Goal: Task Accomplishment & Management: Use online tool/utility

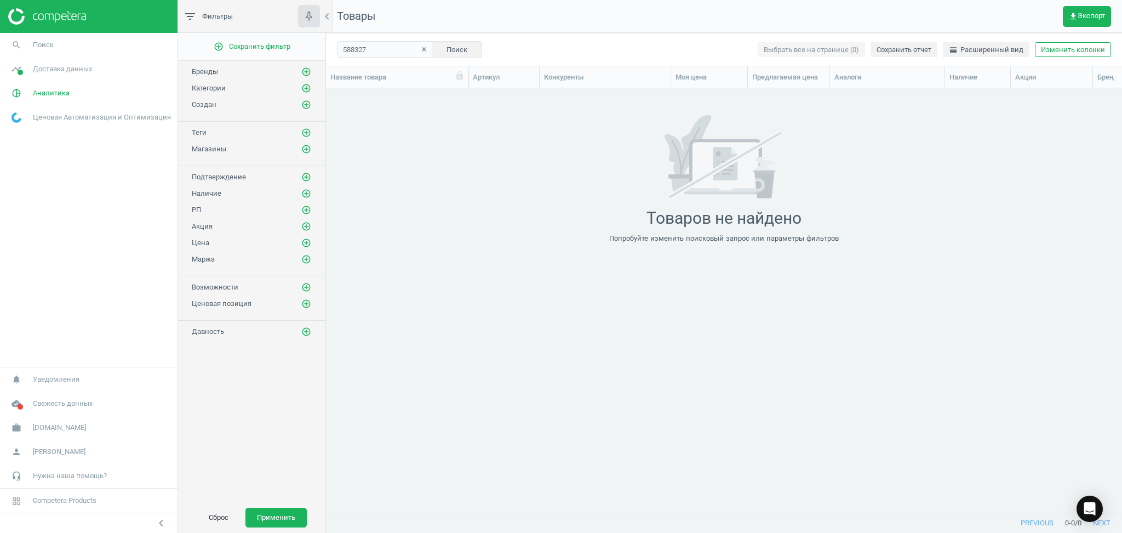
scroll to position [402, 785]
drag, startPoint x: 367, startPoint y: 48, endPoint x: 301, endPoint y: 42, distance: 66.6
click at [301, 42] on div "filter_list Фильтры chevron_left add_circle_outline Сохранить фильтр Бренды add…" at bounding box center [650, 266] width 944 height 533
paste input "60749"
type input "607497"
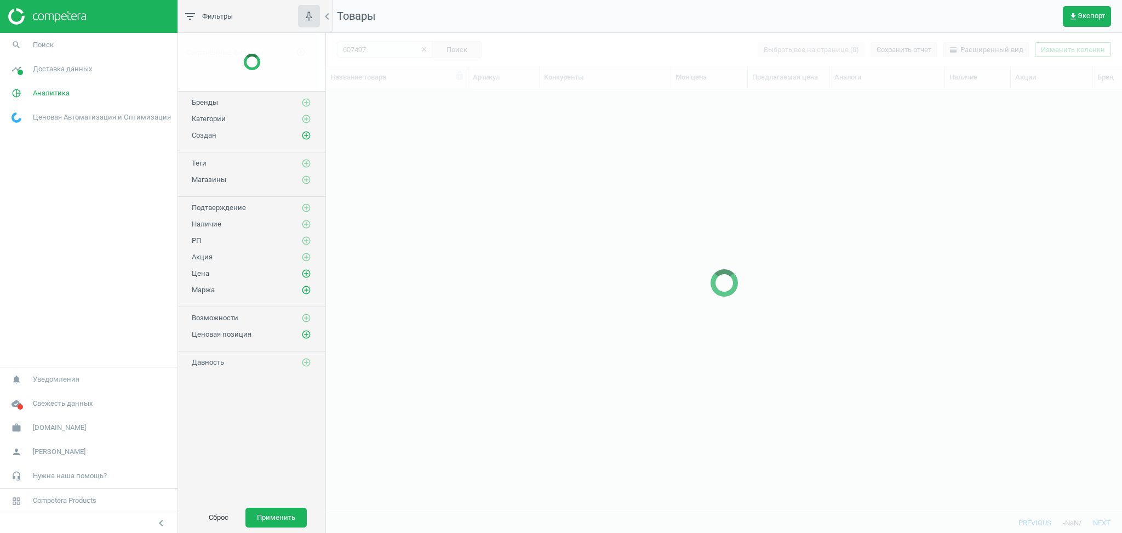
scroll to position [402, 785]
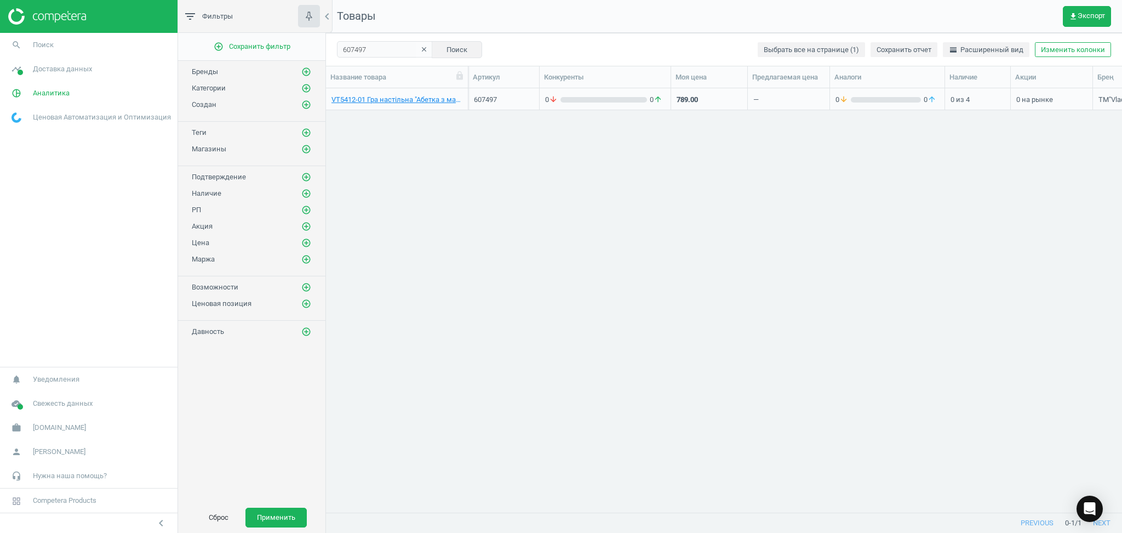
click at [420, 49] on icon "clear" at bounding box center [424, 49] width 8 height 8
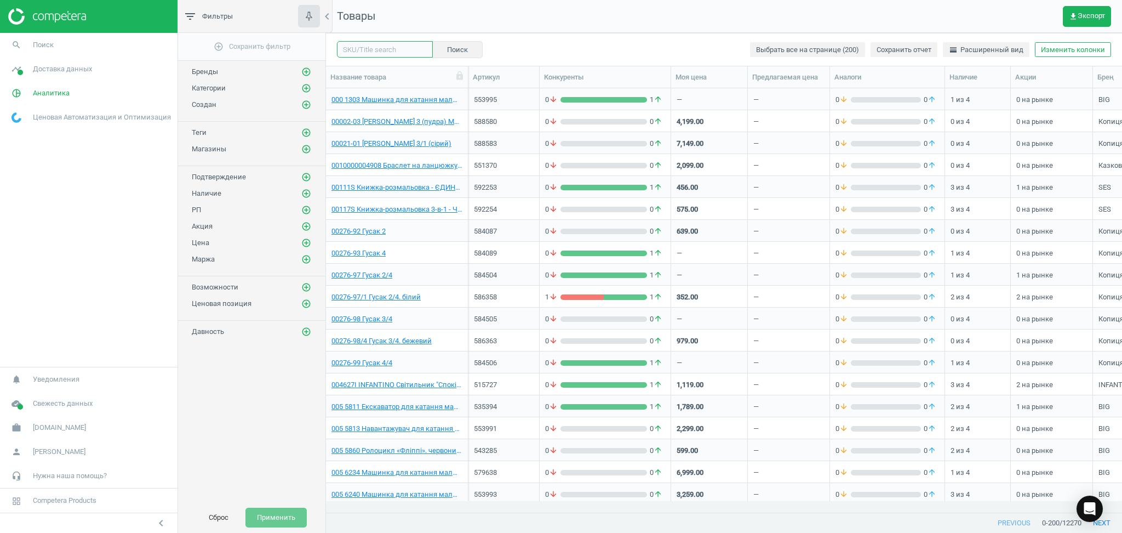
click at [368, 45] on input "text" at bounding box center [385, 49] width 96 height 16
paste input "597977"
type input "597977"
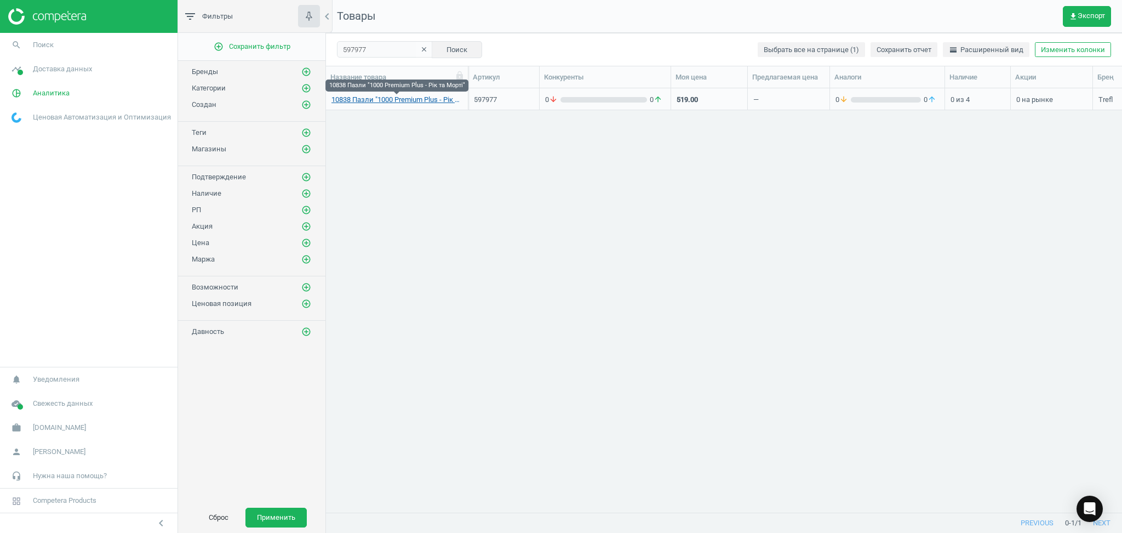
click at [419, 101] on link "10838 Пазли "1000 Premium Plus - Рік та Морті"" at bounding box center [397, 100] width 131 height 10
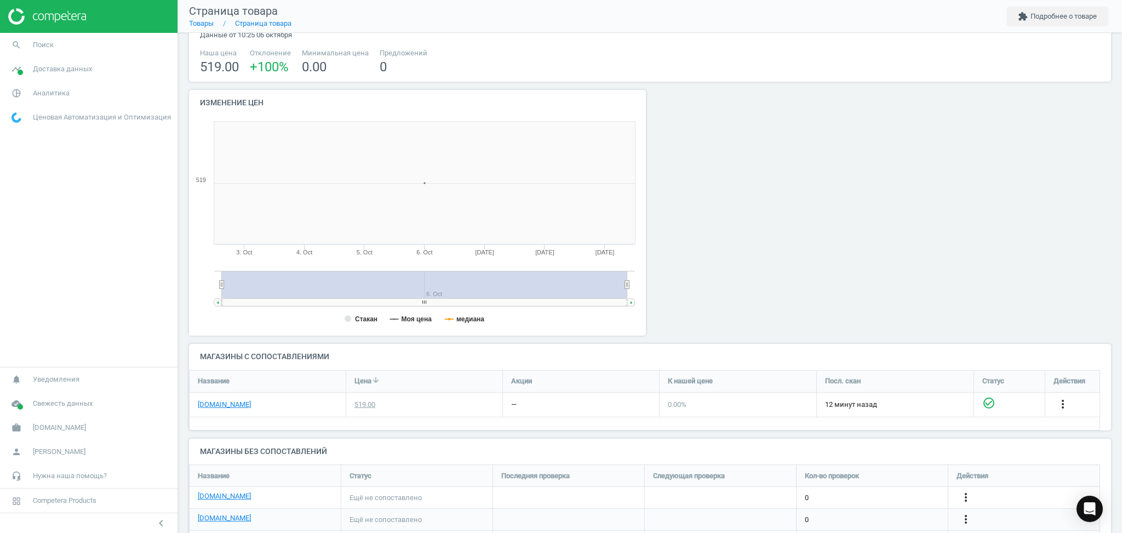
scroll to position [73, 0]
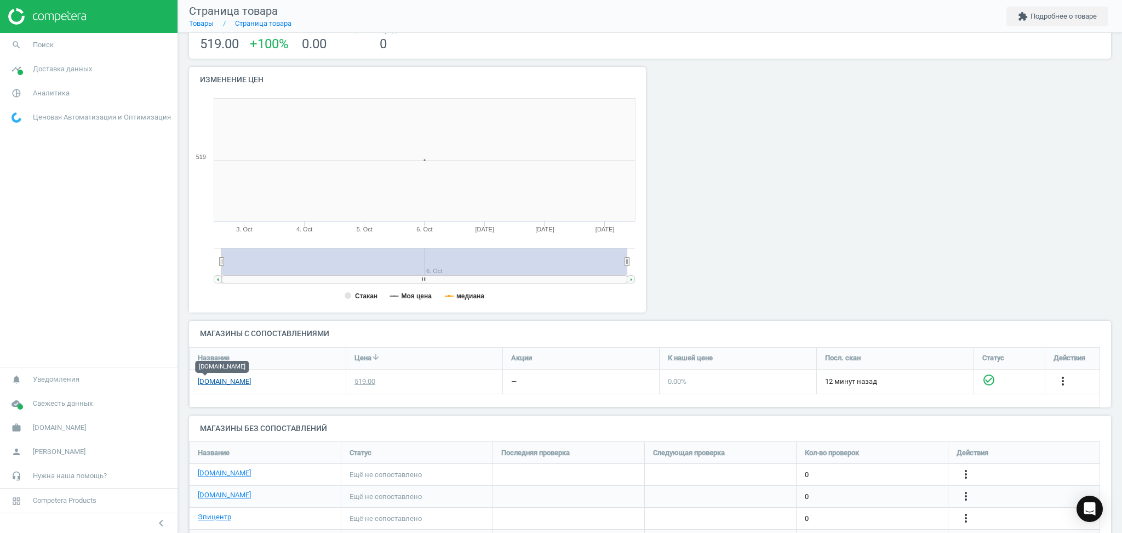
click at [204, 381] on link "[DOMAIN_NAME]" at bounding box center [224, 382] width 53 height 10
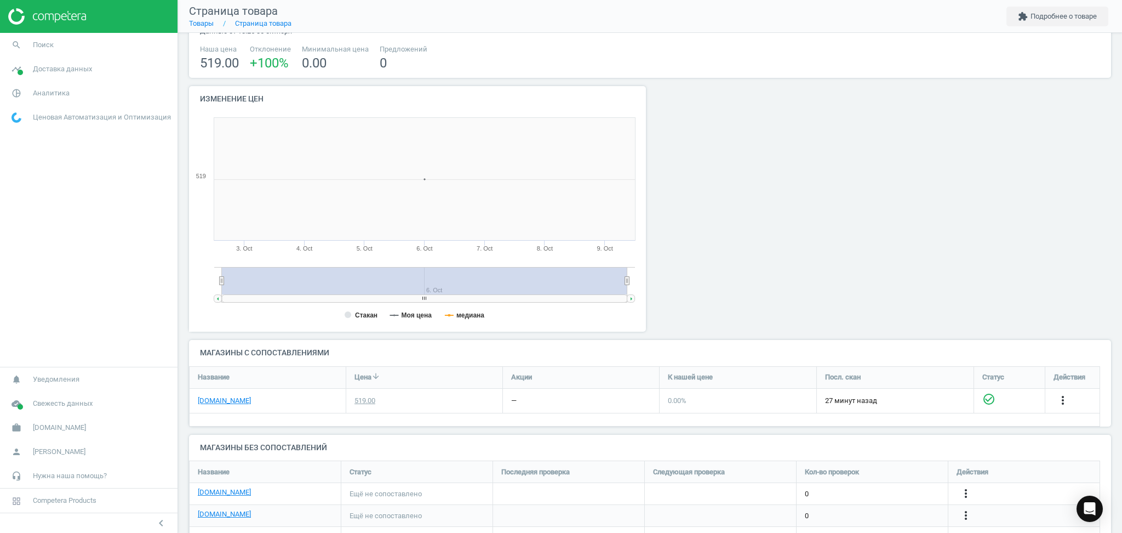
scroll to position [123, 0]
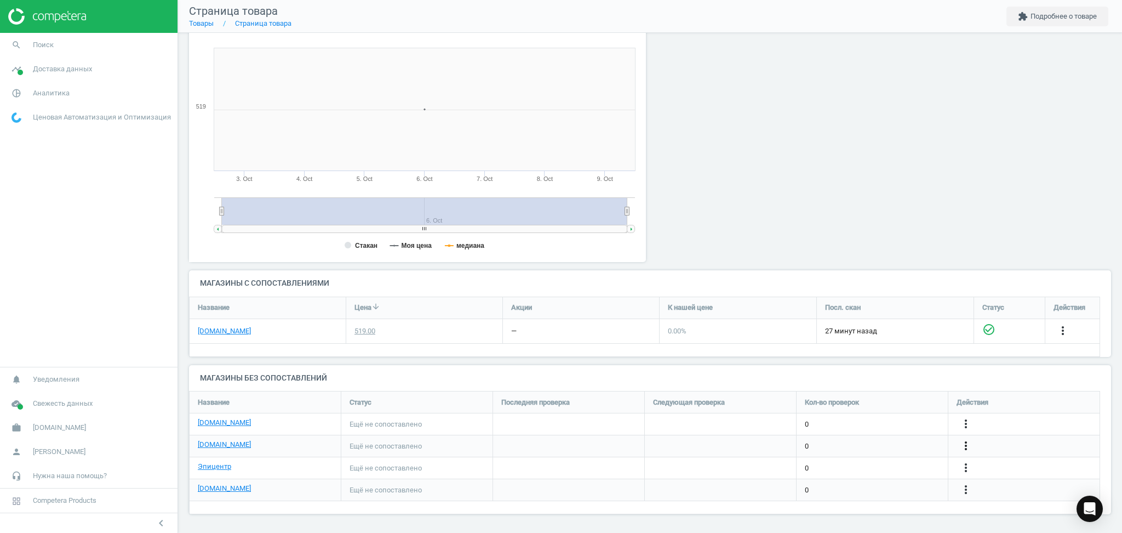
click at [965, 443] on icon "more_vert" at bounding box center [966, 445] width 13 height 13
click at [858, 441] on link "Изменить ссылку/опцию" at bounding box center [881, 440] width 150 height 17
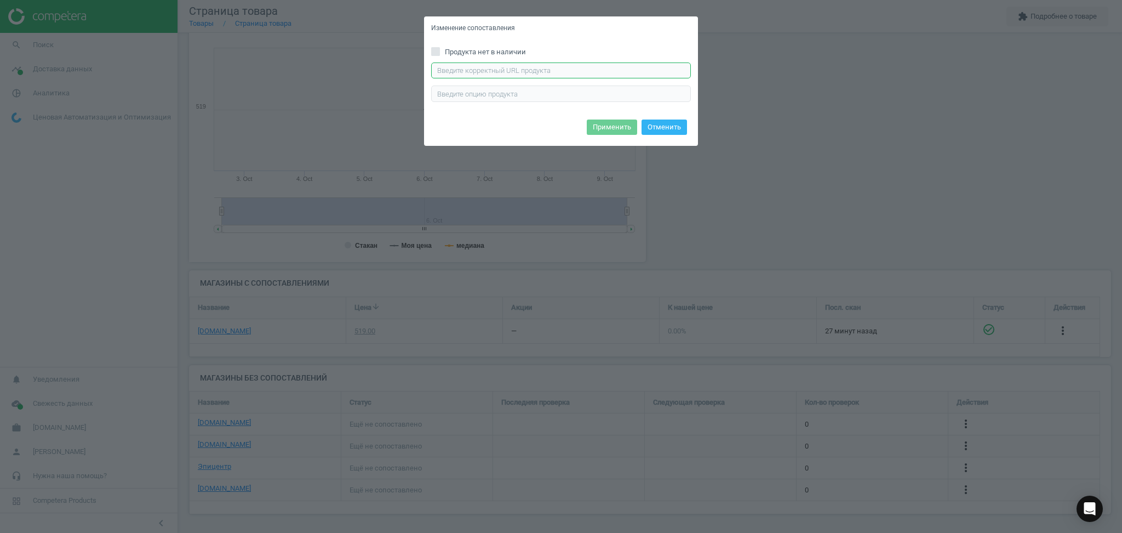
click at [523, 75] on input "text" at bounding box center [561, 70] width 260 height 16
paste input "https://antoshka.ua/uk/pazl-trefl-premium-plus-rik-ta-morti-1000-el.html"
type input "https://antoshka.ua/uk/pazl-trefl-premium-plus-rik-ta-morti-1000-el.html"
click at [437, 54] on input "Продукта нет в наличии" at bounding box center [435, 51] width 7 height 7
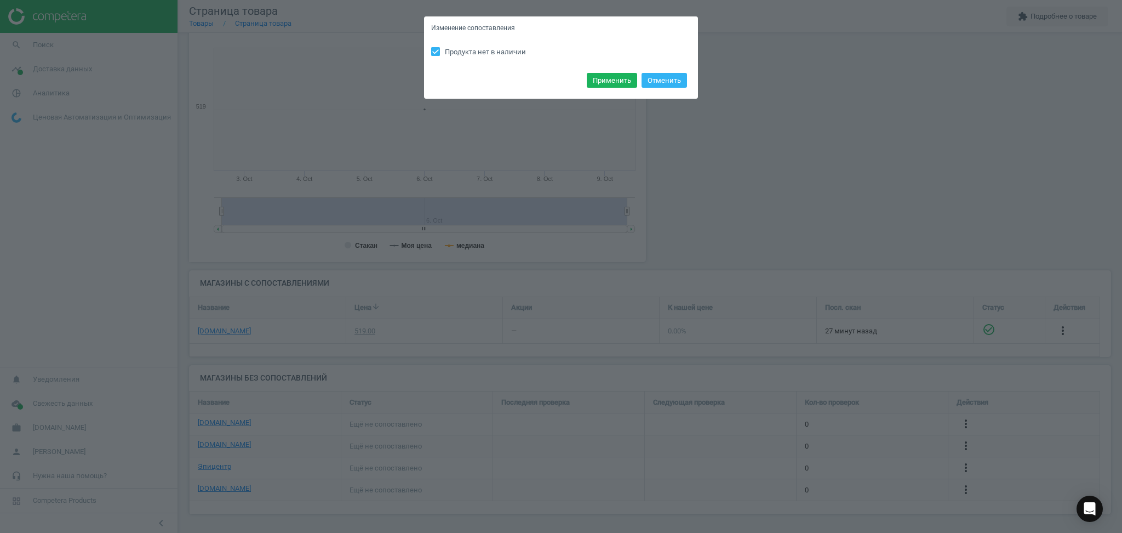
click at [436, 53] on input "Продукта нет в наличии" at bounding box center [435, 51] width 7 height 7
checkbox input "false"
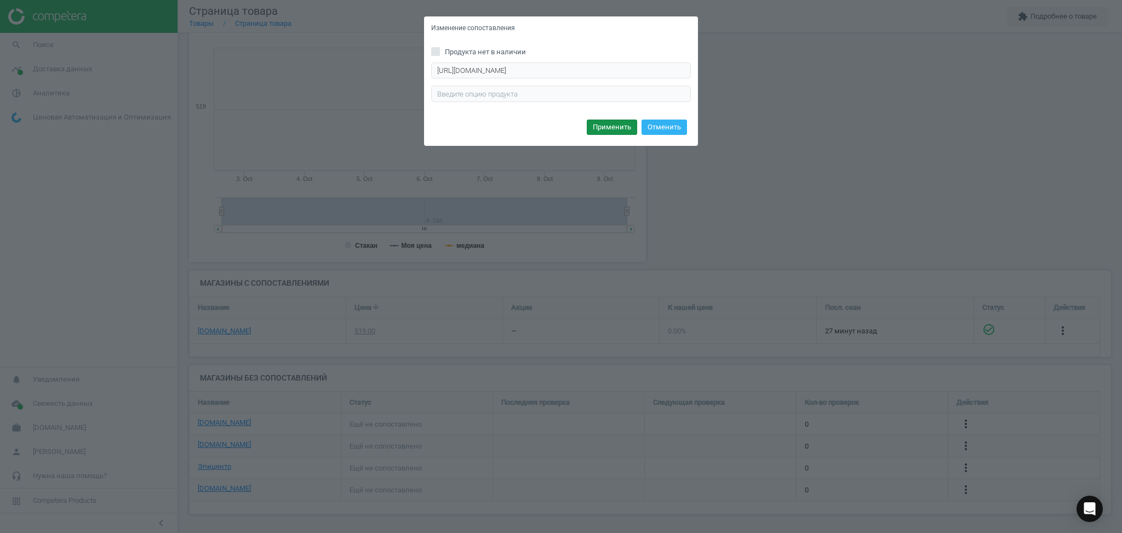
click at [614, 126] on button "Применить" at bounding box center [612, 126] width 50 height 15
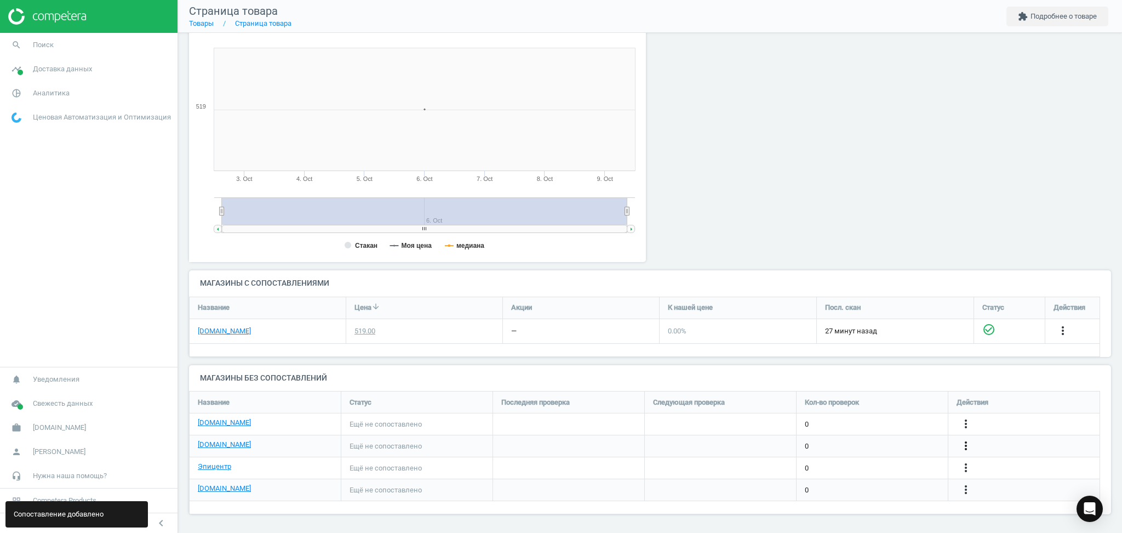
click at [962, 439] on icon "more_vert" at bounding box center [966, 445] width 13 height 13
click at [842, 438] on link "Изменить ссылку/опцию" at bounding box center [881, 440] width 150 height 17
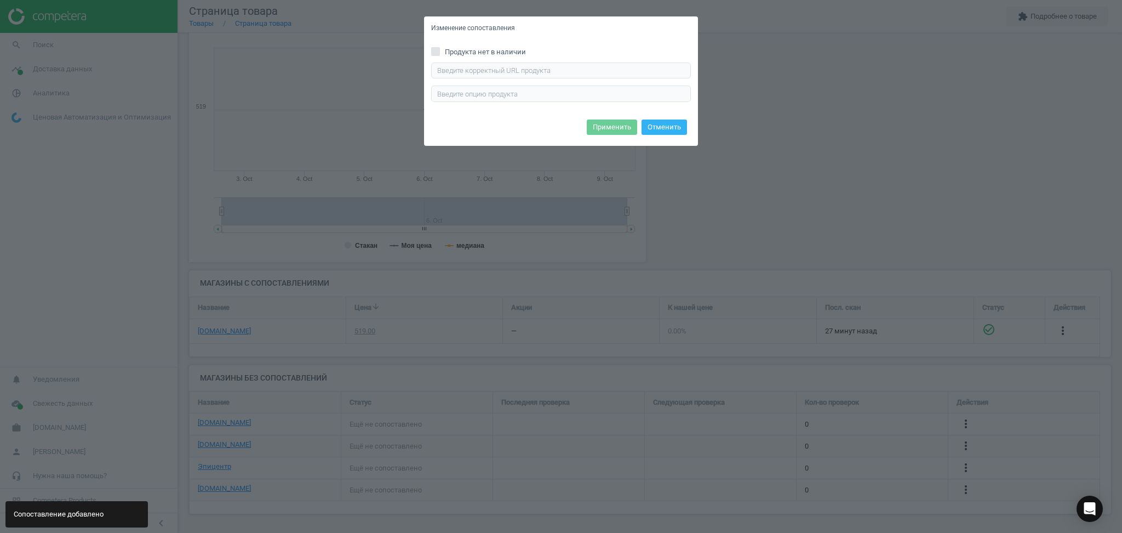
click at [432, 49] on input "Продукта нет в наличии" at bounding box center [435, 51] width 7 height 7
checkbox input "true"
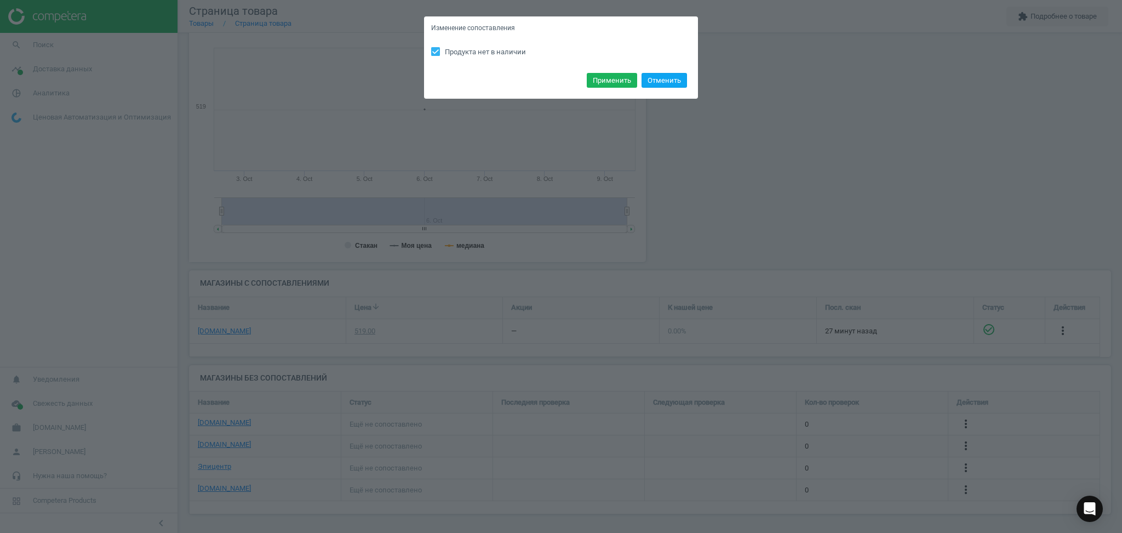
click at [661, 82] on button "Отменить" at bounding box center [664, 80] width 45 height 15
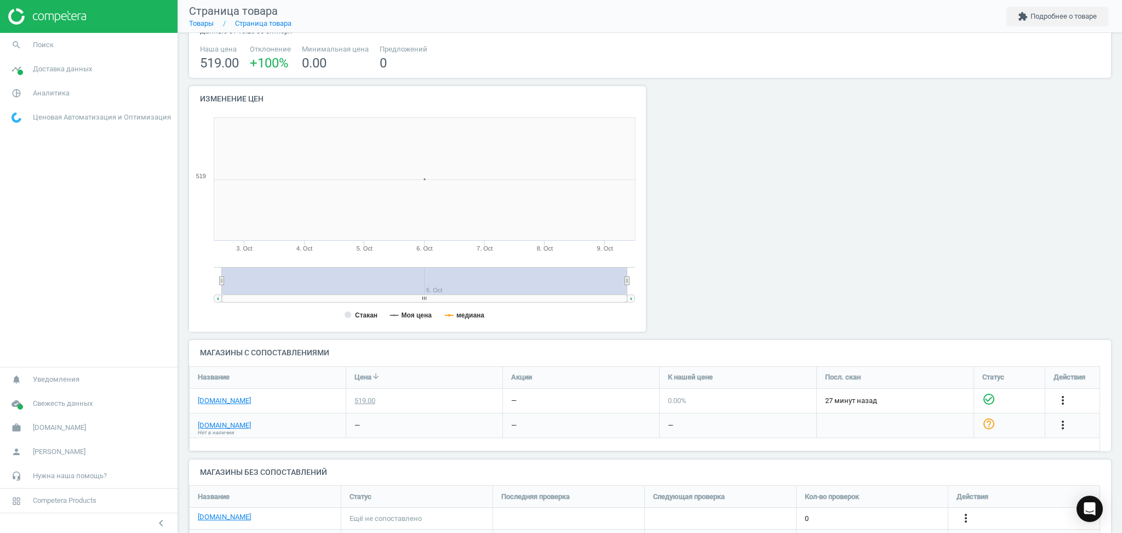
scroll to position [126, 0]
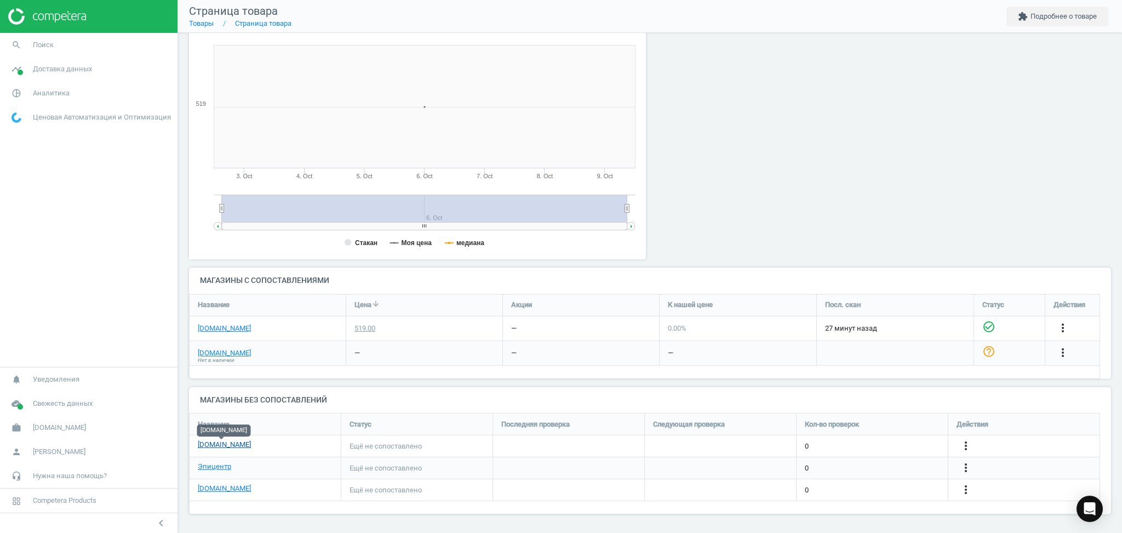
click at [215, 444] on link "[DOMAIN_NAME]" at bounding box center [224, 445] width 53 height 10
click at [197, 20] on link "Товары" at bounding box center [201, 23] width 25 height 8
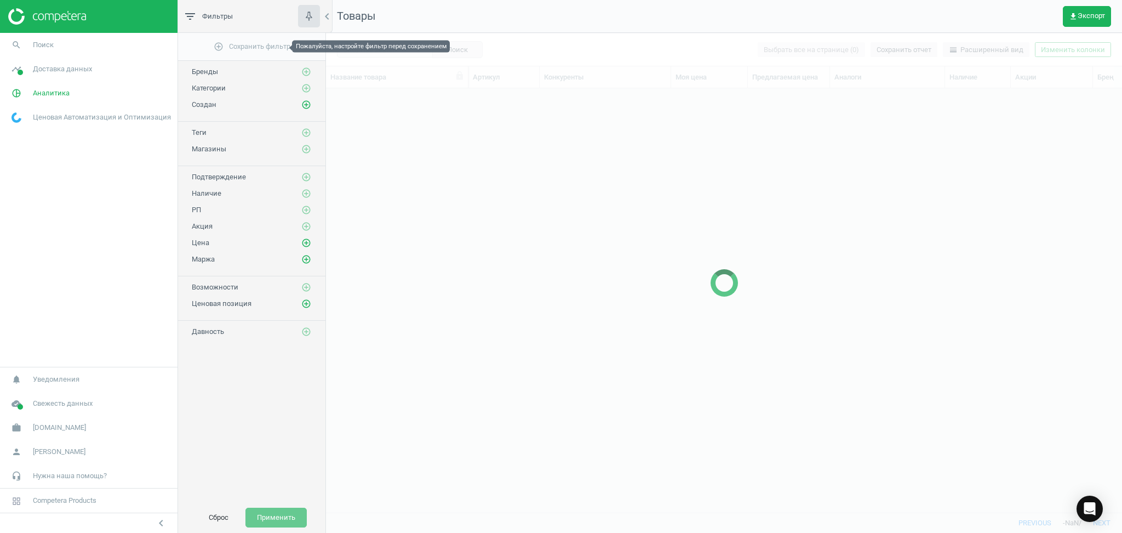
scroll to position [402, 785]
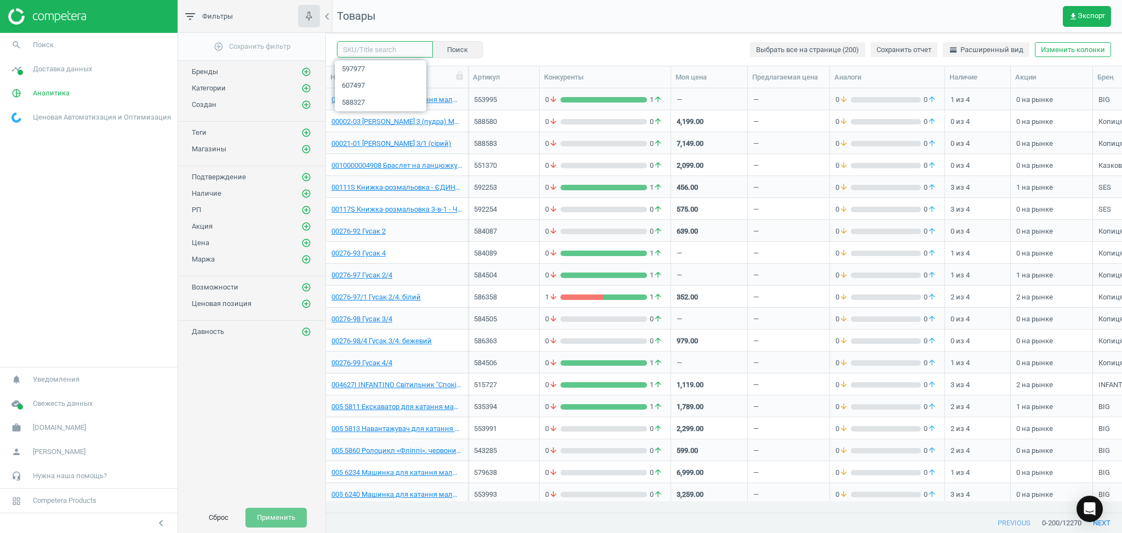
click at [365, 48] on input "text" at bounding box center [385, 49] width 96 height 16
paste input "597977"
type input "597977"
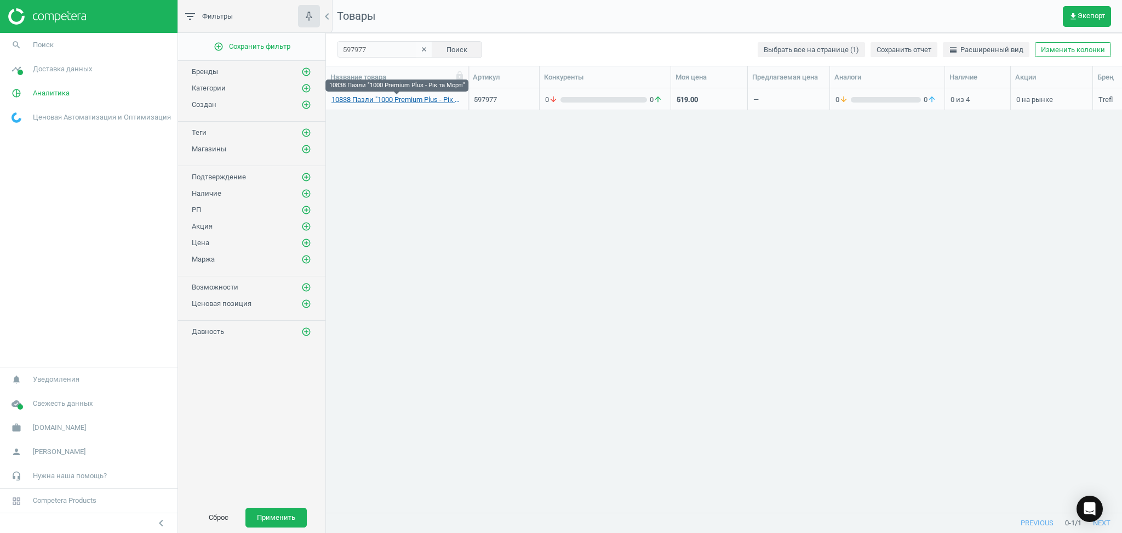
click at [444, 99] on link "10838 Пазли "1000 Premium Plus - Рік та Морті"" at bounding box center [397, 100] width 131 height 10
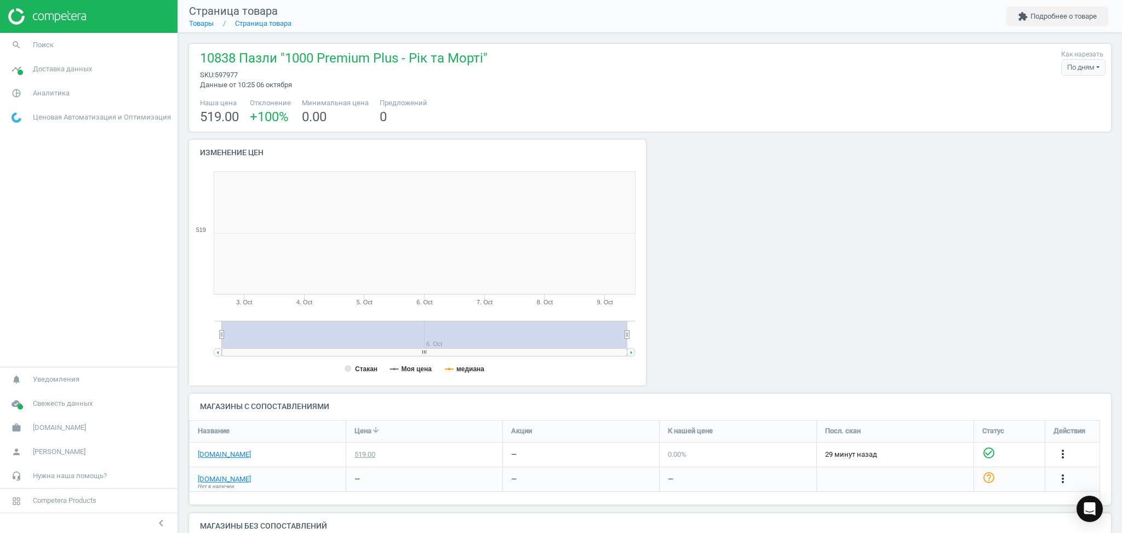
scroll to position [242, 474]
click at [1031, 13] on button "extension Подробнее о товаре" at bounding box center [1058, 17] width 102 height 20
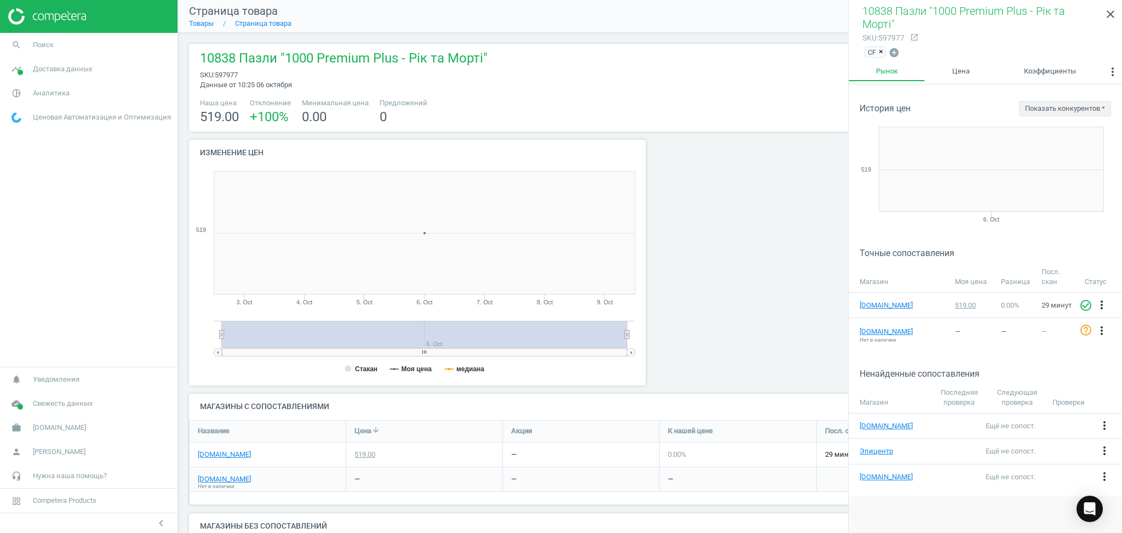
click at [882, 48] on span "×" at bounding box center [881, 52] width 4 height 8
click at [869, 45] on icon "add_circle" at bounding box center [868, 50] width 11 height 11
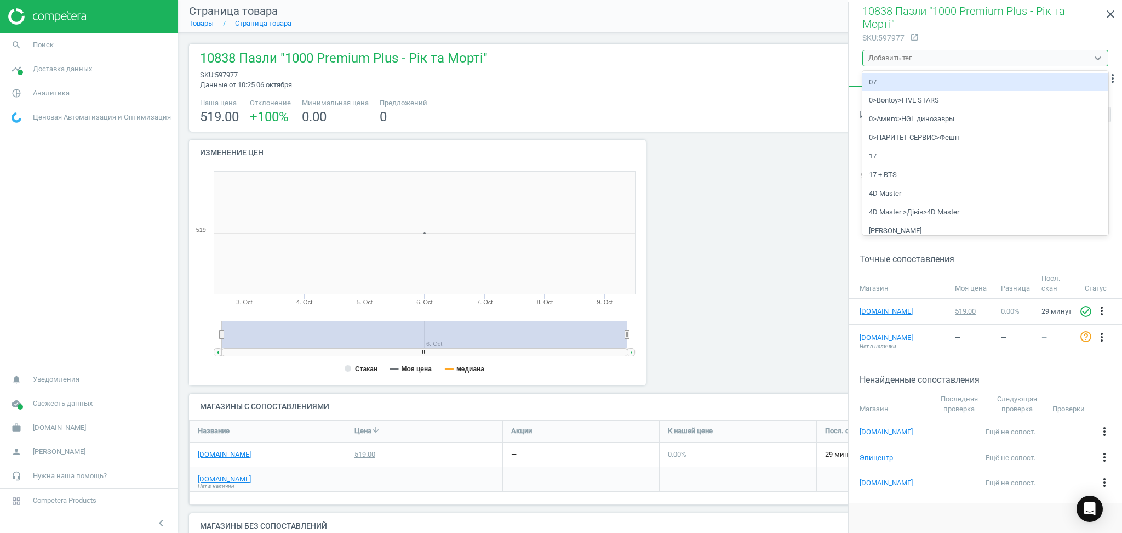
click at [883, 53] on div "Добавить тег" at bounding box center [890, 58] width 43 height 10
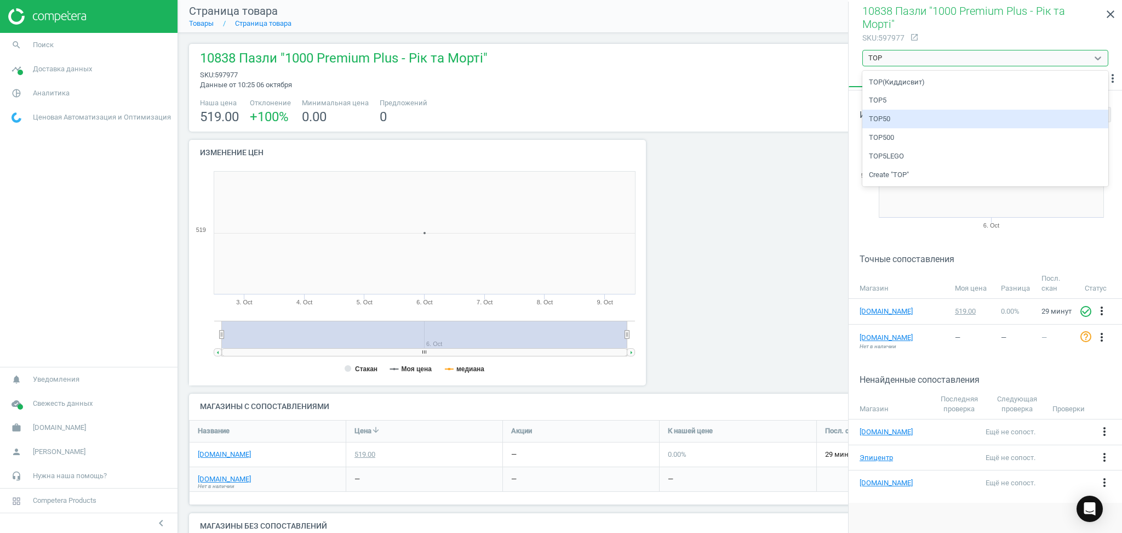
click at [885, 110] on div "TOP50" at bounding box center [986, 119] width 246 height 19
type input "TOP"
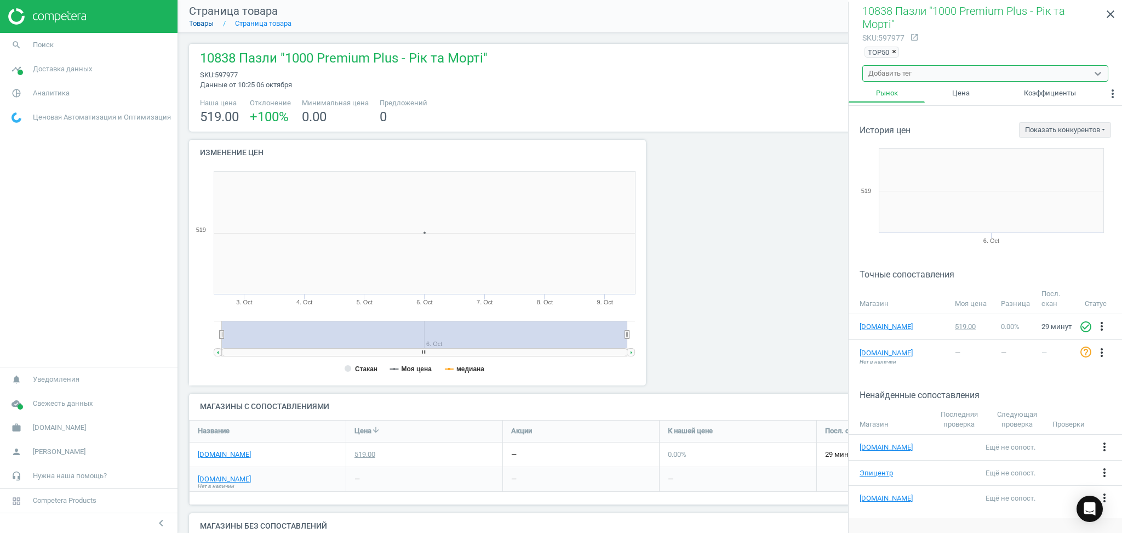
click at [193, 22] on link "Товары" at bounding box center [201, 23] width 25 height 8
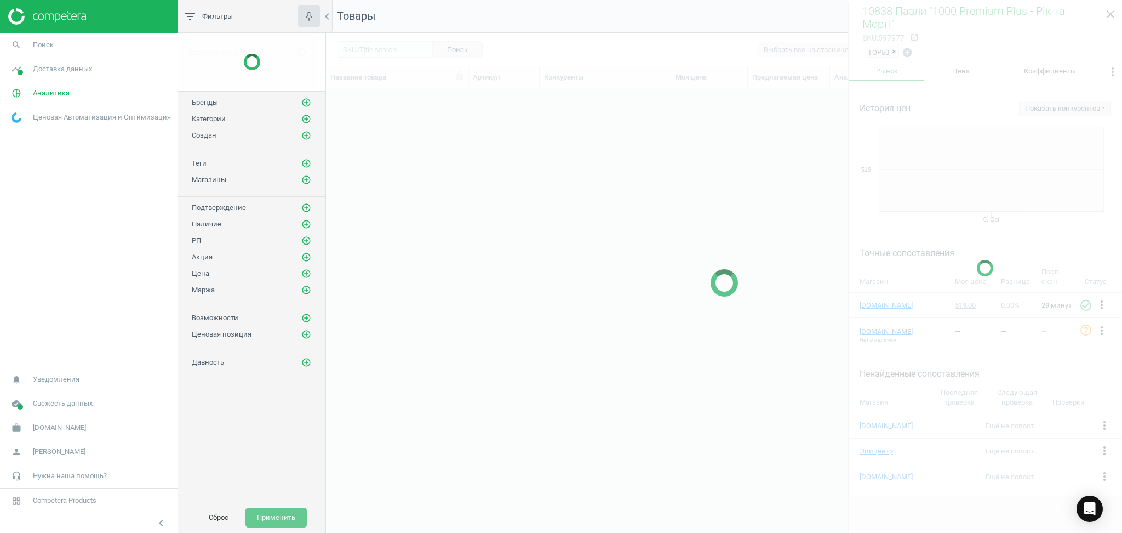
scroll to position [402, 785]
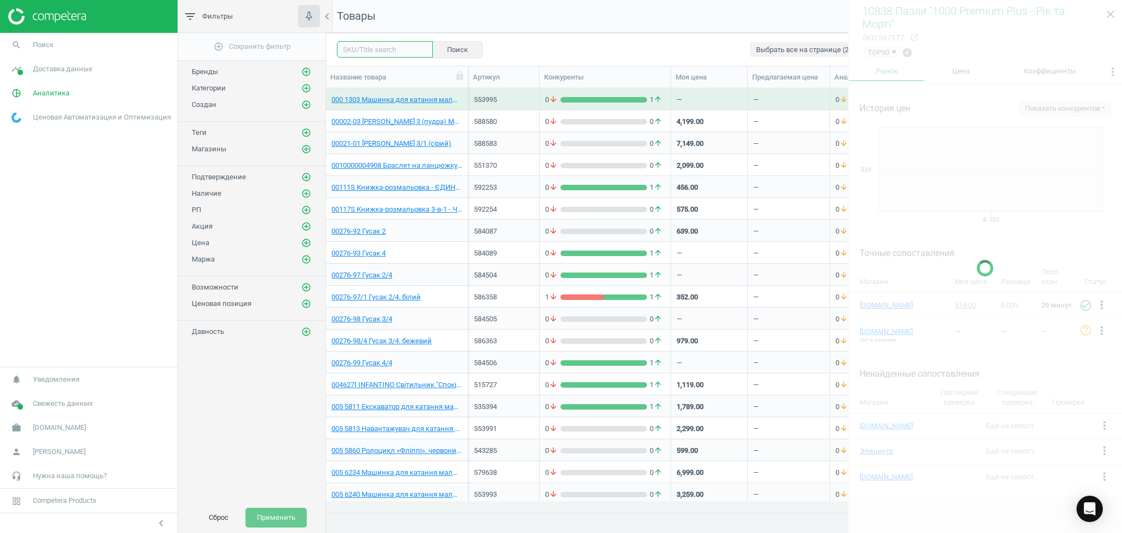
click at [400, 42] on input "text" at bounding box center [385, 49] width 96 height 16
paste input "598000"
type input "598000"
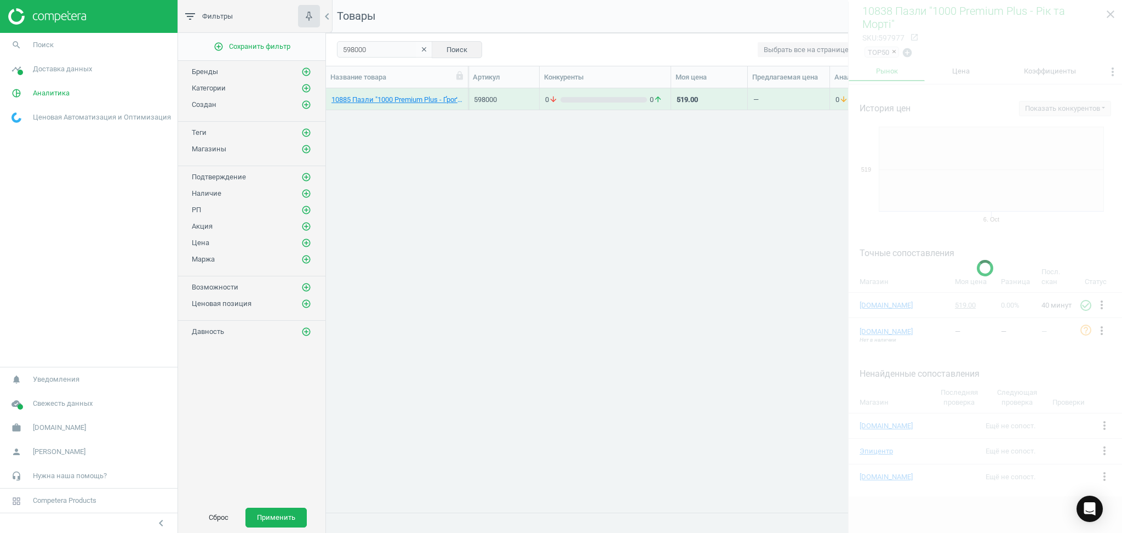
click at [1111, 14] on div at bounding box center [985, 268] width 274 height 533
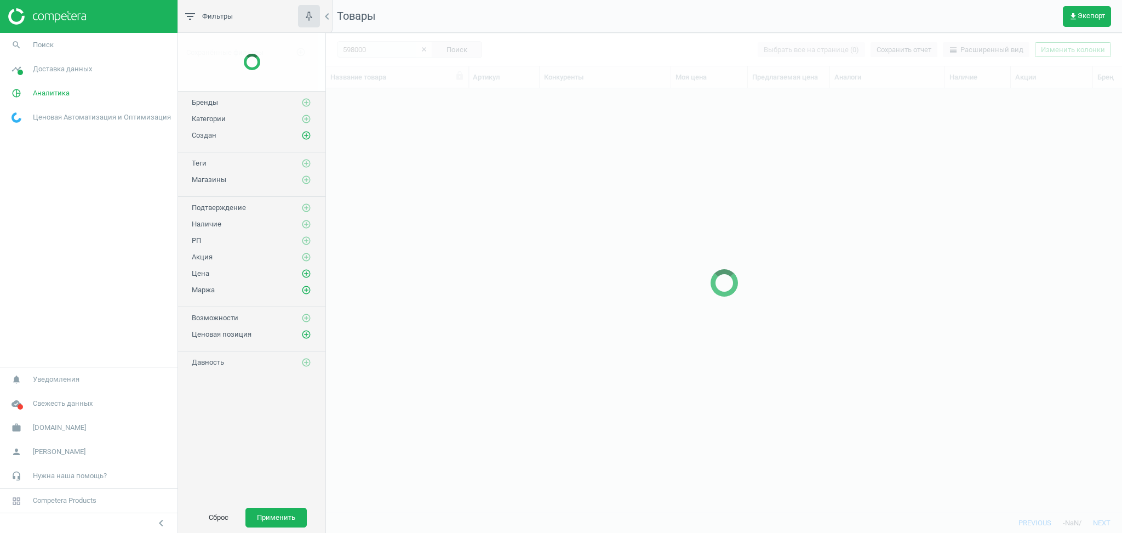
scroll to position [402, 785]
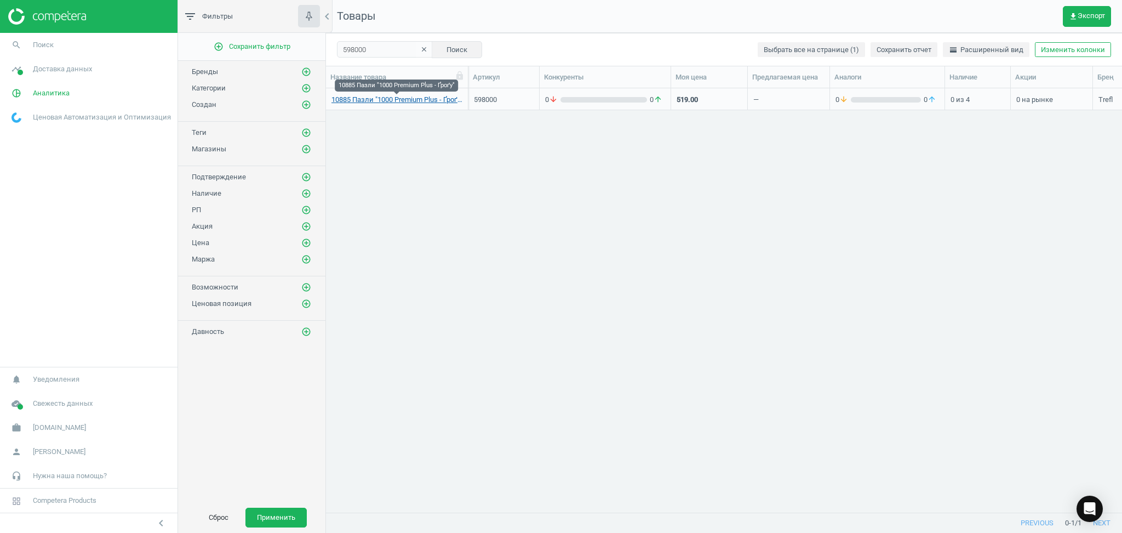
click at [413, 100] on link "10885 Пазли "1000 Premium Plus - Ґроґу"" at bounding box center [397, 100] width 131 height 10
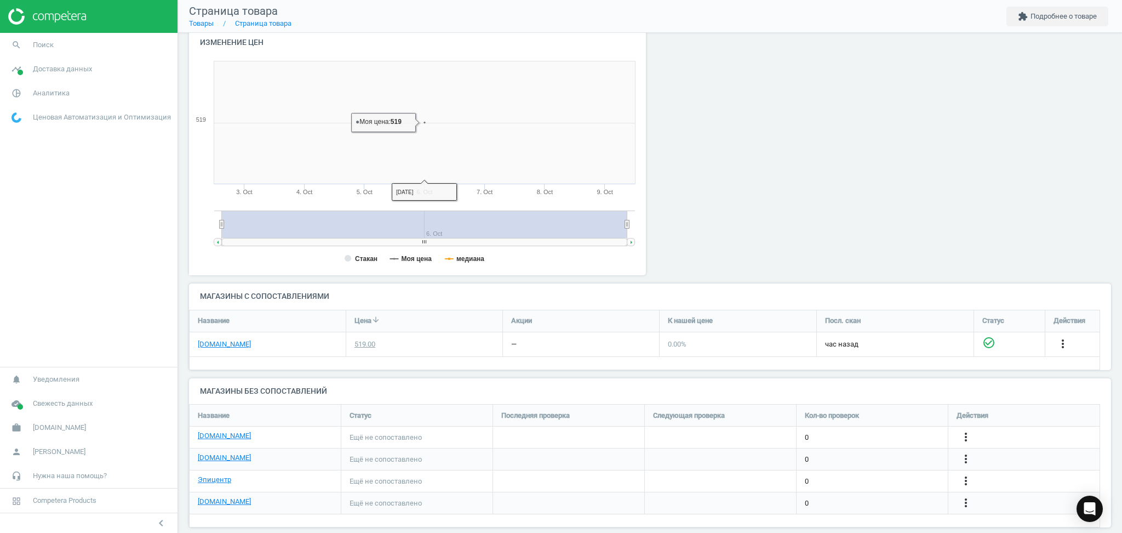
scroll to position [123, 0]
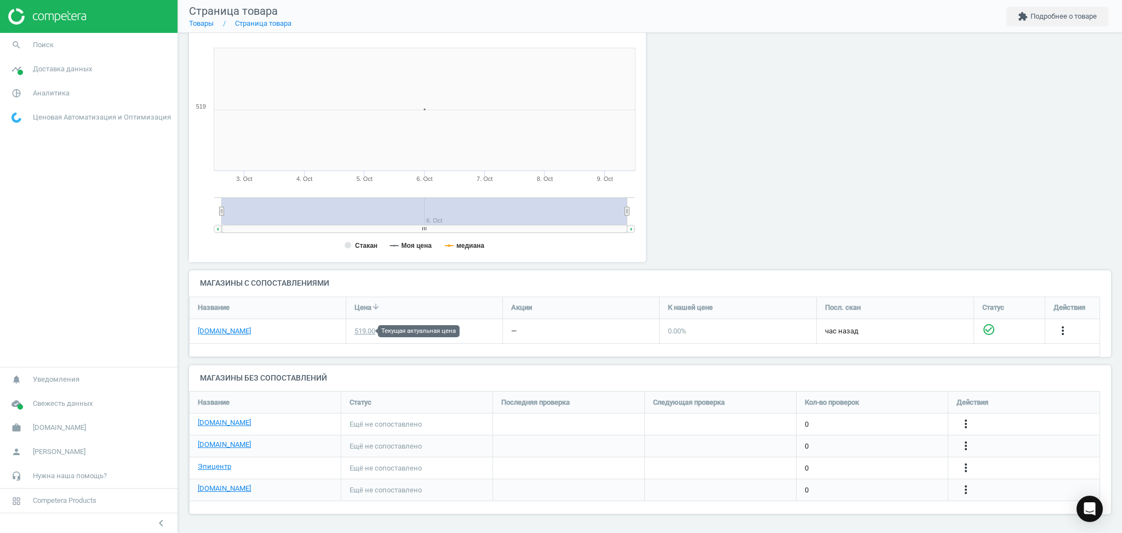
click at [362, 332] on div "519.00" at bounding box center [365, 331] width 21 height 10
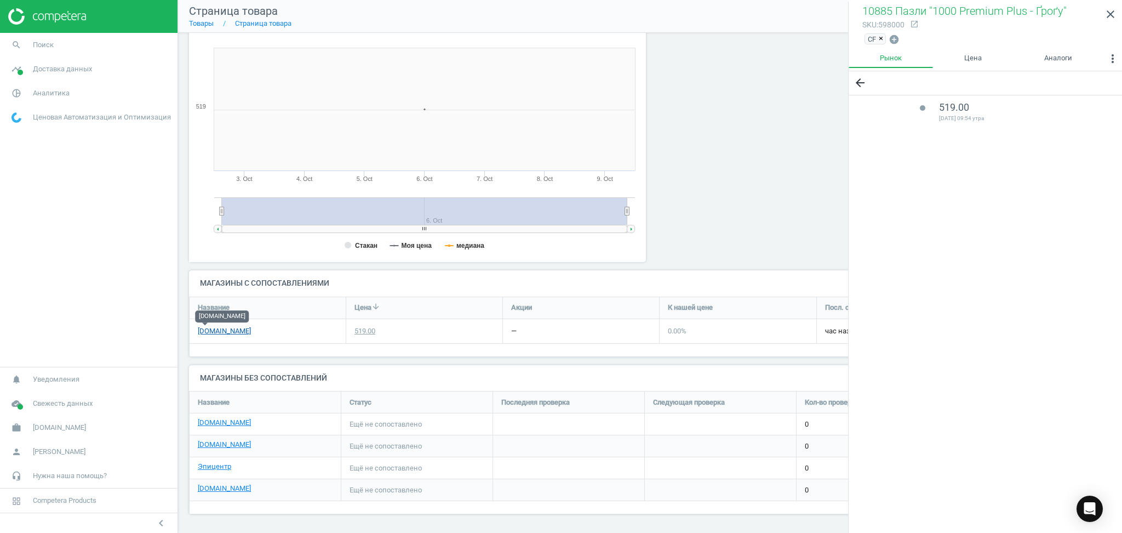
click at [203, 333] on link "[DOMAIN_NAME]" at bounding box center [224, 331] width 53 height 10
click at [1112, 18] on icon "close" at bounding box center [1110, 14] width 13 height 13
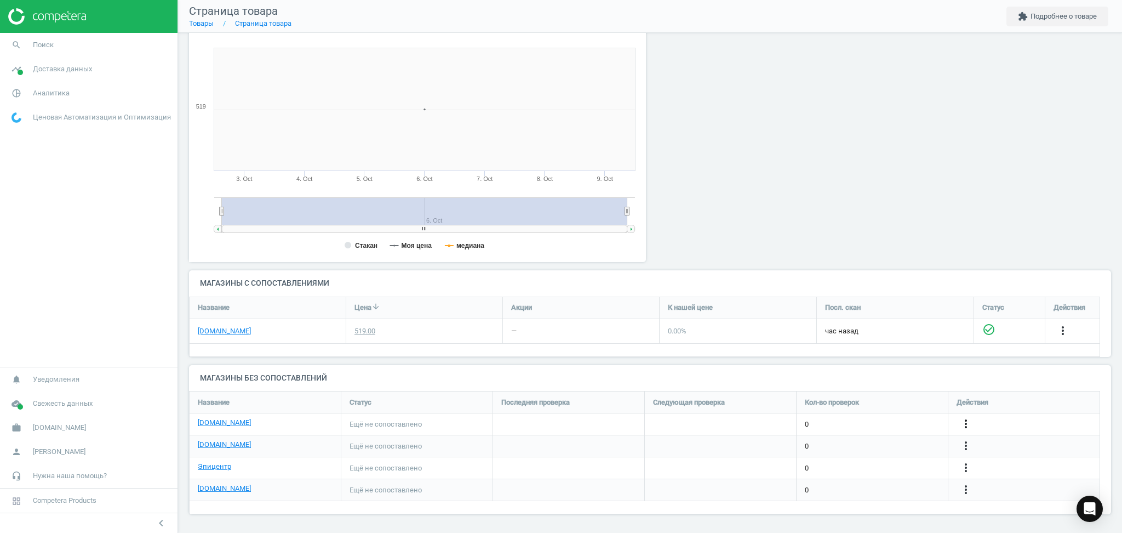
click at [967, 423] on icon "more_vert" at bounding box center [966, 423] width 13 height 13
click at [877, 420] on link "Изменить ссылку/опцию" at bounding box center [881, 419] width 150 height 17
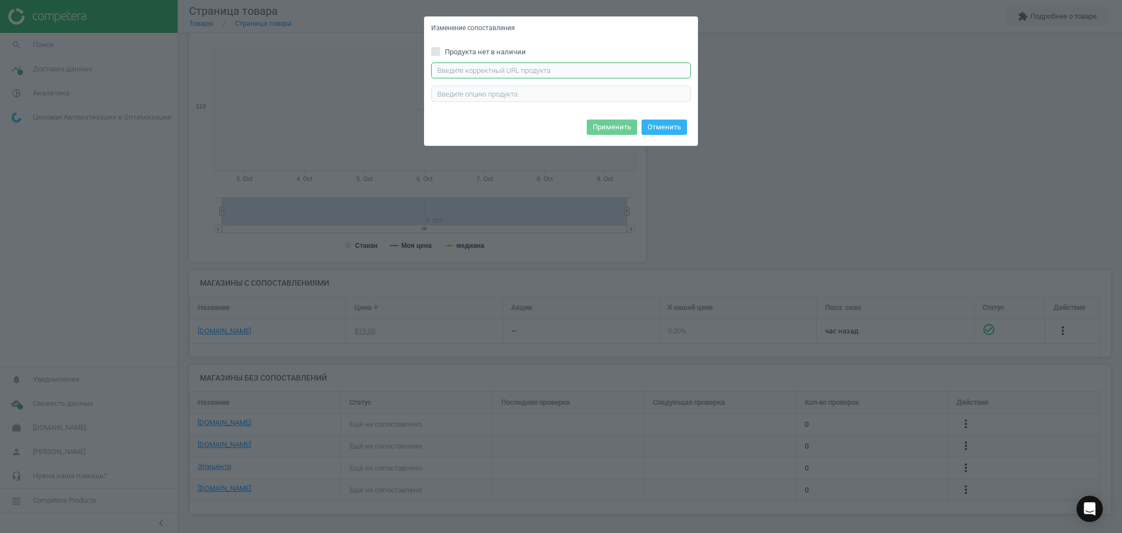
click at [536, 69] on input "text" at bounding box center [561, 70] width 260 height 16
paste input "https://rozetka.com.ua/ua/trefl-5900511108859/p516963794/"
type input "https://rozetka.com.ua/ua/trefl-5900511108859/p516963794/"
click at [628, 126] on button "Применить" at bounding box center [612, 126] width 50 height 15
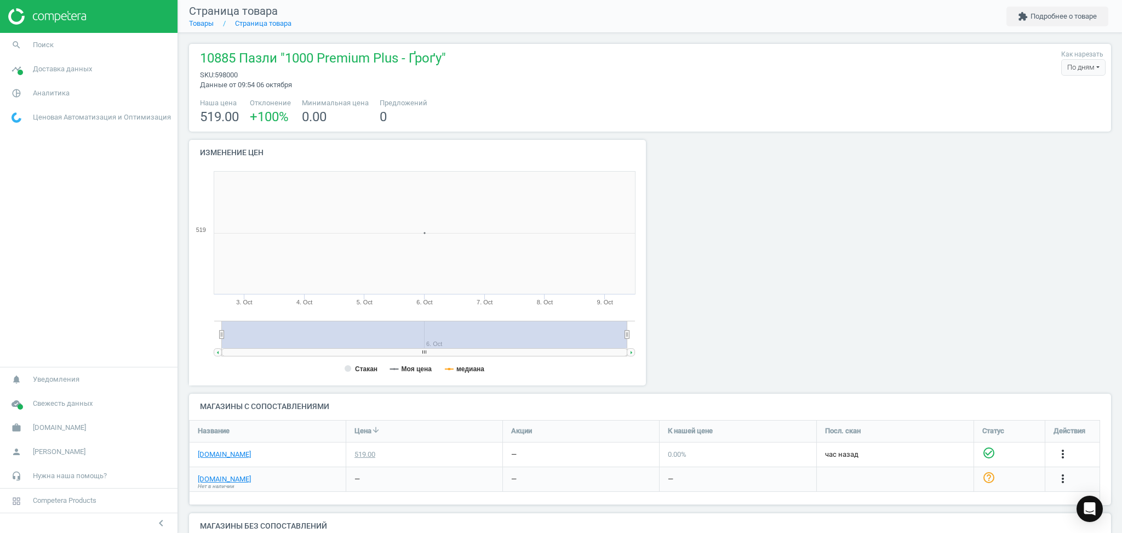
scroll to position [242, 474]
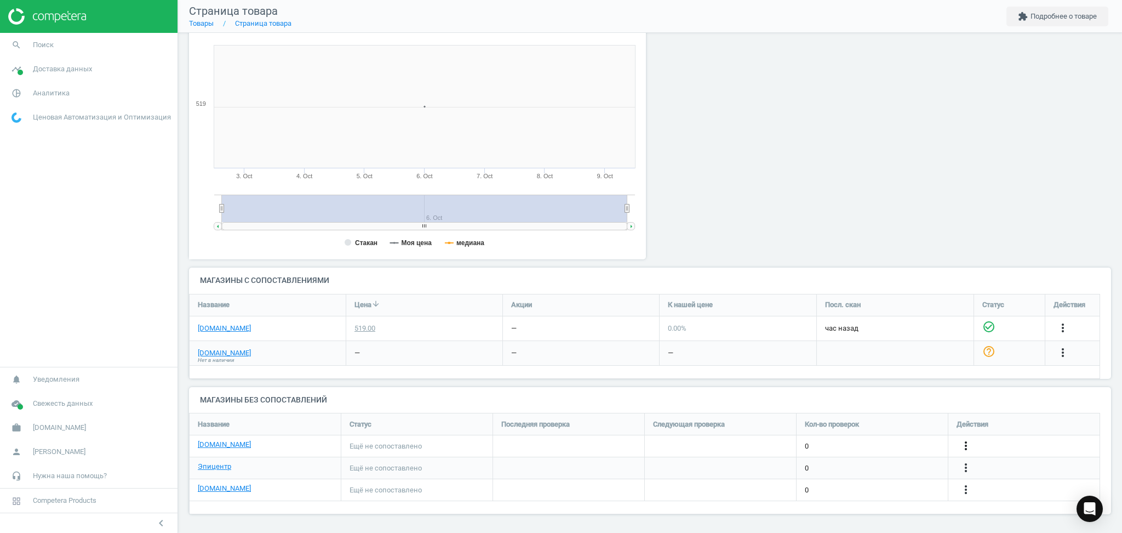
click at [966, 440] on icon "more_vert" at bounding box center [966, 445] width 13 height 13
click at [861, 441] on link "Изменить ссылку/опцию" at bounding box center [881, 440] width 150 height 17
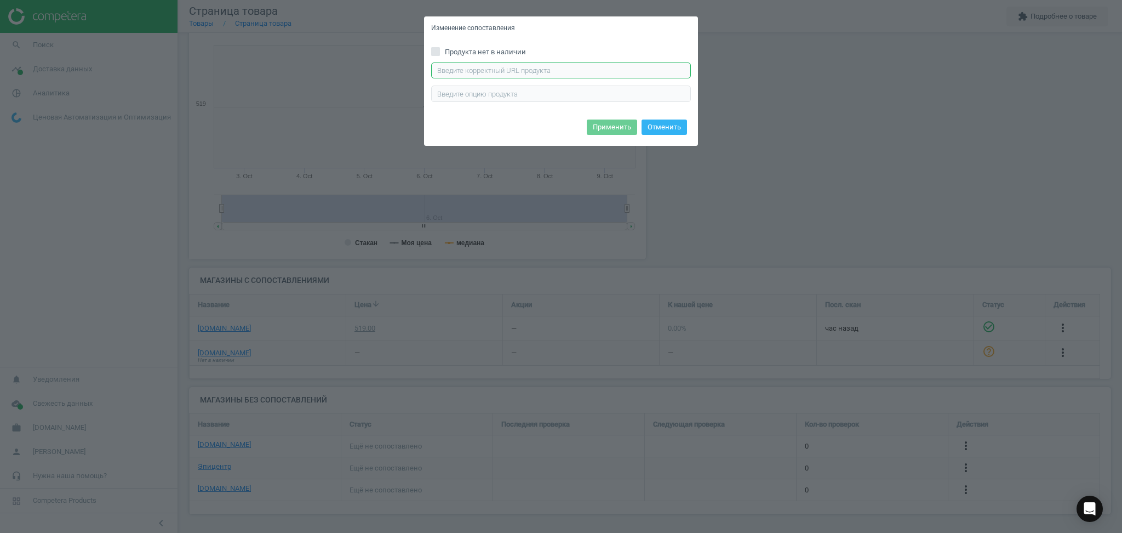
click at [513, 66] on input "text" at bounding box center [561, 70] width 260 height 16
paste input "https://antoshka.ua/uk/pazl-trefl-premium-plus-grogu-1000-el.html"
type input "https://antoshka.ua/uk/pazl-trefl-premium-plus-grogu-1000-el.html"
click at [620, 124] on button "Применить" at bounding box center [612, 126] width 50 height 15
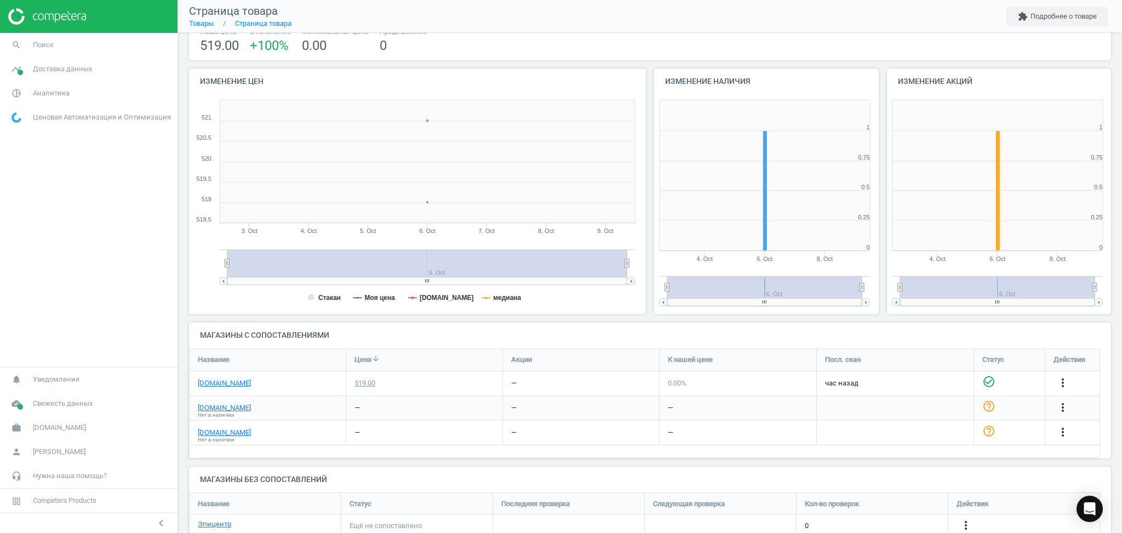
scroll to position [129, 0]
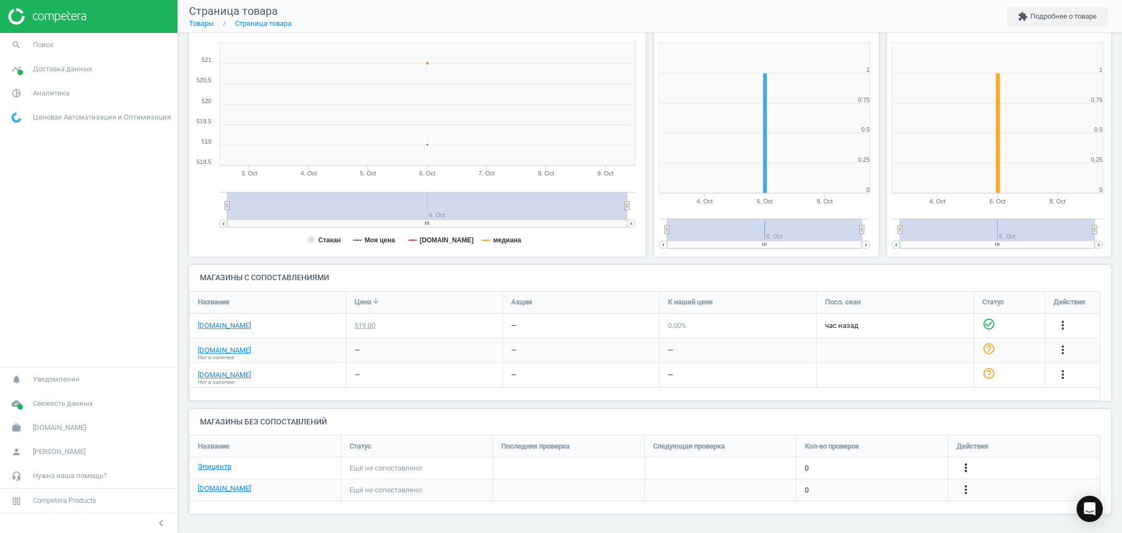
click at [966, 468] on icon "more_vert" at bounding box center [966, 467] width 13 height 13
click at [848, 466] on link "Изменить ссылку/опцию" at bounding box center [881, 462] width 150 height 17
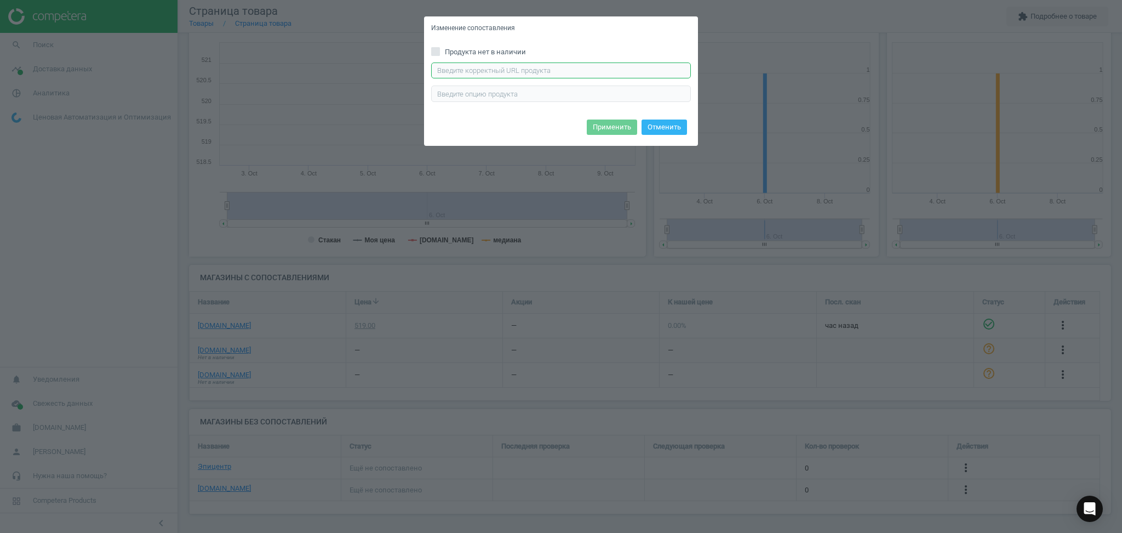
click at [481, 72] on input "text" at bounding box center [561, 70] width 260 height 16
paste input "https://epicentrk.ua/ua/shop/pazl-trefl-yoda-10885.html"
type input "https://epicentrk.ua/ua/shop/pazl-trefl-yoda-10885.html"
click at [620, 132] on button "Применить" at bounding box center [612, 126] width 50 height 15
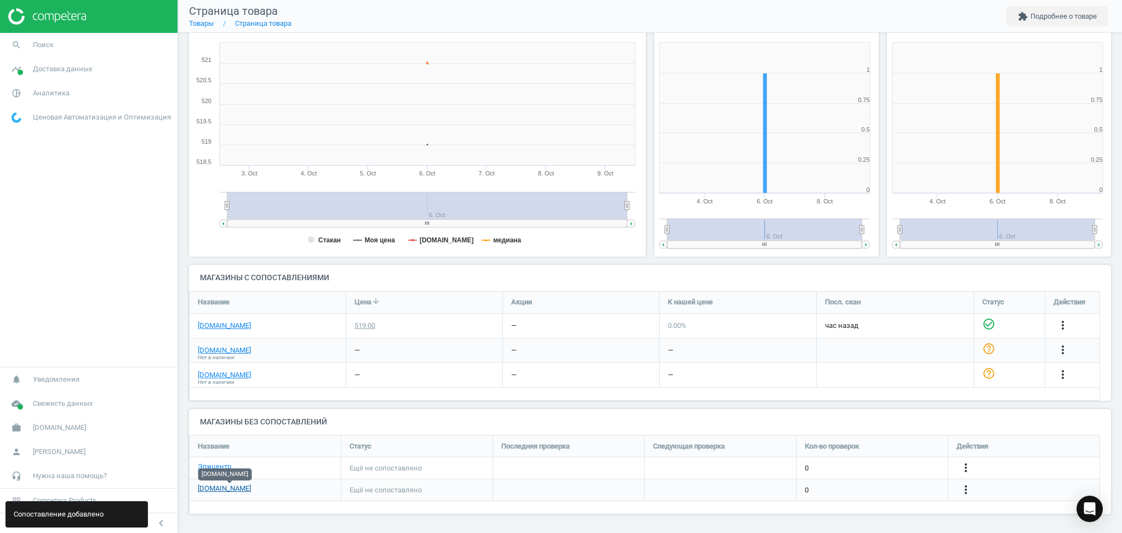
click at [223, 486] on link "[DOMAIN_NAME]" at bounding box center [224, 488] width 53 height 10
click at [232, 489] on link "[DOMAIN_NAME]" at bounding box center [224, 488] width 53 height 10
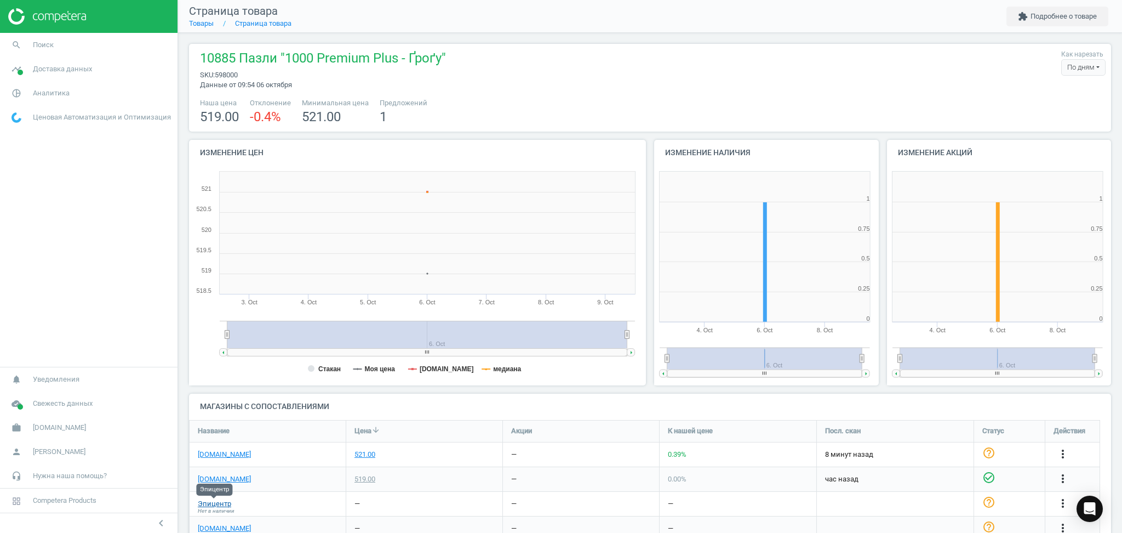
click at [207, 503] on link "Эпицентр" at bounding box center [214, 504] width 33 height 10
click at [1046, 19] on button "extension Подробнее о товаре" at bounding box center [1058, 17] width 102 height 20
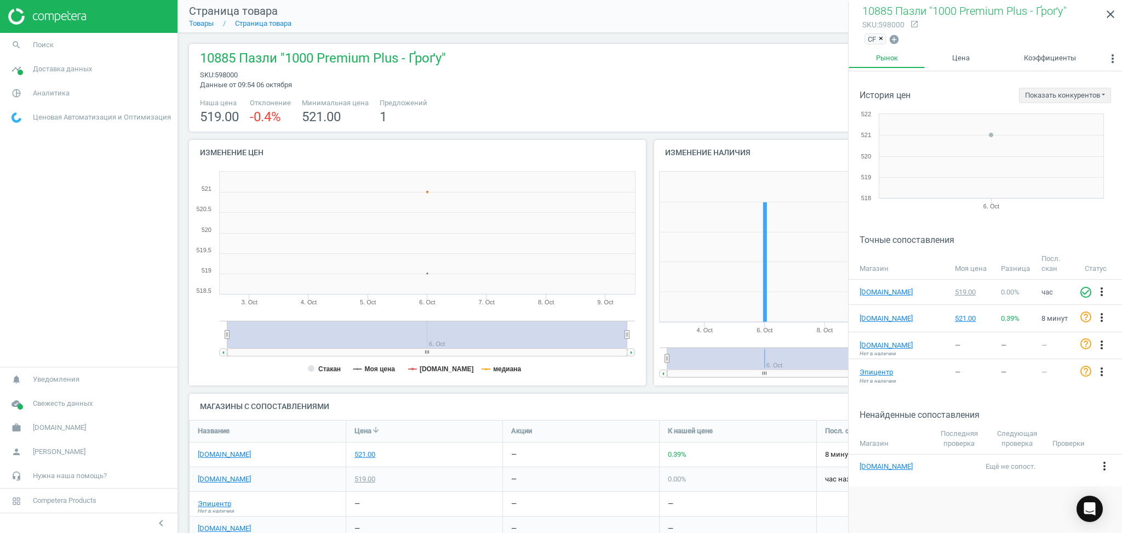
click at [881, 38] on span "×" at bounding box center [881, 39] width 4 height 8
click at [868, 36] on icon "add_circle" at bounding box center [868, 37] width 11 height 11
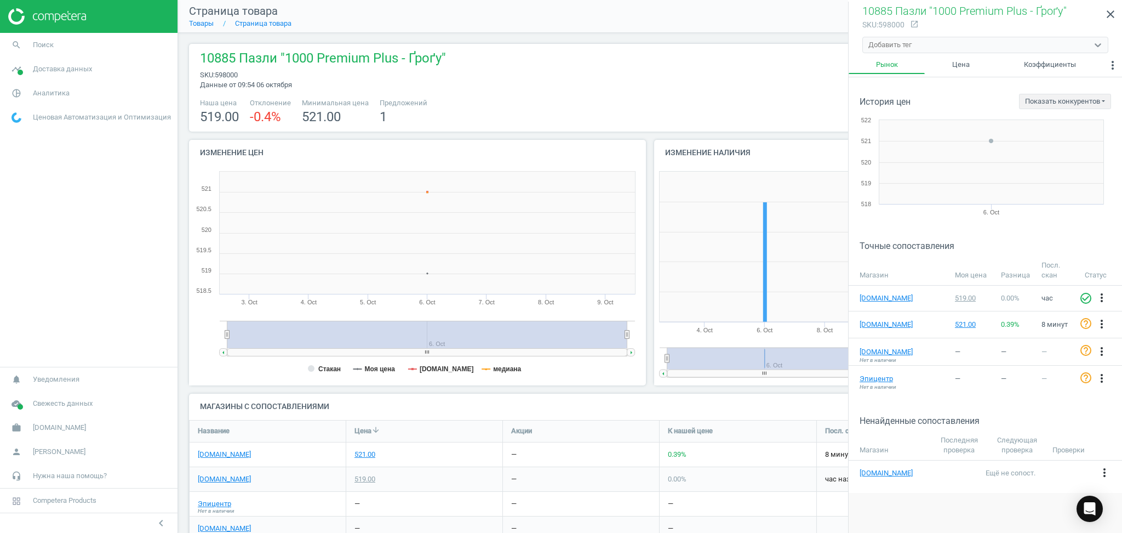
click at [873, 46] on div "Добавить тег" at bounding box center [890, 45] width 43 height 10
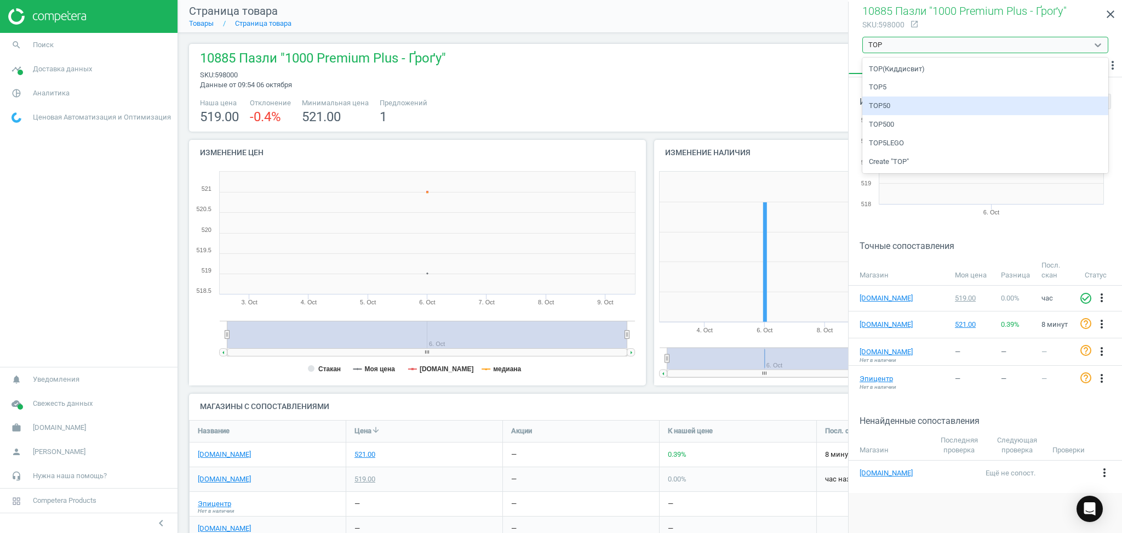
click at [890, 103] on div "TOP50" at bounding box center [986, 105] width 246 height 19
type input "TOP"
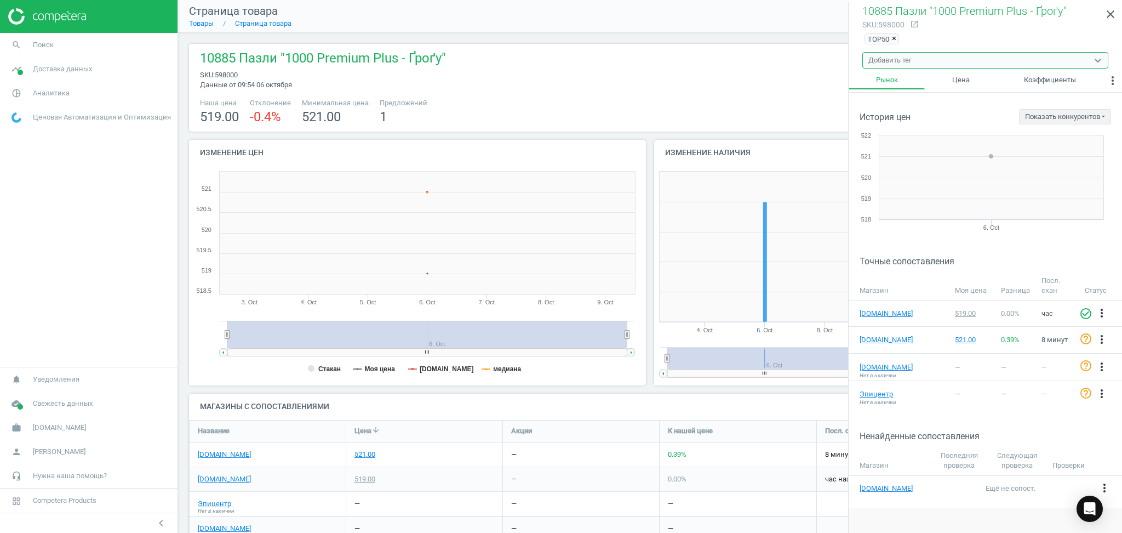
click at [615, 81] on div "10885 Пазли "1000 Premium Plus - Ґроґу" sku : 598000 Данные от 09:54 06 октября…" at bounding box center [650, 69] width 911 height 41
drag, startPoint x: 1109, startPoint y: 14, endPoint x: 739, endPoint y: 18, distance: 370.0
click at [1109, 14] on icon "close" at bounding box center [1110, 14] width 13 height 13
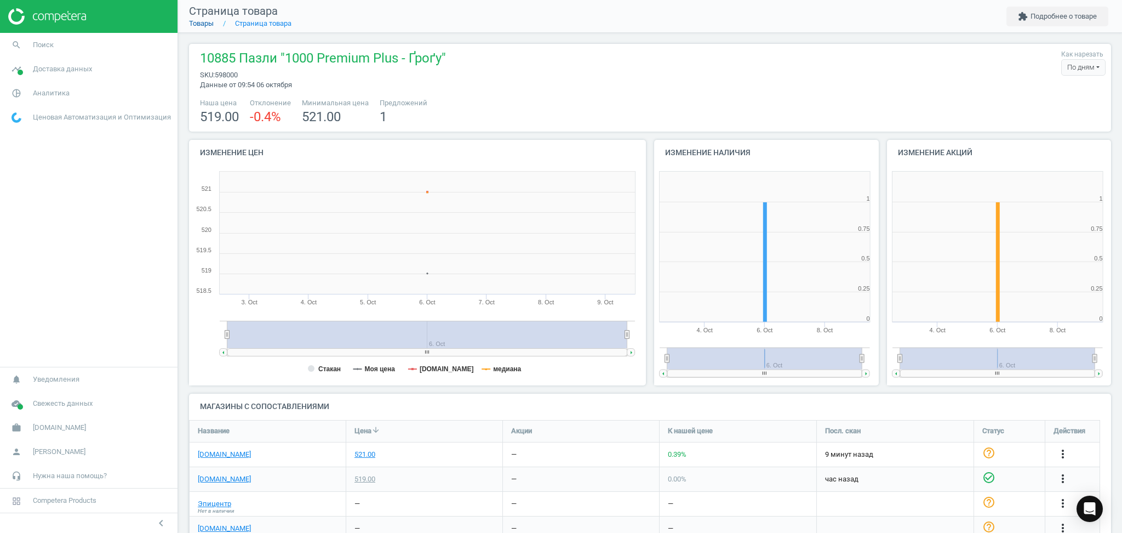
click at [194, 24] on link "Товары" at bounding box center [201, 23] width 25 height 8
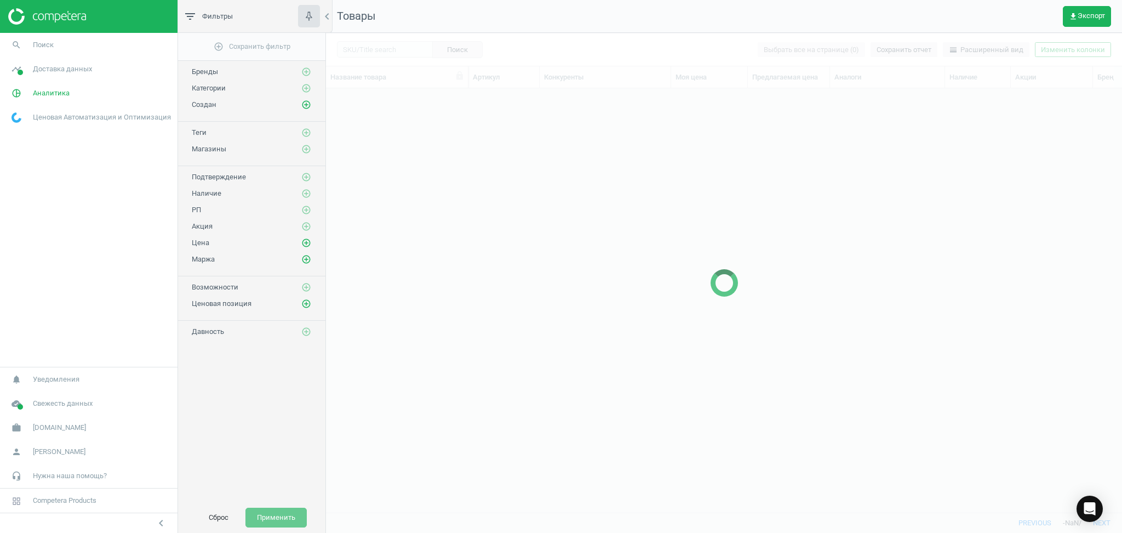
scroll to position [402, 785]
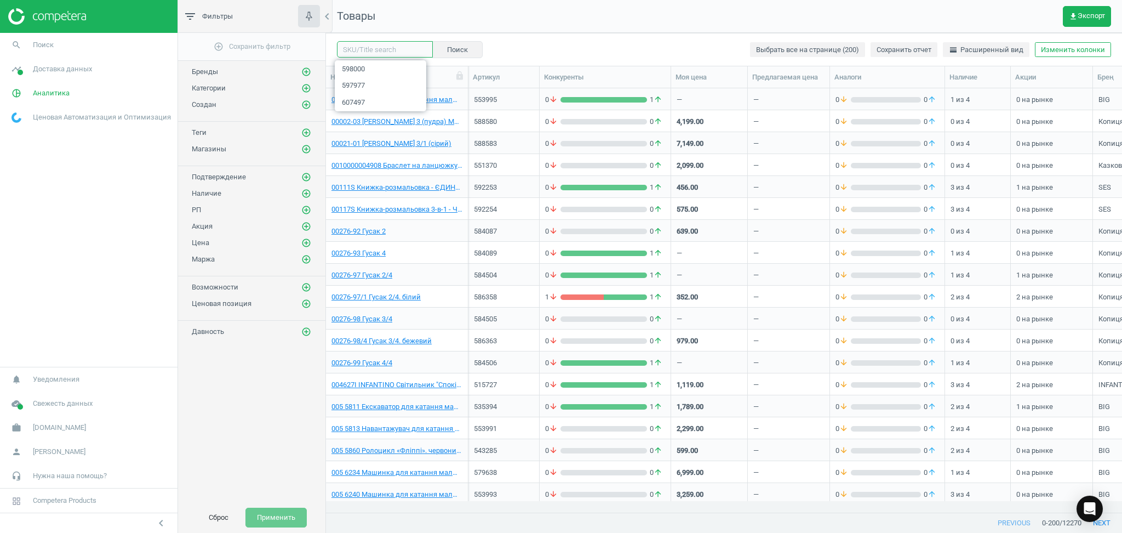
click at [379, 51] on input "text" at bounding box center [385, 49] width 96 height 16
paste input "598750"
type input "598750"
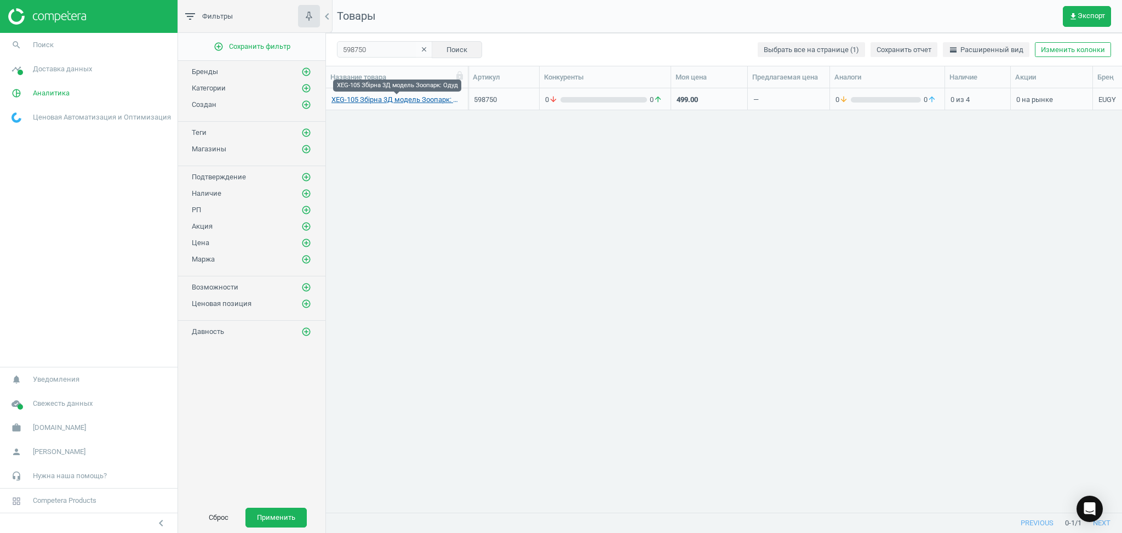
click at [383, 100] on link "XEG-105 Збірна 3Д модель Зоопарк: Одуд" at bounding box center [397, 100] width 131 height 10
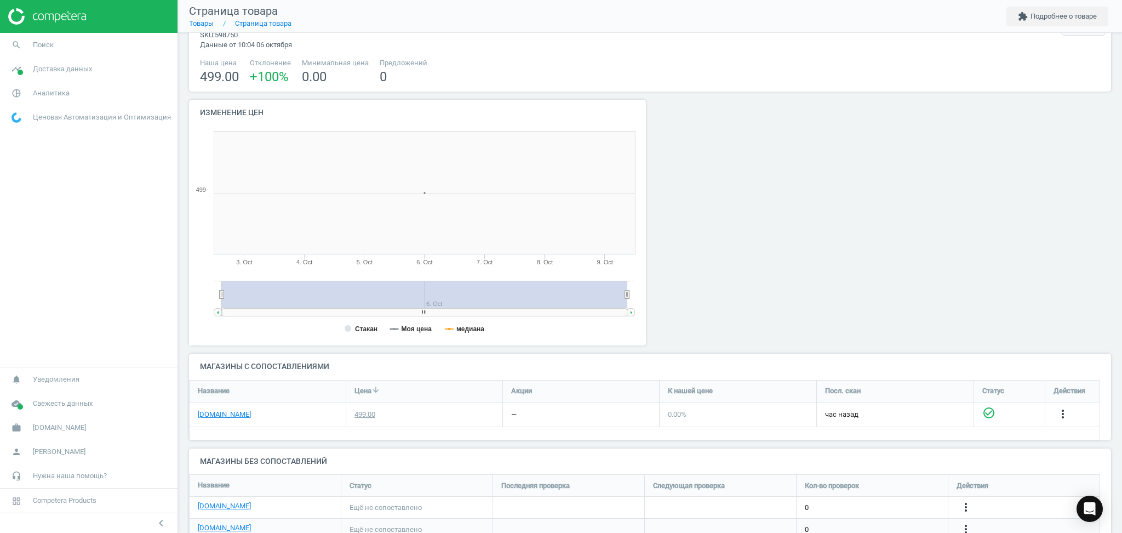
scroll to position [73, 0]
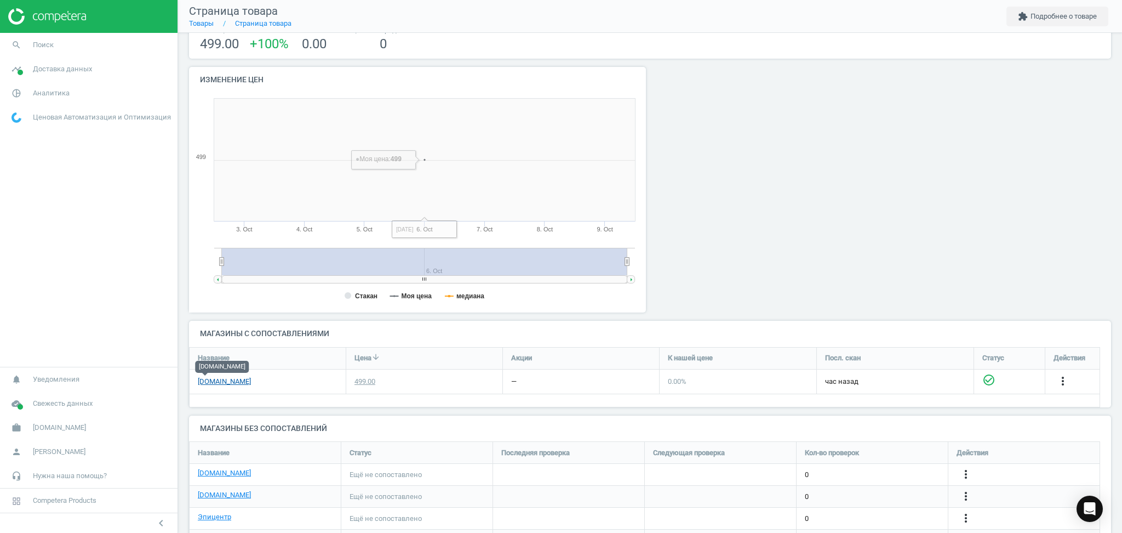
click at [206, 381] on link "[DOMAIN_NAME]" at bounding box center [224, 382] width 53 height 10
click at [965, 472] on icon "more_vert" at bounding box center [966, 473] width 13 height 13
click at [856, 468] on link "Изменить ссылку/опцию" at bounding box center [881, 469] width 150 height 17
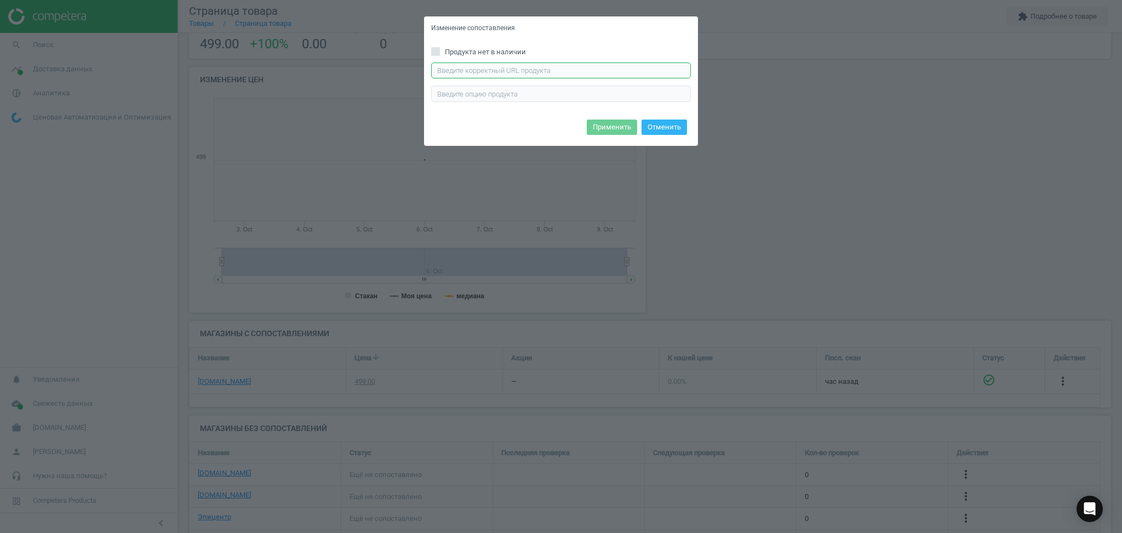
click at [443, 64] on input "text" at bounding box center [561, 70] width 260 height 16
paste input "https://rozetka.com.ua/ua/eugy_xeg_105/p446448977/"
type input "https://rozetka.com.ua/ua/eugy_xeg_105/p446448977/"
click at [611, 126] on button "Применить" at bounding box center [612, 126] width 50 height 15
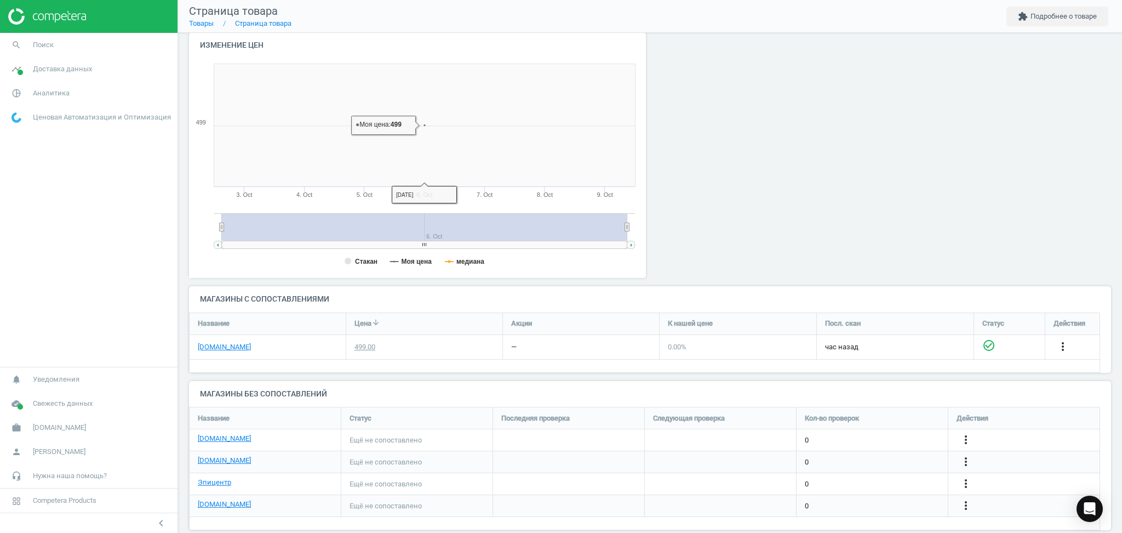
scroll to position [123, 0]
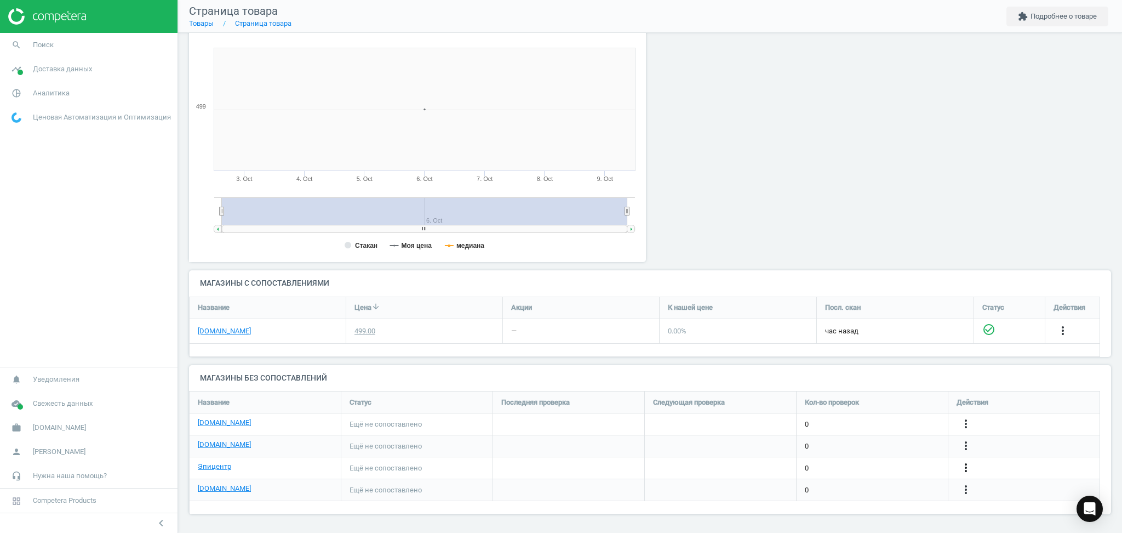
click at [966, 469] on icon "more_vert" at bounding box center [966, 467] width 13 height 13
click at [864, 463] on link "Изменить ссылку/опцию" at bounding box center [881, 463] width 150 height 17
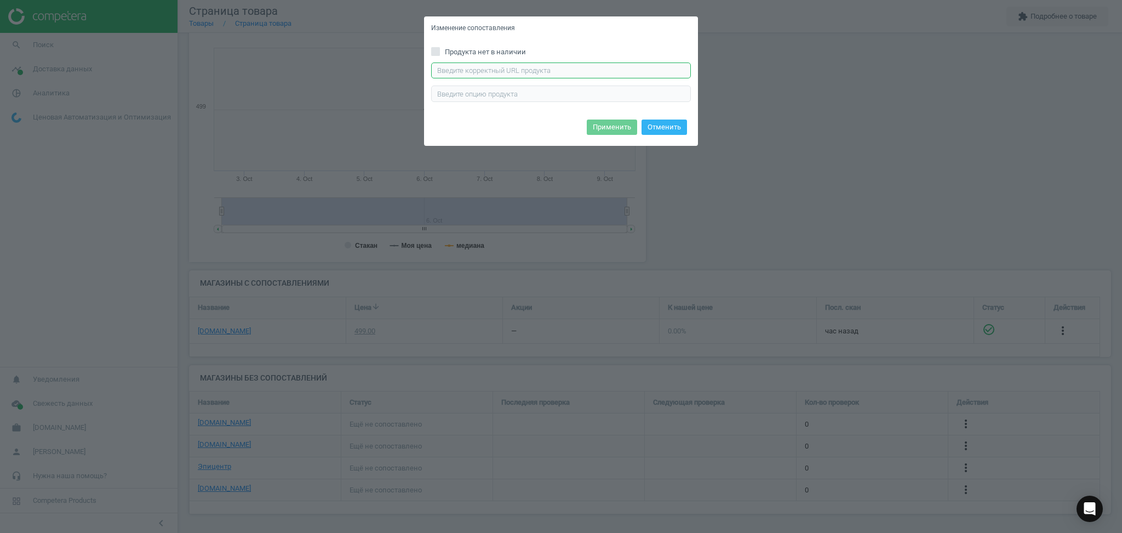
click at [597, 67] on input "text" at bounding box center [561, 70] width 260 height 16
paste input "https://epicentrk.ua/ua/shop/pazly-kartonni-eugy-zoopark-odud-xeg-105.html"
type input "https://epicentrk.ua/ua/shop/pazly-kartonni-eugy-zoopark-odud-xeg-105.html"
click at [619, 124] on button "Применить" at bounding box center [612, 126] width 50 height 15
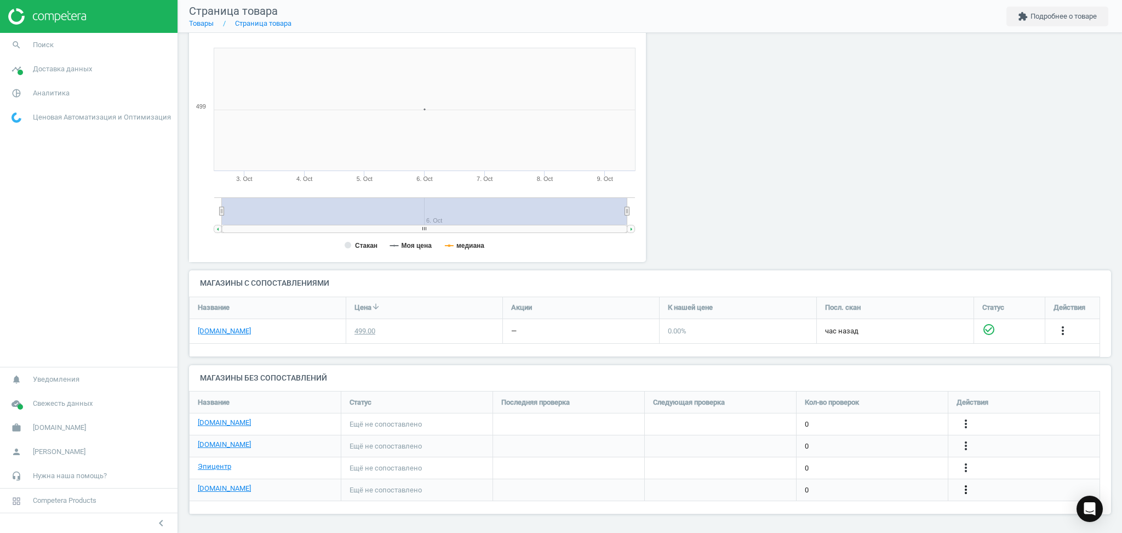
click at [963, 489] on icon "more_vert" at bounding box center [966, 489] width 13 height 13
click at [853, 481] on link "Изменить ссылку/опцию" at bounding box center [881, 484] width 150 height 17
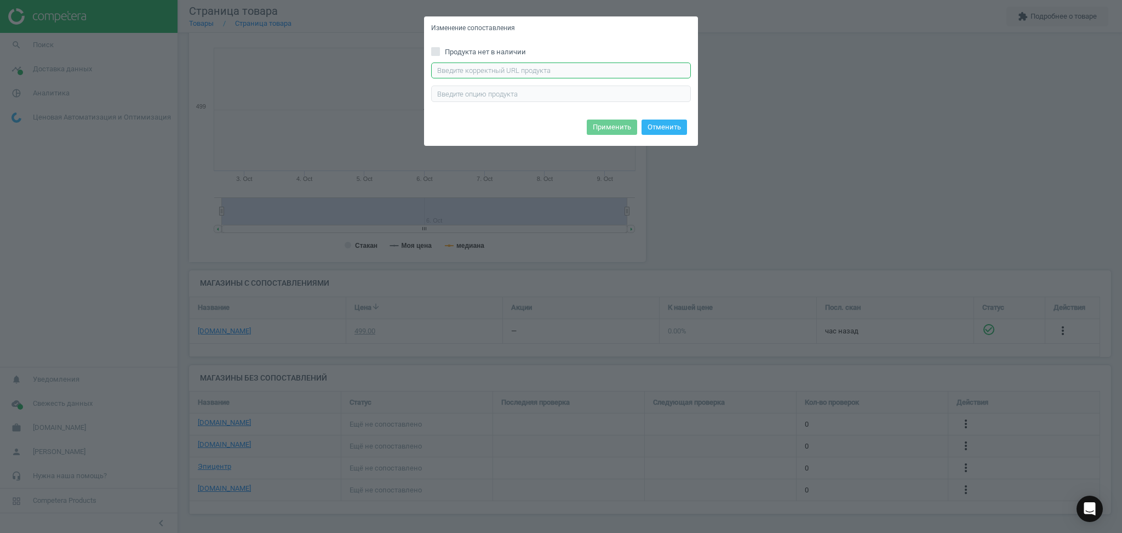
click at [524, 64] on input "text" at bounding box center [561, 70] width 260 height 16
paste input "https://chudo-ostriv.com.ua/ua/3d-pazl-eugy-zoopark-odud-xeg-105.html?q=3d%20%D…"
type input "https://chudo-ostriv.com.ua/ua/3d-pazl-eugy-zoopark-odud-xeg-105.html?q=3d%20%D…"
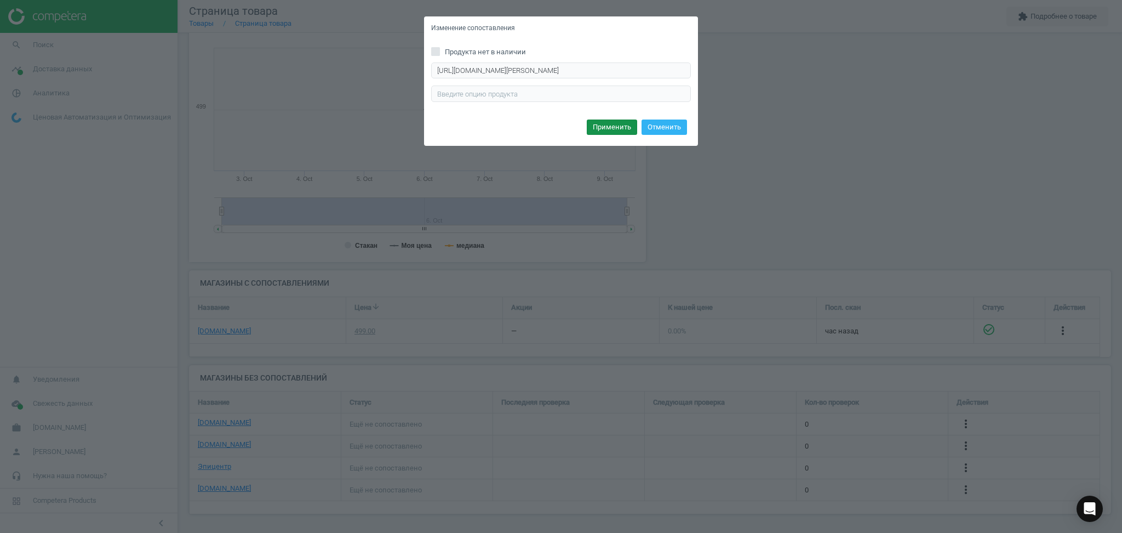
click at [607, 126] on button "Применить" at bounding box center [612, 126] width 50 height 15
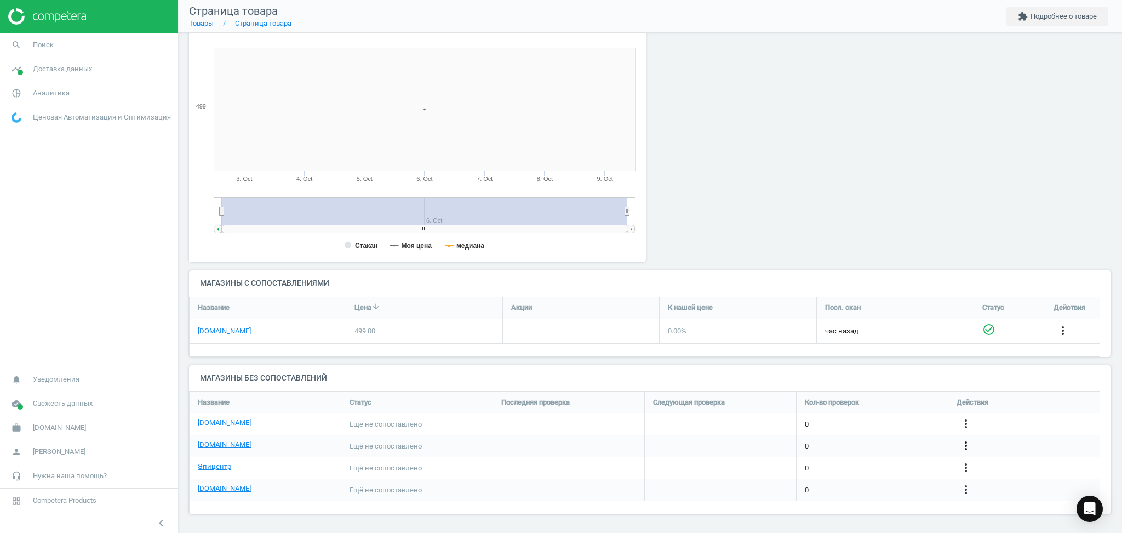
click at [967, 447] on icon "more_vert" at bounding box center [966, 445] width 13 height 13
click at [848, 436] on link "Изменить ссылку/опцию" at bounding box center [881, 440] width 150 height 17
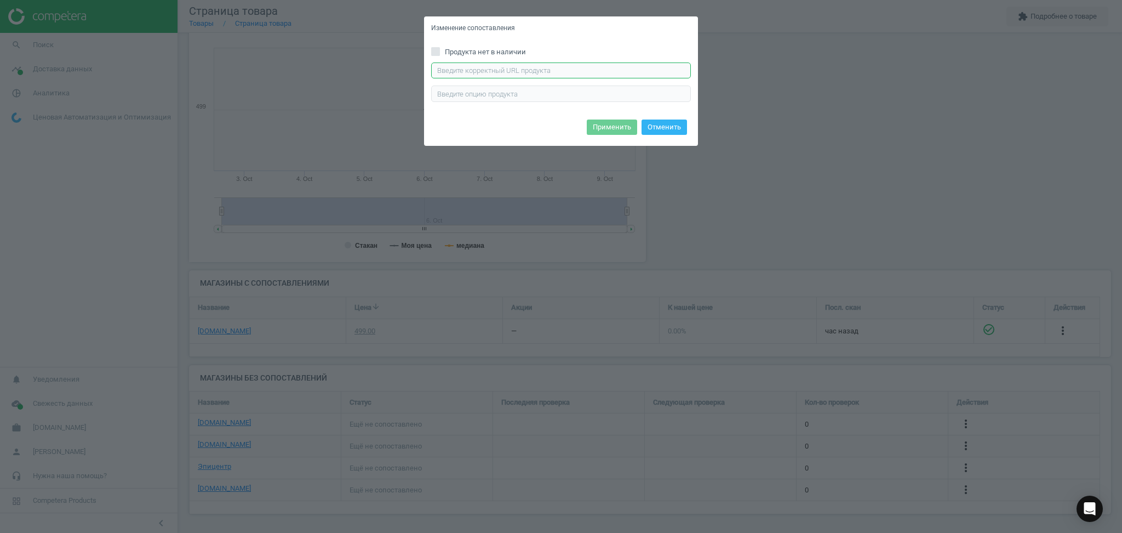
click at [544, 70] on input "text" at bounding box center [561, 70] width 260 height 16
paste input "https://antoshka.ua/uk/zbirna-3d-model-eugy-odud.html"
type input "https://antoshka.ua/uk/zbirna-3d-model-eugy-odud.html"
click at [616, 128] on button "Применить" at bounding box center [612, 126] width 50 height 15
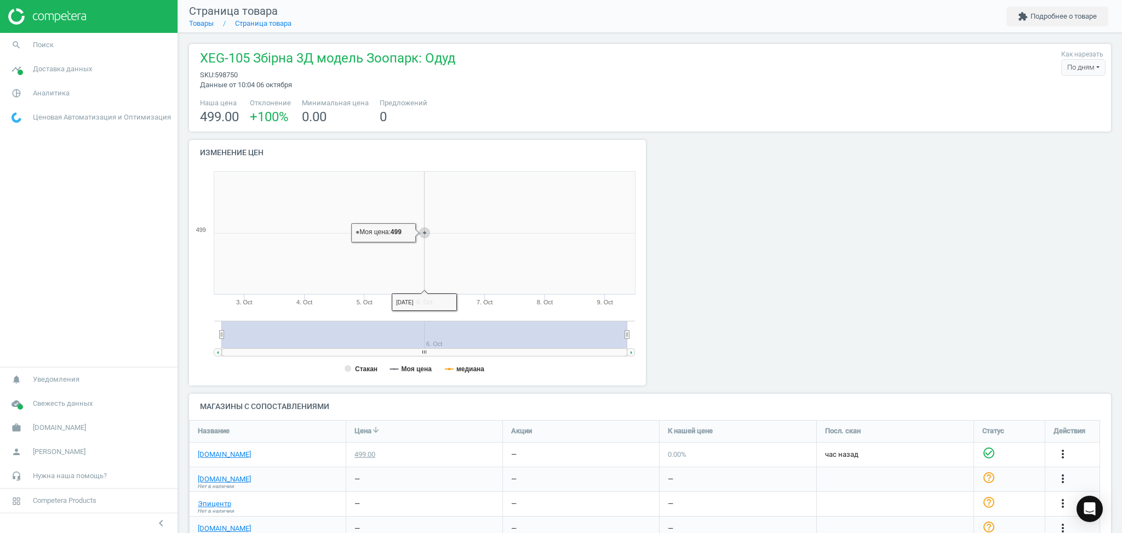
scroll to position [64, 0]
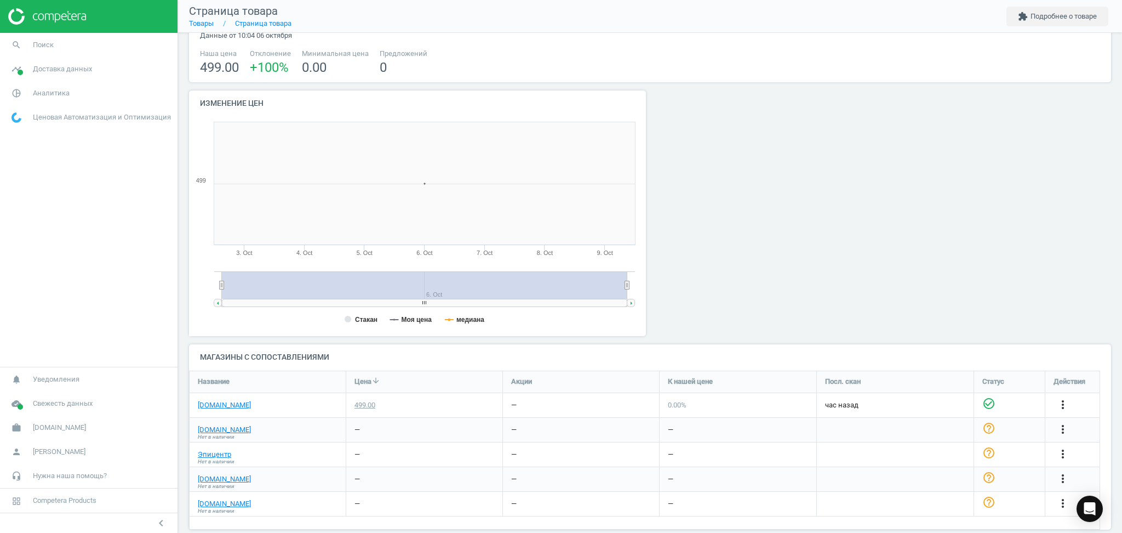
scroll to position [64, 0]
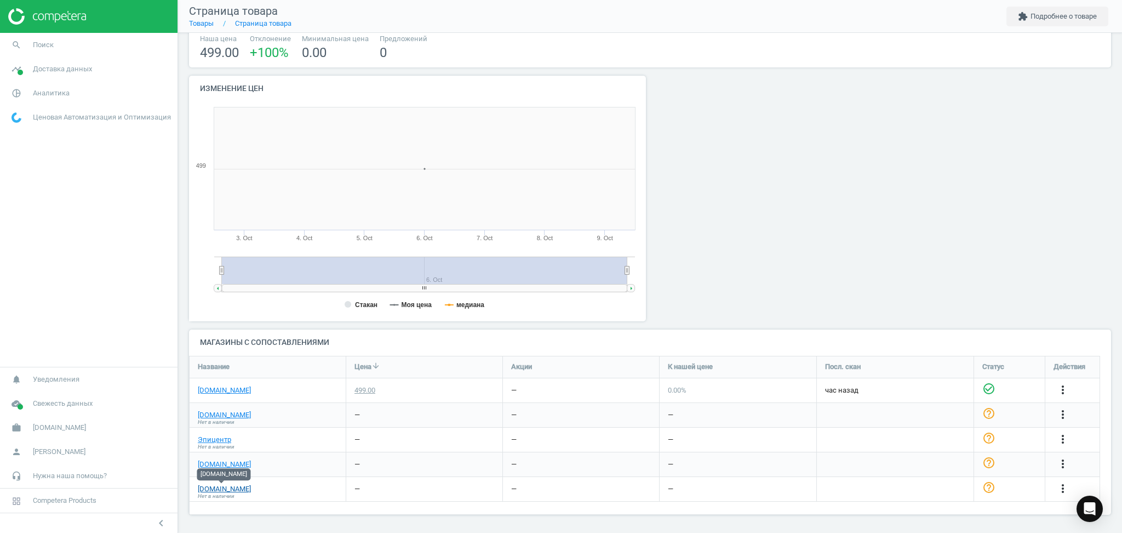
click at [216, 486] on link "[DOMAIN_NAME]" at bounding box center [224, 489] width 53 height 10
click at [206, 26] on link "Товары" at bounding box center [201, 23] width 25 height 8
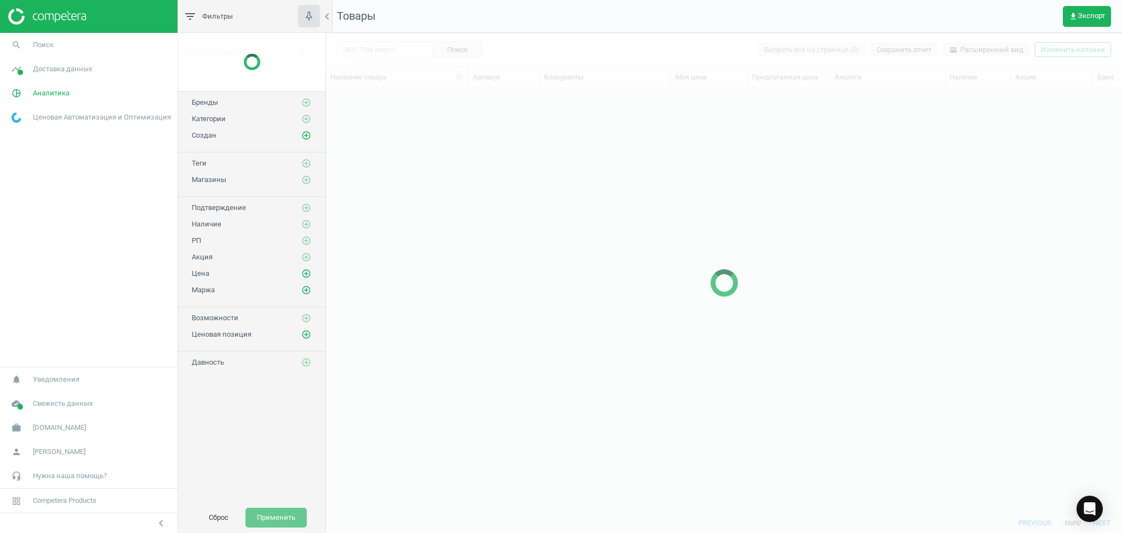
scroll to position [402, 785]
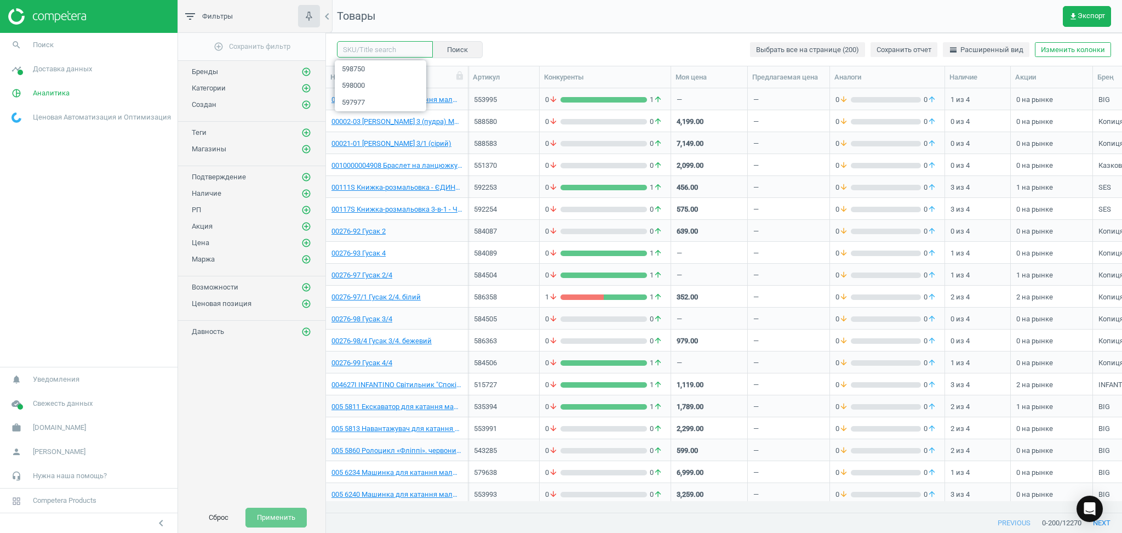
click at [375, 49] on input "text" at bounding box center [385, 49] width 96 height 16
paste input "588327"
type input "588327"
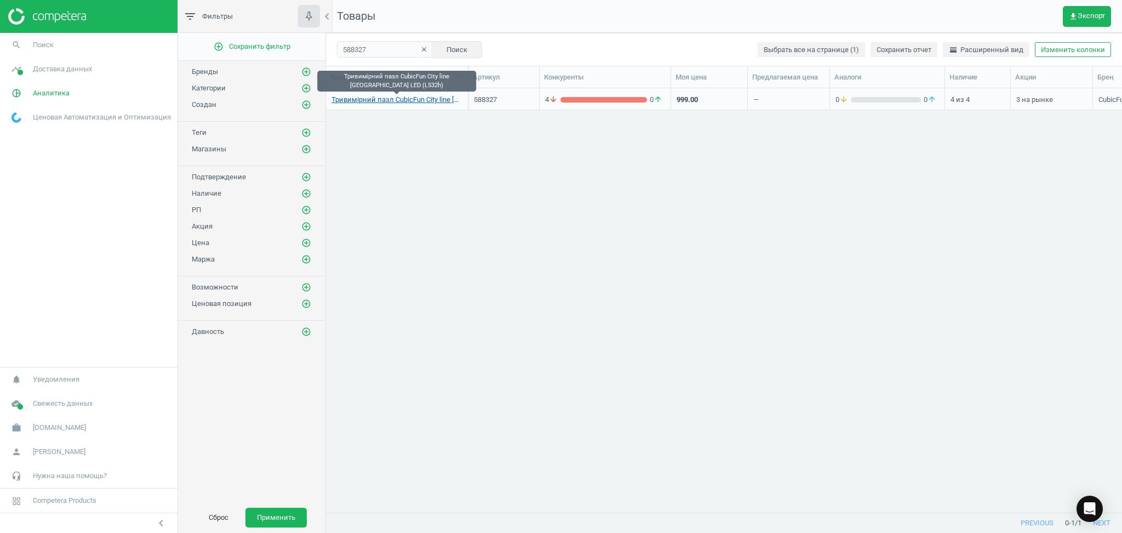
click at [372, 101] on link "Тривимірний пазл CubicFun City line Лондон LED (L532h)" at bounding box center [397, 100] width 131 height 10
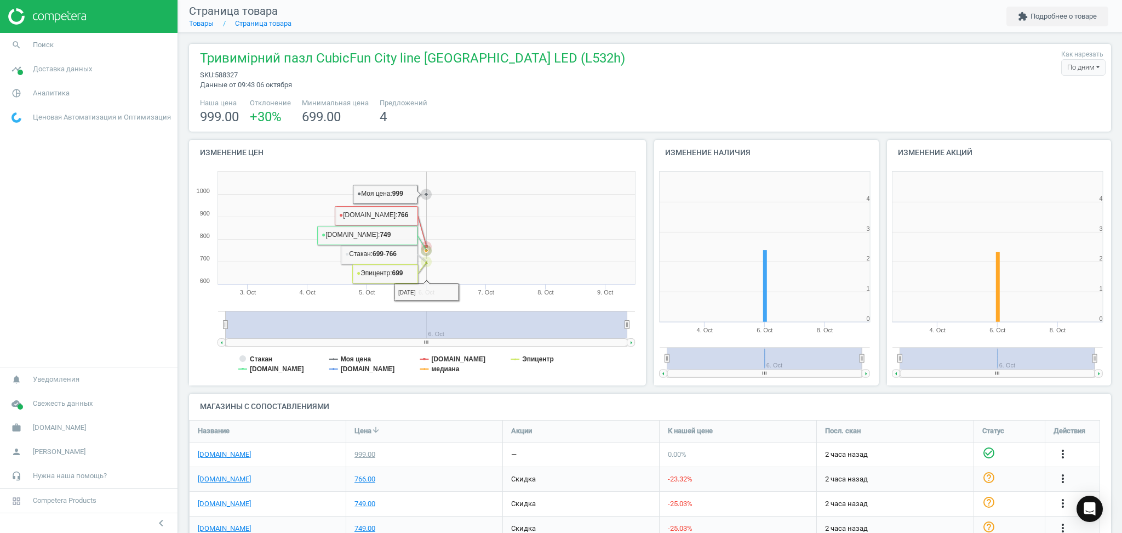
scroll to position [64, 0]
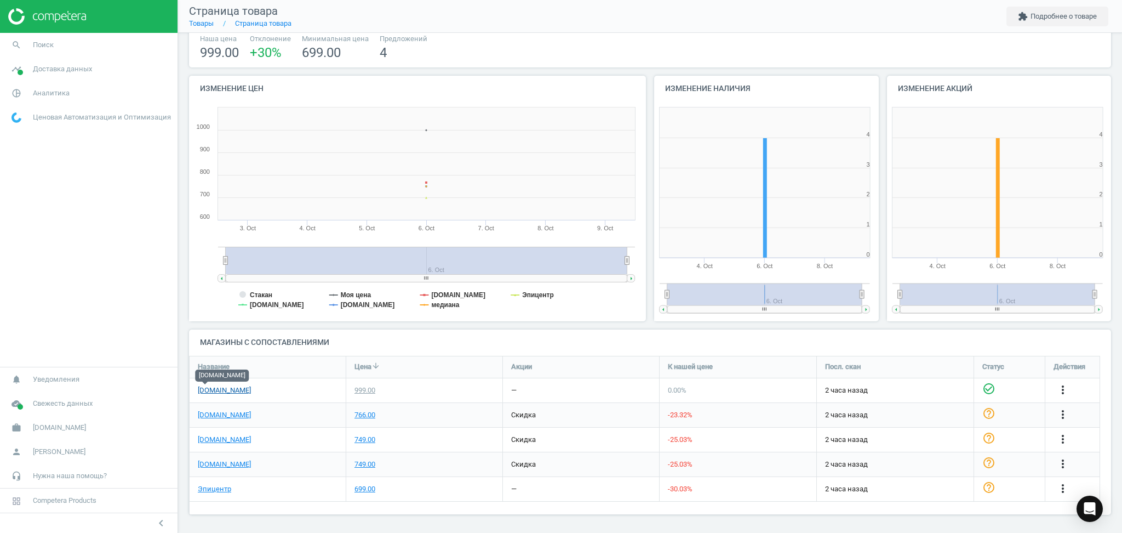
click at [203, 390] on link "[DOMAIN_NAME]" at bounding box center [224, 390] width 53 height 10
click at [226, 416] on link "[DOMAIN_NAME]" at bounding box center [224, 415] width 53 height 10
click at [228, 440] on link "[DOMAIN_NAME]" at bounding box center [224, 440] width 53 height 10
click at [210, 464] on link "[DOMAIN_NAME]" at bounding box center [224, 464] width 53 height 10
click at [212, 484] on link "Эпицентр" at bounding box center [214, 489] width 33 height 10
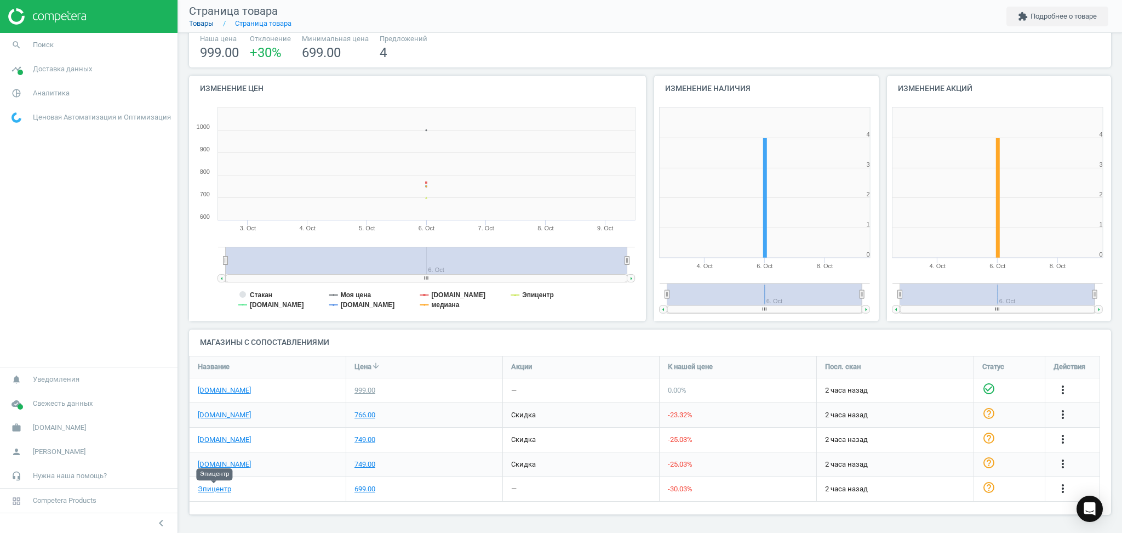
click at [201, 24] on link "Товары" at bounding box center [201, 23] width 25 height 8
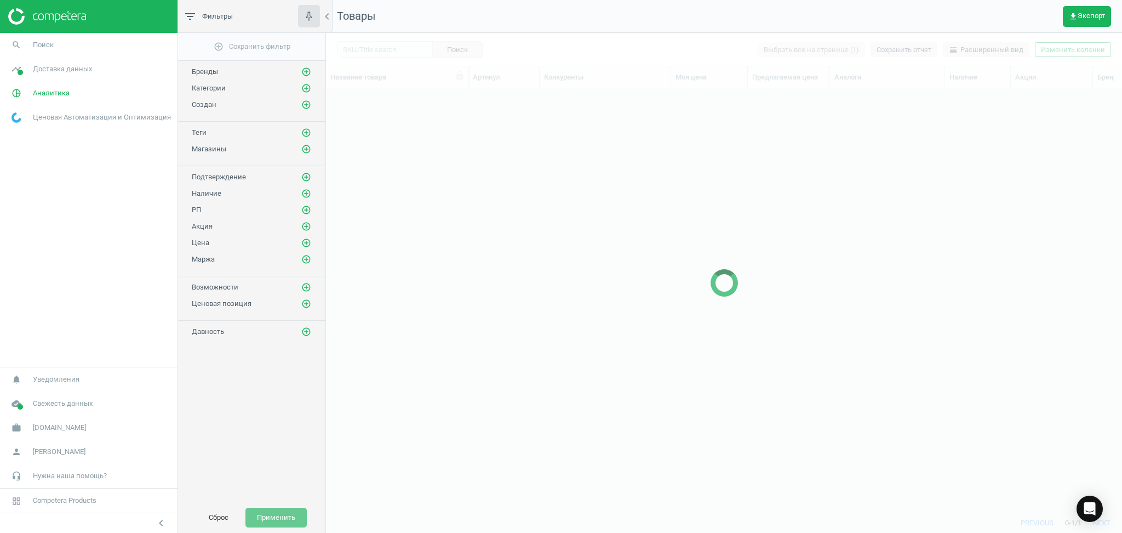
scroll to position [402, 785]
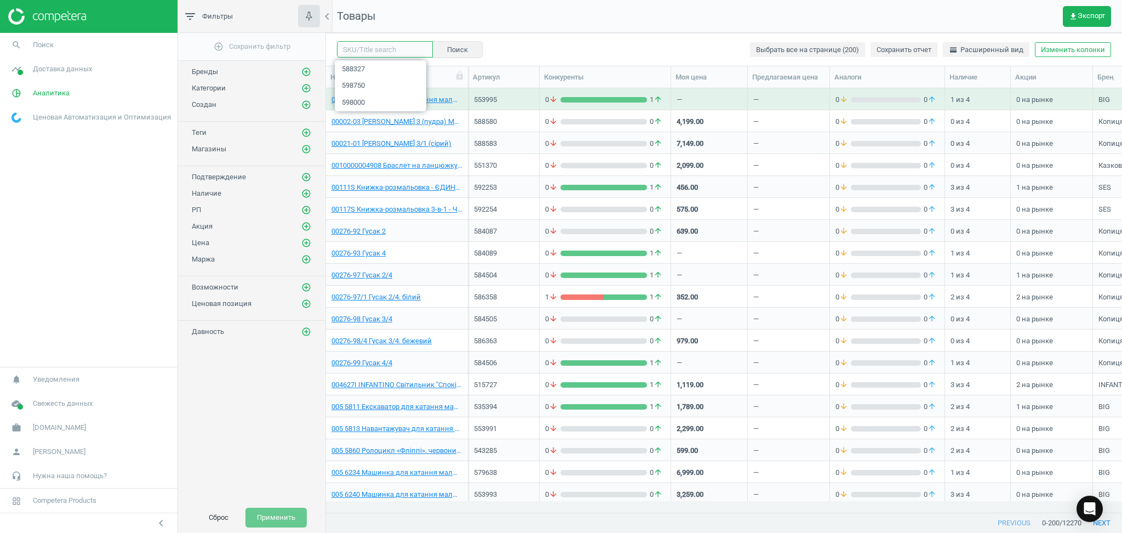
click at [372, 53] on input "text" at bounding box center [385, 49] width 96 height 16
paste input "603238"
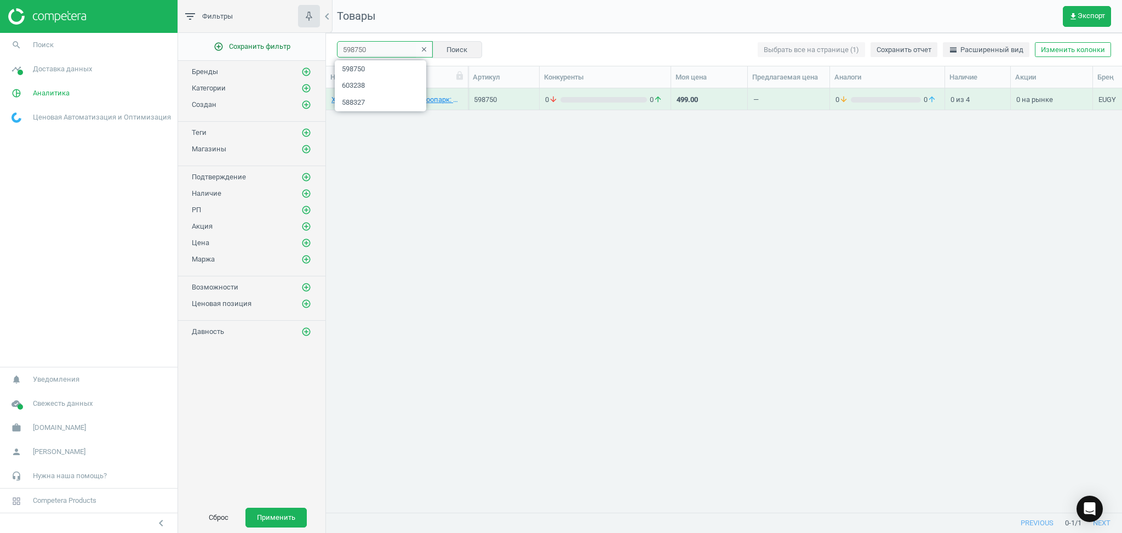
drag, startPoint x: 384, startPoint y: 49, endPoint x: 229, endPoint y: 53, distance: 155.1
click at [229, 53] on div "filter_list Фильтры chevron_left add_circle_outline Сохранить фильтр Бренды add…" at bounding box center [650, 266] width 944 height 533
paste input "603238"
type input "603238"
click at [410, 99] on link "44015 Дитяча іграшка м’яконабивна TY Paw Patrol "Еверест" 15 см" at bounding box center [397, 100] width 131 height 10
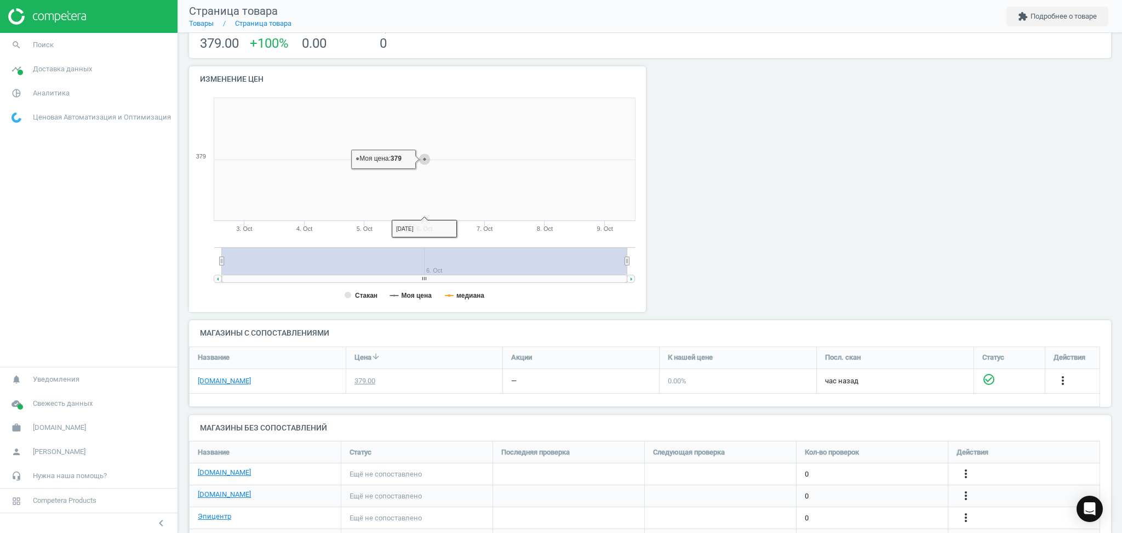
scroll to position [123, 0]
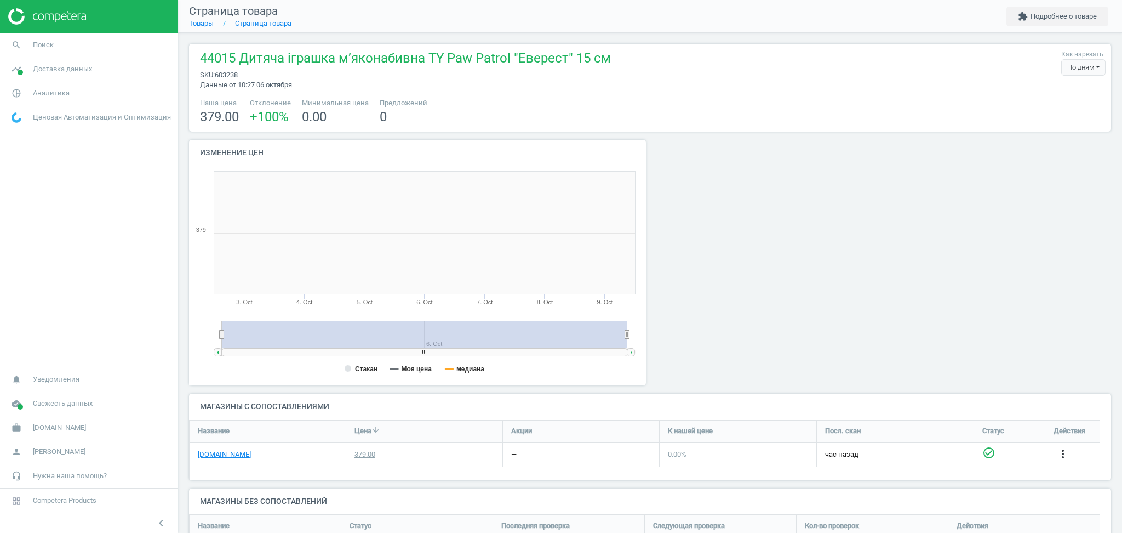
scroll to position [242, 474]
click at [204, 457] on link "[DOMAIN_NAME]" at bounding box center [224, 454] width 53 height 10
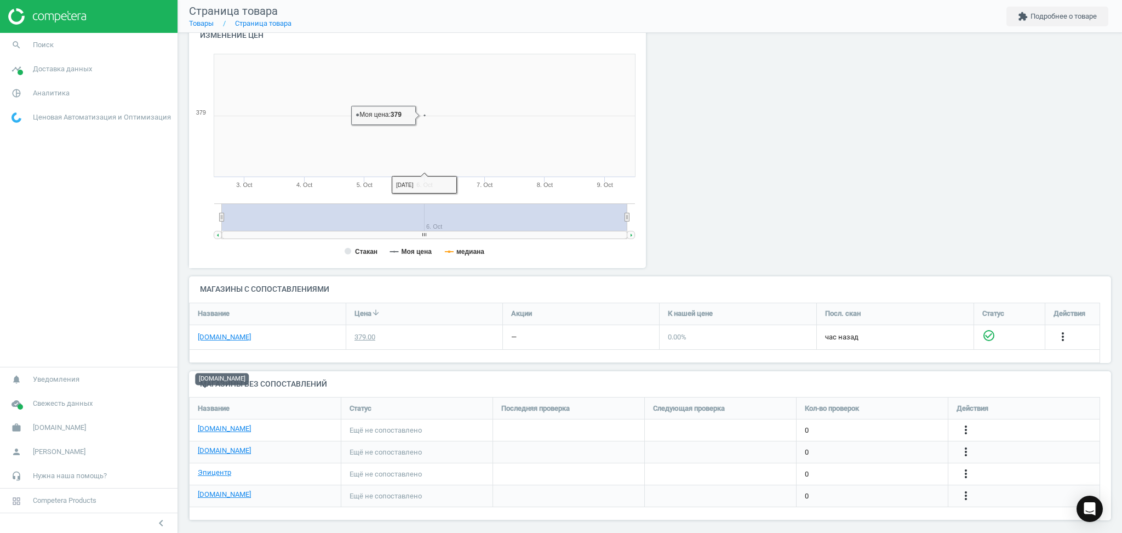
scroll to position [123, 0]
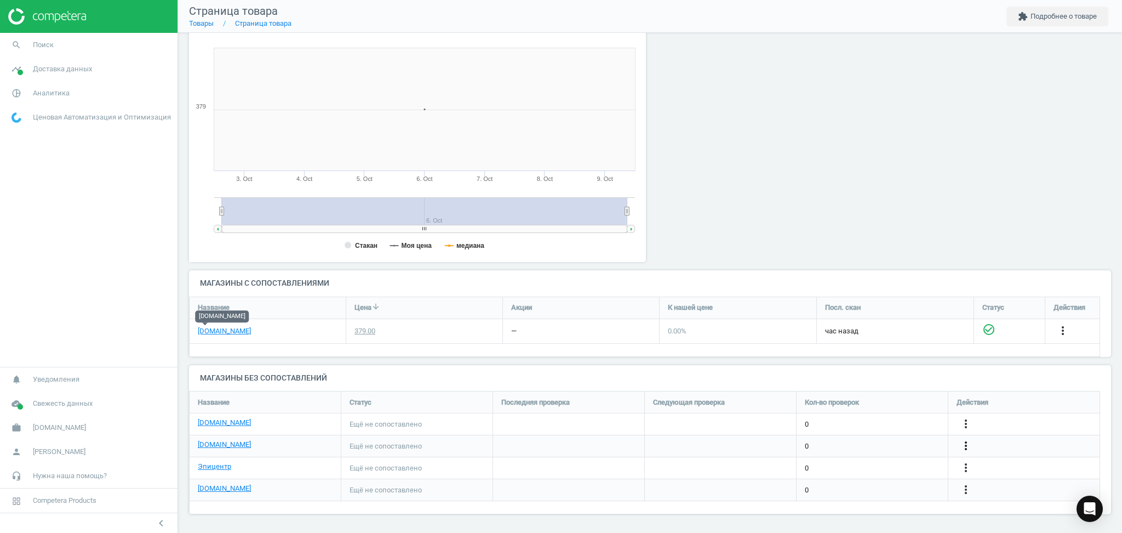
click at [967, 447] on icon "more_vert" at bounding box center [966, 445] width 13 height 13
click at [857, 446] on link "Изменить ссылку/опцию" at bounding box center [881, 440] width 150 height 17
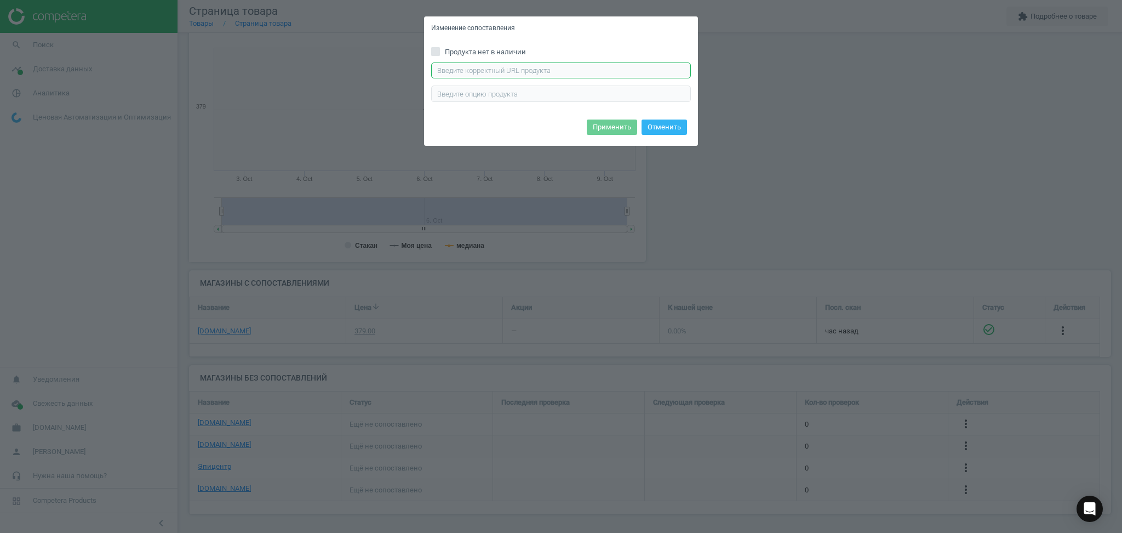
click at [506, 73] on input "text" at bounding box center [561, 70] width 260 height 16
paste input "https://antoshka.ua/uk/m-jaka-igrashka-ty-paw-patrol-everest-15-sm.html"
type input "https://antoshka.ua/uk/m-jaka-igrashka-ty-paw-patrol-everest-15-sm.html"
click at [623, 128] on button "Применить" at bounding box center [612, 126] width 50 height 15
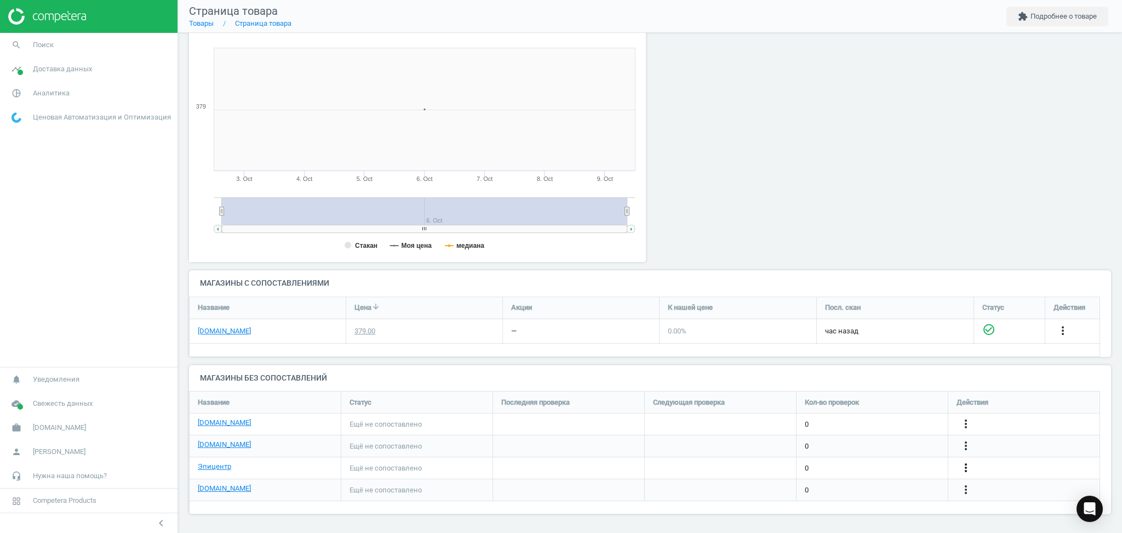
click at [966, 469] on icon "more_vert" at bounding box center [966, 467] width 13 height 13
click at [864, 463] on link "Изменить ссылку/опцию" at bounding box center [881, 463] width 150 height 17
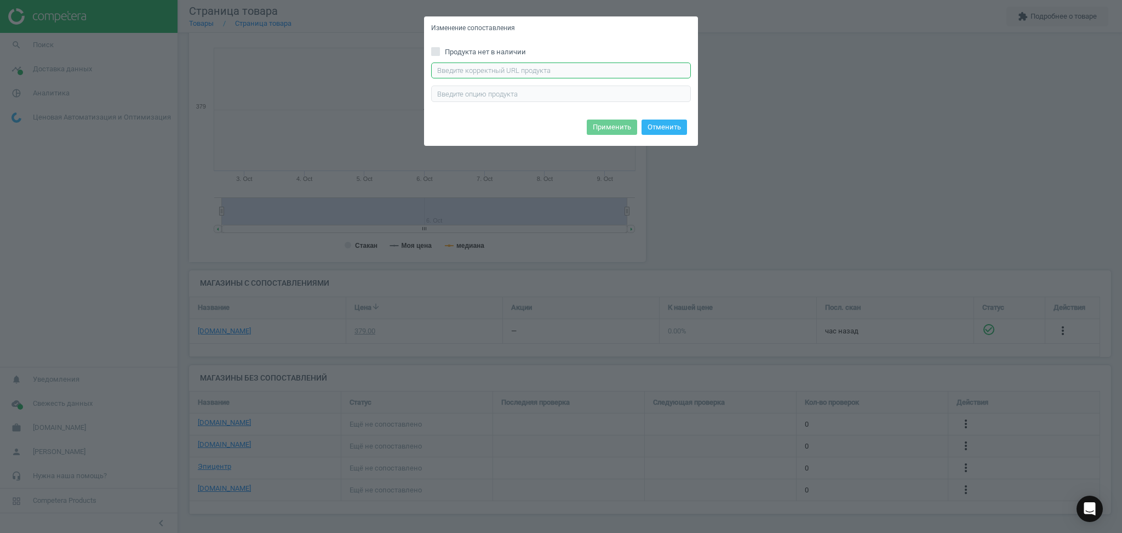
click at [597, 71] on input "text" at bounding box center [561, 70] width 260 height 16
paste input "https://epicentrk.ua/ua/shop/miaka-ihrashka-ty-everest-15-sm-44015.html"
type input "https://epicentrk.ua/ua/shop/miaka-ihrashka-ty-everest-15-sm-44015.html"
click at [618, 126] on button "Применить" at bounding box center [612, 126] width 50 height 15
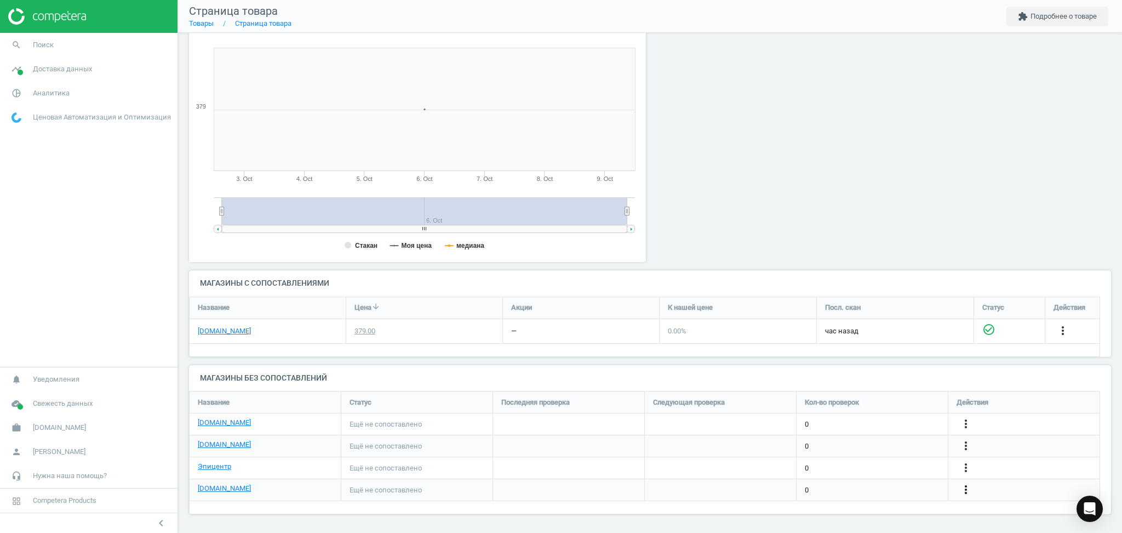
click at [968, 488] on icon "more_vert" at bounding box center [966, 489] width 13 height 13
click at [830, 481] on link "Изменить ссылку/опцию" at bounding box center [881, 484] width 150 height 17
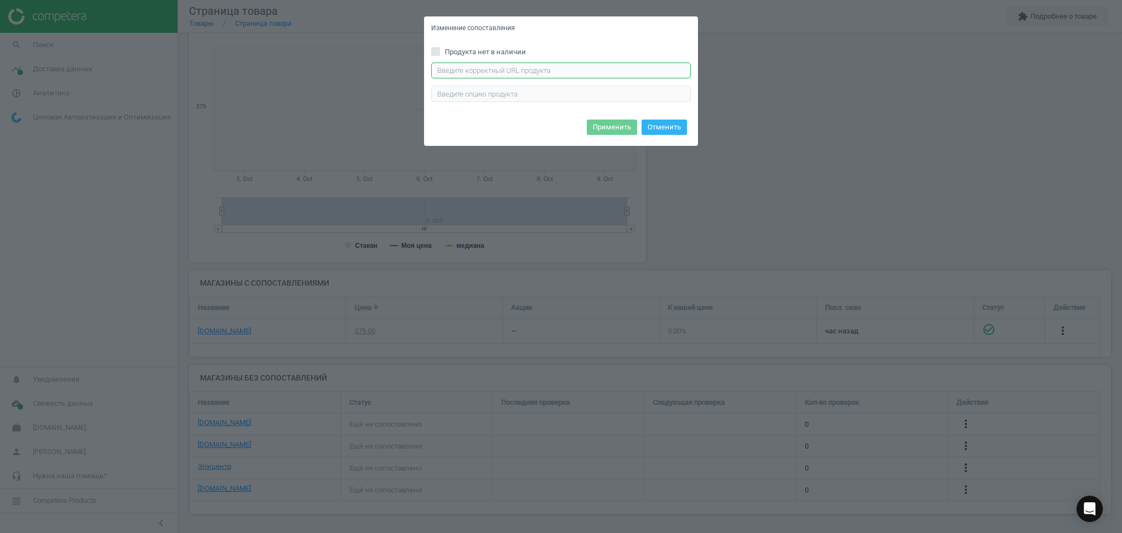
click at [476, 69] on input "text" at bounding box center [561, 70] width 260 height 16
paste input "https://chudo-ostriv.com.ua/ua/mjagkaja-igrushka-ty-paw-patrol-jeverest-15-sm-4…"
type input "https://chudo-ostriv.com.ua/ua/mjagkaja-igrushka-ty-paw-patrol-jeverest-15-sm-4…"
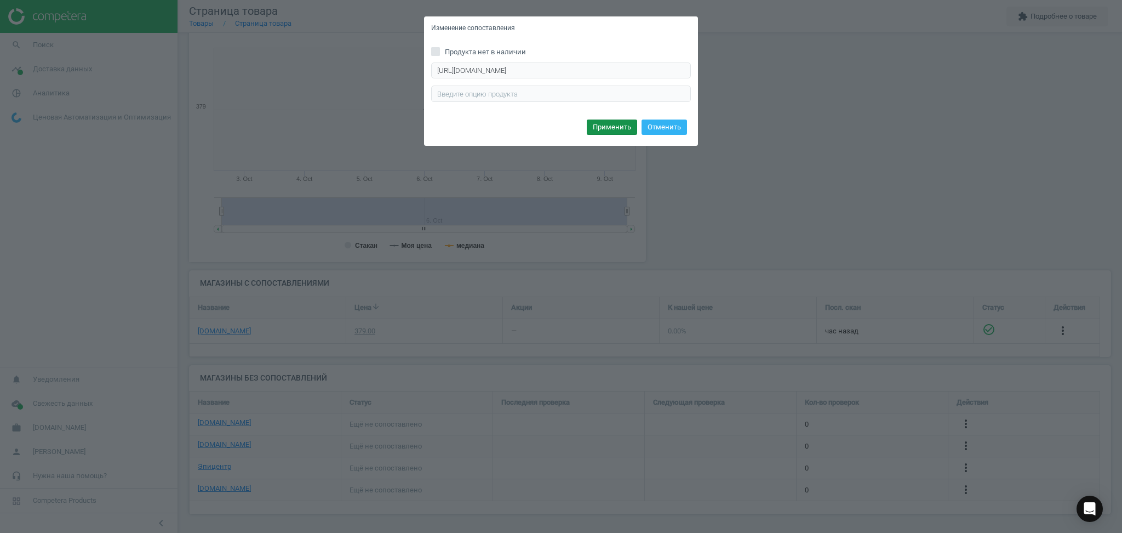
click at [616, 130] on button "Применить" at bounding box center [612, 126] width 50 height 15
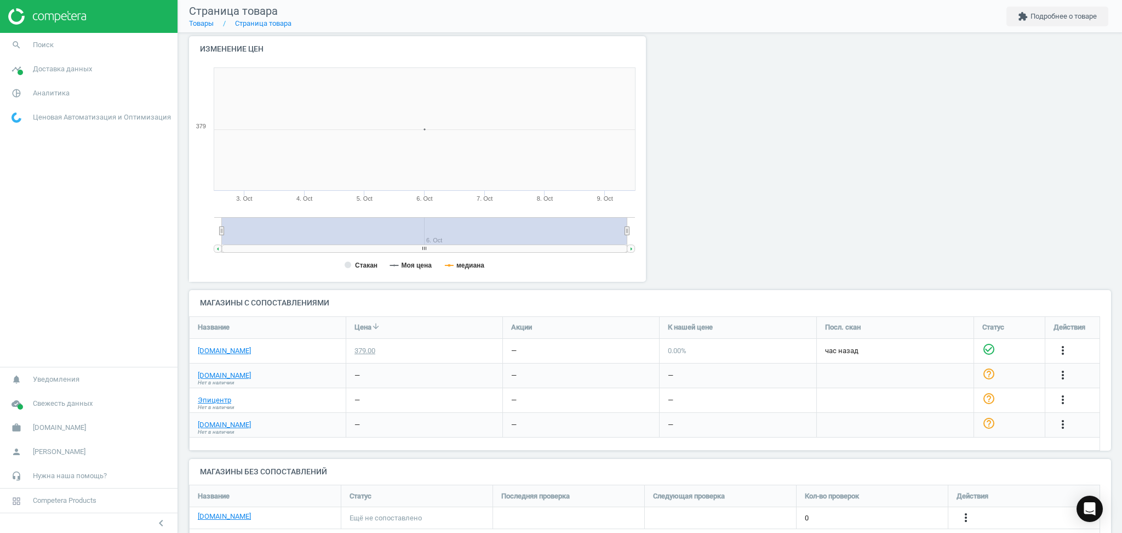
scroll to position [132, 0]
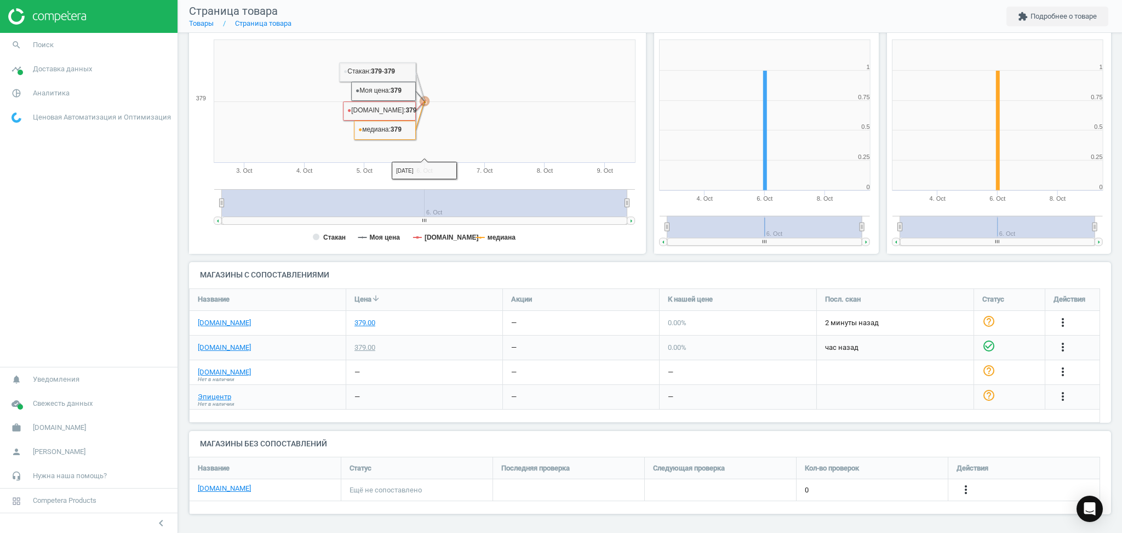
scroll to position [132, 0]
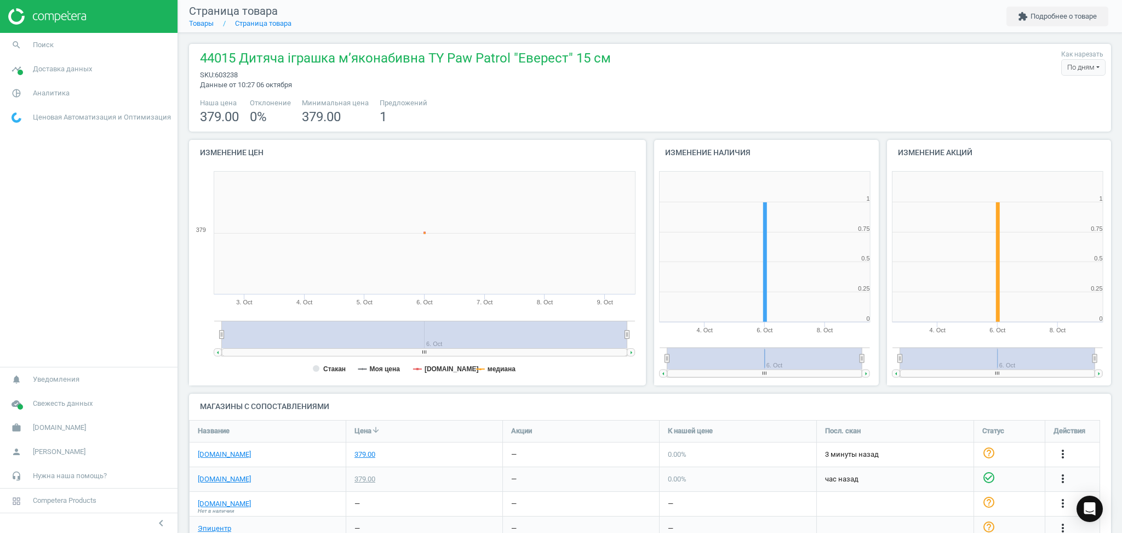
click at [1088, 68] on div "По дням" at bounding box center [1084, 67] width 44 height 16
click at [1028, 17] on button "extension Подробнее о товаре" at bounding box center [1058, 17] width 102 height 20
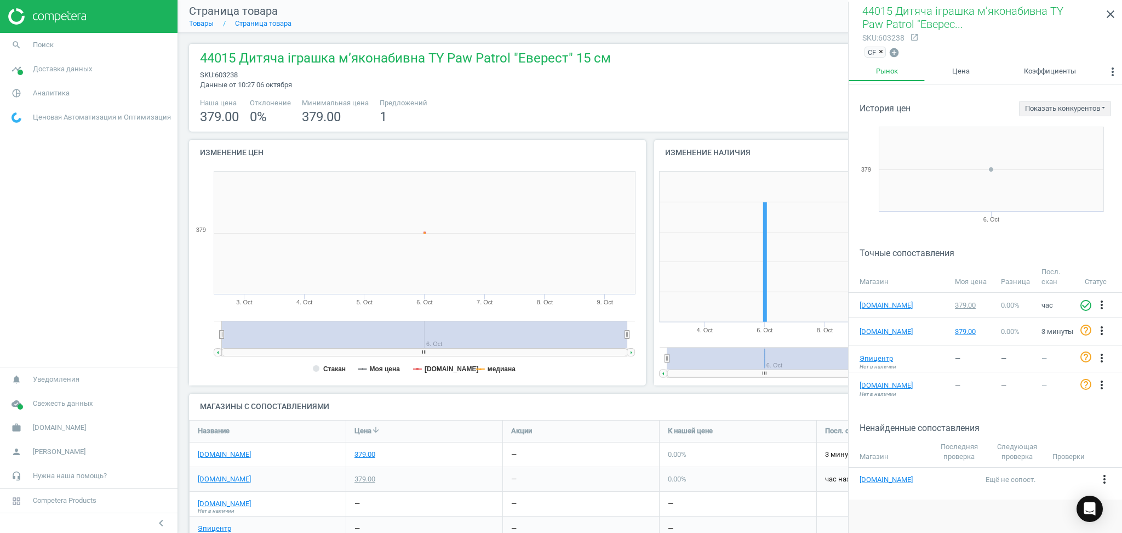
click at [880, 49] on span "×" at bounding box center [881, 52] width 4 height 8
click at [865, 51] on icon "add_circle" at bounding box center [868, 50] width 11 height 11
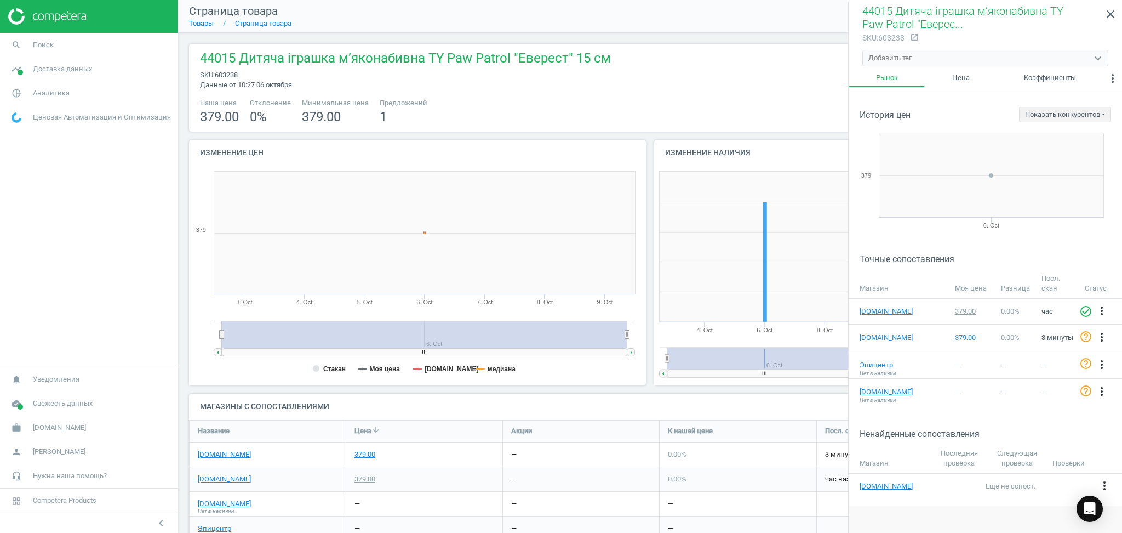
click at [876, 58] on div "Добавить тег" at bounding box center [890, 58] width 43 height 10
type input "Е"
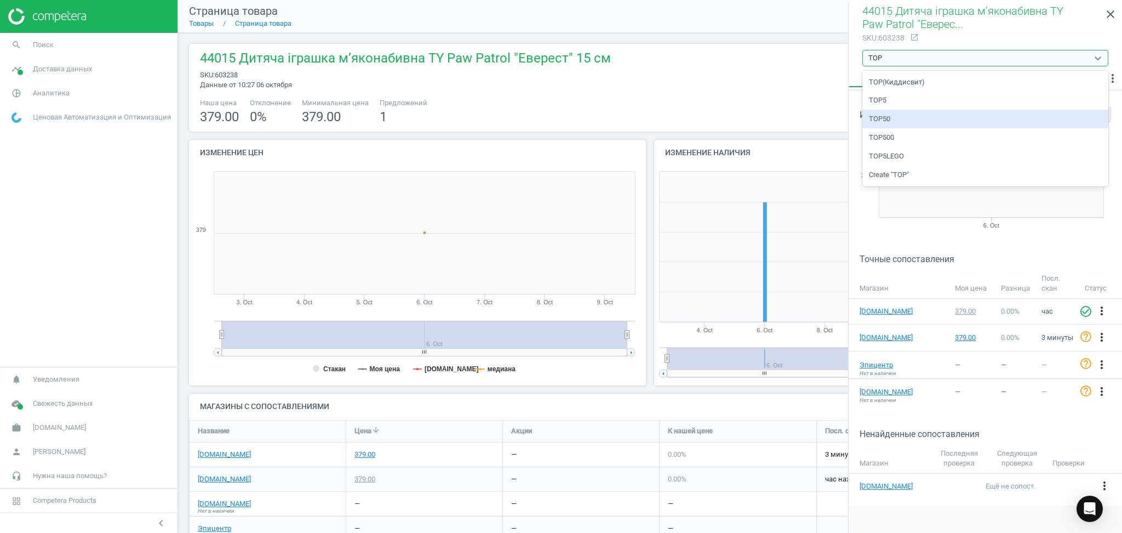
click at [894, 123] on div "TOP50" at bounding box center [986, 119] width 246 height 19
type input "TOP"
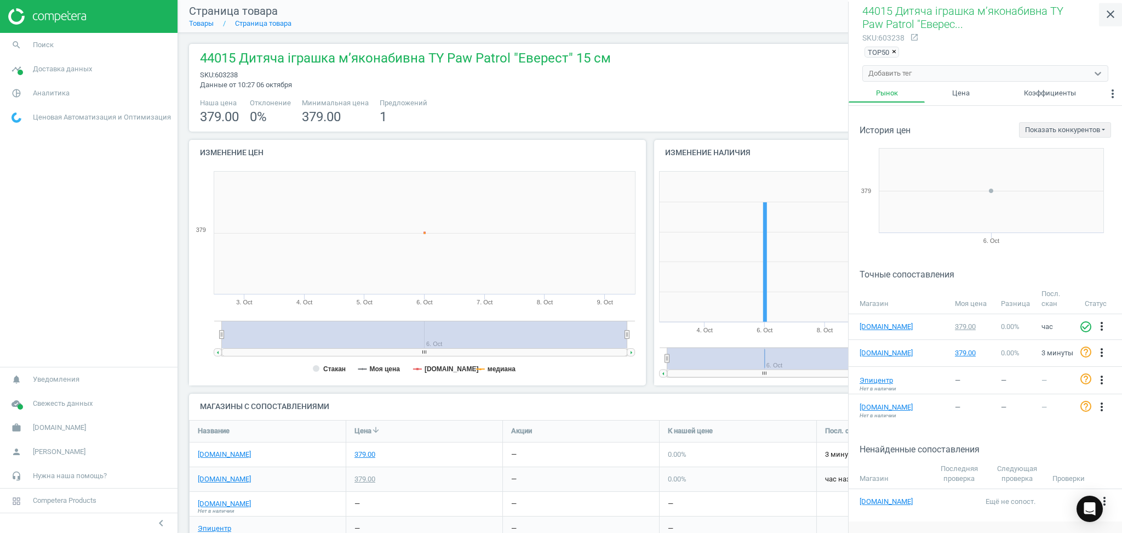
click at [1111, 16] on icon "close" at bounding box center [1110, 14] width 13 height 13
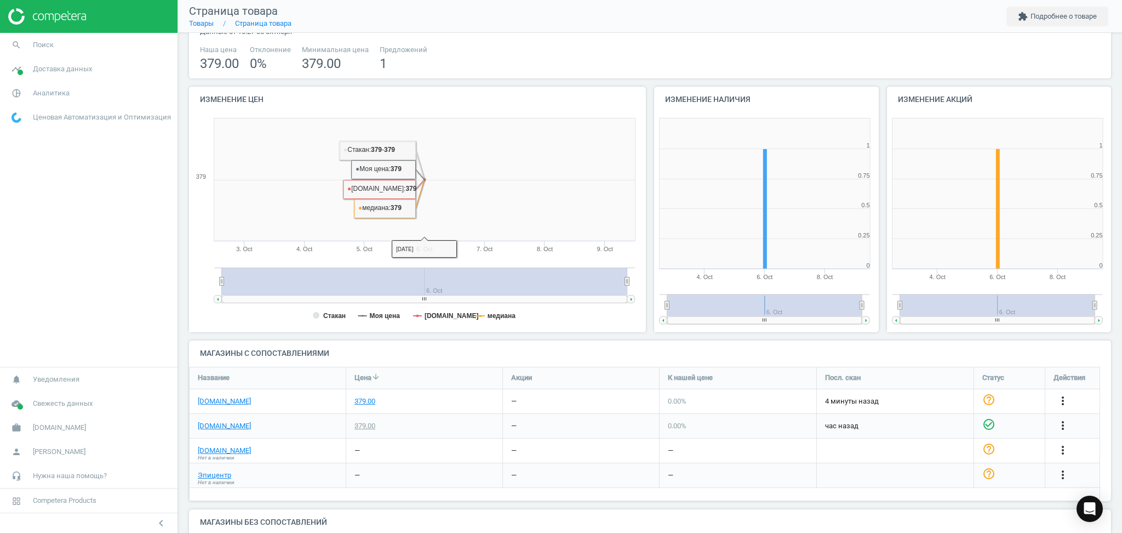
scroll to position [132, 0]
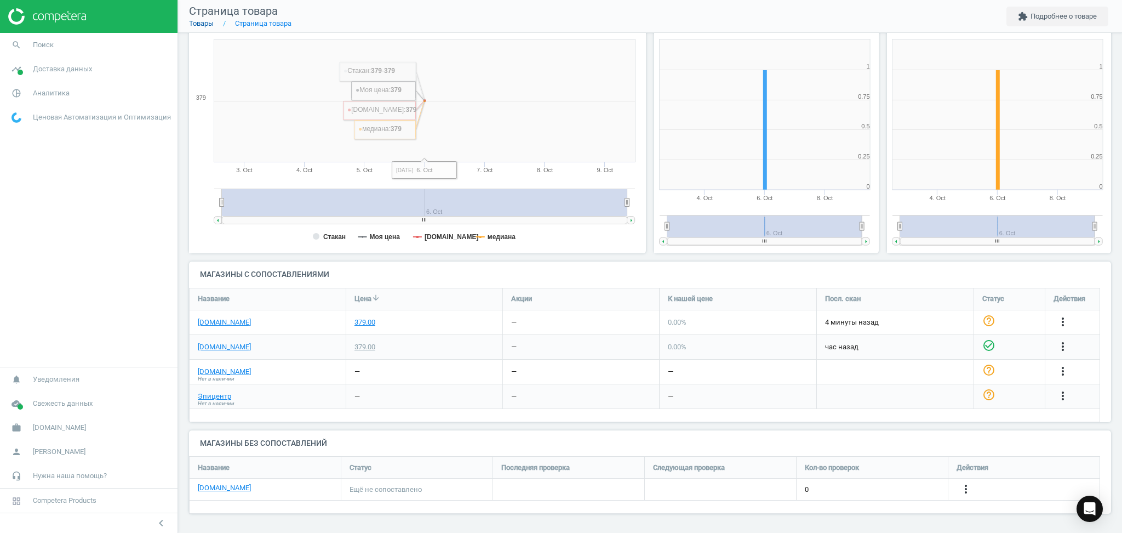
click at [198, 25] on link "Товары" at bounding box center [201, 23] width 25 height 8
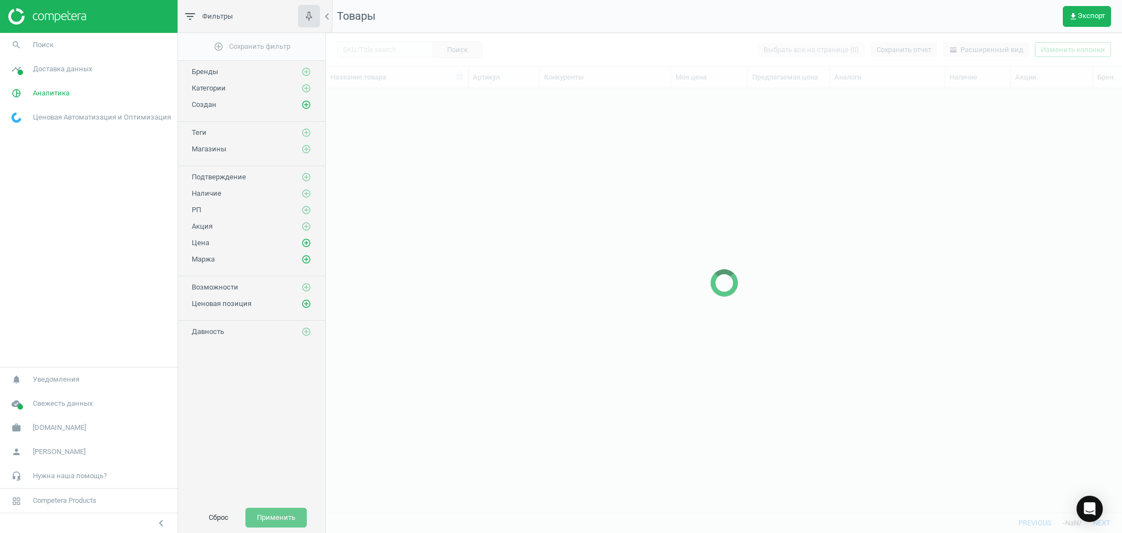
scroll to position [402, 785]
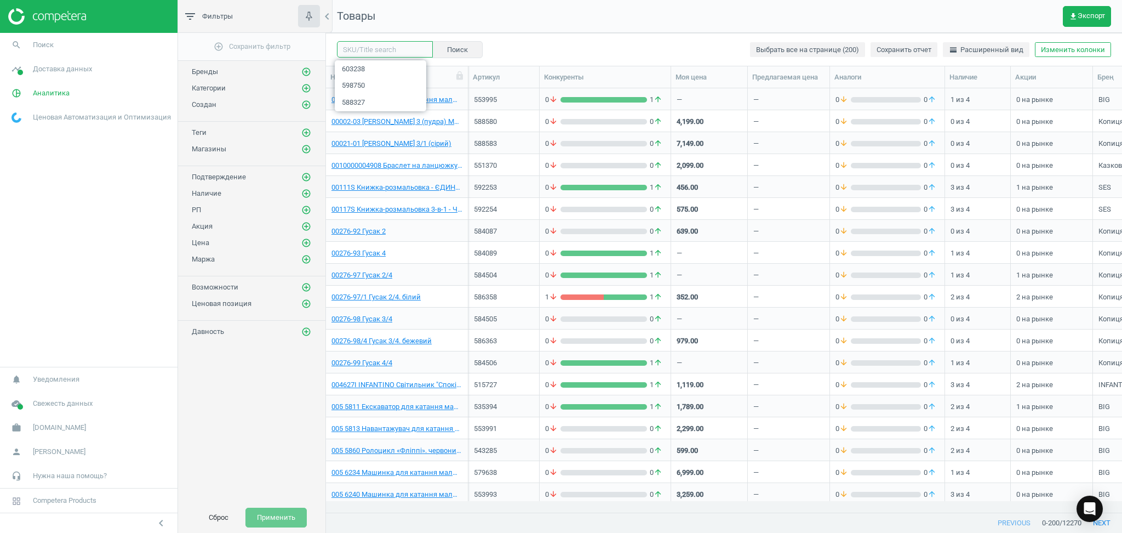
click at [404, 51] on input "text" at bounding box center [385, 49] width 96 height 16
paste input "597596"
type input "597596"
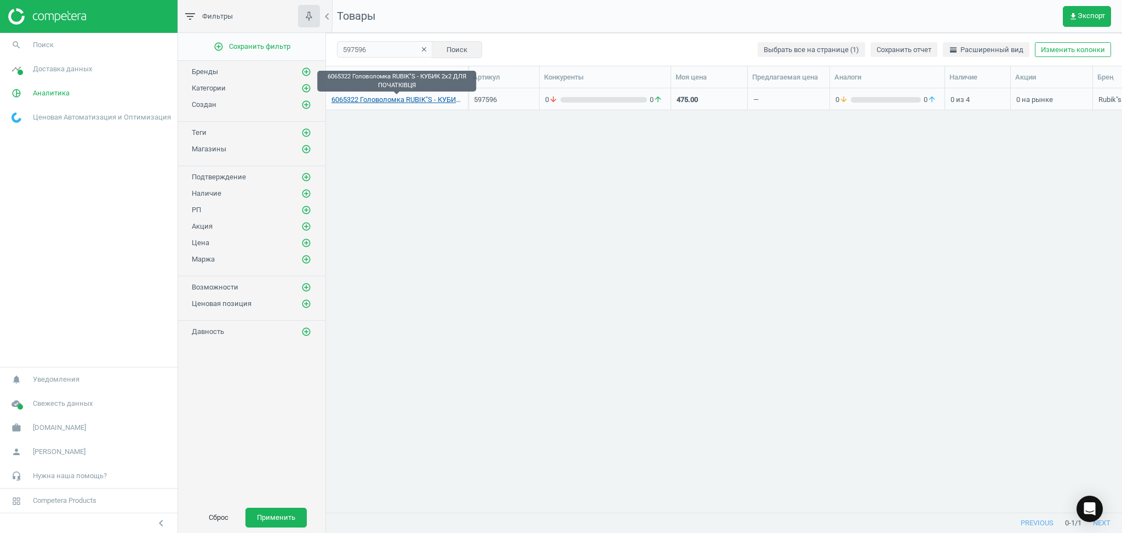
click at [381, 98] on link "6065322 Головоломка RUBIK"S - КУБИК 2х2 ДЛЯ ПОЧАТКІВЦЯ" at bounding box center [397, 100] width 131 height 10
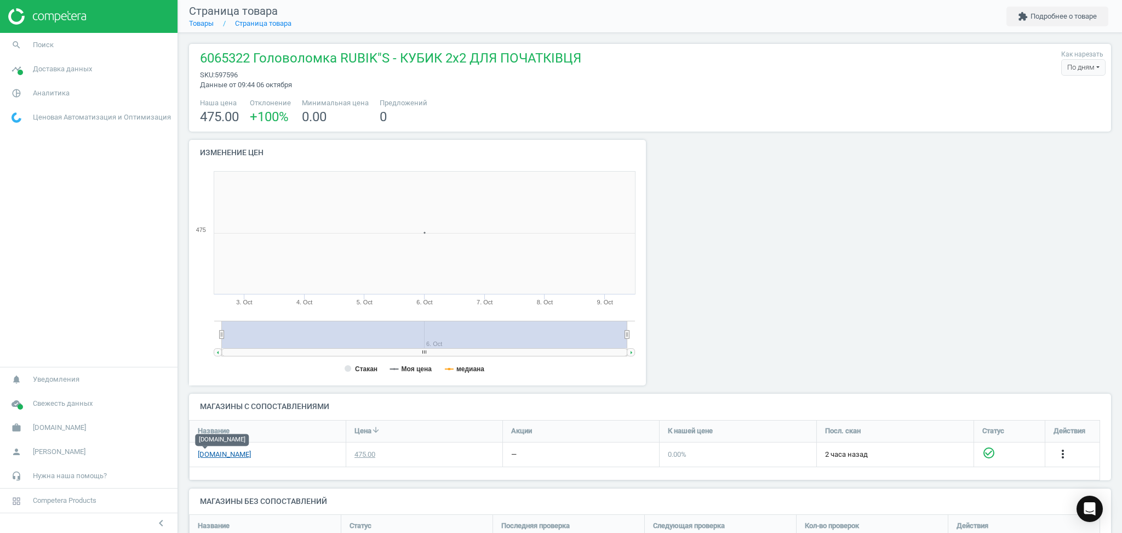
click at [204, 454] on link "[DOMAIN_NAME]" at bounding box center [224, 454] width 53 height 10
click at [205, 21] on link "Товары" at bounding box center [201, 23] width 25 height 8
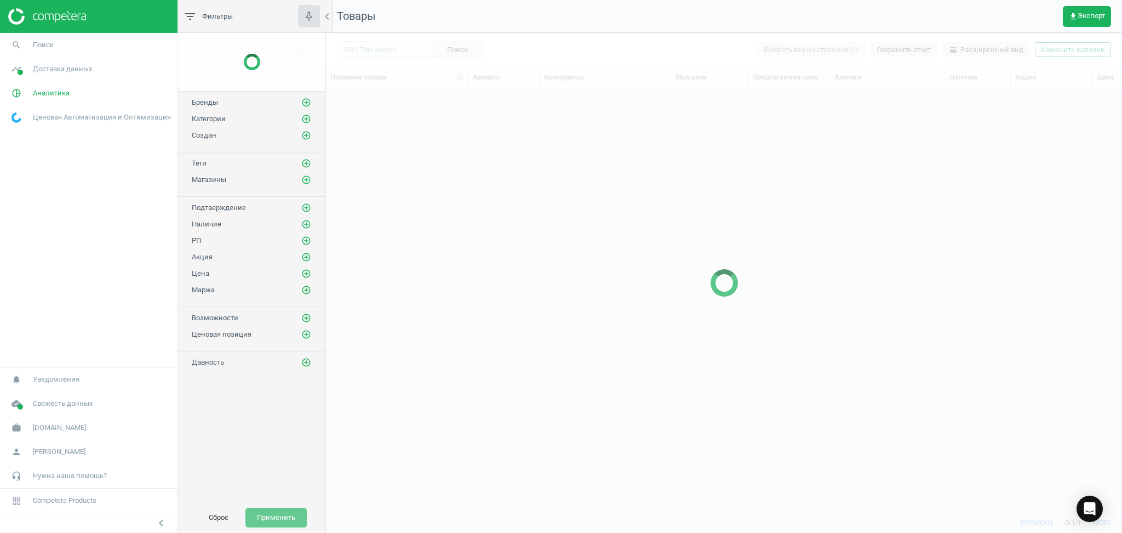
scroll to position [402, 785]
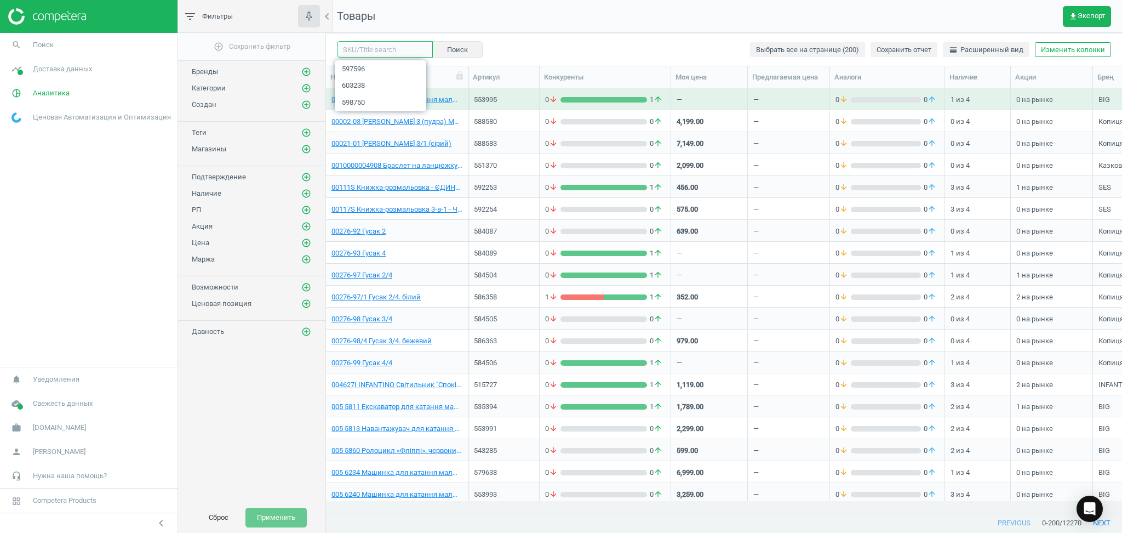
click at [374, 45] on input "text" at bounding box center [385, 49] width 96 height 16
paste input "597596"
type input "597596"
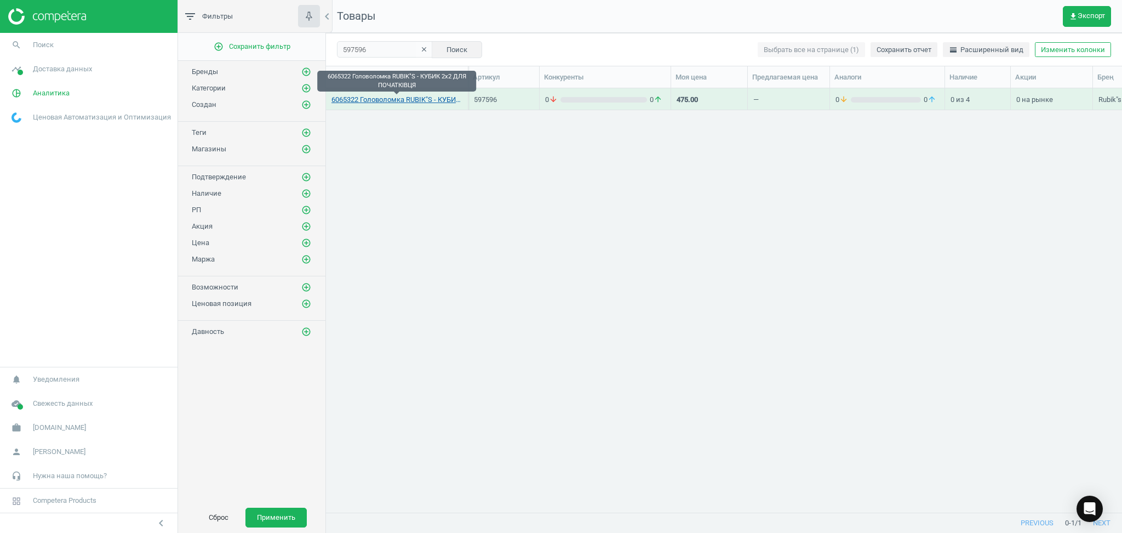
click at [387, 98] on link "6065322 Головоломка RUBIK"S - КУБИК 2х2 ДЛЯ ПОЧАТКІВЦЯ" at bounding box center [397, 100] width 131 height 10
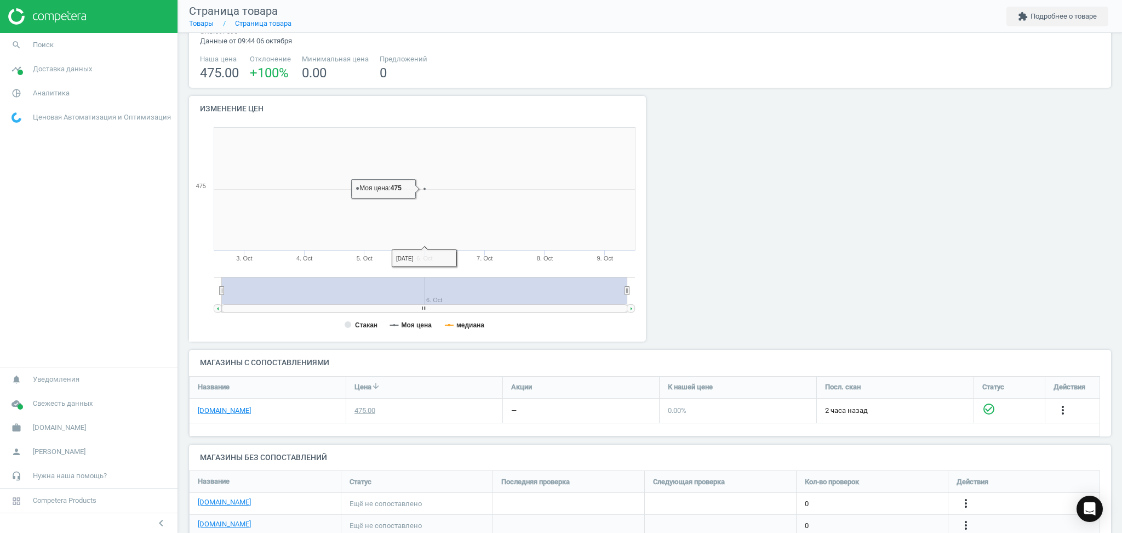
scroll to position [123, 0]
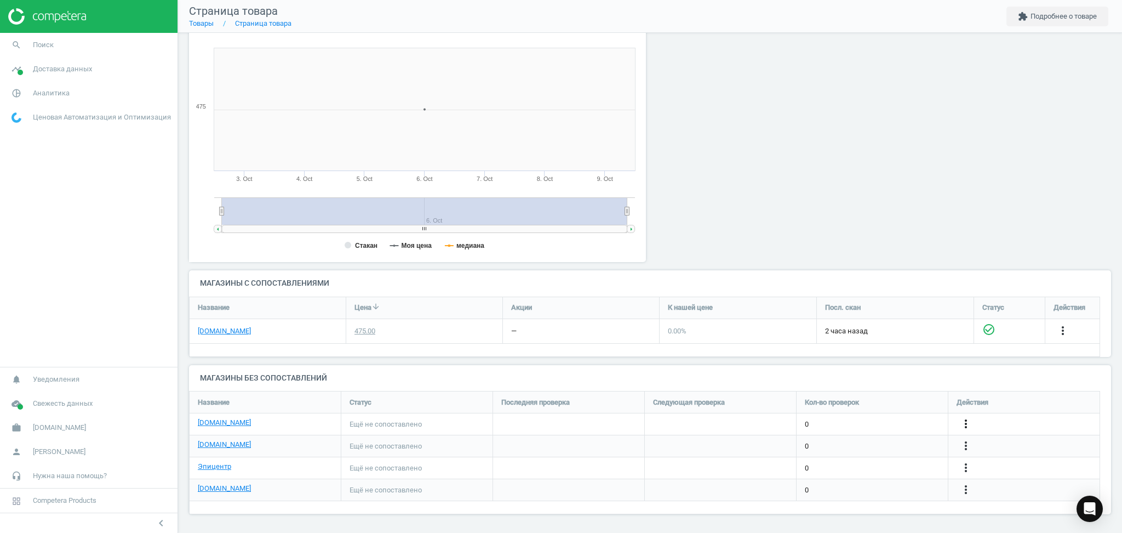
click at [966, 423] on icon "more_vert" at bounding box center [966, 423] width 13 height 13
click at [846, 417] on link "Изменить ссылку/опцию" at bounding box center [881, 419] width 150 height 17
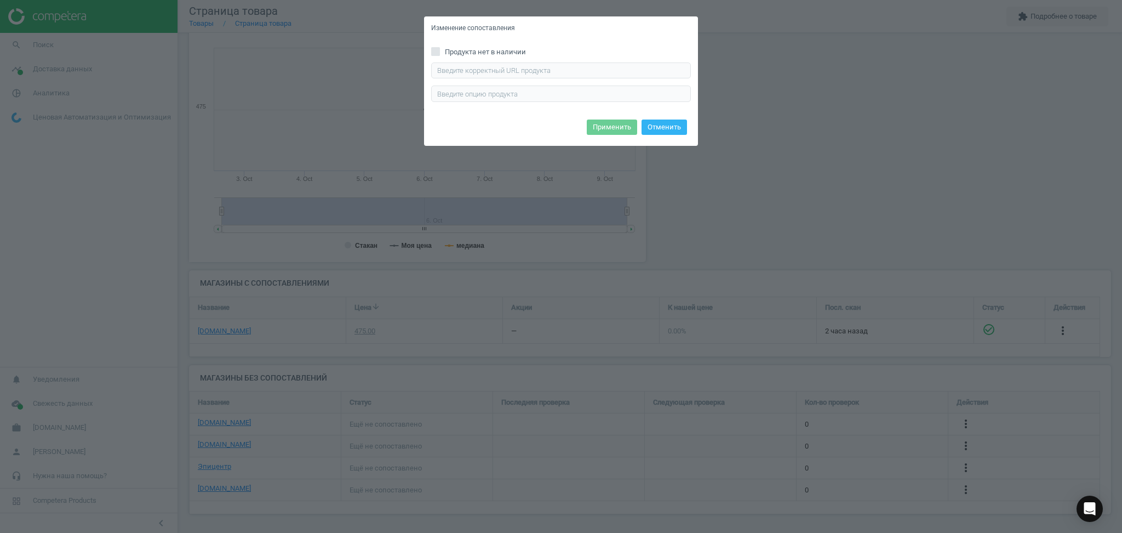
drag, startPoint x: 548, startPoint y: 79, endPoint x: 549, endPoint y: 71, distance: 8.3
click at [549, 77] on div "Введите правильный url продукта" at bounding box center [561, 81] width 260 height 39
click at [549, 68] on input "text" at bounding box center [561, 70] width 260 height 16
paste input "https://rozetka.com.ua/ua/rubiks-6900007428378/p443219705/"
type input "https://rozetka.com.ua/ua/rubiks-6900007428378/p443219705/"
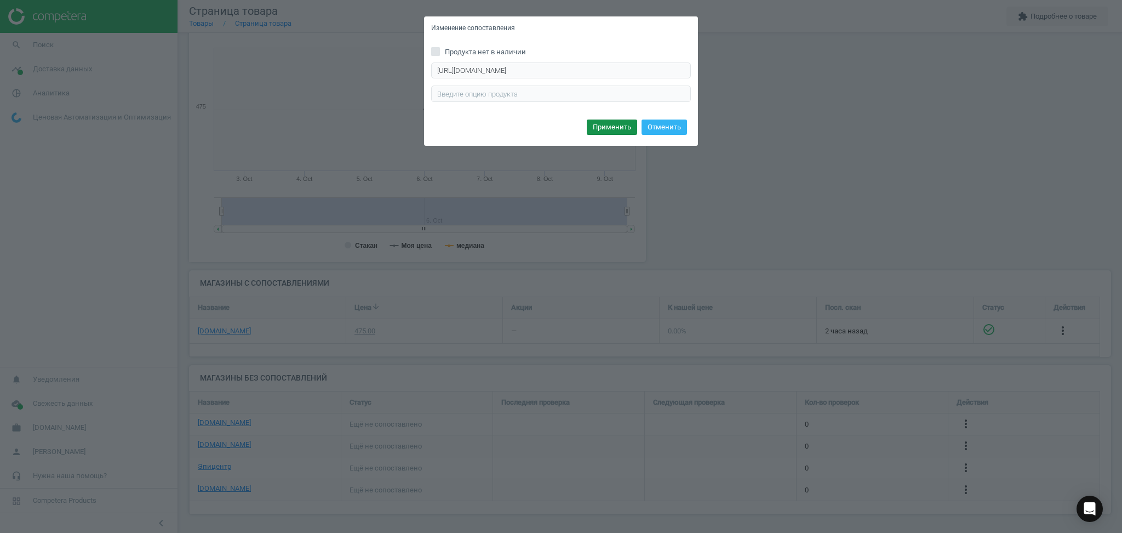
click at [620, 126] on button "Применить" at bounding box center [612, 126] width 50 height 15
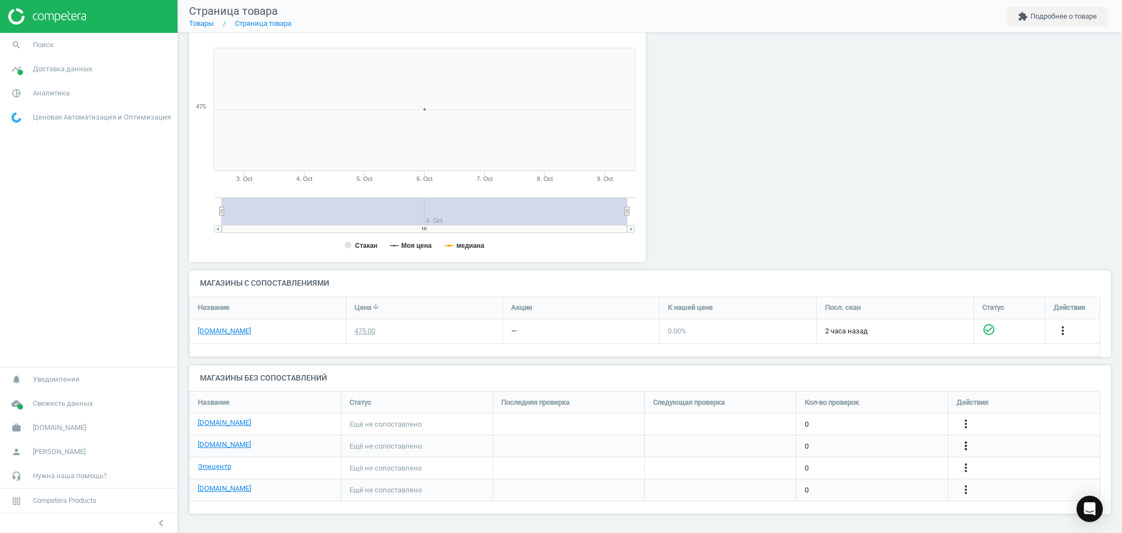
click at [969, 443] on icon "more_vert" at bounding box center [966, 445] width 13 height 13
click at [882, 441] on link "Изменить ссылку/опцию" at bounding box center [881, 440] width 150 height 17
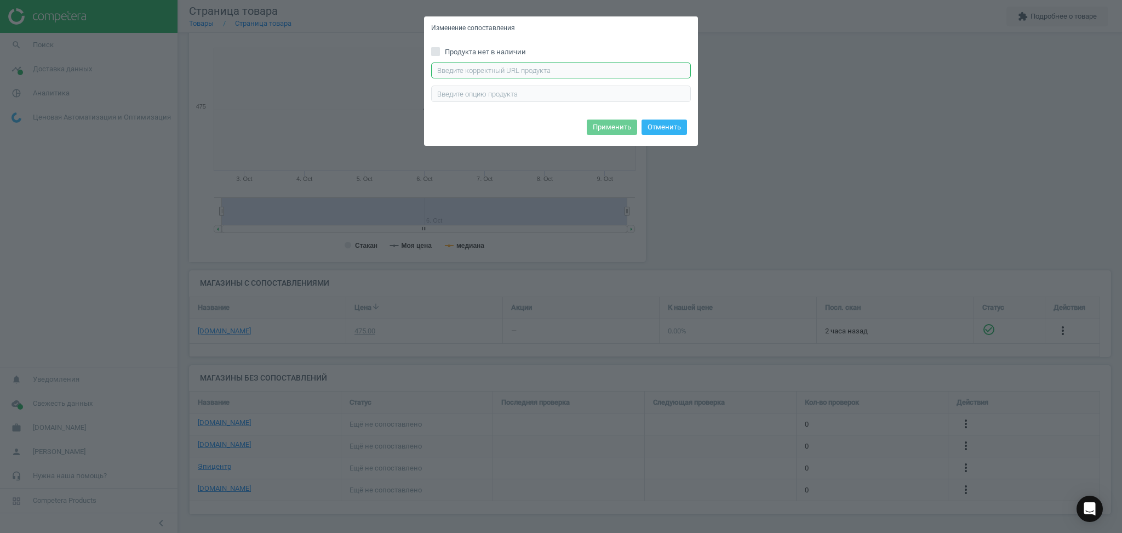
click at [614, 65] on input "text" at bounding box center [561, 70] width 260 height 16
paste input "https://antoshka.ua/uk/golovolomka-rubik-s-novachok-2h2.html"
type input "https://antoshka.ua/uk/golovolomka-rubik-s-novachok-2h2.html"
click at [610, 130] on button "Применить" at bounding box center [612, 126] width 50 height 15
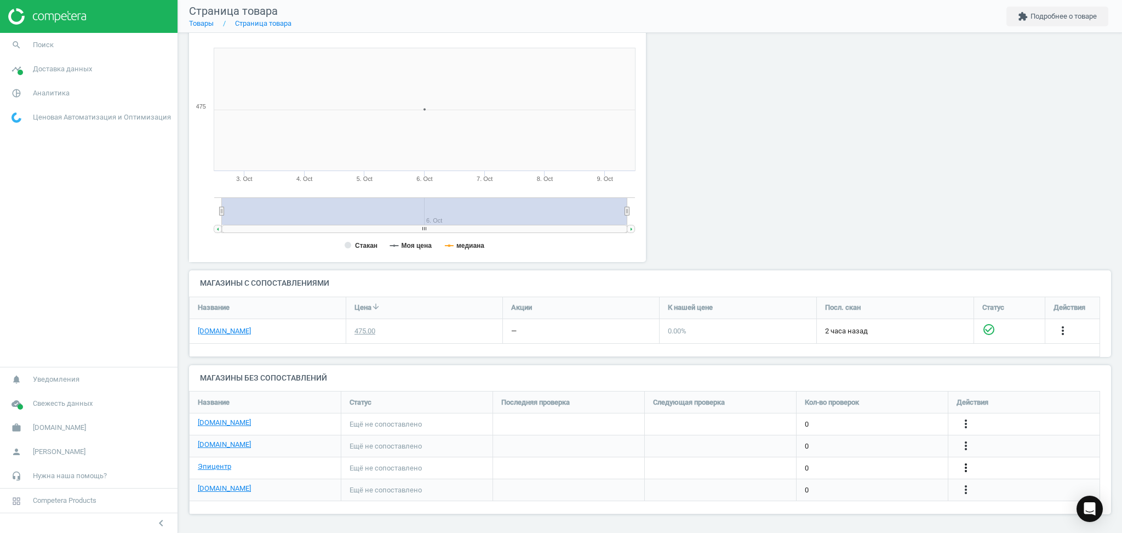
click at [963, 466] on icon "more_vert" at bounding box center [966, 467] width 13 height 13
click at [840, 460] on link "Изменить ссылку/опцию" at bounding box center [881, 463] width 150 height 17
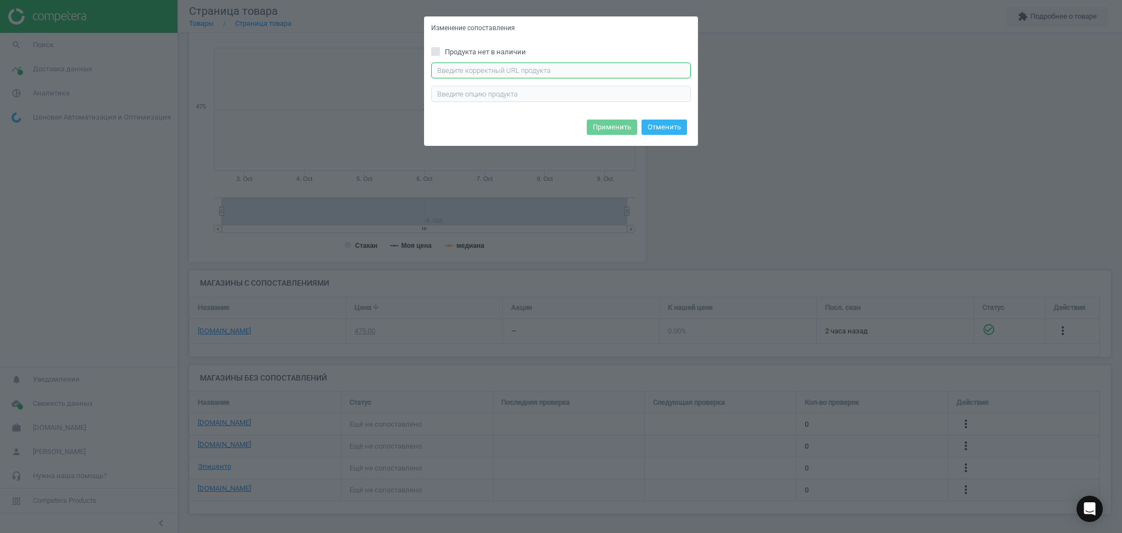
click at [506, 73] on input "text" at bounding box center [561, 70] width 260 height 16
paste input "https://epicentrk.ua/ua/shop/holovolomka-rubiks-kubyk-2x2-dlia-pochatkivtsia-60…"
type input "https://epicentrk.ua/ua/shop/holovolomka-rubiks-kubyk-2x2-dlia-pochatkivtsia-60…"
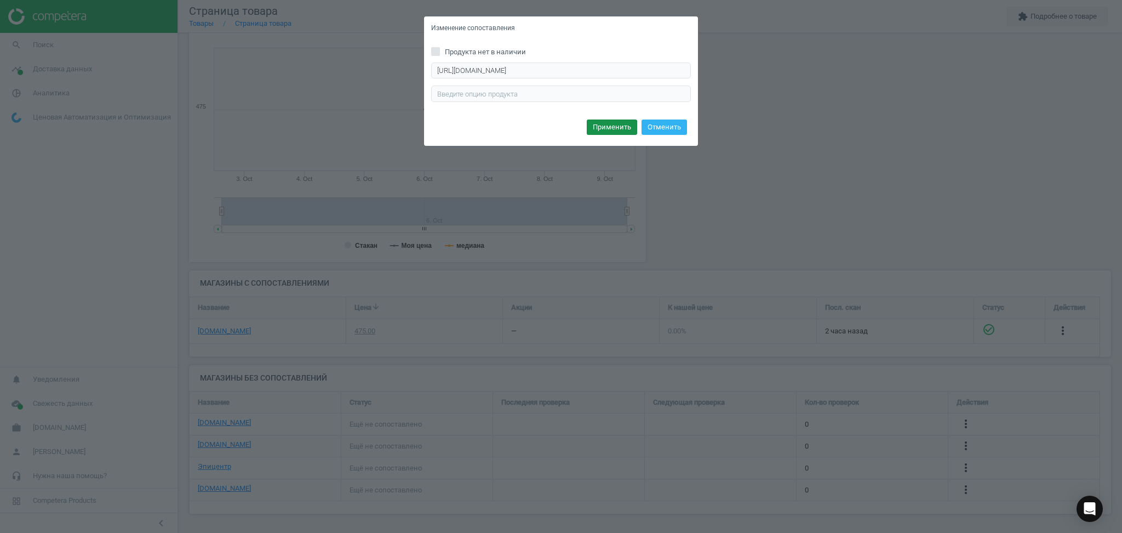
click at [617, 131] on button "Применить" at bounding box center [612, 126] width 50 height 15
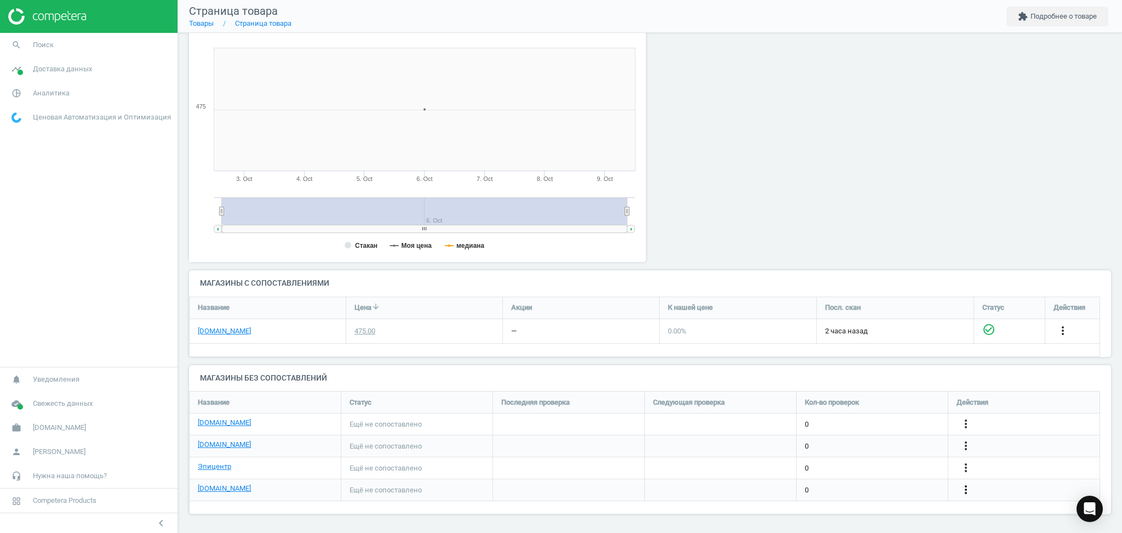
click at [965, 492] on icon "more_vert" at bounding box center [966, 489] width 13 height 13
click at [835, 486] on link "Изменить ссылку/опцию" at bounding box center [881, 484] width 150 height 17
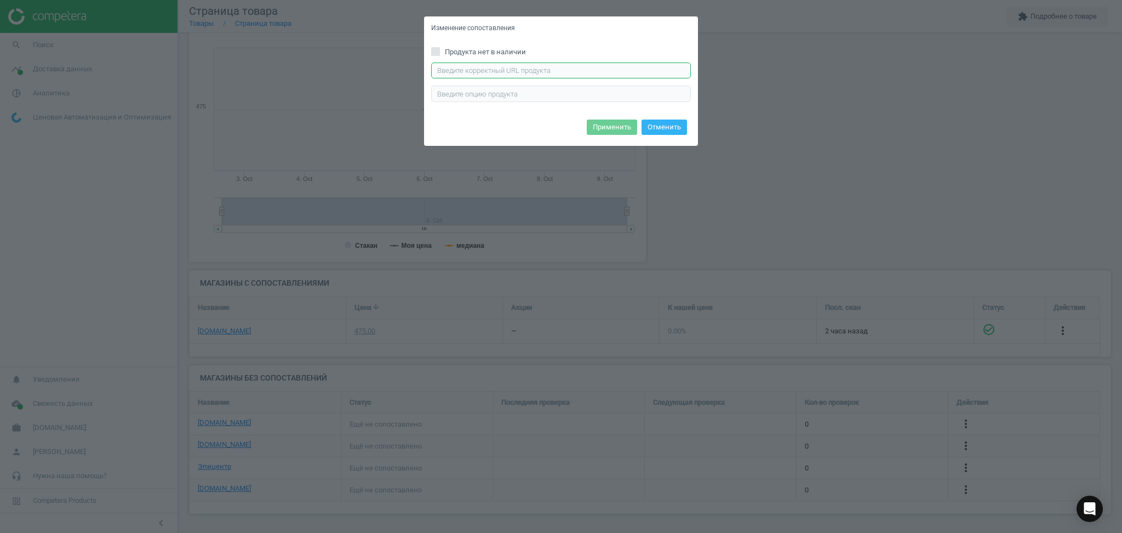
click at [580, 62] on input "text" at bounding box center [561, 70] width 260 height 16
paste input "https://chudo-ostriv.com.ua/ua/golovolomka-rubik-s-kubik-2h2-dlja-nachinajusche…"
type input "https://chudo-ostriv.com.ua/ua/golovolomka-rubik-s-kubik-2h2-dlja-nachinajusche…"
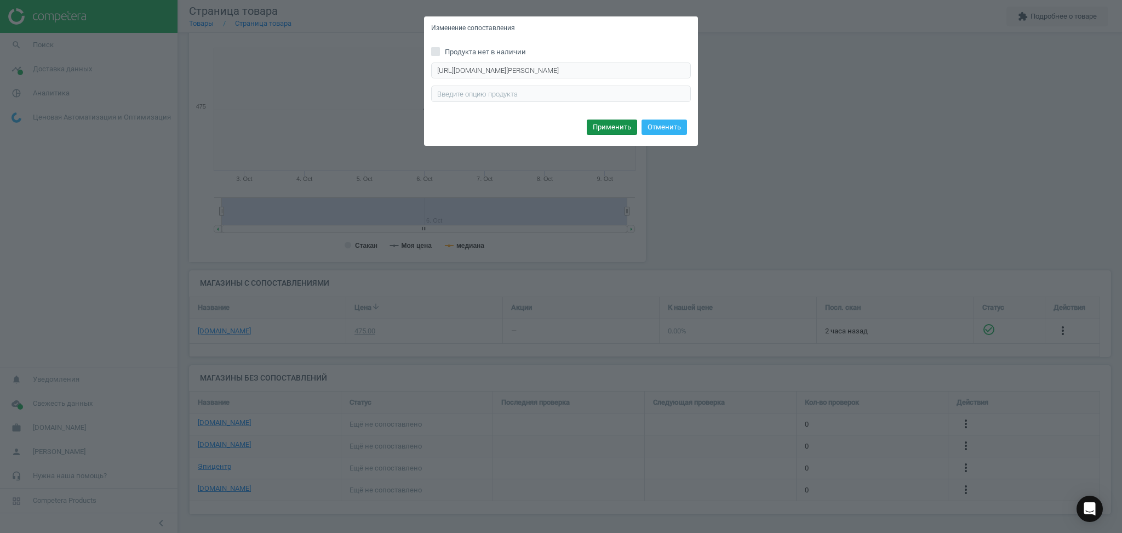
click at [609, 127] on button "Применить" at bounding box center [612, 126] width 50 height 15
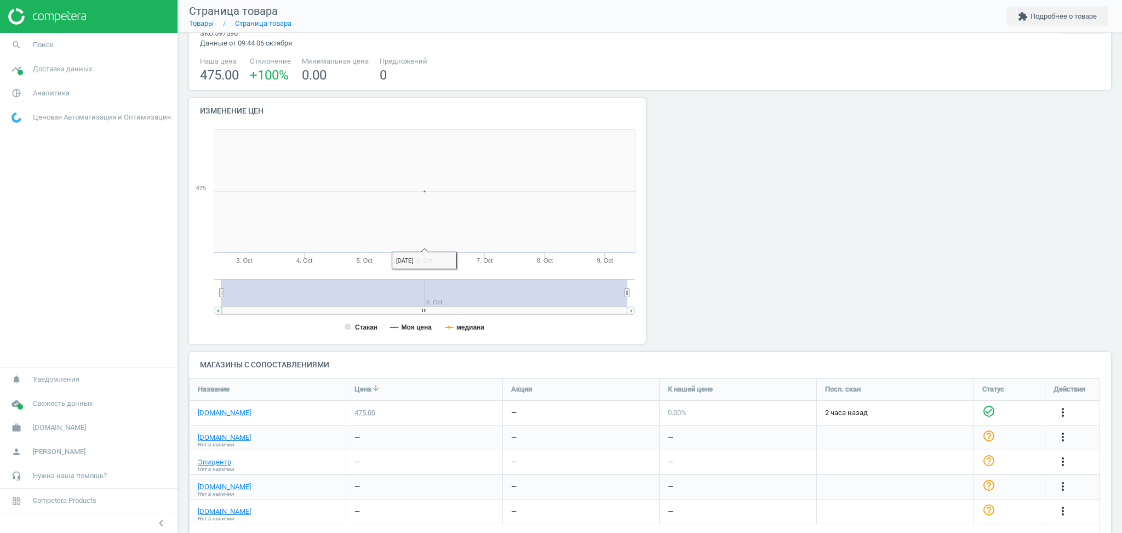
scroll to position [64, 0]
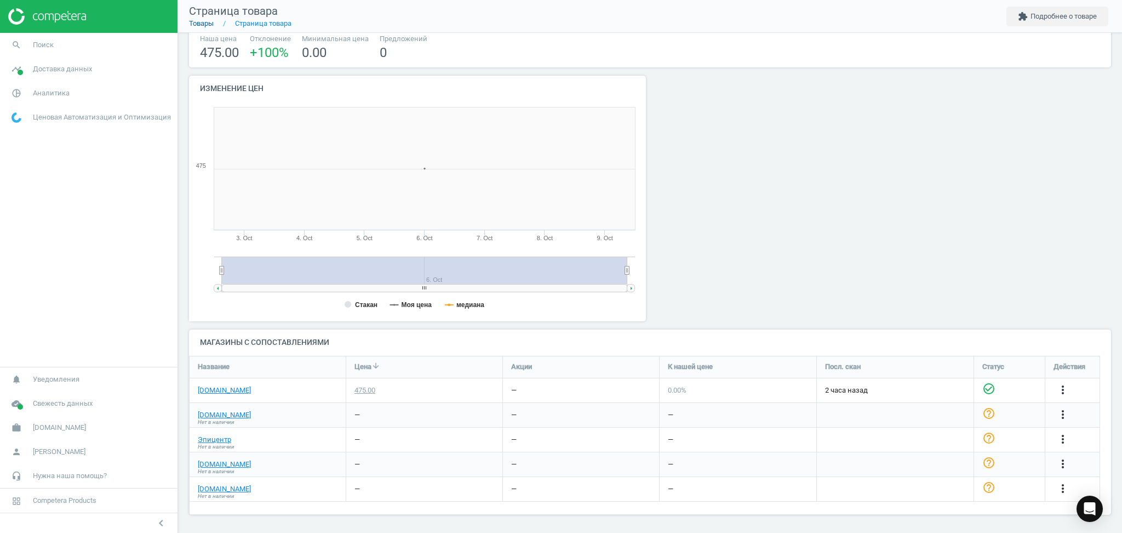
click at [204, 25] on link "Товары" at bounding box center [201, 23] width 25 height 8
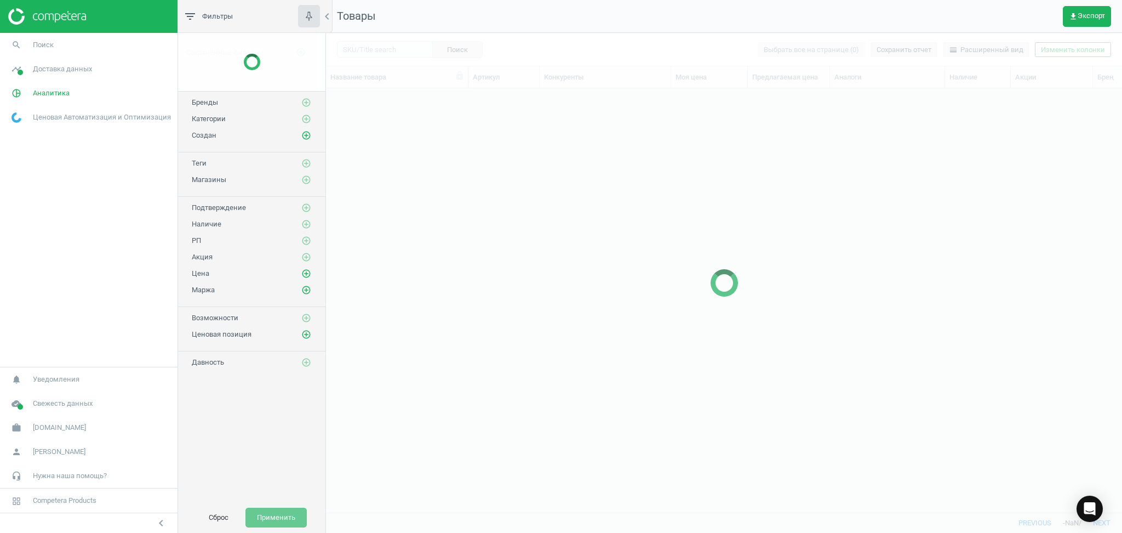
scroll to position [402, 785]
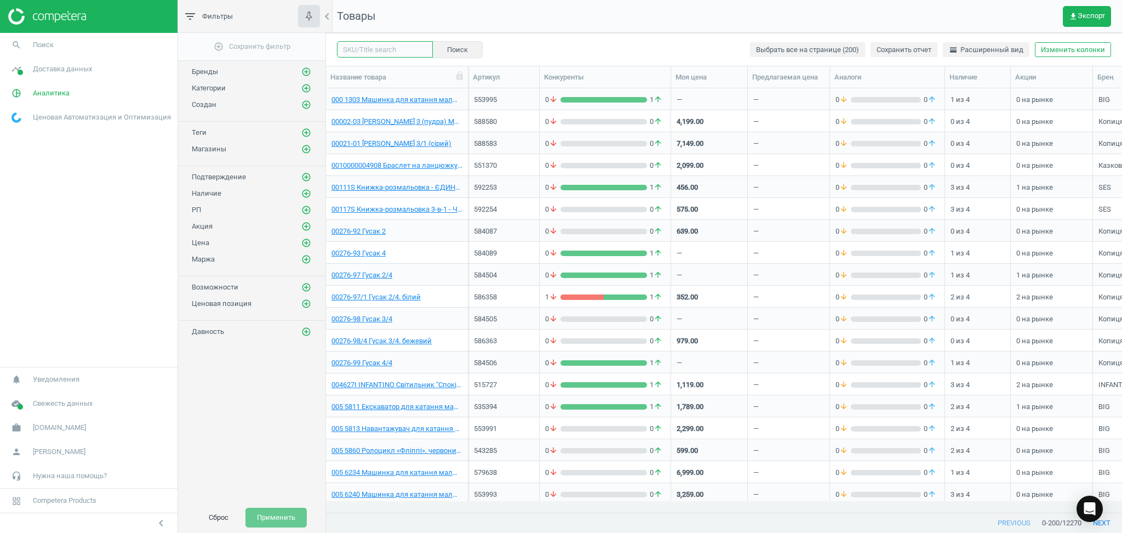
click at [387, 46] on input "text" at bounding box center [385, 49] width 96 height 16
paste input "572863"
type input "572863"
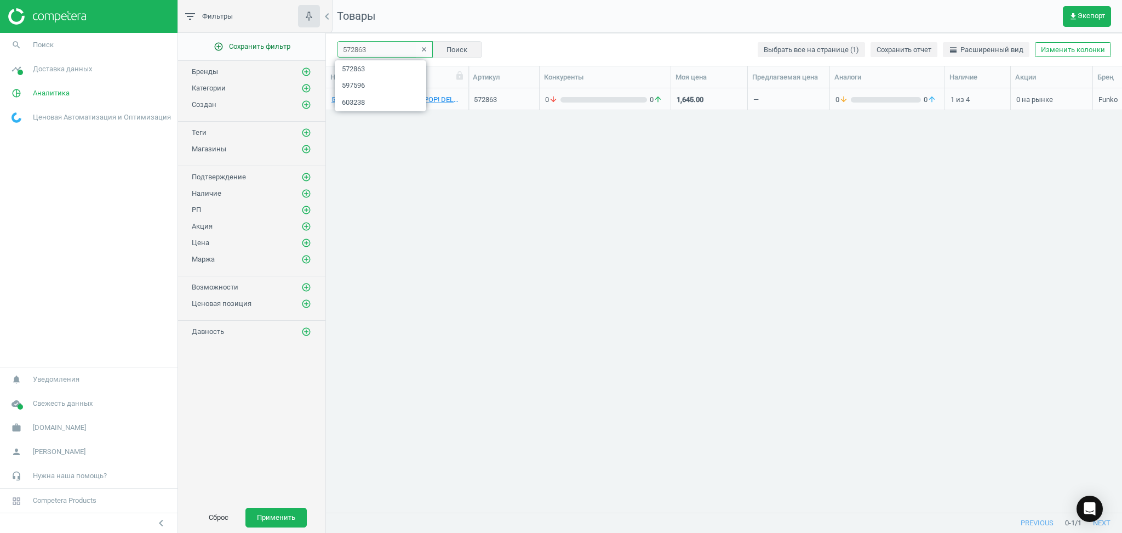
drag, startPoint x: 392, startPoint y: 45, endPoint x: 249, endPoint y: 52, distance: 143.7
click at [249, 52] on div "filter_list Фильтры chevron_left add_circle_outline Сохранить фильтр Бренды add…" at bounding box center [650, 266] width 944 height 533
click at [452, 51] on button "Поиск" at bounding box center [457, 49] width 50 height 16
click at [380, 103] on link "57360 Ігрова фігурка FUNKO POP! DELUXE серії "Гаррі Поттер" - ГАРРІ ПОТТЕР З ВІ…" at bounding box center [397, 100] width 131 height 10
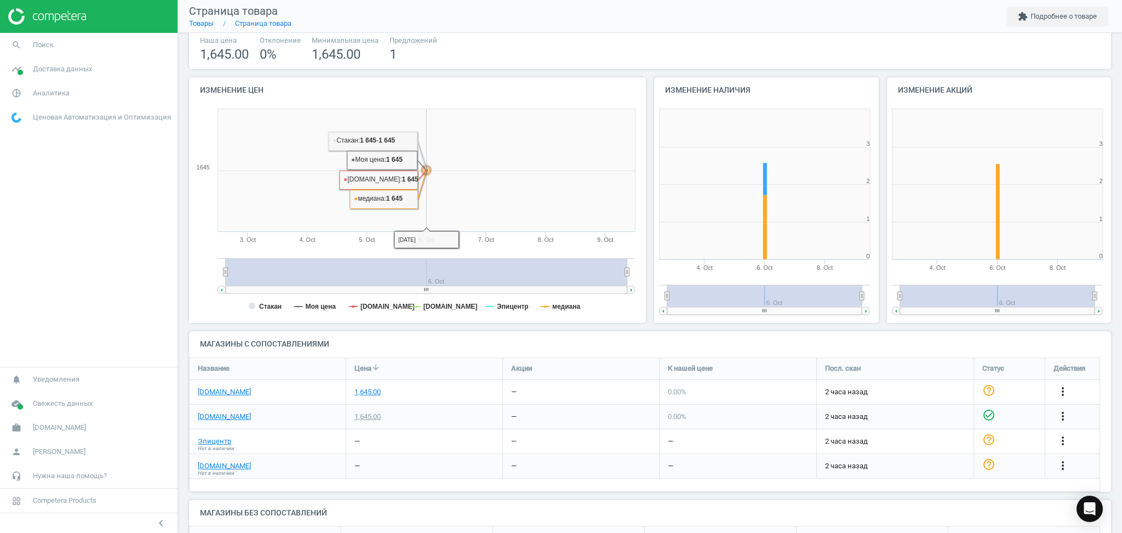
scroll to position [132, 0]
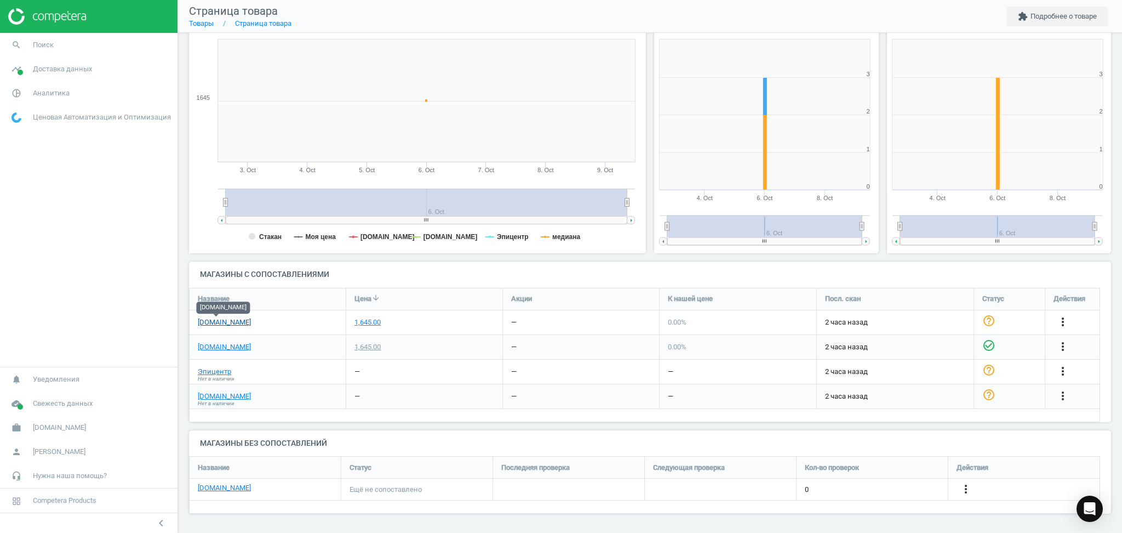
click at [210, 324] on link "[DOMAIN_NAME]" at bounding box center [224, 322] width 53 height 10
click at [200, 344] on link "[DOMAIN_NAME]" at bounding box center [224, 347] width 53 height 10
click at [207, 369] on link "Эпицентр" at bounding box center [214, 372] width 33 height 10
click at [217, 398] on link "[DOMAIN_NAME]" at bounding box center [224, 396] width 53 height 10
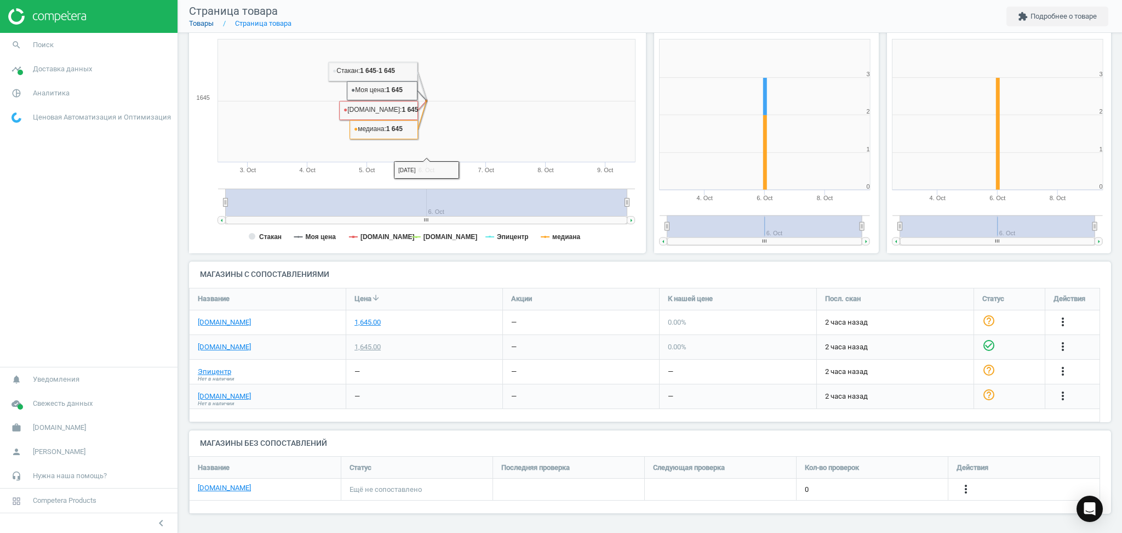
click at [203, 21] on link "Товары" at bounding box center [201, 23] width 25 height 8
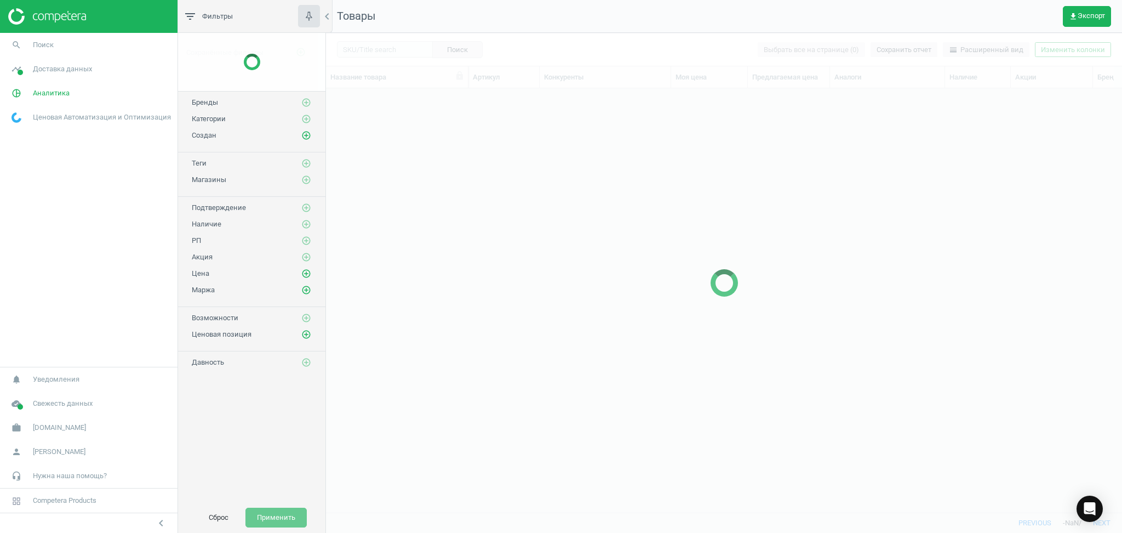
scroll to position [402, 785]
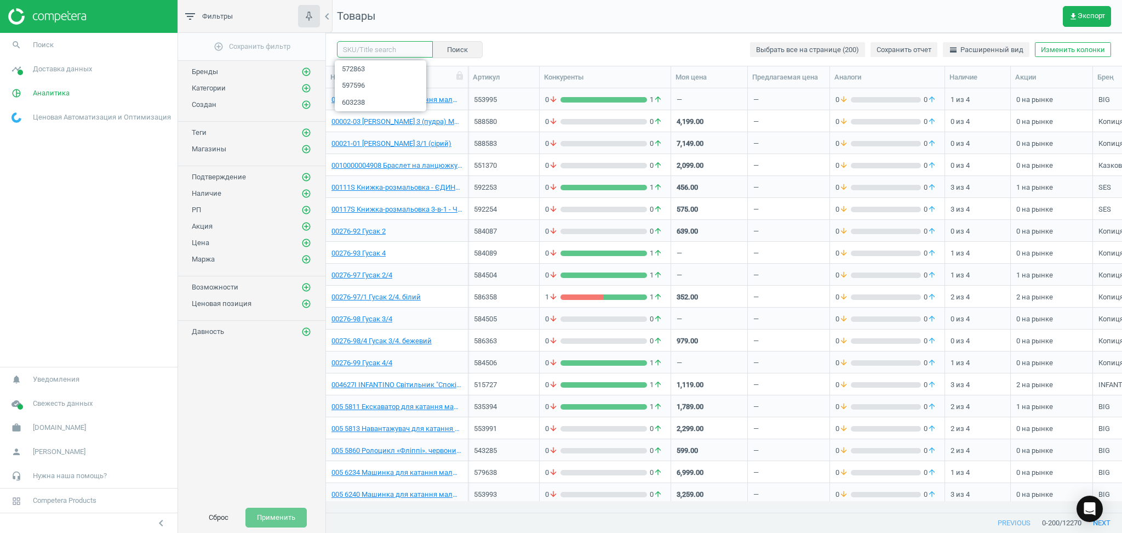
click at [386, 47] on input "text" at bounding box center [385, 49] width 96 height 16
paste input "602220"
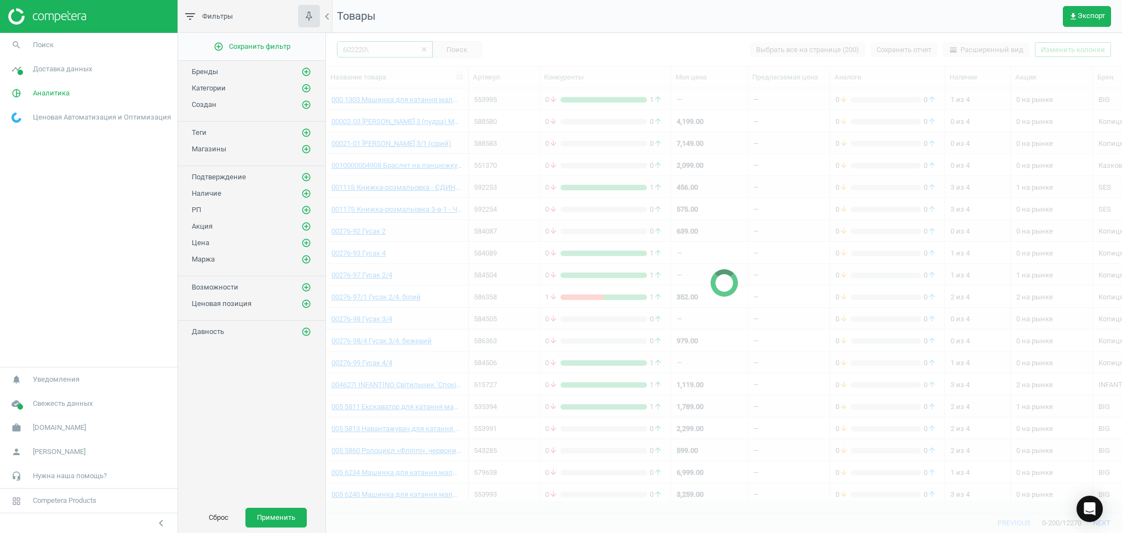
type input "602220"
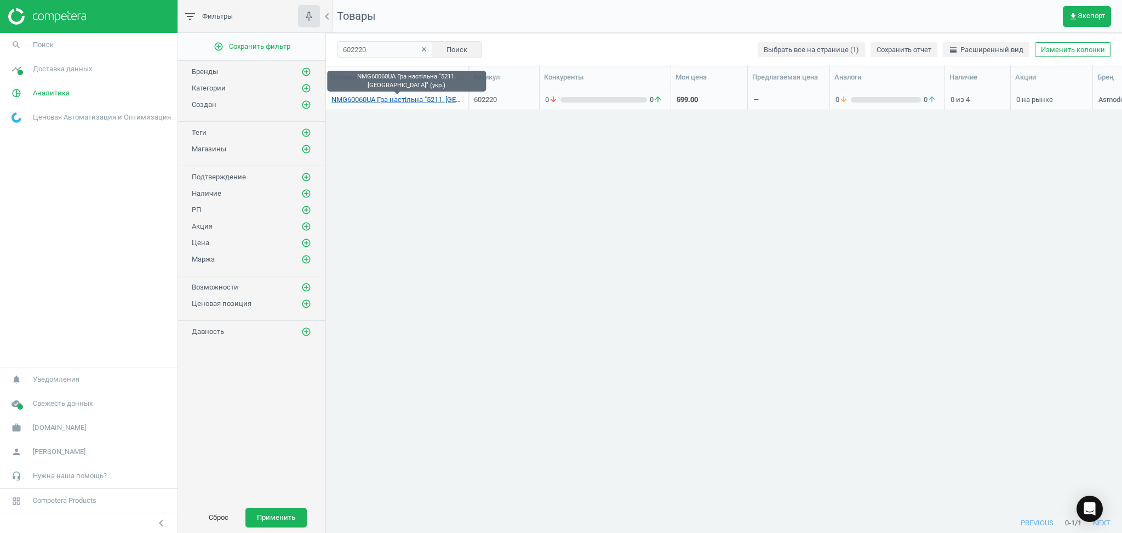
click at [427, 101] on link "NMG60060UA Гра настільна "5211. [GEOGRAPHIC_DATA]" (укр.)" at bounding box center [397, 100] width 131 height 10
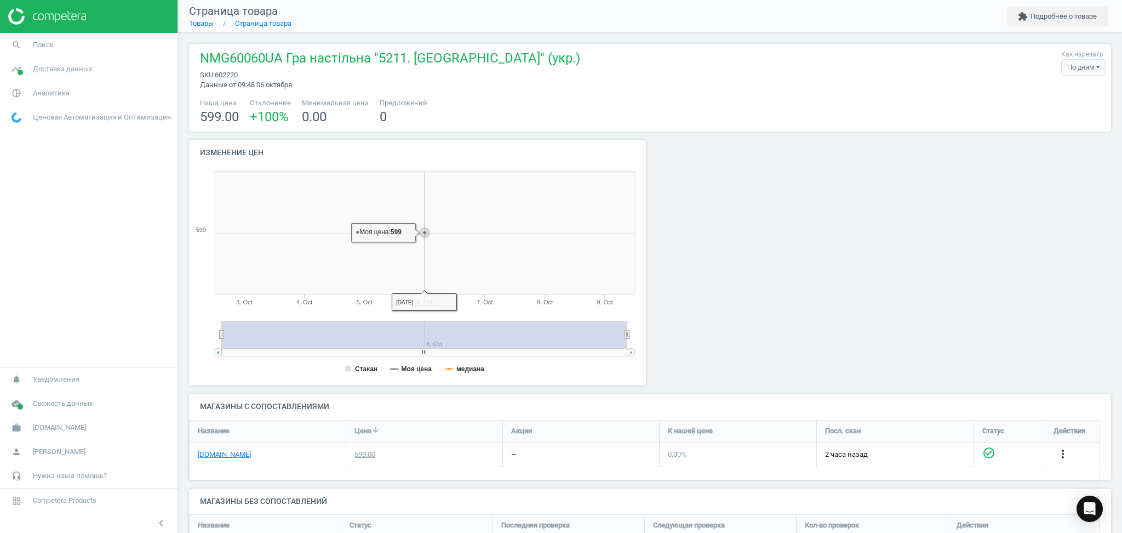
scroll to position [123, 0]
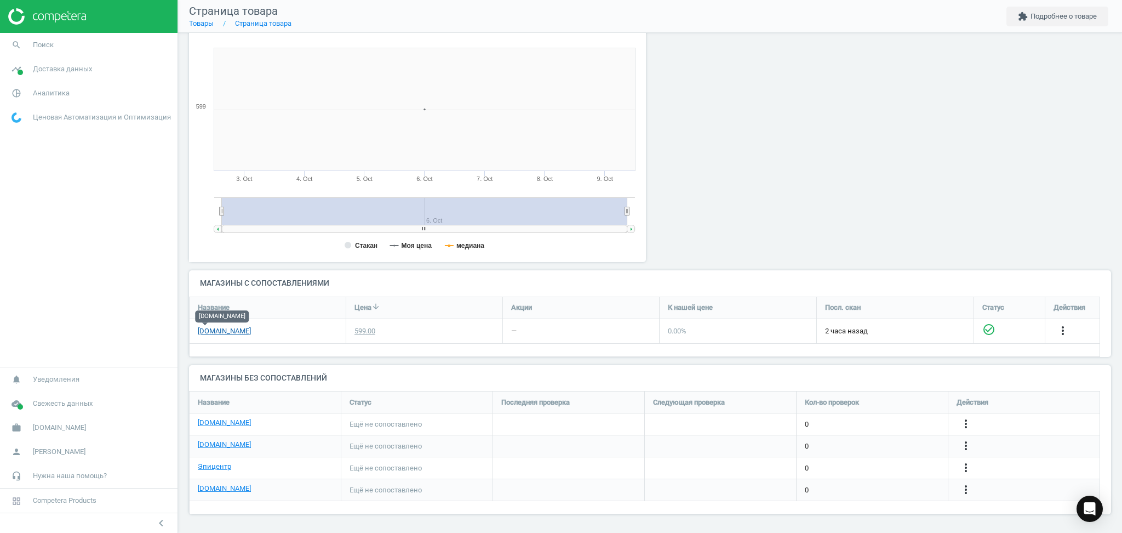
click at [202, 329] on link "[DOMAIN_NAME]" at bounding box center [224, 331] width 53 height 10
click at [967, 444] on icon "more_vert" at bounding box center [966, 445] width 13 height 13
click at [837, 437] on link "Изменить ссылку/опцию" at bounding box center [881, 440] width 150 height 17
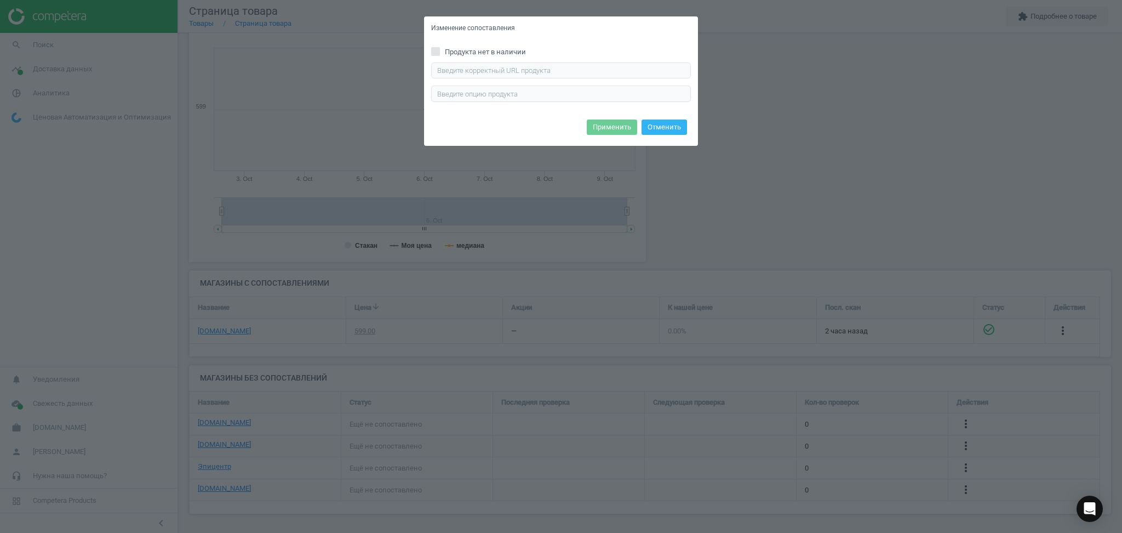
drag, startPoint x: 502, startPoint y: 59, endPoint x: 502, endPoint y: 68, distance: 8.8
click at [502, 66] on div "Продукта нет в наличии Введите правильный url продукта" at bounding box center [561, 78] width 274 height 76
click at [503, 70] on input "text" at bounding box center [561, 70] width 260 height 16
click at [467, 72] on input "text" at bounding box center [561, 70] width 260 height 16
paste input "https://antoshka.ua/uk/nastil-na-gra-plan-b-games-5211-azul-ukr.html"
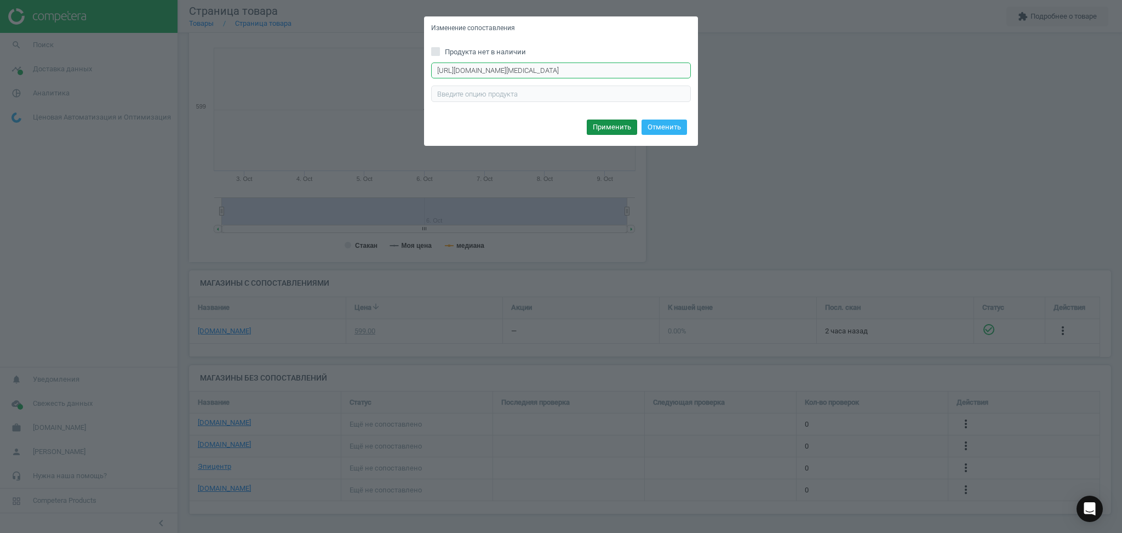
type input "https://antoshka.ua/uk/nastil-na-gra-plan-b-games-5211-azul-ukr.html"
click at [614, 128] on button "Применить" at bounding box center [612, 126] width 50 height 15
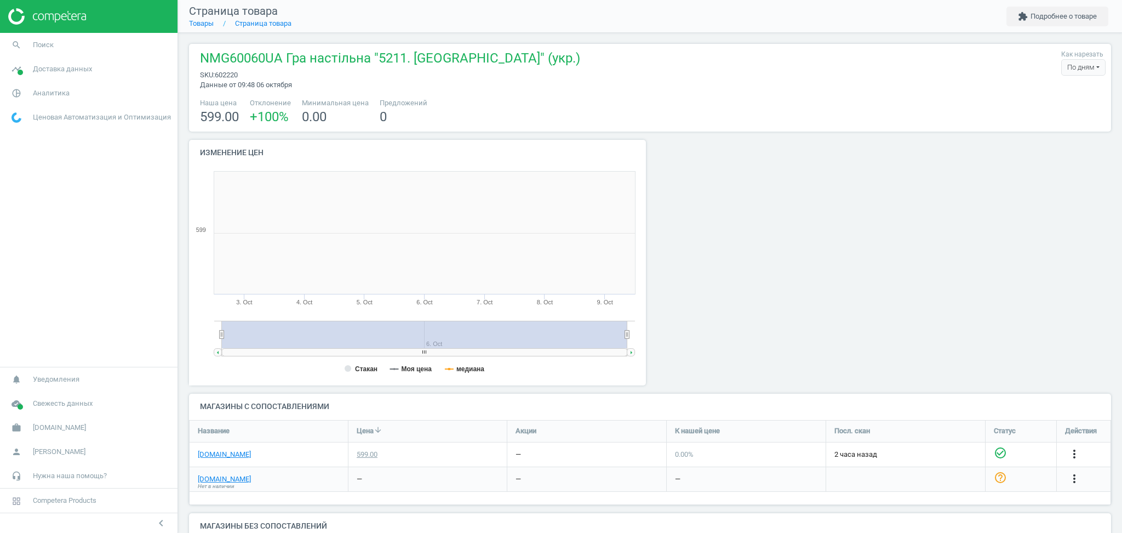
scroll to position [242, 474]
click at [197, 21] on link "Товары" at bounding box center [201, 23] width 25 height 8
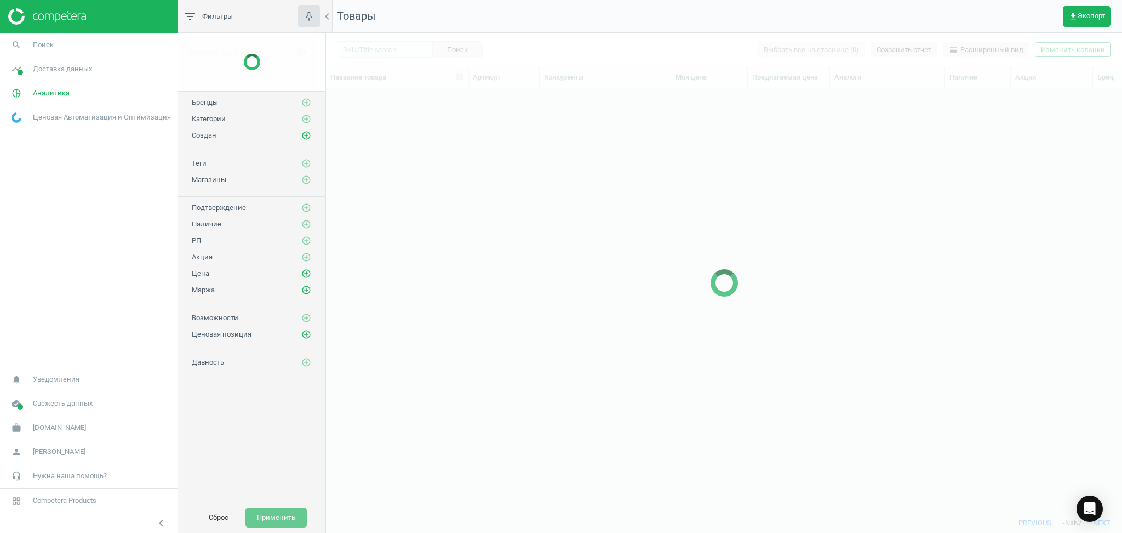
scroll to position [402, 785]
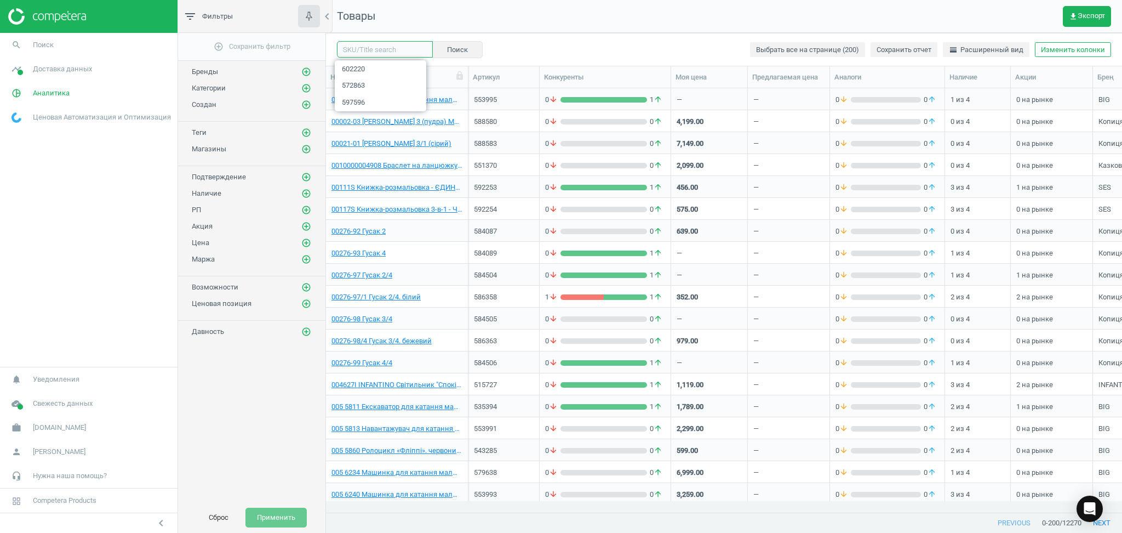
click at [394, 54] on input "text" at bounding box center [385, 49] width 96 height 16
paste input "606740"
type input "606740"
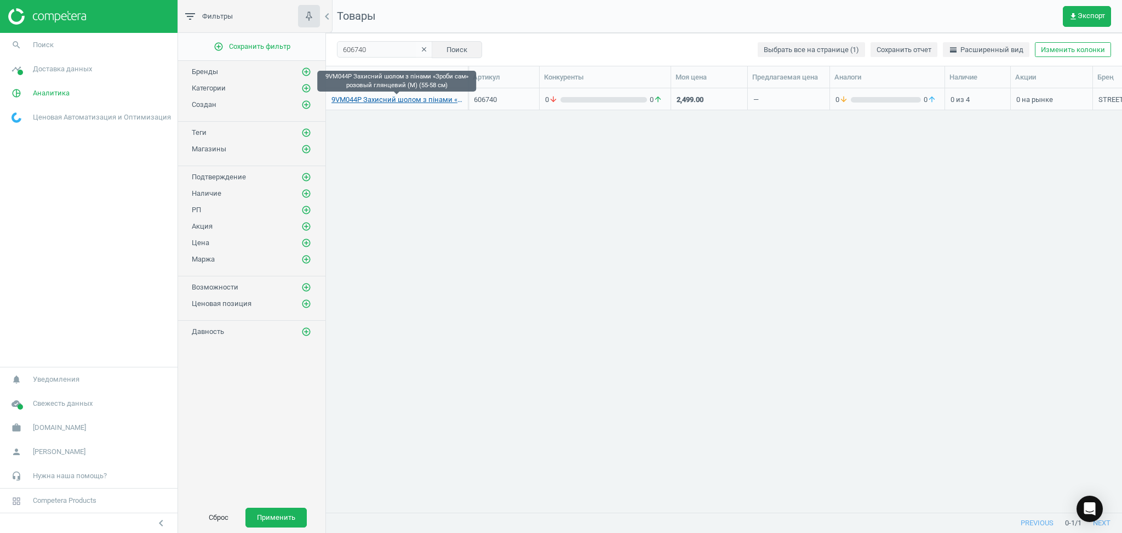
click at [423, 97] on link "9VM044P Захисний шолом з пінами «Зроби сам» розовый глянцевий (М) (55-58 cм)" at bounding box center [397, 100] width 131 height 10
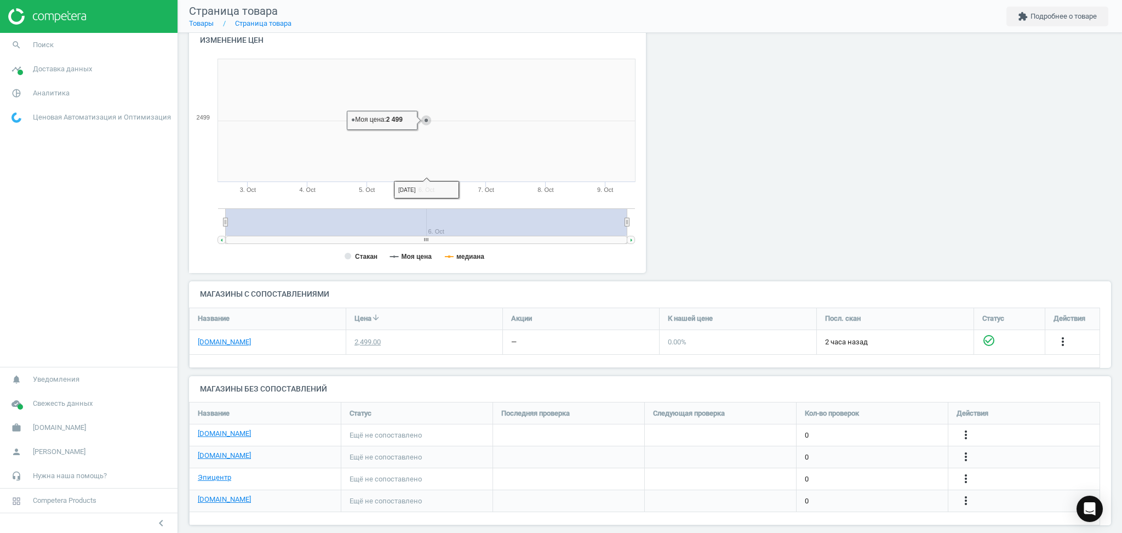
scroll to position [123, 0]
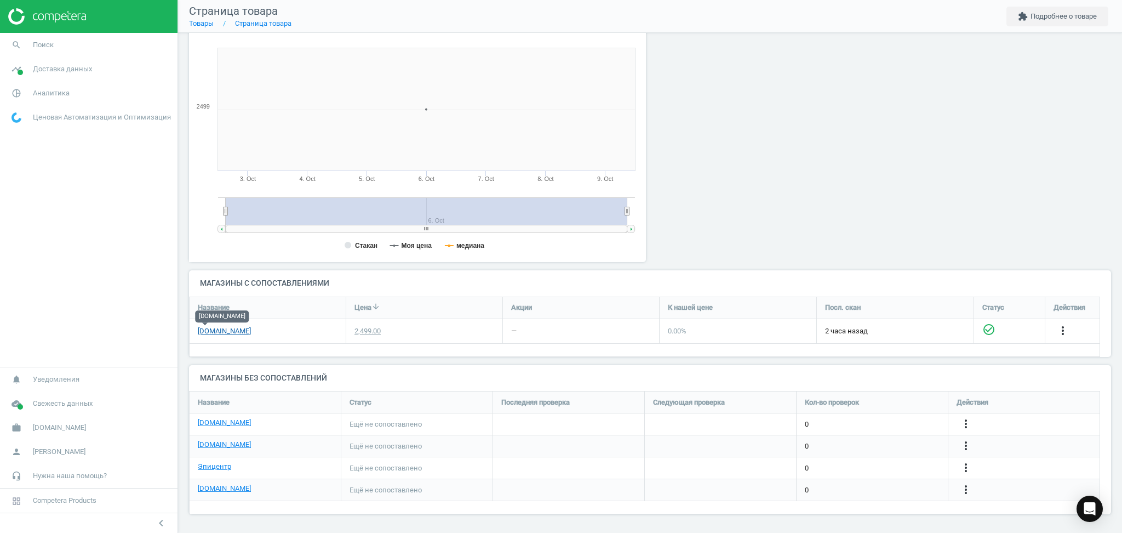
click at [206, 332] on link "[DOMAIN_NAME]" at bounding box center [224, 331] width 53 height 10
click at [969, 421] on icon "more_vert" at bounding box center [966, 423] width 13 height 13
click at [830, 417] on link "Изменить ссылку/опцию" at bounding box center [881, 419] width 150 height 17
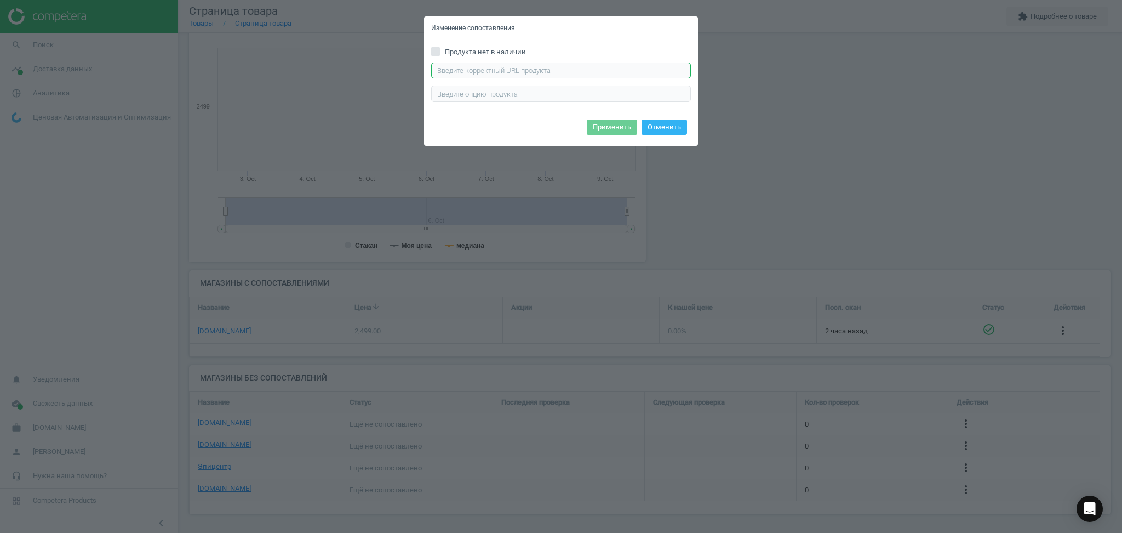
click at [510, 69] on input "text" at bounding box center [561, 70] width 260 height 16
paste input "https://rozetka.com.ua/ua/streetjam-9vm044p/p502373379/"
type input "https://rozetka.com.ua/ua/streetjam-9vm044p/p502373379/"
click at [611, 126] on button "Применить" at bounding box center [612, 126] width 50 height 15
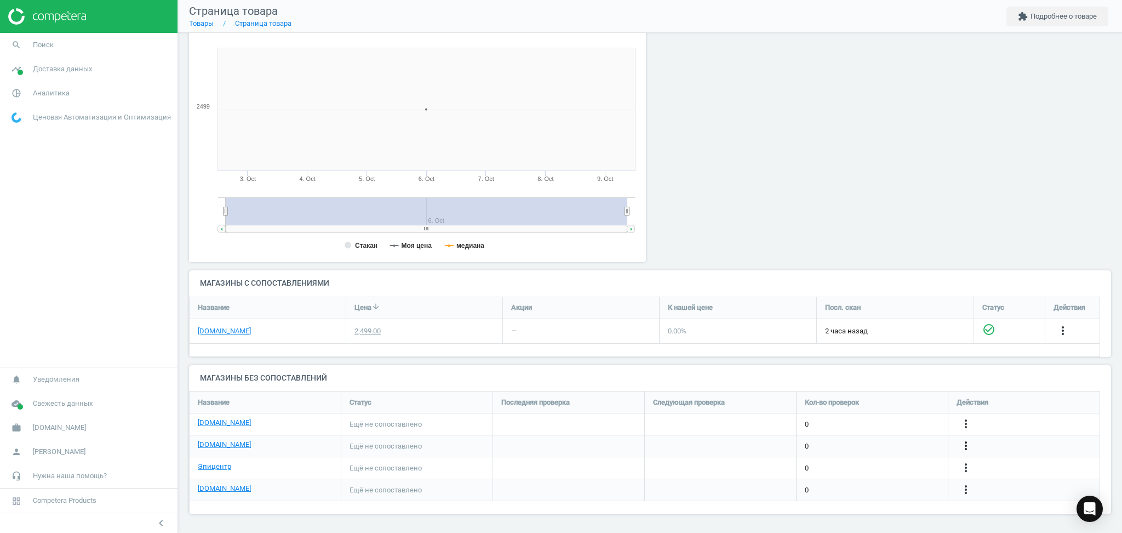
click at [966, 443] on icon "more_vert" at bounding box center [966, 445] width 13 height 13
click at [883, 440] on link "Изменить ссылку/опцию" at bounding box center [881, 440] width 150 height 17
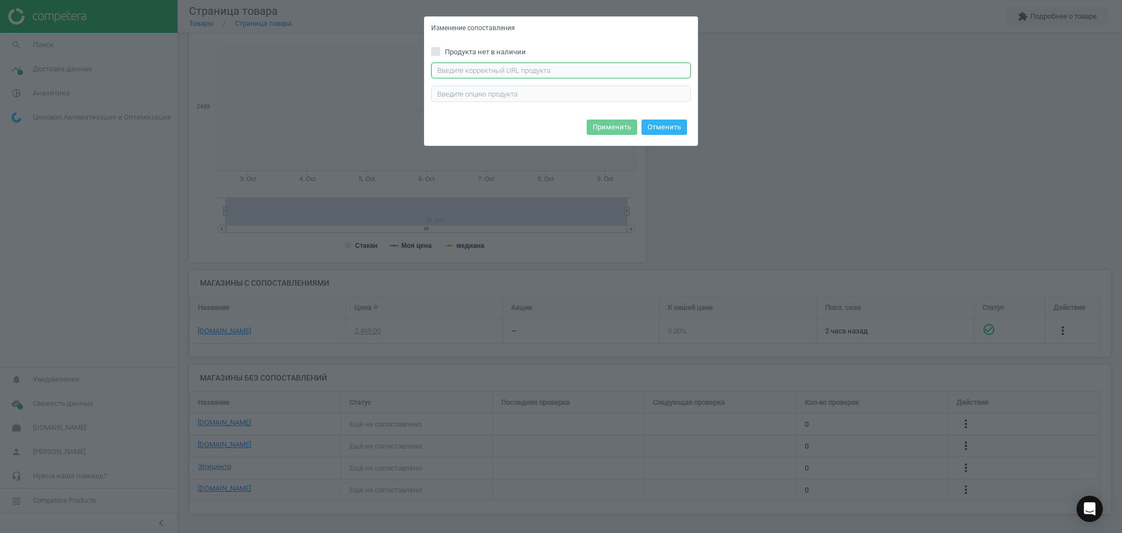
click at [540, 66] on input "text" at bounding box center [561, 70] width 260 height 16
paste input "https://antoshka.ua/uk/zahisnij-sholom-street-jam-pink-z-pinami-r-m.html"
type input "https://antoshka.ua/uk/zahisnij-sholom-street-jam-pink-z-pinami-r-m.html"
click at [619, 125] on button "Применить" at bounding box center [612, 126] width 50 height 15
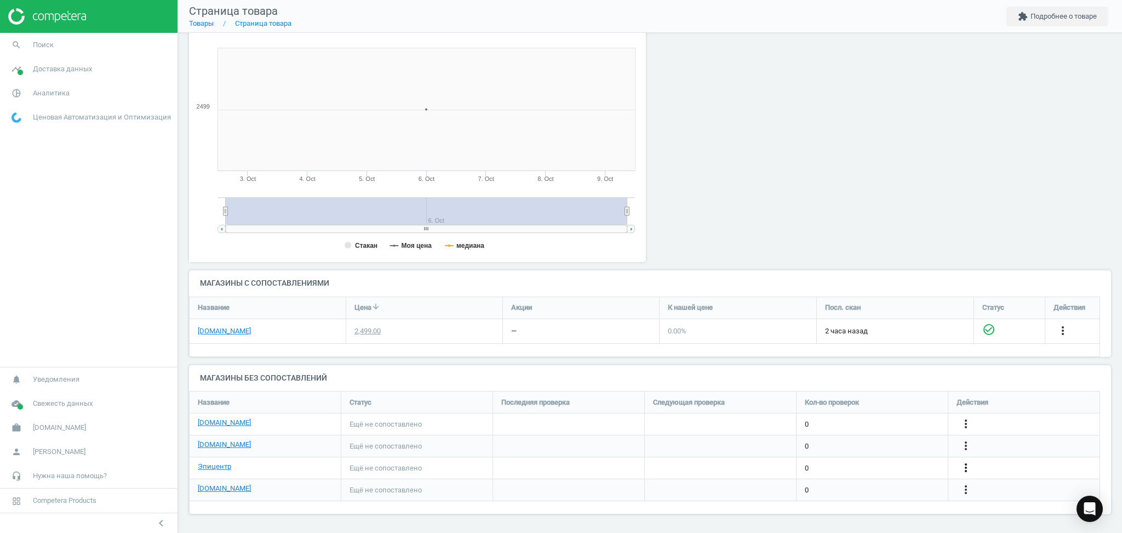
click at [965, 463] on icon "more_vert" at bounding box center [966, 467] width 13 height 13
click at [874, 460] on link "Изменить ссылку/опцию" at bounding box center [881, 463] width 150 height 17
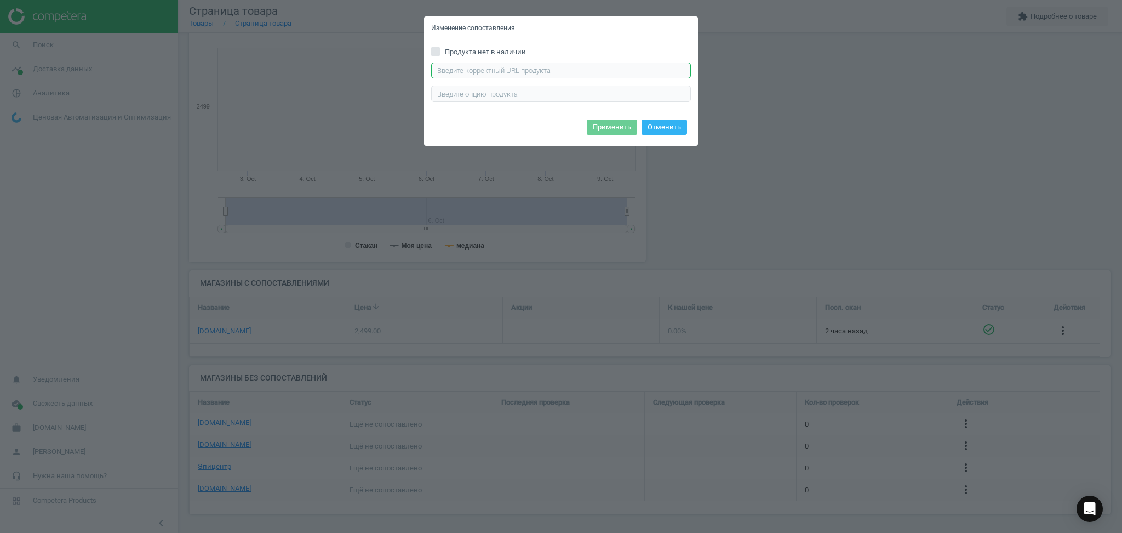
click at [509, 75] on input "text" at bounding box center [561, 70] width 260 height 16
paste input "https://epicentrk.ua/ua/shop/sholom-zakhysnyi-streetjam-dytiachyi-z-pinamy-zrob…"
type input "https://epicentrk.ua/ua/shop/sholom-zakhysnyi-streetjam-dytiachyi-z-pinamy-zrob…"
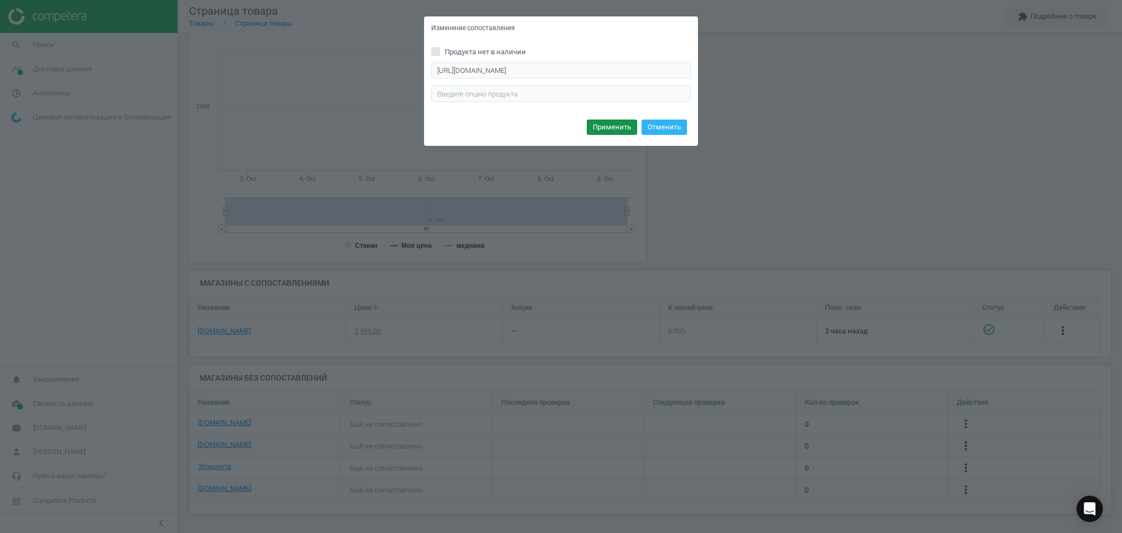
click at [604, 124] on button "Применить" at bounding box center [612, 126] width 50 height 15
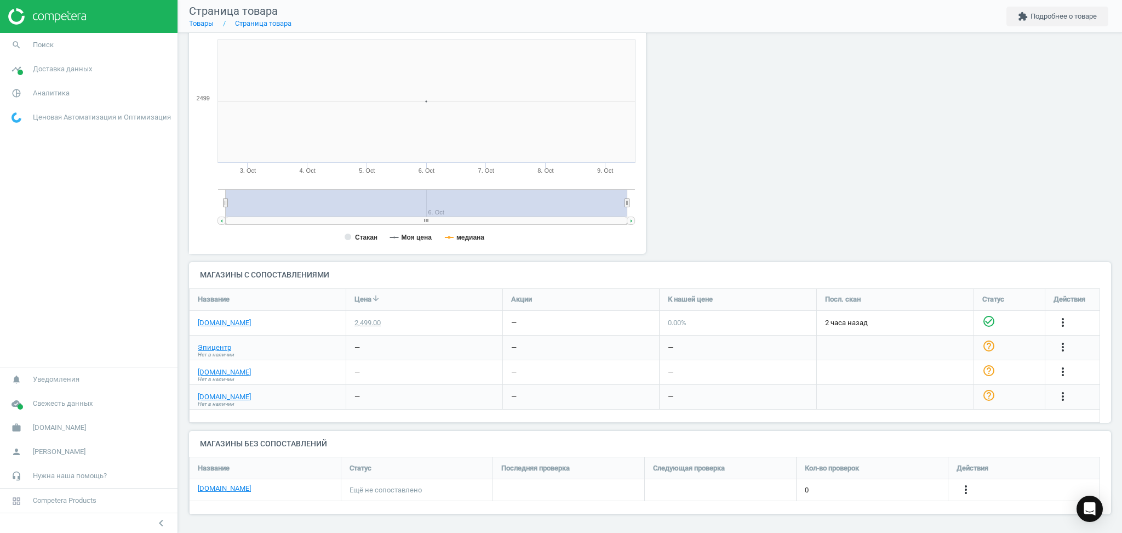
scroll to position [132, 0]
click at [969, 489] on icon "more_vert" at bounding box center [966, 488] width 13 height 13
click at [863, 477] on link "Изменить ссылку/опцию" at bounding box center [881, 484] width 150 height 17
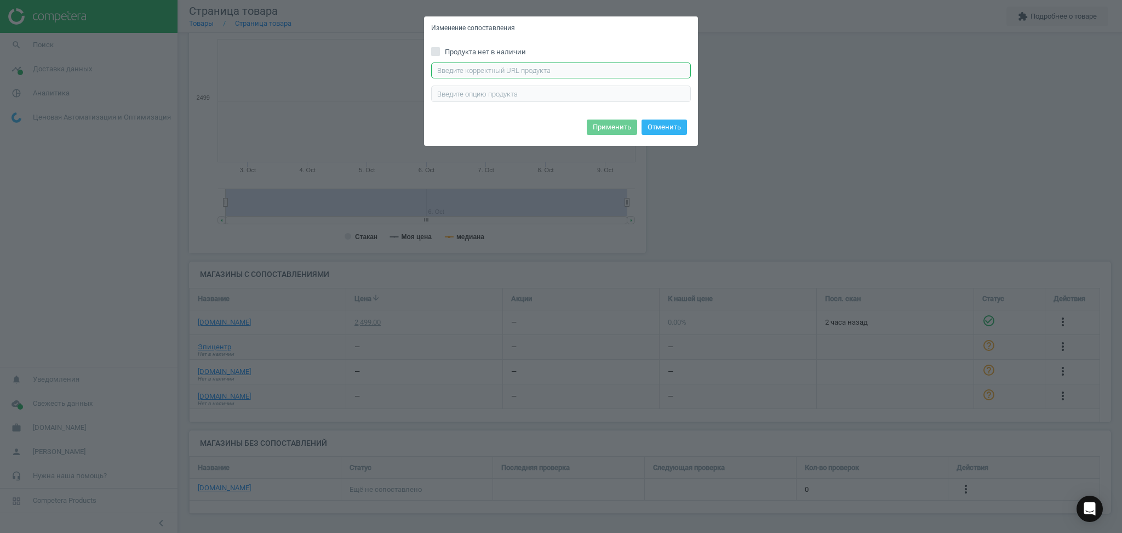
click at [530, 66] on input "text" at bounding box center [561, 70] width 260 height 16
paste input "[URL][DOMAIN_NAME][PERSON_NAME]"
type input "[URL][DOMAIN_NAME][PERSON_NAME]"
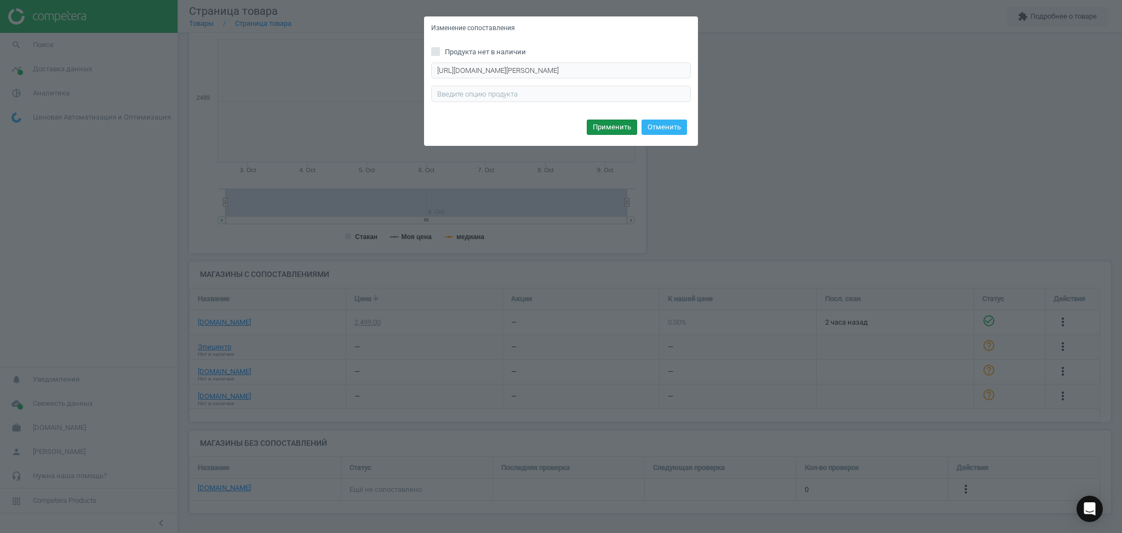
click at [612, 124] on button "Применить" at bounding box center [612, 126] width 50 height 15
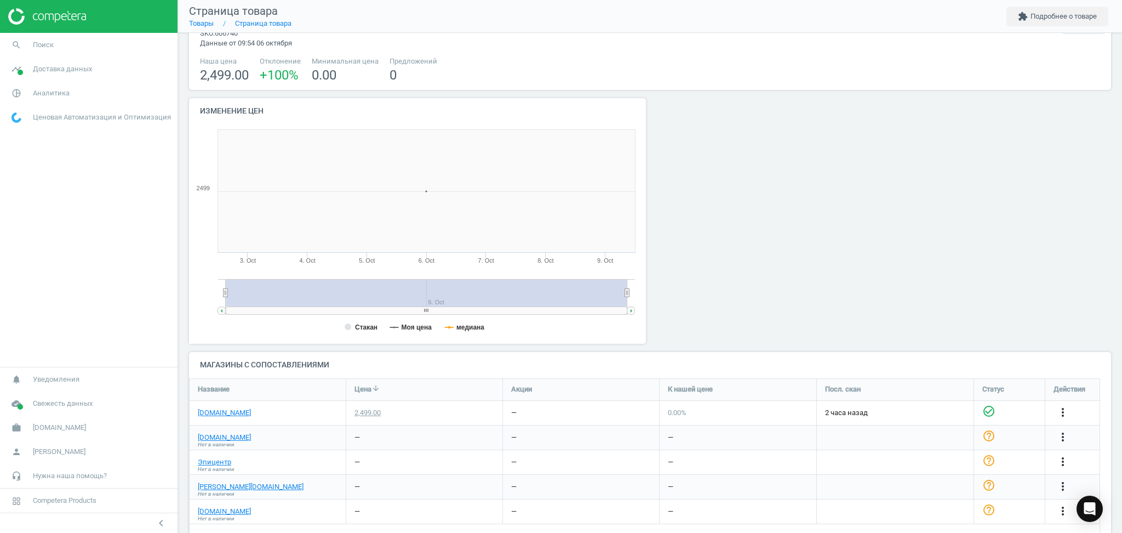
scroll to position [64, 0]
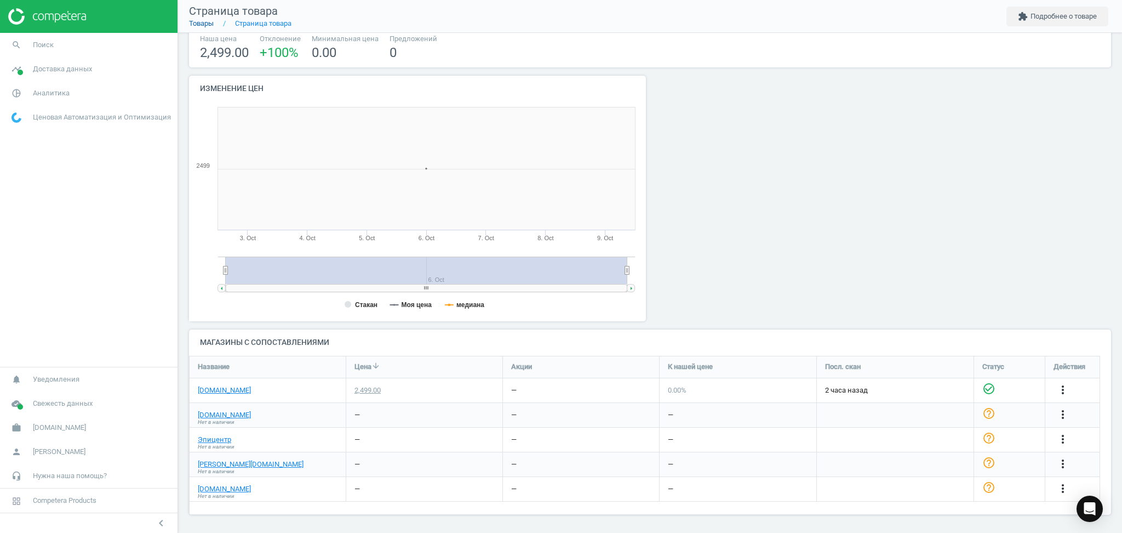
click at [202, 21] on link "Товары" at bounding box center [201, 23] width 25 height 8
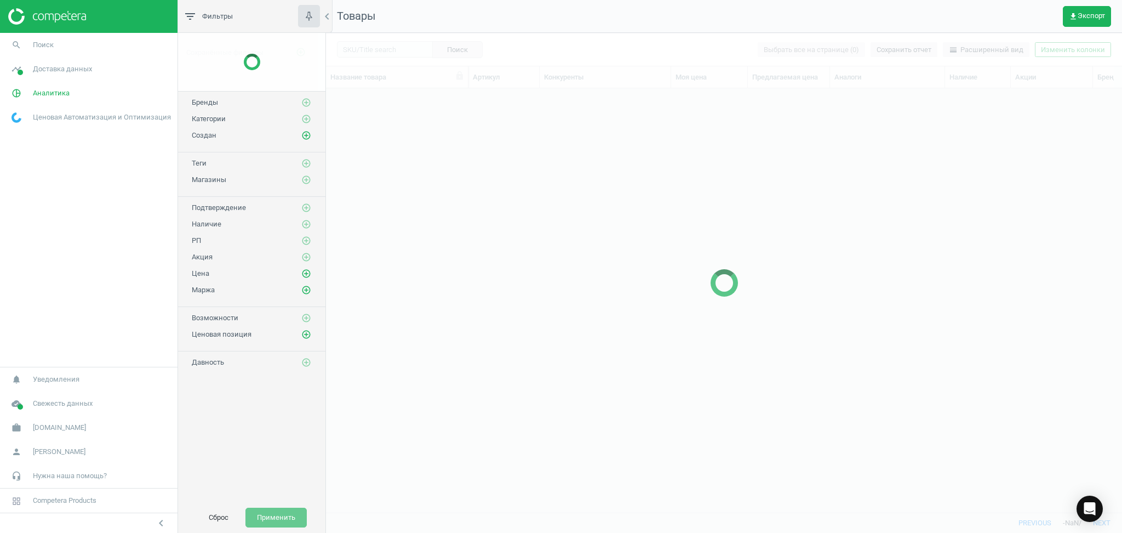
scroll to position [402, 785]
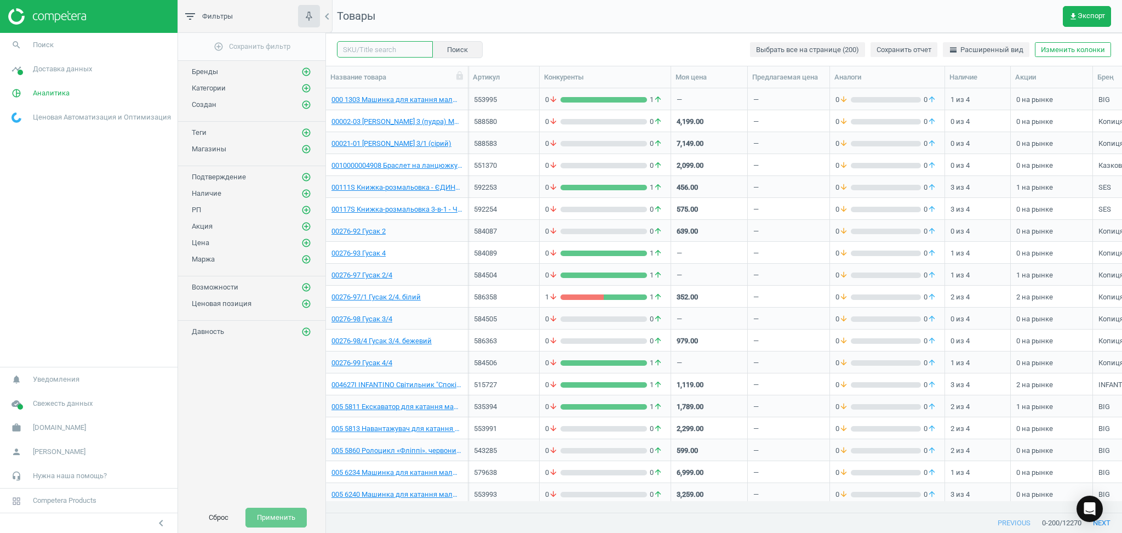
click at [361, 52] on input "text" at bounding box center [385, 49] width 96 height 16
paste input "570208"
type input "570208"
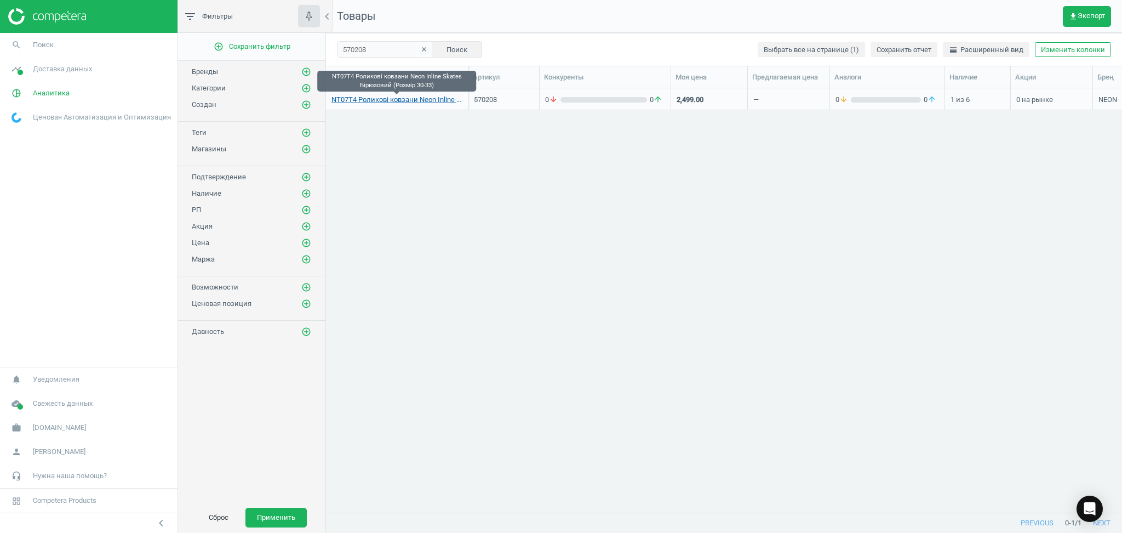
click at [360, 96] on link "NT07T4 Роликові ковзани Neon Inline Skates Бірюзовий (Розмір 30-33)" at bounding box center [397, 100] width 131 height 10
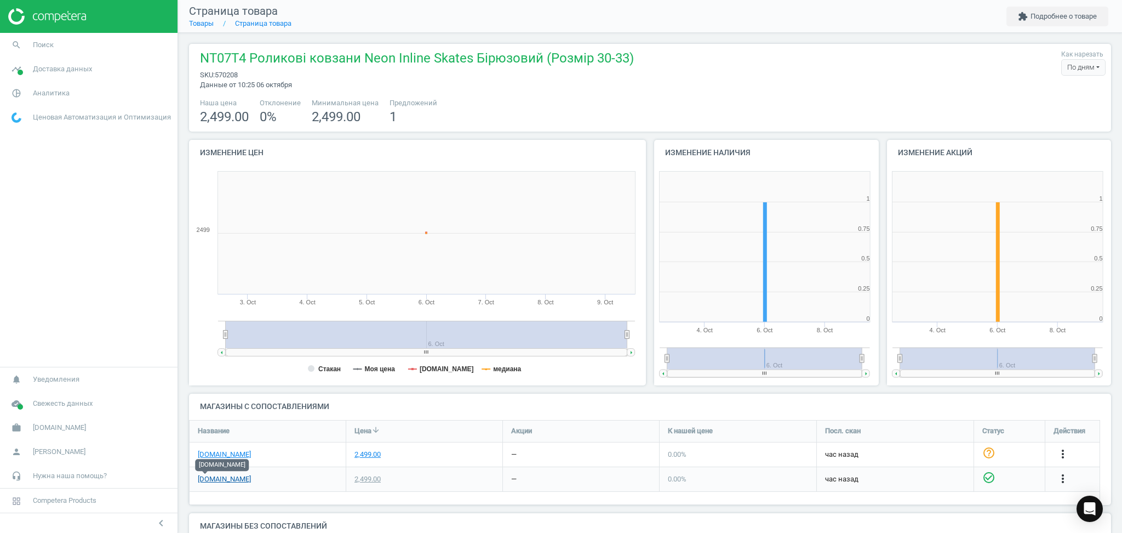
click at [204, 482] on link "[DOMAIN_NAME]" at bounding box center [224, 479] width 53 height 10
click at [224, 454] on link "[DOMAIN_NAME]" at bounding box center [224, 454] width 53 height 10
click at [199, 23] on link "Товары" at bounding box center [201, 23] width 25 height 8
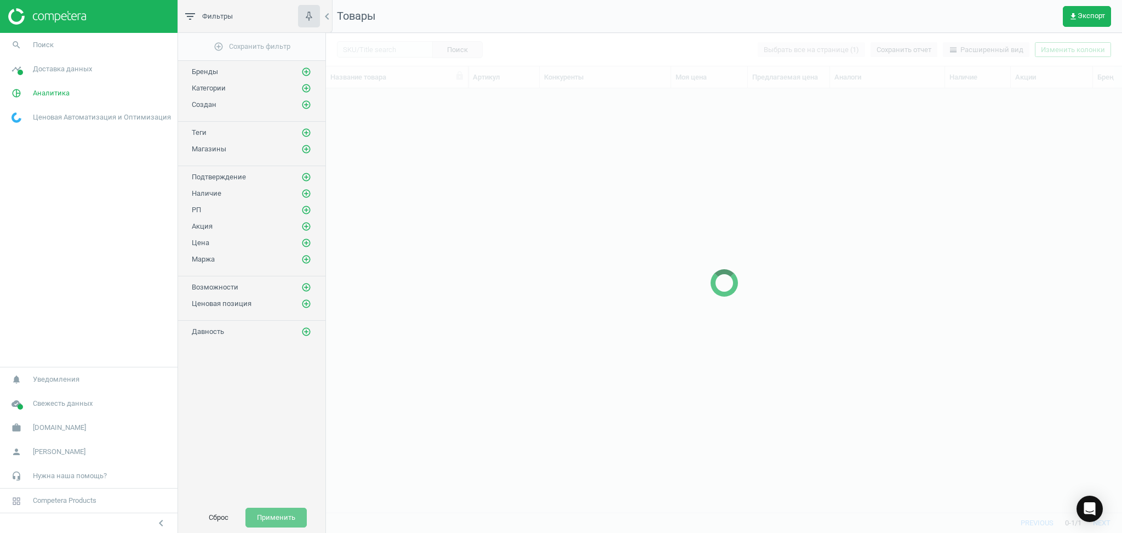
scroll to position [402, 785]
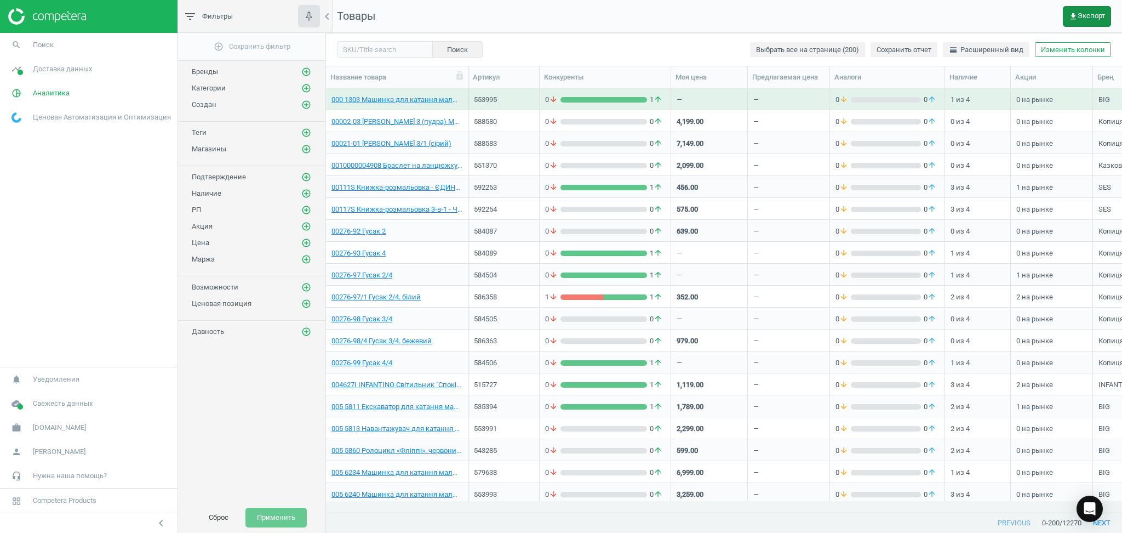
click at [1077, 14] on icon "get_app" at bounding box center [1073, 16] width 9 height 9
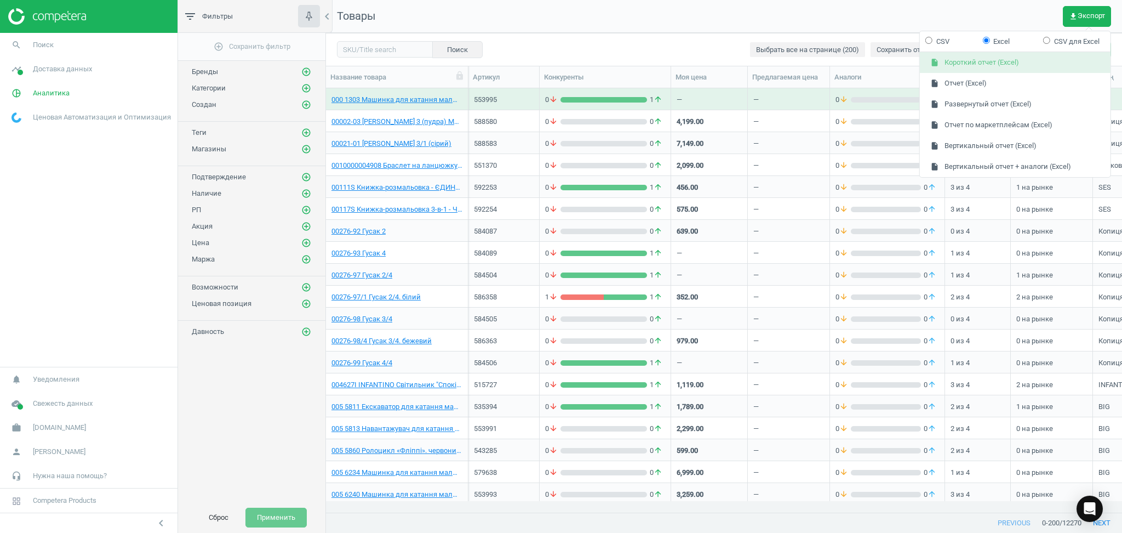
click at [965, 60] on button "insert_drive_file Короткий отчет (Excel)" at bounding box center [1015, 63] width 191 height 21
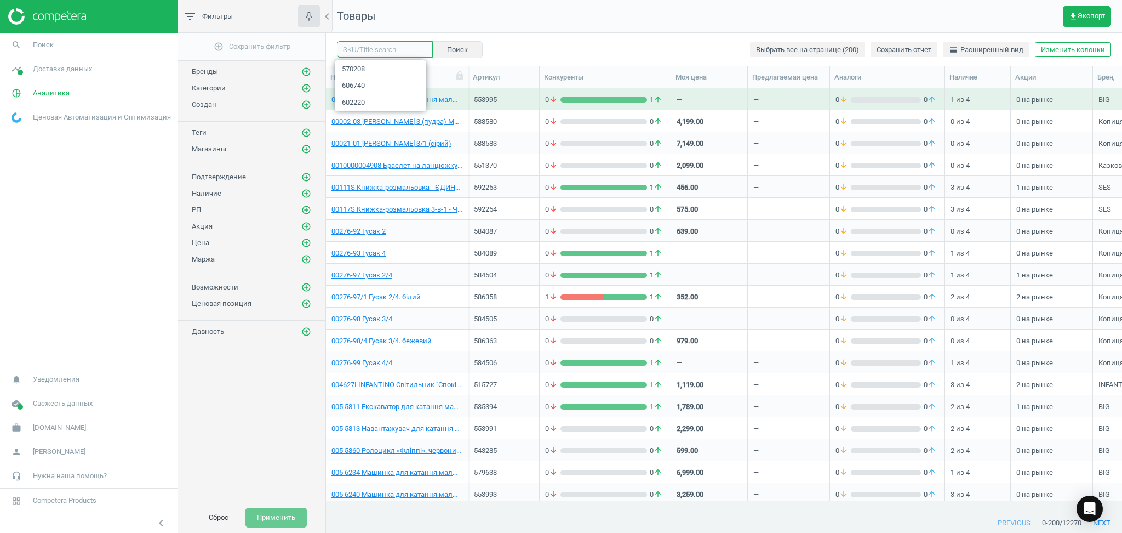
click at [355, 52] on input "text" at bounding box center [385, 49] width 96 height 16
paste input "570208"
type input "570208"
click at [446, 50] on button "Поиск" at bounding box center [457, 49] width 50 height 16
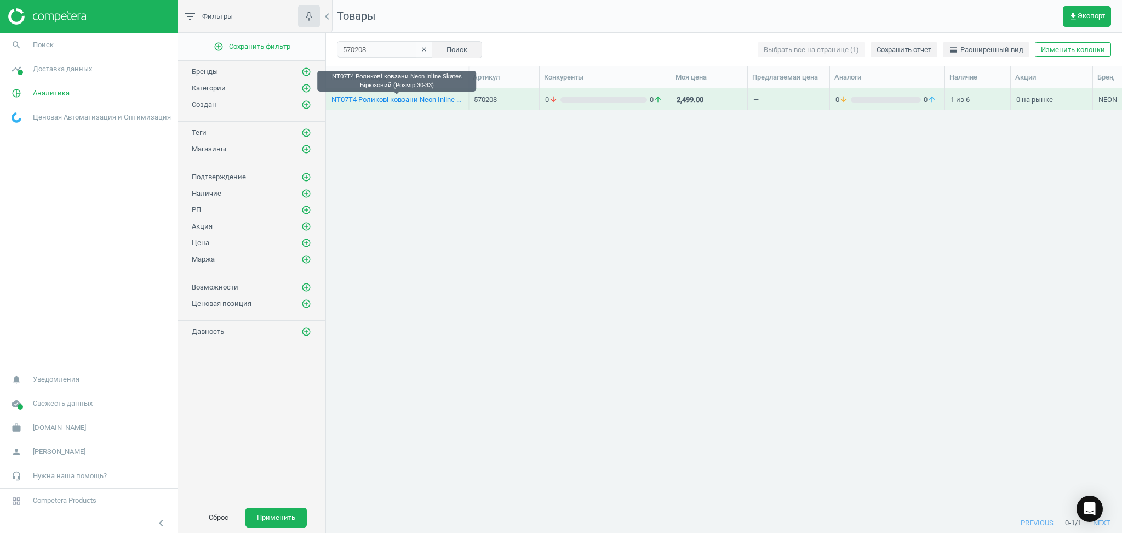
click at [366, 100] on link "NT07T4 Роликові ковзани Neon Inline Skates Бірюзовий (Розмір 30-33)" at bounding box center [397, 100] width 131 height 10
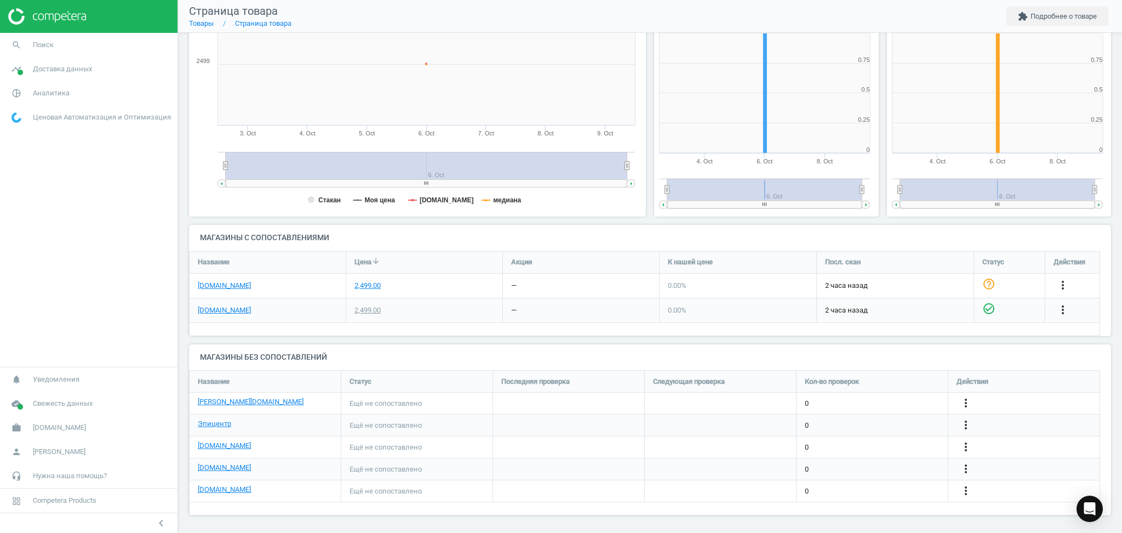
scroll to position [170, 0]
click at [968, 400] on icon "more_vert" at bounding box center [966, 401] width 13 height 13
click at [847, 397] on link "Изменить ссылку/опцию" at bounding box center [881, 397] width 150 height 17
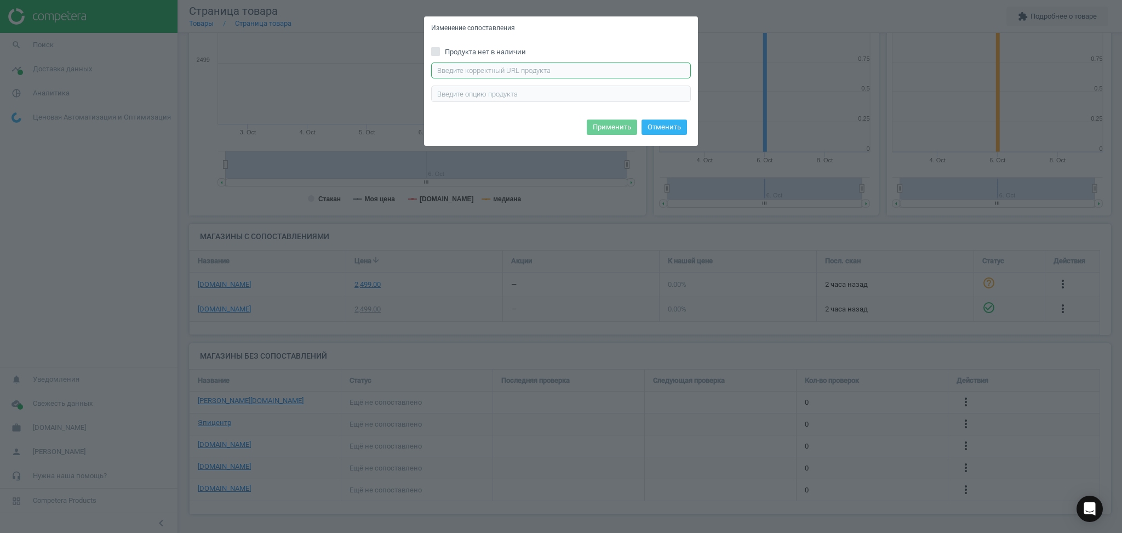
click at [501, 74] on input "text" at bounding box center [561, 70] width 260 height 16
paste input "https://antoshka.ua/uk/rolikovi-kovzani-neon-inline-skates-r-30-33.html"
type input "https://antoshka.ua/uk/rolikovi-kovzani-neon-inline-skates-r-30-33.html"
click at [609, 125] on button "Применить" at bounding box center [612, 126] width 50 height 15
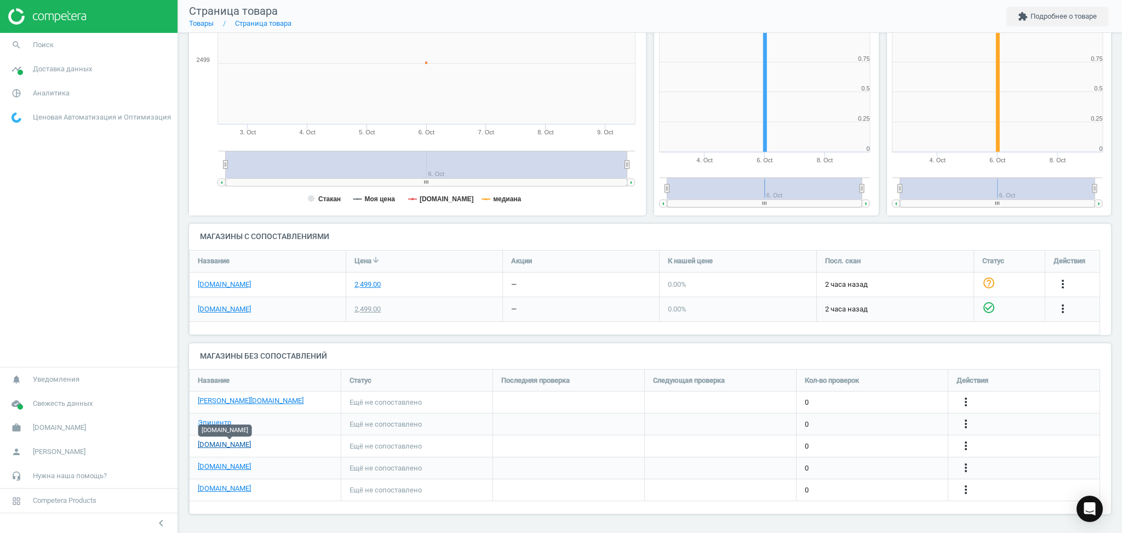
click at [224, 449] on link "[DOMAIN_NAME]" at bounding box center [224, 445] width 53 height 10
click at [220, 467] on link "comfy.ua" at bounding box center [224, 466] width 53 height 10
click at [968, 467] on icon "more_vert" at bounding box center [966, 467] width 13 height 13
click at [882, 460] on link "Изменить ссылку/опцию" at bounding box center [881, 463] width 150 height 17
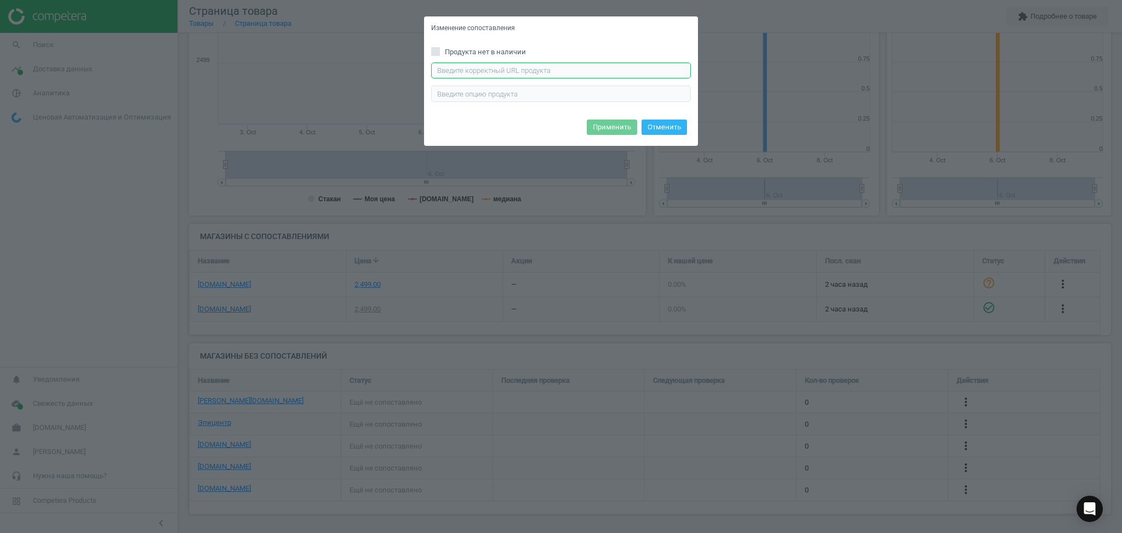
click at [542, 72] on input "text" at bounding box center [561, 70] width 260 height 16
paste input "https://comfy.ua/ua/roliki-neon-inline-skates-turquoise-nt07t4.html"
type input "https://comfy.ua/ua/roliki-neon-inline-skates-turquoise-nt07t4.html"
click at [620, 125] on button "Применить" at bounding box center [612, 126] width 50 height 15
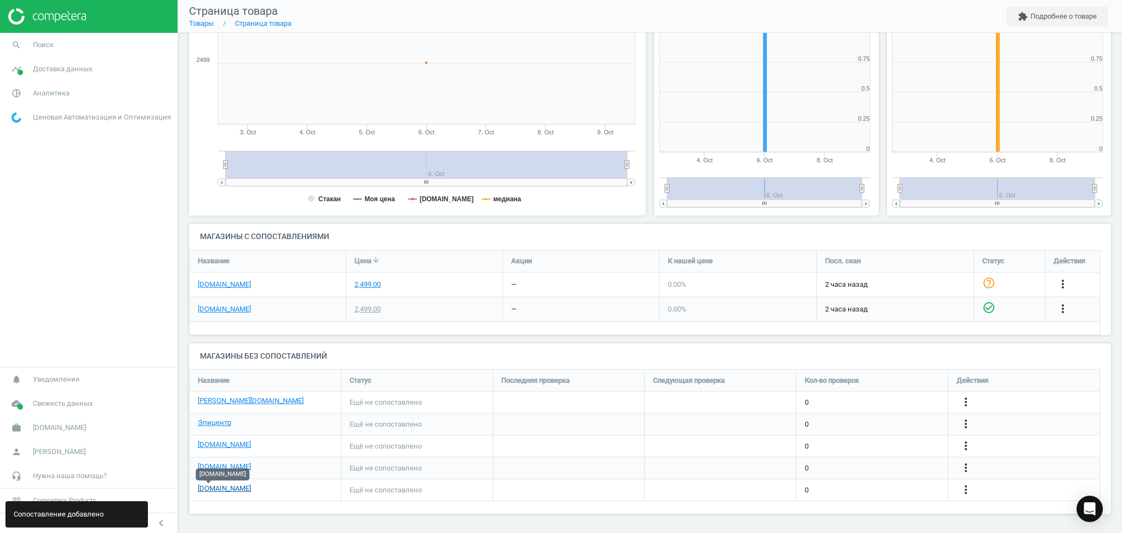
click at [208, 484] on link "allo.ua" at bounding box center [224, 488] width 53 height 10
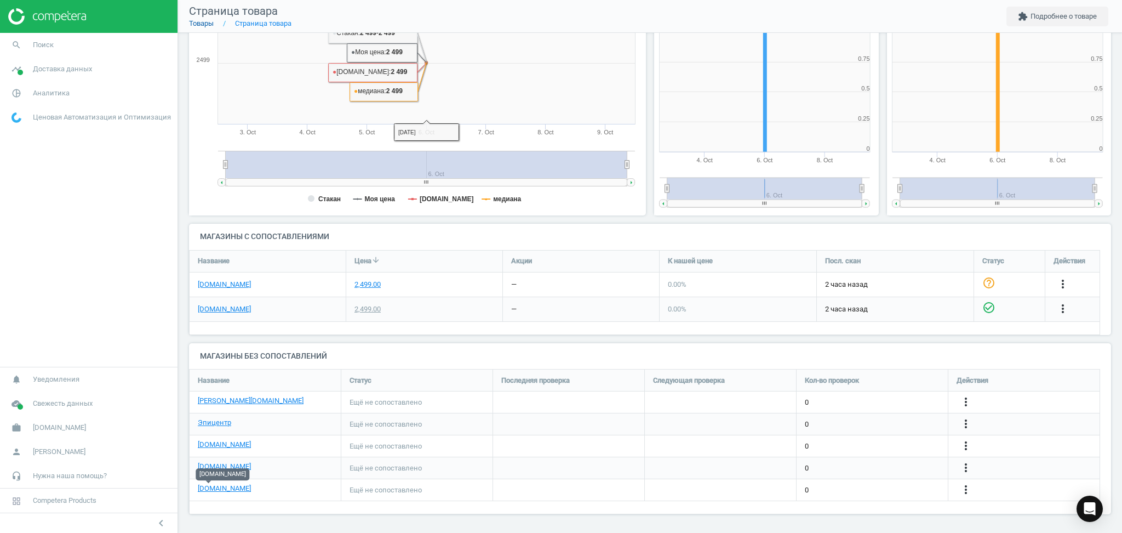
click at [203, 27] on link "Товары" at bounding box center [201, 23] width 25 height 8
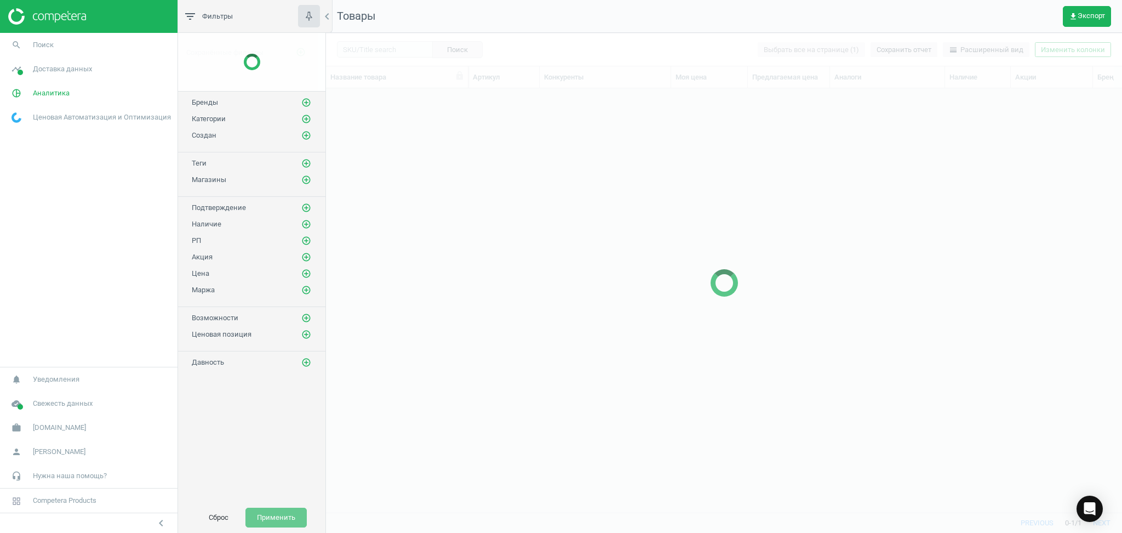
scroll to position [402, 785]
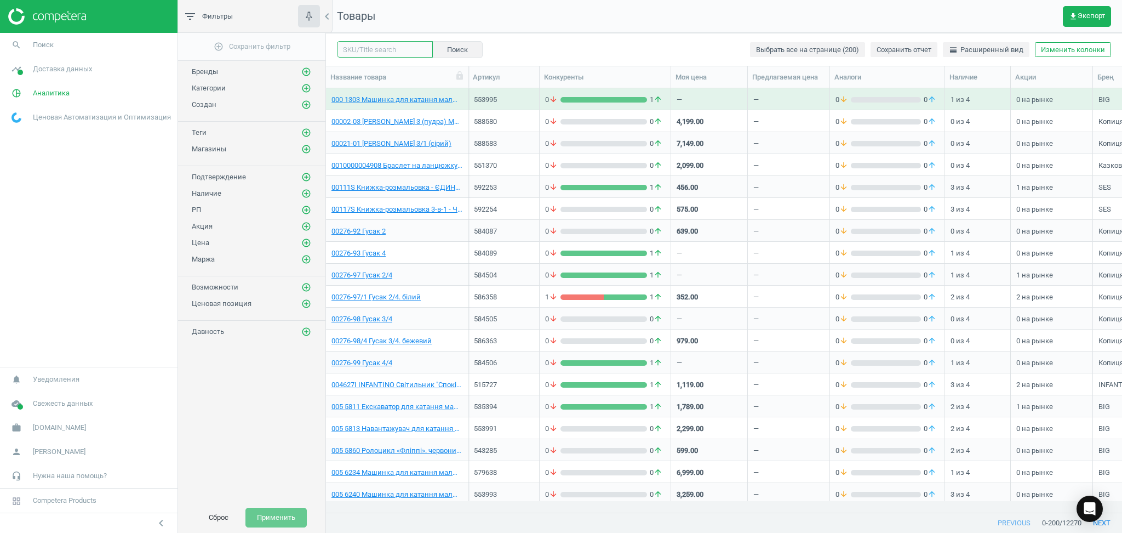
click at [384, 52] on input "text" at bounding box center [385, 49] width 96 height 16
paste input "608983"
type input "608983"
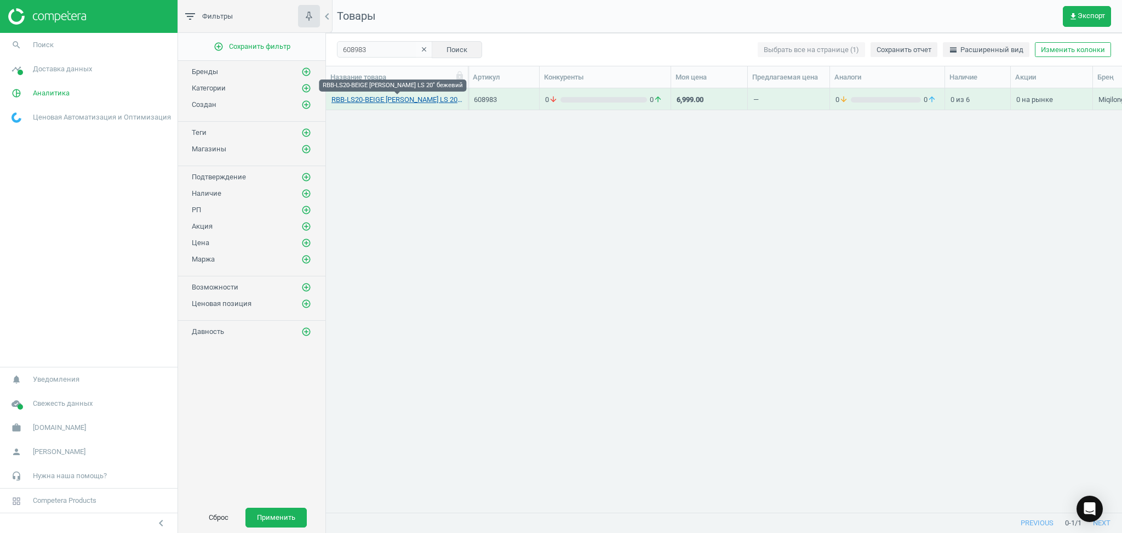
click at [384, 99] on link "RBB-LS20-BEIGE Велосипед Miqilong LS 20" бежевий" at bounding box center [397, 100] width 131 height 10
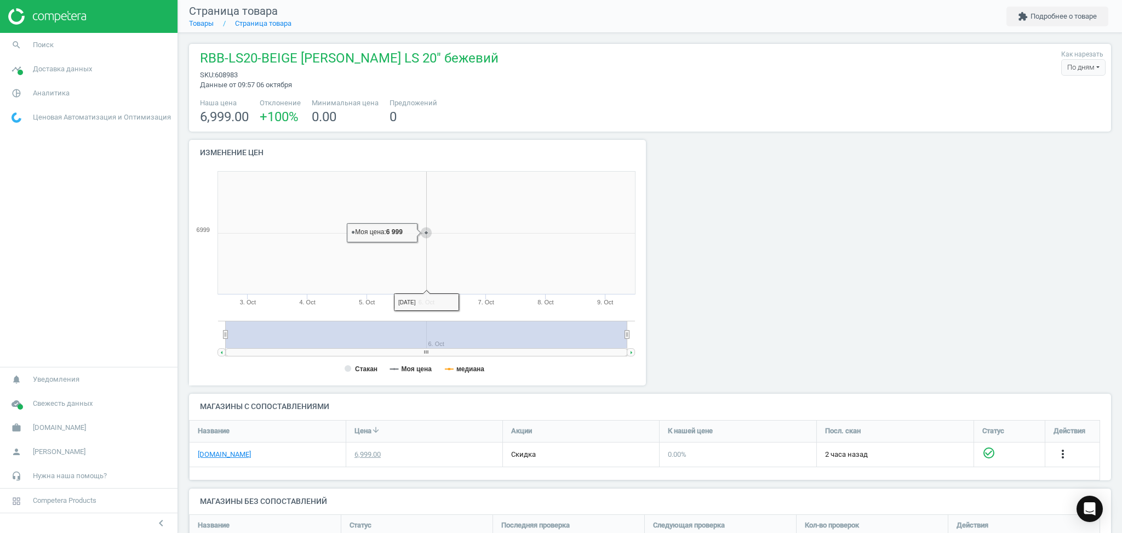
scroll to position [167, 0]
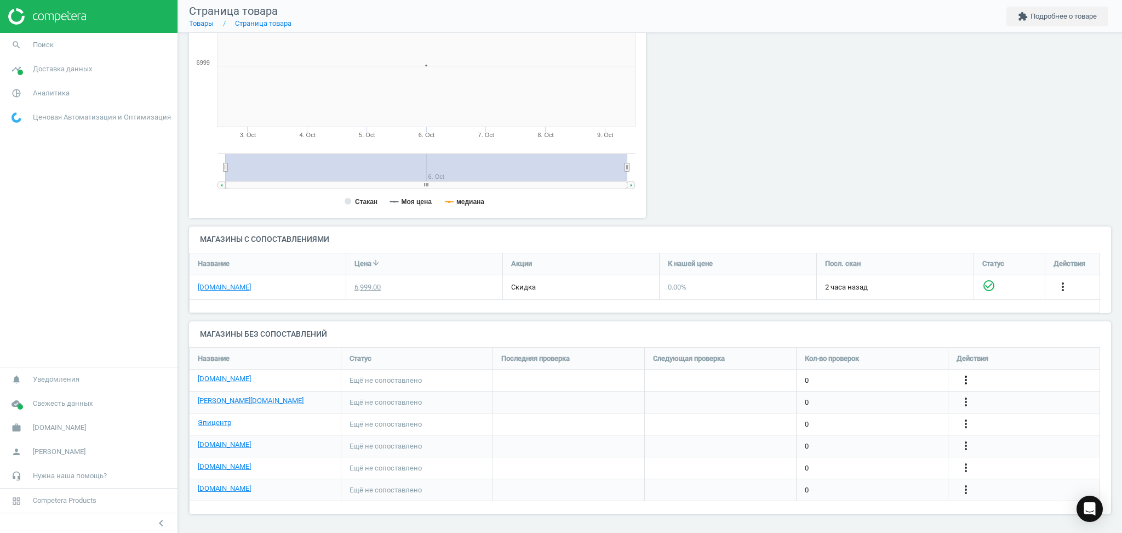
click at [965, 379] on icon "more_vert" at bounding box center [966, 379] width 13 height 13
click at [832, 377] on link "Изменить ссылку/опцию" at bounding box center [881, 375] width 150 height 17
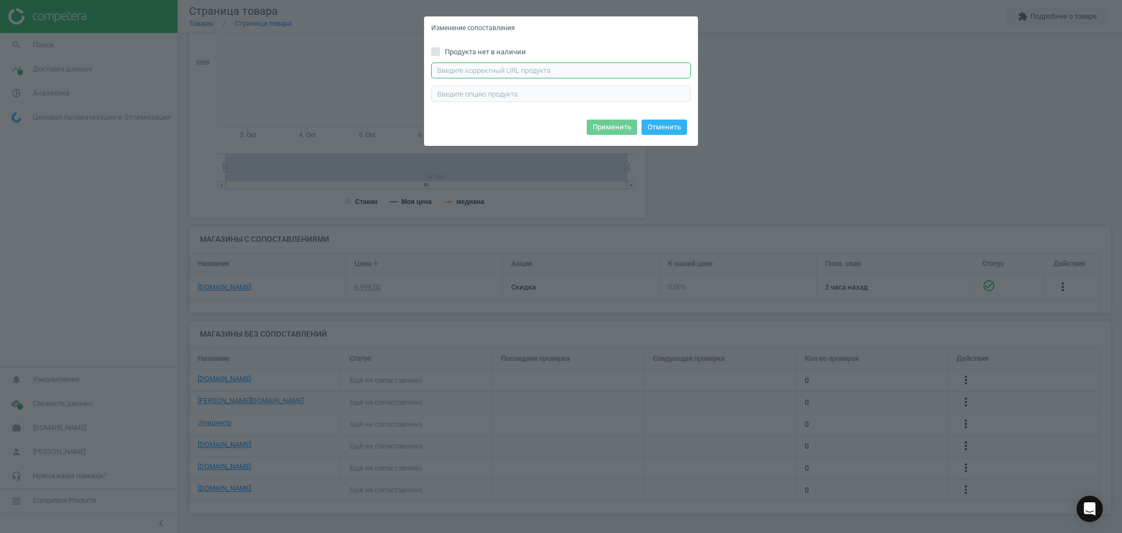
click at [483, 66] on input "text" at bounding box center [561, 70] width 260 height 16
paste input "https://rozetka.com.ua/ua/miqilong-rbb-ls20-beige/p517129439/"
type input "https://rozetka.com.ua/ua/miqilong-rbb-ls20-beige/p517129439/"
click at [615, 122] on button "Применить" at bounding box center [612, 126] width 50 height 15
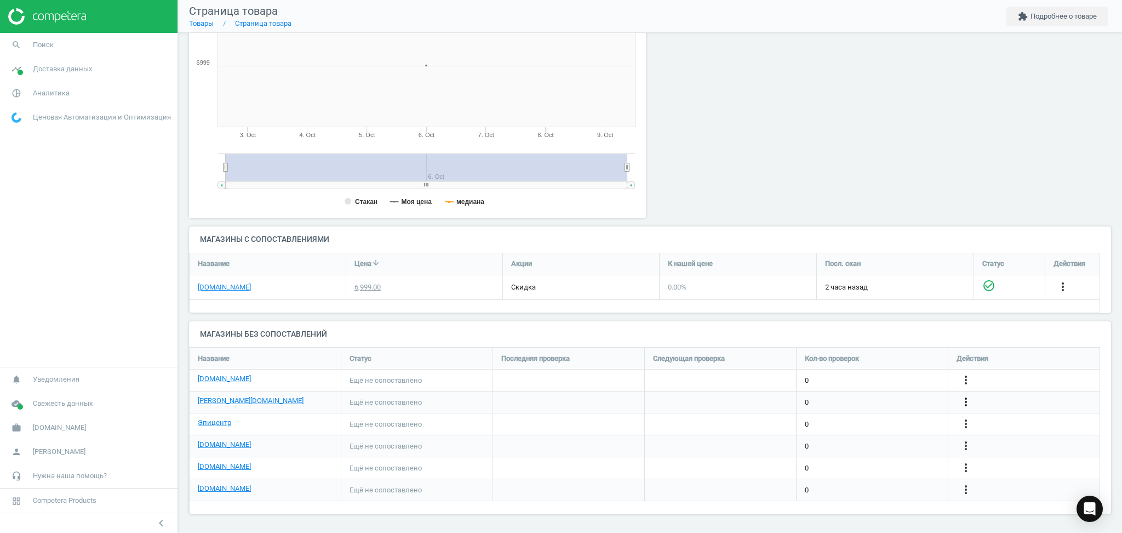
click at [965, 402] on icon "more_vert" at bounding box center [966, 401] width 13 height 13
click at [879, 396] on link "Изменить ссылку/опцию" at bounding box center [881, 397] width 150 height 17
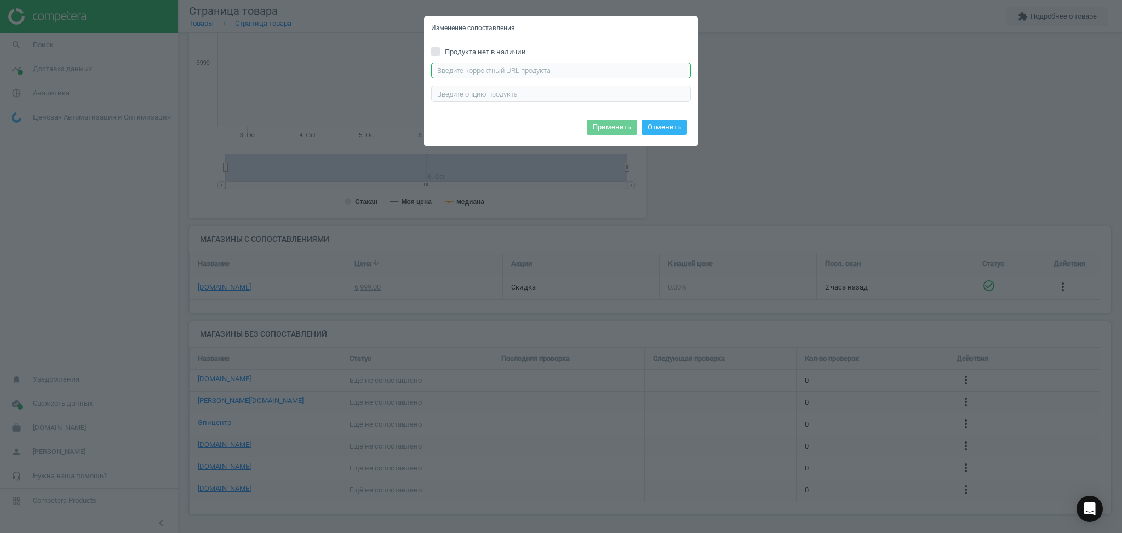
click at [562, 69] on input "text" at bounding box center [561, 70] width 260 height 16
paste input "https://antoshka.ua/uk/velosiped-miqilong-ls-20-bezhevij.html"
type input "https://antoshka.ua/uk/velosiped-miqilong-ls-20-bezhevij.html"
click at [620, 130] on button "Применить" at bounding box center [612, 126] width 50 height 15
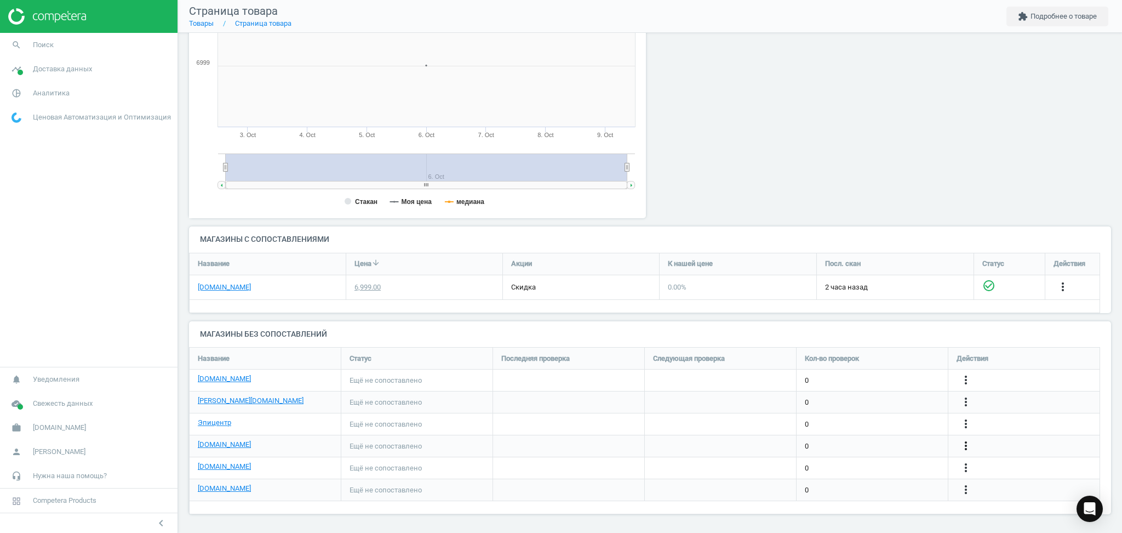
click at [967, 442] on icon "more_vert" at bounding box center [966, 445] width 13 height 13
click at [881, 441] on link "Изменить ссылку/опцию" at bounding box center [881, 440] width 150 height 17
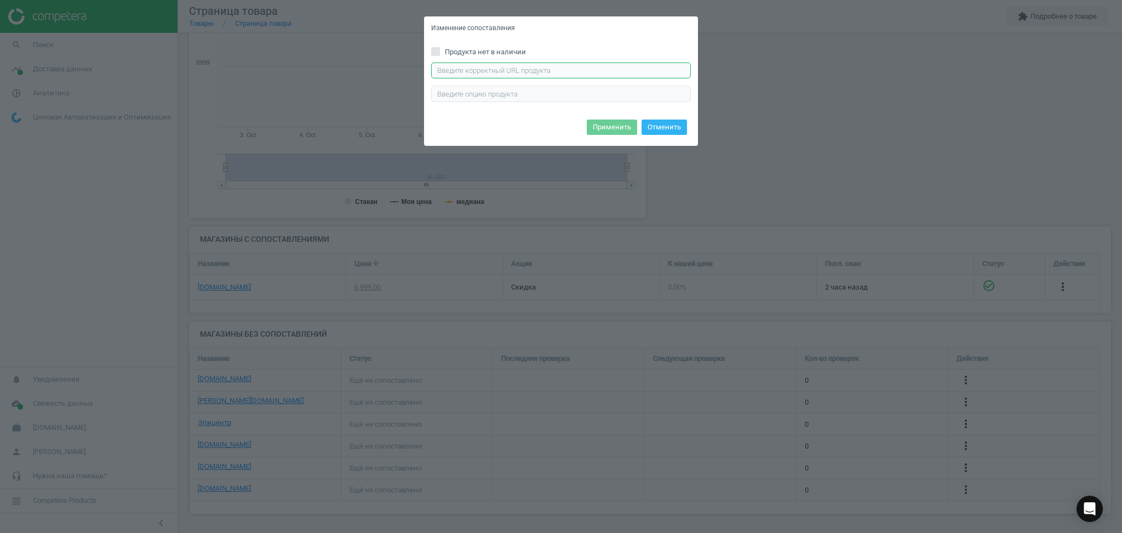
click at [583, 72] on input "text" at bounding box center [561, 70] width 260 height 16
paste input "https://chudo-ostriv.com.ua/ua/velosiped-detskij-miqilong-ls-20-d-rbb-ls20-beig…"
type input "https://chudo-ostriv.com.ua/ua/velosiped-detskij-miqilong-ls-20-d-rbb-ls20-beig…"
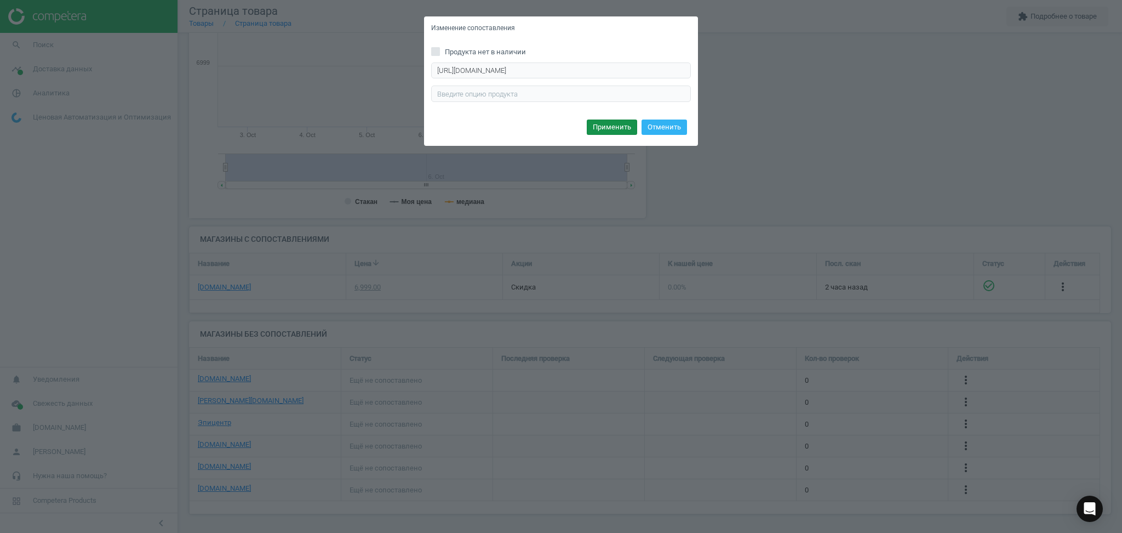
click at [620, 125] on button "Применить" at bounding box center [612, 126] width 50 height 15
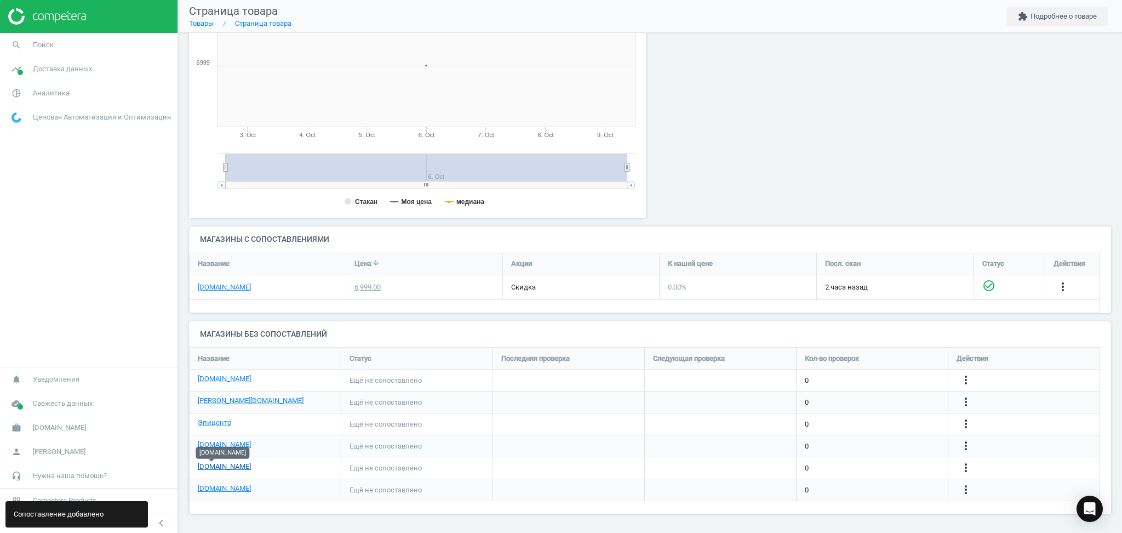
click at [218, 466] on link "comfy.ua" at bounding box center [224, 466] width 53 height 10
click at [966, 466] on icon "more_vert" at bounding box center [966, 467] width 13 height 13
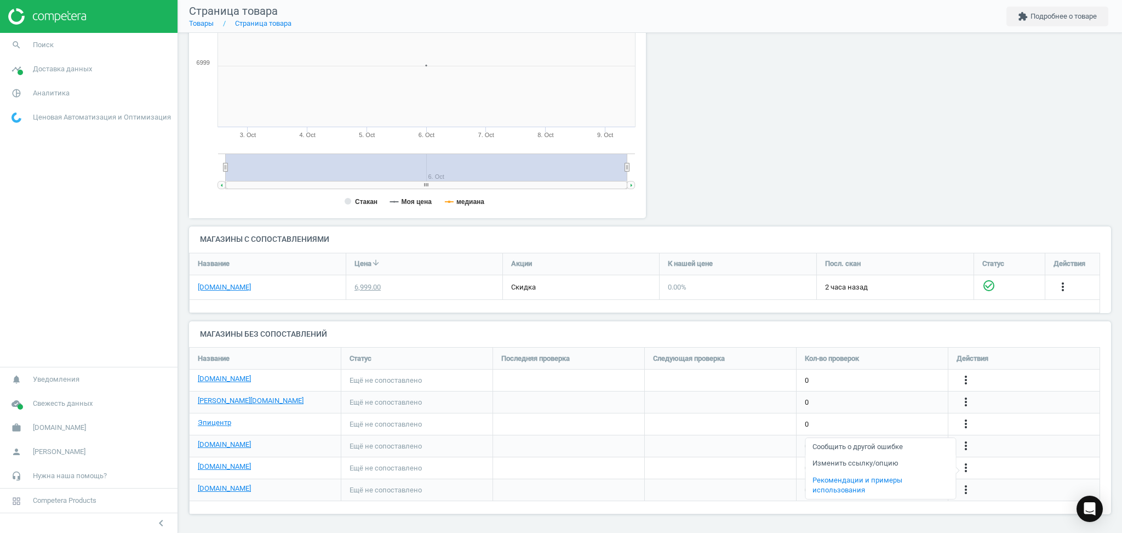
click at [869, 465] on link "Изменить ссылку/опцию" at bounding box center [881, 463] width 150 height 17
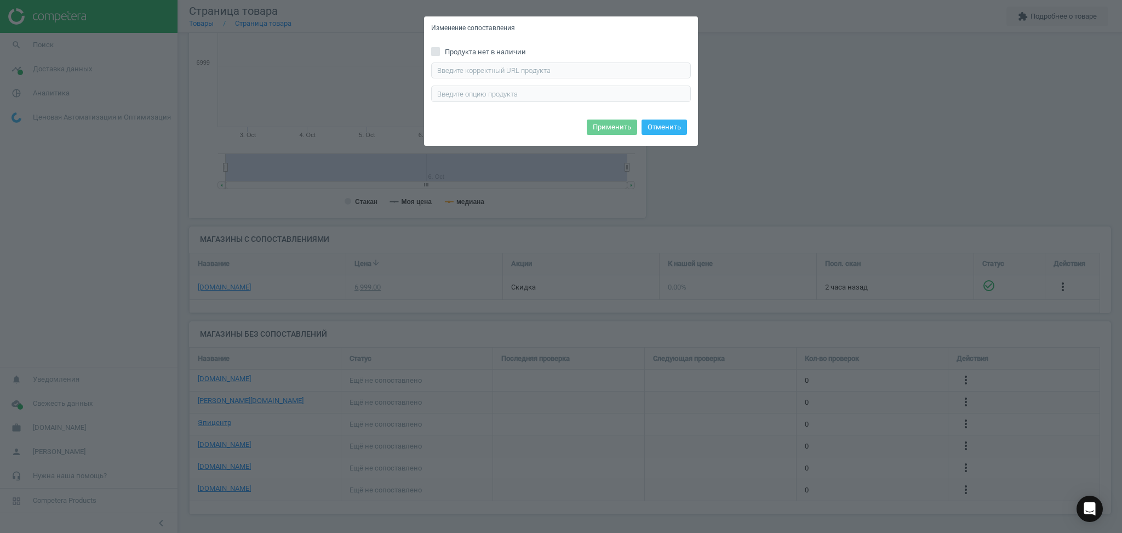
click at [488, 59] on div "Продукта нет в наличии Введите правильный url продукта" at bounding box center [561, 78] width 274 height 76
click at [489, 69] on input "text" at bounding box center [561, 70] width 260 height 16
paste input "https://comfy.ua/ua/dvokolisnij-velosiped-miqilong-ls-20-beige-rbb-ls20-beige.h…"
type input "https://comfy.ua/ua/dvokolisnij-velosiped-miqilong-ls-20-beige-rbb-ls20-beige.h…"
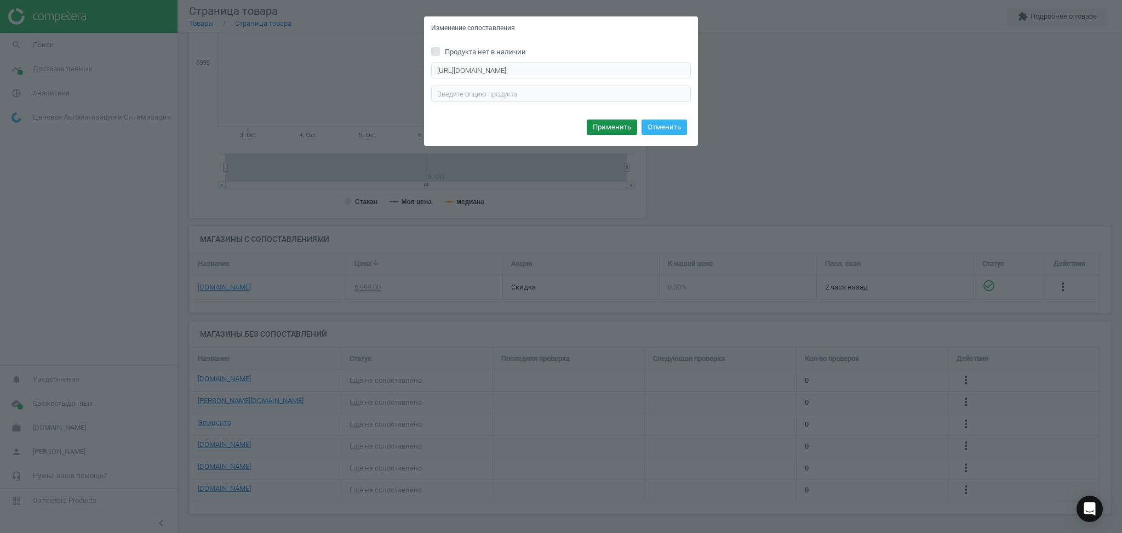
scroll to position [0, 0]
click at [612, 126] on button "Применить" at bounding box center [612, 126] width 50 height 15
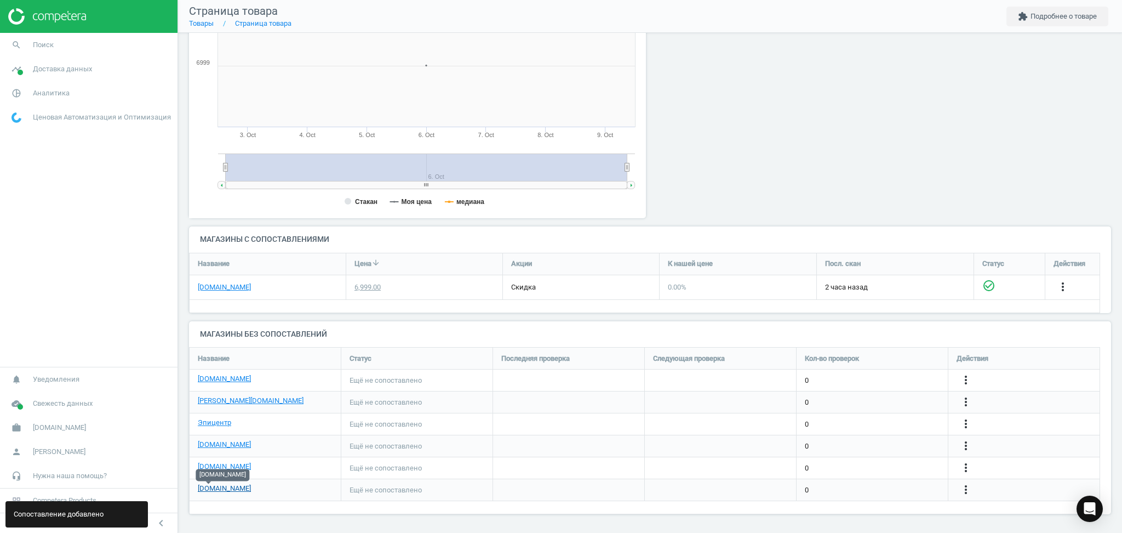
click at [202, 489] on link "allo.ua" at bounding box center [224, 488] width 53 height 10
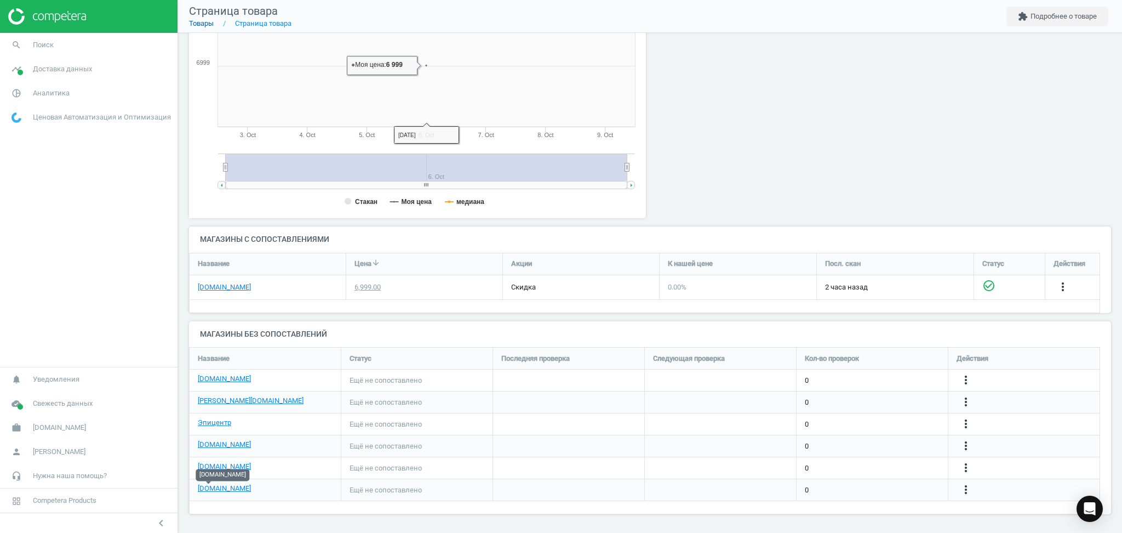
click at [203, 23] on link "Товары" at bounding box center [201, 23] width 25 height 8
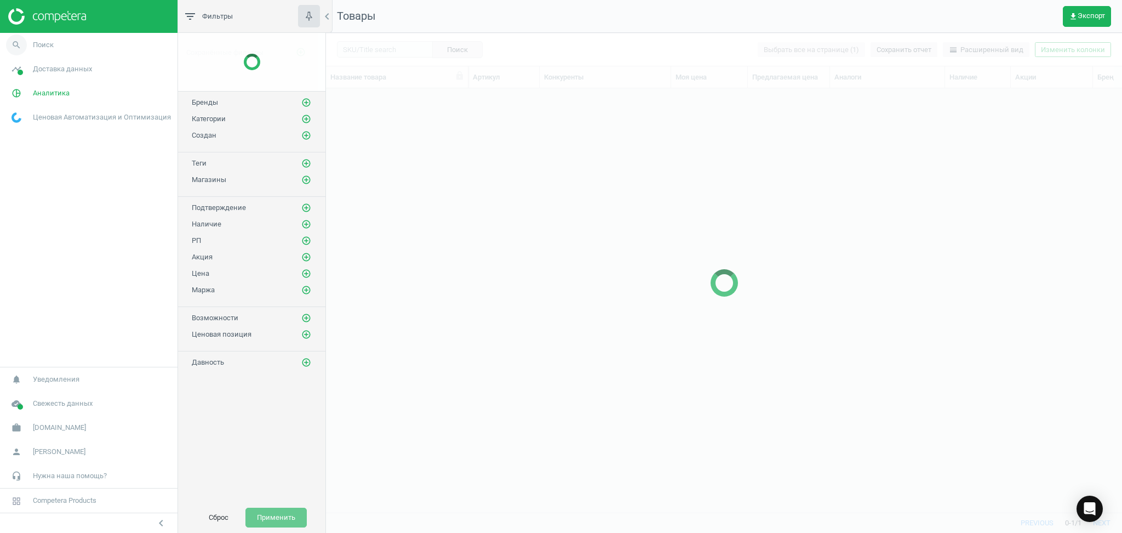
scroll to position [402, 785]
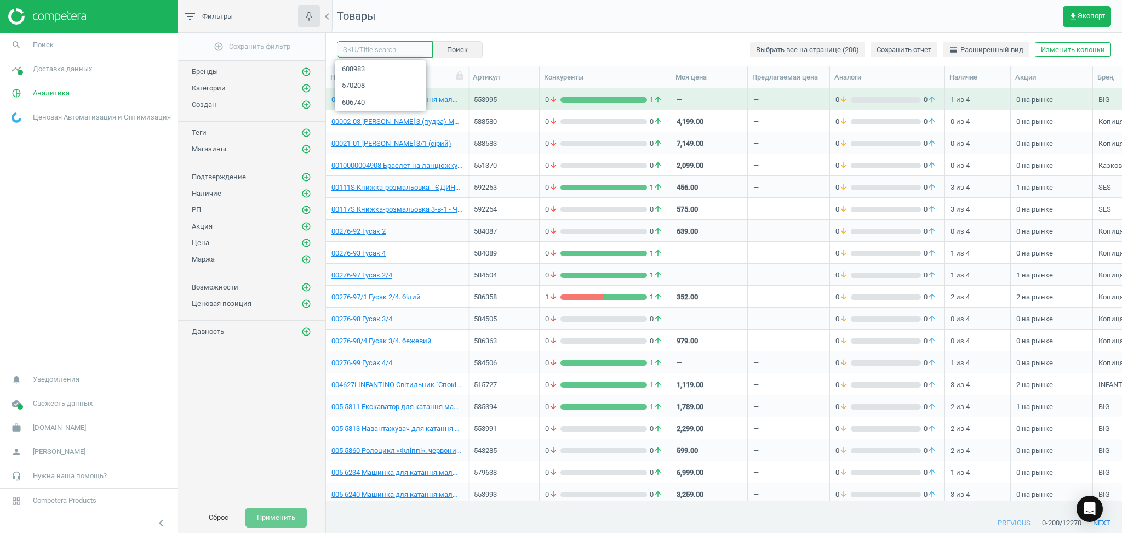
click at [370, 51] on input "text" at bounding box center [385, 49] width 96 height 16
paste input "607477"
type input "607477"
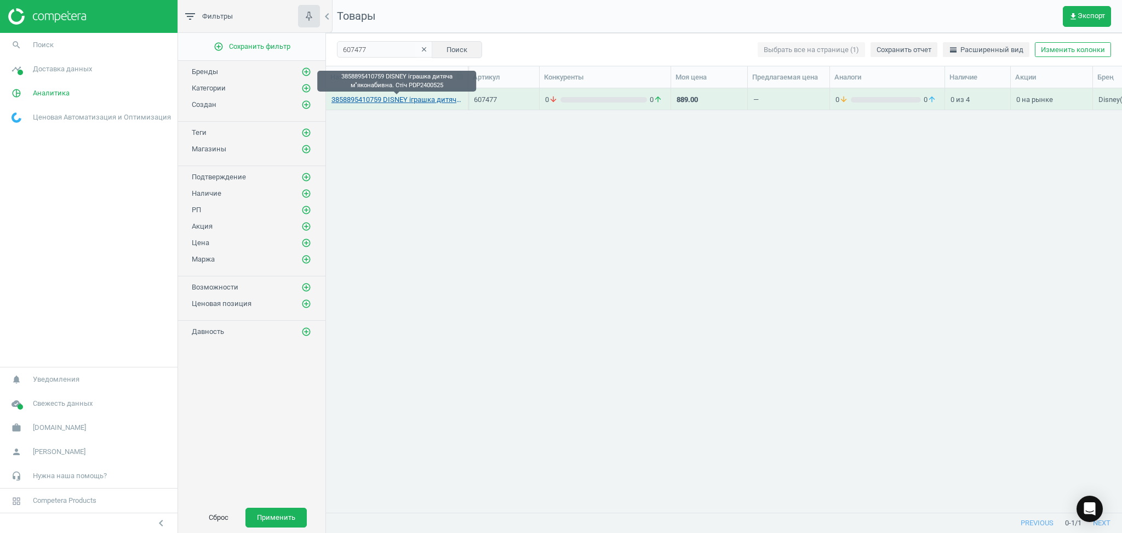
click at [383, 99] on link "3858895410759 DISNEY iграшка дитяча м"яконабивна. Стіч PDP2400525" at bounding box center [397, 100] width 131 height 10
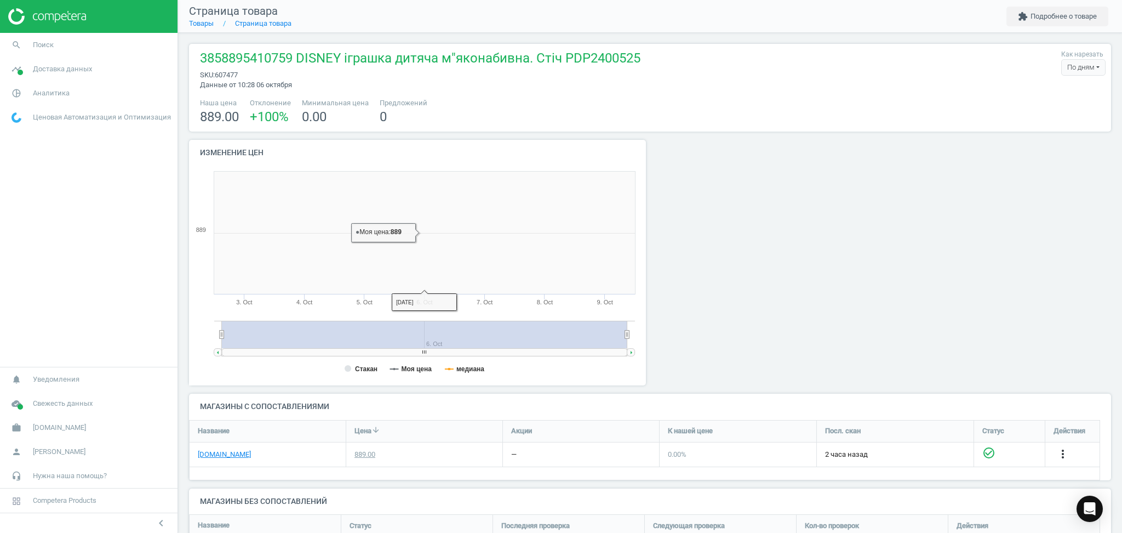
scroll to position [242, 474]
click at [203, 22] on link "Товары" at bounding box center [201, 23] width 25 height 8
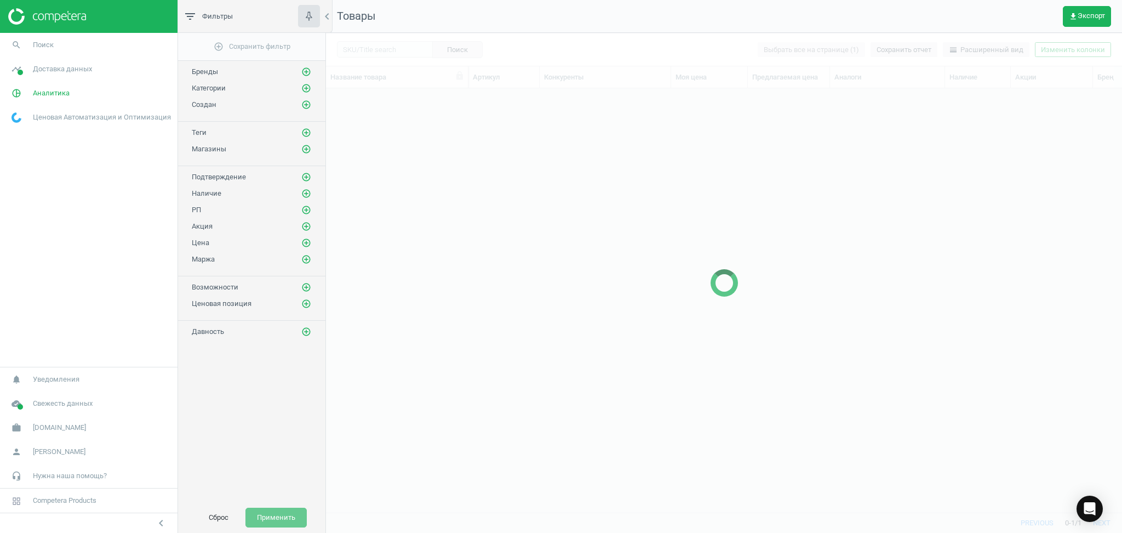
scroll to position [402, 785]
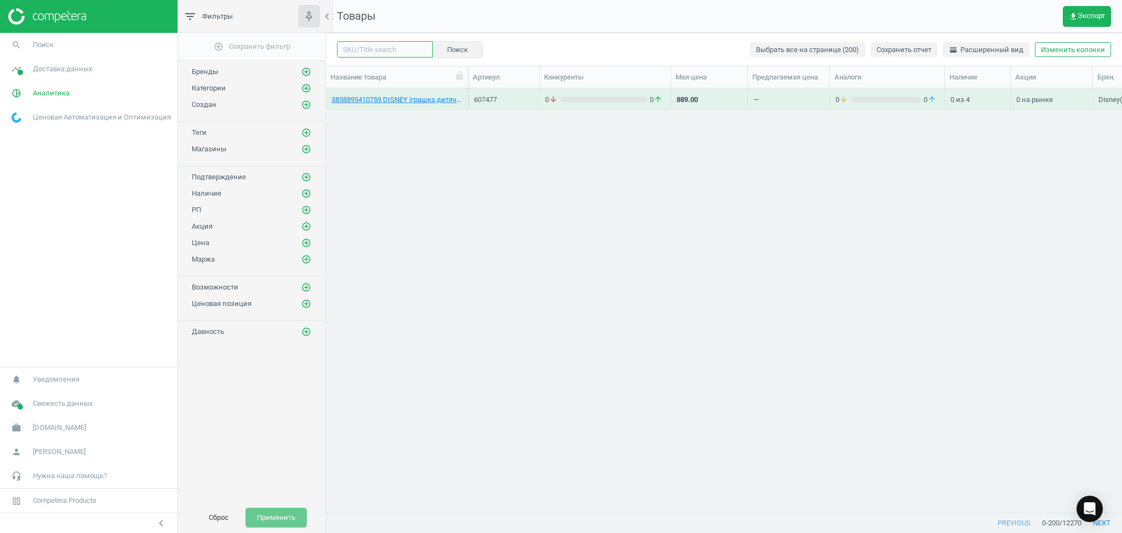
click at [376, 46] on input "text" at bounding box center [385, 49] width 96 height 16
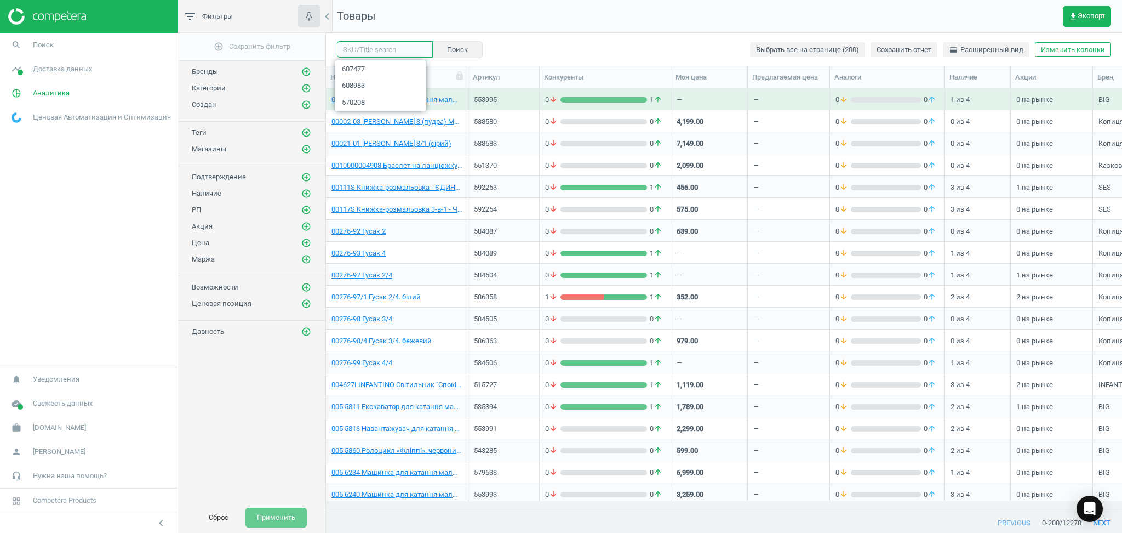
paste input "596335"
type input "596335"
click at [538, 34] on div "596335 clear Поиск Выбрать все на странице (200) Сохранить отчет horizontal_spl…" at bounding box center [724, 49] width 796 height 33
click at [452, 49] on button "Поиск" at bounding box center [457, 49] width 50 height 16
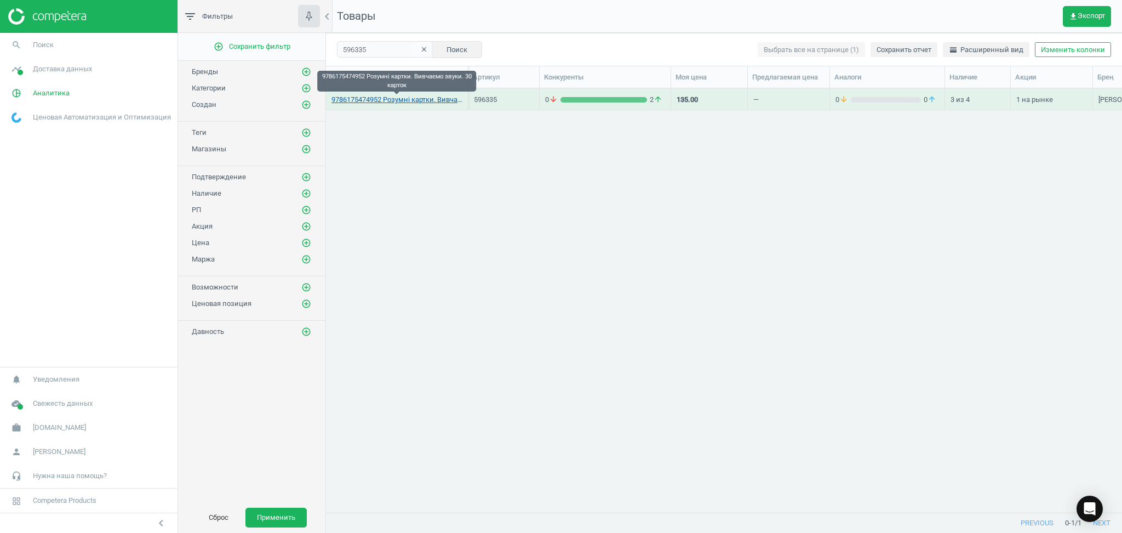
click at [386, 100] on link "9786175474952 Розумні картки. Вивчаємо звуки. 30 карток" at bounding box center [397, 100] width 131 height 10
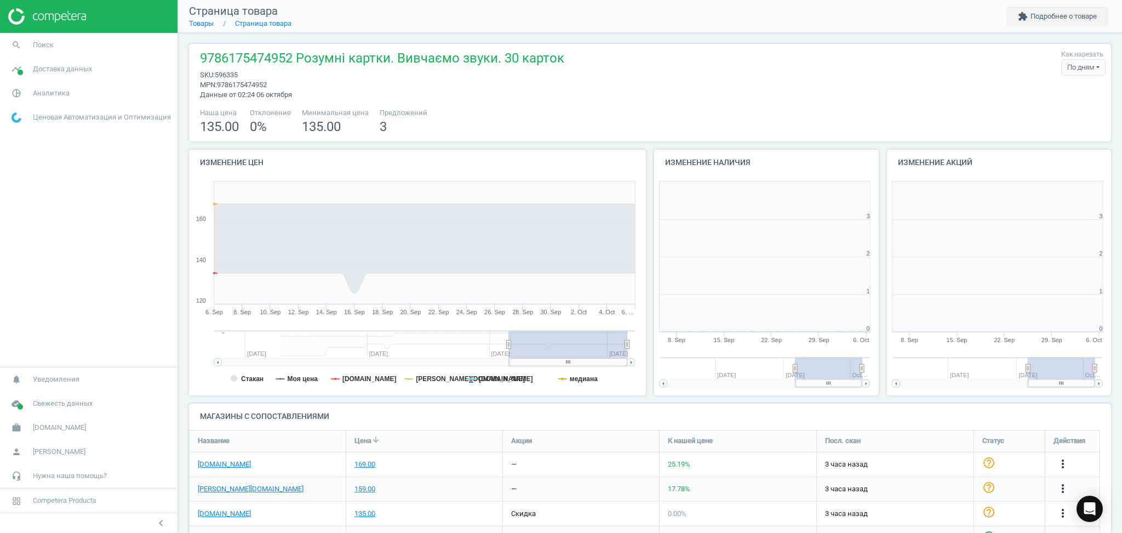
scroll to position [5, 5]
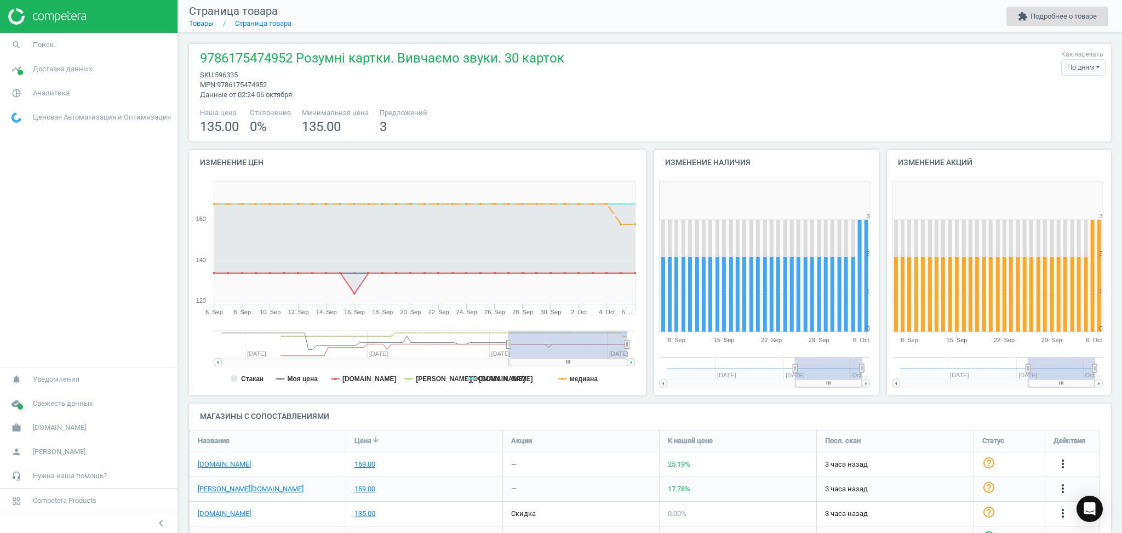
click at [1066, 14] on button "extension Подробнее о товаре" at bounding box center [1058, 17] width 102 height 20
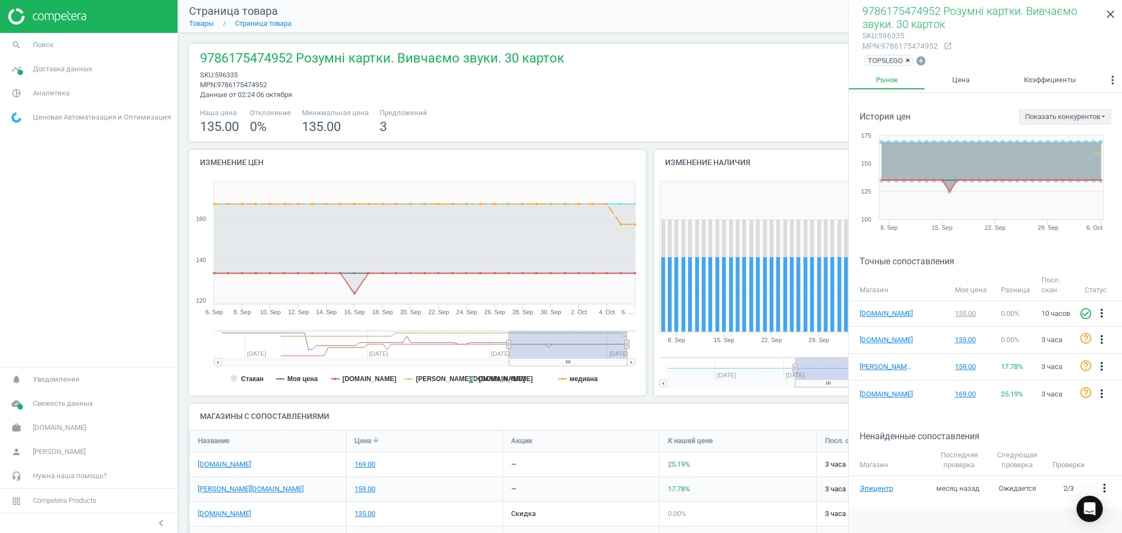
click at [908, 61] on span "×" at bounding box center [908, 60] width 4 height 8
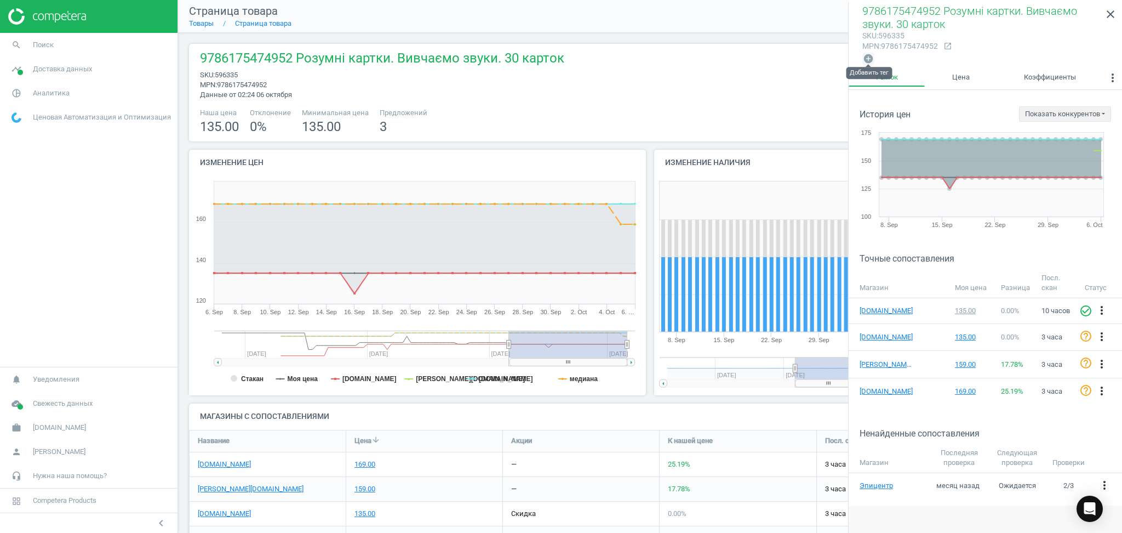
click at [867, 60] on icon "add_circle" at bounding box center [868, 58] width 11 height 11
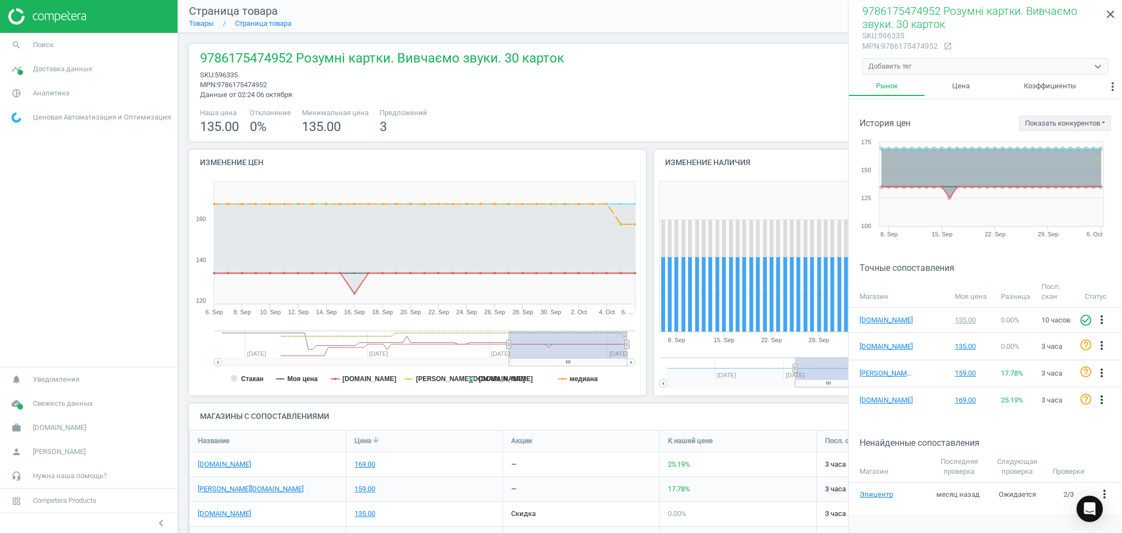
click at [879, 67] on div "Добавить тег" at bounding box center [890, 66] width 43 height 10
type input "Е"
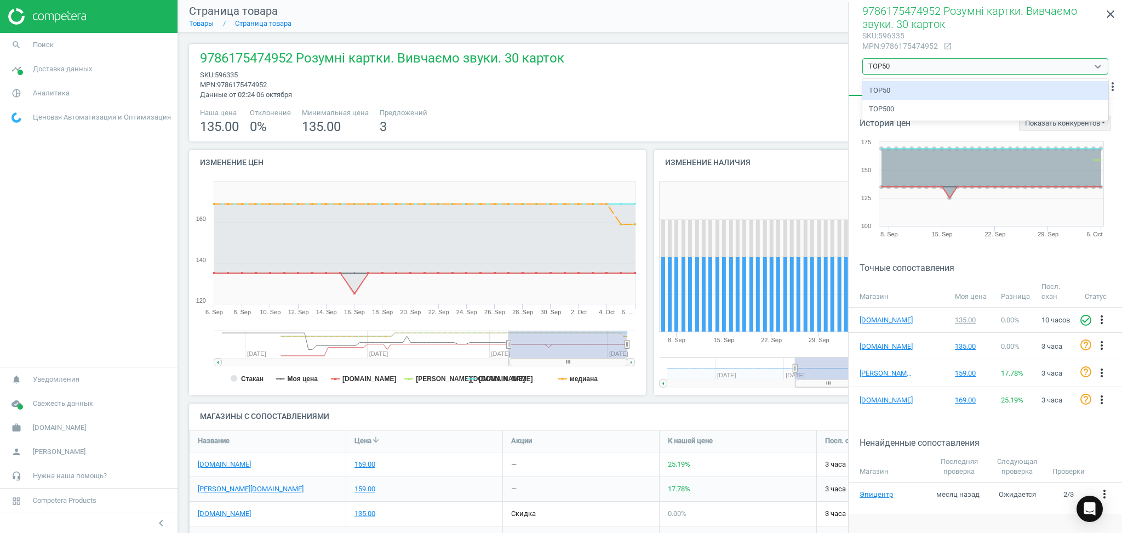
click at [880, 92] on div "TOP50" at bounding box center [986, 90] width 246 height 19
type input "TOP50"
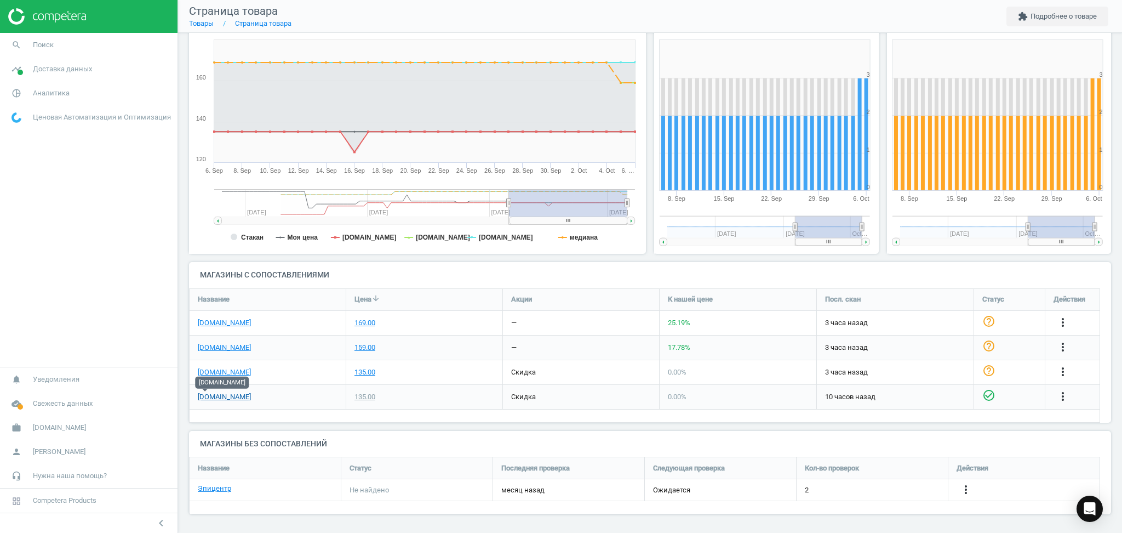
click at [199, 395] on link "[DOMAIN_NAME]" at bounding box center [224, 397] width 53 height 10
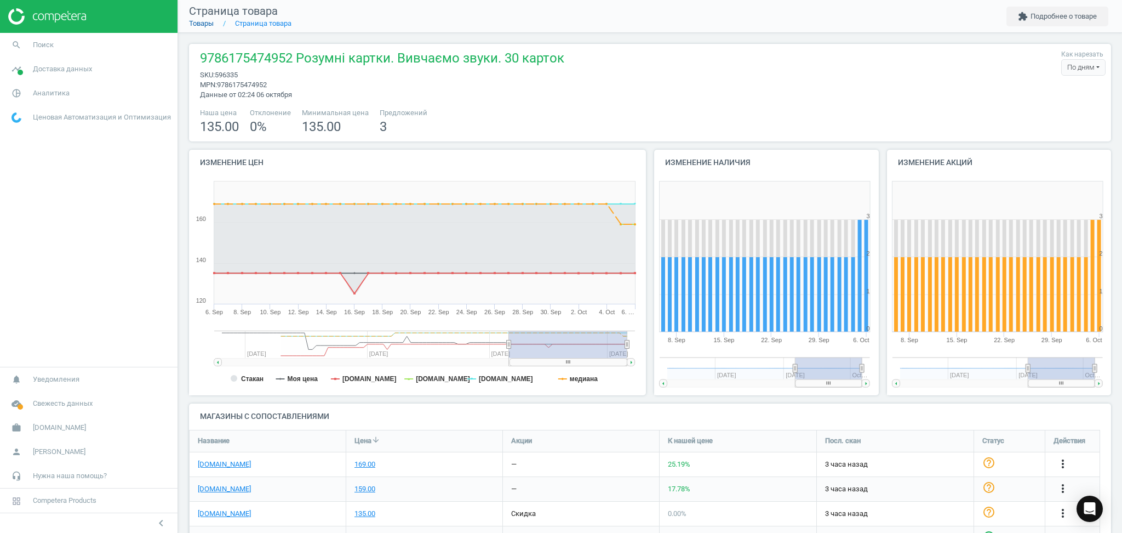
click at [200, 26] on link "Товары" at bounding box center [201, 23] width 25 height 8
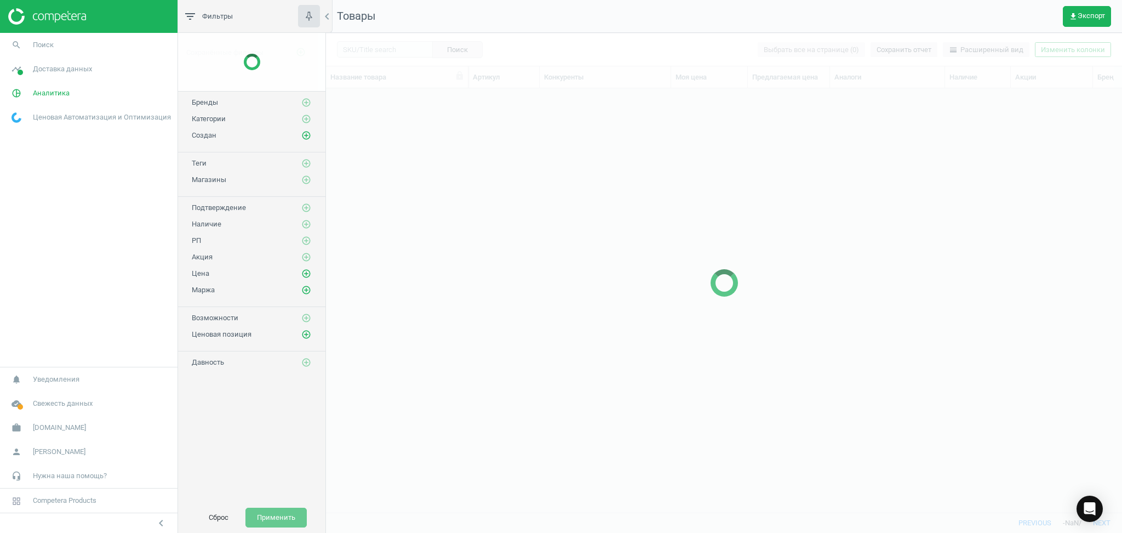
scroll to position [402, 785]
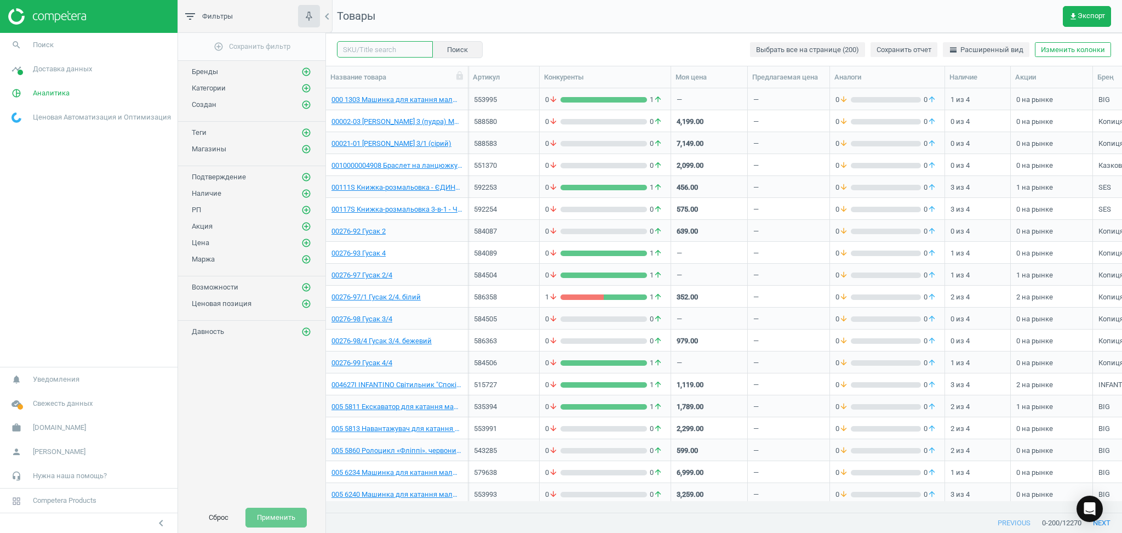
click at [378, 47] on input "text" at bounding box center [385, 49] width 96 height 16
paste input "542162"
type input "542162"
click at [446, 49] on button "Поиск" at bounding box center [457, 49] width 50 height 16
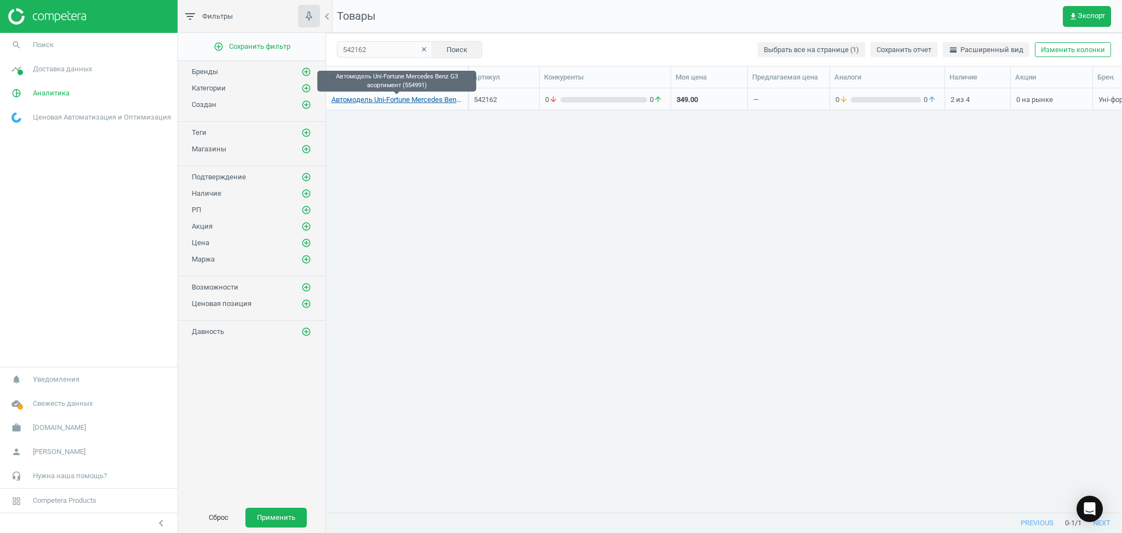
click at [379, 98] on link "Автомодель Uni-Fortune Mercedes Benz G3 асортимент (554991)" at bounding box center [397, 100] width 131 height 10
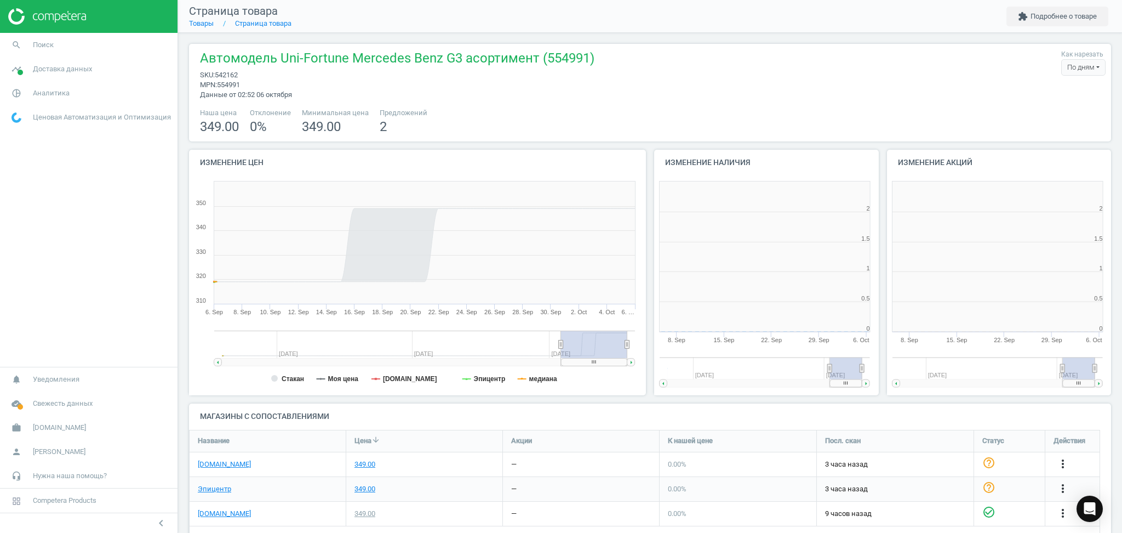
scroll to position [242, 474]
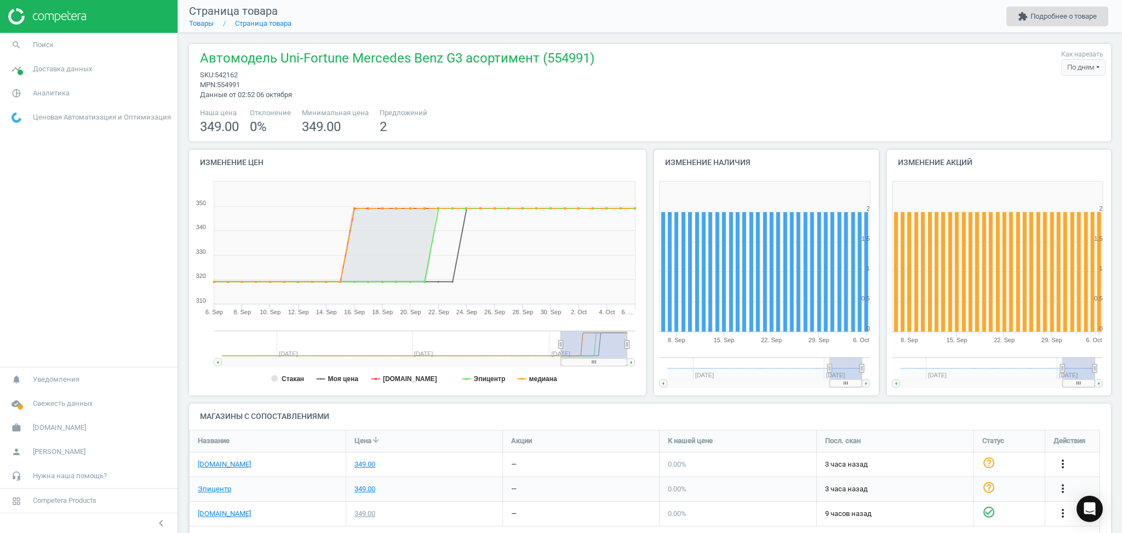
click at [1082, 13] on button "extension Подробнее о товаре" at bounding box center [1058, 17] width 102 height 20
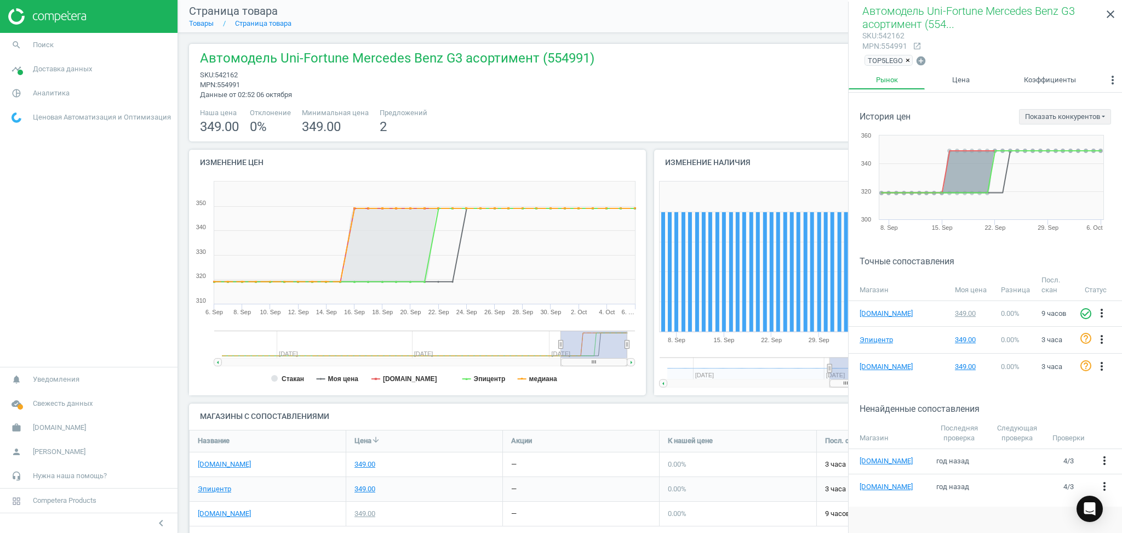
click at [906, 60] on span "×" at bounding box center [908, 60] width 4 height 8
click at [869, 58] on icon "add_circle" at bounding box center [868, 58] width 11 height 11
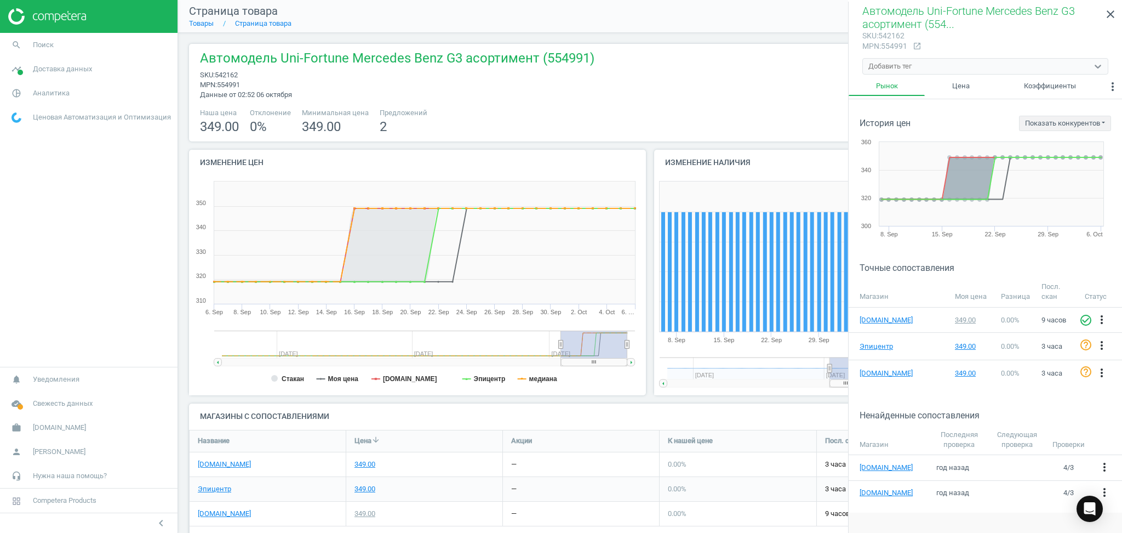
click at [887, 64] on div "Добавить тег" at bounding box center [890, 66] width 43 height 10
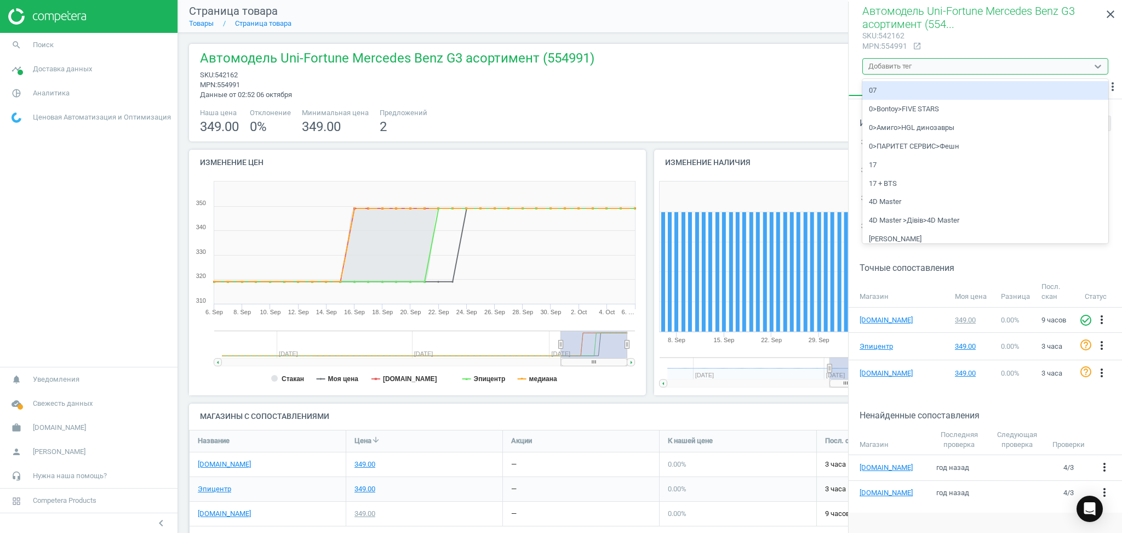
type input "К"
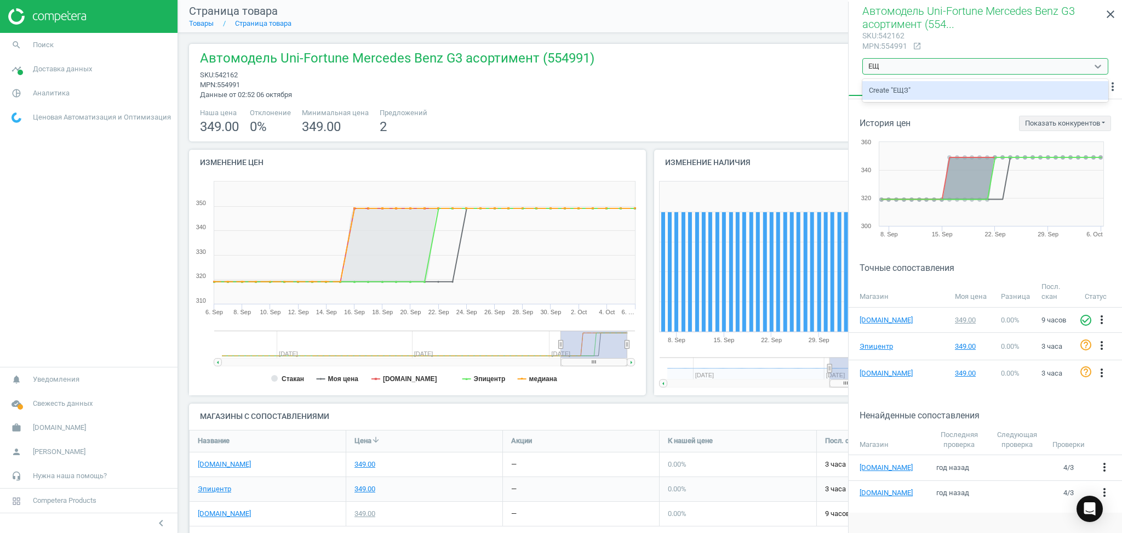
type input "Е"
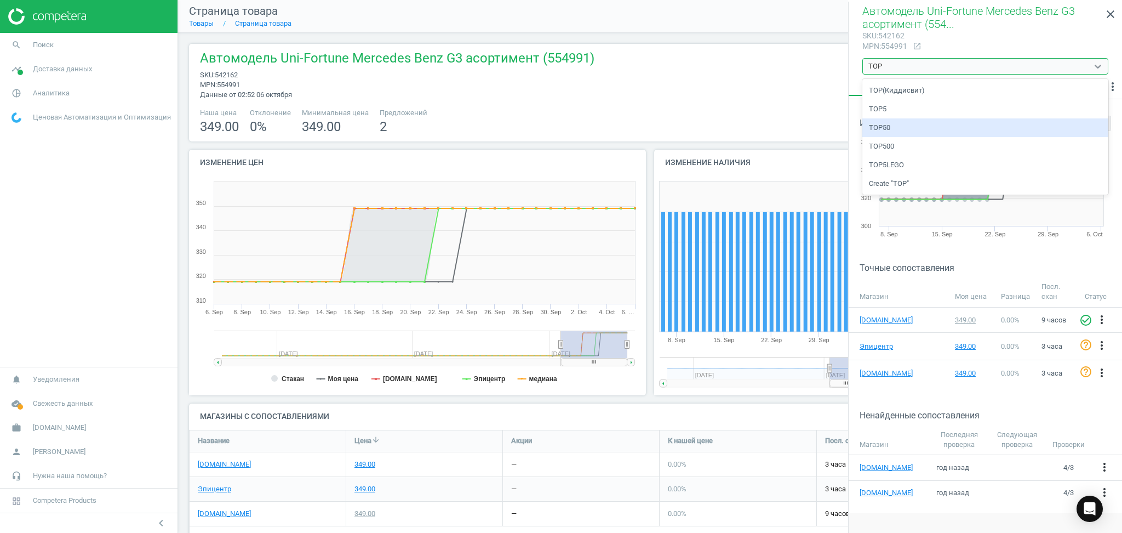
click at [891, 126] on div "TOP50" at bounding box center [986, 127] width 246 height 19
type input "TOP"
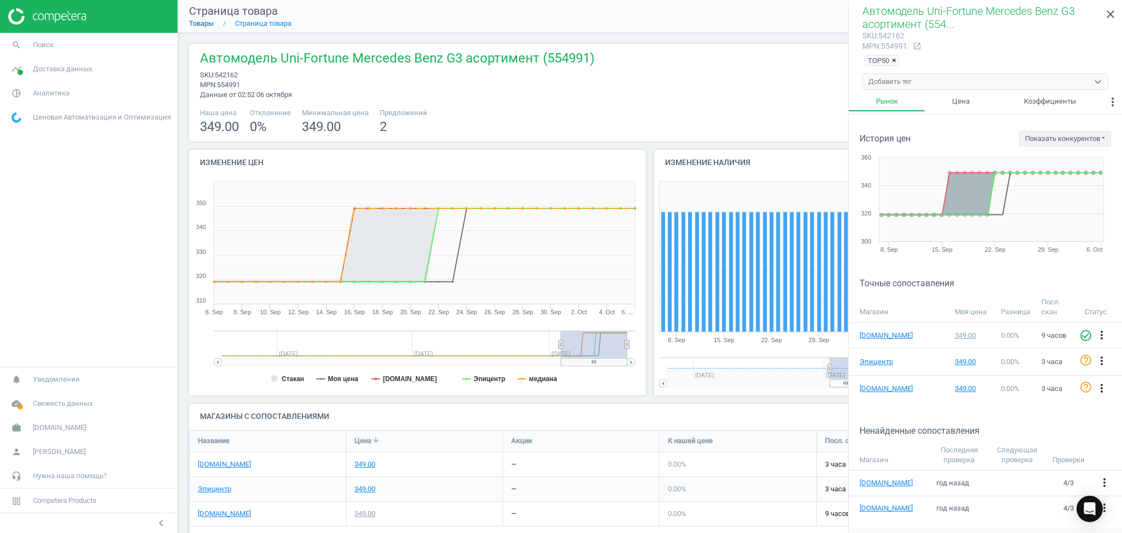
click at [199, 22] on link "Товары" at bounding box center [201, 23] width 25 height 8
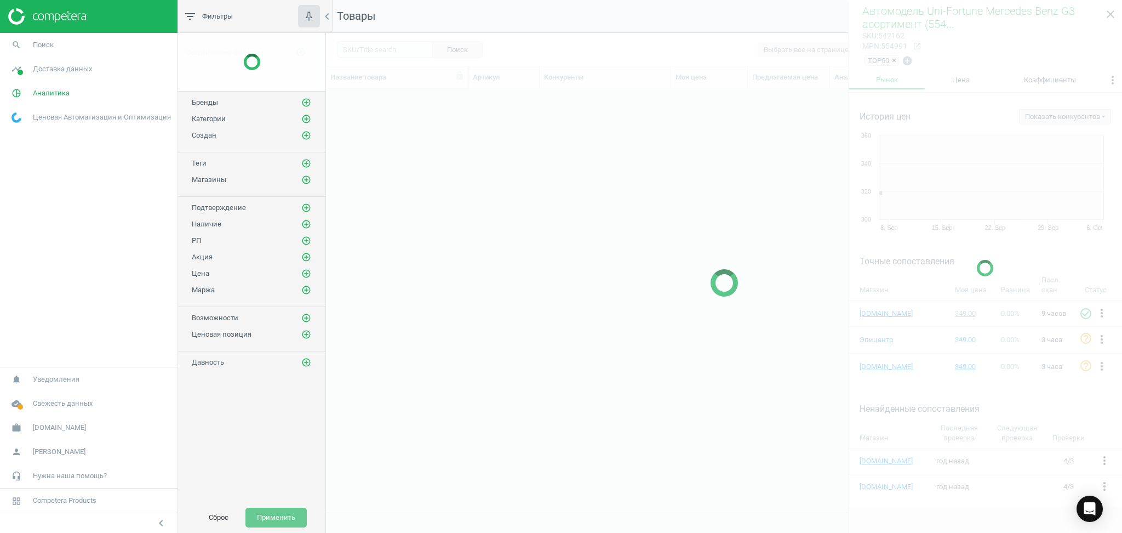
scroll to position [402, 785]
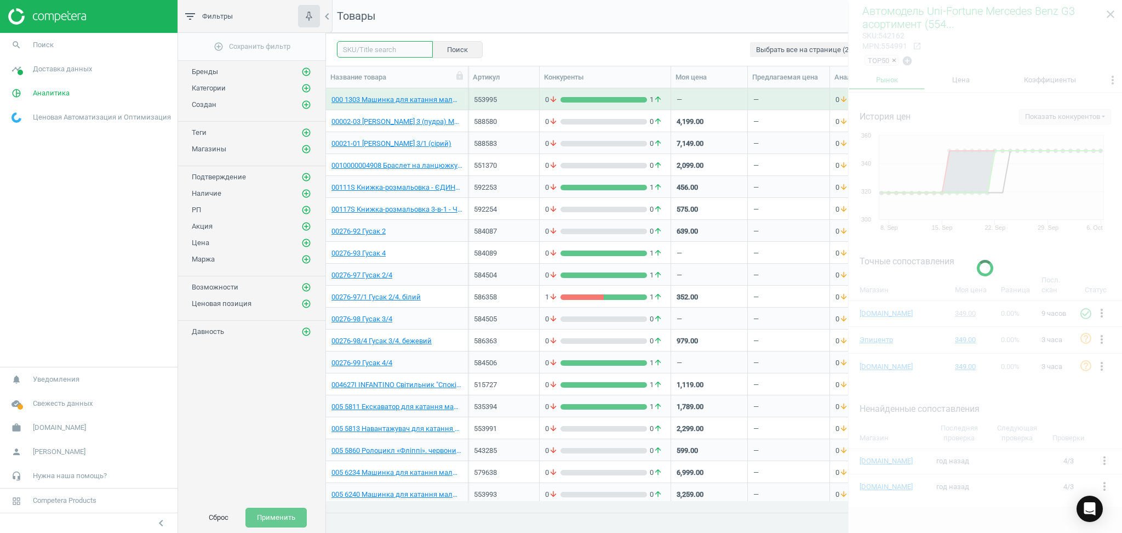
click at [397, 47] on input "text" at bounding box center [385, 49] width 96 height 16
paste input "607477"
type input "607477"
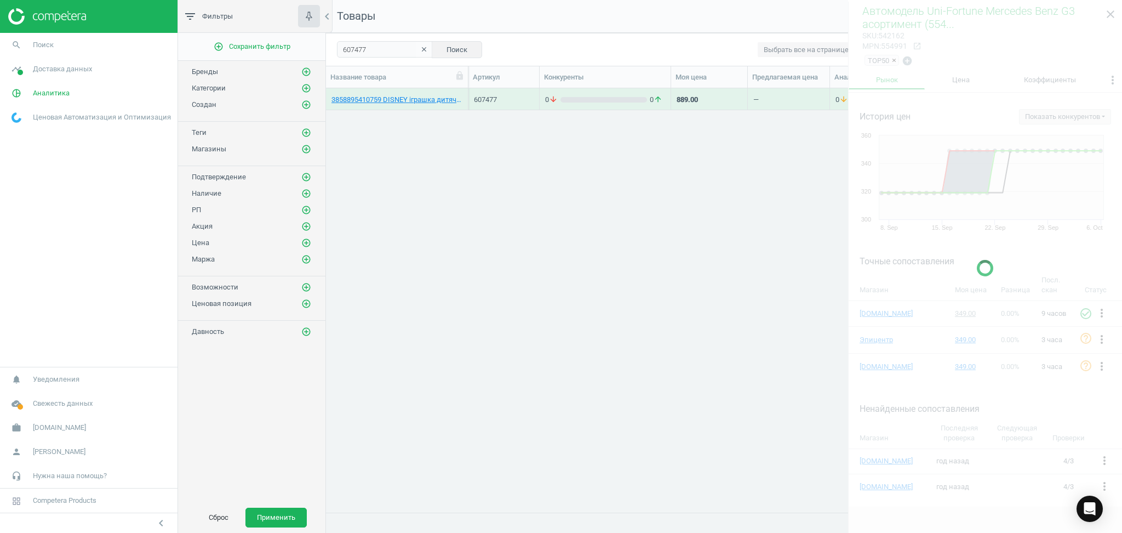
click at [1113, 13] on div at bounding box center [985, 268] width 274 height 533
click at [373, 97] on link "3858895410759 DISNEY iграшка дитяча м"яконабивна. Стіч PDP2400525" at bounding box center [397, 100] width 131 height 10
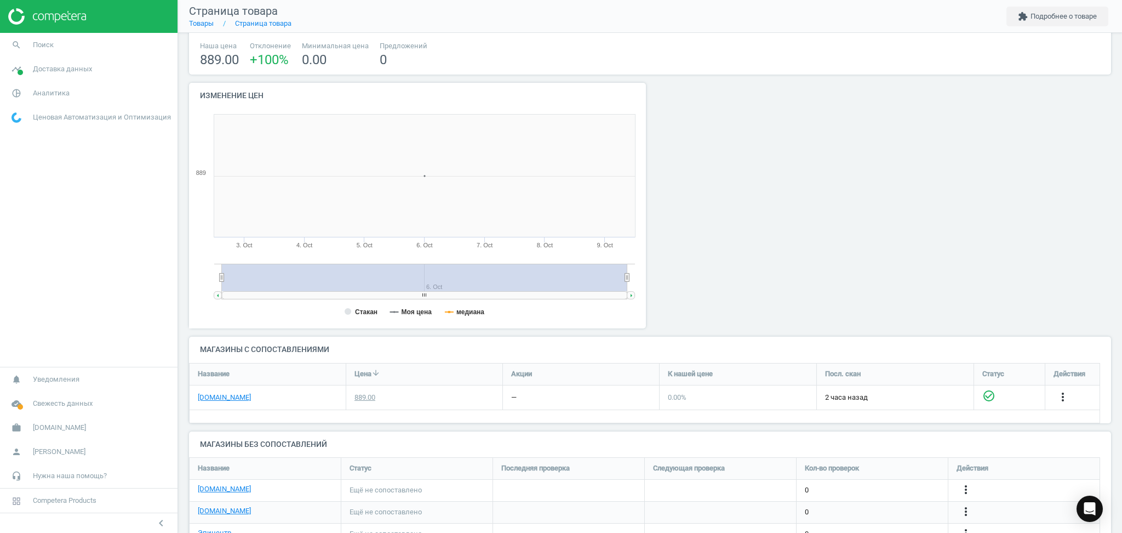
scroll to position [123, 0]
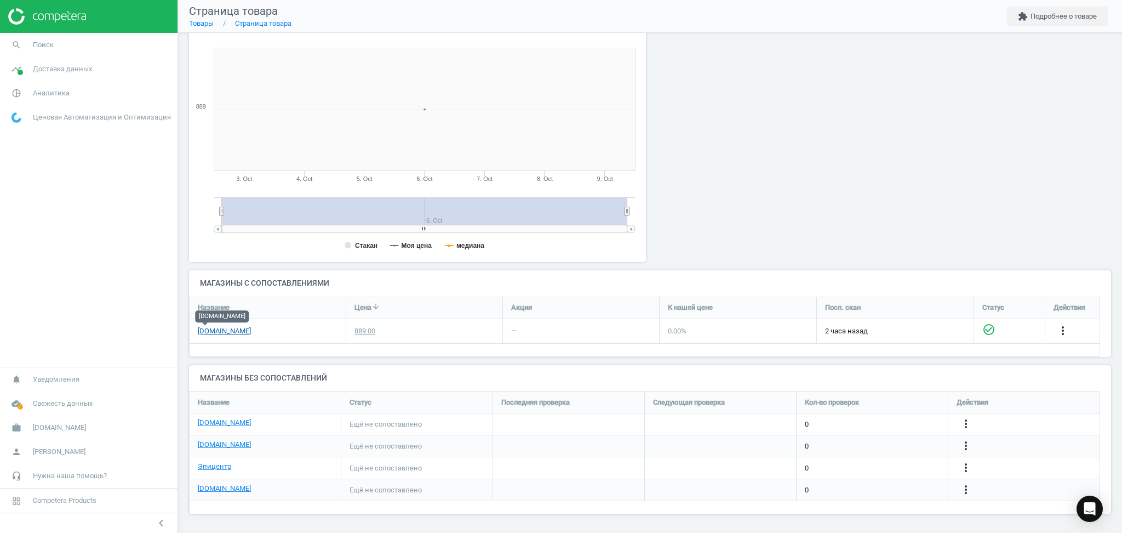
click at [200, 332] on link "[DOMAIN_NAME]" at bounding box center [224, 331] width 53 height 10
click at [966, 445] on icon "more_vert" at bounding box center [966, 445] width 13 height 13
click at [824, 439] on link "Изменить ссылку/опцию" at bounding box center [881, 440] width 150 height 17
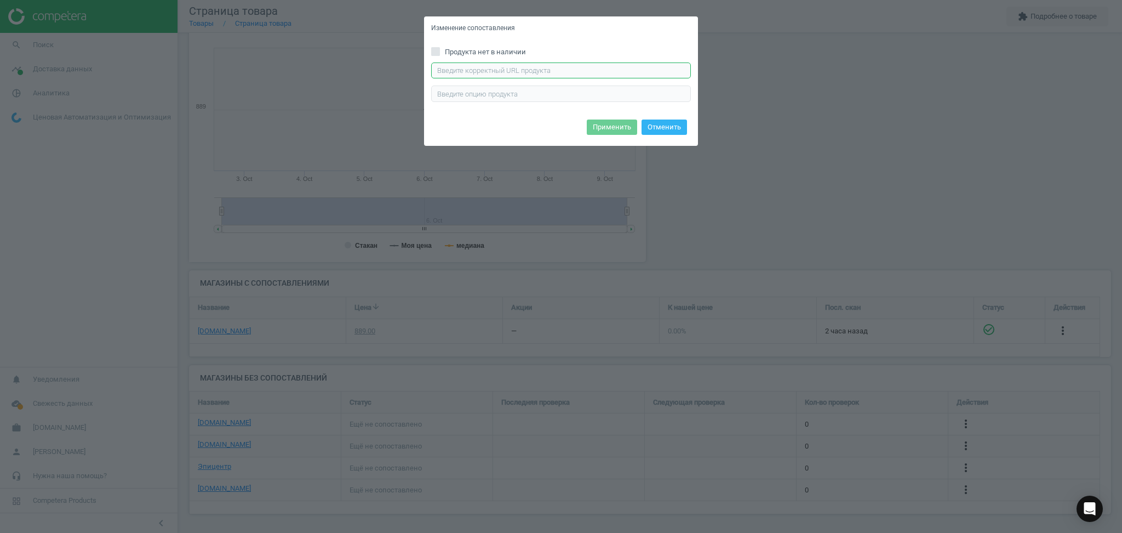
click at [508, 68] on input "text" at bounding box center [561, 70] width 260 height 16
paste input "https://antoshka.ua/uk/m-jaka-igrashka-disney-stich-25-sm.html"
type input "https://antoshka.ua/uk/m-jaka-igrashka-disney-stich-25-sm.html"
click at [613, 124] on button "Применить" at bounding box center [612, 126] width 50 height 15
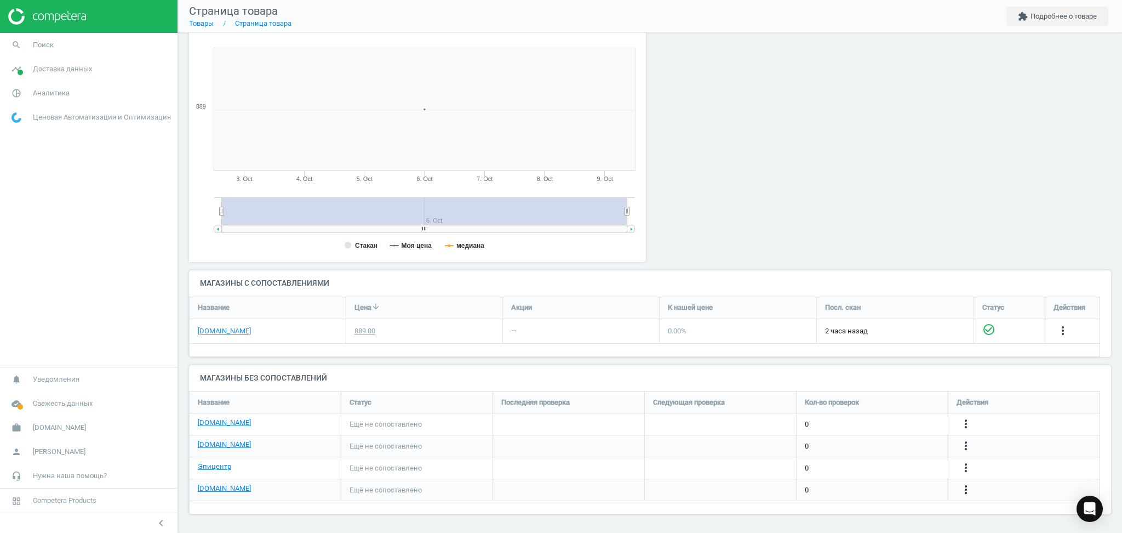
click at [968, 492] on icon "more_vert" at bounding box center [966, 489] width 13 height 13
click at [839, 490] on link "Изменить ссылку/опцию" at bounding box center [881, 484] width 150 height 17
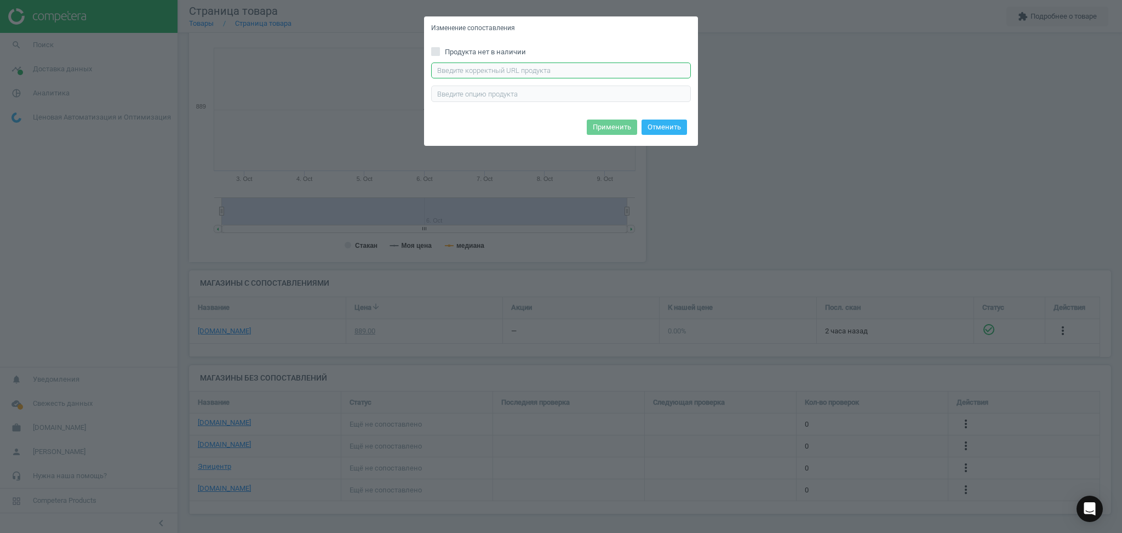
click at [508, 73] on input "text" at bounding box center [561, 70] width 260 height 16
paste input "https://chudo-ostriv.com.ua/ua/mjagkaja-igrushka-disney-stich-pdp2400525.html"
type input "https://chudo-ostriv.com.ua/ua/mjagkaja-igrushka-disney-stich-pdp2400525.html"
click at [614, 119] on button "Применить" at bounding box center [612, 126] width 50 height 15
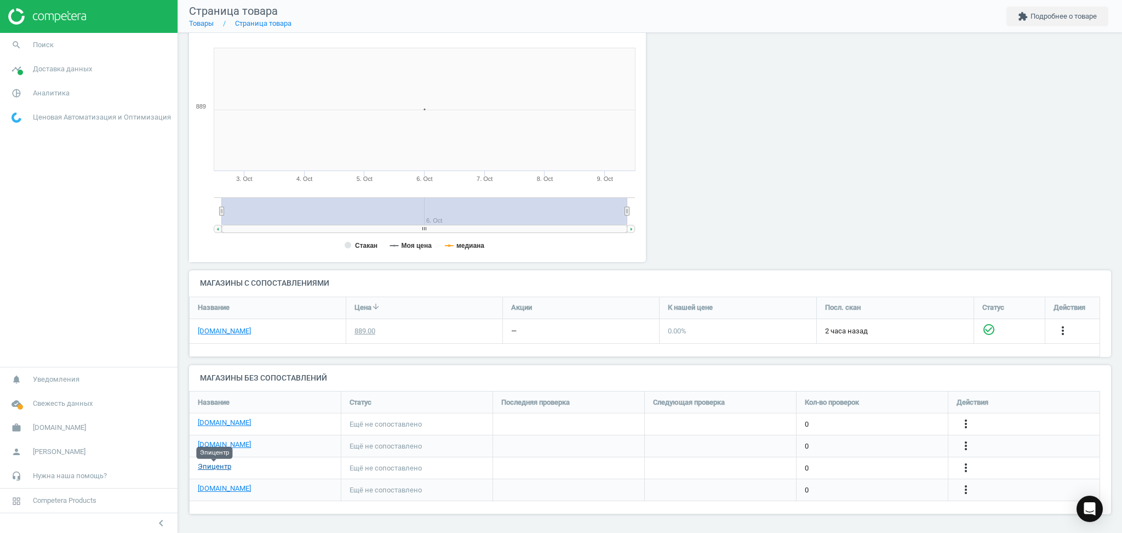
click at [206, 467] on link "Эпицентр" at bounding box center [214, 466] width 33 height 10
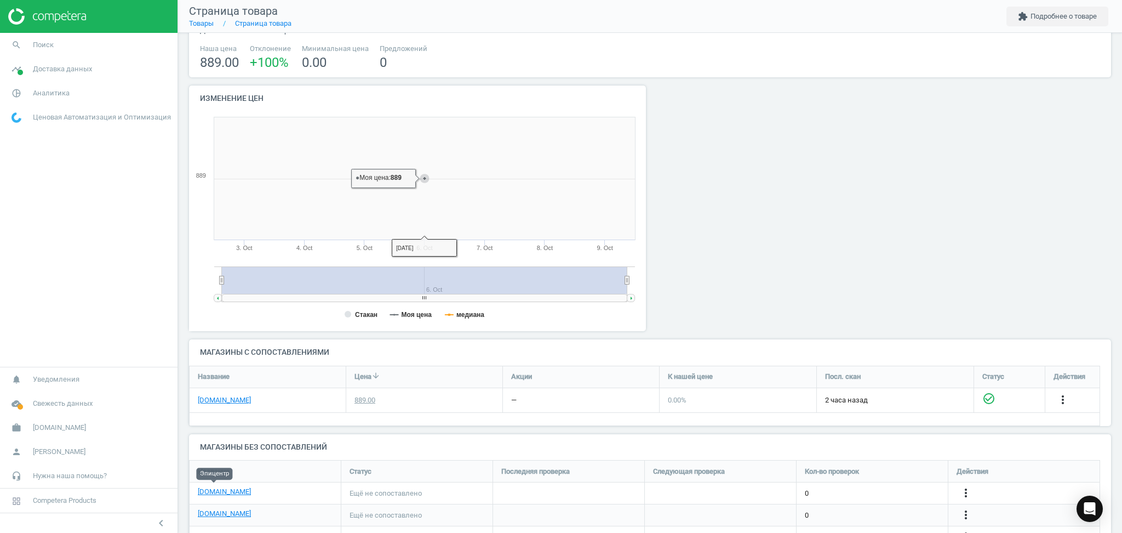
scroll to position [0, 0]
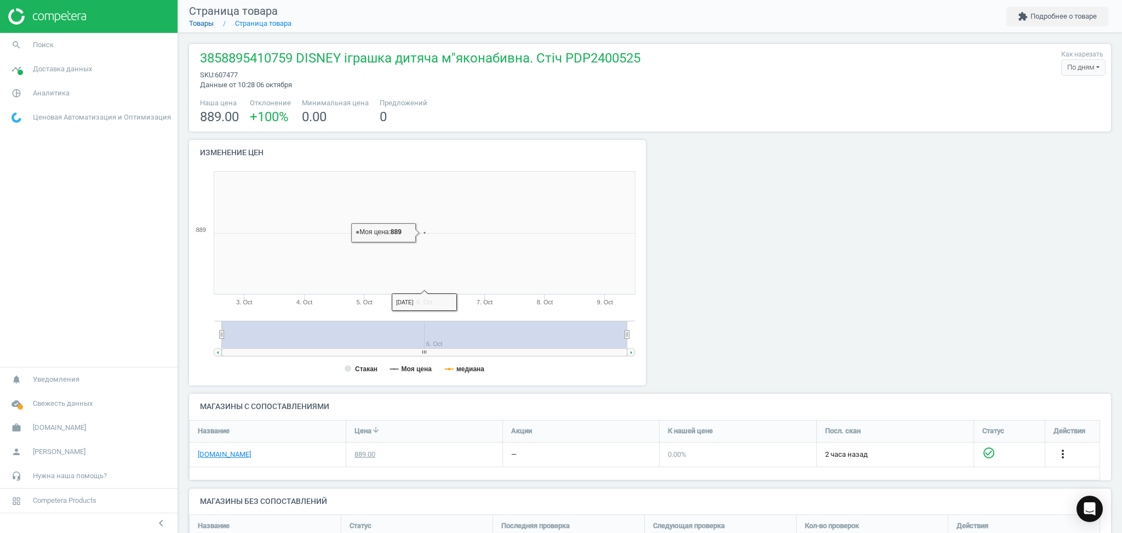
click at [196, 25] on link "Товары" at bounding box center [201, 23] width 25 height 8
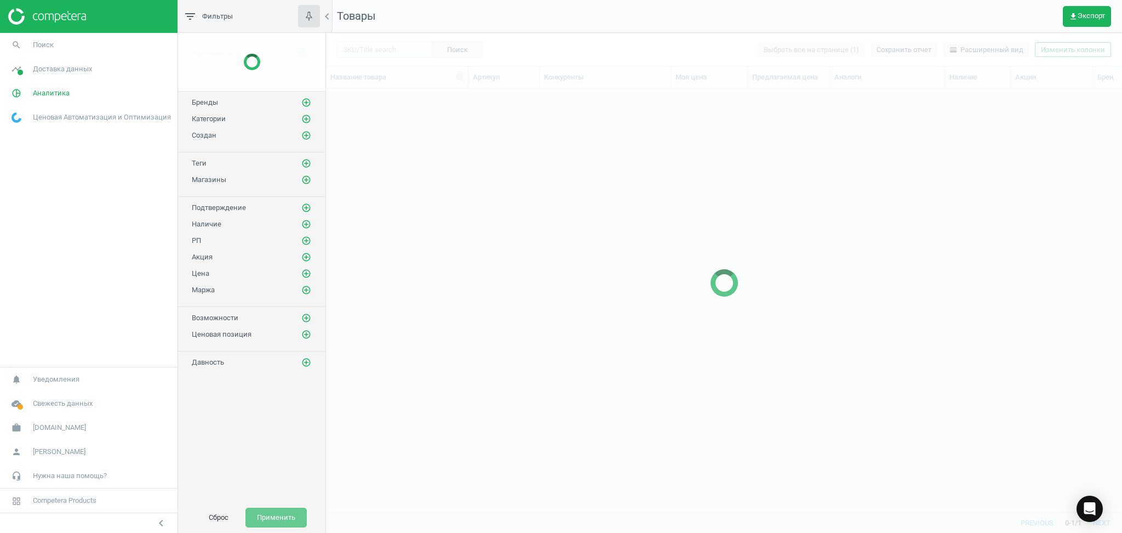
scroll to position [402, 785]
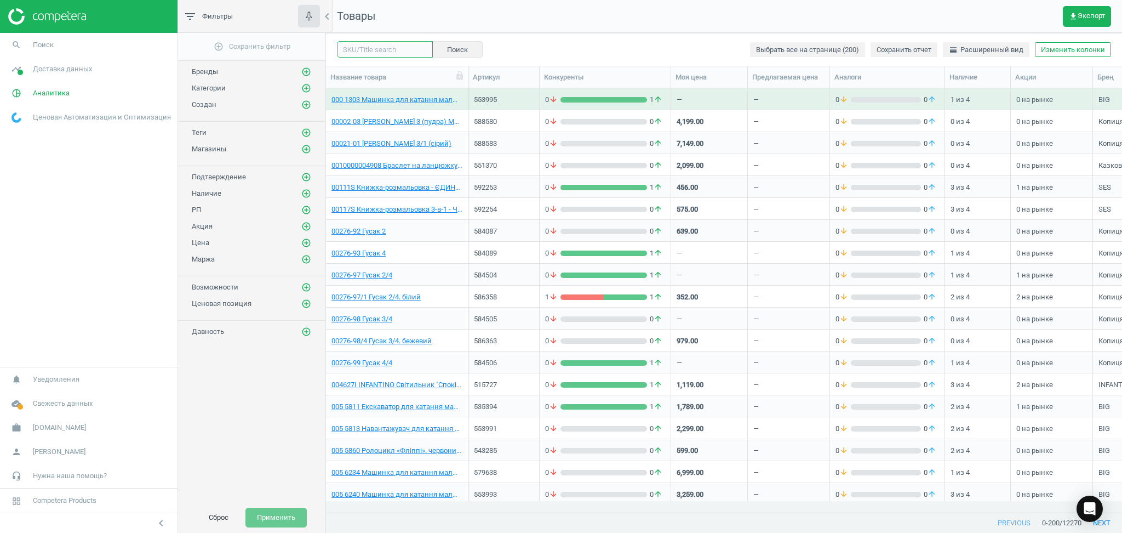
click at [357, 52] on input "text" at bounding box center [385, 49] width 96 height 16
paste input "569423"
type input "569423"
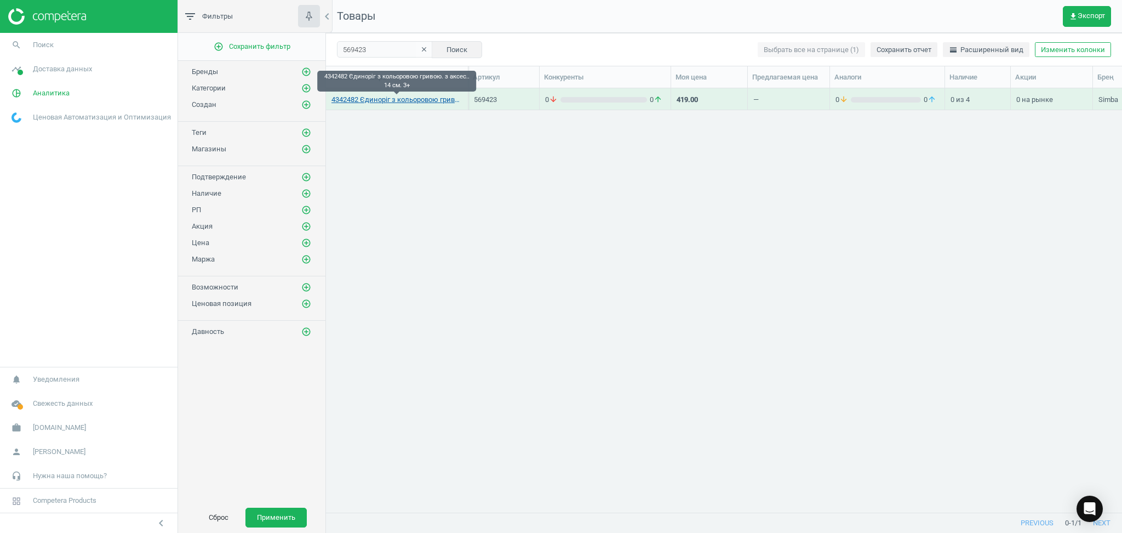
click at [402, 99] on link "4342482 Єдиноріг з кольоровою гривою. з аксес.. 14 см. 3+" at bounding box center [397, 100] width 131 height 10
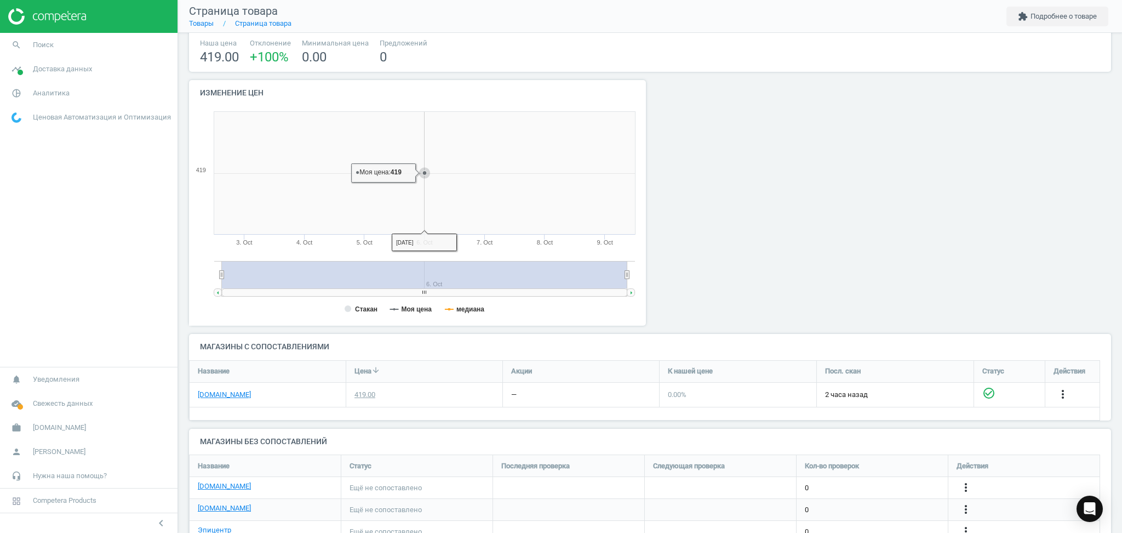
scroll to position [123, 0]
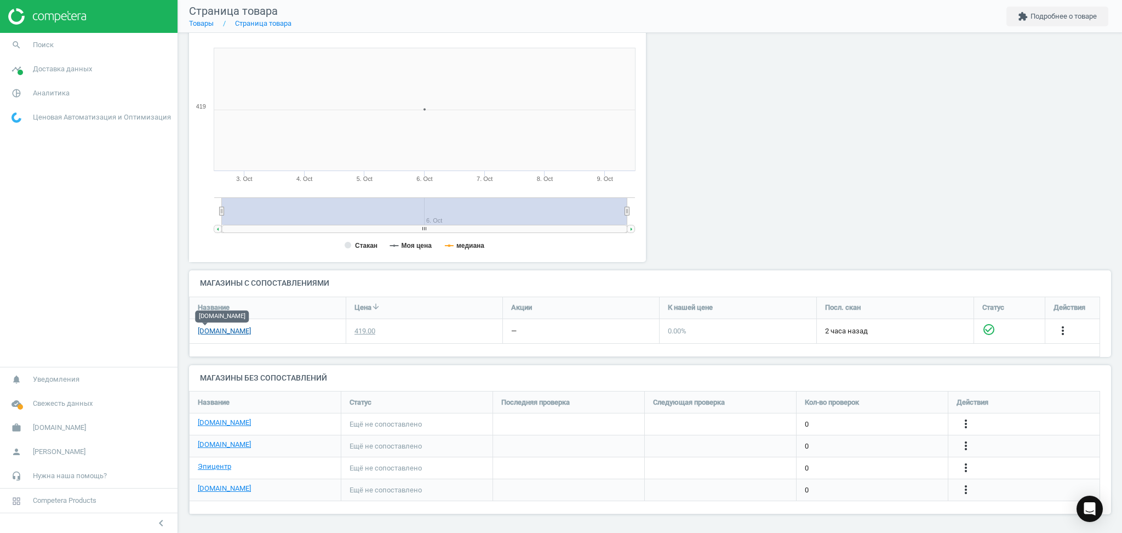
click at [203, 330] on link "[DOMAIN_NAME]" at bounding box center [224, 331] width 53 height 10
click at [203, 331] on link "[DOMAIN_NAME]" at bounding box center [224, 331] width 53 height 10
click at [963, 445] on icon "more_vert" at bounding box center [966, 445] width 13 height 13
click at [874, 441] on link "Изменить ссылку/опцию" at bounding box center [881, 440] width 150 height 17
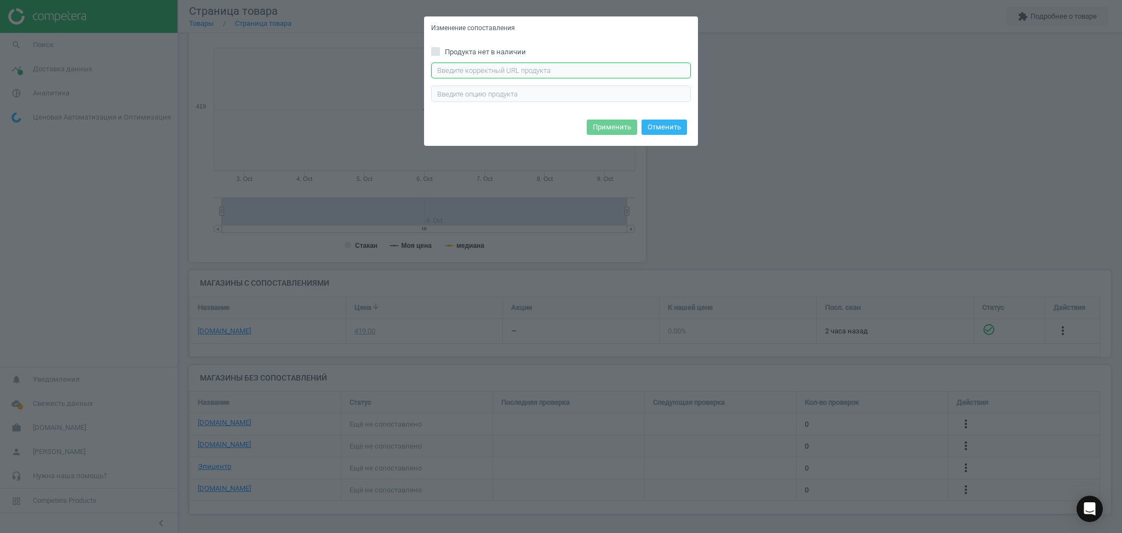
click at [511, 69] on input "text" at bounding box center [561, 70] width 260 height 16
paste input "https://antoshka.ua/uk/figurka-simba-edinorig-z-riznokol-orovoju-grivoju-14-sm.…"
type input "https://antoshka.ua/uk/figurka-simba-edinorig-z-riznokol-orovoju-grivoju-14-sm.…"
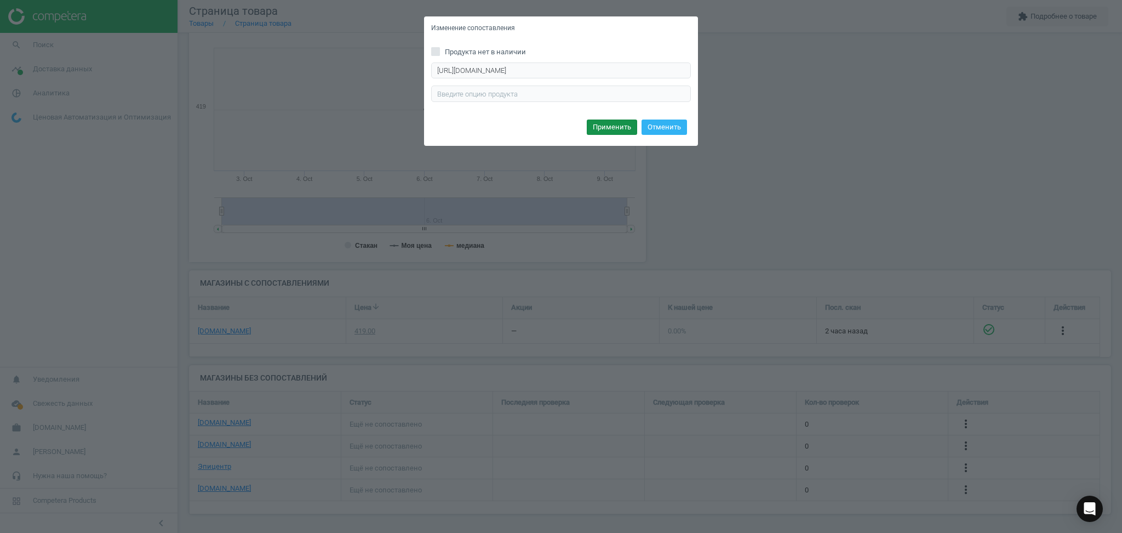
click at [603, 123] on button "Применить" at bounding box center [612, 126] width 50 height 15
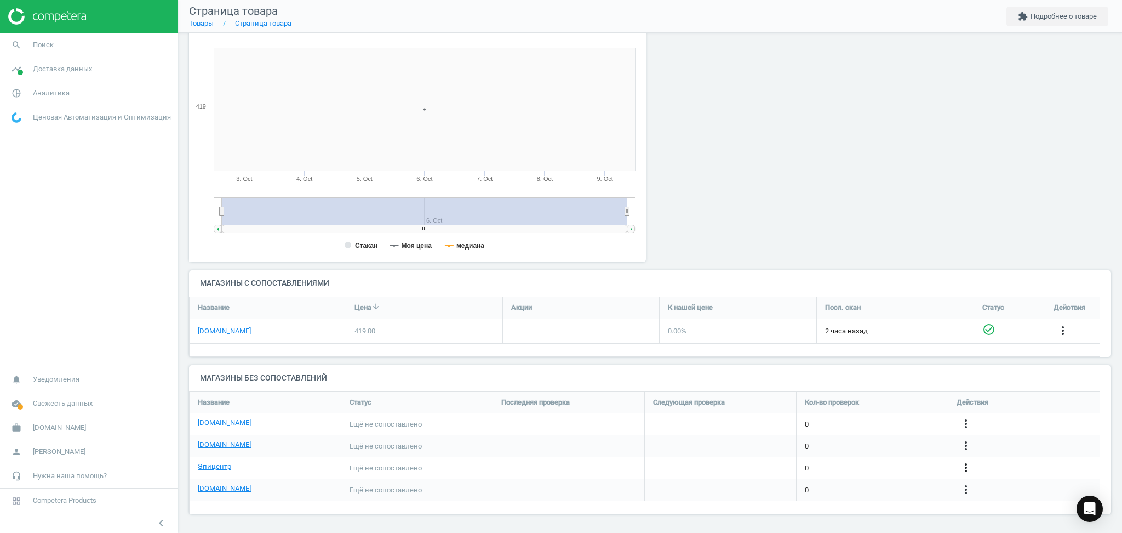
click at [967, 466] on icon "more_vert" at bounding box center [966, 467] width 13 height 13
click at [871, 461] on link "Изменить ссылку/опцию" at bounding box center [881, 463] width 150 height 17
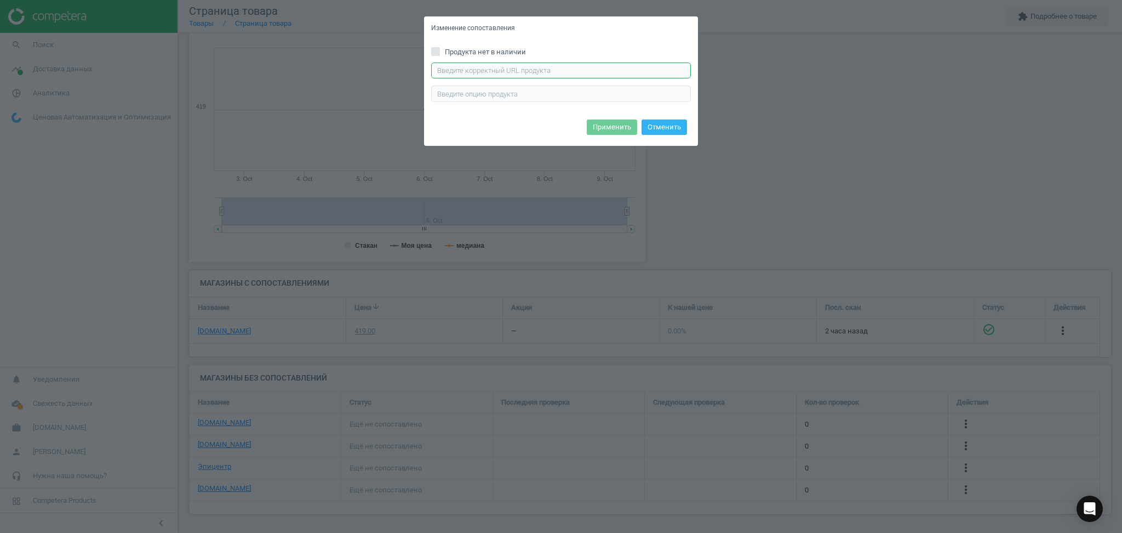
click at [618, 69] on input "text" at bounding box center [561, 70] width 260 height 16
paste input "https://epicentrk.ua/shop/myagkaya-igrushka-simba-edinorog-s-tsvetnoy-grivoy-10…"
type input "https://epicentrk.ua/shop/myagkaya-igrushka-simba-edinorog-s-tsvetnoy-grivoy-10…"
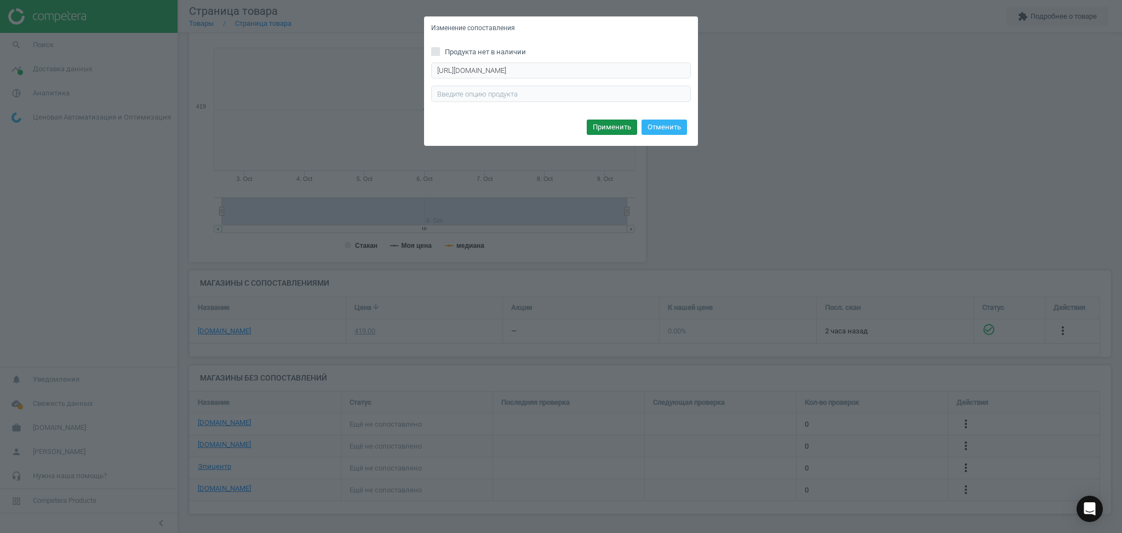
click at [600, 129] on button "Применить" at bounding box center [612, 126] width 50 height 15
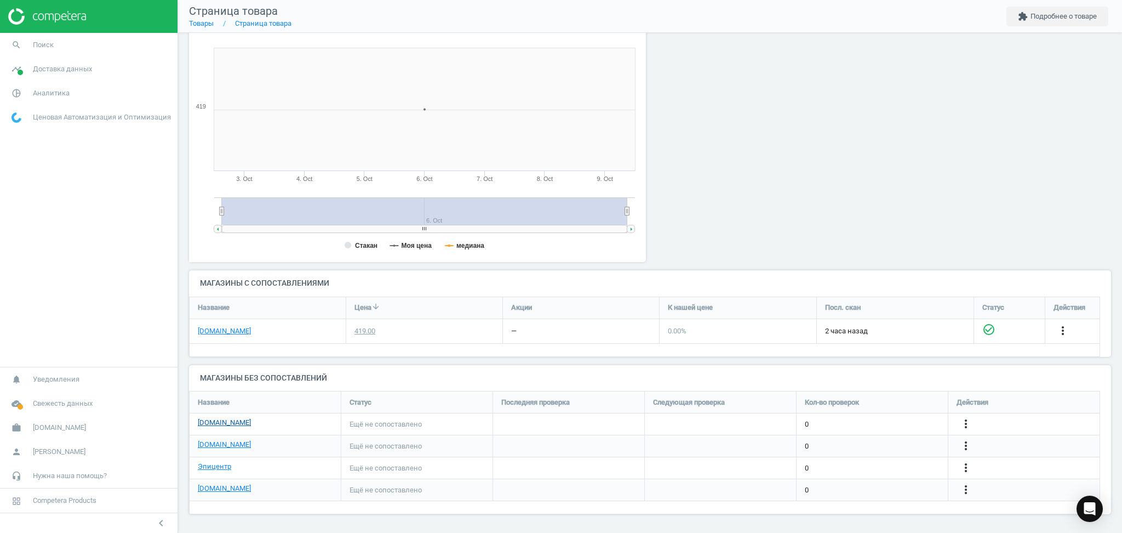
click at [228, 427] on link "[DOMAIN_NAME]" at bounding box center [224, 423] width 53 height 10
click at [197, 24] on link "Товары" at bounding box center [201, 23] width 25 height 8
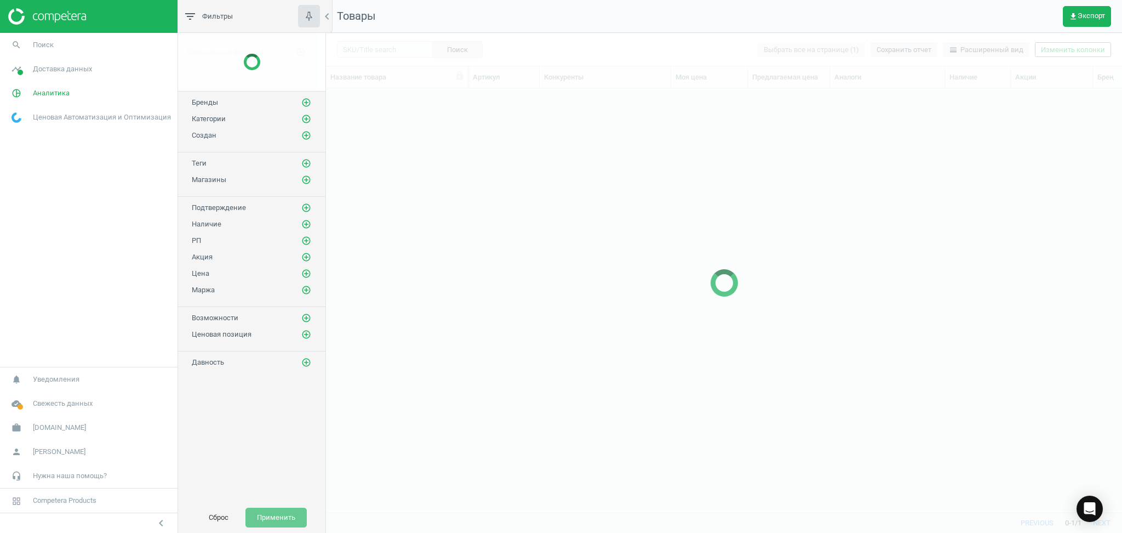
scroll to position [402, 785]
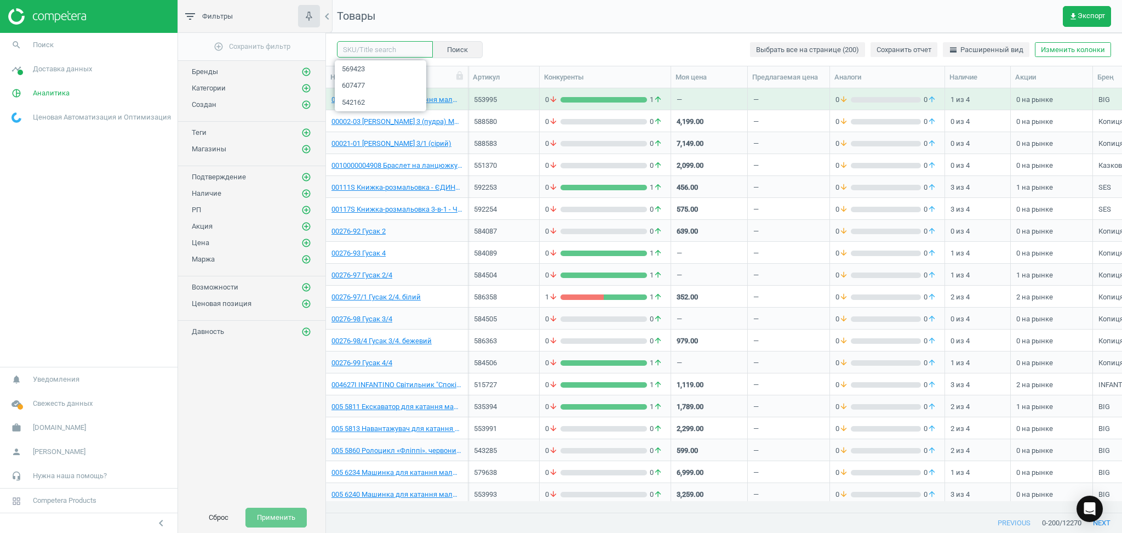
click at [367, 48] on input "text" at bounding box center [385, 49] width 96 height 16
paste input "605092"
type input "605092"
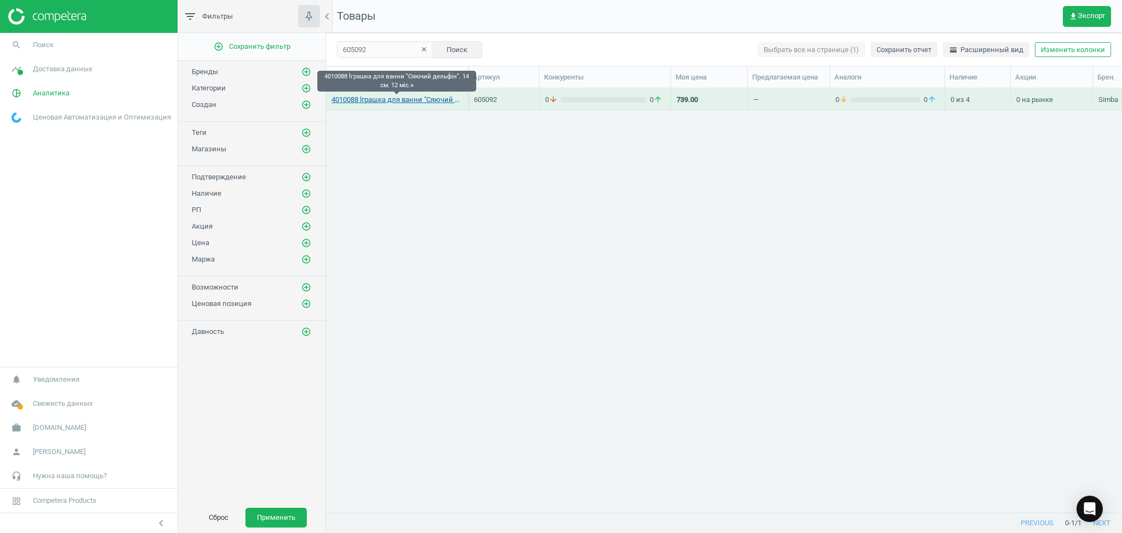
click at [387, 101] on link "4010088 lграшка для ванни "Сяючий дельфiн". 14 см. 12 мic.+" at bounding box center [397, 100] width 131 height 10
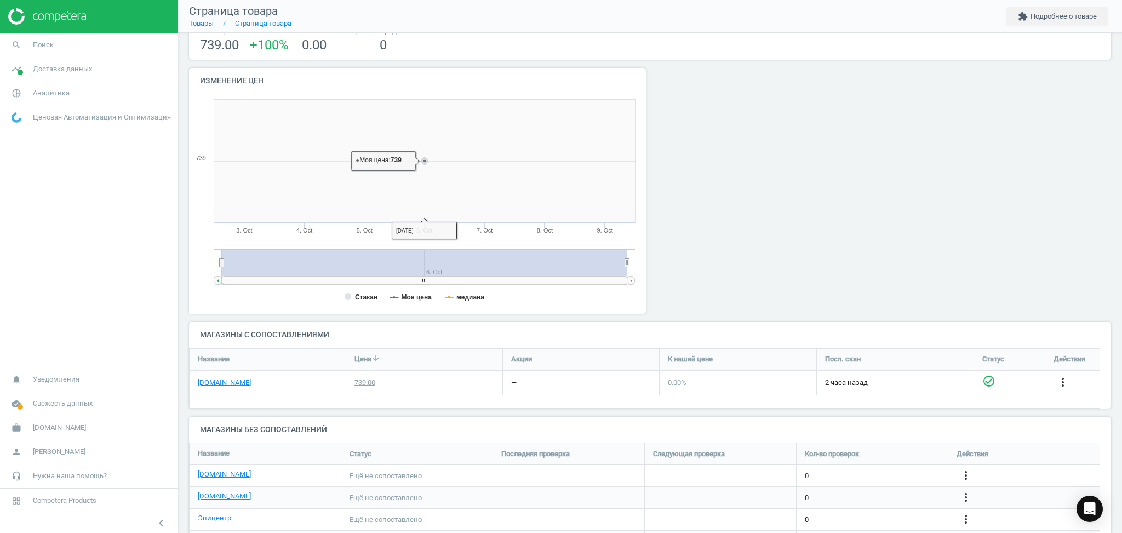
scroll to position [123, 0]
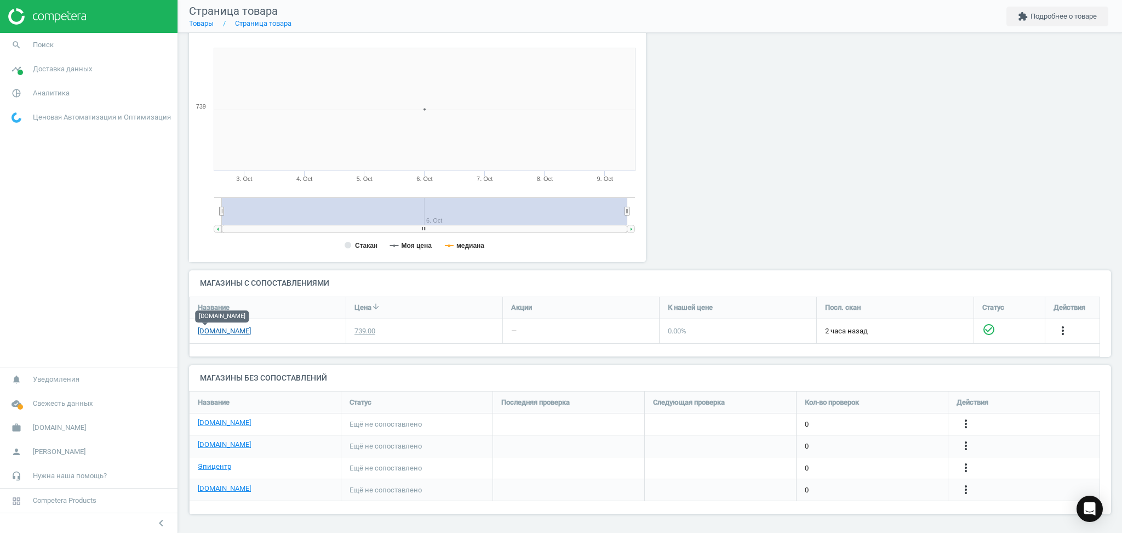
click at [202, 334] on link "[DOMAIN_NAME]" at bounding box center [224, 331] width 53 height 10
click at [197, 22] on link "Товары" at bounding box center [201, 23] width 25 height 8
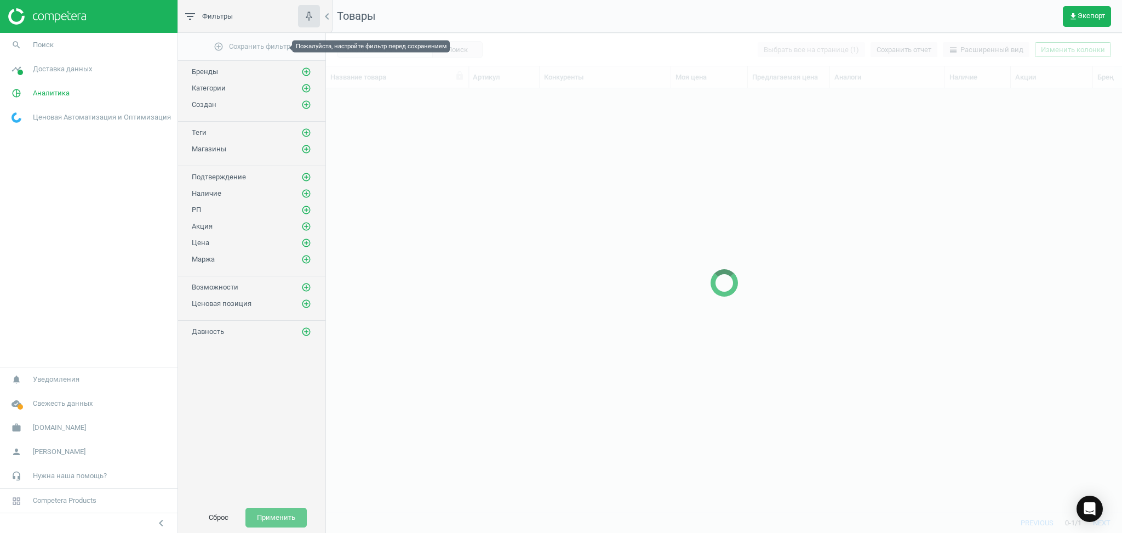
scroll to position [402, 785]
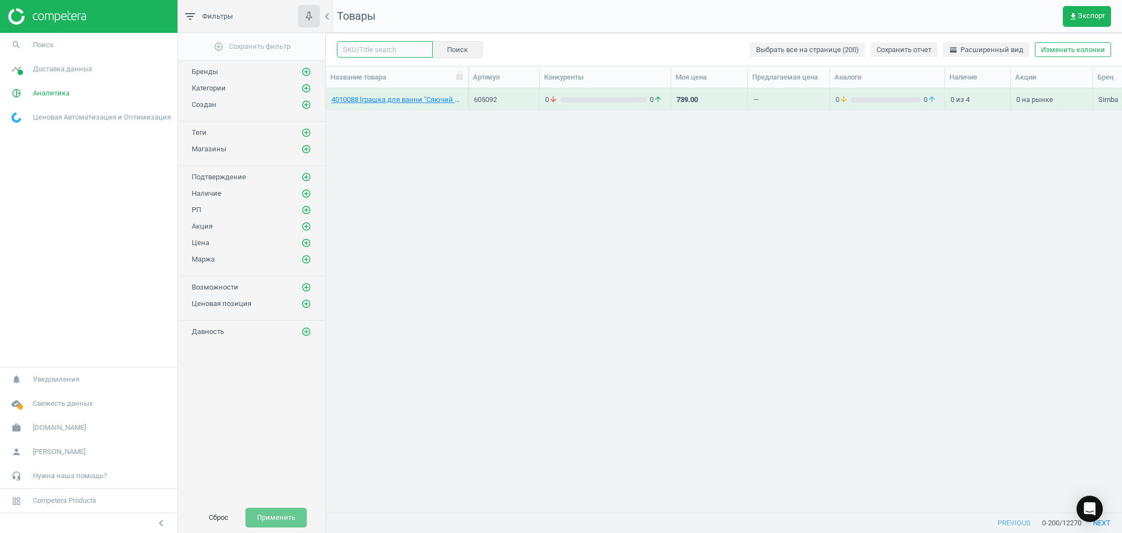
click at [364, 51] on input "text" at bounding box center [385, 49] width 96 height 16
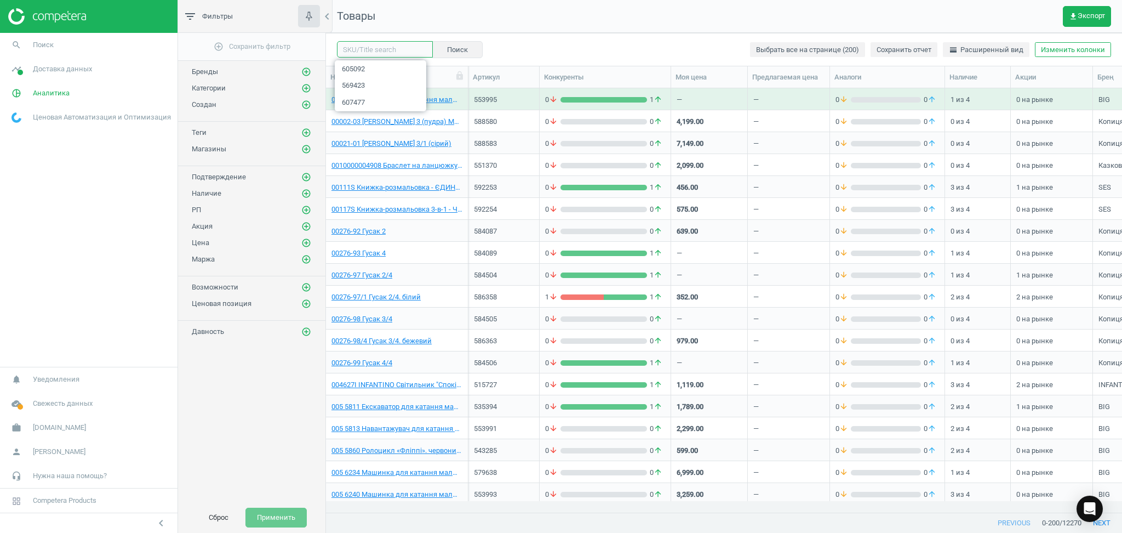
paste input "569423"
type input "569423"
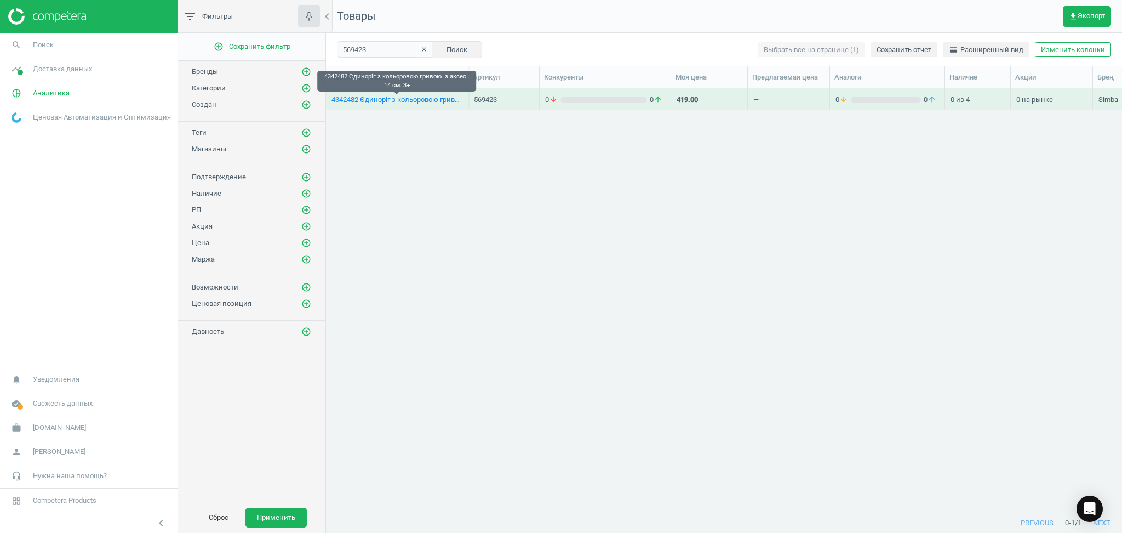
click at [368, 99] on link "4342482 Єдиноріг з кольоровою гривою. з аксес.. 14 см. 3+" at bounding box center [397, 100] width 131 height 10
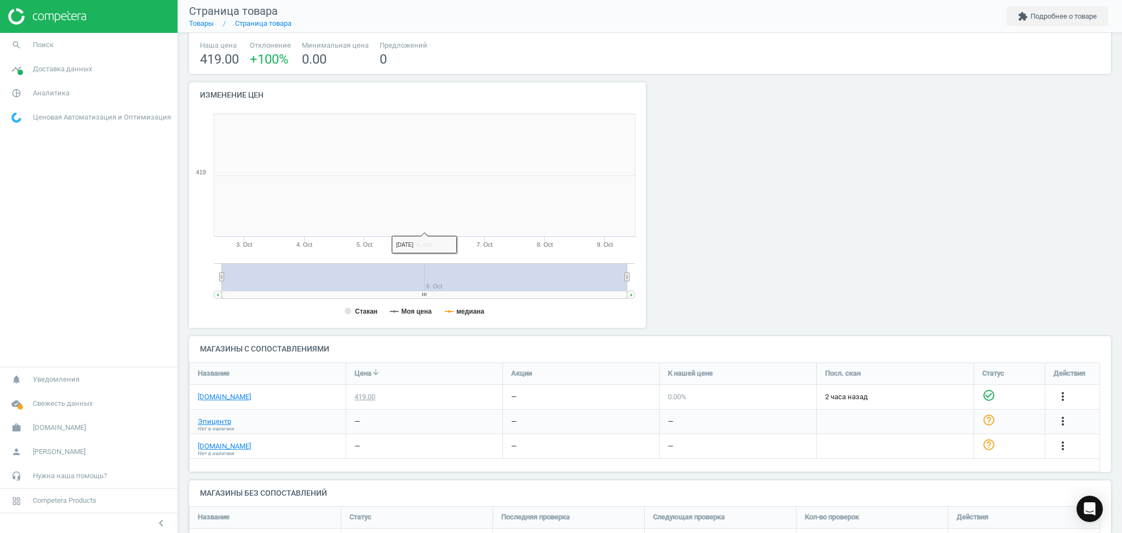
scroll to position [129, 0]
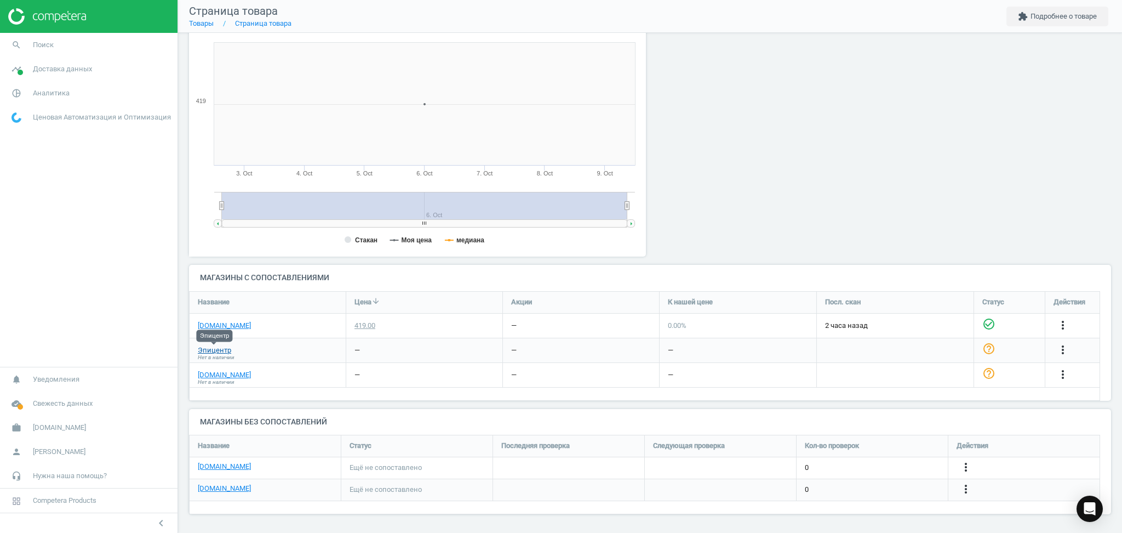
click at [221, 351] on link "Эпицентр" at bounding box center [214, 350] width 33 height 10
click at [1064, 353] on icon "more_vert" at bounding box center [1063, 349] width 13 height 13
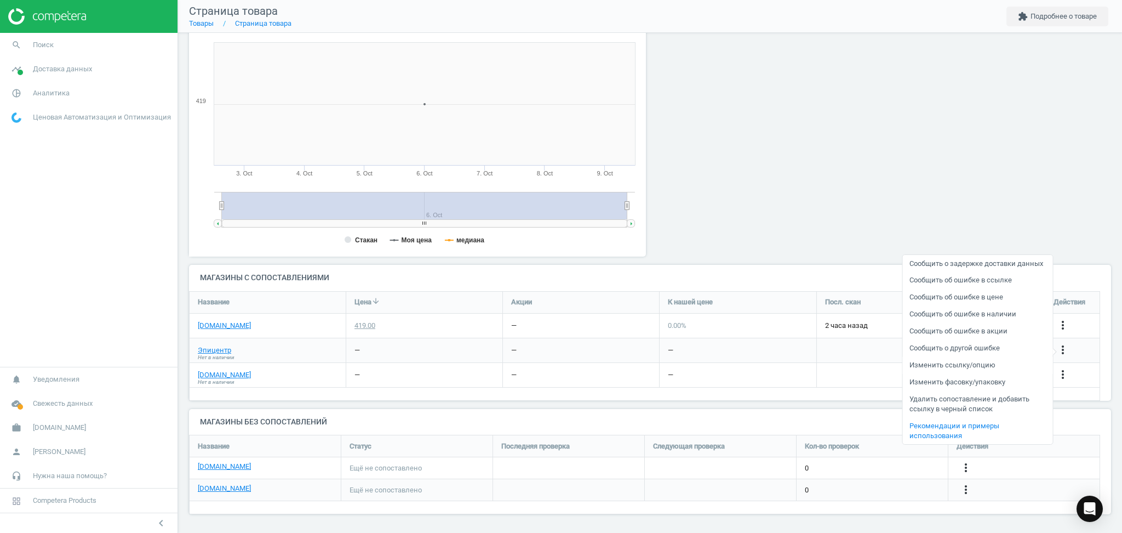
click at [956, 365] on link "Изменить ссылку/опцию" at bounding box center [978, 365] width 150 height 17
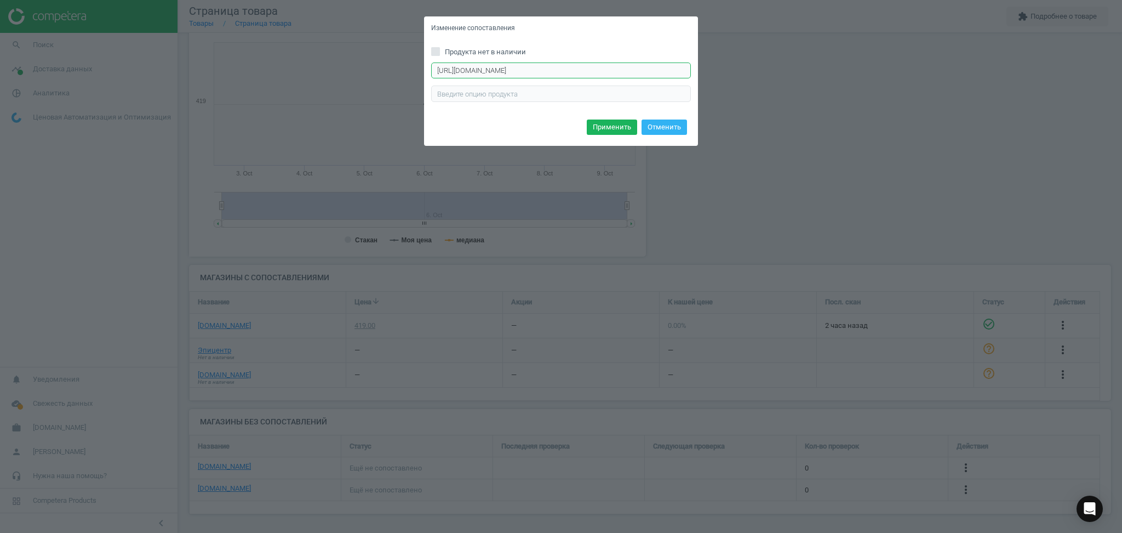
click at [514, 68] on input "https://epicentrk.ua/shop/myagkaya-igrushka-simba-edinorog-s-tsvetnoy-grivoy-10…" at bounding box center [561, 70] width 260 height 16
drag, startPoint x: 434, startPoint y: 71, endPoint x: 883, endPoint y: 47, distance: 450.1
click at [883, 47] on div "Изменение сопоставления Продукта нет в наличии https://epicentrk.ua/shop/myagka…" at bounding box center [561, 266] width 1122 height 533
paste input "ua/"
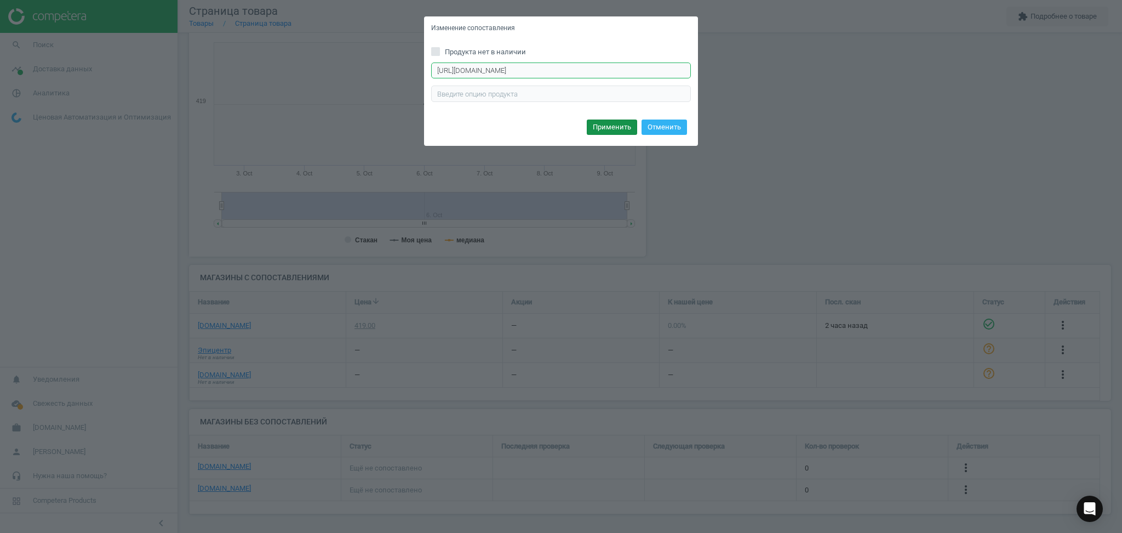
type input "https://epicentrk.ua/ua/shop/myagkaya-igrushka-simba-edinorog-s-tsvetnoy-grivoy…"
click at [612, 123] on button "Применить" at bounding box center [612, 126] width 50 height 15
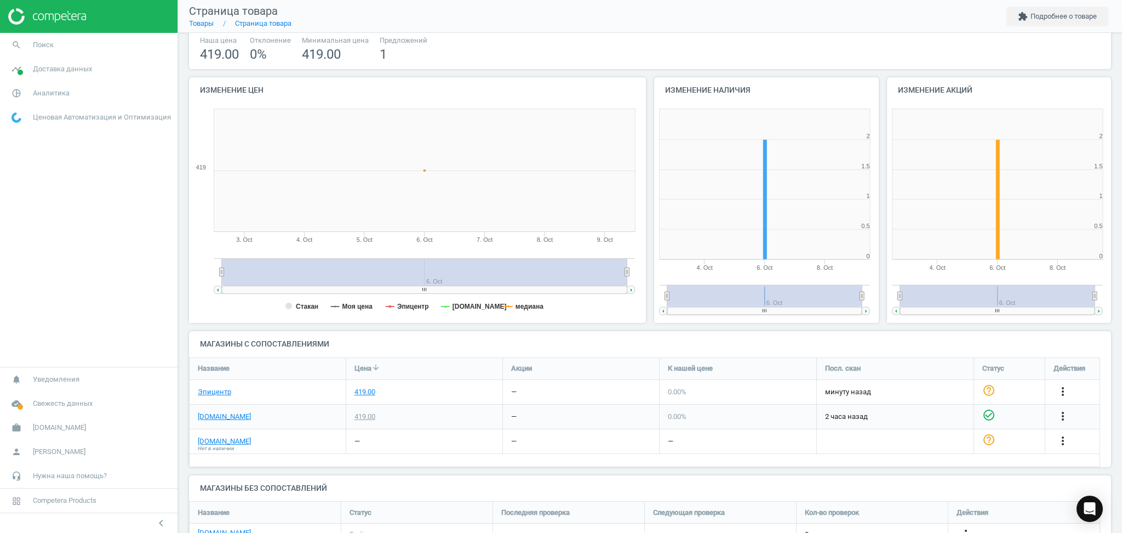
scroll to position [129, 0]
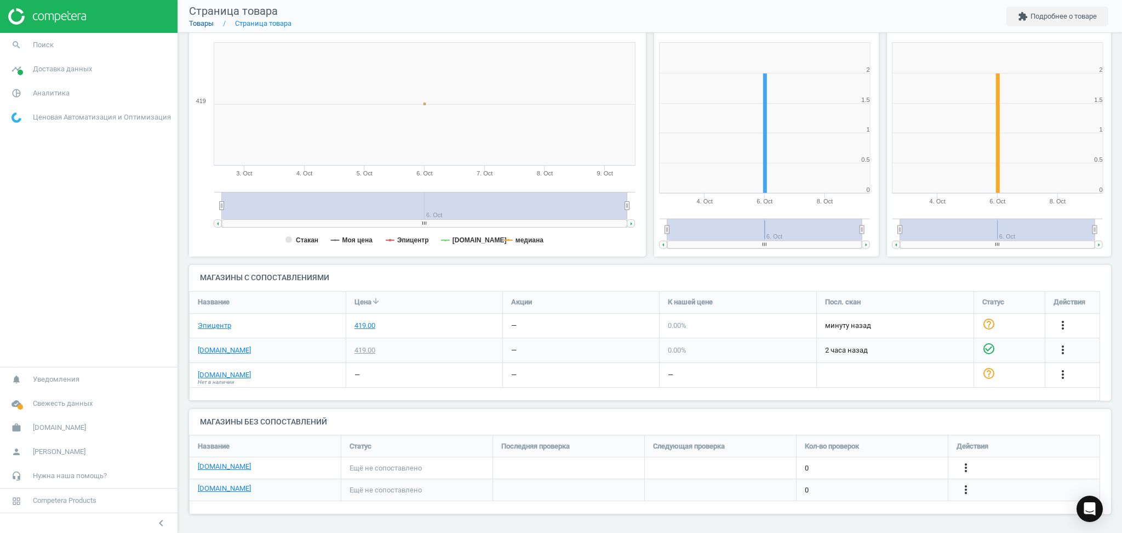
click at [202, 23] on link "Товары" at bounding box center [201, 23] width 25 height 8
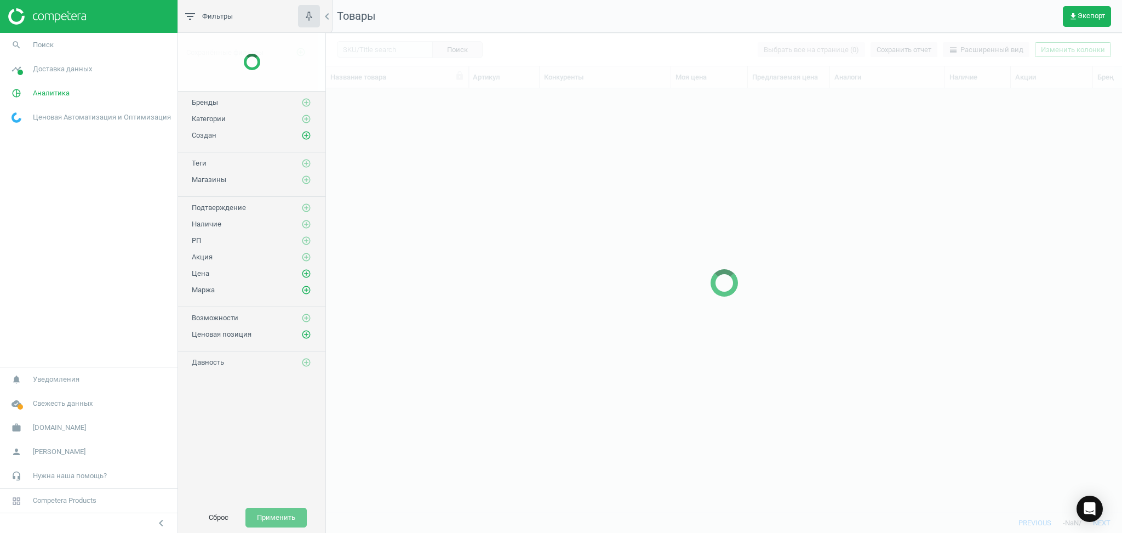
scroll to position [402, 785]
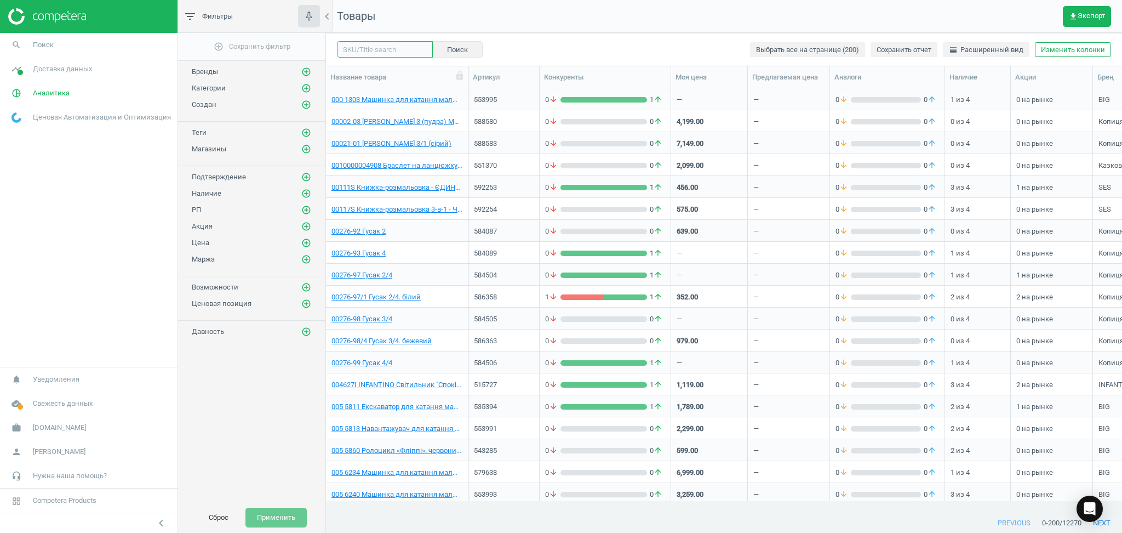
click at [368, 48] on input "text" at bounding box center [385, 49] width 96 height 16
paste input "605092"
type input "605092"
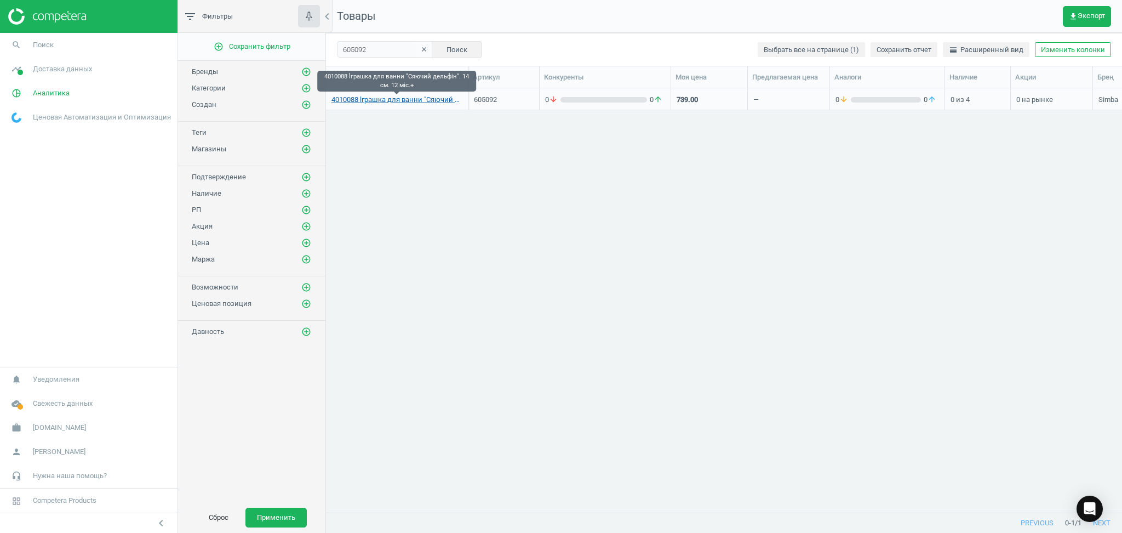
click at [411, 98] on link "4010088 lграшка для ванни "Сяючий дельфiн". 14 см. 12 мic.+" at bounding box center [397, 100] width 131 height 10
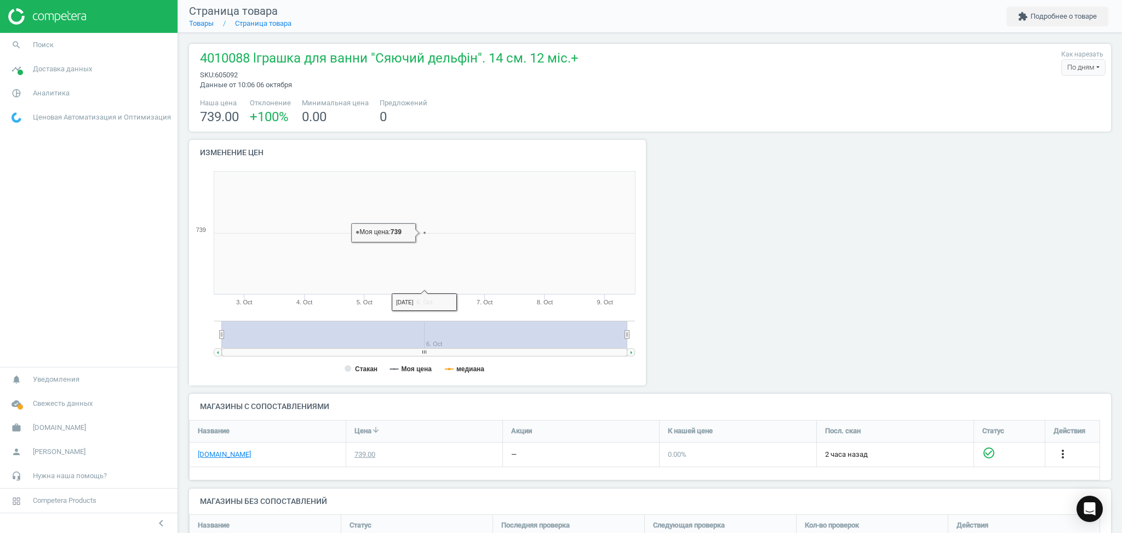
scroll to position [123, 0]
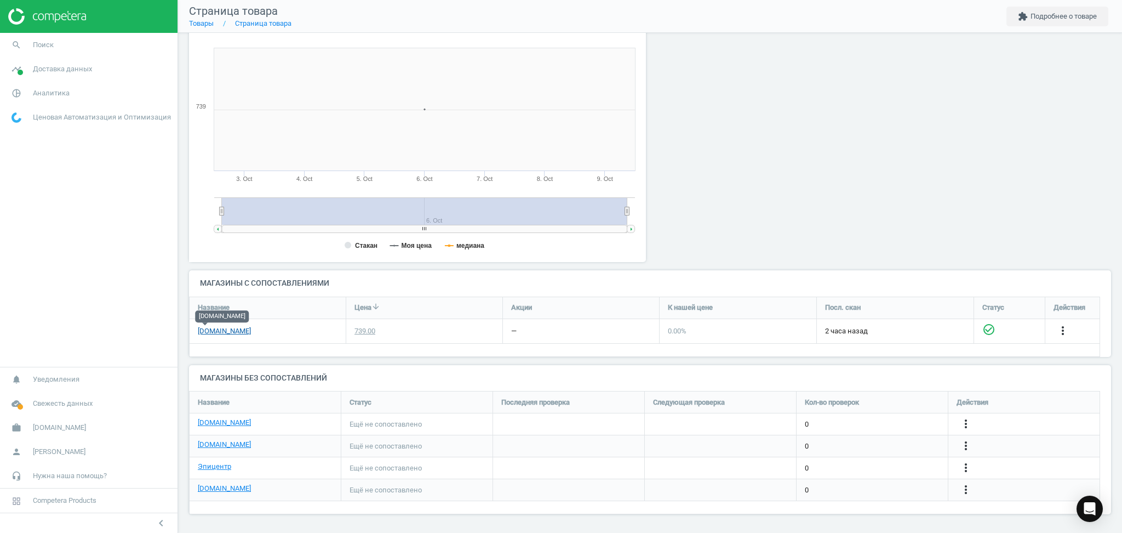
click at [203, 329] on link "[DOMAIN_NAME]" at bounding box center [224, 331] width 53 height 10
click at [965, 423] on icon "more_vert" at bounding box center [966, 423] width 13 height 13
click at [865, 413] on link "Изменить ссылку/опцию" at bounding box center [881, 419] width 150 height 17
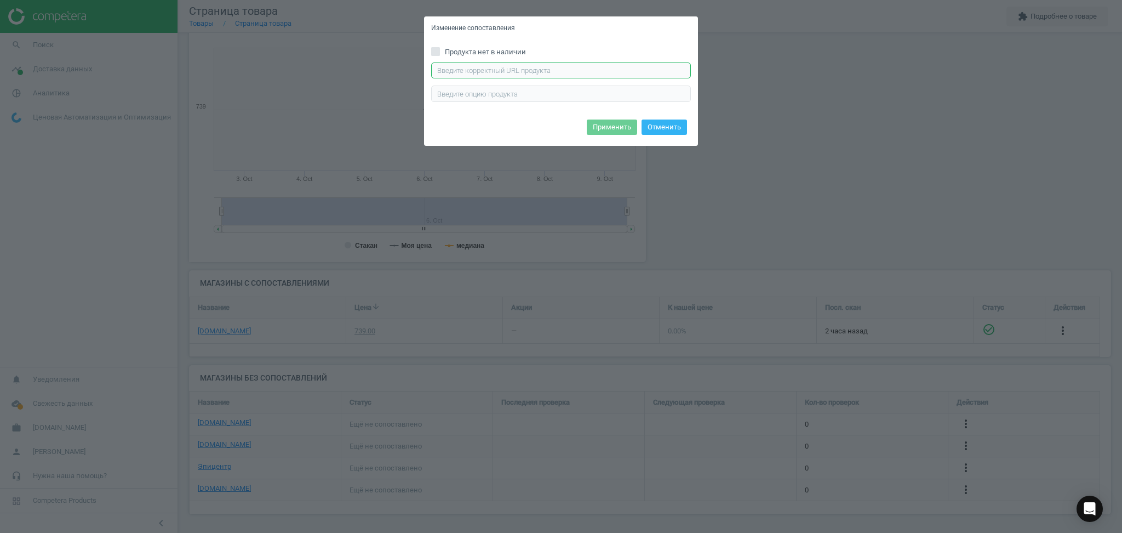
click at [492, 68] on input "text" at bounding box center [561, 70] width 260 height 16
paste input "https://rozetka.com.ua/ua/simba-4006592093266/p494586309/"
type input "https://rozetka.com.ua/ua/simba-4006592093266/p494586309/"
drag, startPoint x: 611, startPoint y: 124, endPoint x: 596, endPoint y: 142, distance: 23.4
click at [606, 132] on button "Применить" at bounding box center [612, 126] width 50 height 15
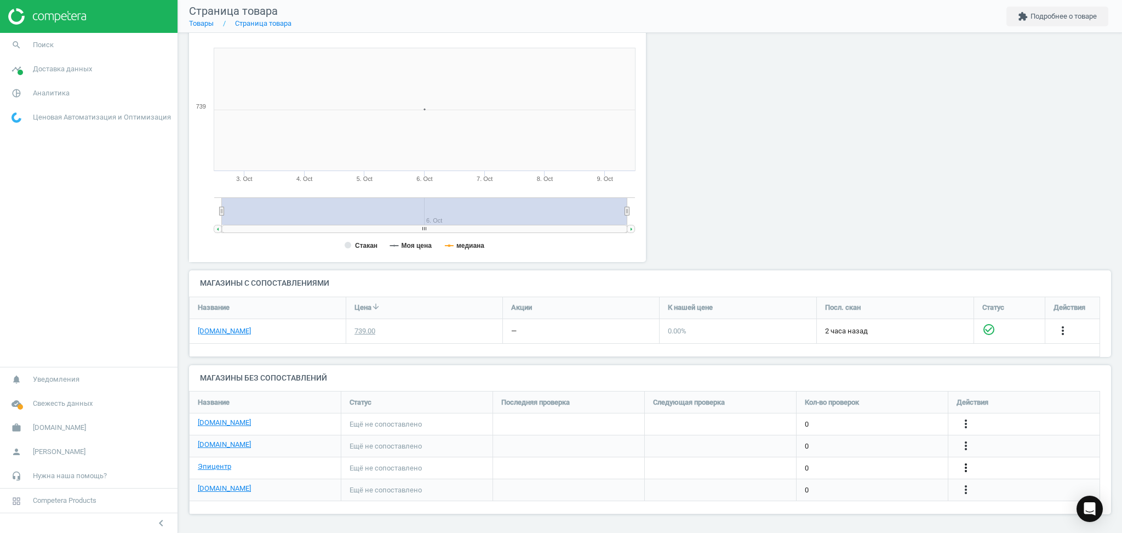
click at [962, 466] on icon "more_vert" at bounding box center [966, 467] width 13 height 13
click at [860, 464] on link "Изменить ссылку/опцию" at bounding box center [881, 463] width 150 height 17
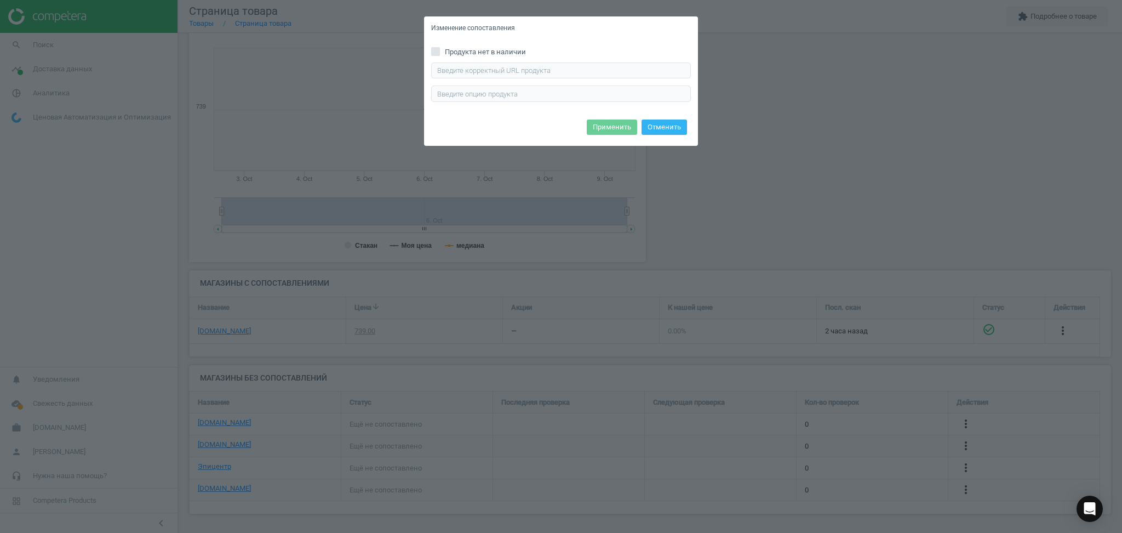
click at [581, 61] on div "Продукта нет в наличии Введите правильный url продукта" at bounding box center [561, 78] width 274 height 76
drag, startPoint x: 565, startPoint y: 78, endPoint x: 565, endPoint y: 70, distance: 8.8
click at [565, 71] on div "Введите правильный url продукта" at bounding box center [561, 81] width 260 height 39
click at [565, 65] on input "text" at bounding box center [561, 70] width 260 height 16
paste input "https://epicentrk.ua/ua/shop/ihrashka-dlia-vody-simba-siaiuchyi-delfin-14-sm-40…"
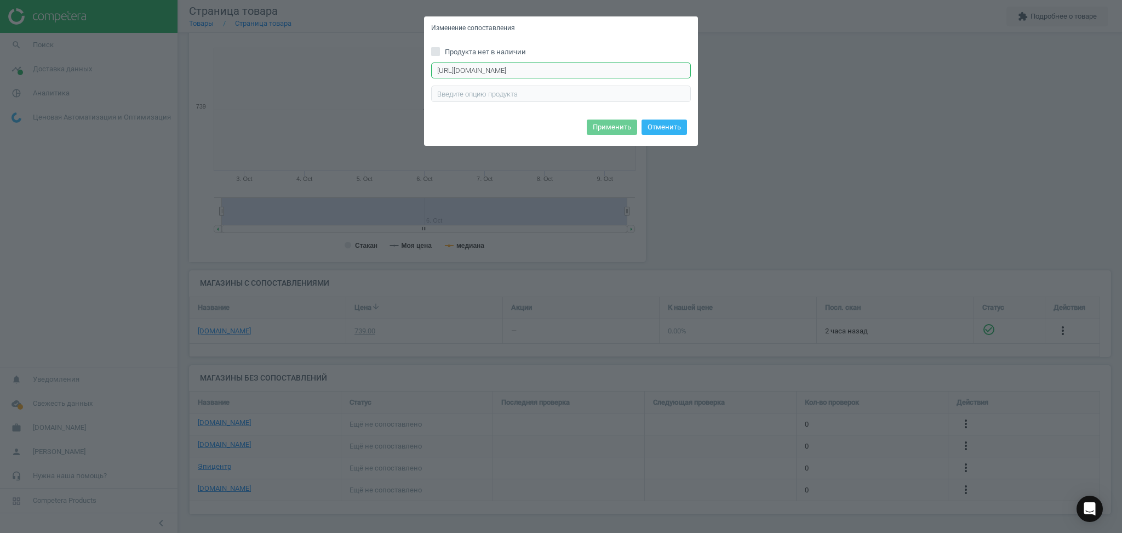
scroll to position [0, 24]
type input "https://epicentrk.ua/ua/shop/ihrashka-dlia-vody-simba-siaiuchyi-delfin-14-sm-40…"
click at [612, 130] on button "Применить" at bounding box center [612, 126] width 50 height 15
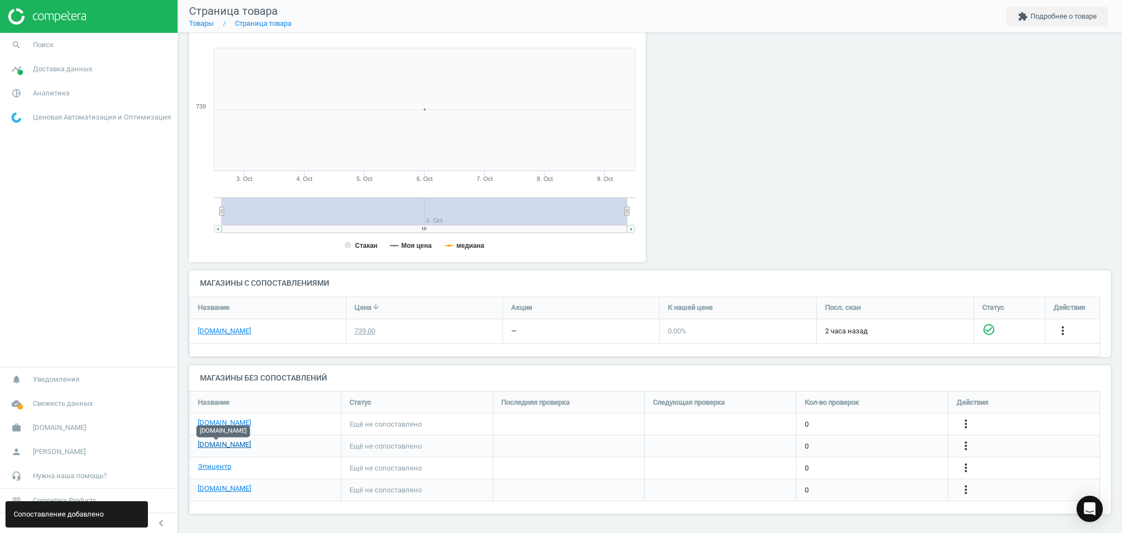
click at [206, 448] on link "[DOMAIN_NAME]" at bounding box center [224, 445] width 53 height 10
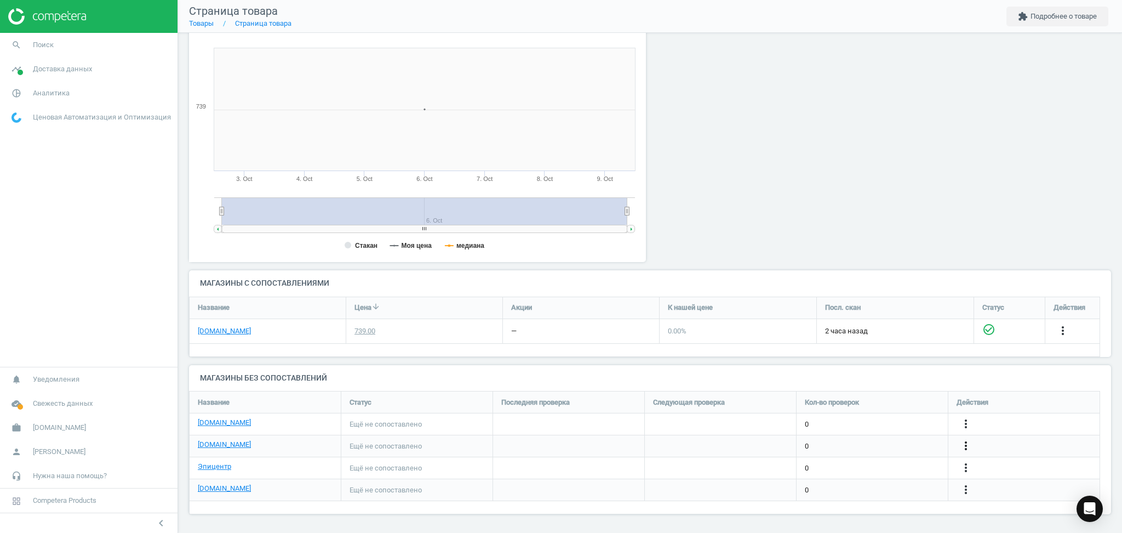
click at [968, 447] on icon "more_vert" at bounding box center [966, 445] width 13 height 13
click at [865, 440] on link "Изменить ссылку/опцию" at bounding box center [881, 440] width 150 height 17
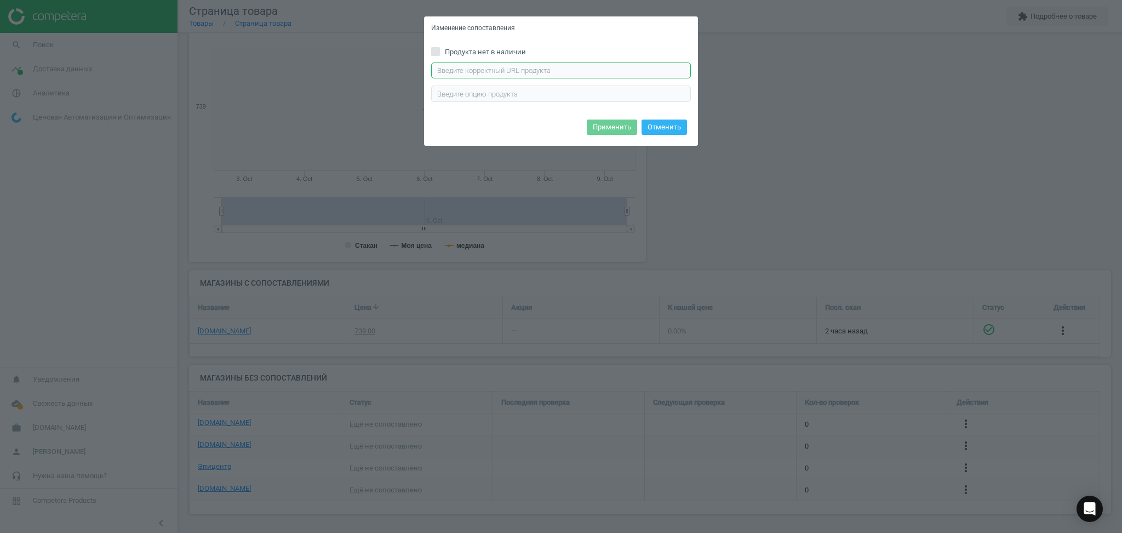
click at [534, 65] on input "text" at bounding box center [561, 70] width 260 height 16
paste input "https://antoshka.ua/uk/igrashka-dlja-vanni-abc-sjajuchij-del-fin.html"
type input "https://antoshka.ua/uk/igrashka-dlja-vanni-abc-sjajuchij-del-fin.html"
drag, startPoint x: 615, startPoint y: 126, endPoint x: 432, endPoint y: 118, distance: 182.7
click at [613, 127] on button "Применить" at bounding box center [612, 126] width 50 height 15
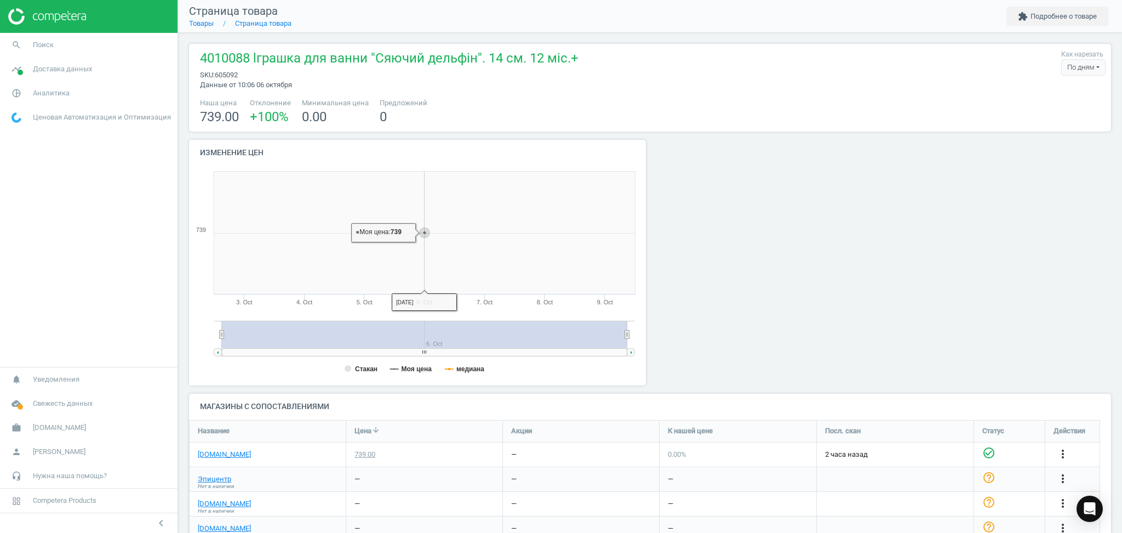
scroll to position [132, 0]
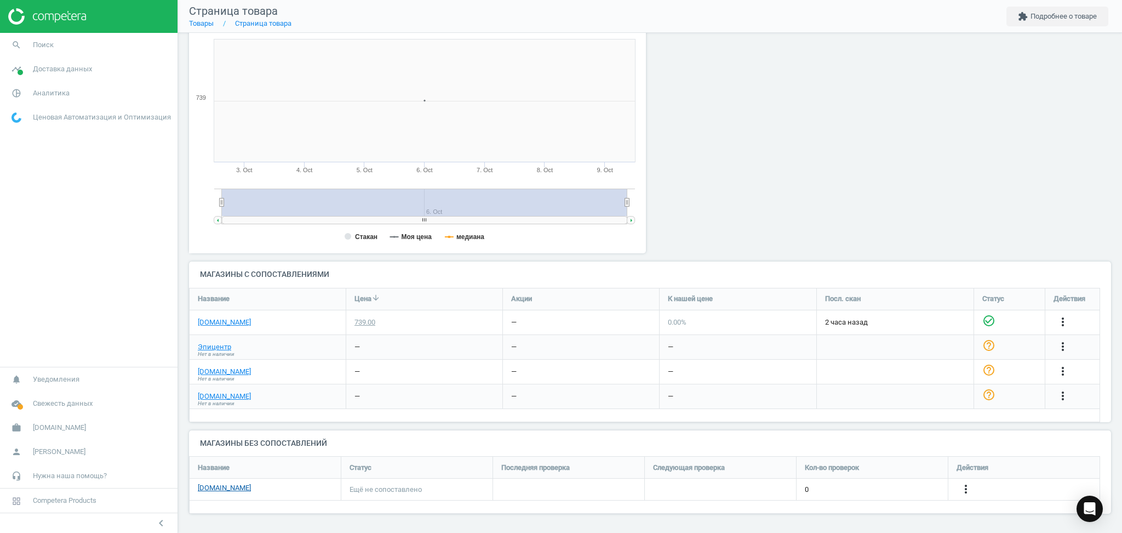
click at [237, 492] on div "[DOMAIN_NAME]" at bounding box center [265, 489] width 135 height 13
click at [237, 491] on link "[DOMAIN_NAME]" at bounding box center [224, 488] width 53 height 10
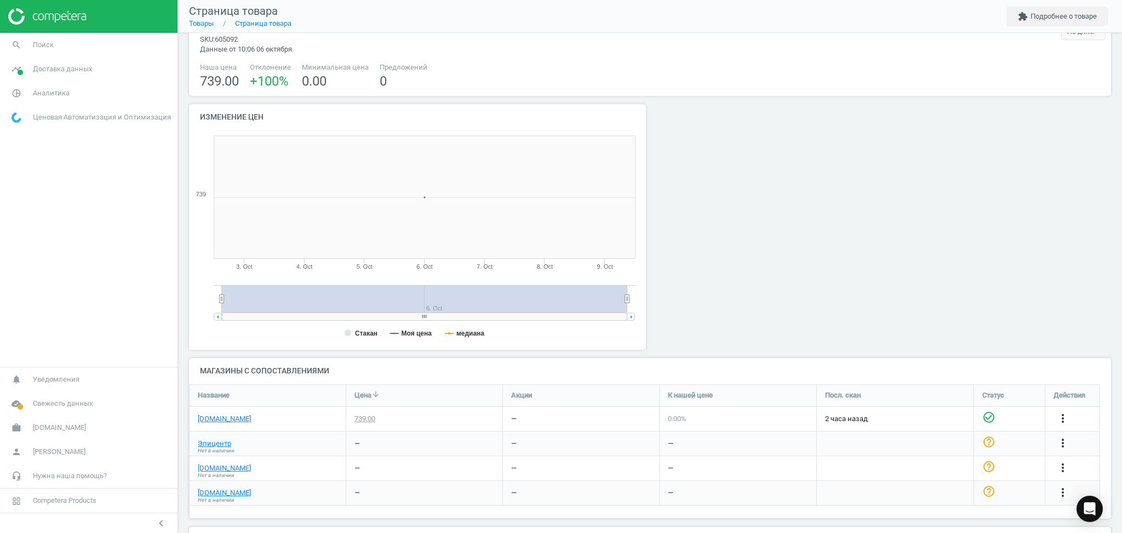
scroll to position [132, 0]
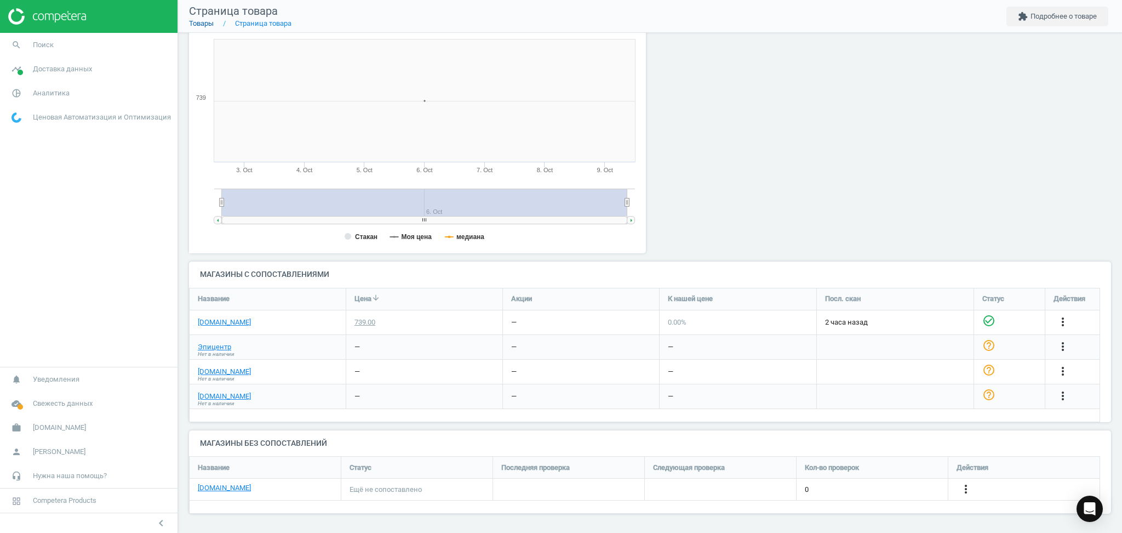
click at [208, 21] on link "Товары" at bounding box center [201, 23] width 25 height 8
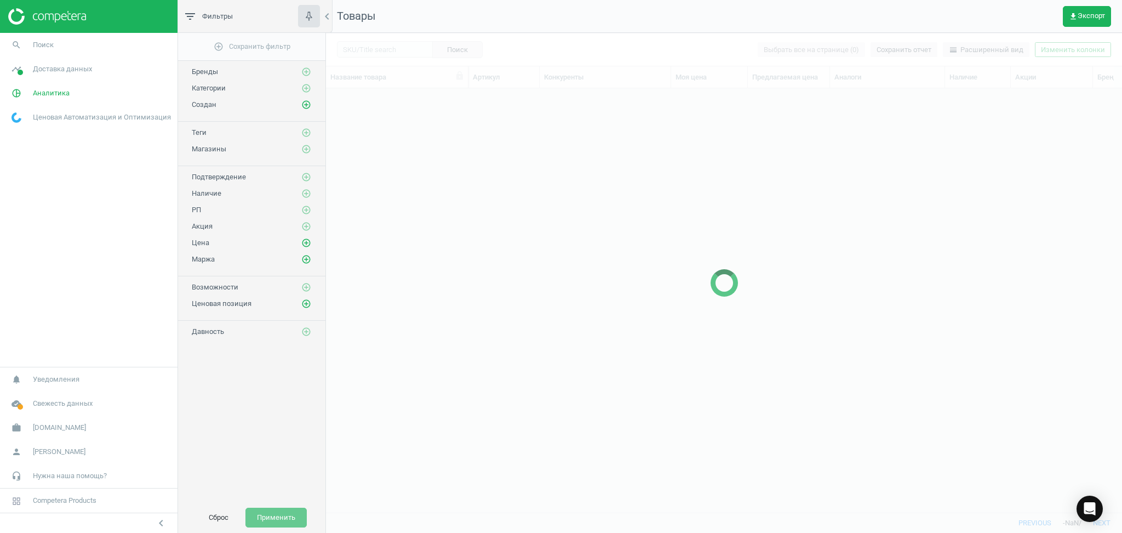
scroll to position [402, 785]
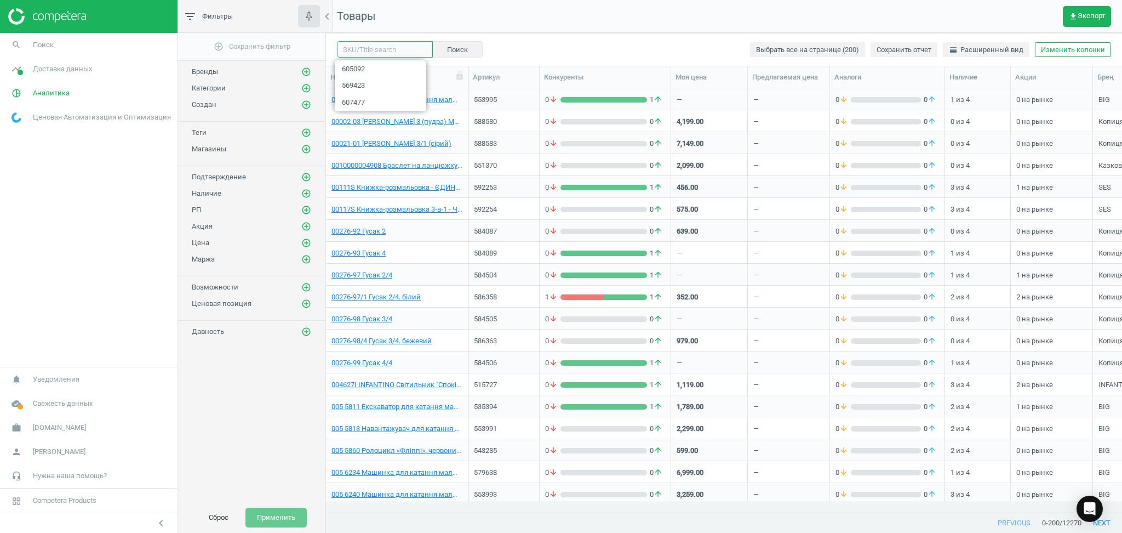
click at [389, 50] on input "text" at bounding box center [385, 49] width 96 height 16
paste input "534632"
type input "534632"
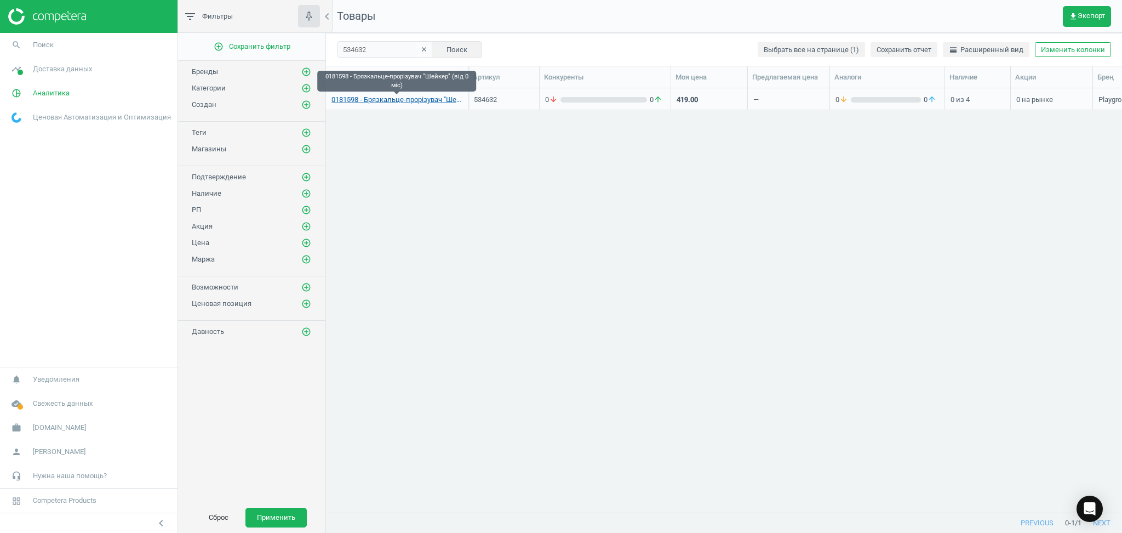
click at [370, 102] on link "0181598 - Брязкальце-прорізувач "Шейкер" (від 0 міс)" at bounding box center [397, 100] width 131 height 10
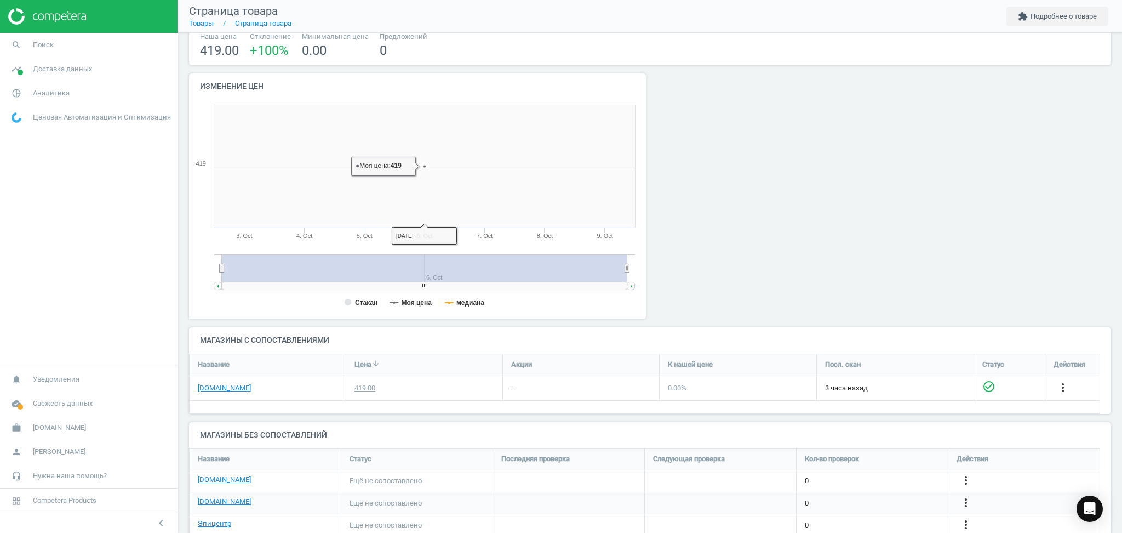
scroll to position [123, 0]
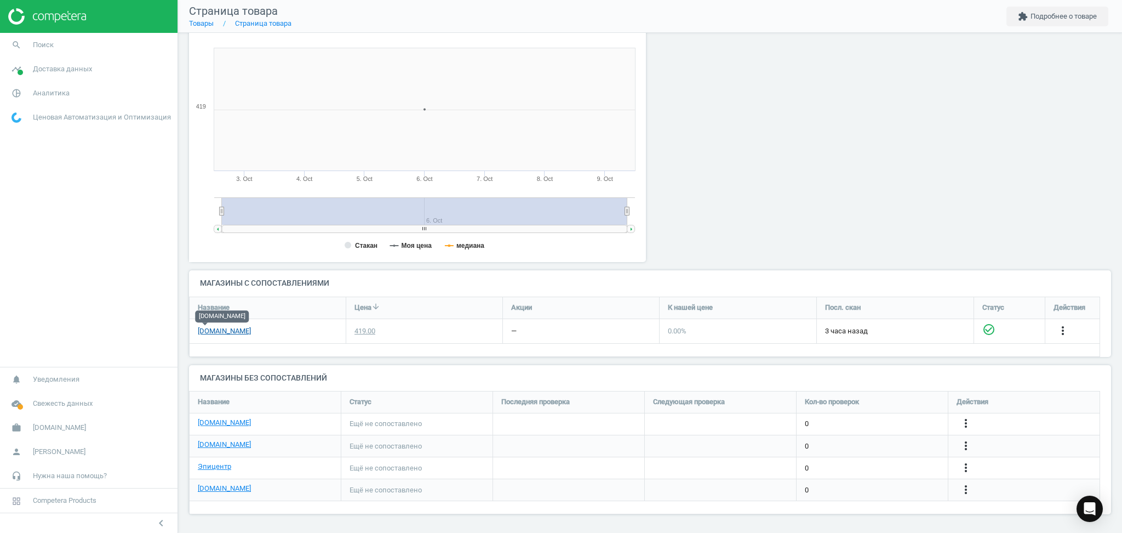
click at [205, 333] on link "[DOMAIN_NAME]" at bounding box center [224, 331] width 53 height 10
click at [966, 423] on icon "more_vert" at bounding box center [966, 423] width 13 height 13
click at [866, 423] on link "Изменить ссылку/опцию" at bounding box center [881, 419] width 150 height 17
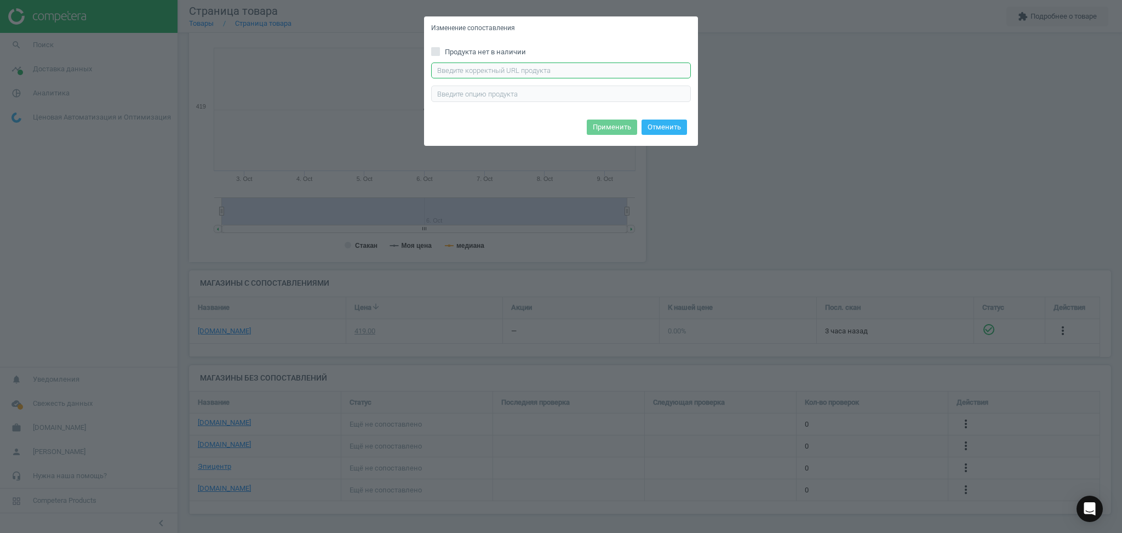
click at [512, 72] on input "text" at bounding box center [561, 70] width 260 height 16
paste input "[URL][DOMAIN_NAME]"
type input "[URL][DOMAIN_NAME]"
click at [614, 124] on button "Применить" at bounding box center [612, 126] width 50 height 15
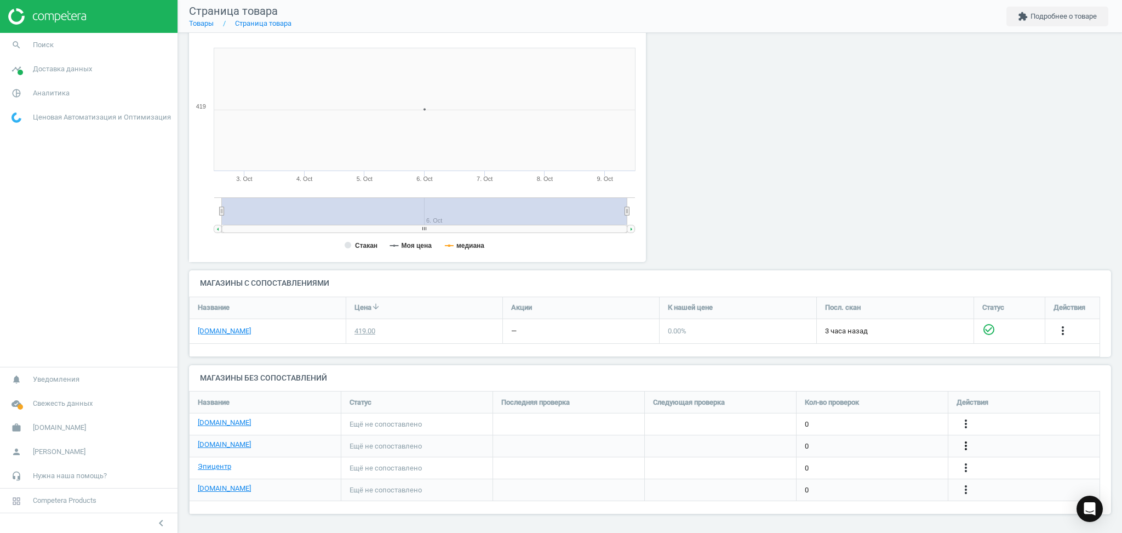
click at [966, 443] on icon "more_vert" at bounding box center [966, 445] width 13 height 13
click at [843, 442] on link "Изменить ссылку/опцию" at bounding box center [881, 440] width 150 height 17
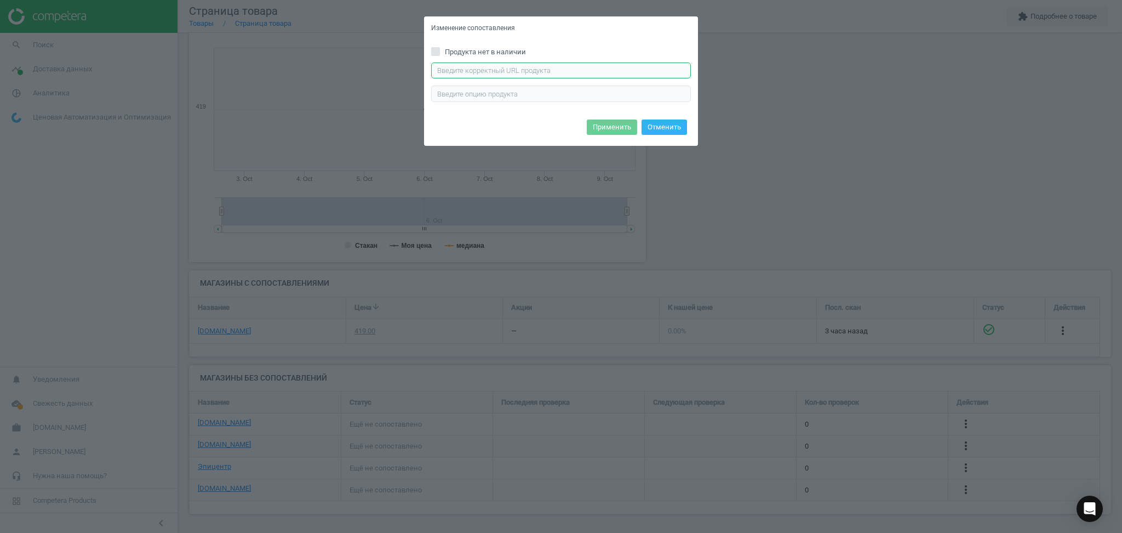
click at [539, 71] on input "text" at bounding box center [561, 70] width 260 height 16
paste input "[URL][DOMAIN_NAME]"
type input "[URL][DOMAIN_NAME]"
click at [611, 125] on button "Применить" at bounding box center [612, 126] width 50 height 15
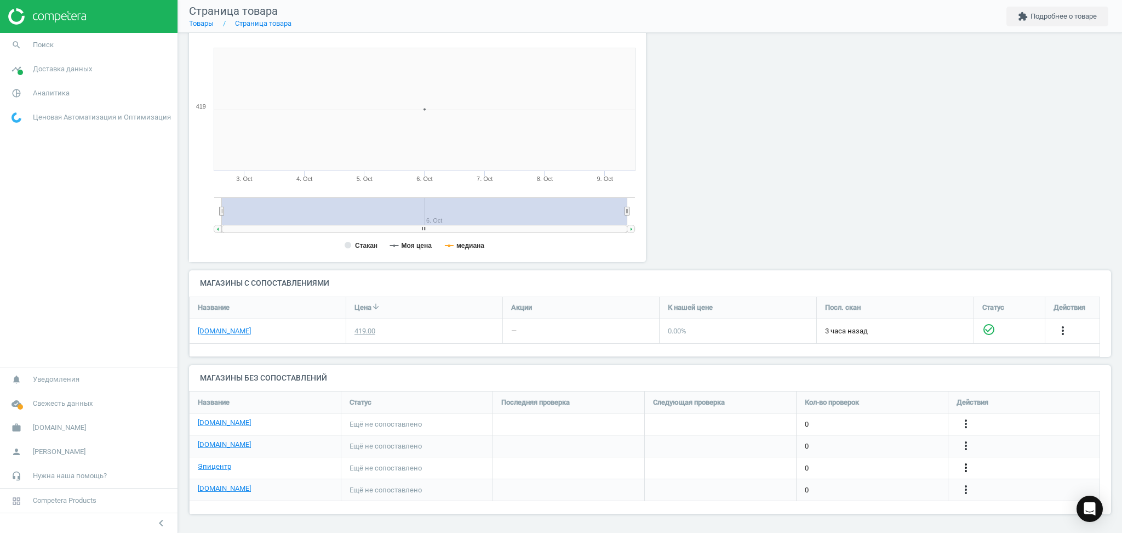
click at [962, 465] on icon "more_vert" at bounding box center [966, 467] width 13 height 13
click at [819, 463] on link "Изменить ссылку/опцию" at bounding box center [881, 463] width 150 height 17
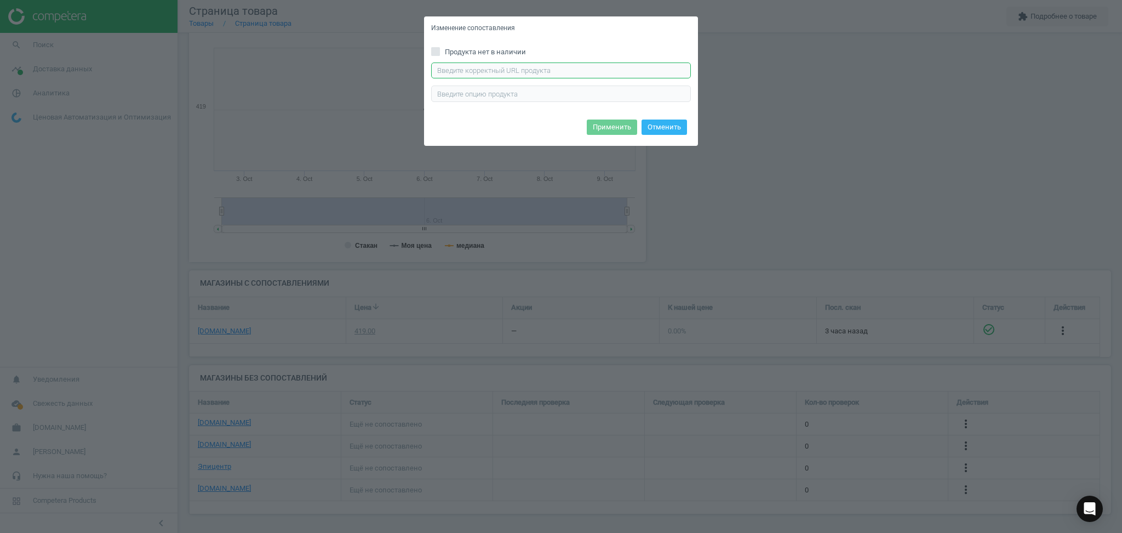
click at [560, 66] on input "text" at bounding box center [561, 70] width 260 height 16
paste input "[URL][DOMAIN_NAME]"
type input "[URL][DOMAIN_NAME]"
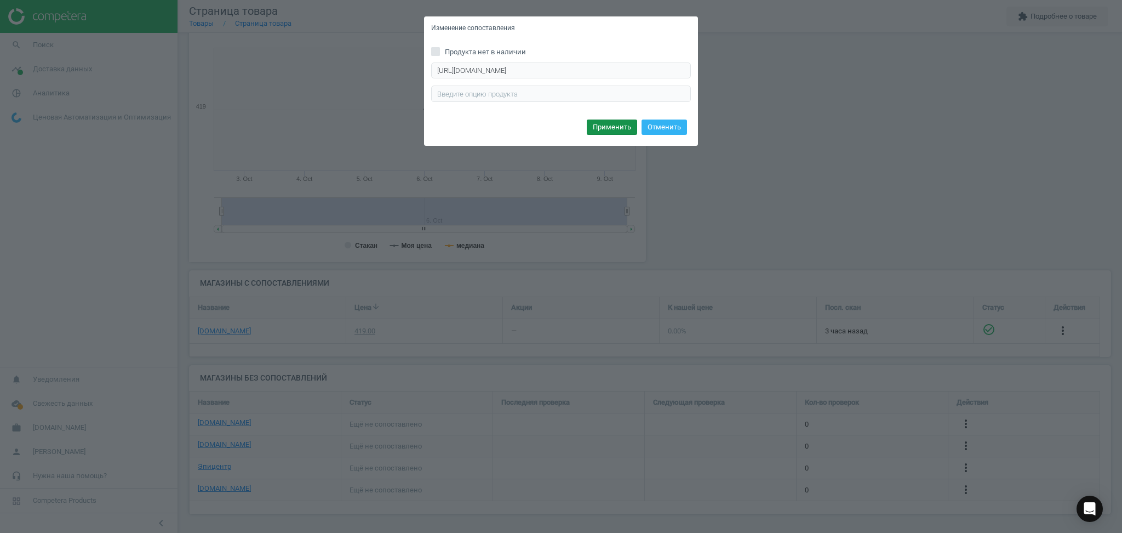
click at [623, 123] on button "Применить" at bounding box center [612, 126] width 50 height 15
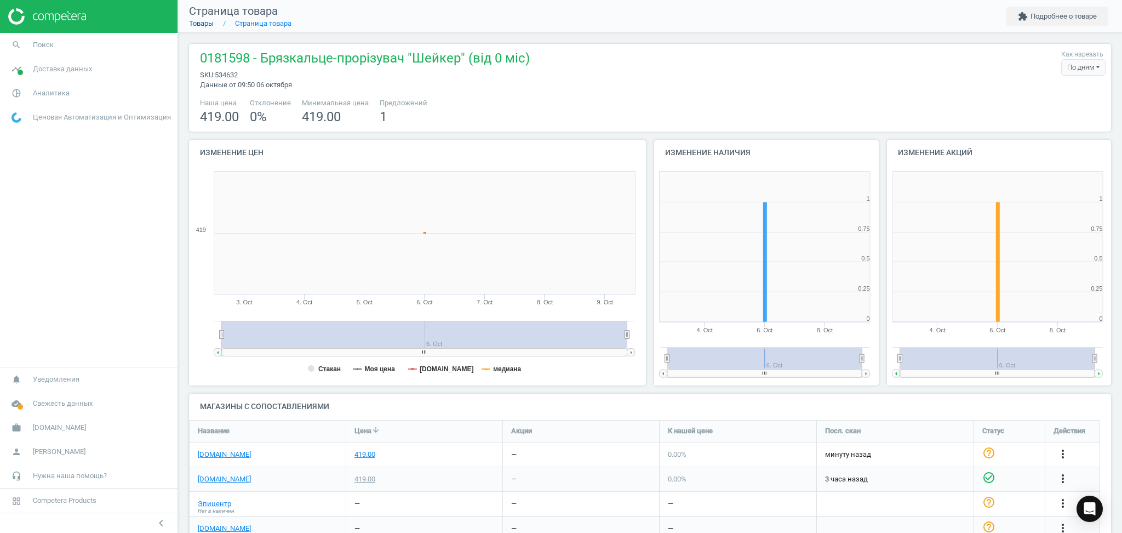
click at [207, 21] on link "Товары" at bounding box center [201, 23] width 25 height 8
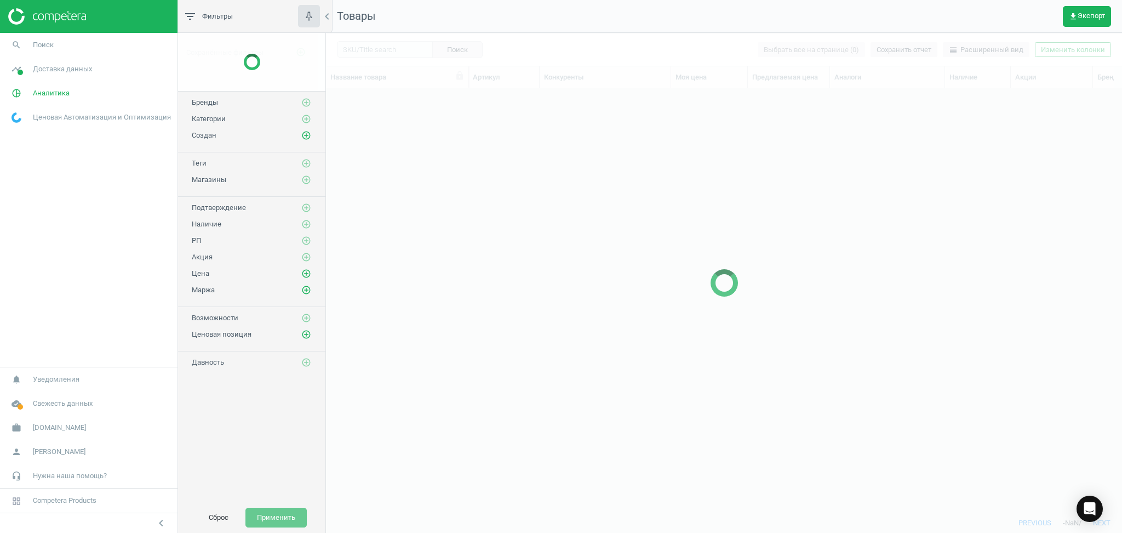
scroll to position [402, 785]
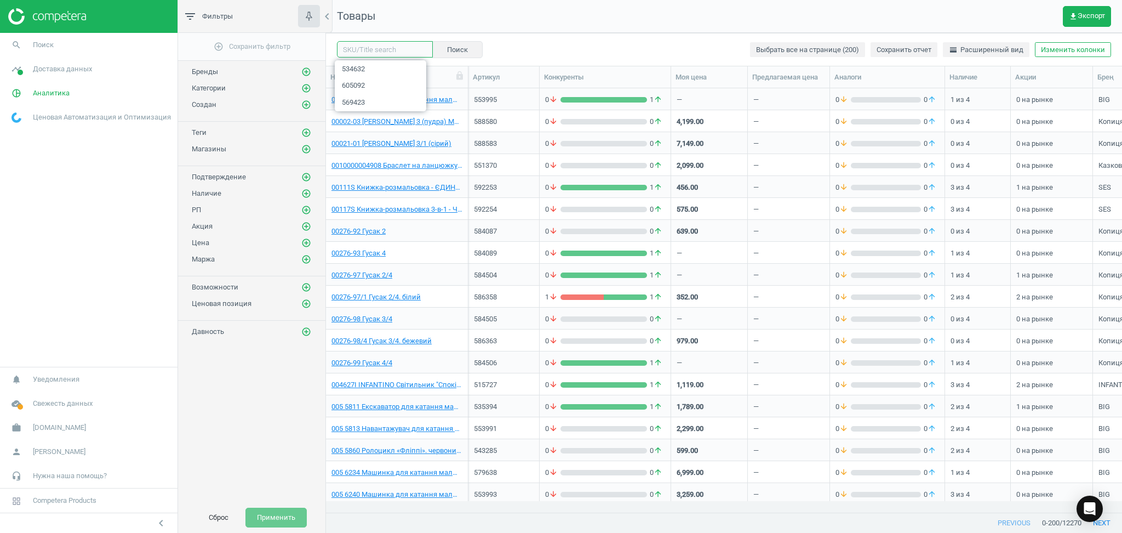
click at [384, 49] on input "text" at bounding box center [385, 49] width 96 height 16
paste input "591006"
type input "591006"
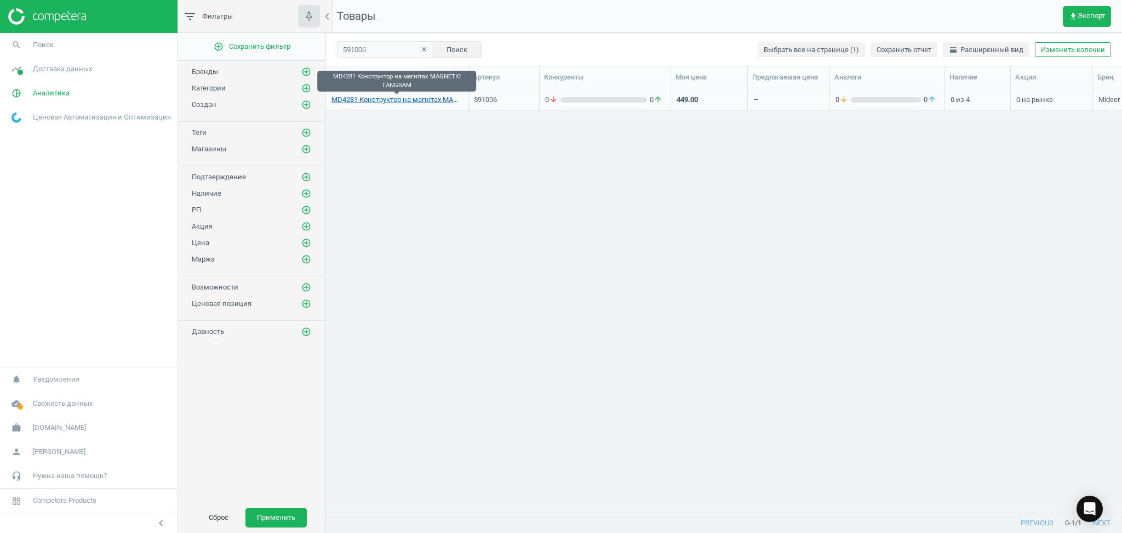
click at [383, 101] on link "MD4281 Конструктор на магнітах MAGNETIC TANGRAM" at bounding box center [397, 100] width 131 height 10
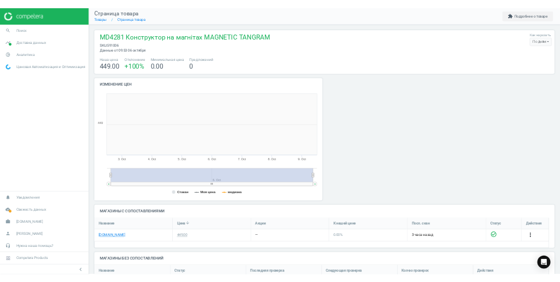
scroll to position [242, 474]
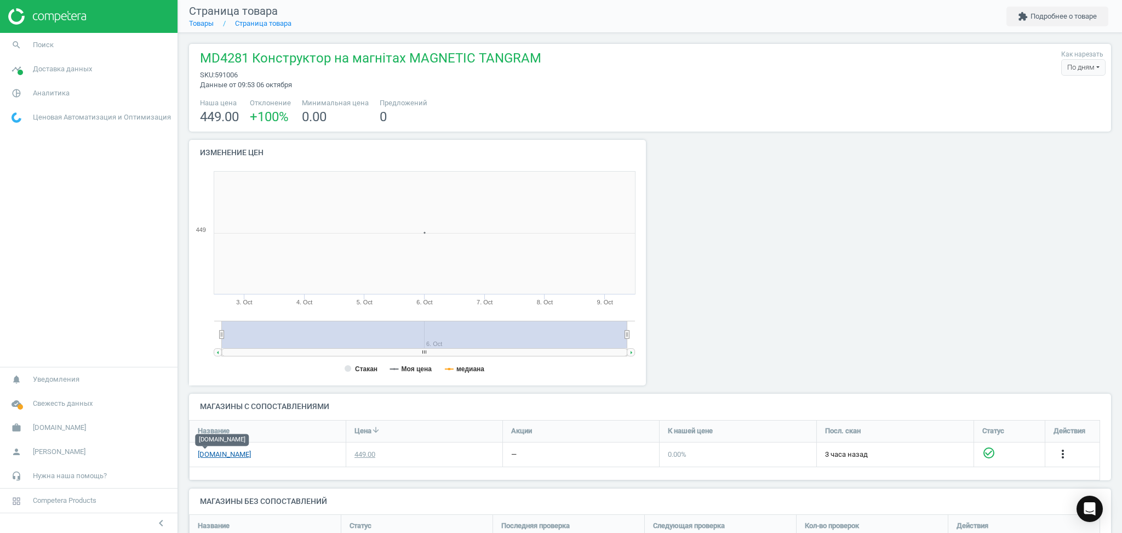
click at [204, 455] on link "[DOMAIN_NAME]" at bounding box center [224, 454] width 53 height 10
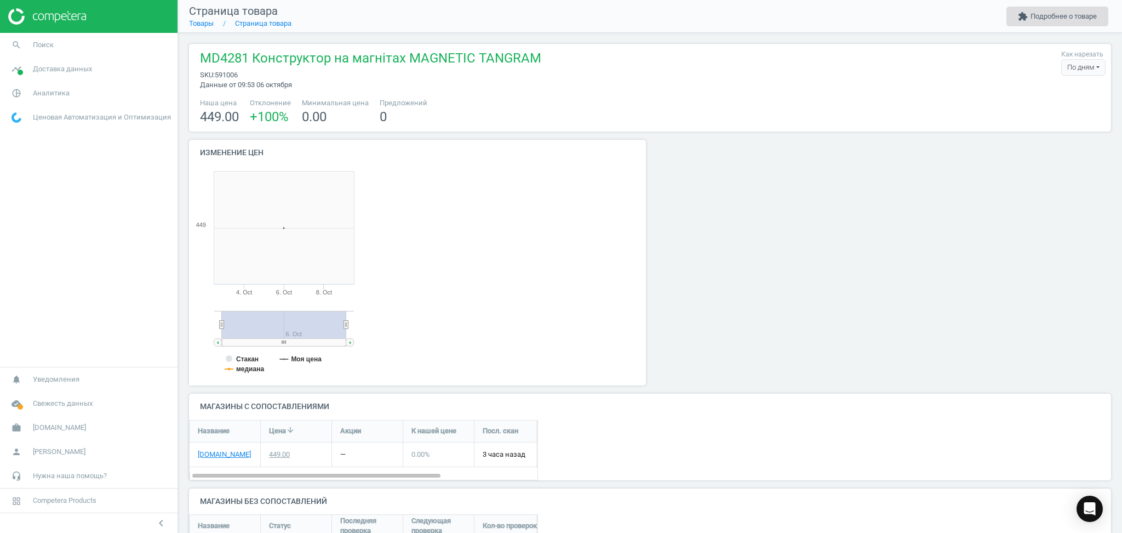
scroll to position [5, 5]
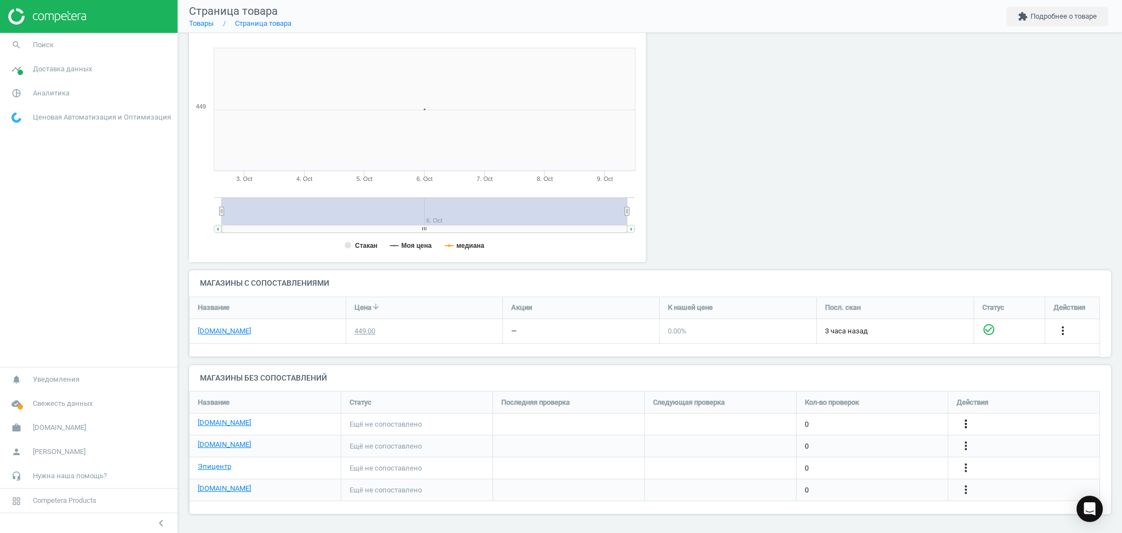
click at [966, 422] on icon "more_vert" at bounding box center [966, 423] width 13 height 13
click at [881, 417] on link "Изменить ссылку/опцию" at bounding box center [881, 419] width 150 height 17
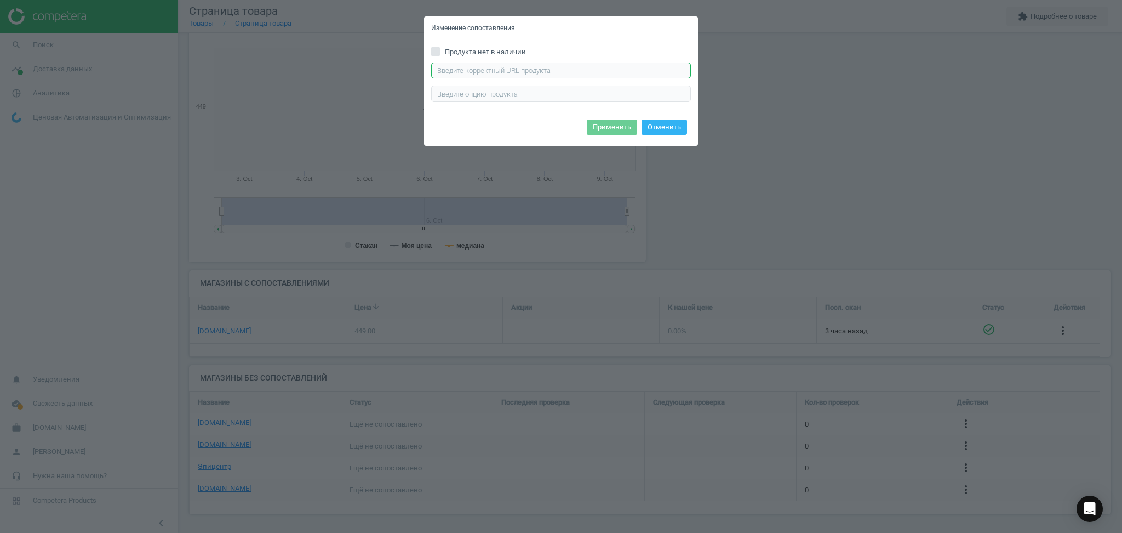
click at [571, 69] on input "text" at bounding box center [561, 70] width 260 height 16
paste input "https://rozetka.com.ua/ua/mideer-md4281/p447289559/"
type input "https://rozetka.com.ua/ua/mideer-md4281/p447289559/"
click at [613, 124] on button "Применить" at bounding box center [612, 126] width 50 height 15
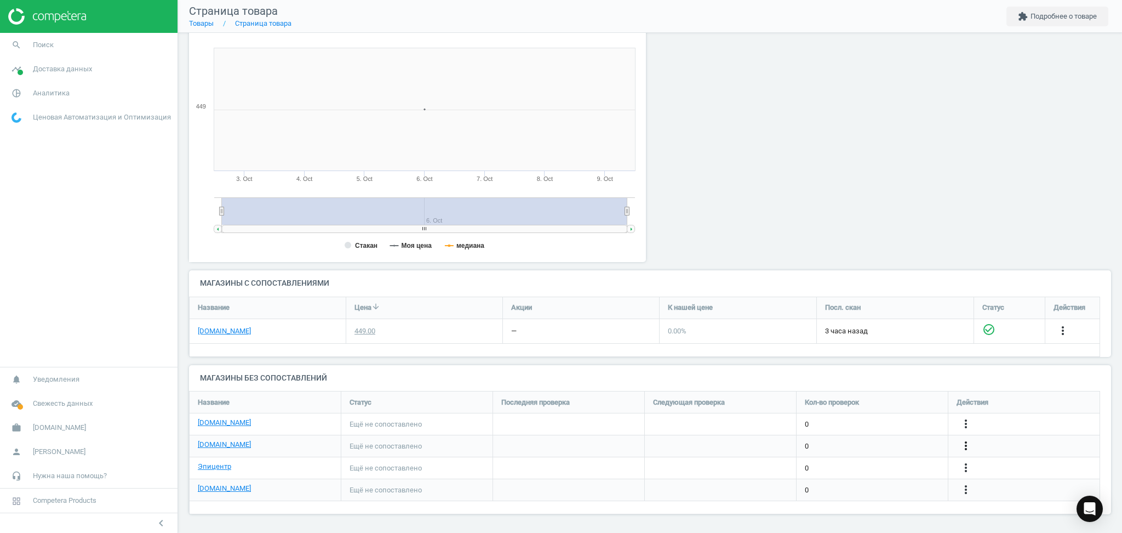
click at [965, 444] on icon "more_vert" at bounding box center [966, 445] width 13 height 13
click at [837, 441] on link "Изменить ссылку/опцию" at bounding box center [881, 440] width 150 height 17
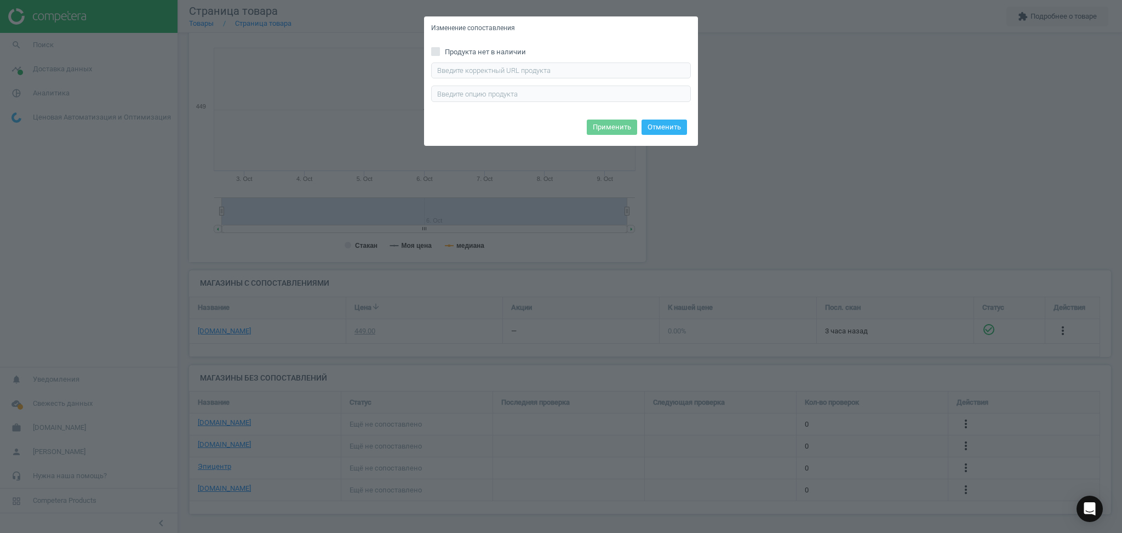
click at [584, 58] on div "Продукта нет в наличии Введите правильный url продукта" at bounding box center [561, 78] width 274 height 76
click at [579, 75] on input "text" at bounding box center [561, 70] width 260 height 16
paste input "https://antoshka.ua/uk/magnitnij-pazl-mideer-magnetic-tangram-7-el.html"
type input "https://antoshka.ua/uk/magnitnij-pazl-mideer-magnetic-tangram-7-el.html"
click at [623, 126] on button "Применить" at bounding box center [612, 126] width 50 height 15
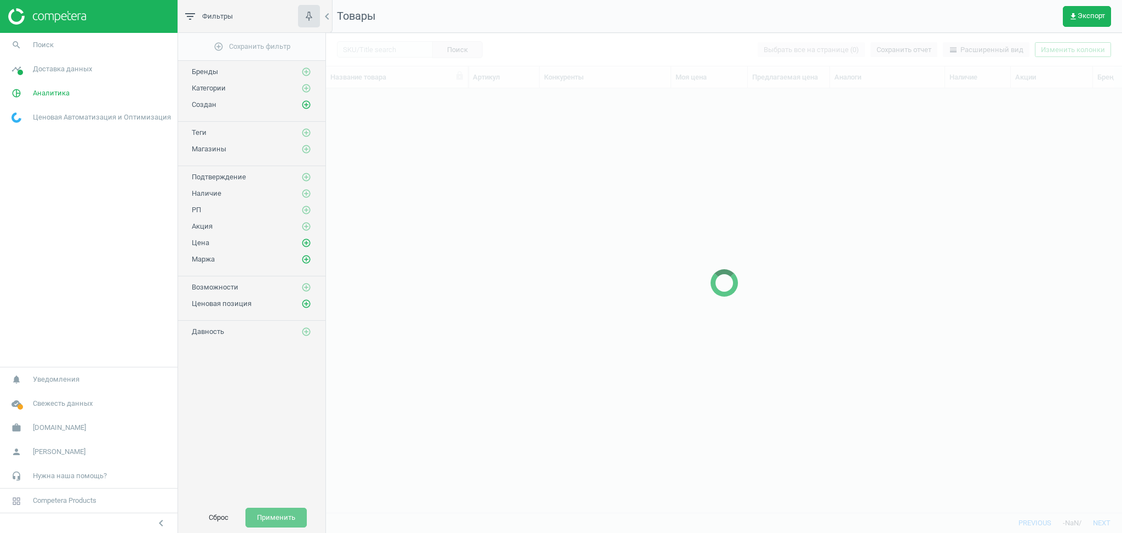
scroll to position [402, 785]
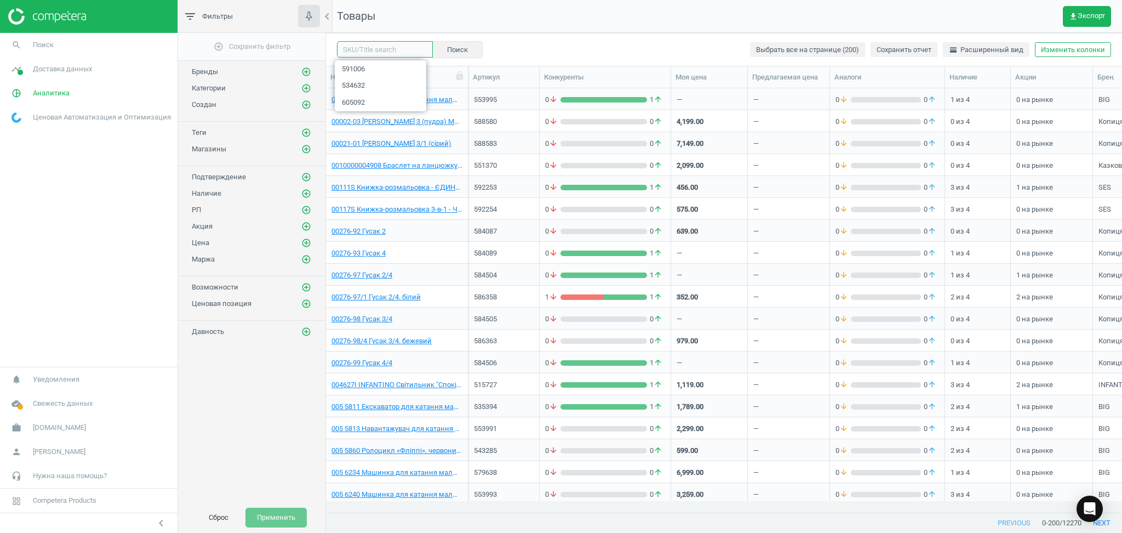
click at [375, 52] on input "text" at bounding box center [385, 49] width 96 height 16
paste input "619265"
type input "619265"
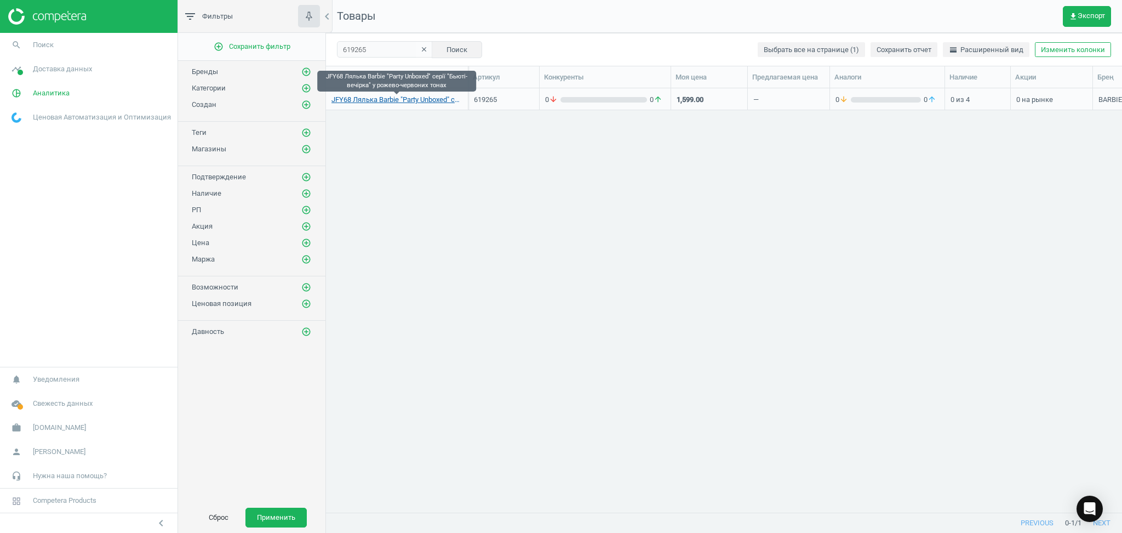
click at [358, 99] on link "JFY68 Лялька Barbie "Party Unboxed" серії "Бьюті-вечірка" у рожево-червоних тон…" at bounding box center [397, 100] width 131 height 10
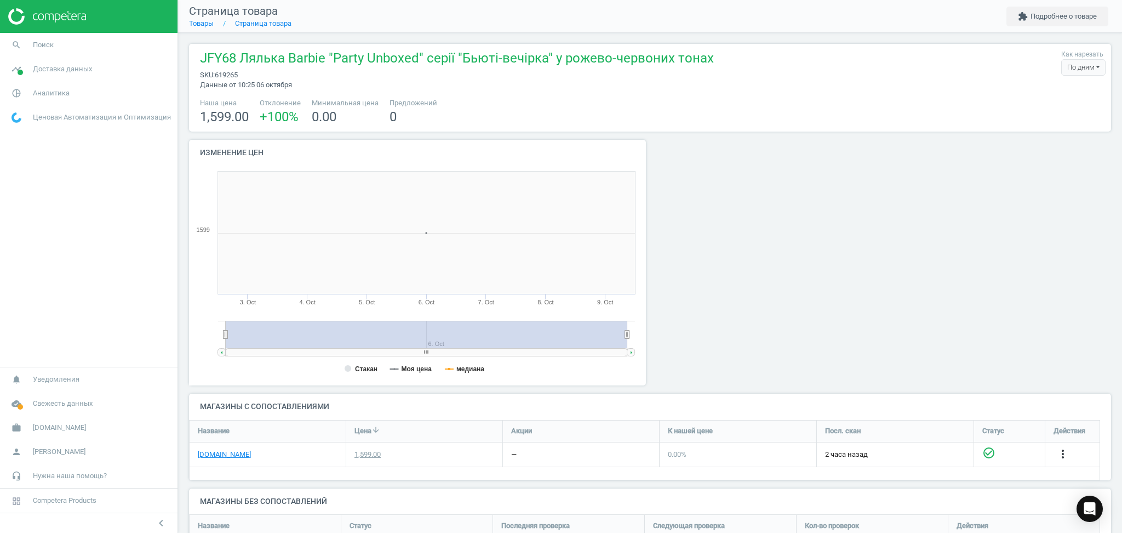
scroll to position [123, 0]
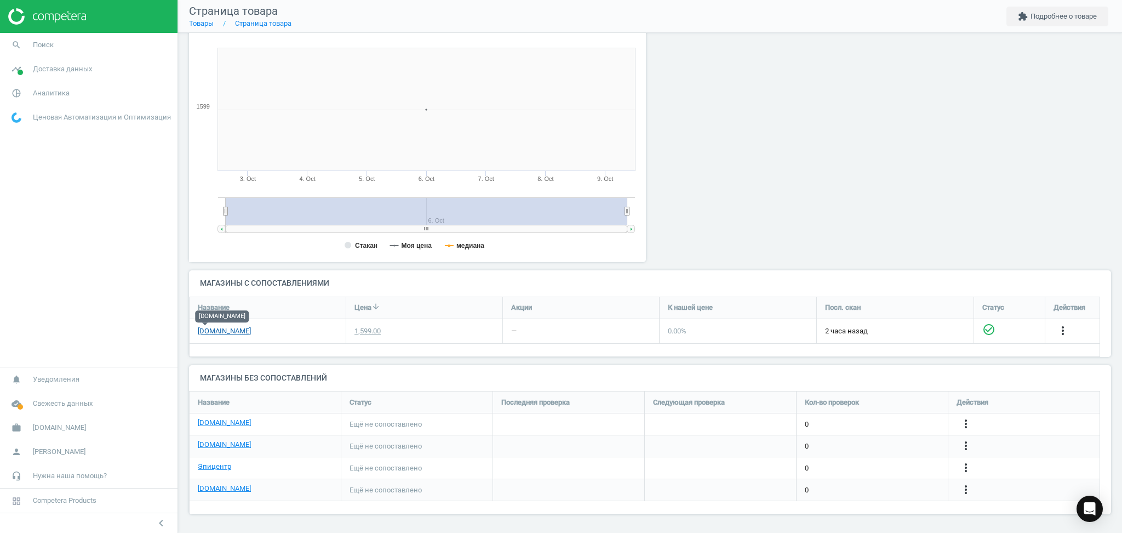
click at [203, 332] on link "[DOMAIN_NAME]" at bounding box center [224, 331] width 53 height 10
click at [965, 443] on icon "more_vert" at bounding box center [966, 445] width 13 height 13
click at [865, 441] on link "Изменить ссылку/опцию" at bounding box center [881, 440] width 150 height 17
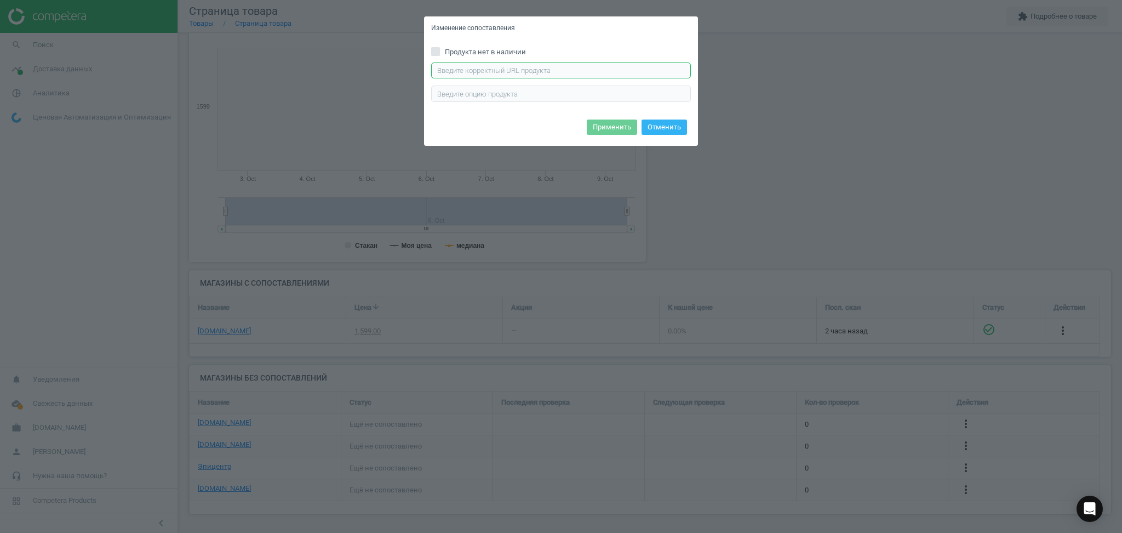
click at [623, 72] on input "text" at bounding box center [561, 70] width 260 height 16
paste input "[URL][DOMAIN_NAME]"
type input "[URL][DOMAIN_NAME]"
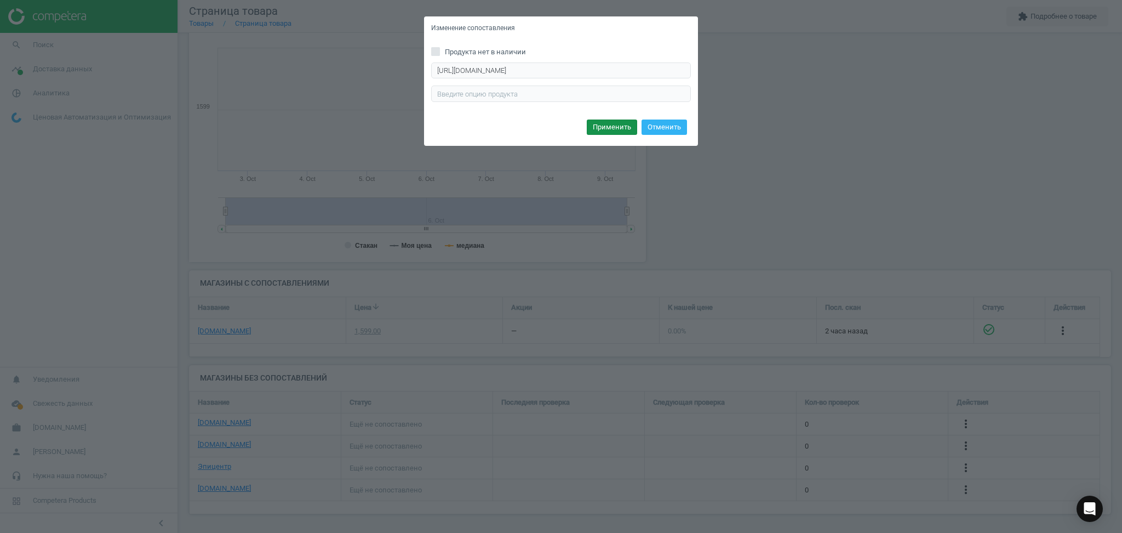
click at [609, 127] on button "Применить" at bounding box center [612, 126] width 50 height 15
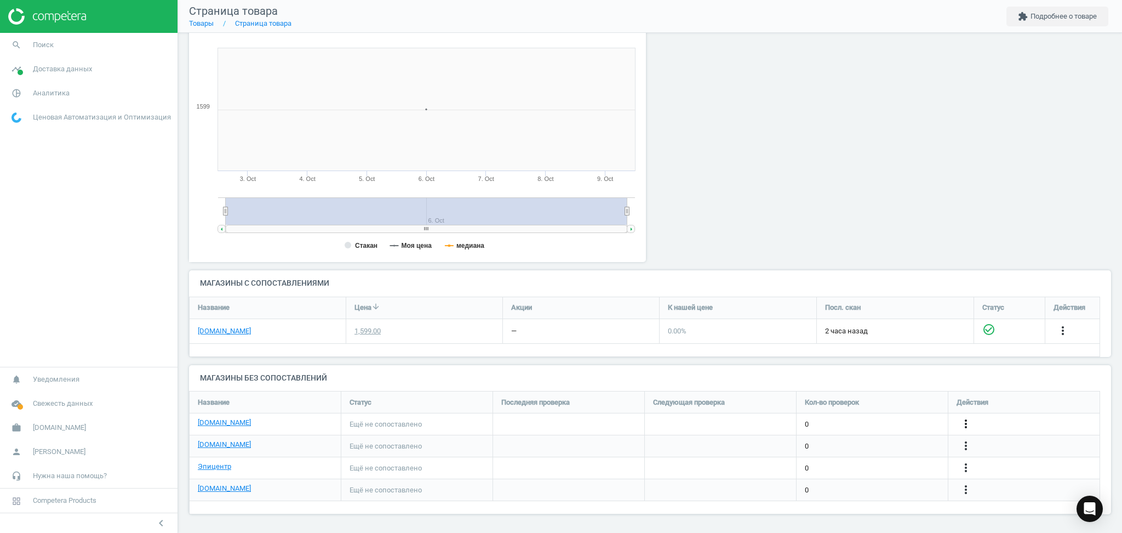
click at [966, 423] on icon "more_vert" at bounding box center [966, 423] width 13 height 13
click at [870, 420] on link "Изменить ссылку/опцию" at bounding box center [881, 419] width 150 height 17
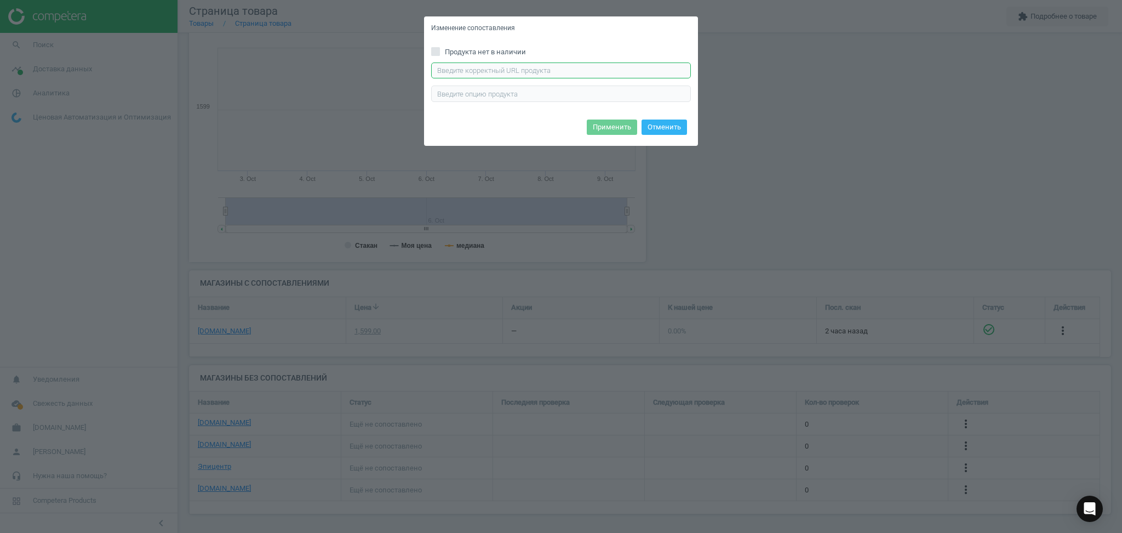
click at [571, 66] on input "text" at bounding box center [561, 70] width 260 height 16
paste input "[URL][DOMAIN_NAME]"
type input "[URL][DOMAIN_NAME]"
click at [606, 122] on button "Применить" at bounding box center [612, 126] width 50 height 15
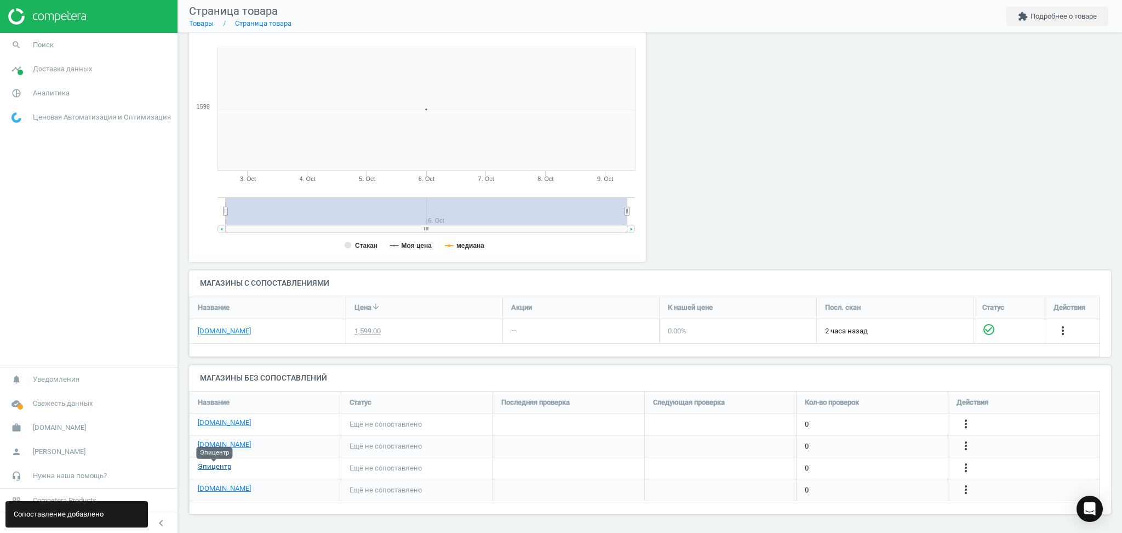
click at [211, 468] on link "Эпицентр" at bounding box center [214, 466] width 33 height 10
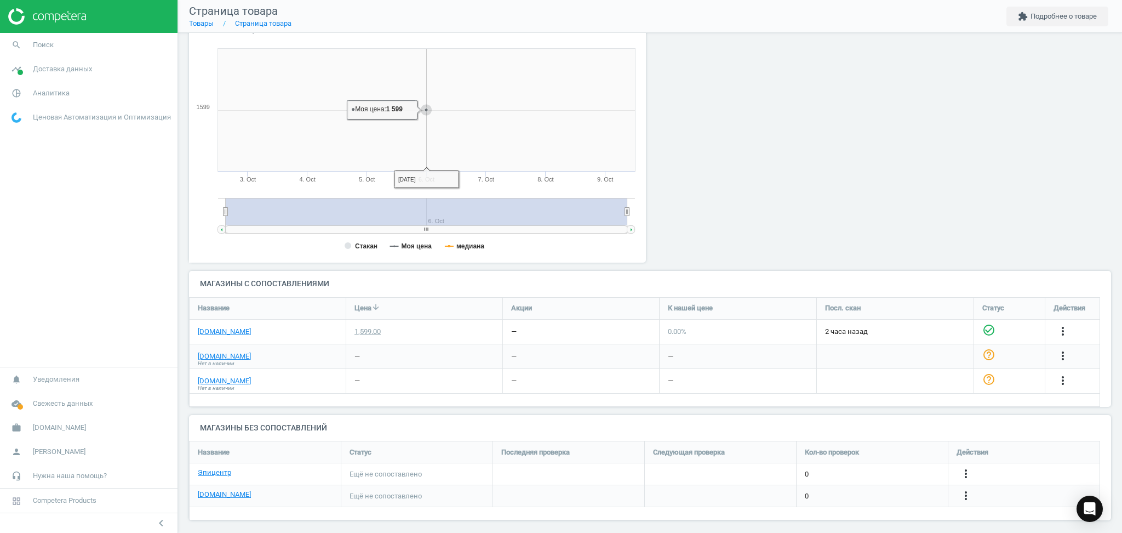
scroll to position [129, 0]
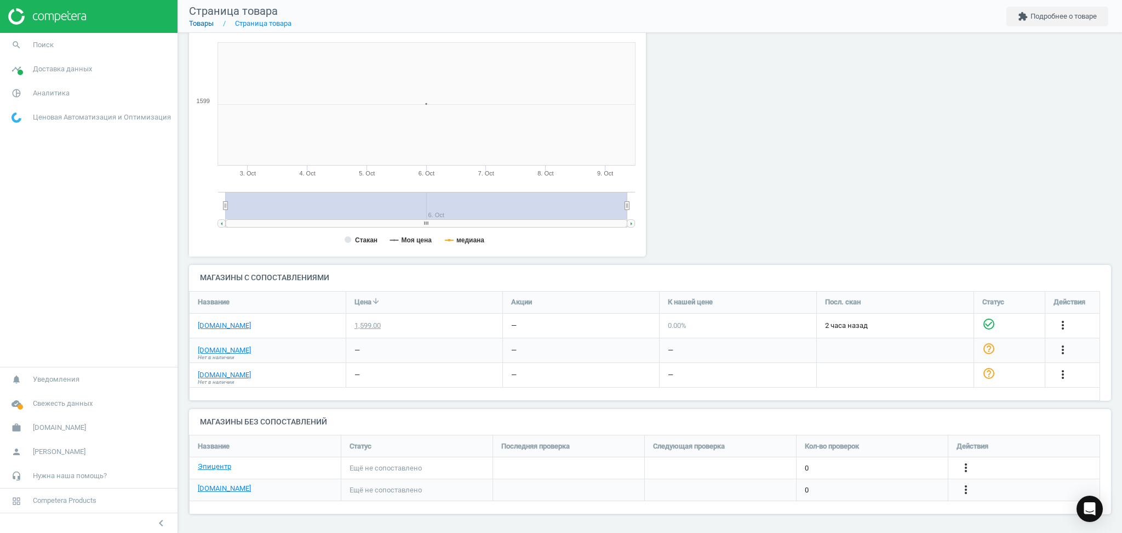
click at [198, 23] on link "Товары" at bounding box center [201, 23] width 25 height 8
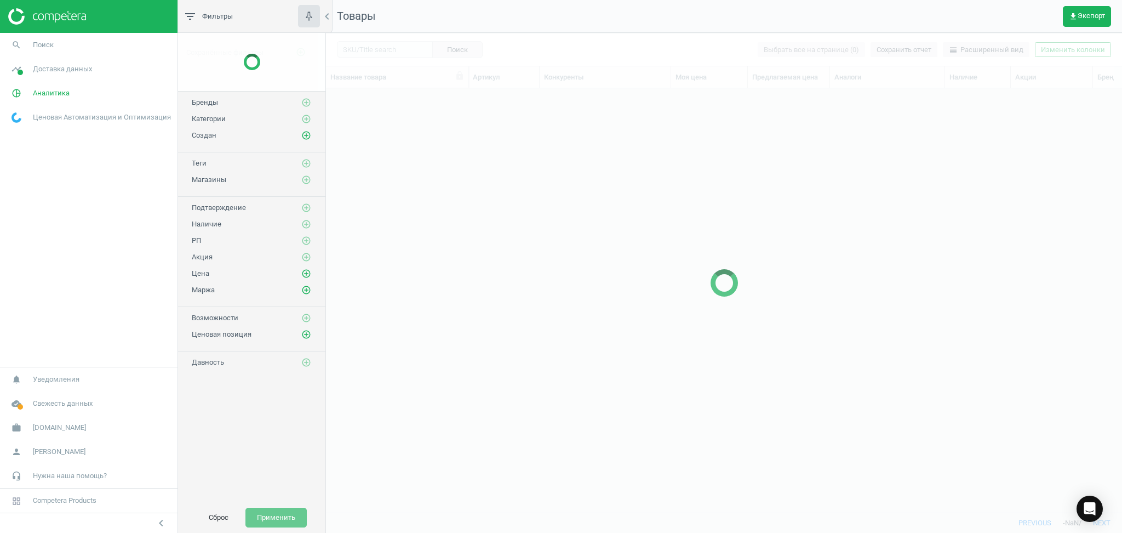
scroll to position [402, 785]
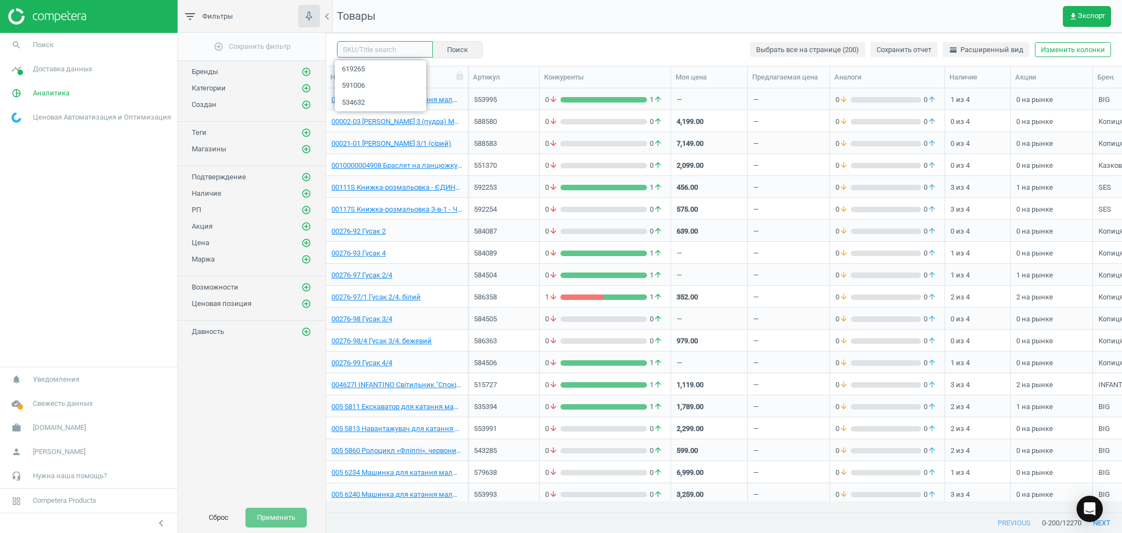
click at [381, 47] on input "text" at bounding box center [385, 49] width 96 height 16
paste input "607525"
type input "607525"
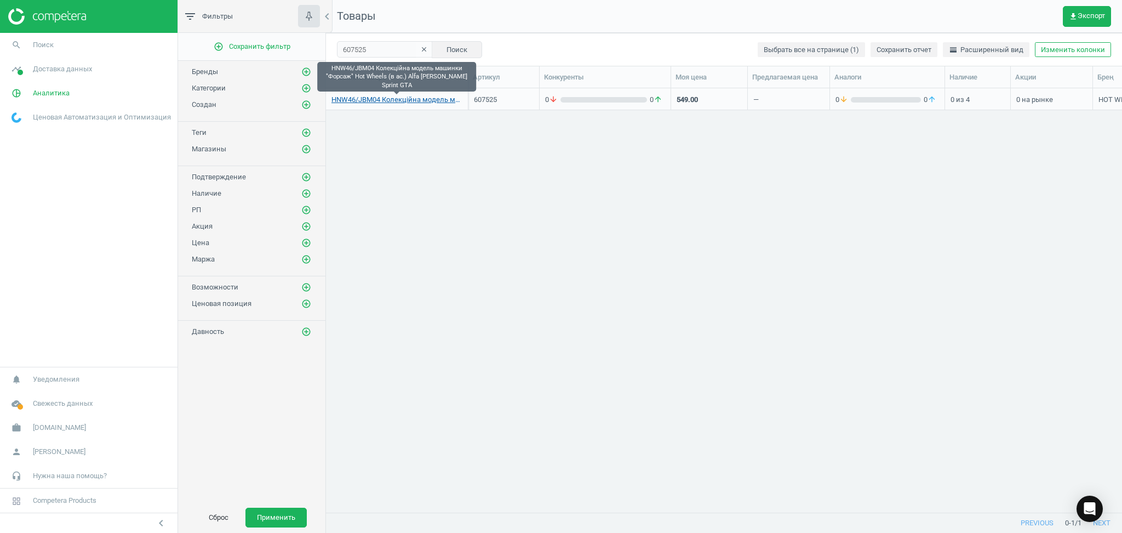
click at [411, 99] on link "HNW46/JBM04 Колекційна модель машинки "Форсаж" Hot Wheels (в ас.) Alfa Romeo Gi…" at bounding box center [397, 100] width 131 height 10
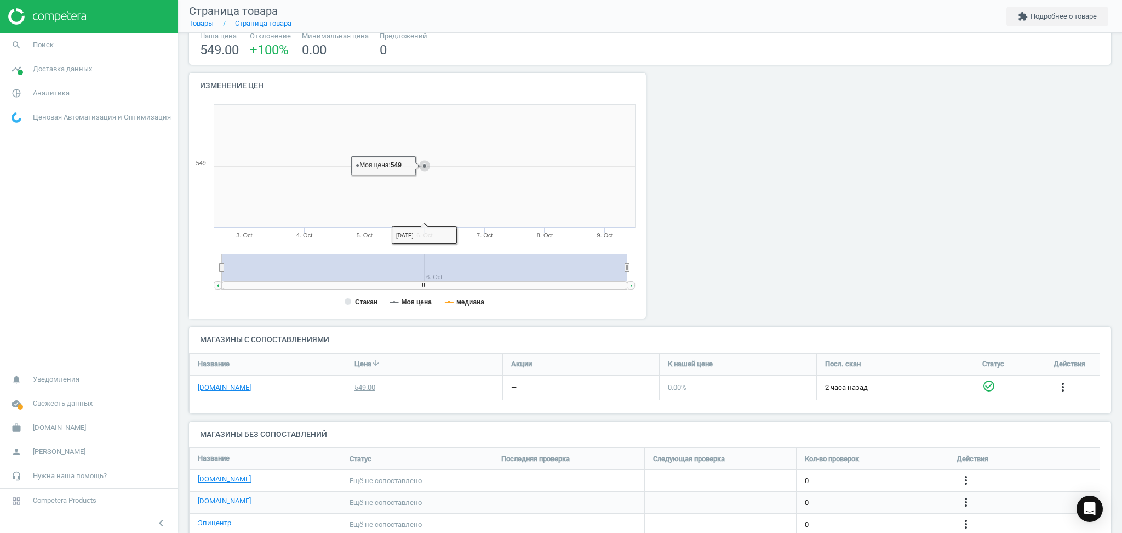
scroll to position [123, 0]
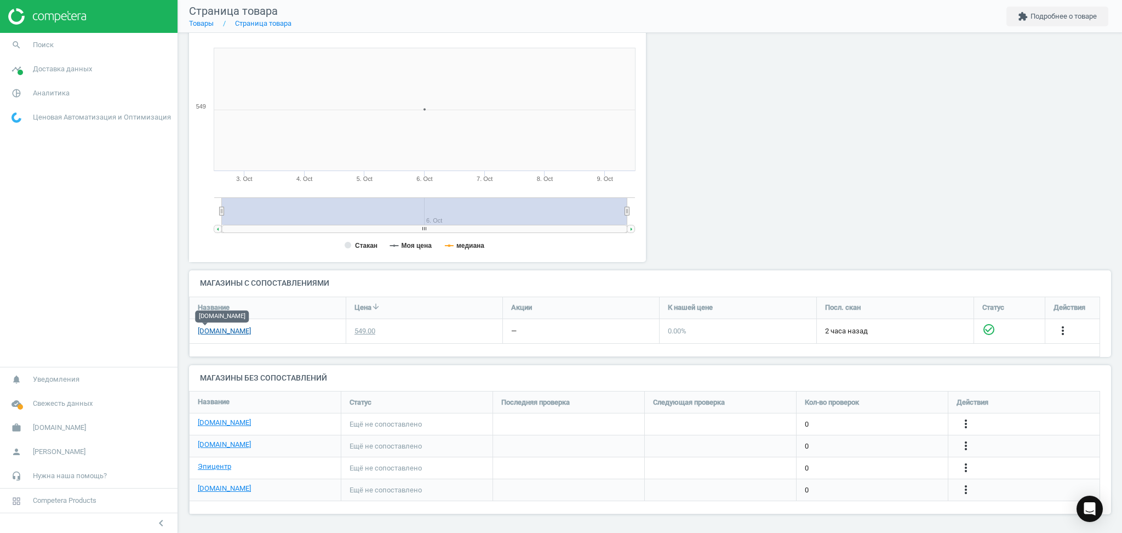
click at [203, 331] on link "[DOMAIN_NAME]" at bounding box center [224, 331] width 53 height 10
click at [967, 443] on icon "more_vert" at bounding box center [966, 445] width 13 height 13
click at [897, 442] on link "Изменить ссылку/опцию" at bounding box center [881, 440] width 150 height 17
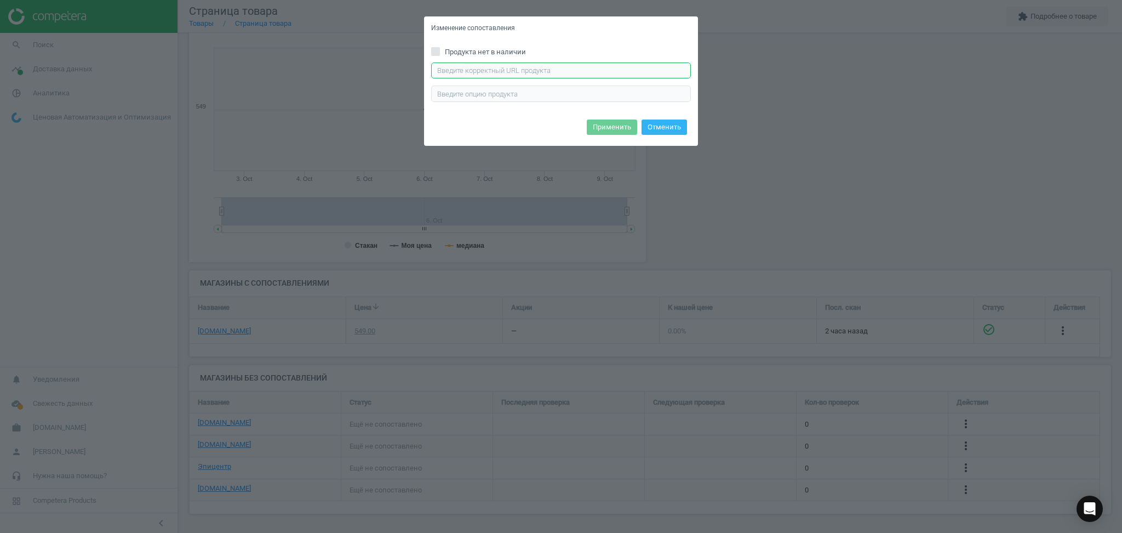
click at [529, 70] on input "text" at bounding box center [561, 70] width 260 height 16
paste input "https://antoshka.ua/uk/kolekcijna-model-hot-wheels-forsazh-hw-alfa-romeo-giulia…"
type input "https://antoshka.ua/uk/kolekcijna-model-hot-wheels-forsazh-hw-alfa-romeo-giulia…"
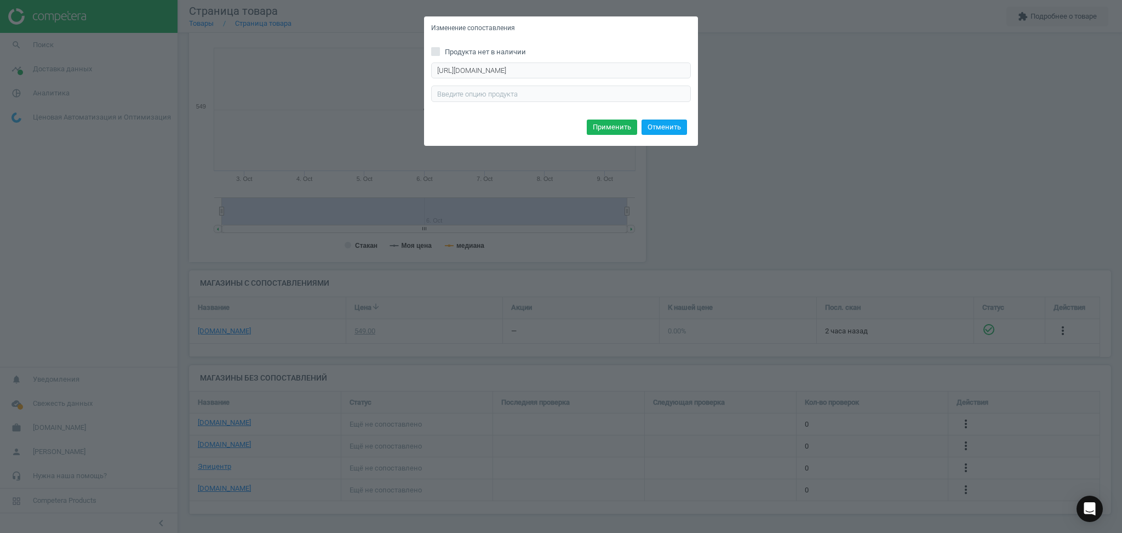
click at [674, 124] on button "Отменить" at bounding box center [664, 126] width 45 height 15
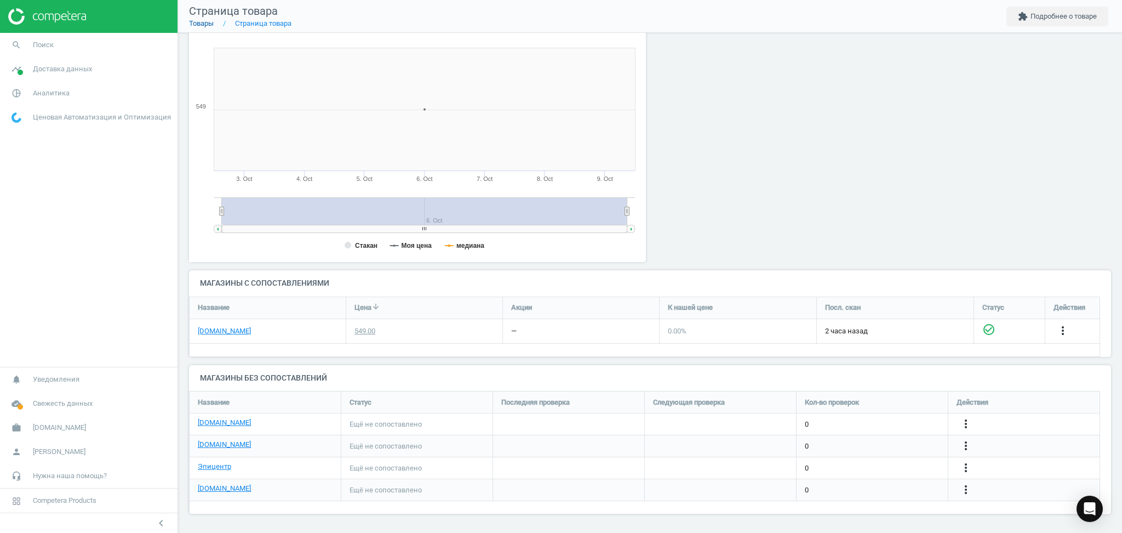
click at [203, 22] on link "Товары" at bounding box center [201, 23] width 25 height 8
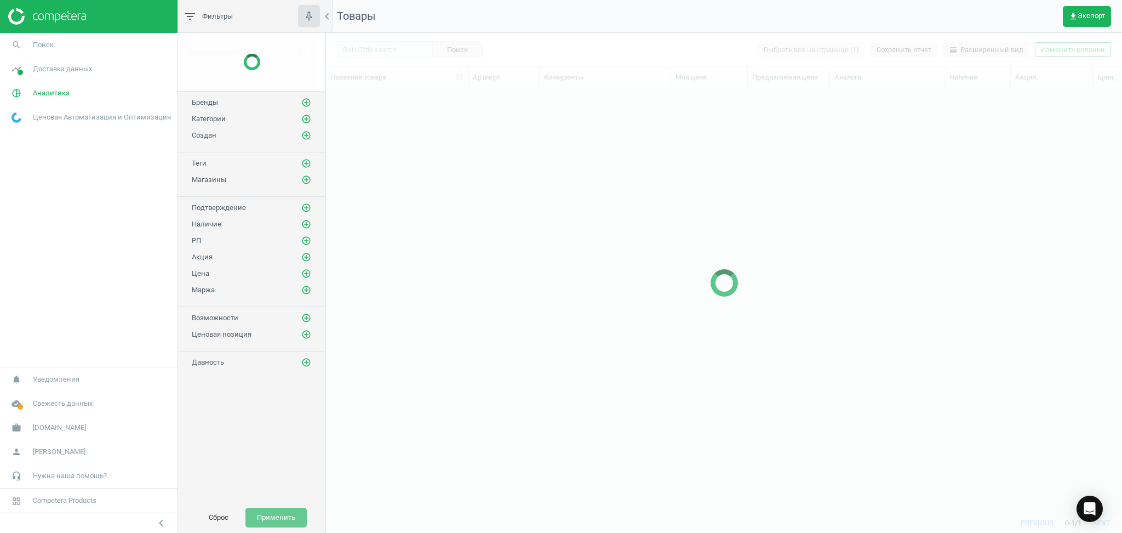
scroll to position [402, 785]
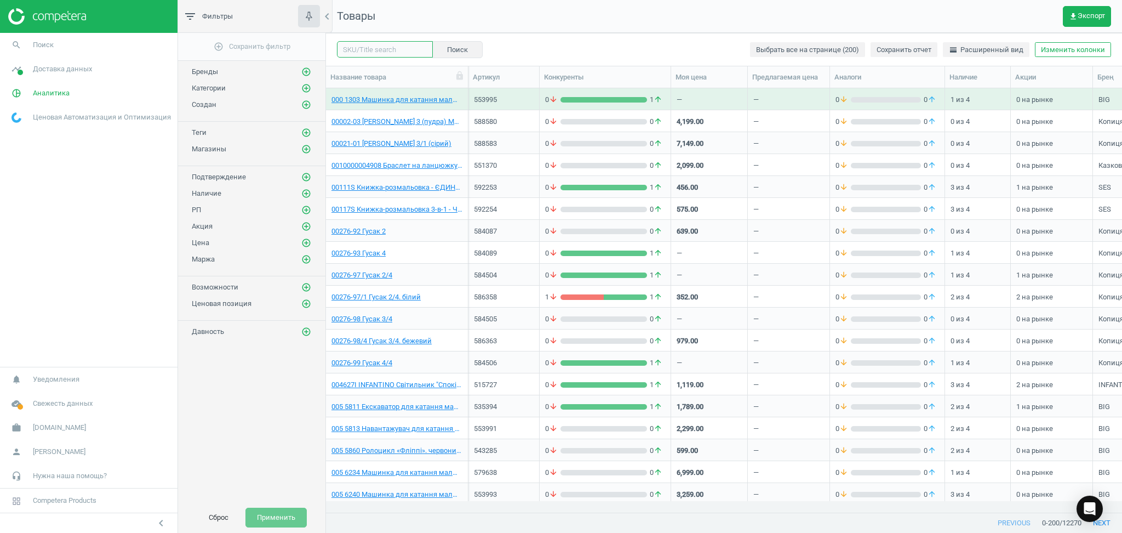
click at [381, 51] on input "text" at bounding box center [385, 49] width 96 height 16
paste input "598035"
type input "598035"
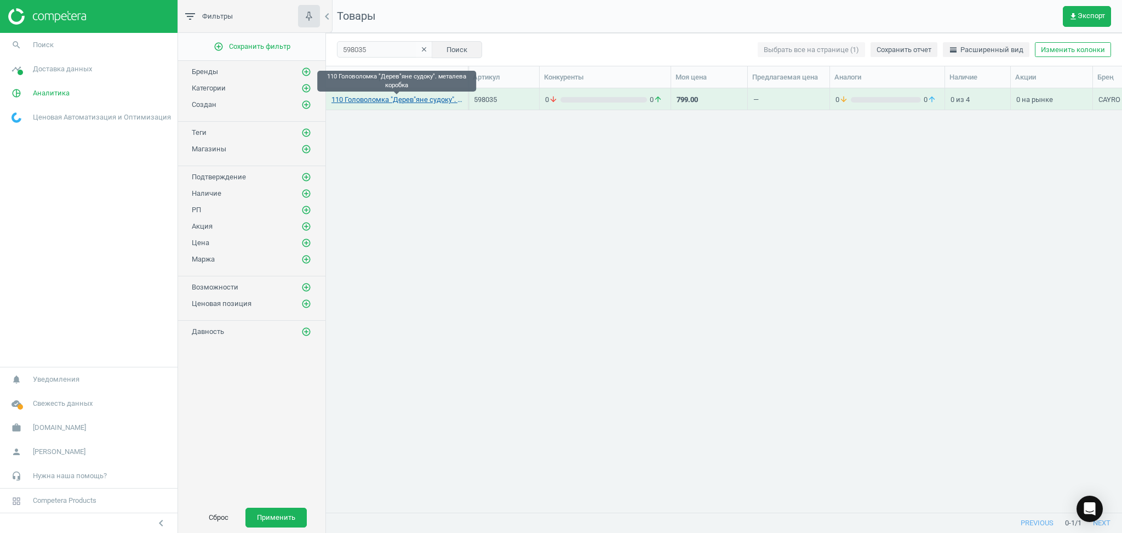
click at [410, 100] on link "110 Головоломка "Дерев"яне судоку". металева коробка" at bounding box center [397, 100] width 131 height 10
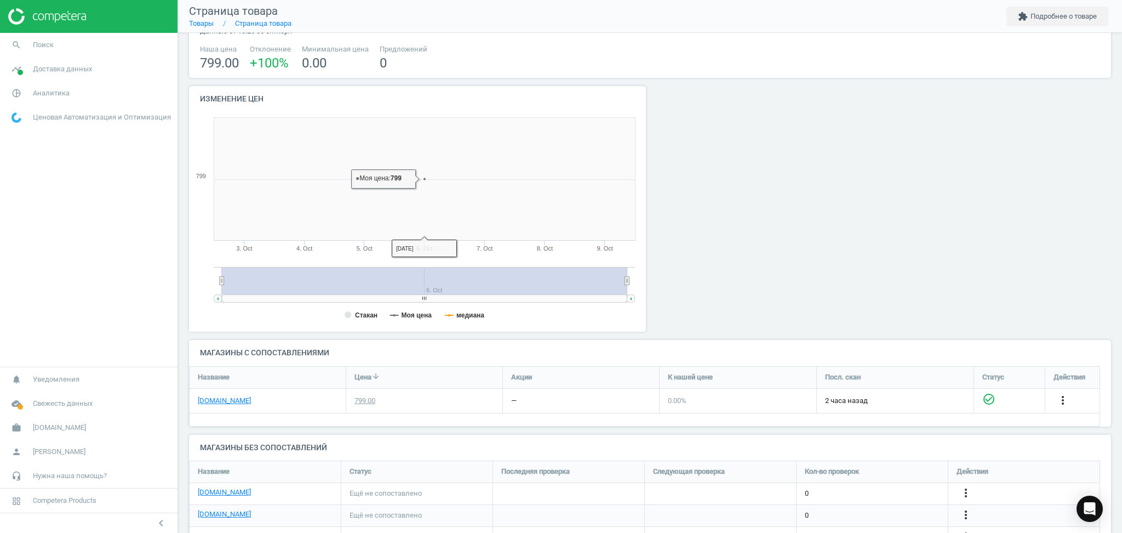
scroll to position [123, 0]
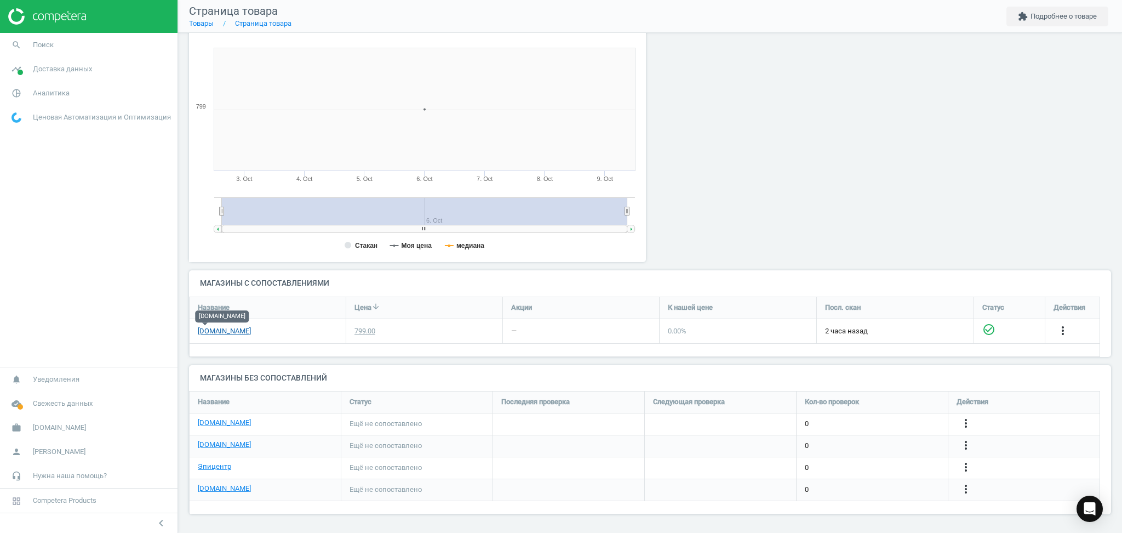
click at [202, 330] on link "[DOMAIN_NAME]" at bounding box center [224, 331] width 53 height 10
click at [965, 442] on icon "more_vert" at bounding box center [966, 445] width 13 height 13
click at [846, 440] on link "Изменить ссылку/опцию" at bounding box center [881, 440] width 150 height 17
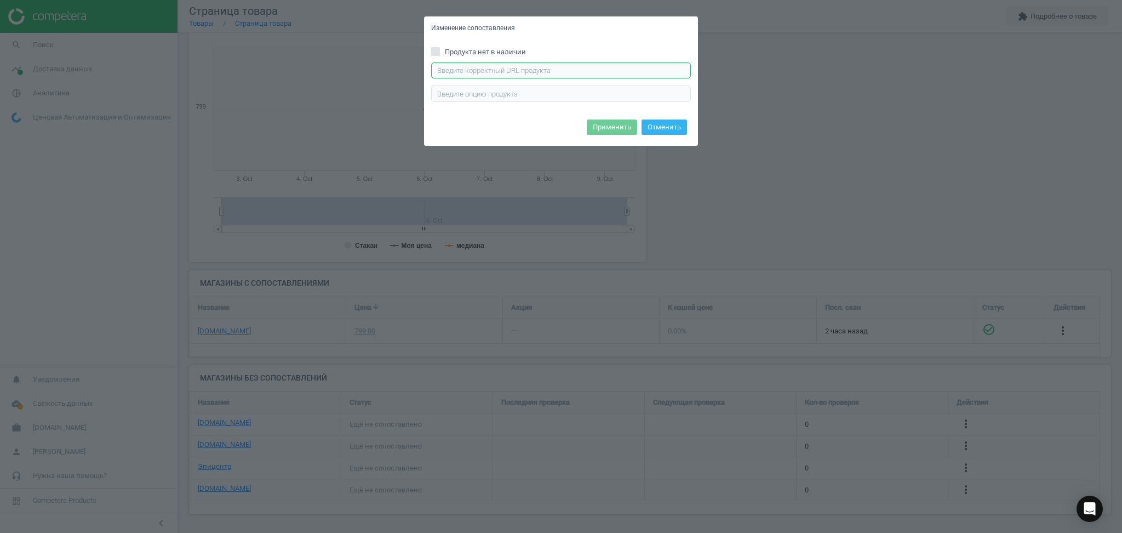
click at [523, 69] on input "text" at bounding box center [561, 70] width 260 height 16
paste input "https://antoshka.ua/uk/golovolomka-cayro-derev-jane-sudoku.html"
type input "https://antoshka.ua/uk/golovolomka-cayro-derev-jane-sudoku.html"
click at [617, 127] on button "Применить" at bounding box center [612, 126] width 50 height 15
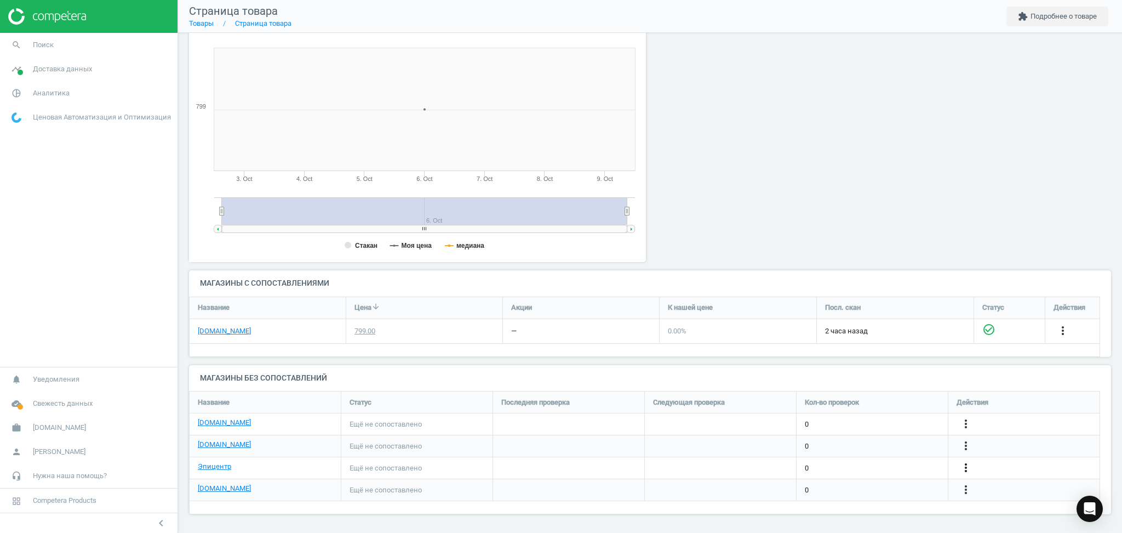
click at [970, 465] on icon "more_vert" at bounding box center [966, 467] width 13 height 13
click at [849, 464] on link "Изменить ссылку/опцию" at bounding box center [881, 463] width 150 height 17
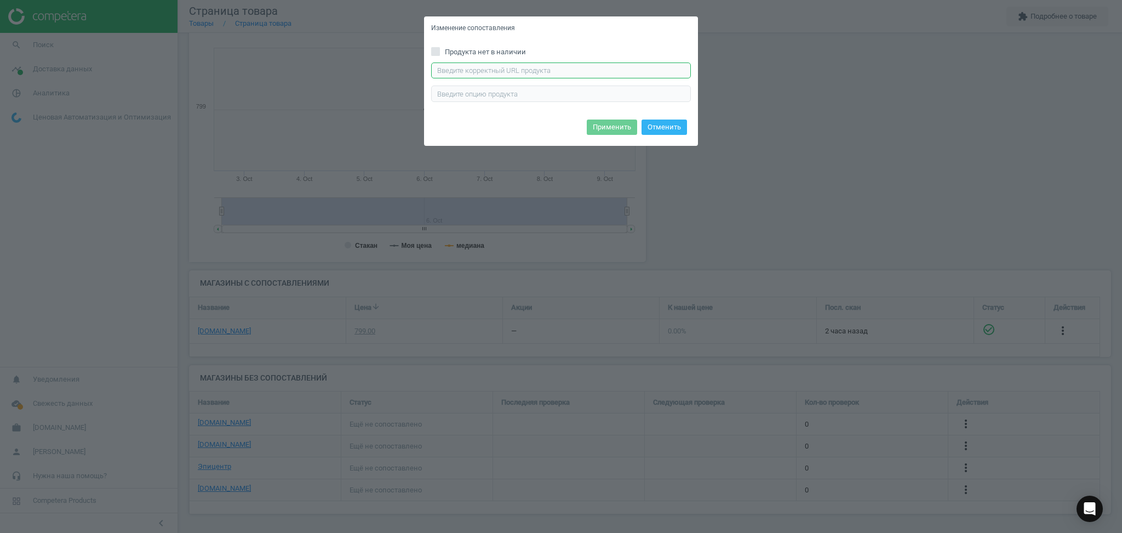
click at [514, 73] on input "text" at bounding box center [561, 70] width 260 height 16
paste input "https://epicentrk.ua/ua/shop/holovolomka-cayro-dereviane-sudoku-110.html"
type input "https://epicentrk.ua/ua/shop/holovolomka-cayro-dereviane-sudoku-110.html"
click at [612, 123] on button "Применить" at bounding box center [612, 126] width 50 height 15
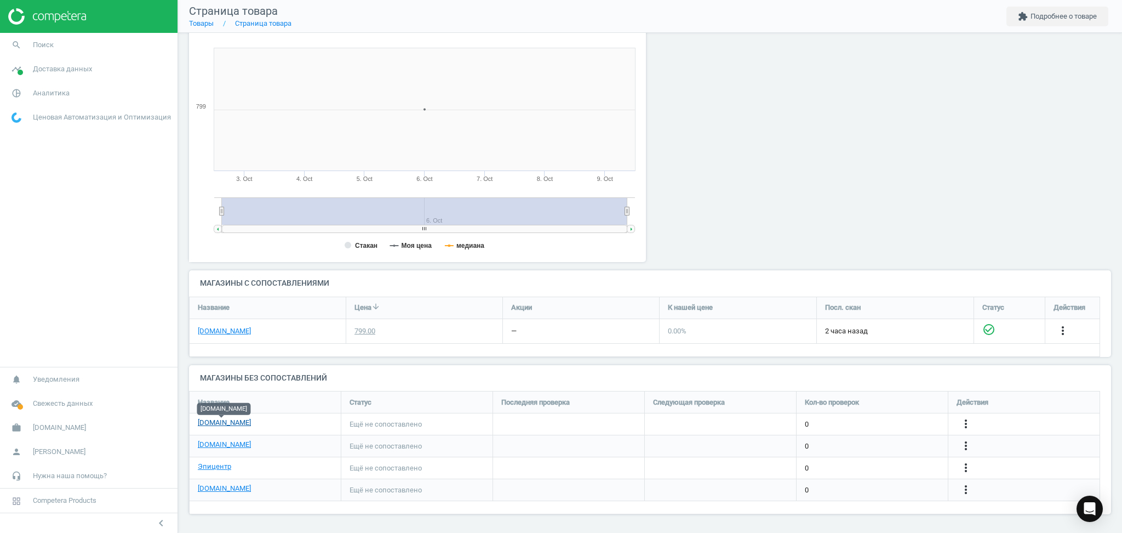
click at [232, 424] on link "[DOMAIN_NAME]" at bounding box center [224, 423] width 53 height 10
click at [198, 22] on link "Товары" at bounding box center [201, 23] width 25 height 8
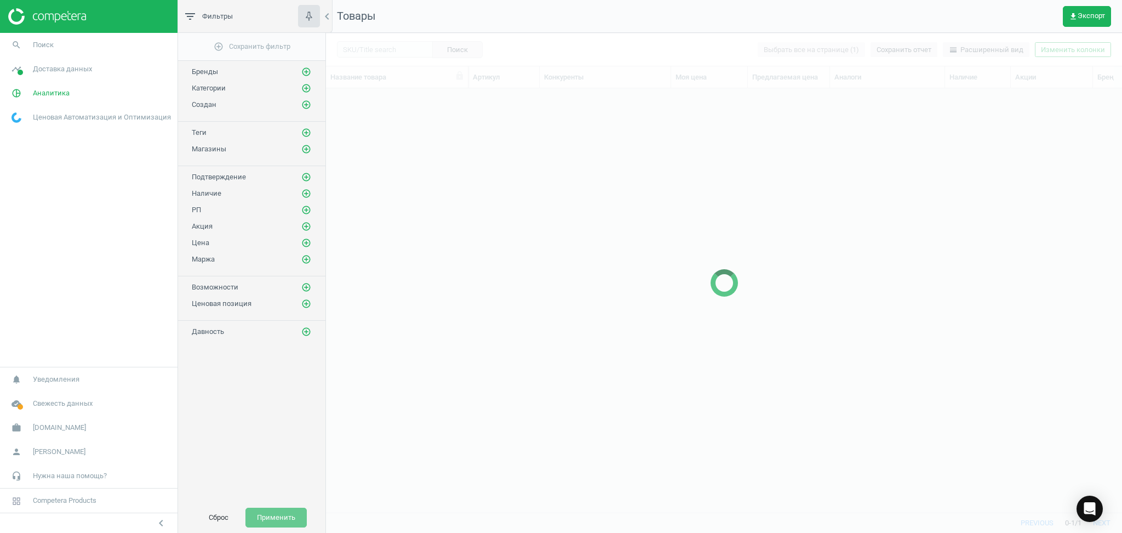
scroll to position [402, 785]
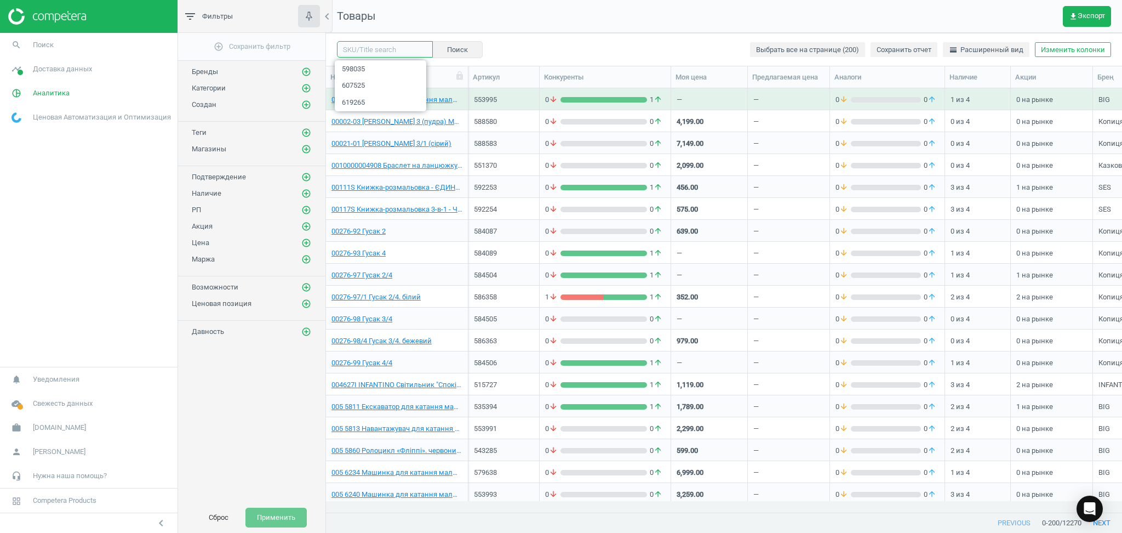
click at [372, 47] on input "text" at bounding box center [385, 49] width 96 height 16
paste input "600527"
type input "600527"
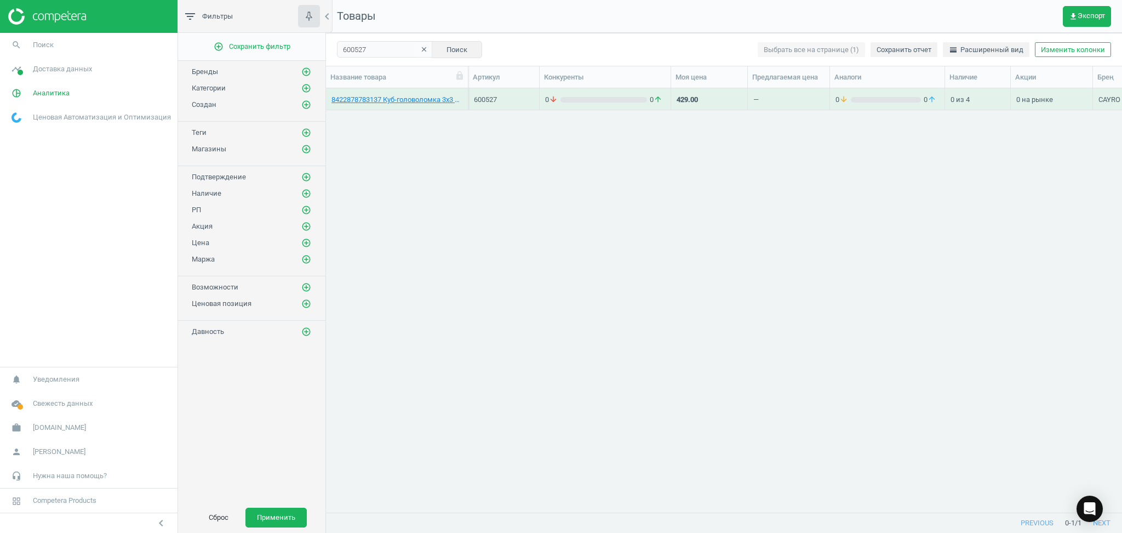
click at [381, 94] on div "8422878783137 Куб-головоломка 3х3 UNEQUAL" at bounding box center [397, 98] width 131 height 19
click at [374, 97] on link "8422878783137 Куб-головоломка 3х3 UNEQUAL" at bounding box center [397, 100] width 131 height 10
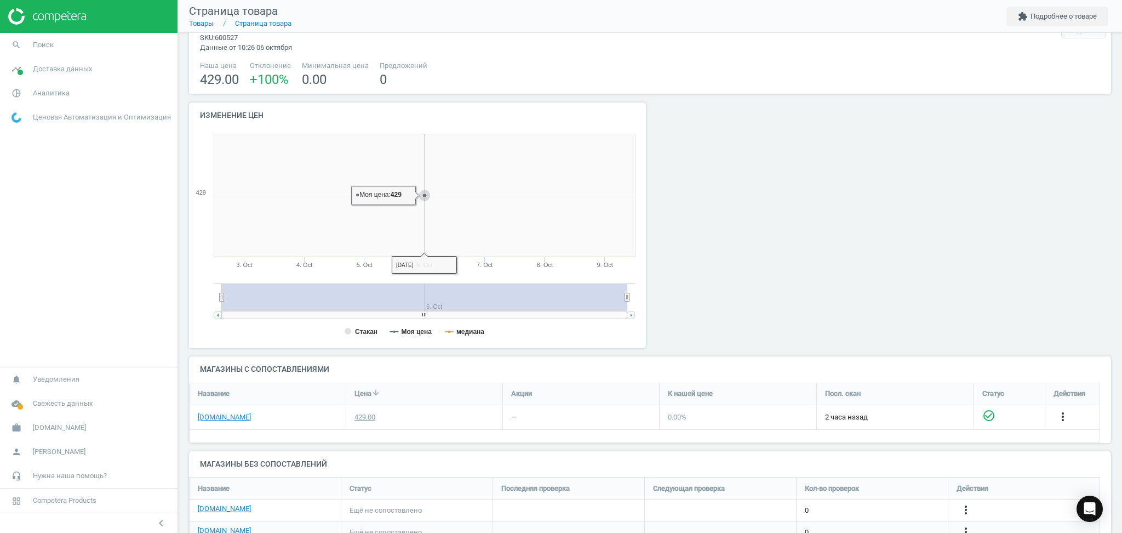
scroll to position [73, 0]
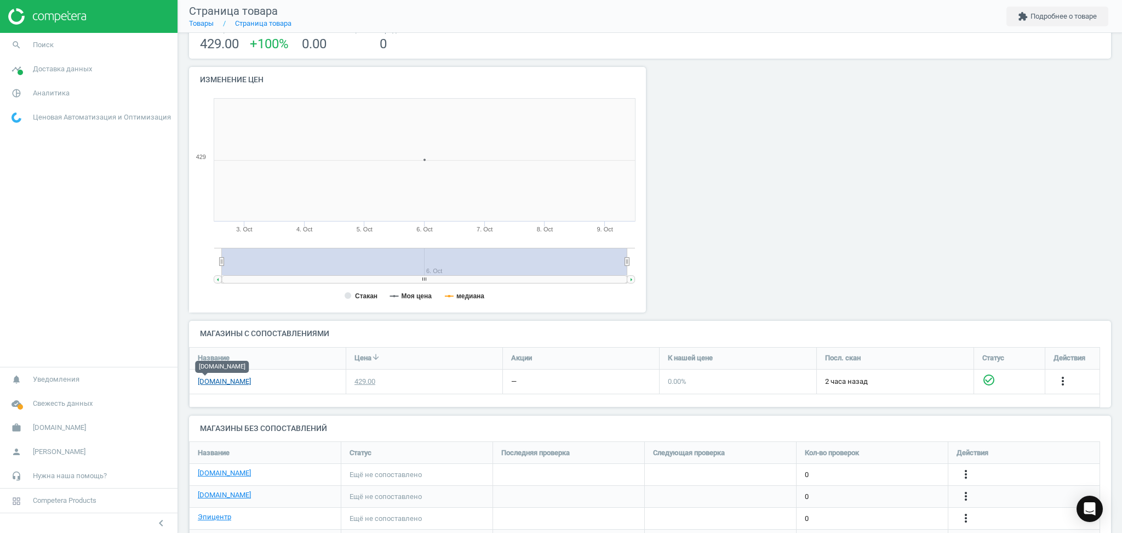
click at [205, 380] on link "[DOMAIN_NAME]" at bounding box center [224, 382] width 53 height 10
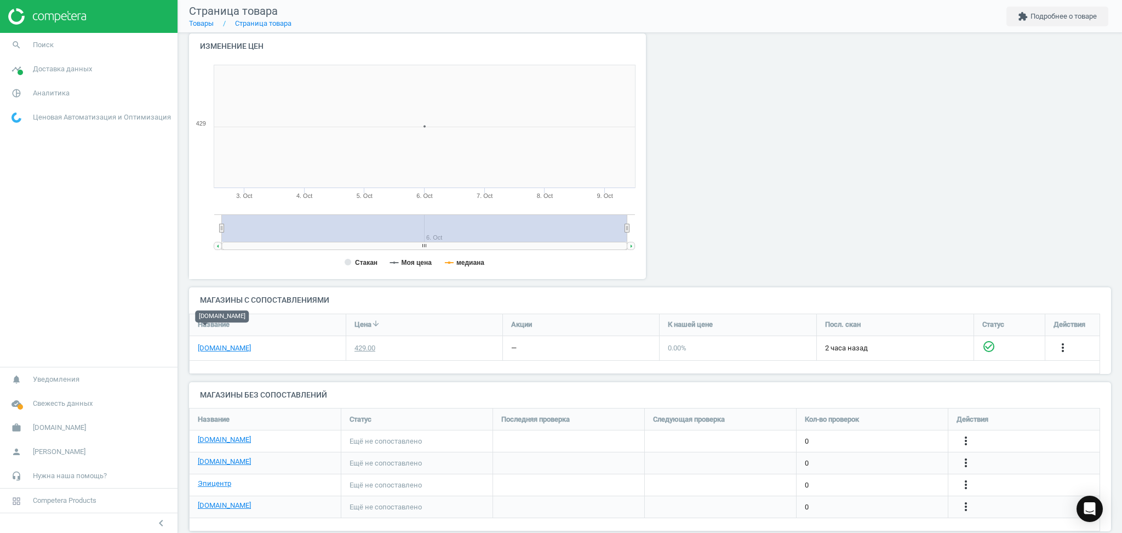
scroll to position [123, 0]
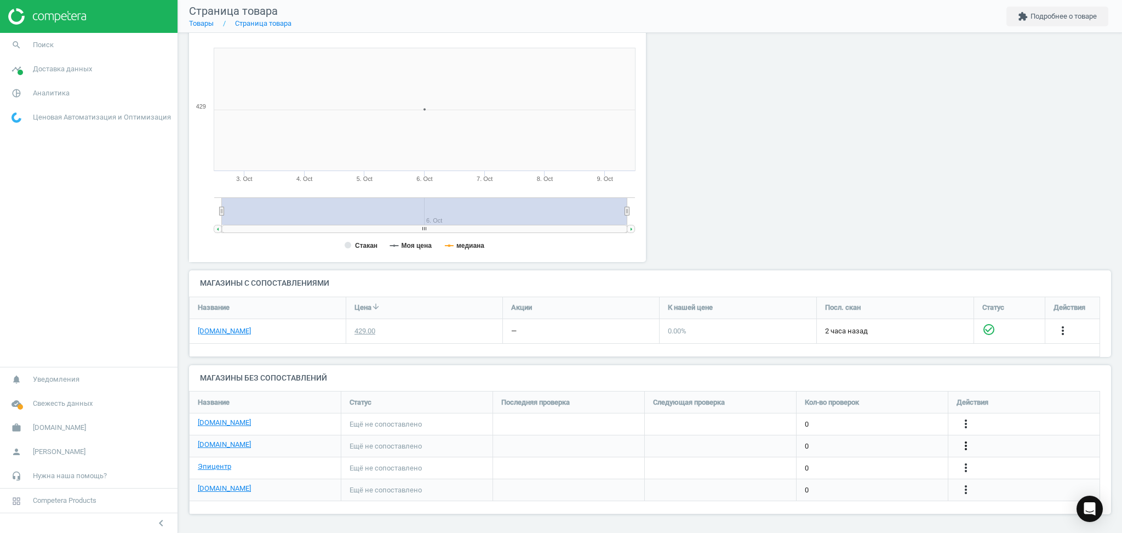
click at [966, 446] on icon "more_vert" at bounding box center [966, 445] width 13 height 13
click at [840, 439] on link "Изменить ссылку/опцию" at bounding box center [881, 440] width 150 height 17
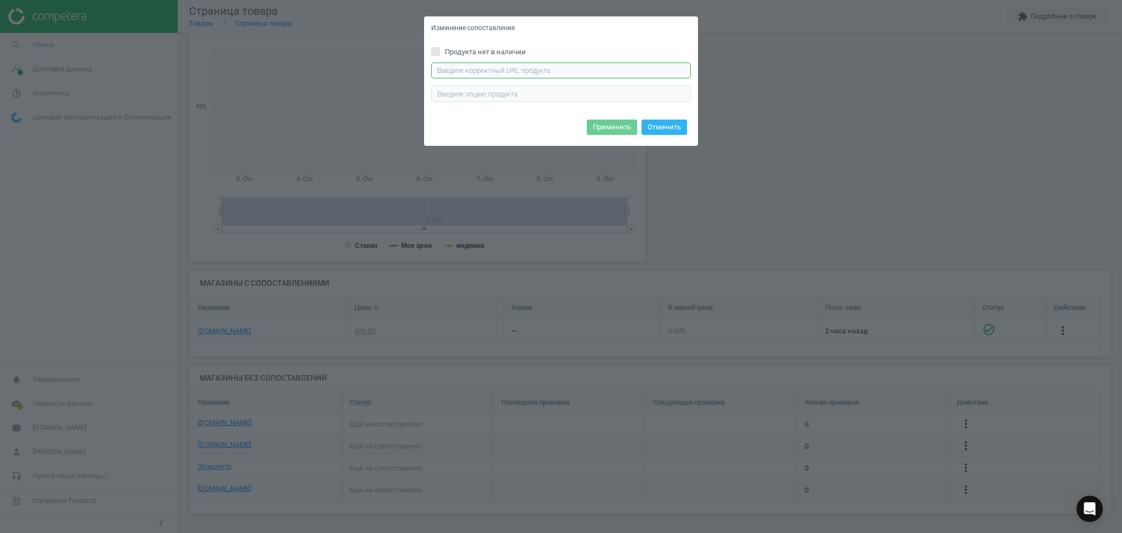
click at [562, 73] on input "text" at bounding box center [561, 70] width 260 height 16
paste input "https://antoshka.ua/uk/kub-golovolomka-cayro-asimetrichnij-3h3.html"
type input "https://antoshka.ua/uk/kub-golovolomka-cayro-asimetrichnij-3h3.html"
click at [607, 128] on button "Применить" at bounding box center [612, 126] width 50 height 15
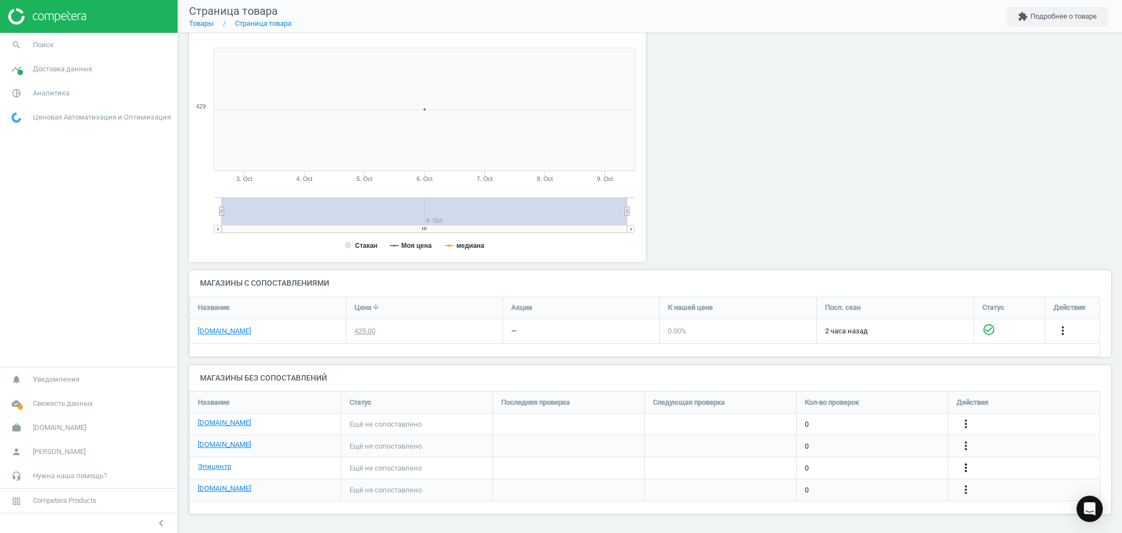
click at [966, 467] on icon "more_vert" at bounding box center [966, 467] width 13 height 13
click at [869, 463] on link "Изменить ссылку/опцию" at bounding box center [881, 463] width 150 height 17
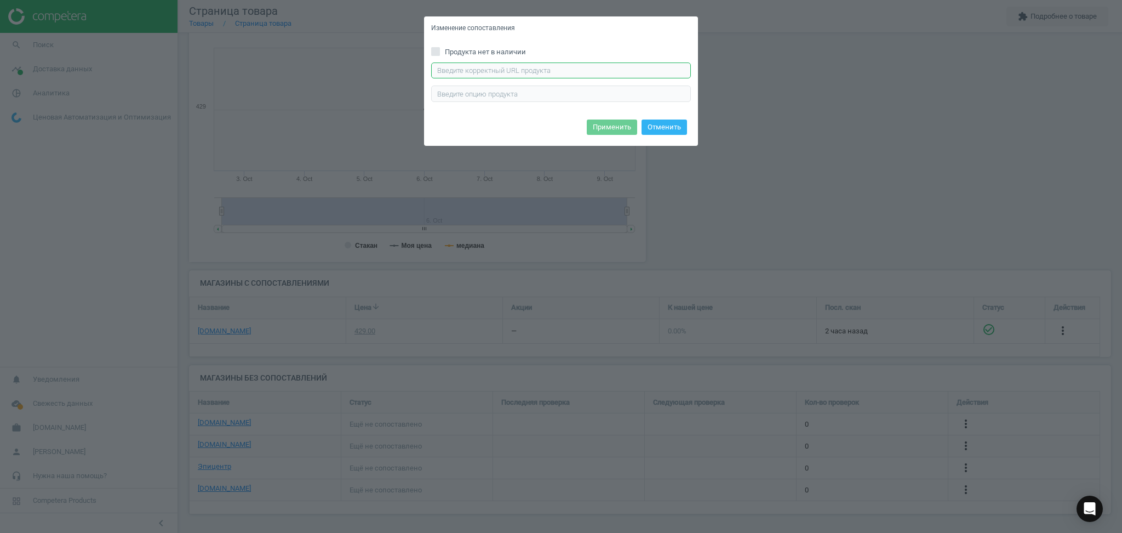
click at [590, 65] on input "text" at bounding box center [561, 70] width 260 height 16
paste input "https://epicentrk.ua/ua/shop/holovolomka-cayro-kub-3kh3-unequal-asymetrychnyi-8…"
type input "https://epicentrk.ua/ua/shop/holovolomka-cayro-kub-3kh3-unequal-asymetrychnyi-8…"
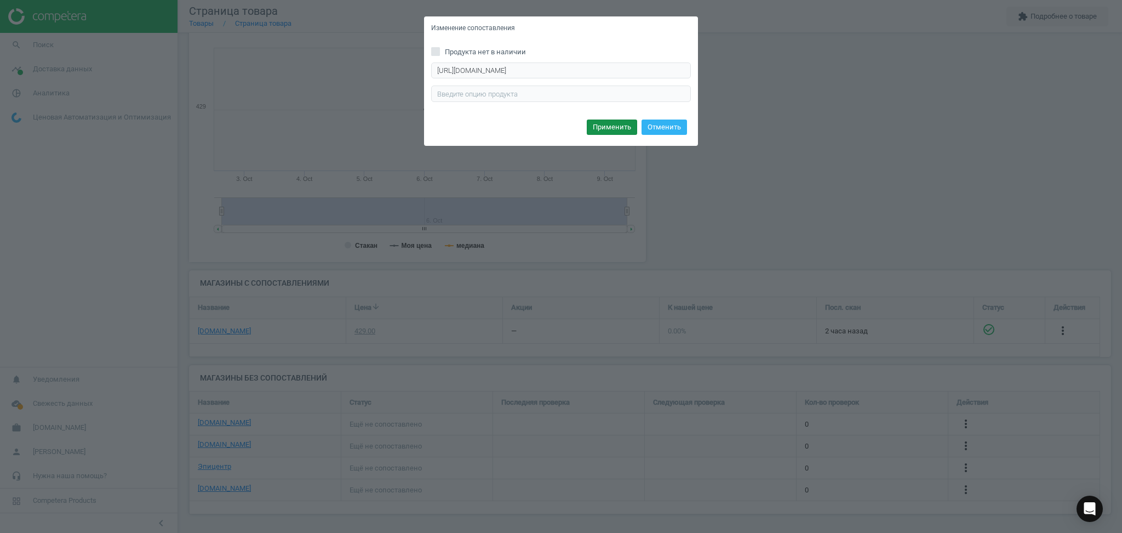
click at [624, 126] on button "Применить" at bounding box center [612, 126] width 50 height 15
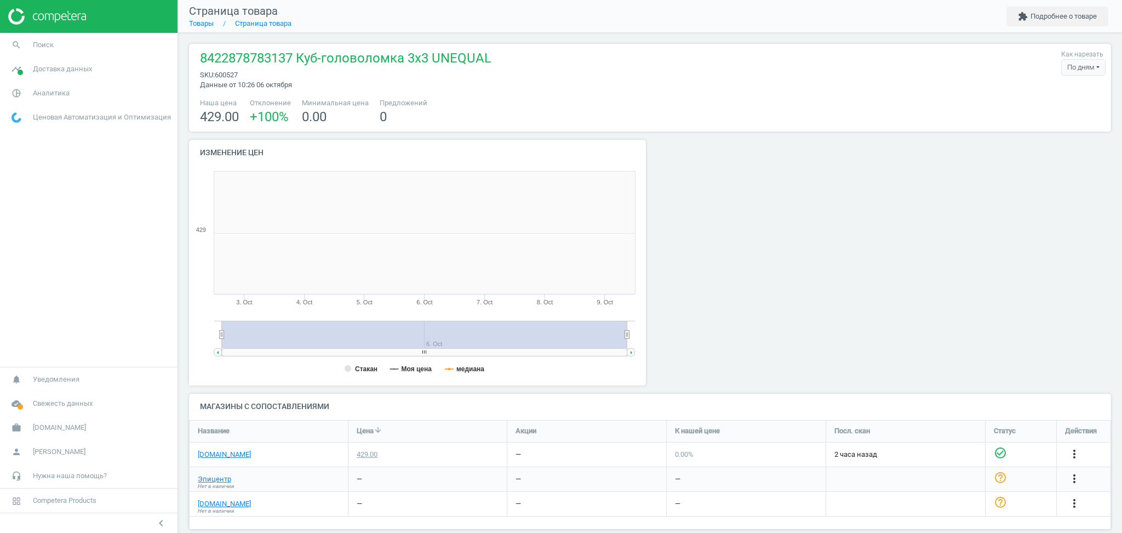
scroll to position [242, 474]
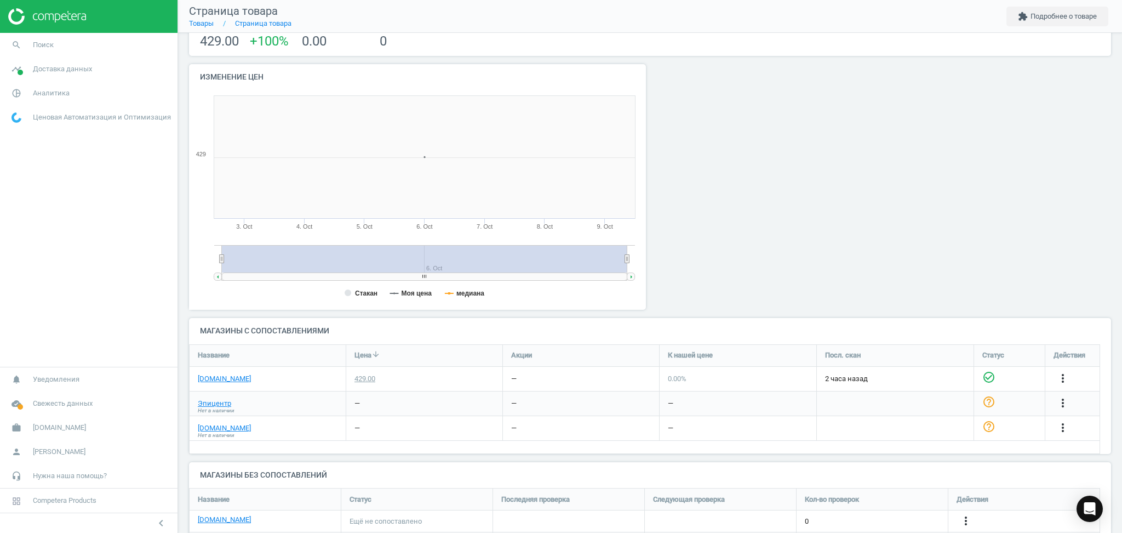
scroll to position [129, 0]
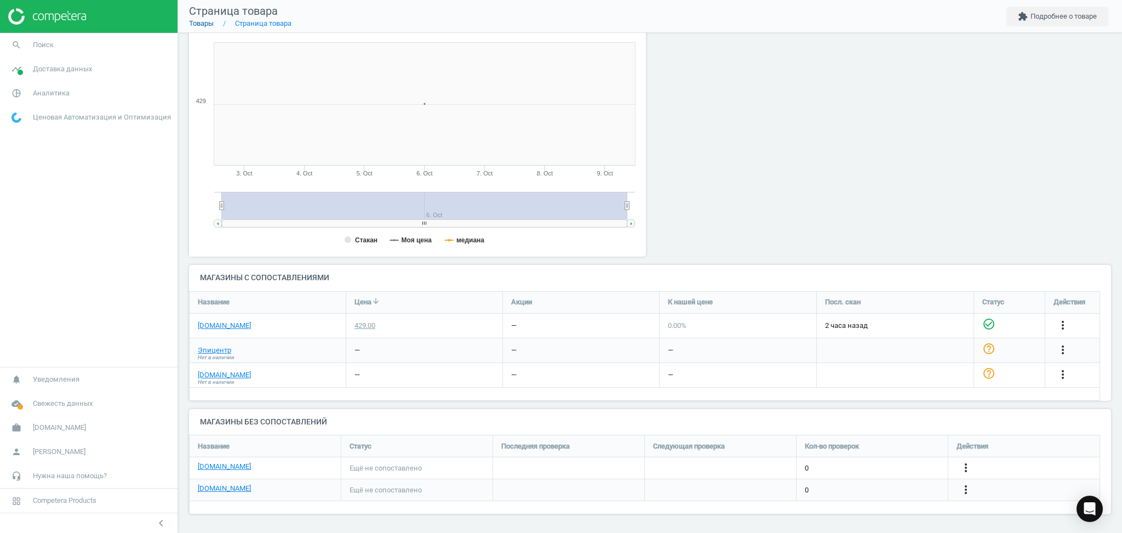
click at [200, 25] on link "Товары" at bounding box center [201, 23] width 25 height 8
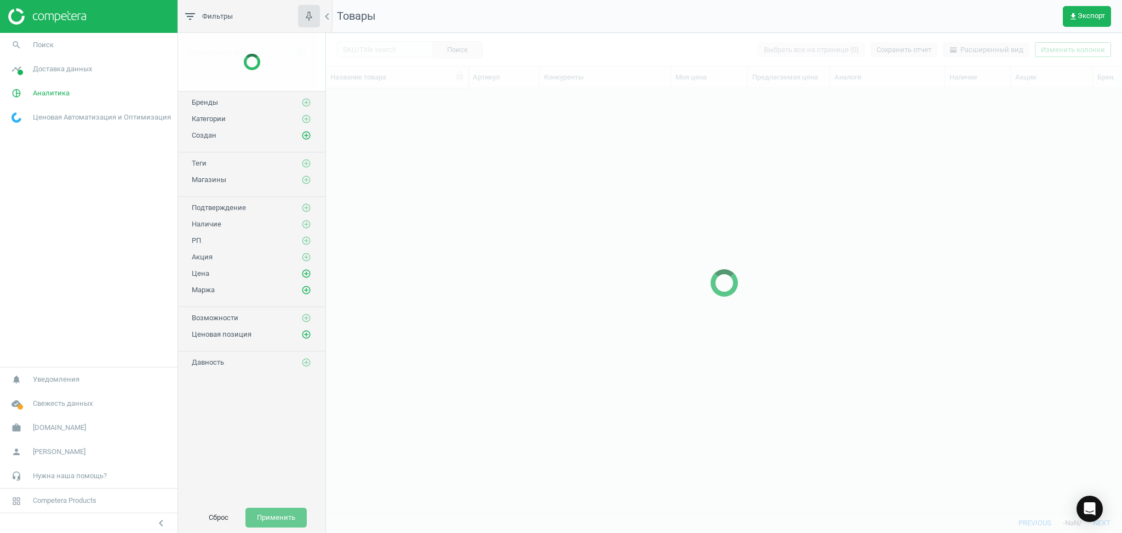
scroll to position [402, 785]
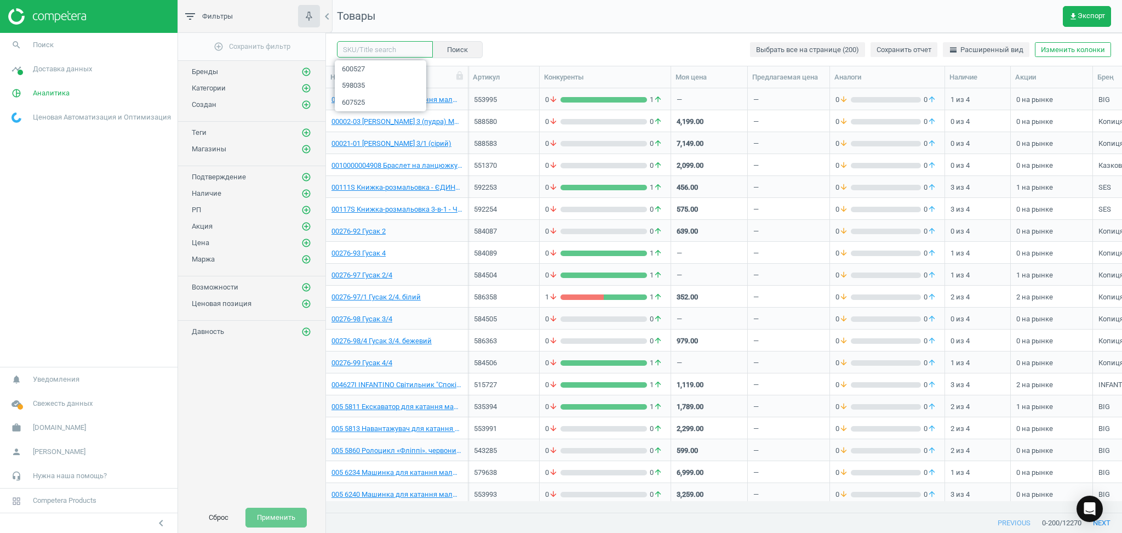
click at [388, 48] on input "text" at bounding box center [385, 49] width 96 height 16
paste input "591508"
type input "591508"
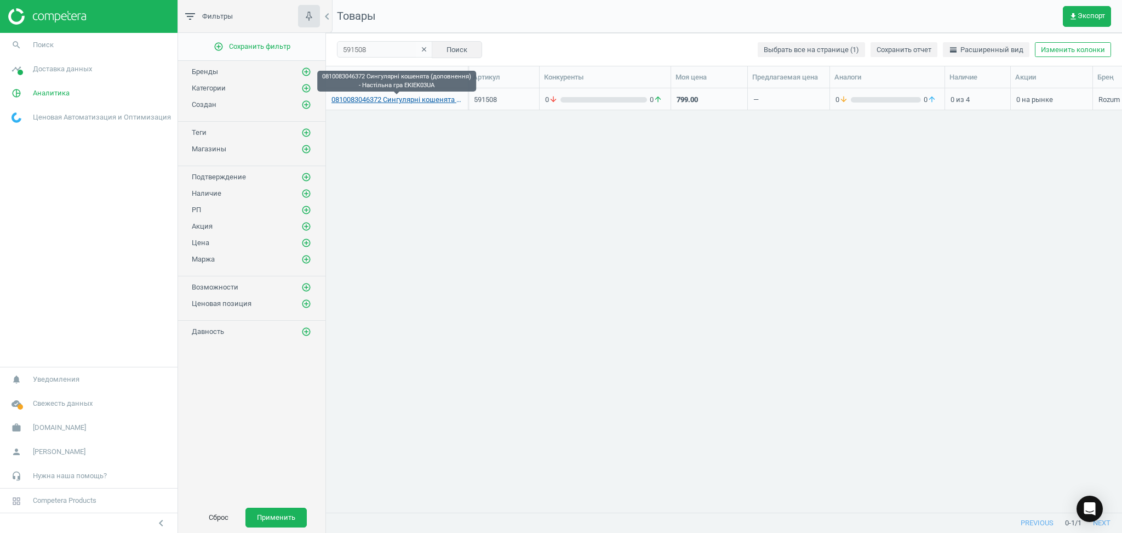
click at [378, 96] on link "0810083046372 Сингулярні кошенята (доповнення) - Настільна гра EKIEK03UA" at bounding box center [397, 100] width 131 height 10
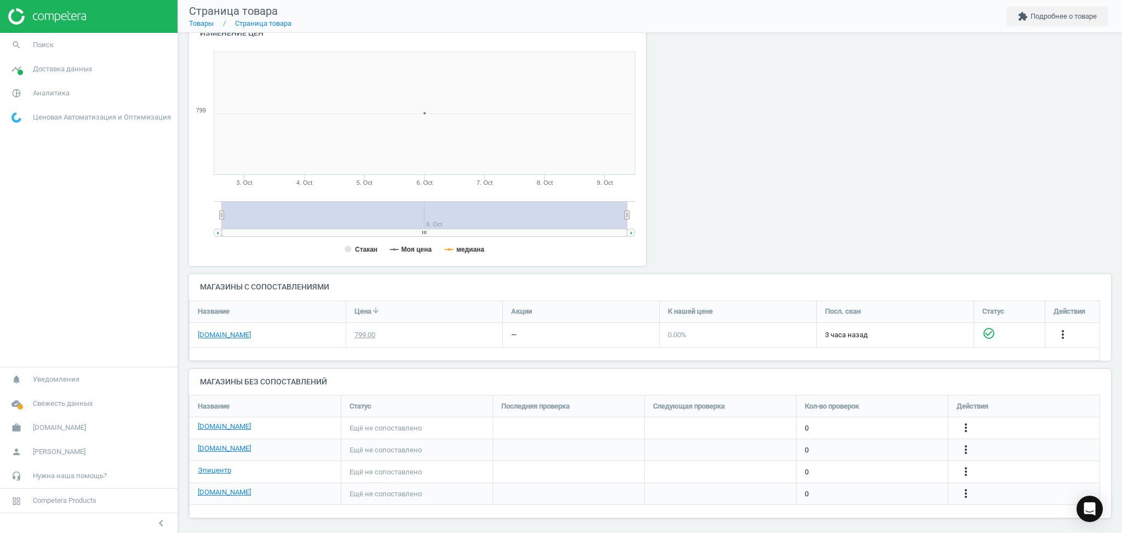
scroll to position [123, 0]
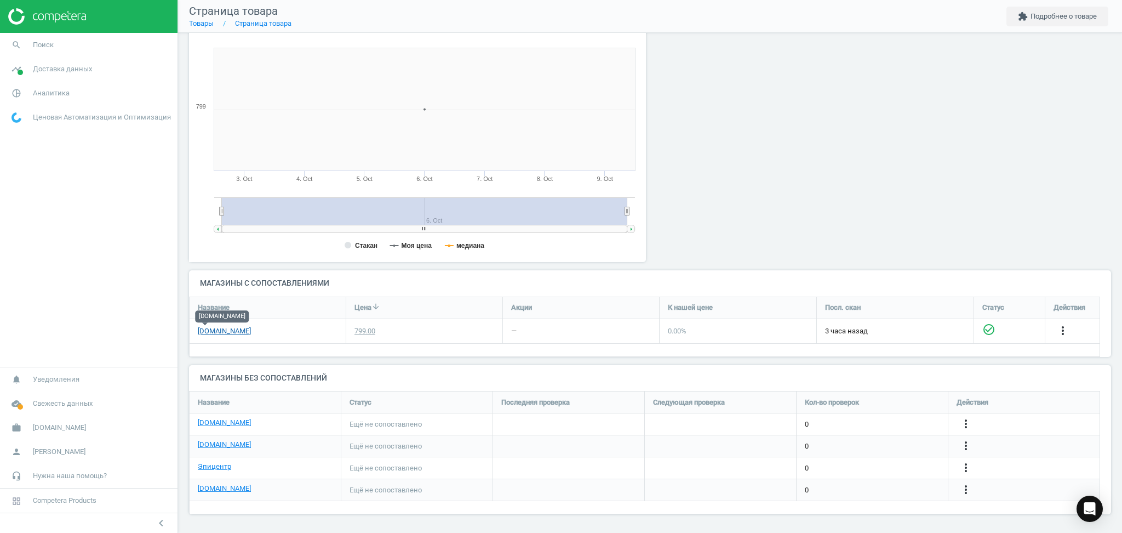
click at [209, 330] on link "[DOMAIN_NAME]" at bounding box center [224, 331] width 53 height 10
click at [966, 422] on icon "more_vert" at bounding box center [966, 423] width 13 height 13
click at [866, 419] on link "Изменить ссылку/опцию" at bounding box center [881, 419] width 150 height 17
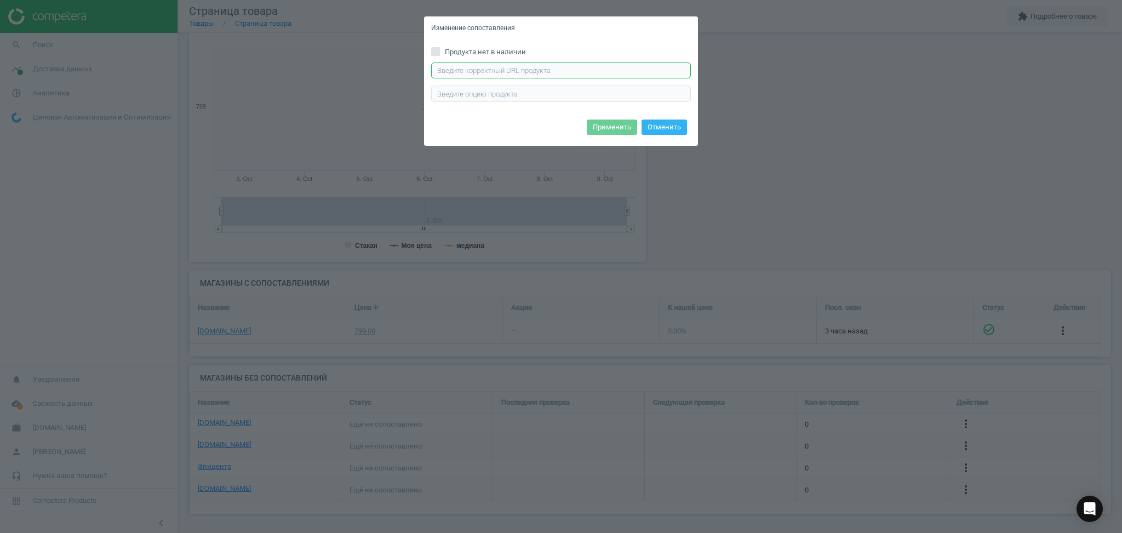
click at [541, 71] on input "text" at bounding box center [561, 70] width 260 height 16
paste input "https://rozetka.com.ua/ua/rozum-0810083046372/p417965700/"
type input "https://rozetka.com.ua/ua/rozum-0810083046372/p417965700/"
click at [615, 126] on button "Применить" at bounding box center [612, 126] width 50 height 15
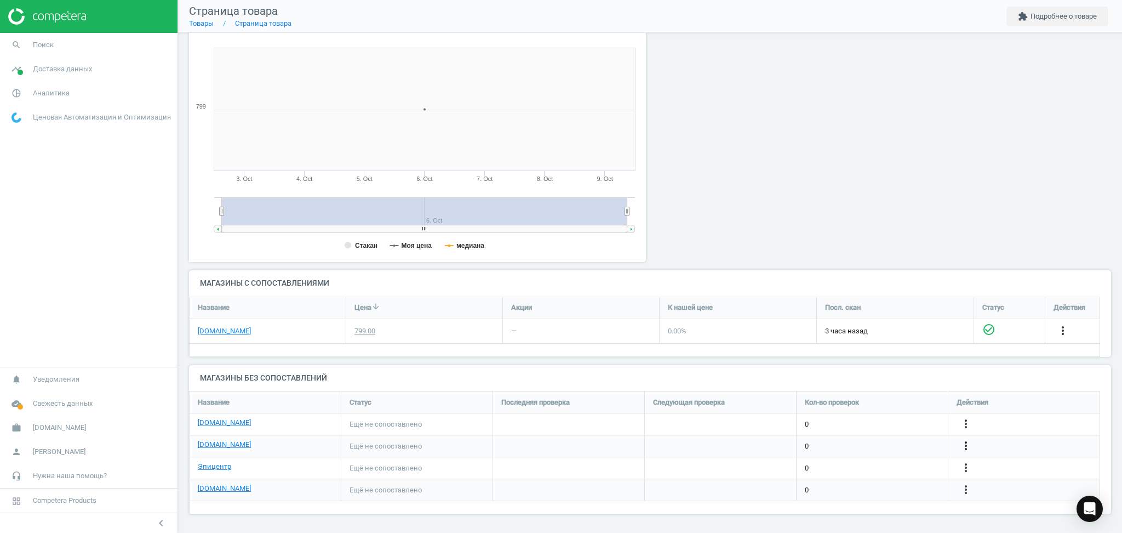
click at [963, 446] on icon "more_vert" at bounding box center [966, 445] width 13 height 13
click at [836, 437] on link "Изменить ссылку/опцию" at bounding box center [881, 440] width 150 height 17
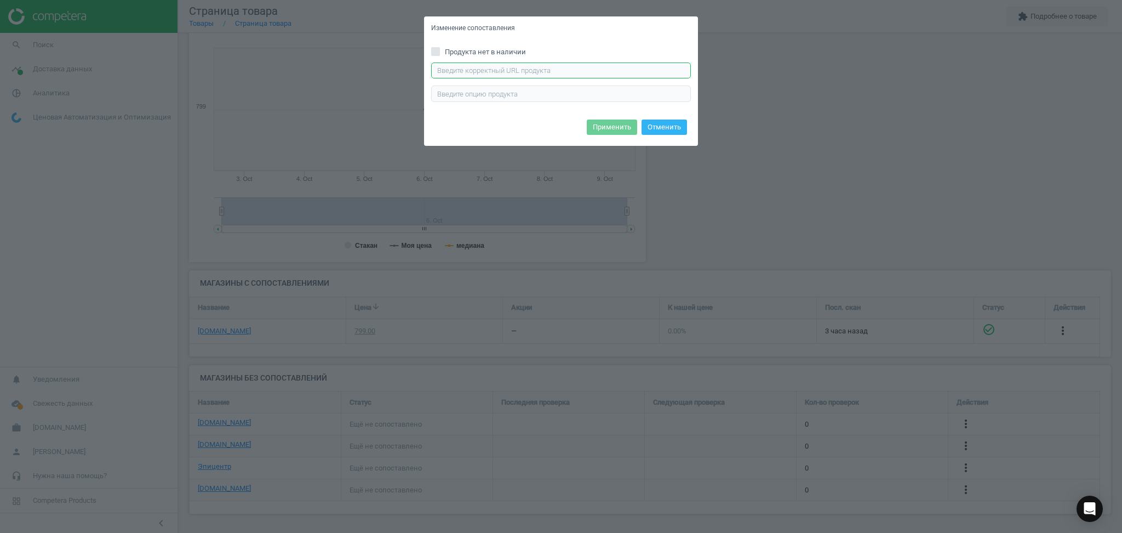
click at [532, 66] on input "text" at bounding box center [561, 70] width 260 height 16
paste input "https://antoshka.ua/uk/nastil-na-gra-rozum-singuljarni-kotjata-ukr.html"
type input "https://antoshka.ua/uk/nastil-na-gra-rozum-singuljarni-kotjata-ukr.html"
click at [619, 126] on button "Применить" at bounding box center [612, 126] width 50 height 15
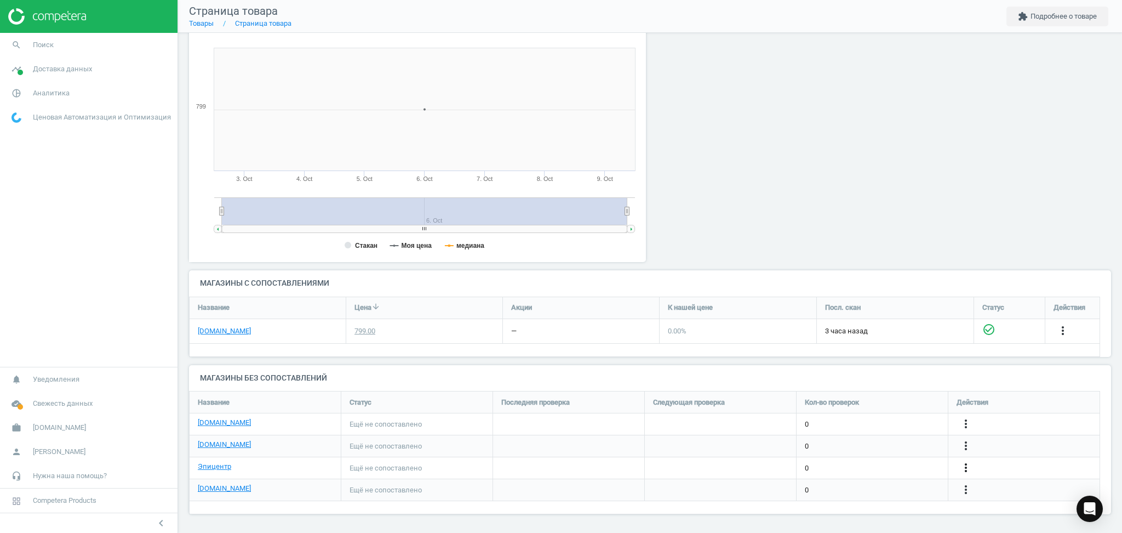
click at [967, 466] on icon "more_vert" at bounding box center [966, 467] width 13 height 13
click at [852, 464] on link "Изменить ссылку/опцию" at bounding box center [881, 463] width 150 height 17
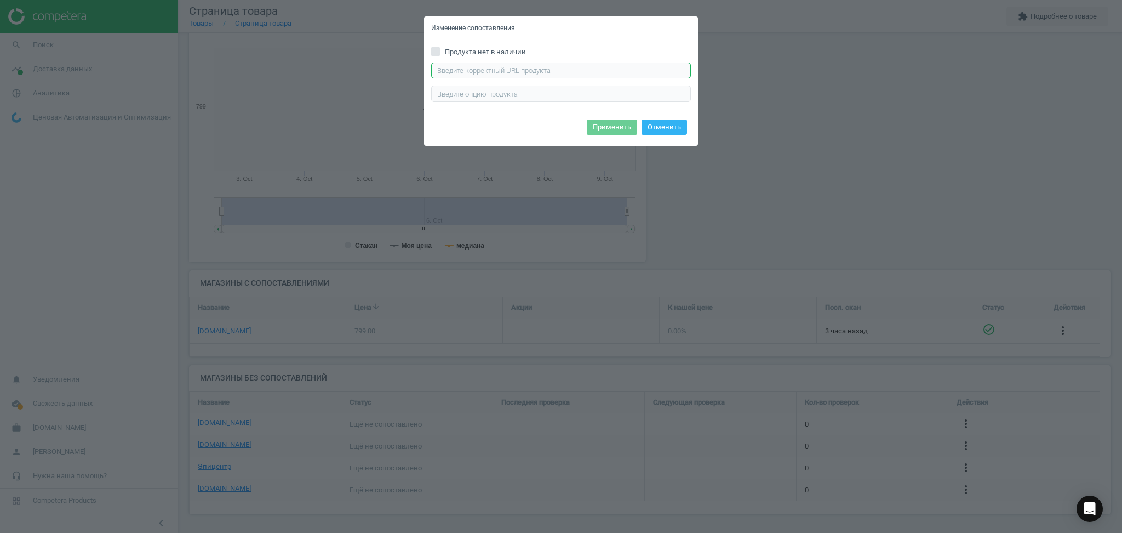
click at [589, 70] on input "text" at bounding box center [561, 70] width 260 height 16
paste input "https://epicentrk.ua/ua/shop/hra-nastilna-rozum-synhuliarni-kosheniata-dopovnen…"
type input "https://epicentrk.ua/ua/shop/hra-nastilna-rozum-synhuliarni-kosheniata-dopovnen…"
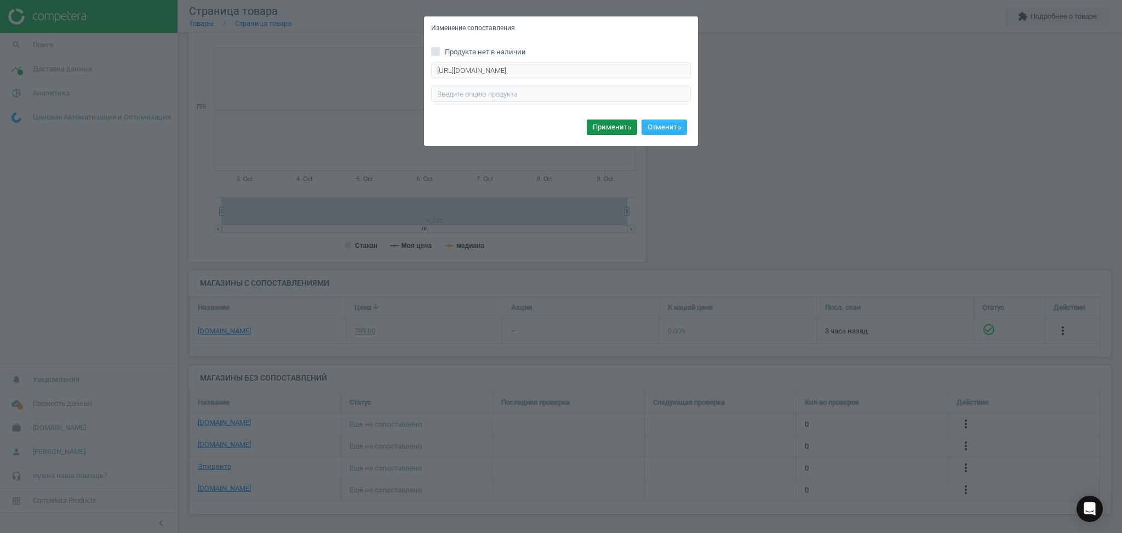
click at [616, 134] on button "Применить" at bounding box center [612, 126] width 50 height 15
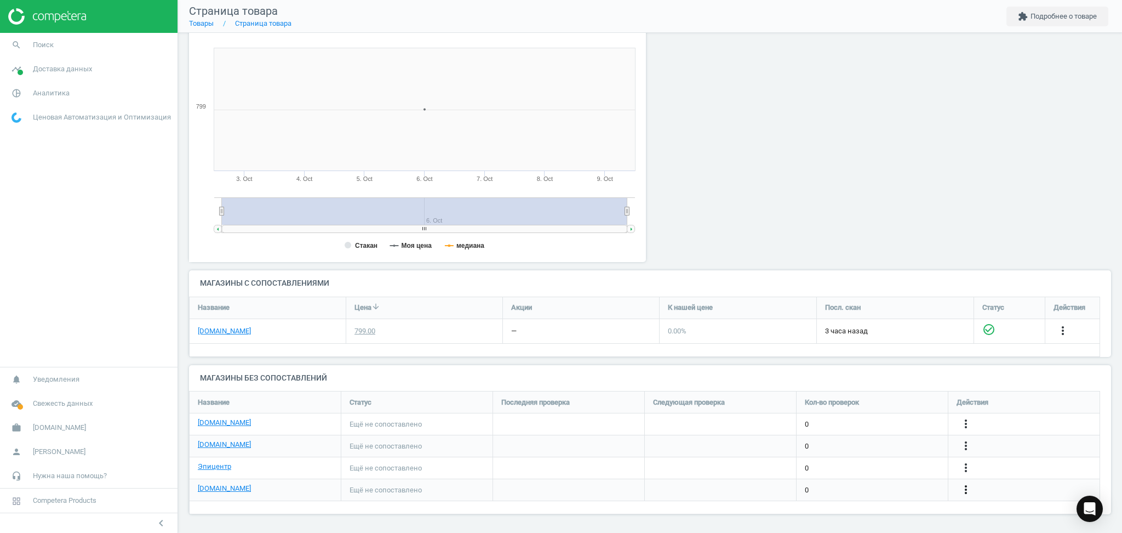
click at [965, 487] on icon "more_vert" at bounding box center [966, 489] width 13 height 13
click at [883, 482] on link "Изменить ссылку/опцию" at bounding box center [881, 484] width 150 height 17
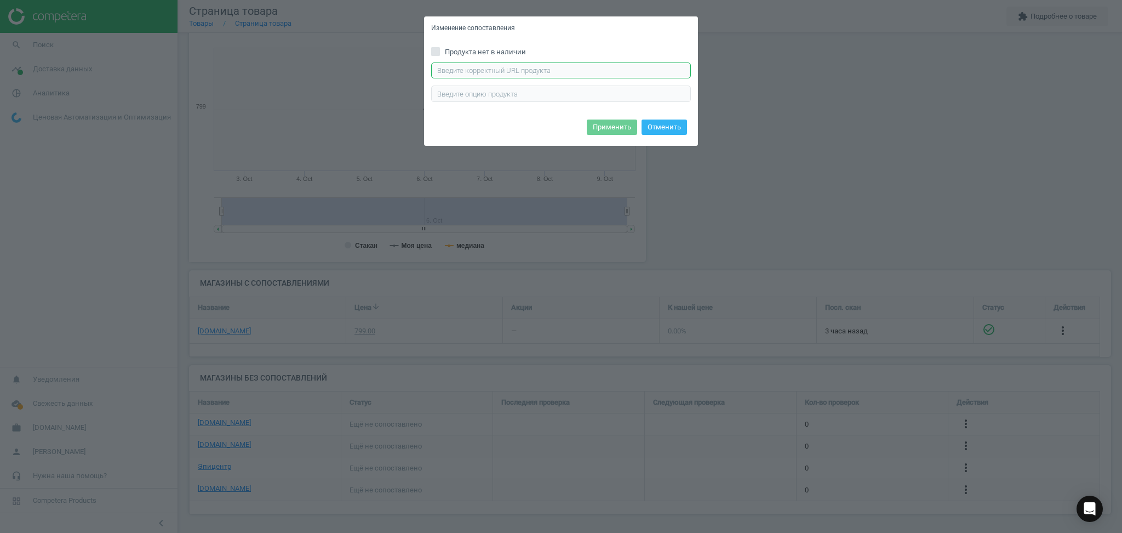
click at [553, 69] on input "text" at bounding box center [561, 70] width 260 height 16
paste input "https://chudo-ostriv.com.ua/ua/nastolnaja-igra-rozum-singuljarnye-kotjata-dopol…"
type input "https://chudo-ostriv.com.ua/ua/nastolnaja-igra-rozum-singuljarnye-kotjata-dopol…"
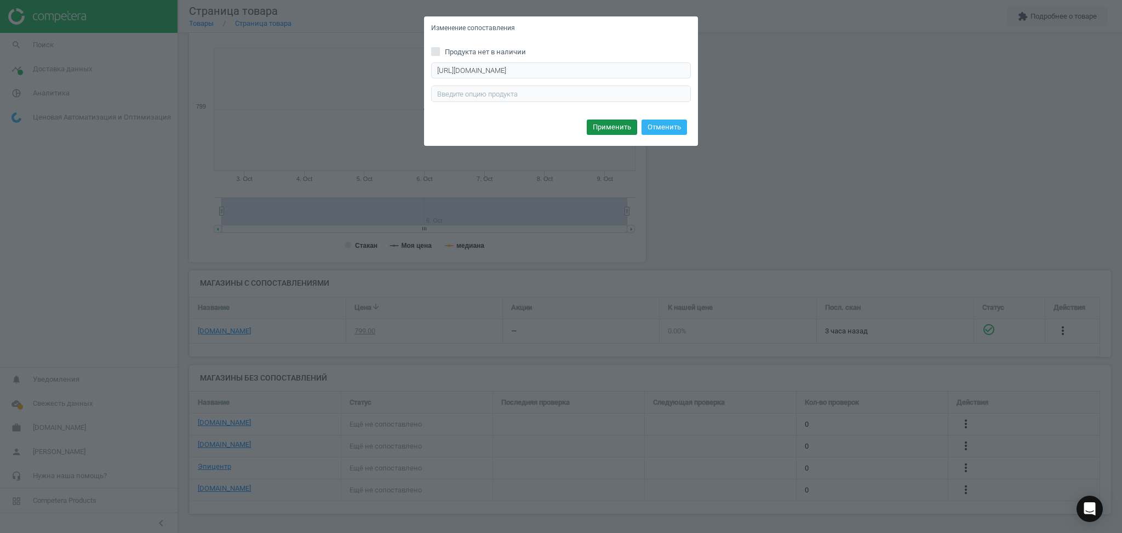
click at [617, 132] on button "Применить" at bounding box center [612, 126] width 50 height 15
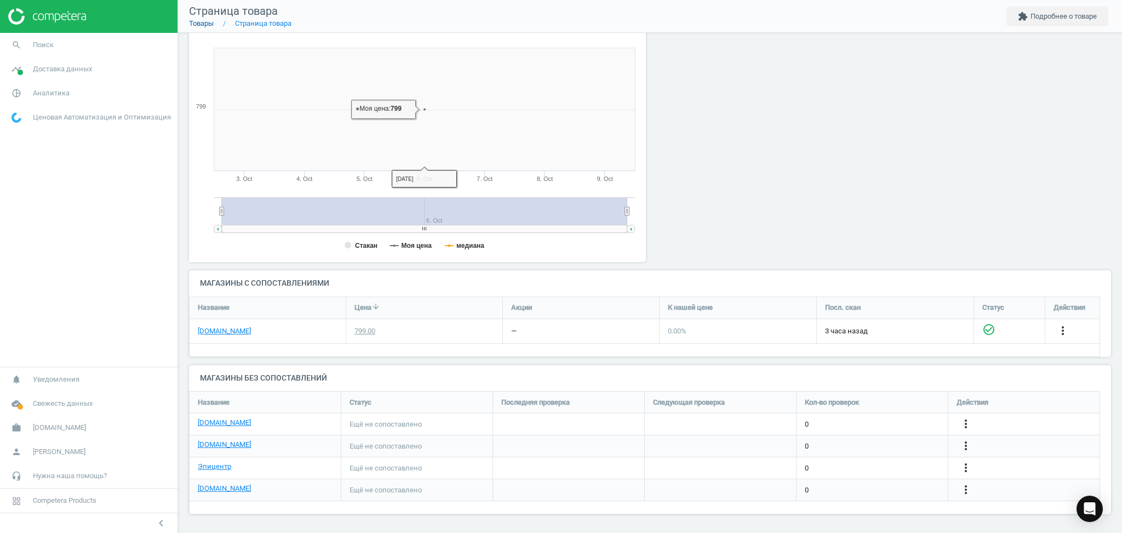
click at [202, 25] on link "Товары" at bounding box center [201, 23] width 25 height 8
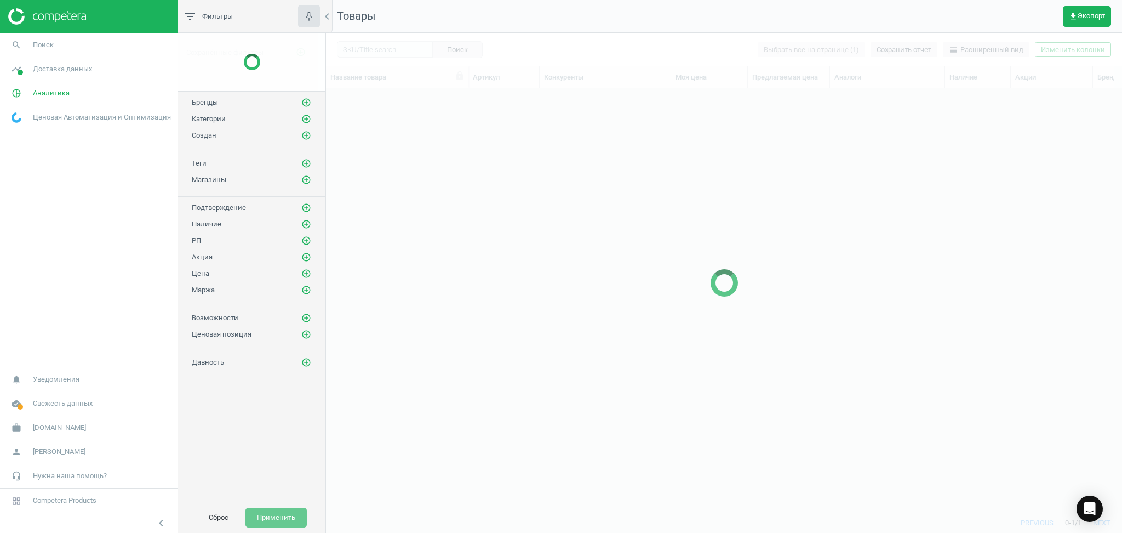
scroll to position [402, 785]
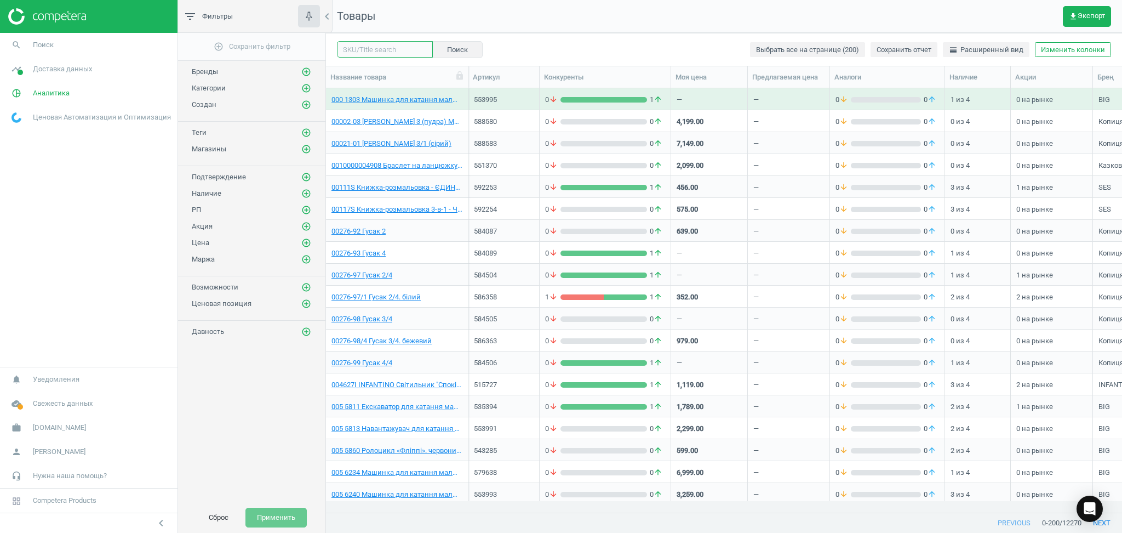
click at [384, 48] on input "text" at bounding box center [385, 49] width 96 height 16
paste input "607497"
type input "607497"
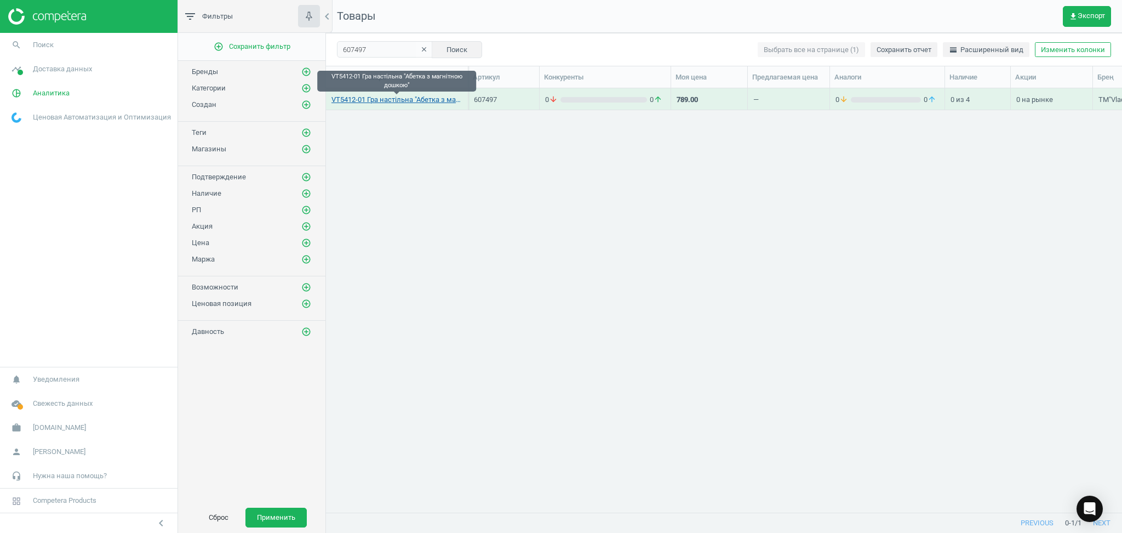
click at [421, 101] on link "VT5412-01 Гра настільна "Абетка з магнітною дошкою"" at bounding box center [397, 100] width 131 height 10
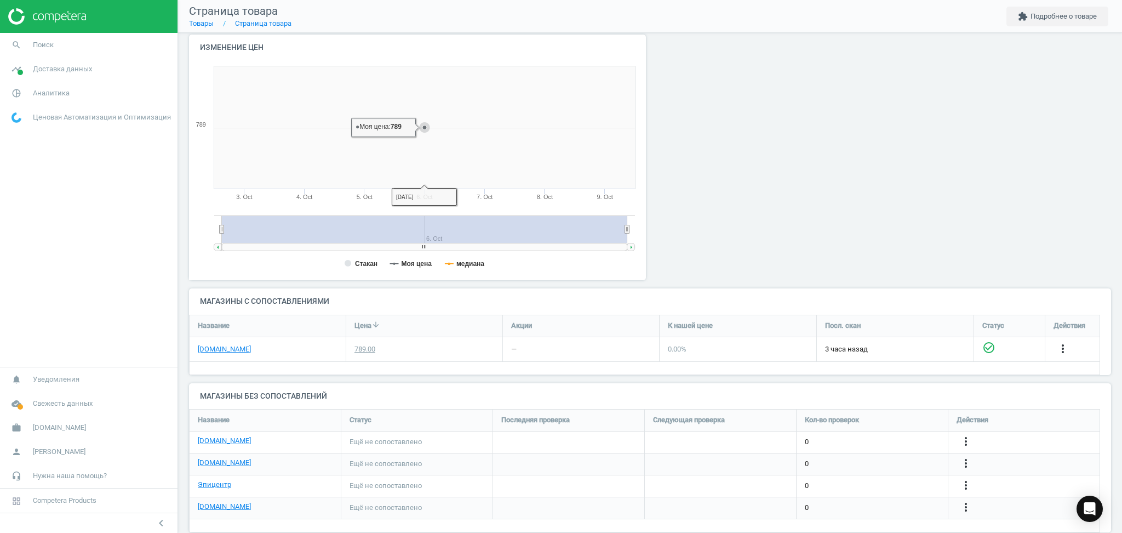
scroll to position [123, 0]
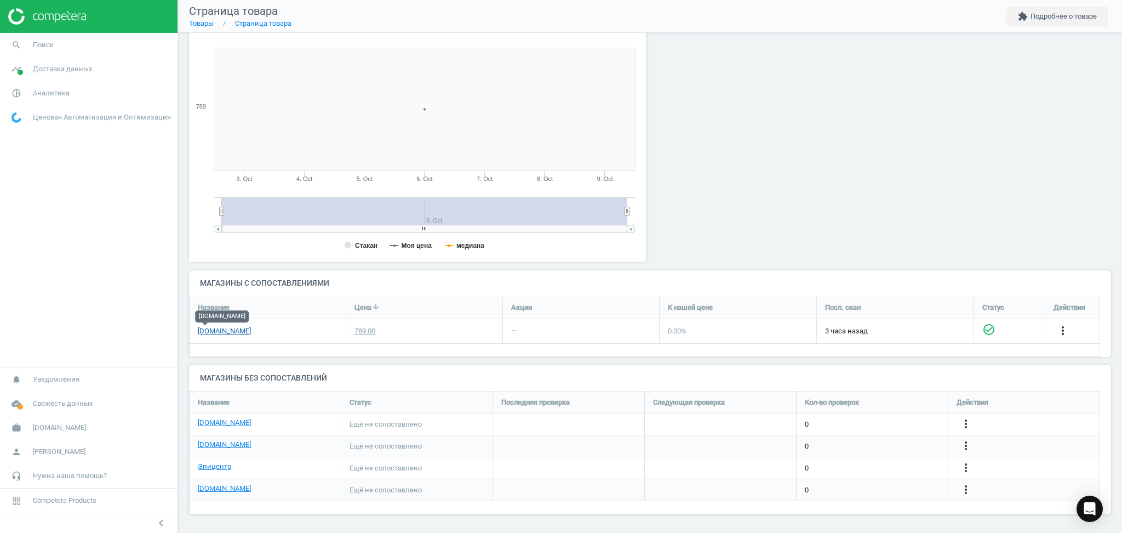
click at [202, 332] on link "[DOMAIN_NAME]" at bounding box center [224, 331] width 53 height 10
click at [202, 23] on link "Товары" at bounding box center [201, 23] width 25 height 8
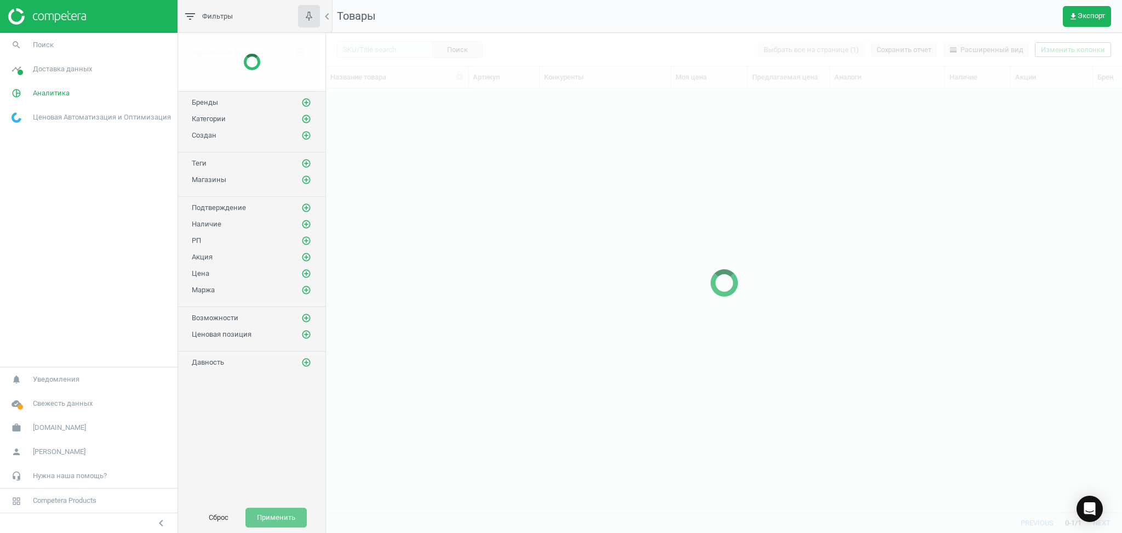
scroll to position [402, 785]
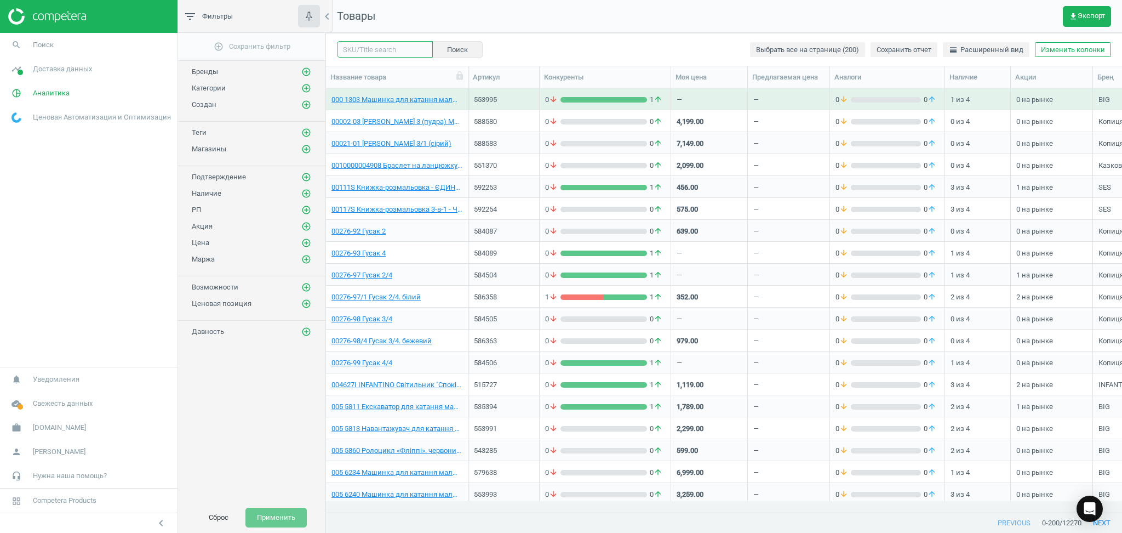
click at [364, 54] on input "text" at bounding box center [385, 49] width 96 height 16
paste input "607497"
type input "607497"
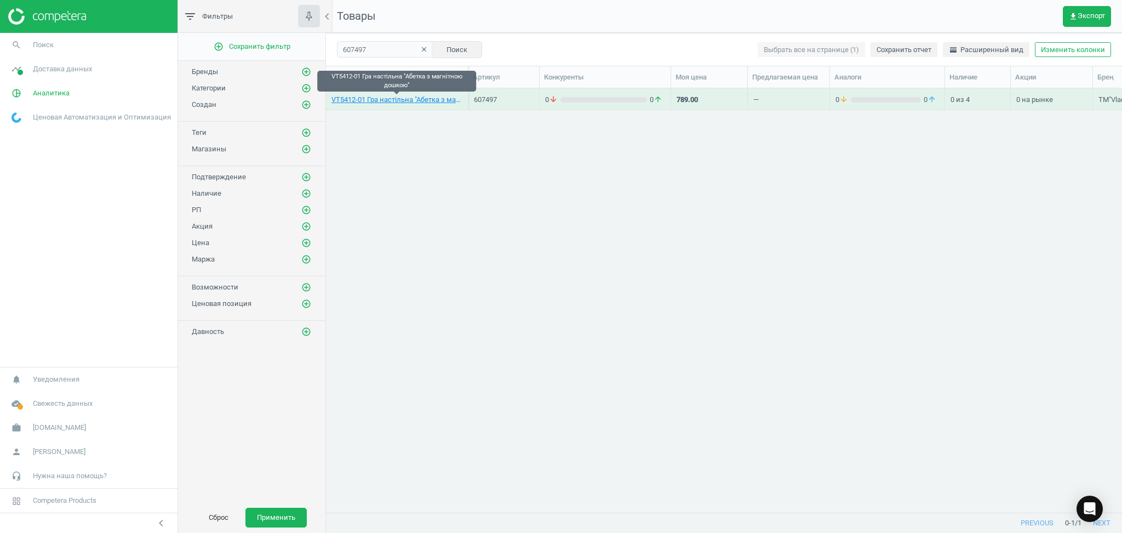
click at [383, 100] on link "VT5412-01 Гра настільна "Абетка з магнітною дошкою"" at bounding box center [397, 100] width 131 height 10
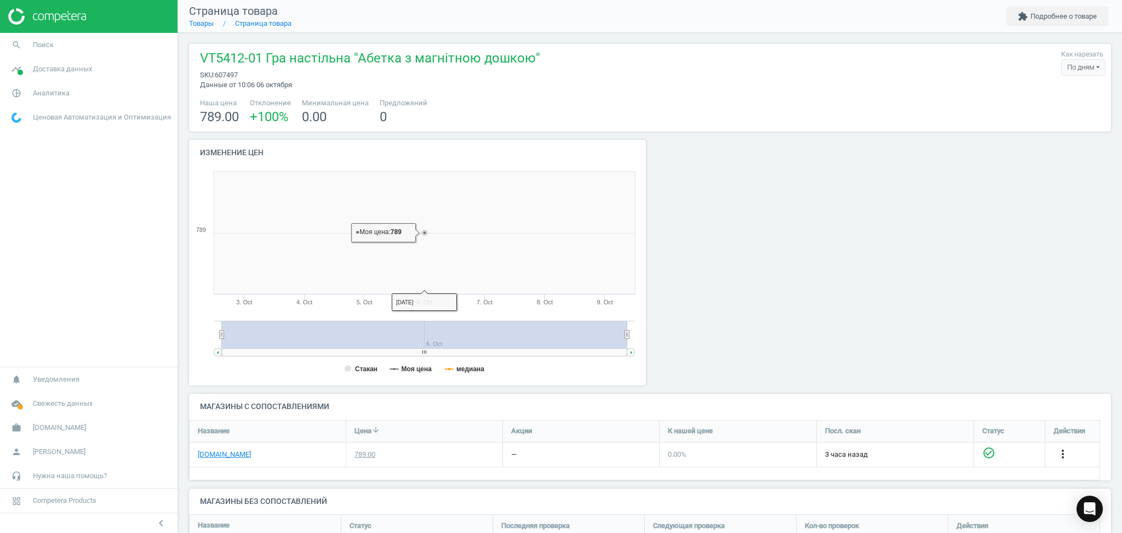
scroll to position [123, 0]
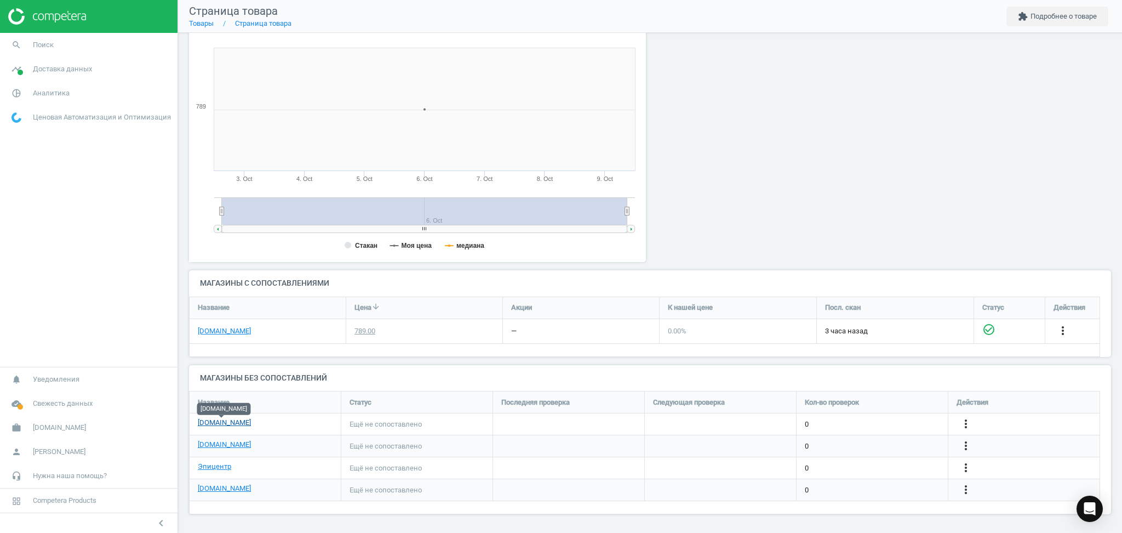
click at [226, 425] on link "[DOMAIN_NAME]" at bounding box center [224, 423] width 53 height 10
click at [966, 423] on icon "more_vert" at bounding box center [966, 423] width 13 height 13
click at [864, 420] on link "Изменить ссылку/опцию" at bounding box center [881, 419] width 150 height 17
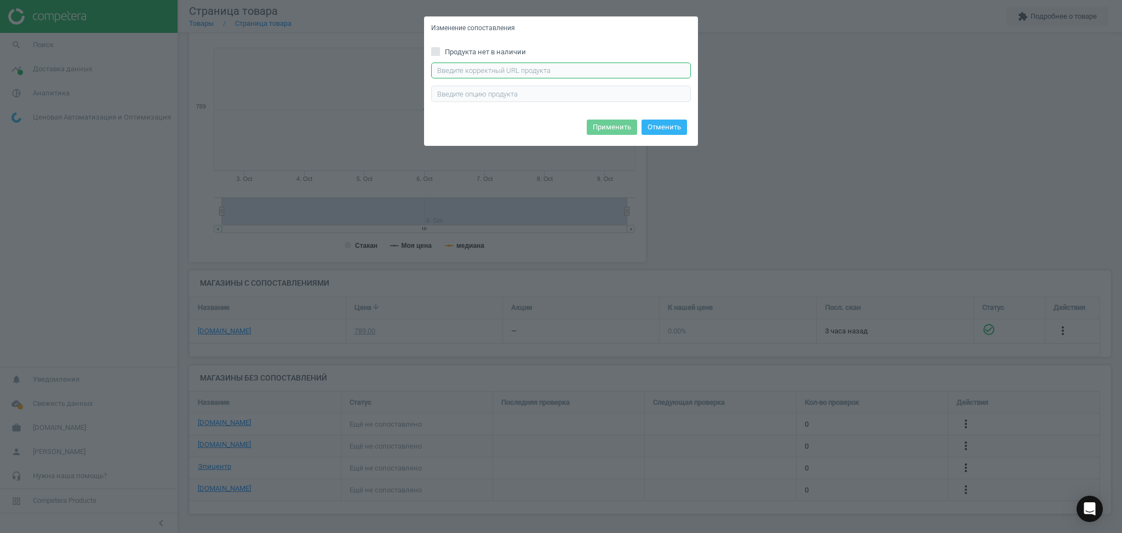
click at [628, 65] on input "text" at bounding box center [561, 70] width 260 height 16
paste input "https://rozetka.com.ua/ua/vladi_toys_4820234760336/p223178893/"
type input "https://rozetka.com.ua/ua/vladi_toys_4820234760336/p223178893/"
click at [626, 124] on button "Применить" at bounding box center [612, 126] width 50 height 15
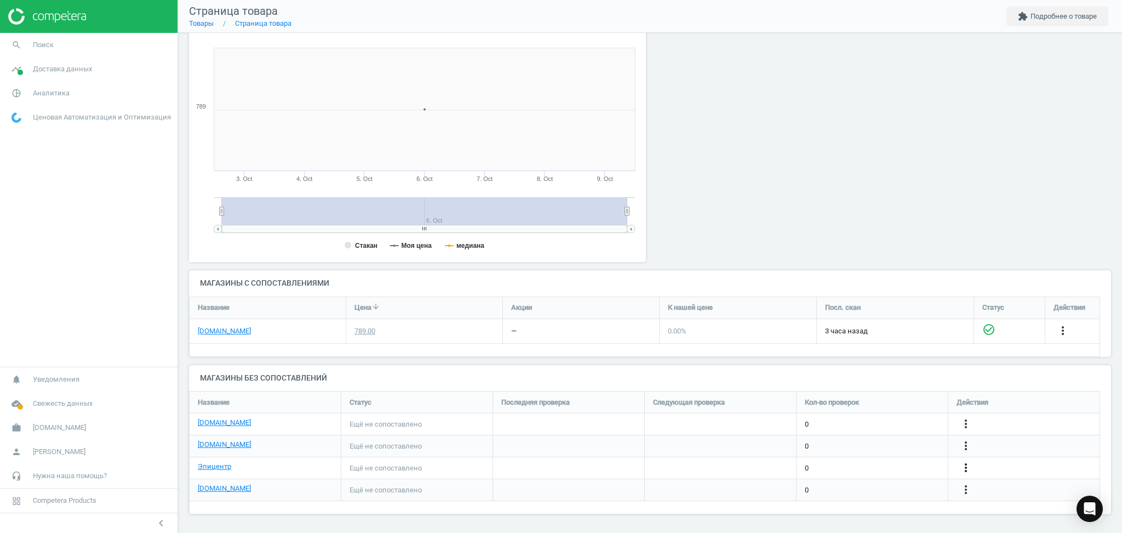
click at [965, 467] on icon "more_vert" at bounding box center [966, 467] width 13 height 13
click at [866, 459] on link "Изменить ссылку/опцию" at bounding box center [881, 463] width 150 height 17
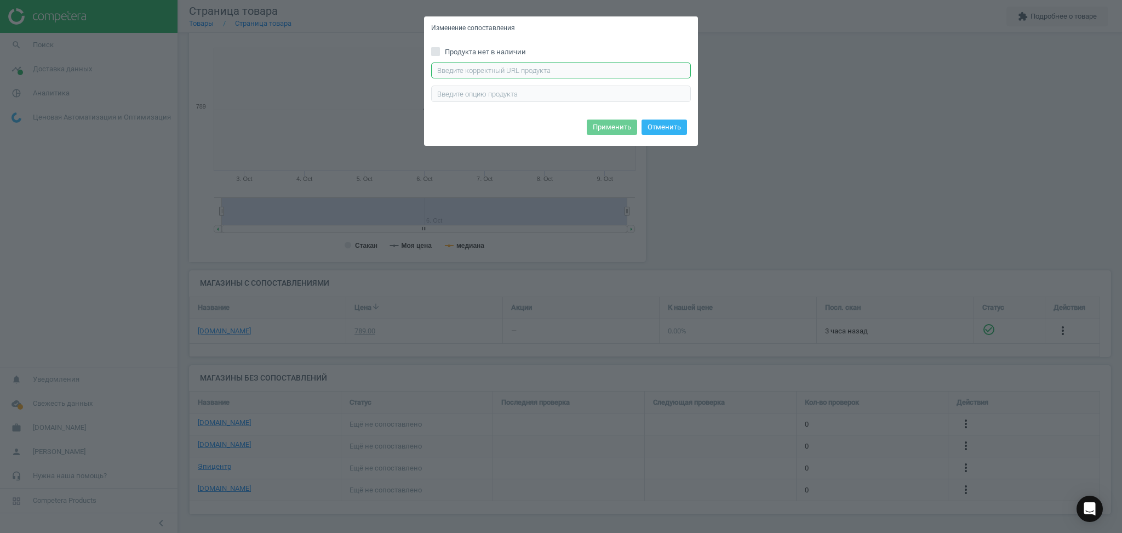
click at [474, 73] on input "text" at bounding box center [561, 70] width 260 height 16
paste input "https://epicentrk.ua/ua/shop/igra-magnitnaya-vladi-toys-azbuka-vt5412-01.html"
type input "https://epicentrk.ua/ua/shop/igra-magnitnaya-vladi-toys-azbuka-vt5412-01.html"
click at [608, 122] on button "Применить" at bounding box center [612, 126] width 50 height 15
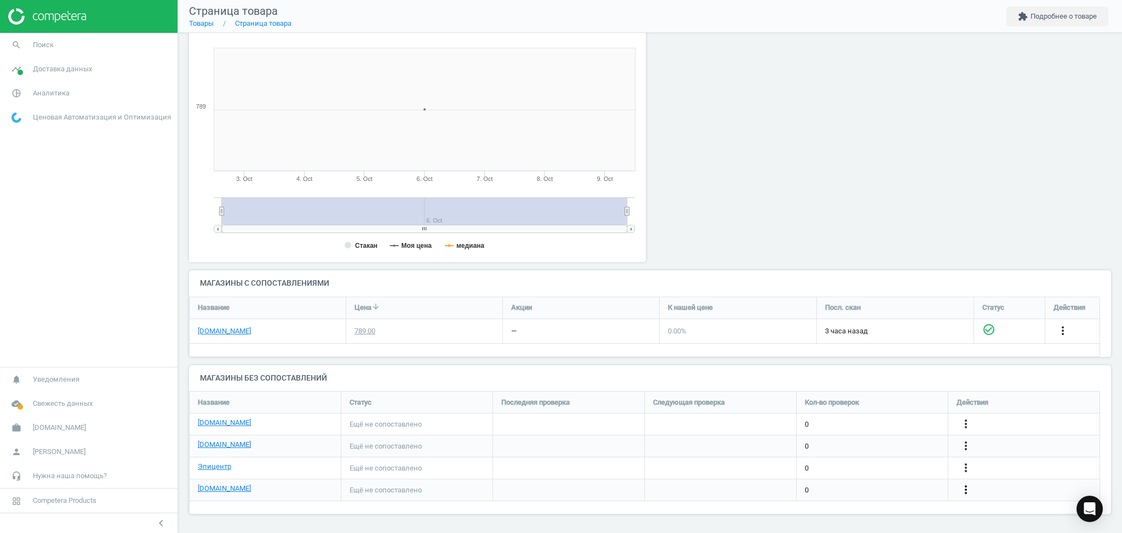
click at [966, 488] on icon "more_vert" at bounding box center [966, 489] width 13 height 13
click at [860, 484] on link "Изменить ссылку/опцию" at bounding box center [881, 484] width 150 height 17
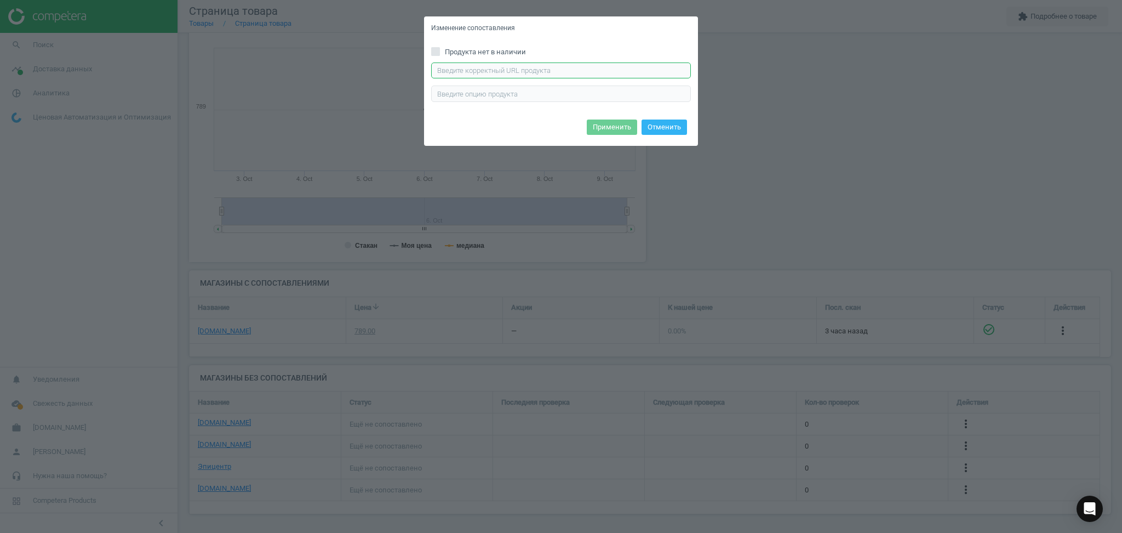
click at [534, 66] on input "text" at bounding box center [561, 70] width 260 height 16
paste input "https://chudo-ostriv.com.ua/ua/igra-vladi-toys-alfavit-s-magnitnoj-doskoj-vt541…"
type input "https://chudo-ostriv.com.ua/ua/igra-vladi-toys-alfavit-s-magnitnoj-doskoj-vt541…"
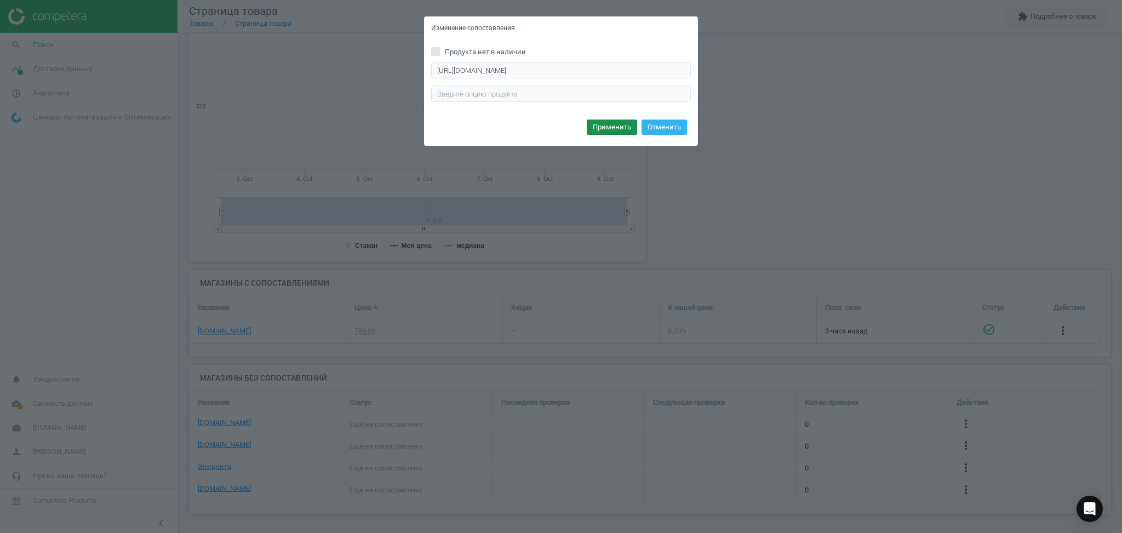
click at [624, 126] on button "Применить" at bounding box center [612, 126] width 50 height 15
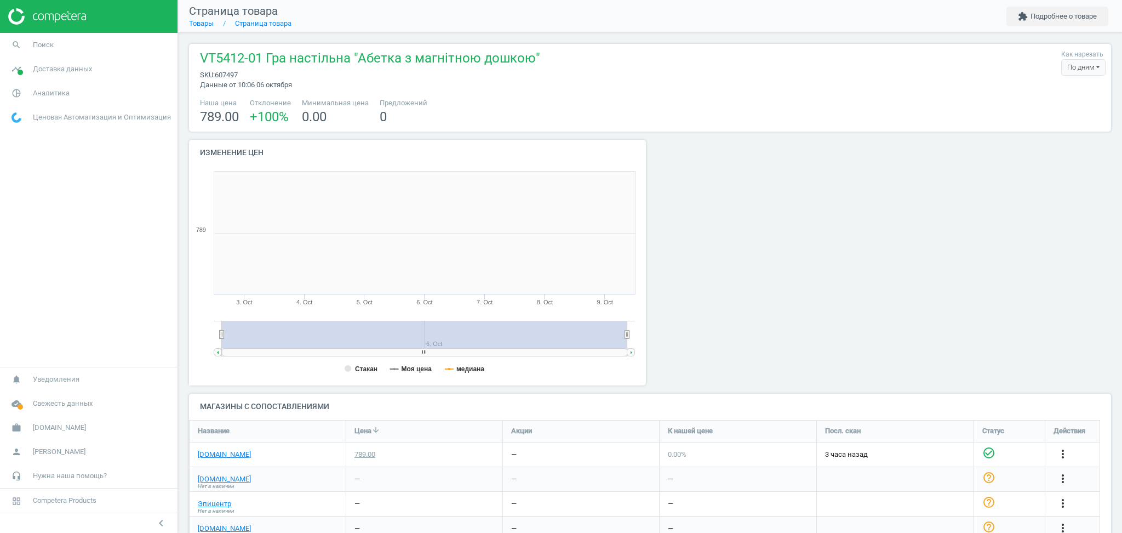
scroll to position [242, 474]
click at [206, 25] on link "Товары" at bounding box center [201, 23] width 25 height 8
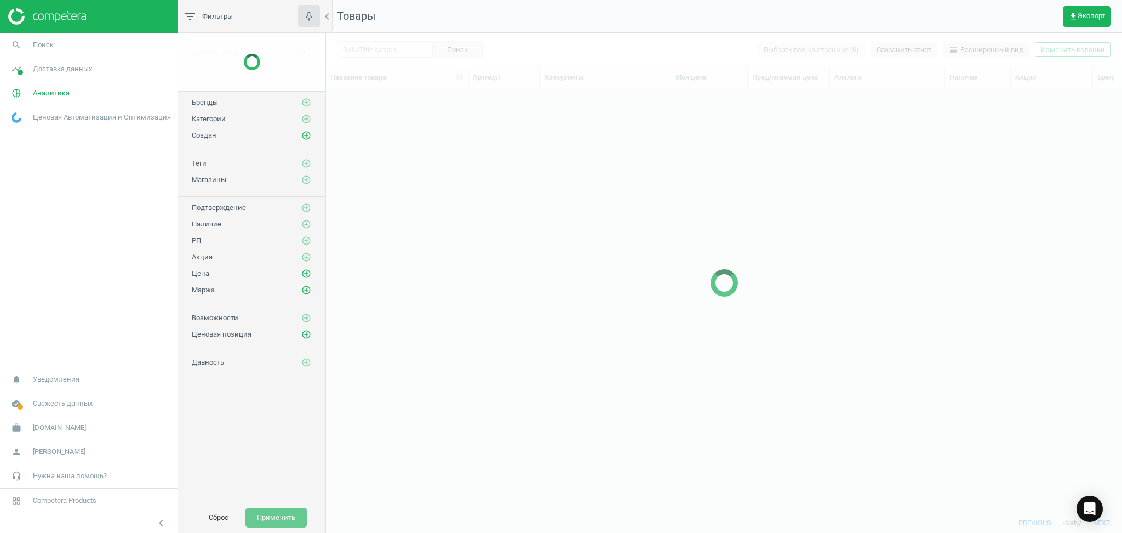
scroll to position [402, 785]
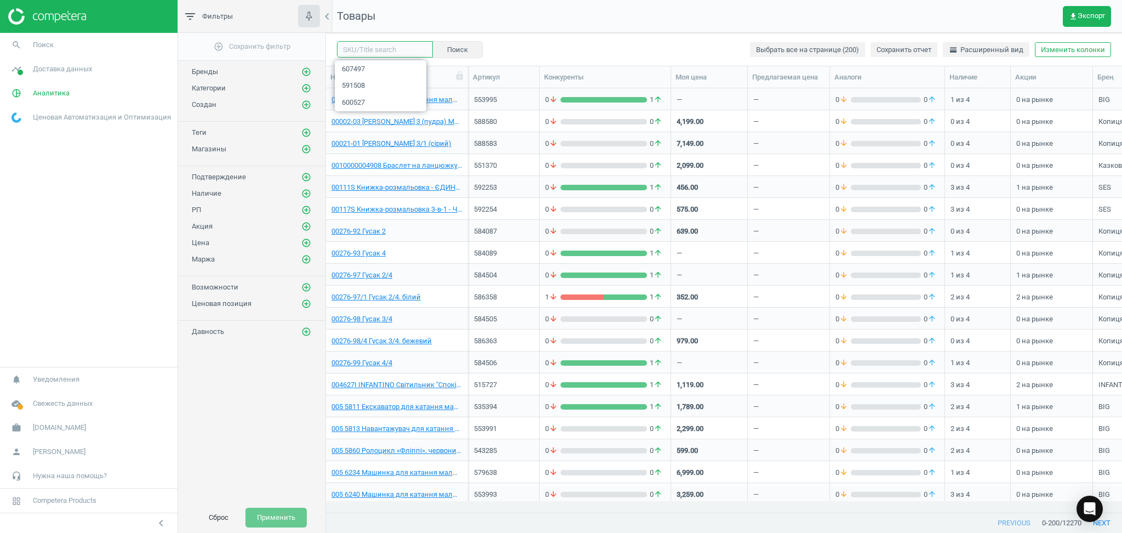
click at [358, 46] on input "text" at bounding box center [385, 49] width 96 height 16
paste input "607498"
type input "607498"
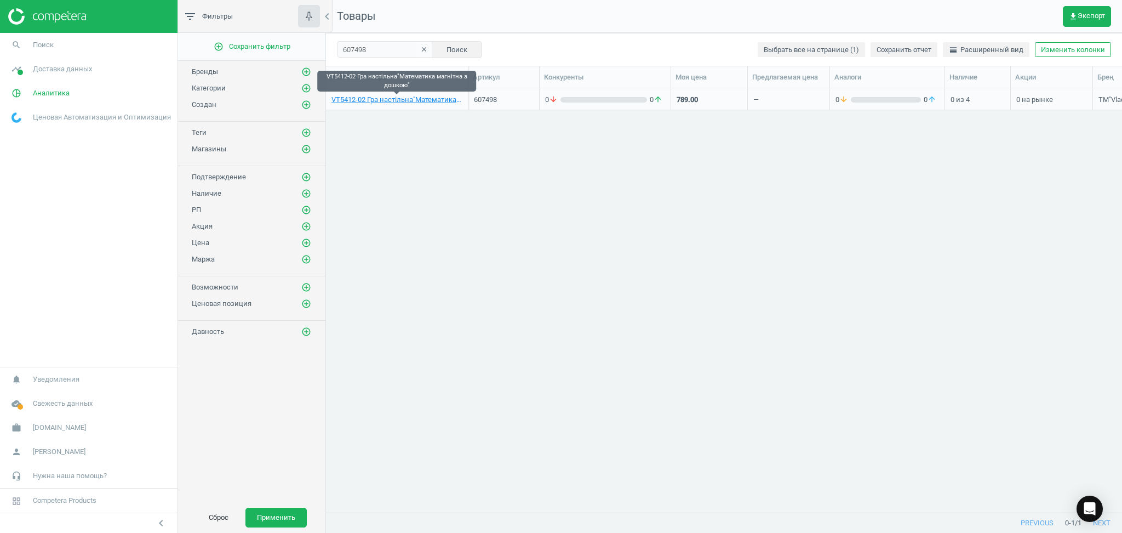
click at [378, 99] on link "VT5412-02 Гра настільна"Математика магнітна з дошкою"" at bounding box center [397, 100] width 131 height 10
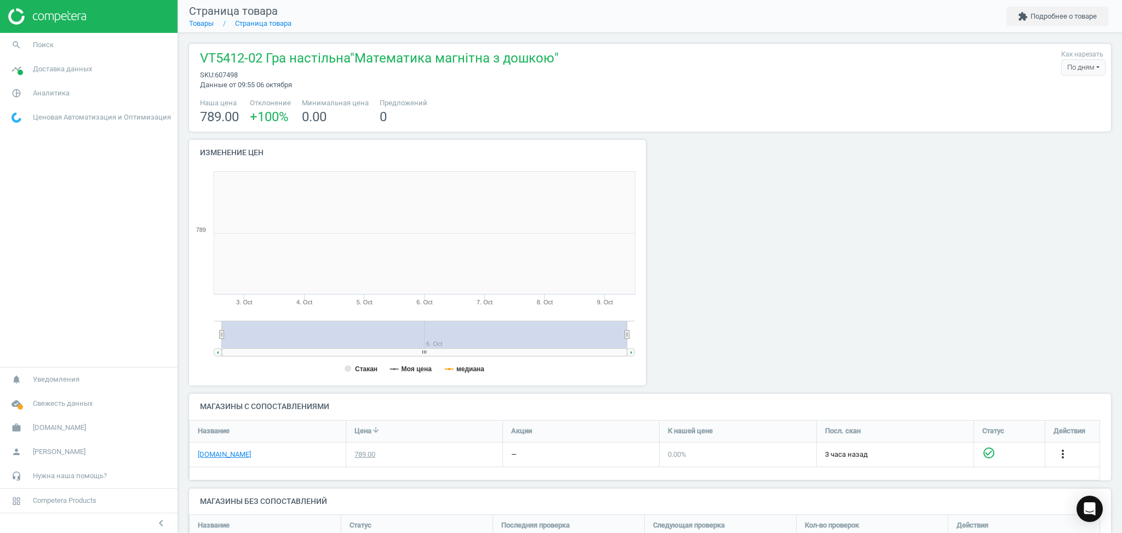
scroll to position [242, 474]
click at [202, 455] on link "[DOMAIN_NAME]" at bounding box center [224, 454] width 53 height 10
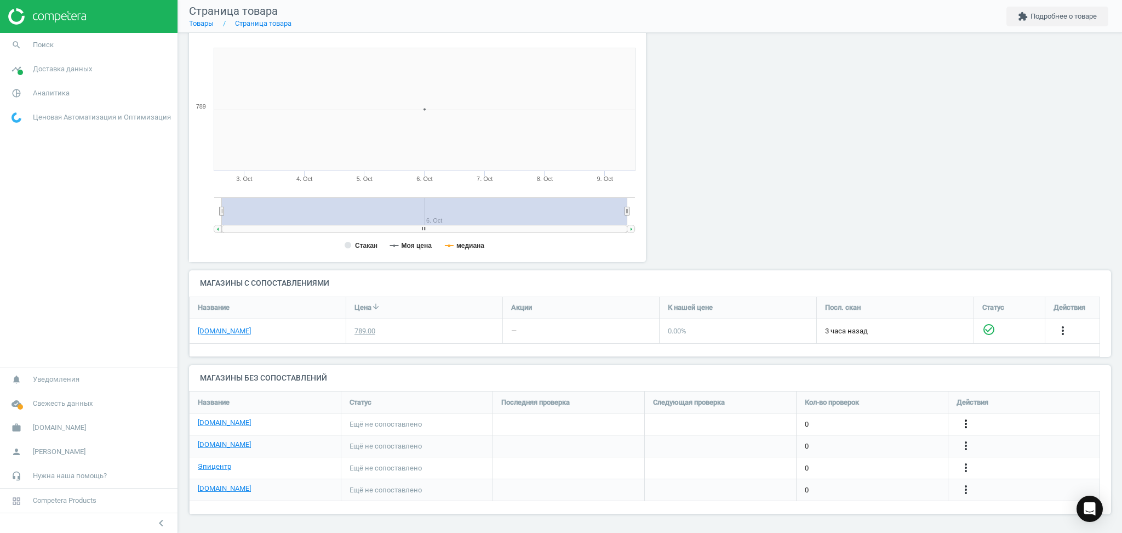
click at [966, 429] on icon "more_vert" at bounding box center [966, 423] width 13 height 13
click at [876, 420] on link "Изменить ссылку/опцию" at bounding box center [881, 419] width 150 height 17
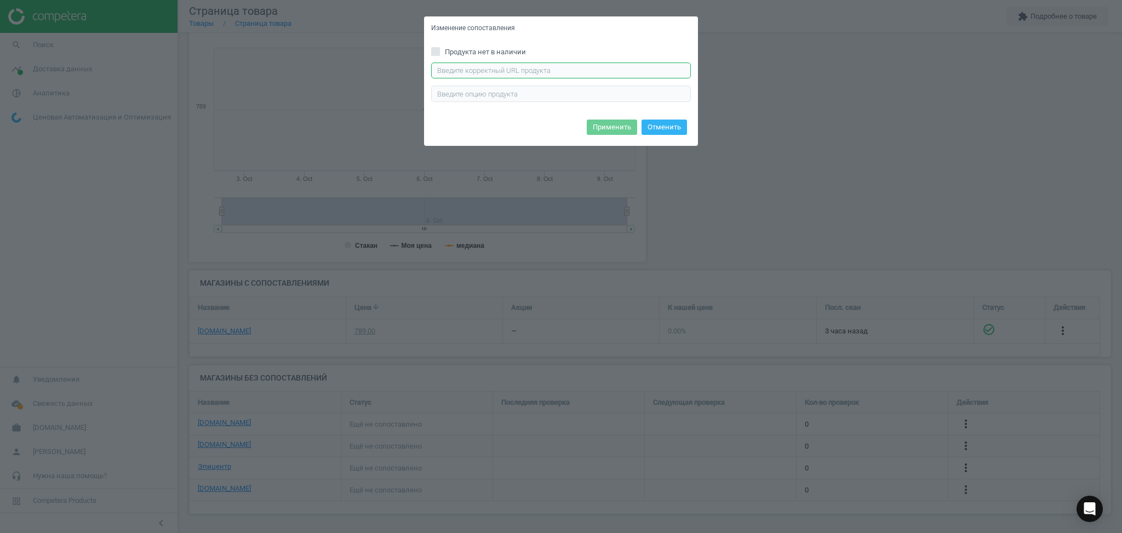
click at [646, 65] on input "text" at bounding box center [561, 70] width 260 height 16
paste input "[URL][DOMAIN_NAME]"
type input "[URL][DOMAIN_NAME]"
click at [614, 130] on button "Применить" at bounding box center [612, 126] width 50 height 15
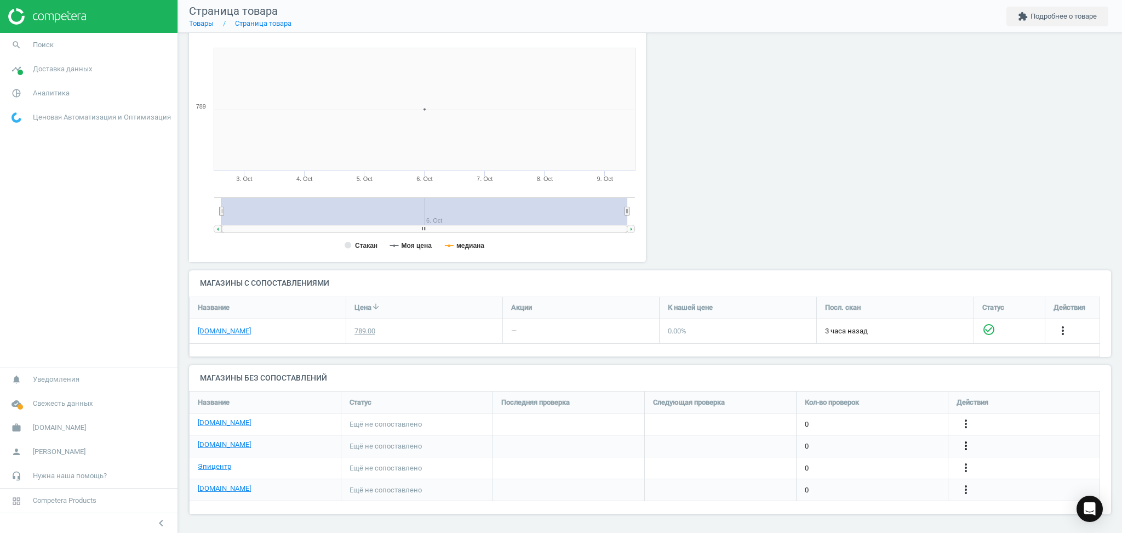
click at [968, 443] on icon "more_vert" at bounding box center [966, 445] width 13 height 13
click at [863, 438] on link "Изменить ссылку/опцию" at bounding box center [881, 440] width 150 height 17
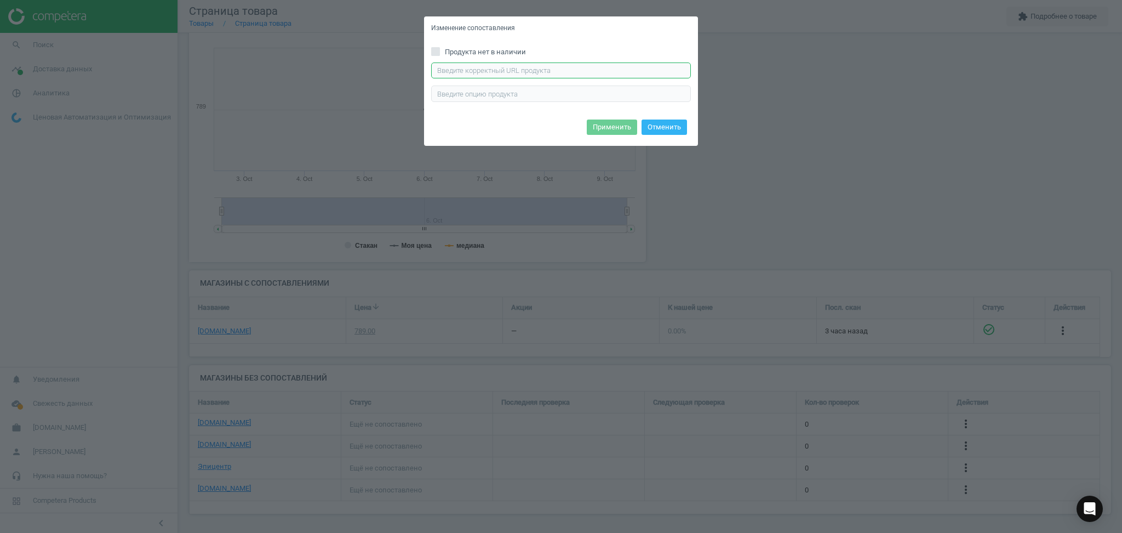
click at [566, 69] on input "text" at bounding box center [561, 70] width 260 height 16
paste input "https://antoshka.ua/uk/nastil-na-gra-vladi-toys-matematika-z-magnitnoju-doshkoj…"
type input "https://antoshka.ua/uk/nastil-na-gra-vladi-toys-matematika-z-magnitnoju-doshkoj…"
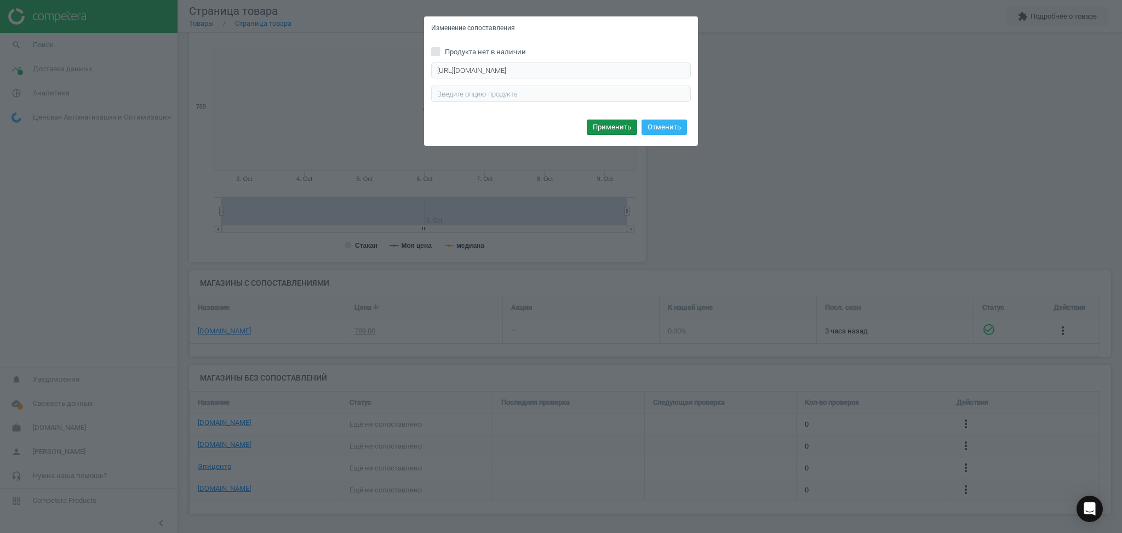
click at [602, 127] on button "Применить" at bounding box center [612, 126] width 50 height 15
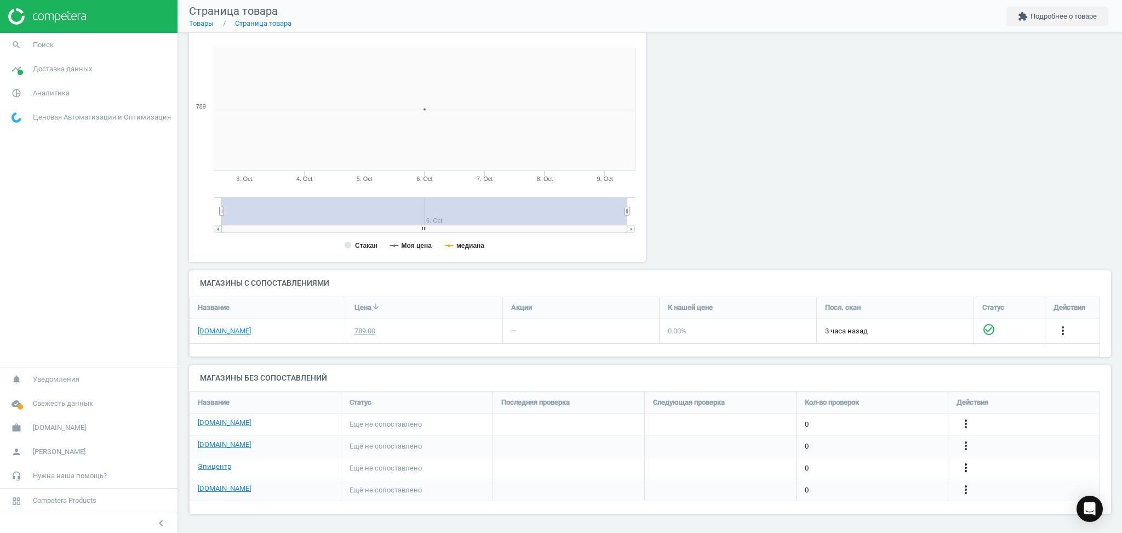
click at [967, 469] on icon "more_vert" at bounding box center [966, 467] width 13 height 13
click at [836, 461] on link "Изменить ссылку/опцию" at bounding box center [881, 463] width 150 height 17
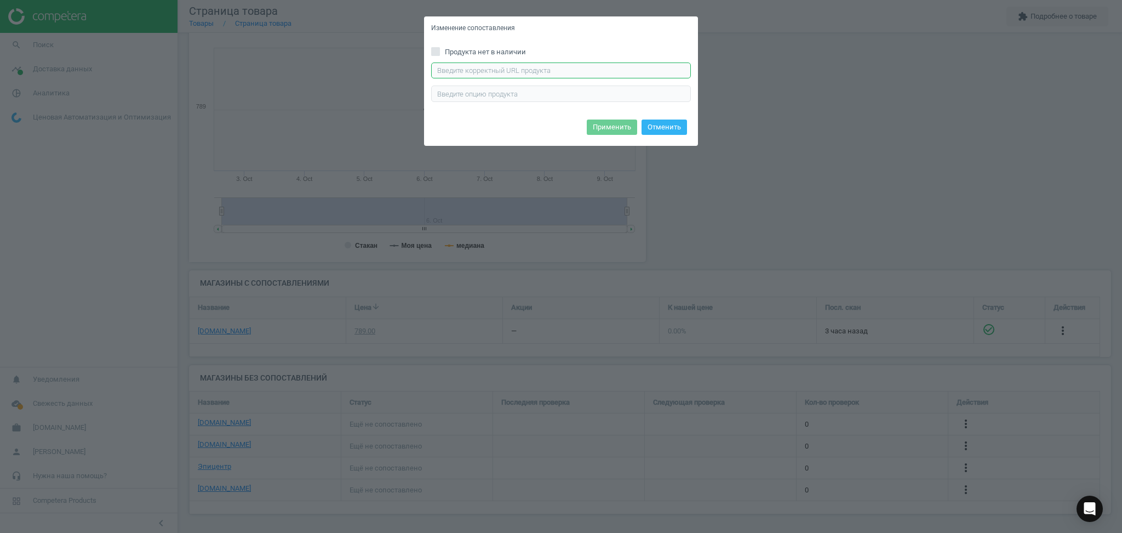
click at [485, 75] on input "text" at bounding box center [561, 70] width 260 height 16
paste input "https://epicentrk.ua/ua/shop/igra-magnitnaya-vladi-toys-matematika-vt5412-02.ht…"
type input "https://epicentrk.ua/ua/shop/igra-magnitnaya-vladi-toys-matematika-vt5412-02.ht…"
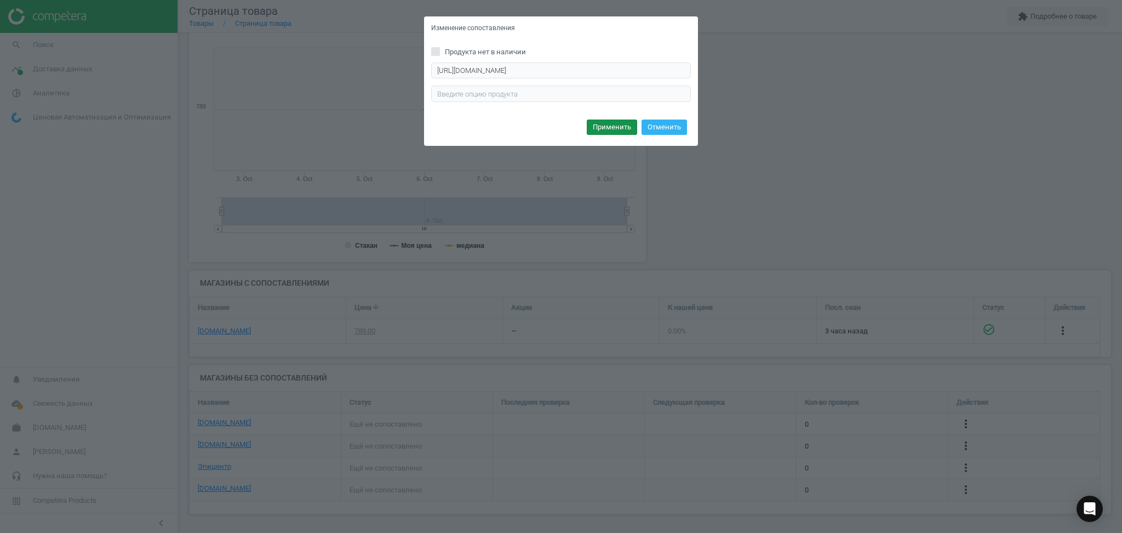
click at [609, 126] on button "Применить" at bounding box center [612, 126] width 50 height 15
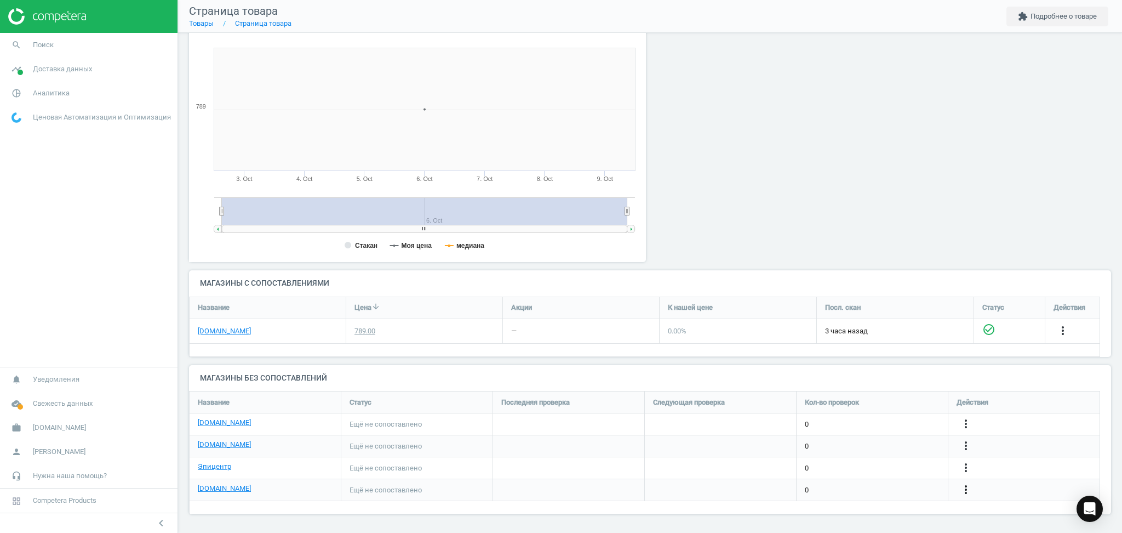
click at [963, 493] on icon "more_vert" at bounding box center [966, 489] width 13 height 13
click at [849, 486] on link "Изменить ссылку/опцию" at bounding box center [881, 484] width 150 height 17
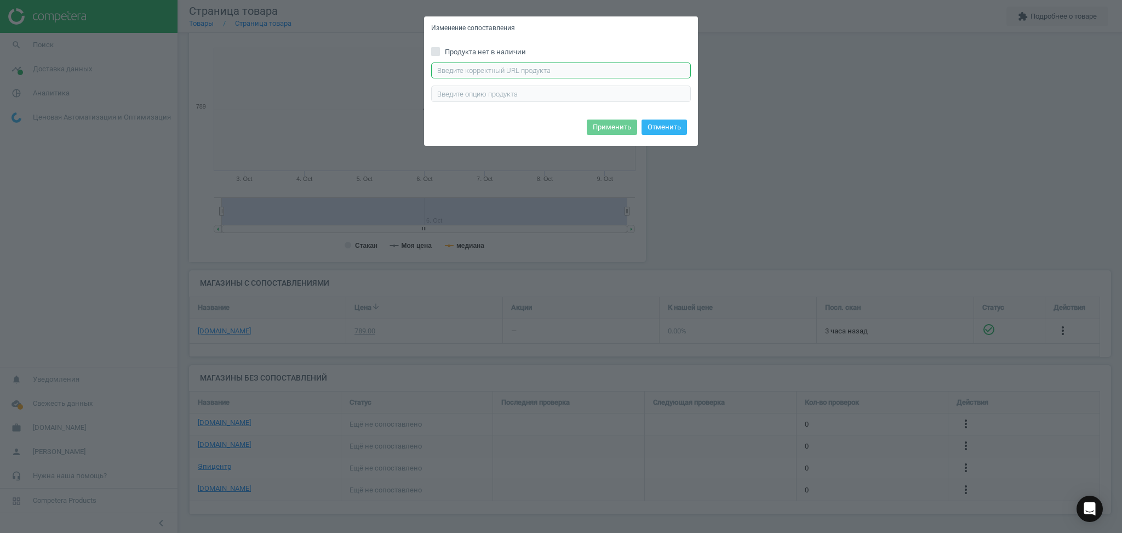
click at [472, 66] on input "text" at bounding box center [561, 70] width 260 height 16
paste input "https://chudo-ostriv.com.ua/ua/igra-vladi-toys-matematika-s-magnitnoj-doskoj-vt…"
type input "https://chudo-ostriv.com.ua/ua/igra-vladi-toys-matematika-s-magnitnoj-doskoj-vt…"
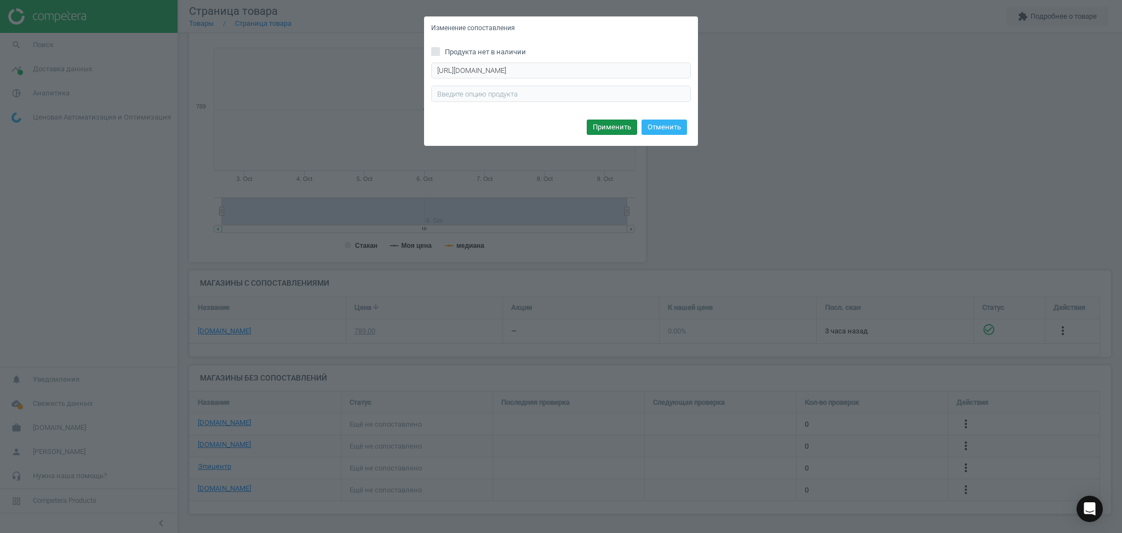
click at [623, 128] on button "Применить" at bounding box center [612, 126] width 50 height 15
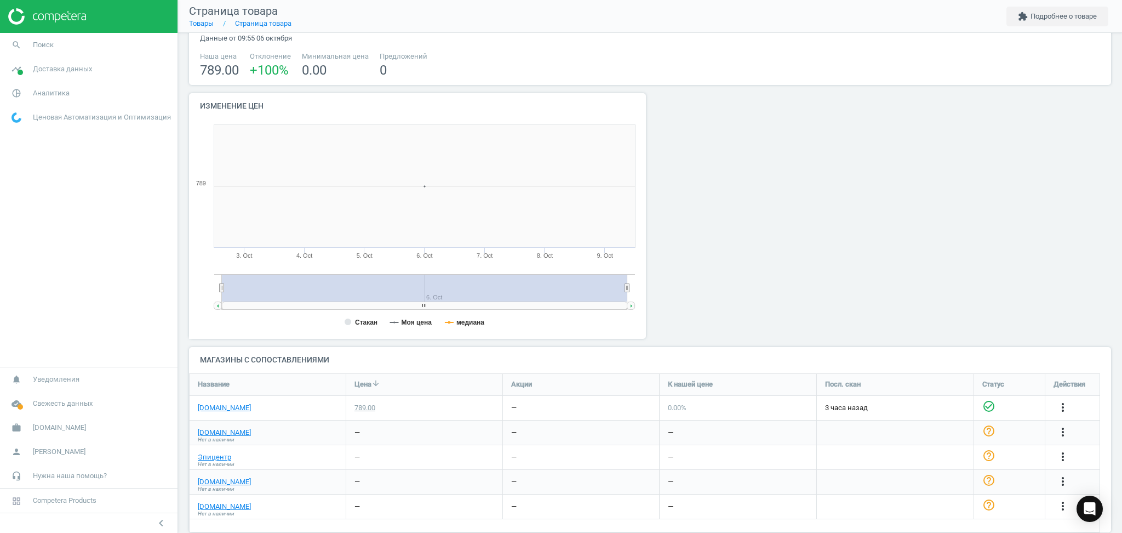
scroll to position [64, 0]
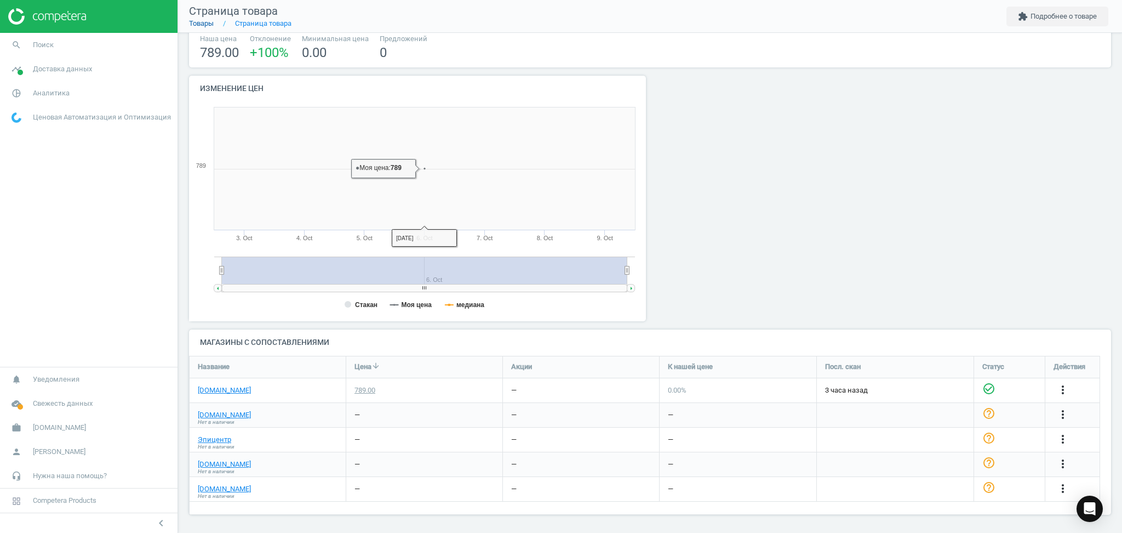
click at [198, 25] on link "Товары" at bounding box center [201, 23] width 25 height 8
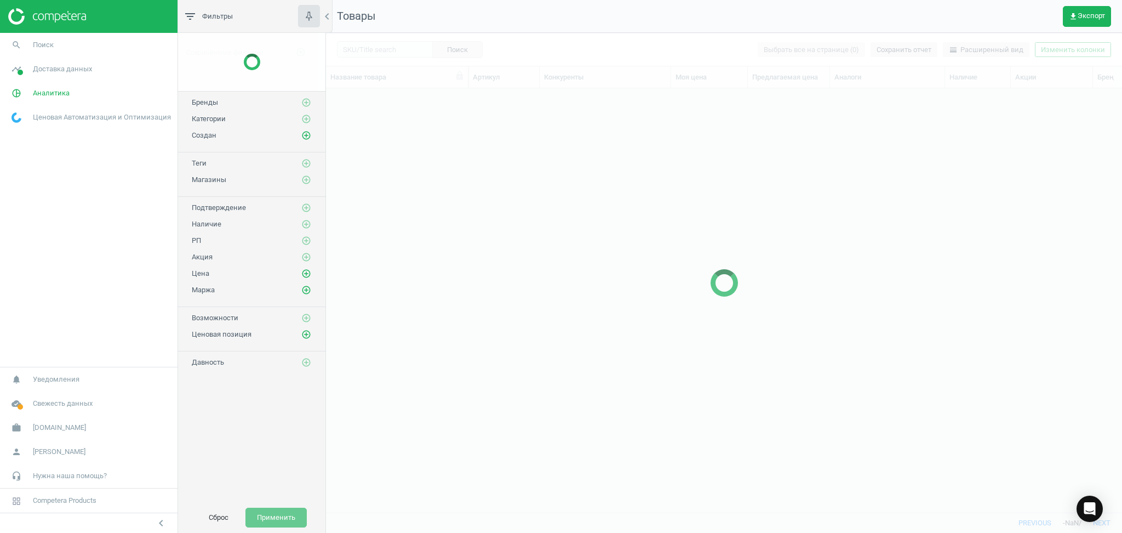
scroll to position [402, 785]
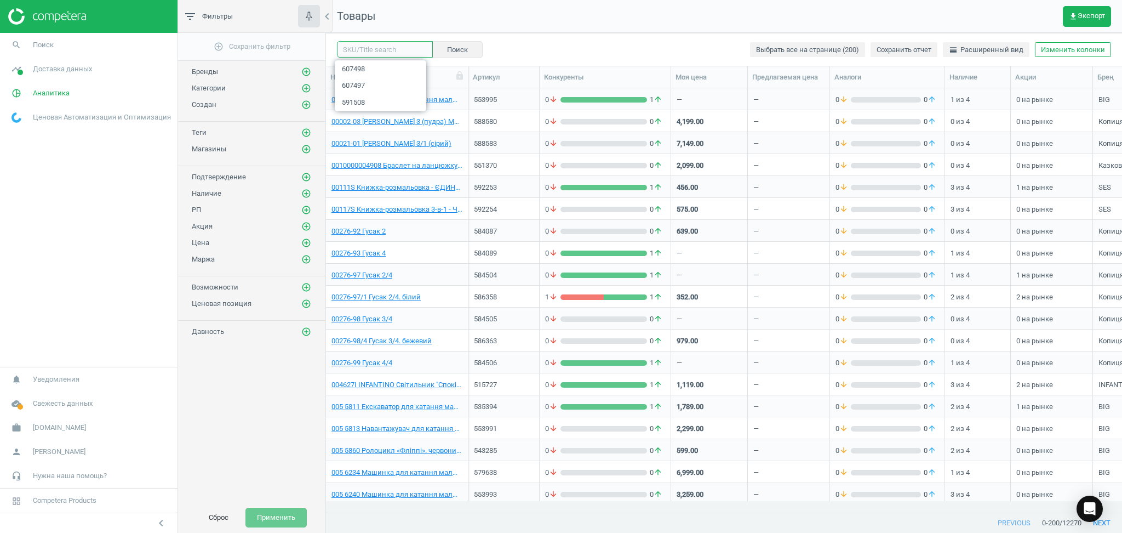
click at [396, 48] on input "text" at bounding box center [385, 49] width 96 height 16
paste input "616479"
type input "616479"
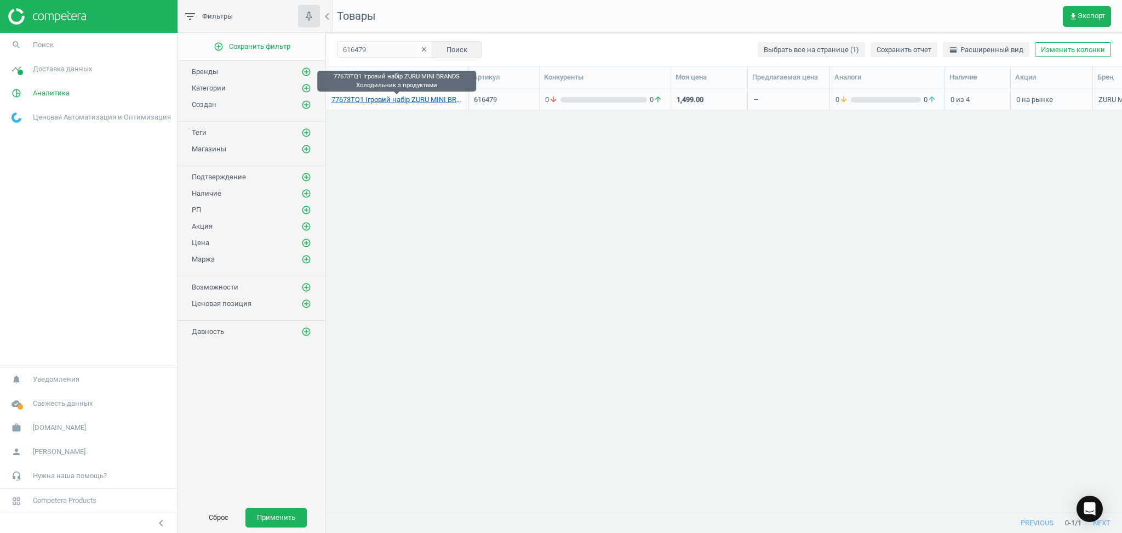
click at [387, 98] on link "77673TQ1 Ігровий набір ZURU MINI BRANDS Холодильник з продуктами" at bounding box center [397, 100] width 131 height 10
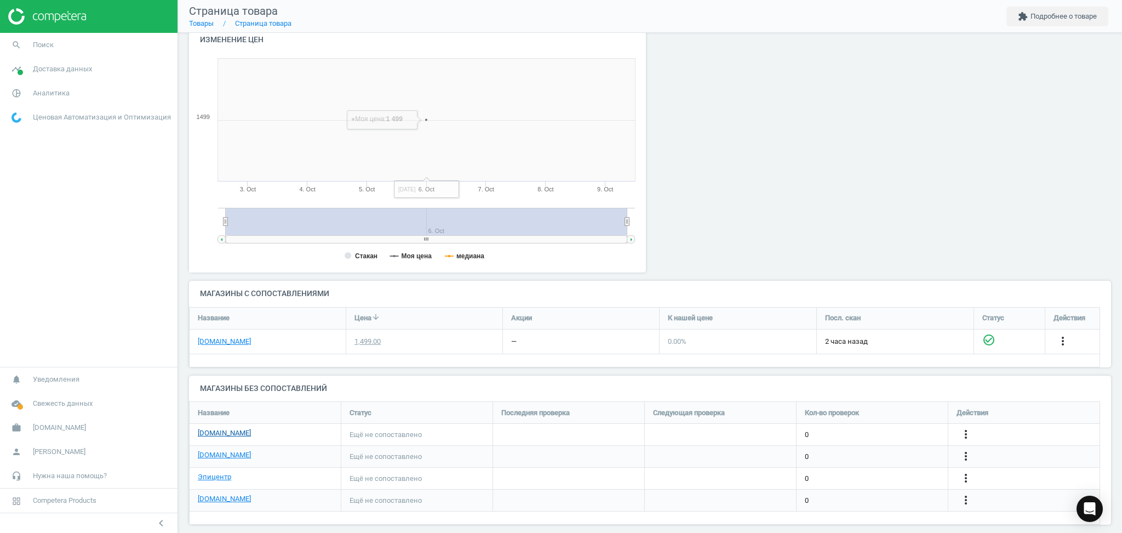
scroll to position [123, 0]
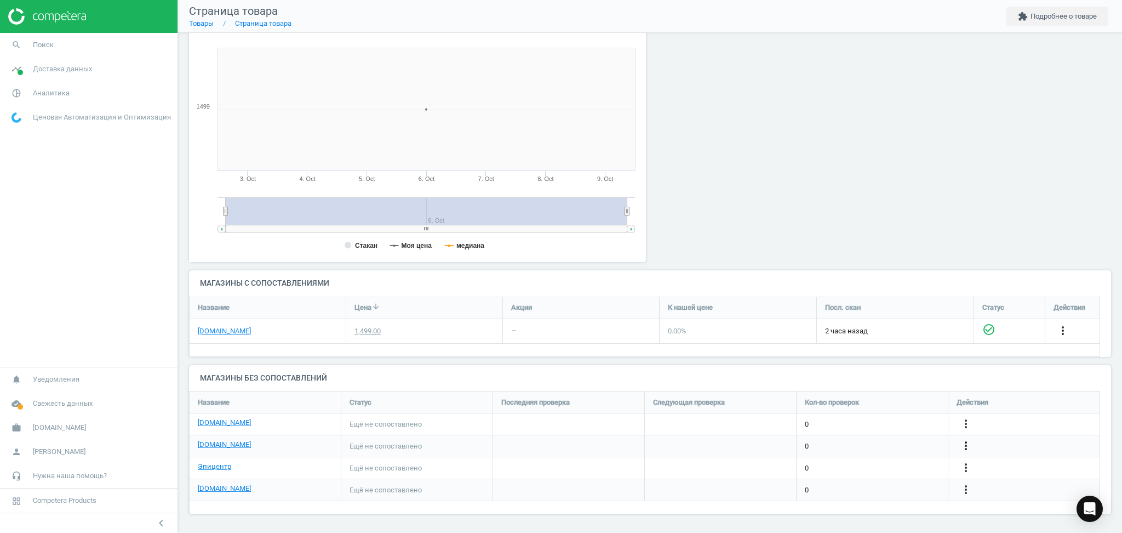
click at [968, 443] on icon "more_vert" at bounding box center [966, 445] width 13 height 13
click at [890, 441] on link "Изменить ссылку/опцию" at bounding box center [881, 440] width 150 height 17
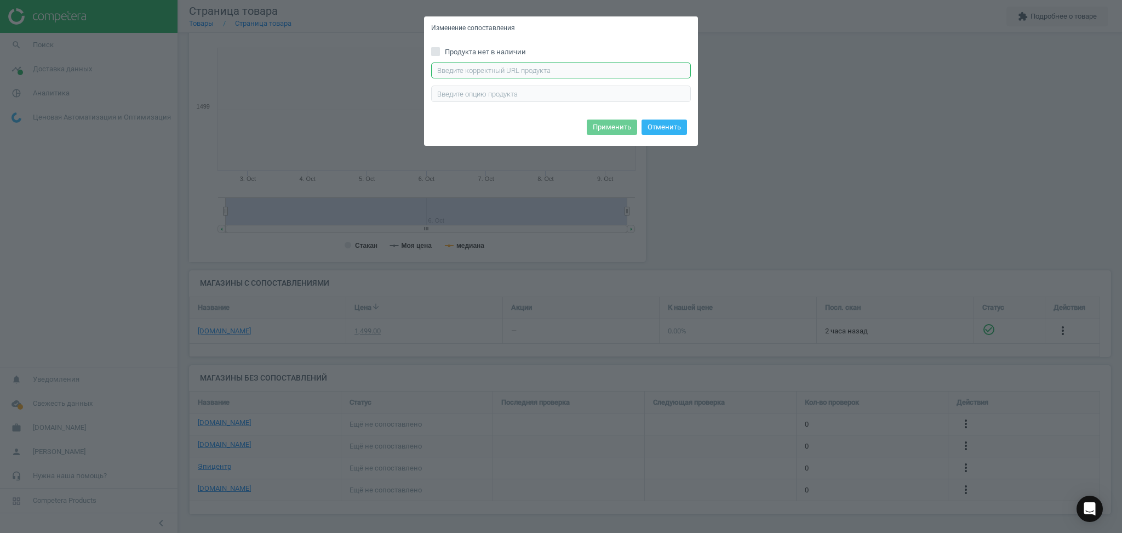
click at [566, 63] on input "text" at bounding box center [561, 70] width 260 height 16
paste input "https://antoshka.ua/uk/mininabir-zuru-mini-brands-holodil-nik-z-produktami.html"
type input "https://antoshka.ua/uk/mininabir-zuru-mini-brands-holodil-nik-z-produktami.html"
click at [602, 128] on button "Применить" at bounding box center [612, 126] width 50 height 15
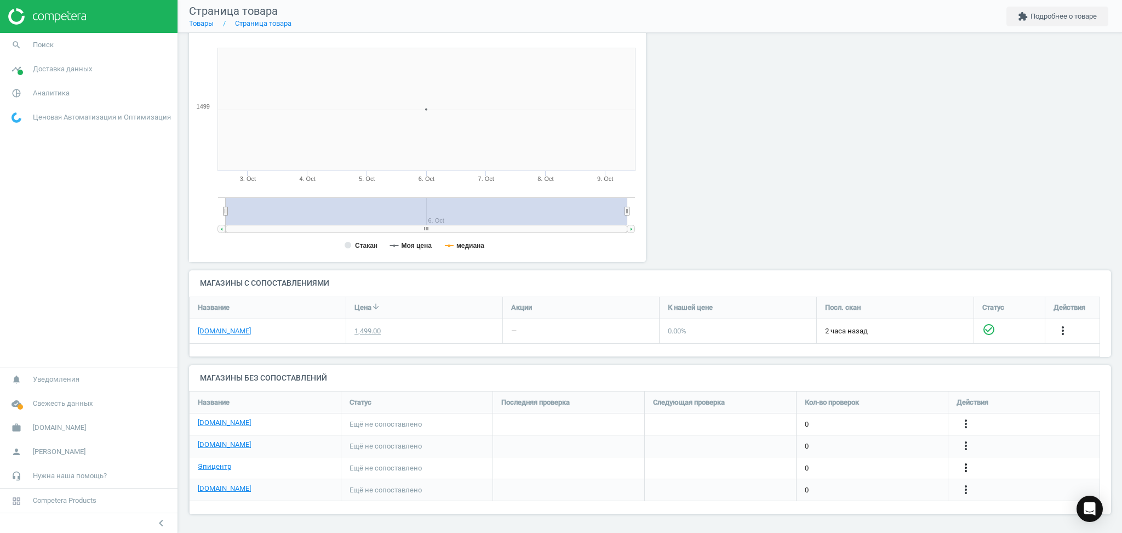
click at [970, 466] on icon "more_vert" at bounding box center [966, 467] width 13 height 13
click at [852, 460] on link "Изменить ссылку/опцию" at bounding box center [881, 463] width 150 height 17
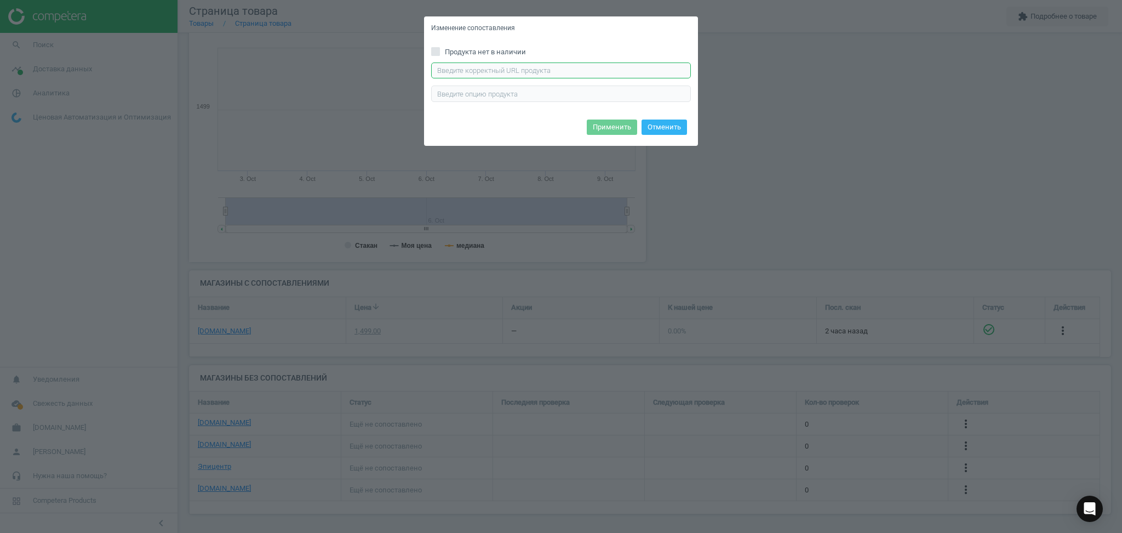
click at [568, 65] on input "text" at bounding box center [561, 70] width 260 height 16
paste input "https://epicentrk.ua/ua/shop/ihrovyi-mini-nabir-zuru-mini-brands-kholodylnyk-z-…"
type input "https://epicentrk.ua/ua/shop/ihrovyi-mini-nabir-zuru-mini-brands-kholodylnyk-z-…"
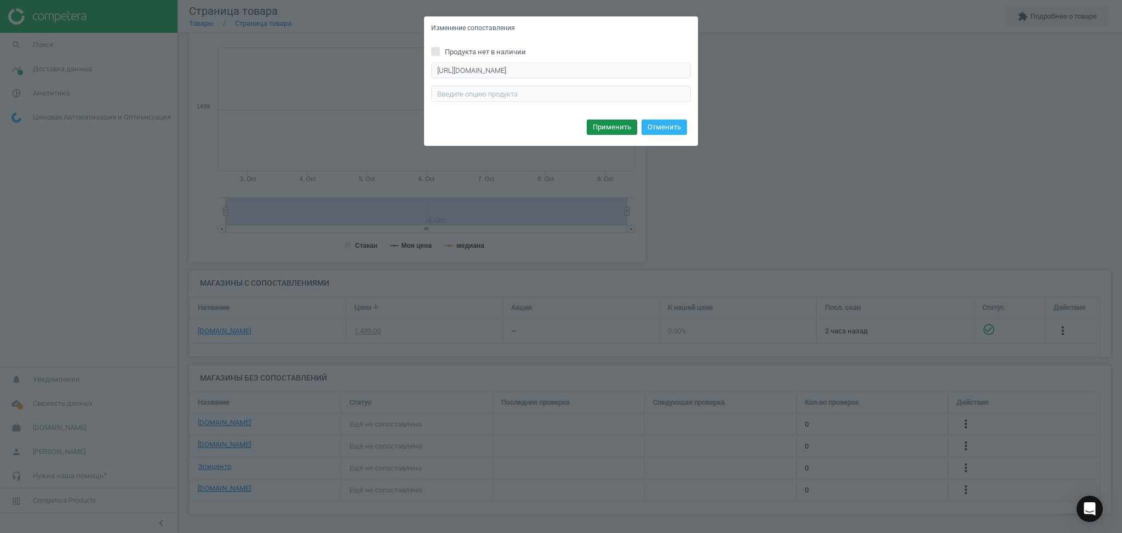
click at [615, 125] on button "Применить" at bounding box center [612, 126] width 50 height 15
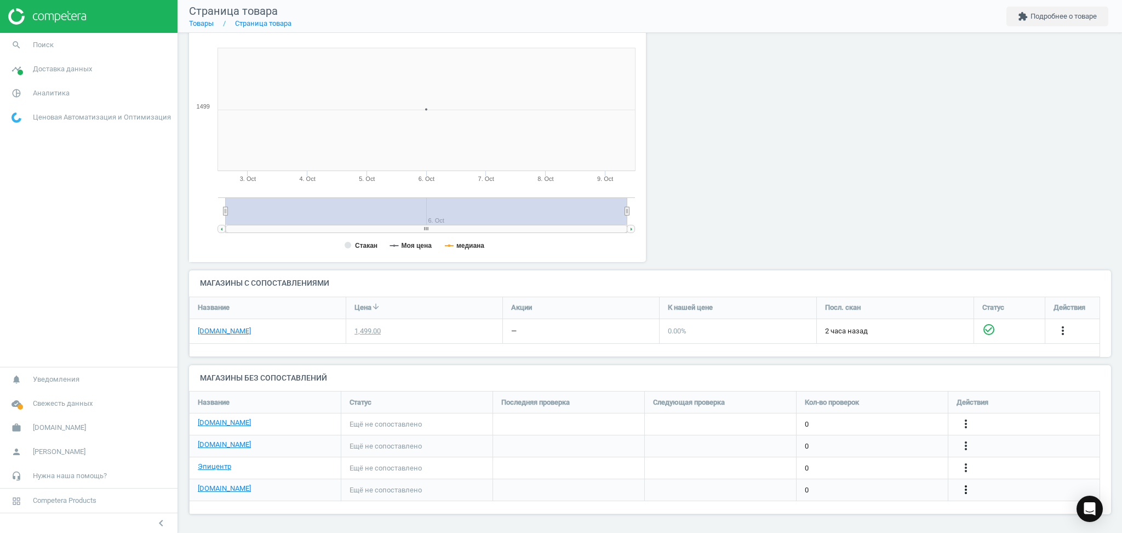
click at [966, 491] on icon "more_vert" at bounding box center [966, 489] width 13 height 13
click at [873, 486] on link "Изменить ссылку/опцию" at bounding box center [881, 484] width 150 height 17
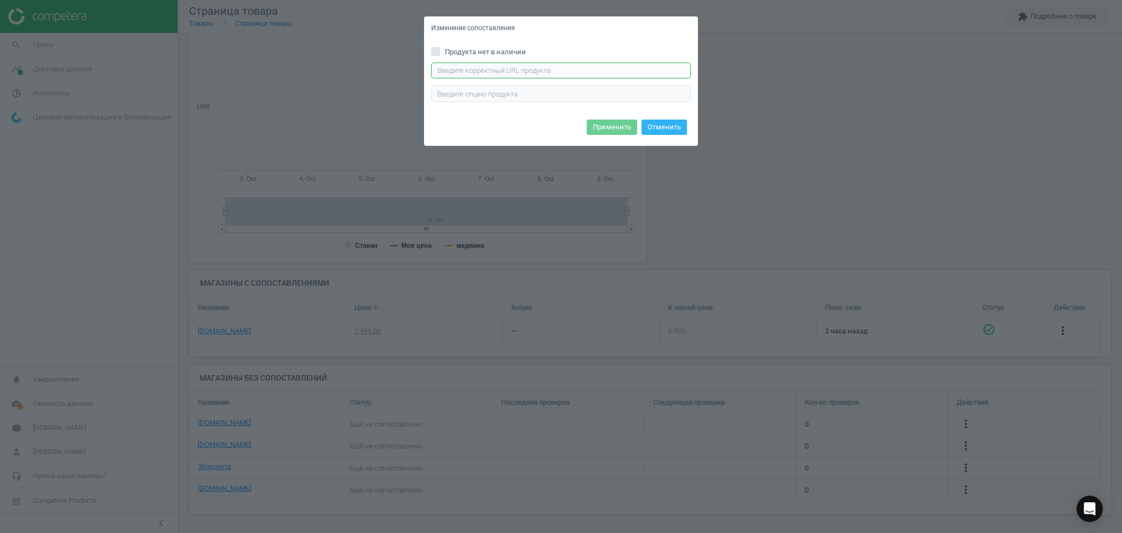
click at [563, 69] on input "text" at bounding box center [561, 70] width 260 height 16
paste input "https://chudo-ostriv.com.ua/ua/igrovoj-nabor-zuru-mini-brands-holodilnik-s-prod…"
type input "https://chudo-ostriv.com.ua/ua/igrovoj-nabor-zuru-mini-brands-holodilnik-s-prod…"
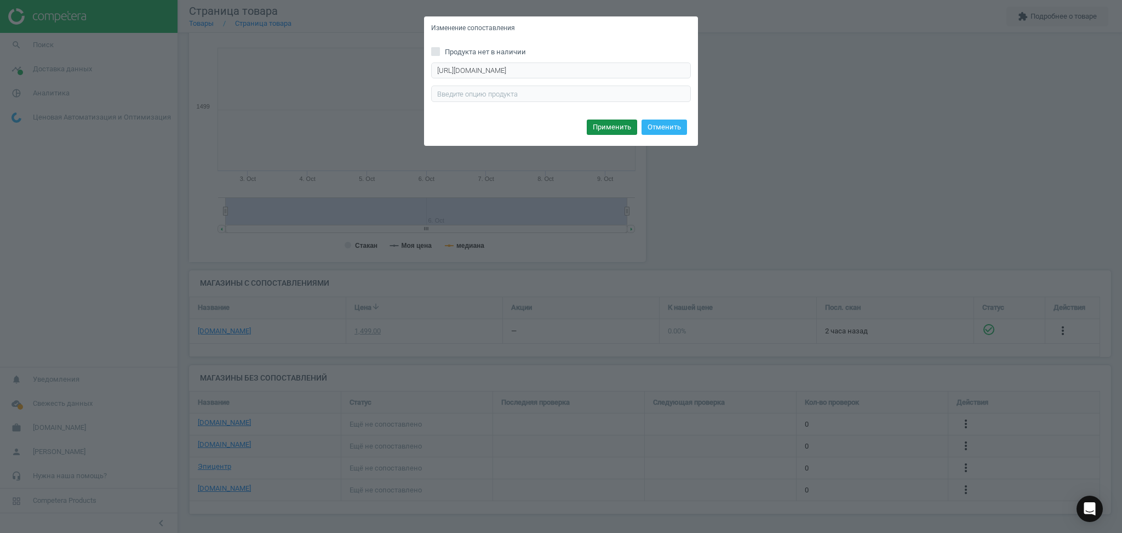
click at [602, 121] on button "Применить" at bounding box center [612, 126] width 50 height 15
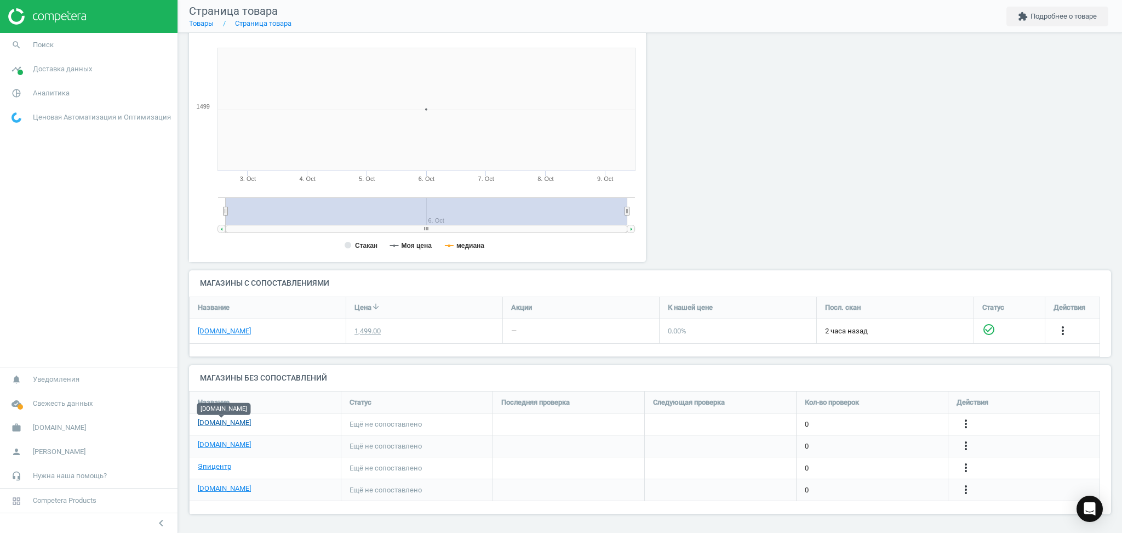
click at [215, 424] on link "[DOMAIN_NAME]" at bounding box center [224, 423] width 53 height 10
click at [207, 23] on link "Товары" at bounding box center [201, 23] width 25 height 8
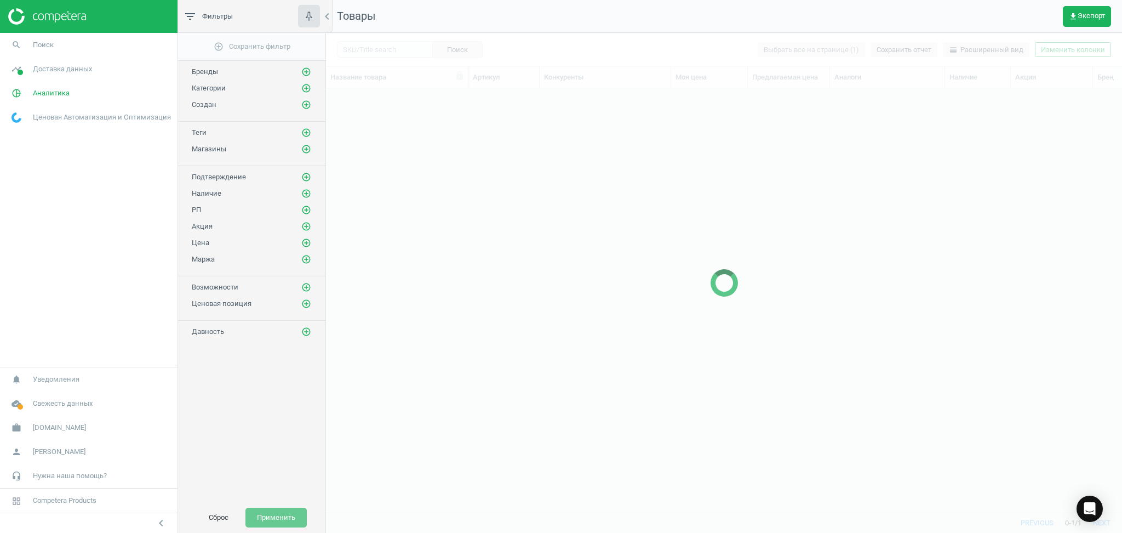
scroll to position [402, 785]
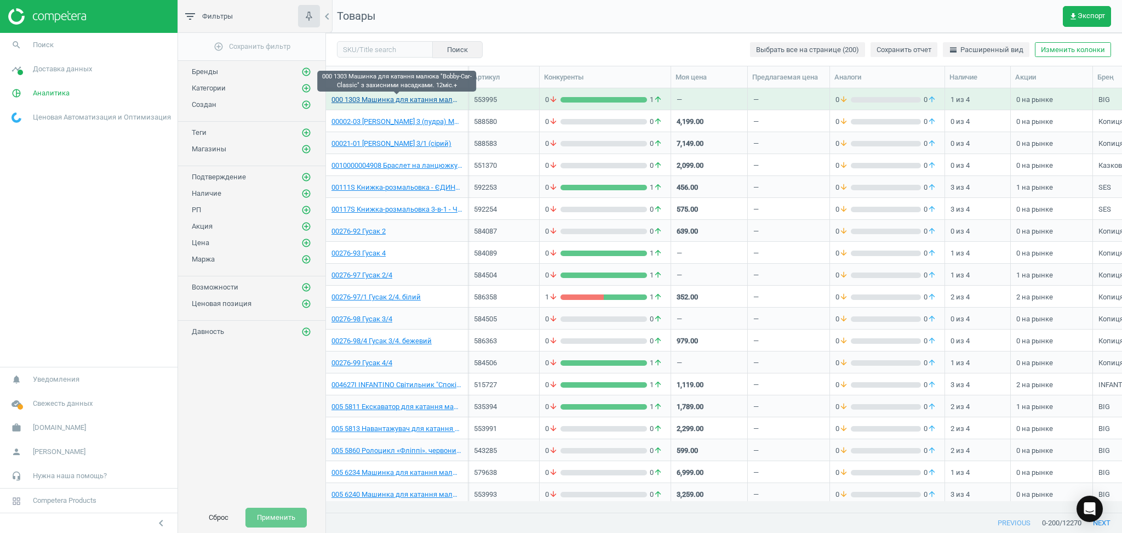
click at [367, 99] on link "000 1303 Машинка для катання малюка "Bobby-Car-Classic" з захисними насадками. …" at bounding box center [397, 100] width 131 height 10
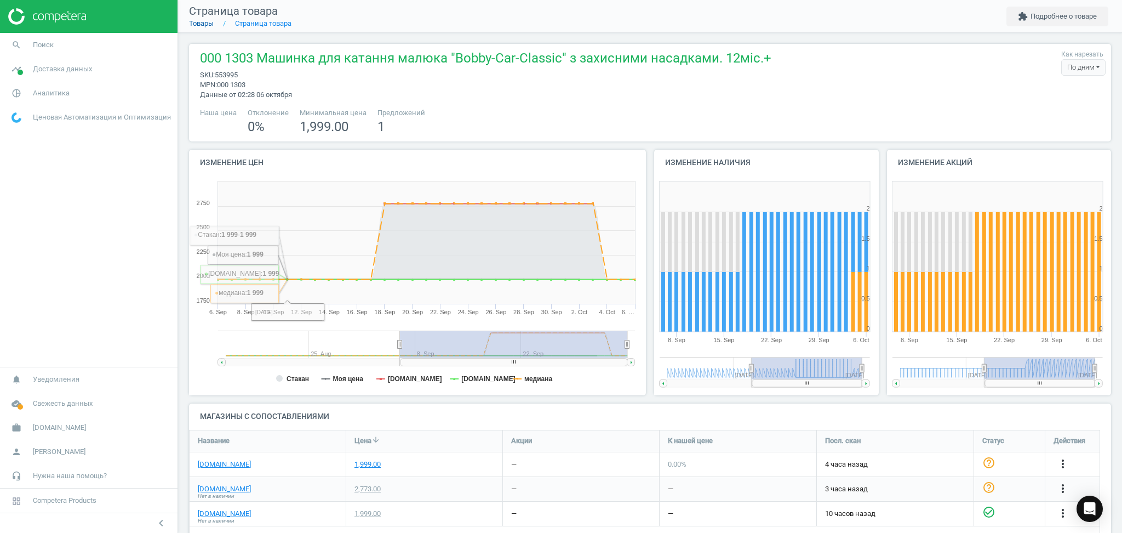
click at [201, 20] on link "Товары" at bounding box center [201, 23] width 25 height 8
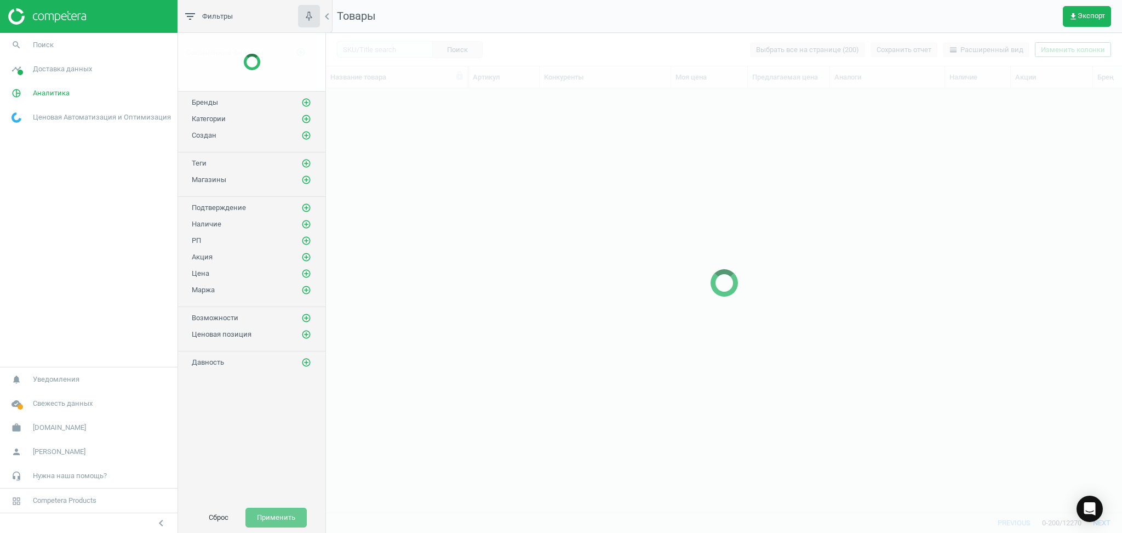
scroll to position [402, 785]
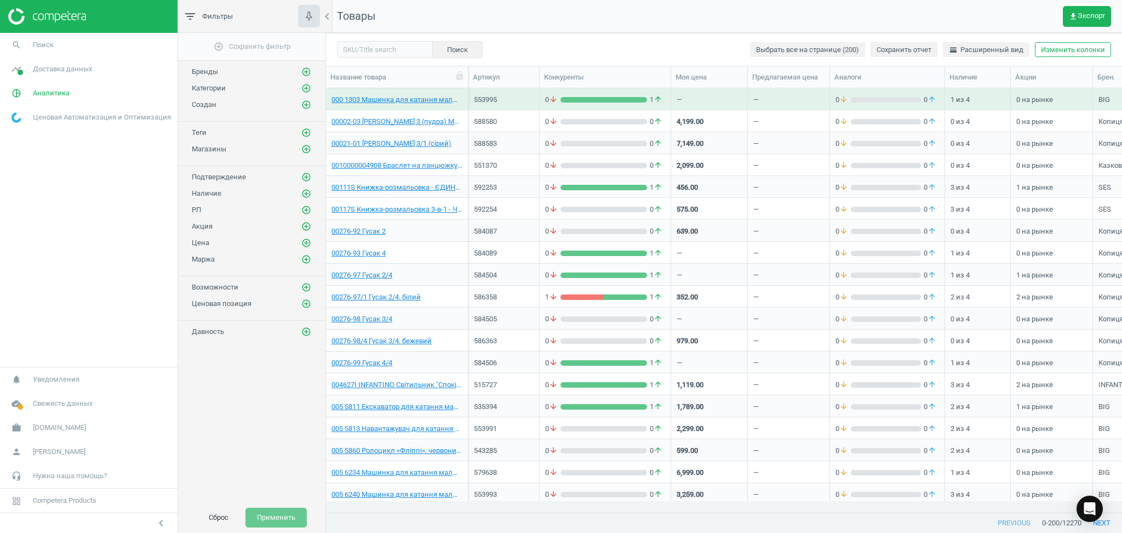
click at [362, 40] on div "Поиск Выбрать все на странице (200) Сохранить отчет horizontal_split Расширенны…" at bounding box center [724, 49] width 796 height 33
drag, startPoint x: 363, startPoint y: 44, endPoint x: 364, endPoint y: 49, distance: 5.5
click at [363, 44] on input "text" at bounding box center [385, 49] width 96 height 16
paste input "616508"
type input "616508"
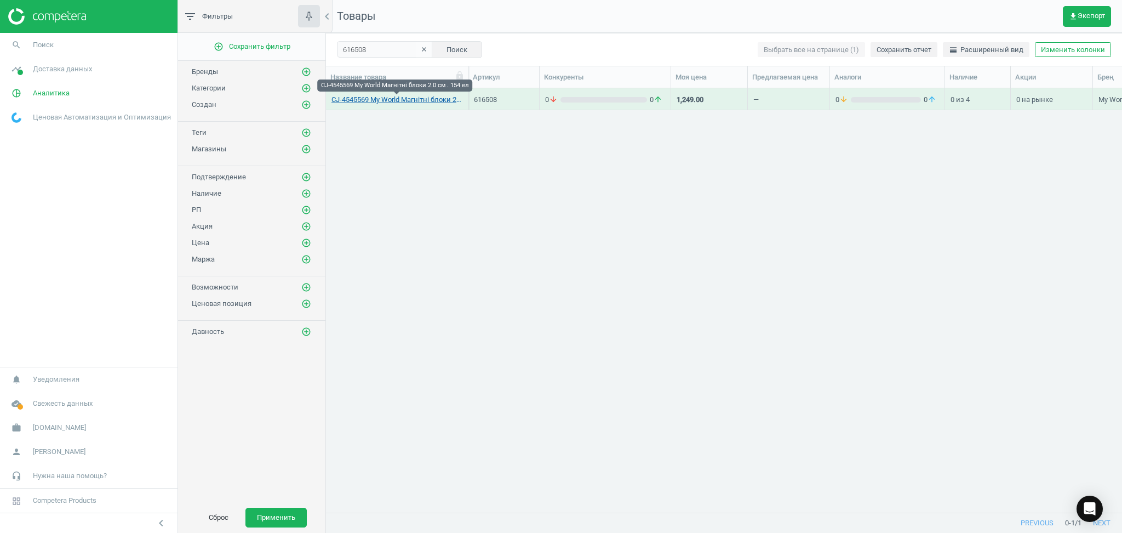
click at [430, 101] on link "CJ-4545569 My World Магнітні блоки 2.0 см . 154 ел" at bounding box center [397, 100] width 131 height 10
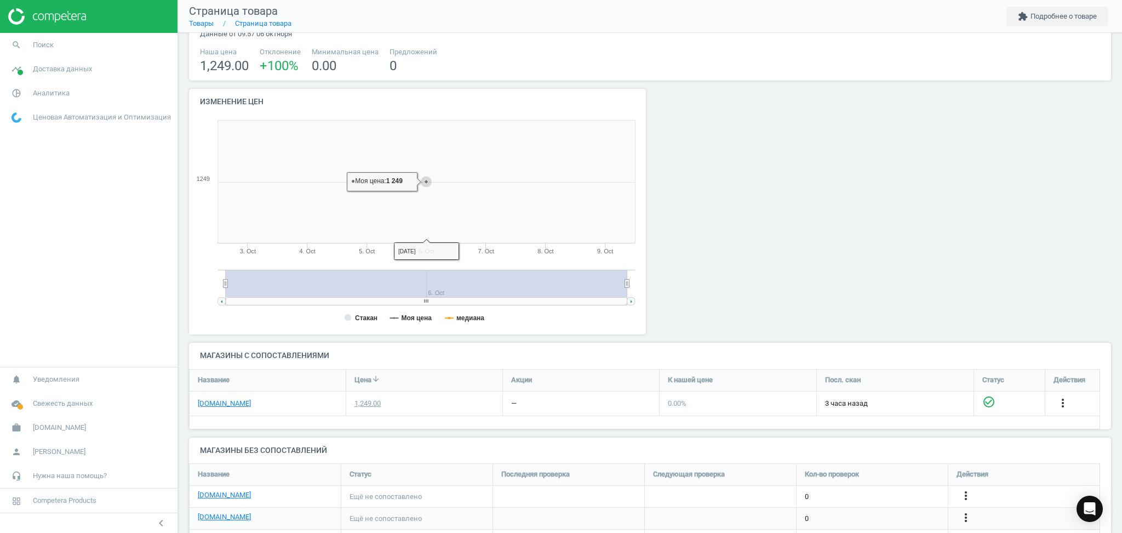
scroll to position [123, 0]
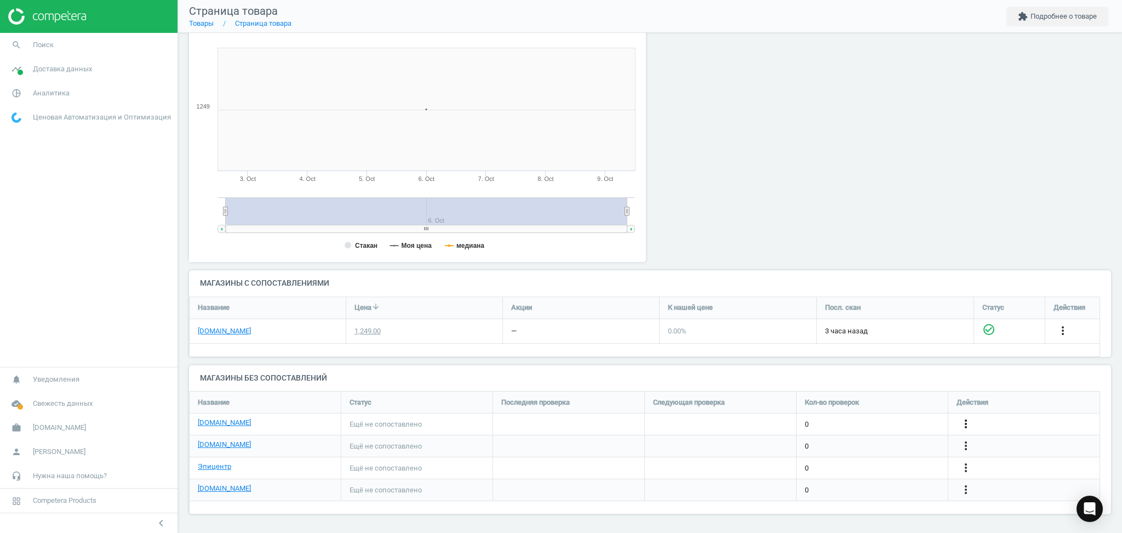
click at [967, 421] on icon "more_vert" at bounding box center [966, 423] width 13 height 13
click at [869, 419] on link "Изменить ссылку/опцию" at bounding box center [881, 419] width 150 height 17
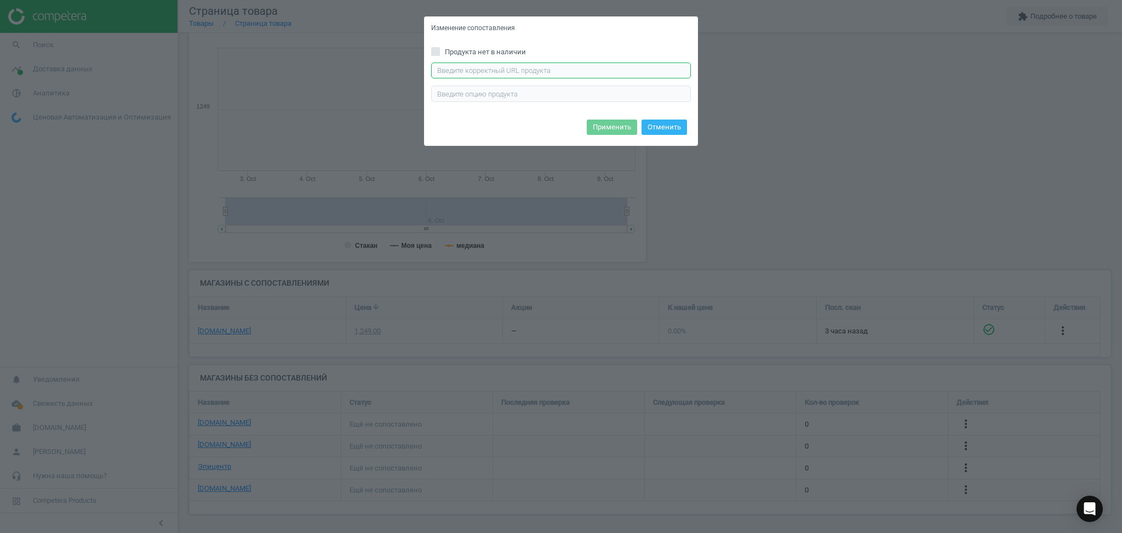
click at [579, 64] on input "text" at bounding box center [561, 70] width 260 height 16
paste input "https://rozetka.com.ua/ua/my-world-toyscj-4545569/p537043239/"
type input "https://rozetka.com.ua/ua/my-world-toyscj-4545569/p537043239/"
click at [613, 122] on button "Применить" at bounding box center [612, 126] width 50 height 15
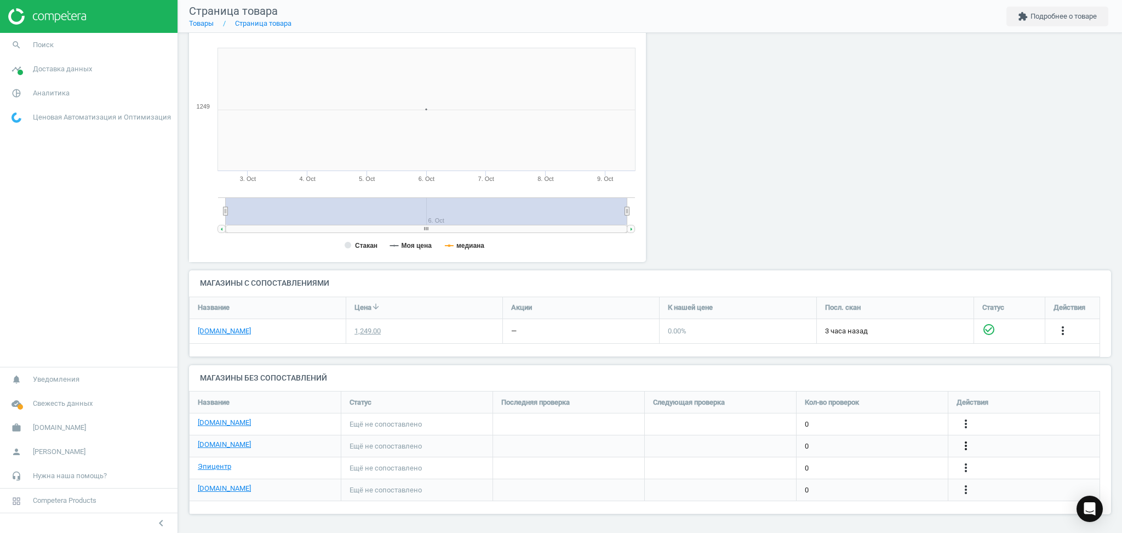
click at [968, 442] on icon "more_vert" at bounding box center [966, 445] width 13 height 13
click at [831, 442] on link "Изменить ссылку/опцию" at bounding box center [881, 440] width 150 height 17
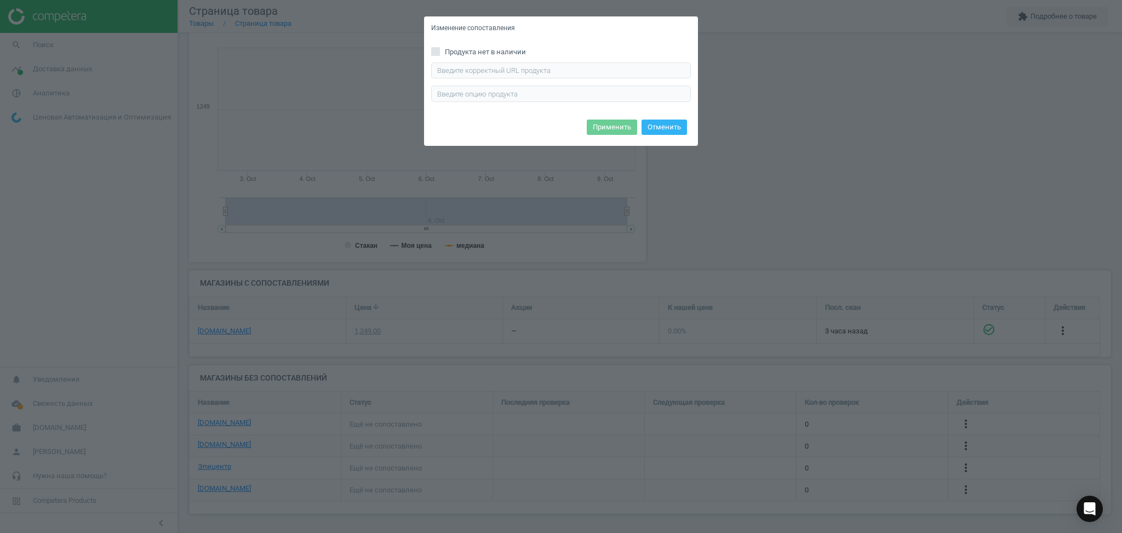
click at [497, 61] on div "Продукта нет в наличии Введите правильный url продукта" at bounding box center [561, 78] width 274 height 76
click at [497, 69] on input "text" at bounding box center [561, 70] width 260 height 16
paste input "https://antoshka.ua/uk/konstruktor-magnitnij-my-world-animal-forest-154-el.html"
type input "https://antoshka.ua/uk/konstruktor-magnitnij-my-world-animal-forest-154-el.html"
click at [619, 125] on button "Применить" at bounding box center [612, 126] width 50 height 15
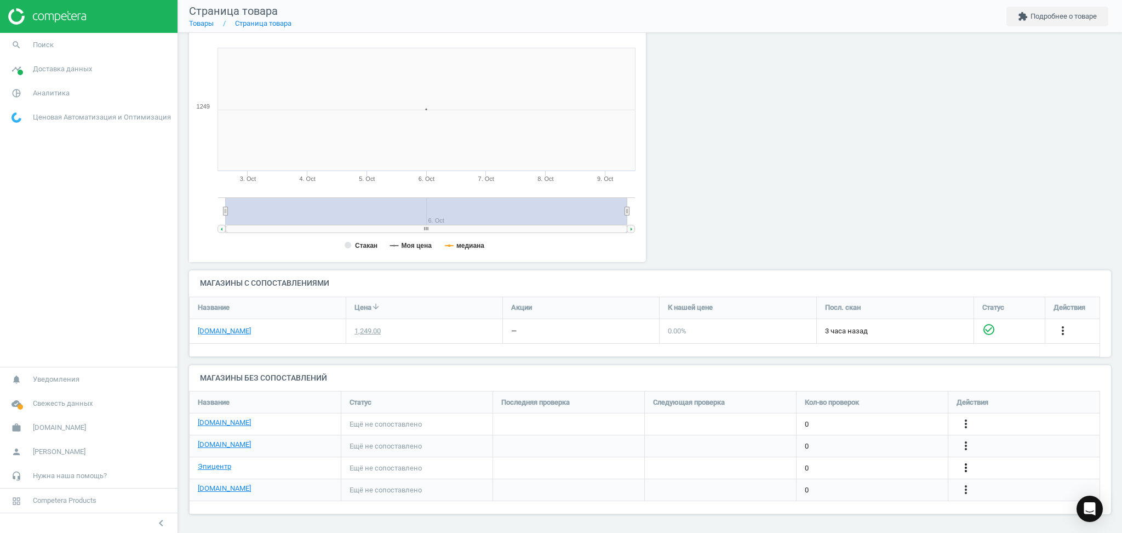
click at [966, 469] on icon "more_vert" at bounding box center [966, 467] width 13 height 13
click at [885, 463] on link "Изменить ссылку/опцию" at bounding box center [881, 463] width 150 height 17
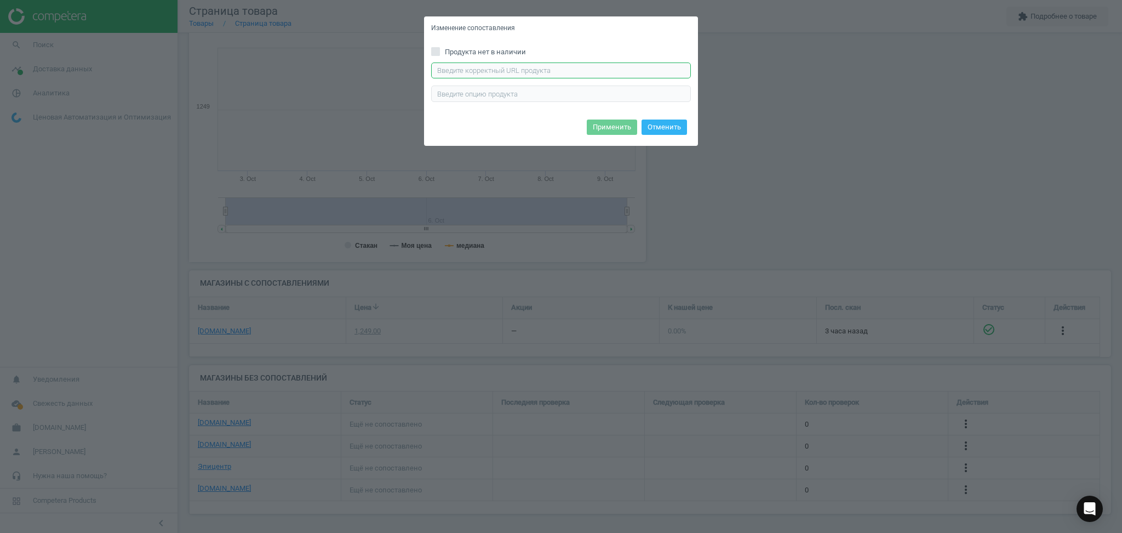
click at [486, 75] on input "text" at bounding box center [561, 70] width 260 height 16
paste input "https://epicentrk.ua/ua/shop/konstruktor-mahnitnyi-my-world-bloky-2-0-sm-154-el…"
type input "https://epicentrk.ua/ua/shop/konstruktor-mahnitnyi-my-world-bloky-2-0-sm-154-el…"
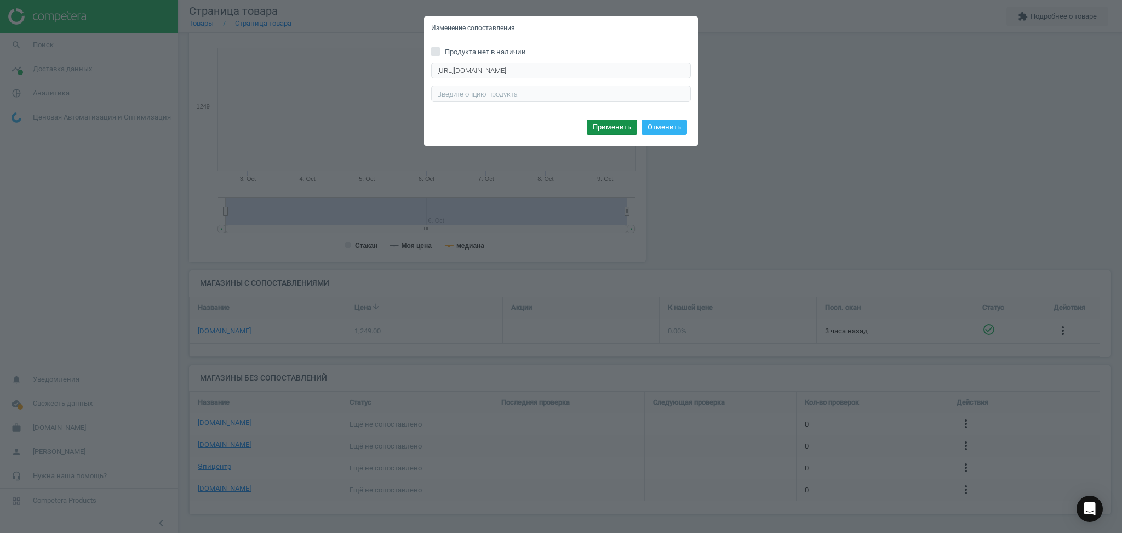
click at [607, 124] on button "Применить" at bounding box center [612, 126] width 50 height 15
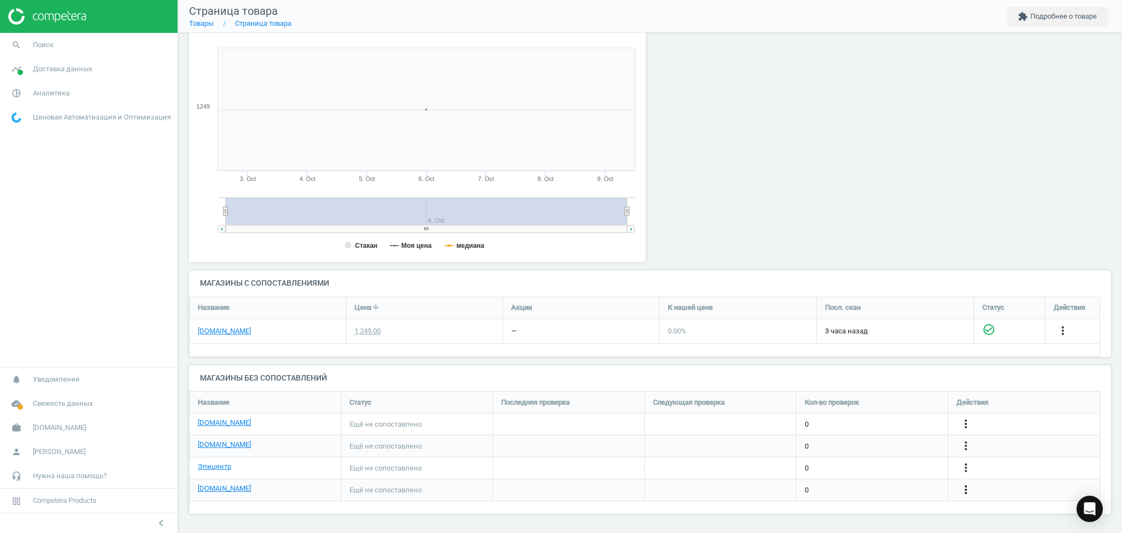
click at [969, 487] on icon "more_vert" at bounding box center [966, 489] width 13 height 13
click at [844, 483] on link "Изменить ссылку/опцию" at bounding box center [881, 484] width 150 height 17
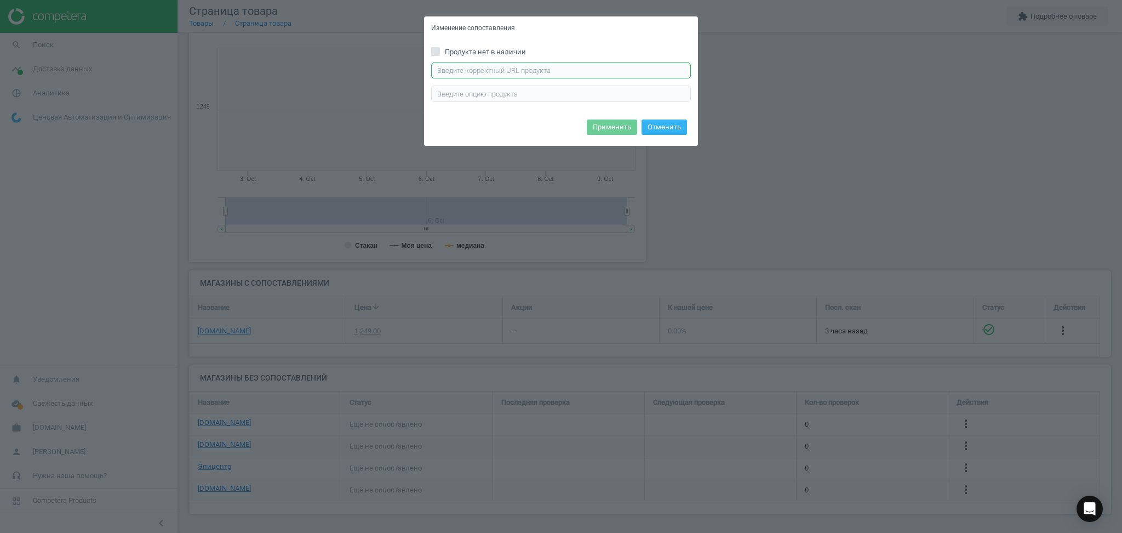
click at [573, 75] on input "text" at bounding box center [561, 70] width 260 height 16
paste input "https://chudo-ostriv.com.ua/ua/konstruktor-my-world-magnitnye-bloki-cj-4545569.…"
type input "https://chudo-ostriv.com.ua/ua/konstruktor-my-world-magnitnye-bloki-cj-4545569.…"
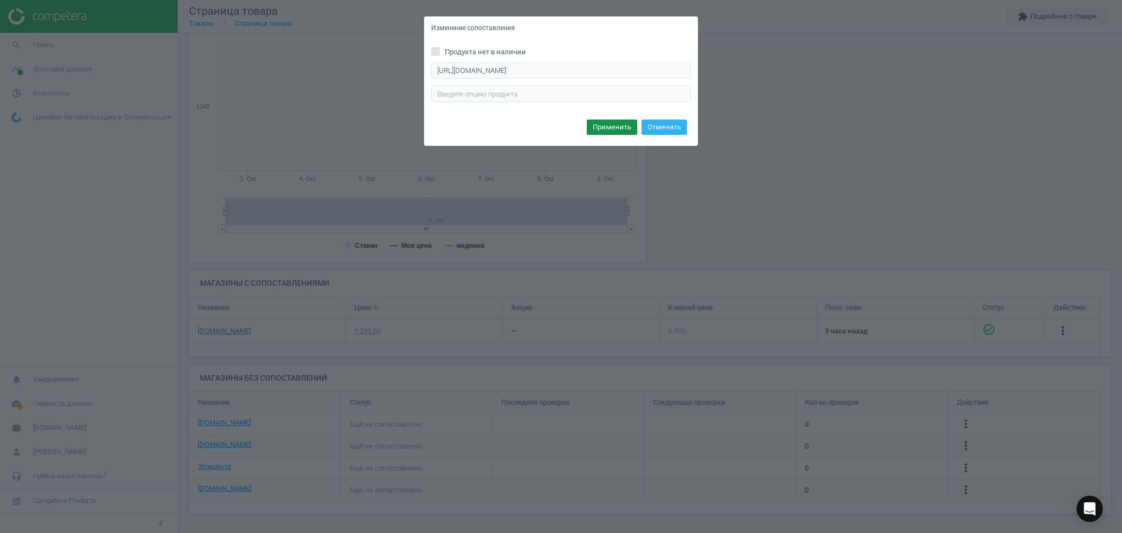
click at [611, 128] on button "Применить" at bounding box center [612, 126] width 50 height 15
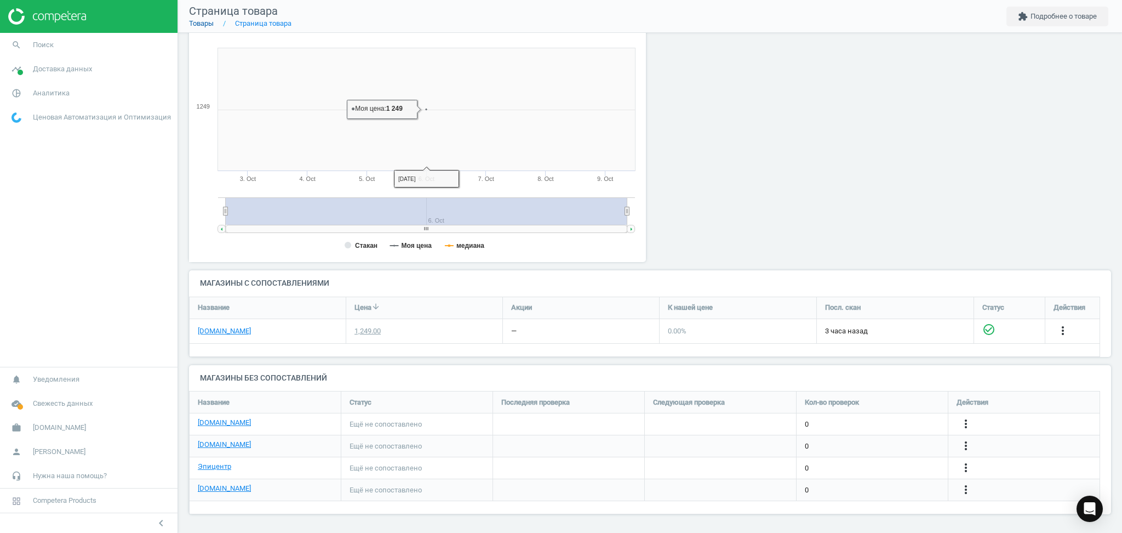
click at [206, 24] on link "Товары" at bounding box center [201, 23] width 25 height 8
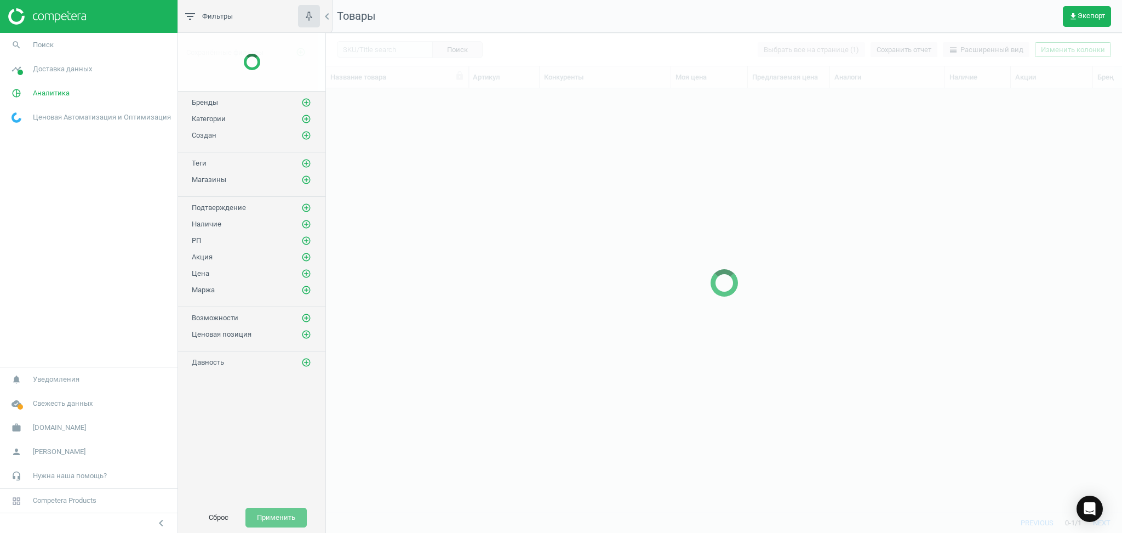
scroll to position [402, 785]
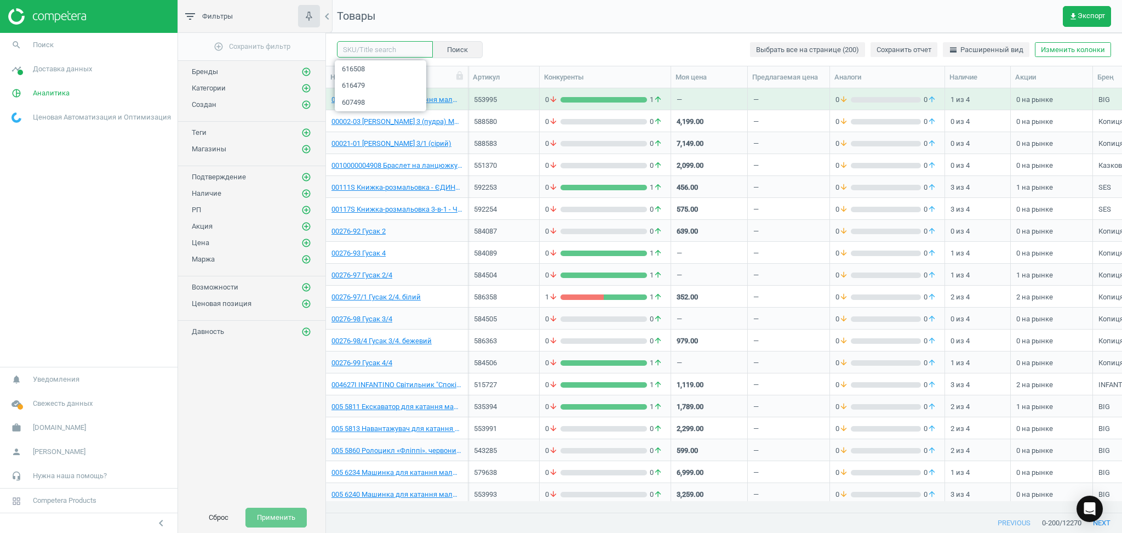
click at [386, 48] on input "text" at bounding box center [385, 49] width 96 height 16
paste input "616509"
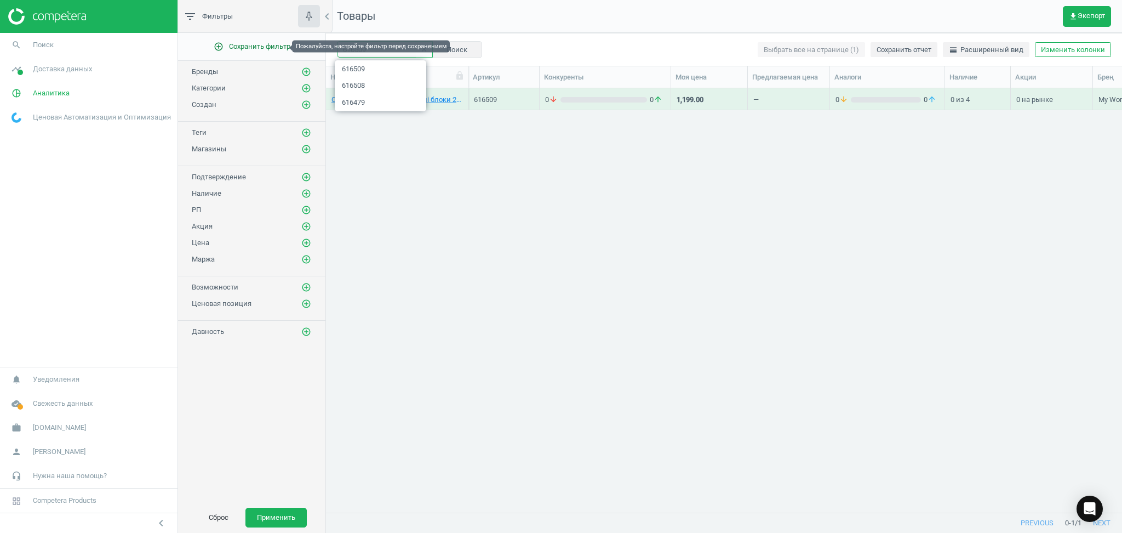
drag, startPoint x: 286, startPoint y: 49, endPoint x: 229, endPoint y: 48, distance: 56.5
click at [229, 48] on div "filter_list Фильтры chevron_left add_circle_outline Сохранить фильтр Бренды add…" at bounding box center [650, 266] width 944 height 533
paste input "10"
drag, startPoint x: 370, startPoint y: 54, endPoint x: 274, endPoint y: 45, distance: 96.8
click at [275, 46] on div "filter_list Фильтры chevron_left add_circle_outline Сохранить фильтр Бренды add…" at bounding box center [650, 266] width 944 height 533
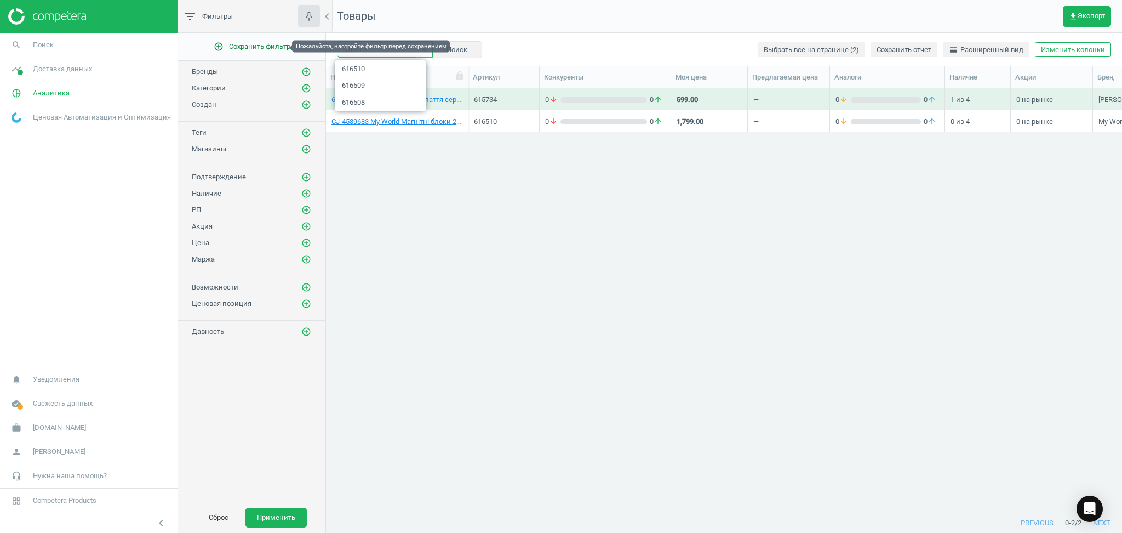
paste input "1"
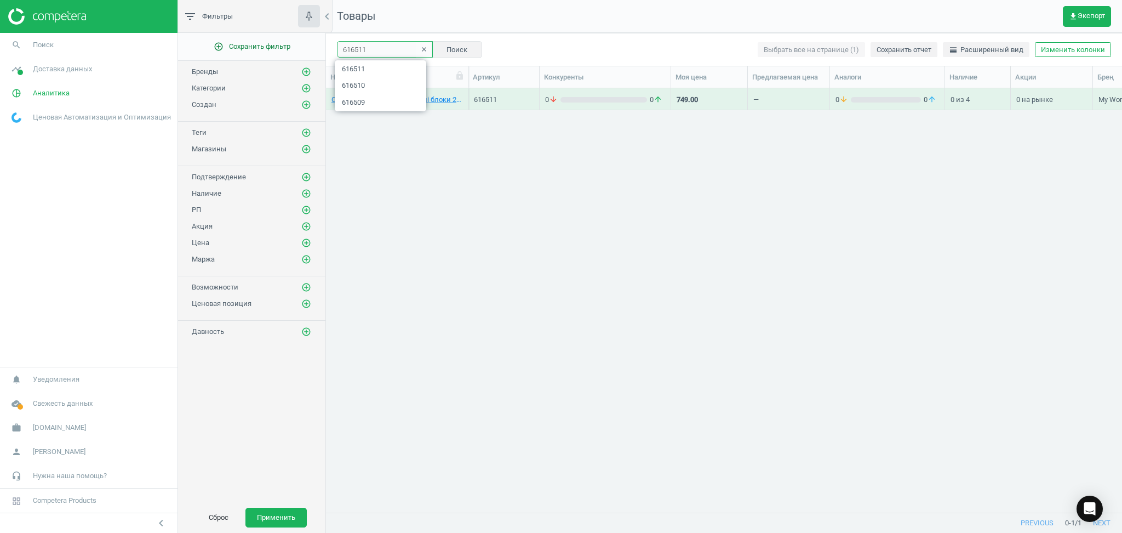
drag, startPoint x: 372, startPoint y: 51, endPoint x: 309, endPoint y: 45, distance: 63.8
click at [309, 45] on div "filter_list Фильтры chevron_left add_circle_outline Сохранить фильтр Бренды add…" at bounding box center [650, 266] width 944 height 533
paste input "3"
click at [299, 47] on div "filter_list Фильтры chevron_left add_circle_outline Сохранить фильтр Бренды add…" at bounding box center [650, 266] width 944 height 533
paste input "5"
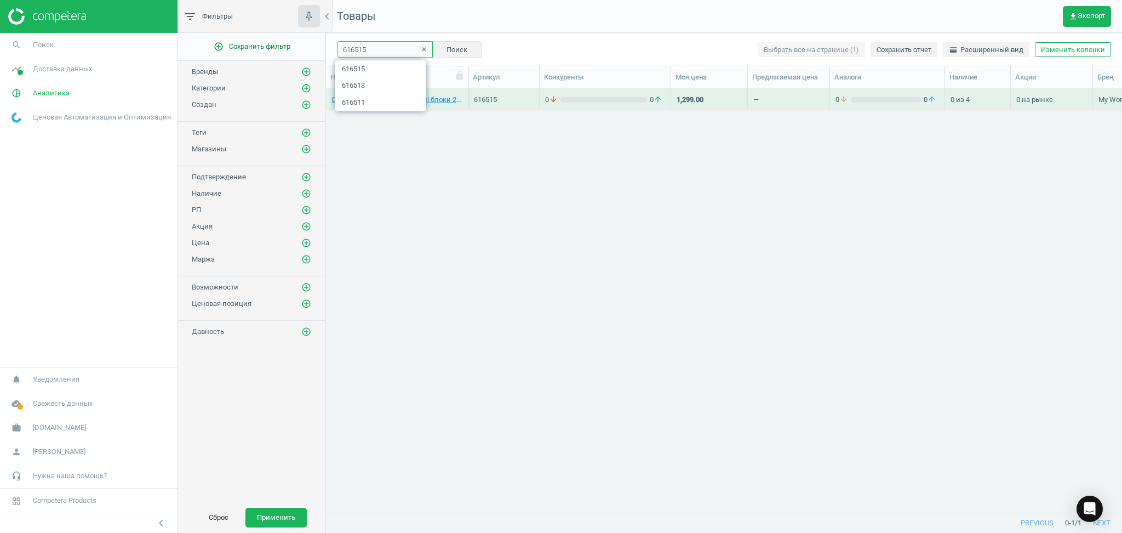
drag, startPoint x: 378, startPoint y: 54, endPoint x: 299, endPoint y: 53, distance: 78.9
click at [299, 53] on div "filter_list Фильтры chevron_left add_circle_outline Сохранить фильтр Бренды add…" at bounding box center [650, 266] width 944 height 533
paste input "6"
type input "616516"
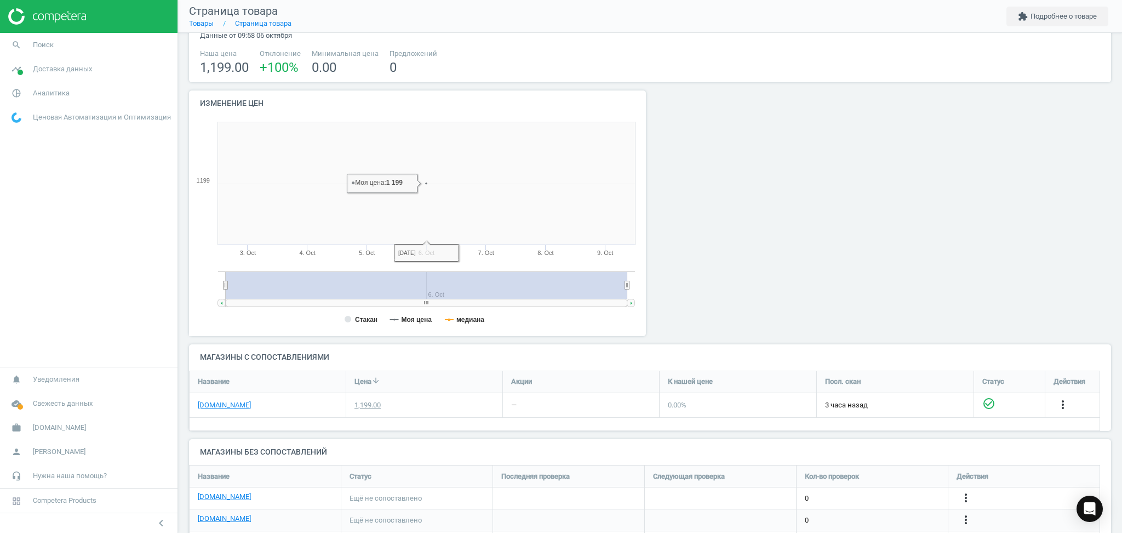
scroll to position [123, 0]
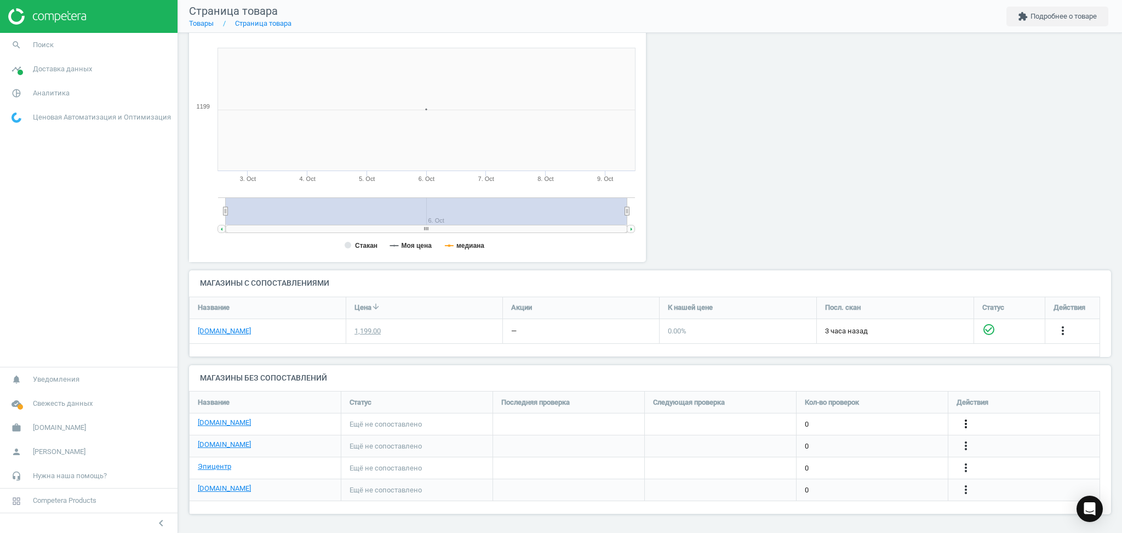
click at [967, 424] on icon "more_vert" at bounding box center [966, 423] width 13 height 13
click at [847, 420] on link "Изменить ссылку/опцию" at bounding box center [881, 419] width 150 height 17
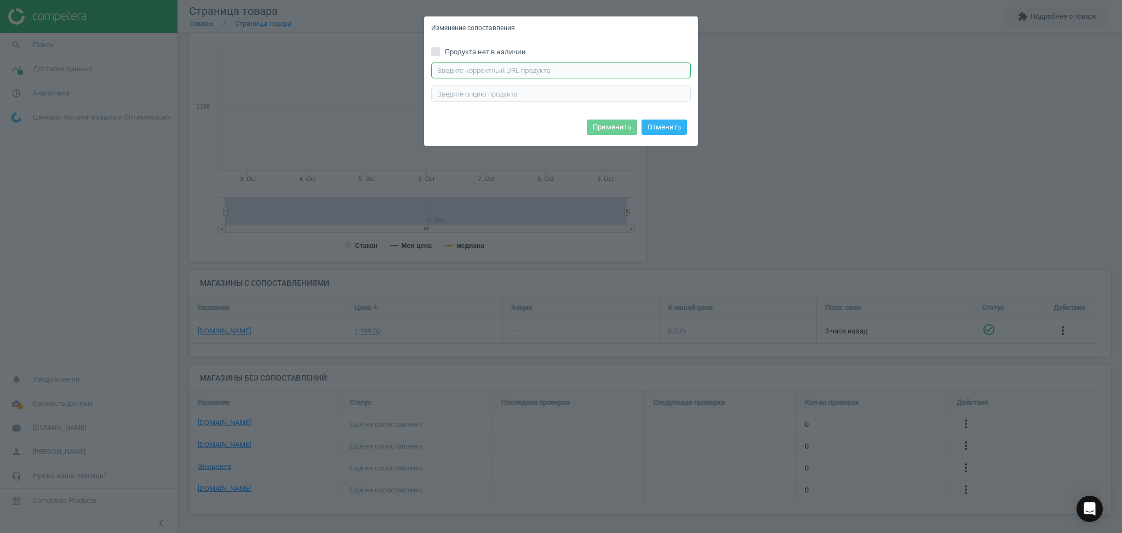
click at [496, 70] on input "text" at bounding box center [561, 70] width 260 height 16
paste input "[URL][DOMAIN_NAME]"
type input "[URL][DOMAIN_NAME]"
click at [608, 127] on button "Применить" at bounding box center [612, 126] width 50 height 15
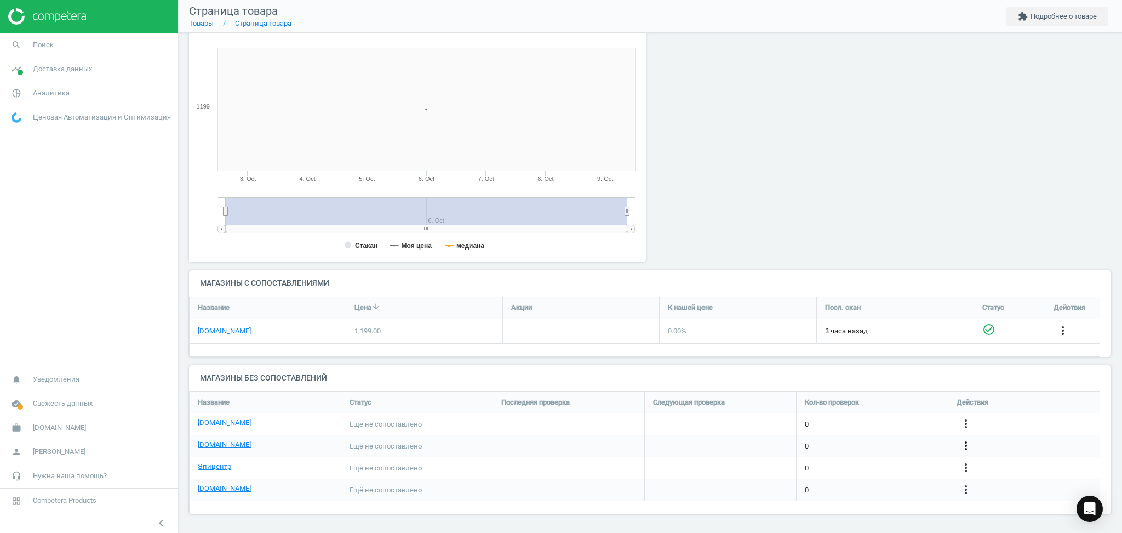
click at [965, 446] on icon "more_vert" at bounding box center [966, 445] width 13 height 13
click at [858, 437] on link "Изменить ссылку/опцию" at bounding box center [881, 440] width 150 height 17
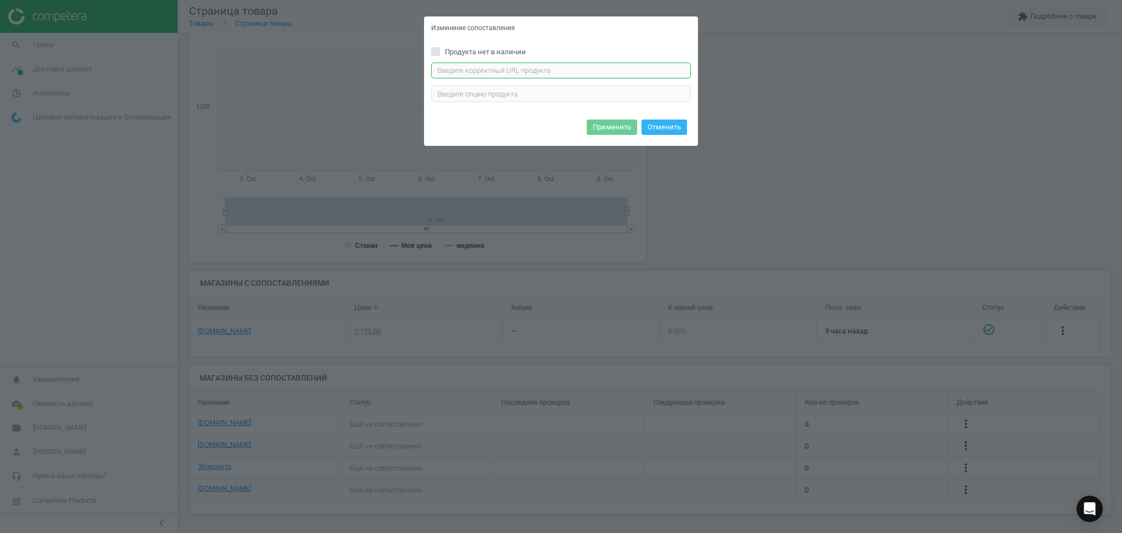
click at [555, 70] on input "text" at bounding box center [561, 70] width 260 height 16
paste input "[URL][DOMAIN_NAME]"
type input "[URL][DOMAIN_NAME]"
click at [619, 128] on button "Применить" at bounding box center [612, 126] width 50 height 15
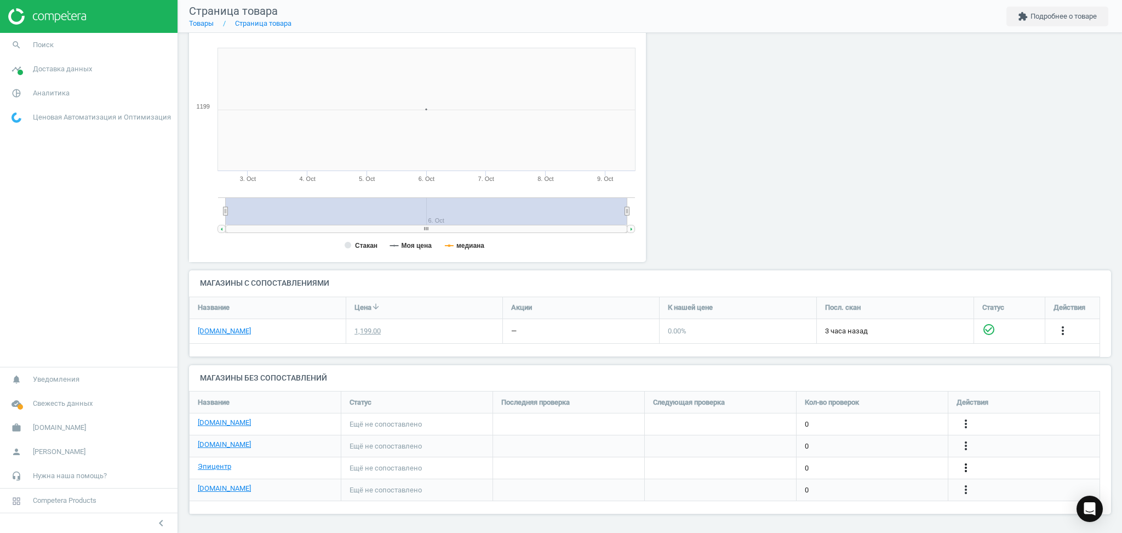
click at [967, 468] on icon "more_vert" at bounding box center [966, 467] width 13 height 13
click at [846, 463] on link "Изменить ссылку/опцию" at bounding box center [881, 463] width 150 height 17
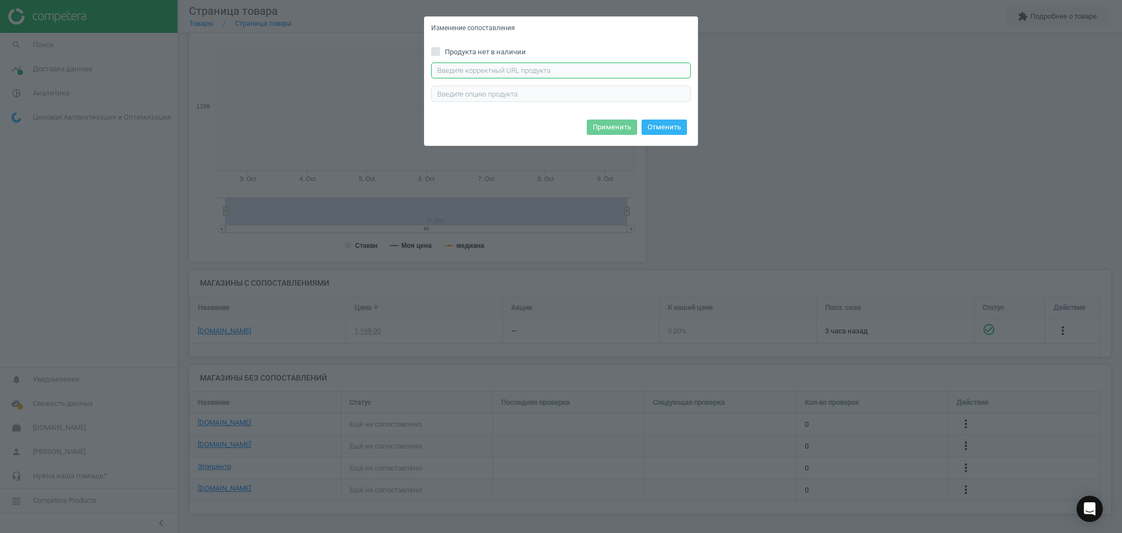
click at [563, 72] on input "text" at bounding box center [561, 70] width 260 height 16
paste input "[URL][DOMAIN_NAME]"
type input "[URL][DOMAIN_NAME]"
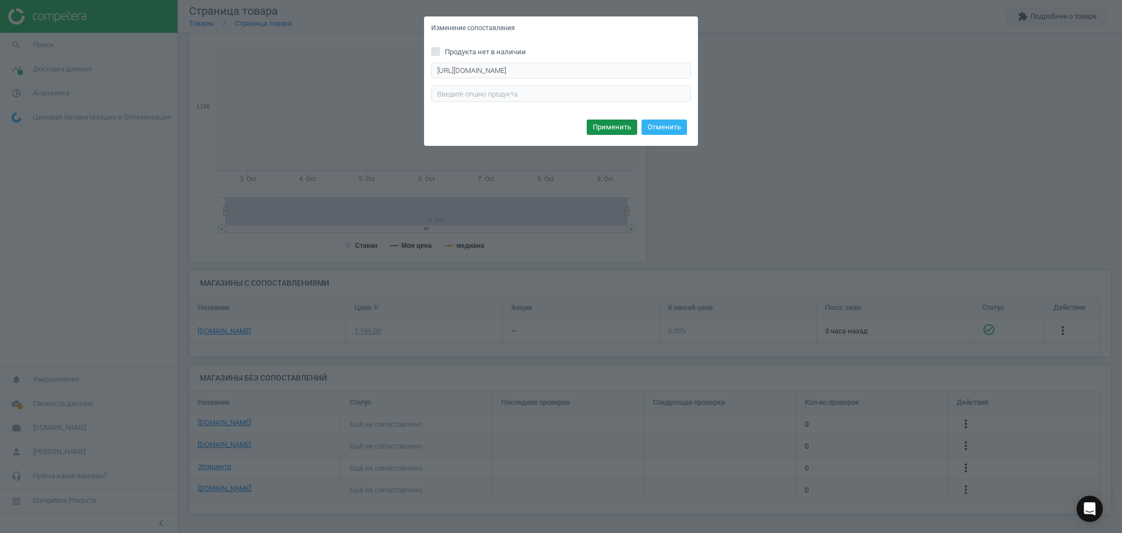
click at [614, 124] on button "Применить" at bounding box center [612, 126] width 50 height 15
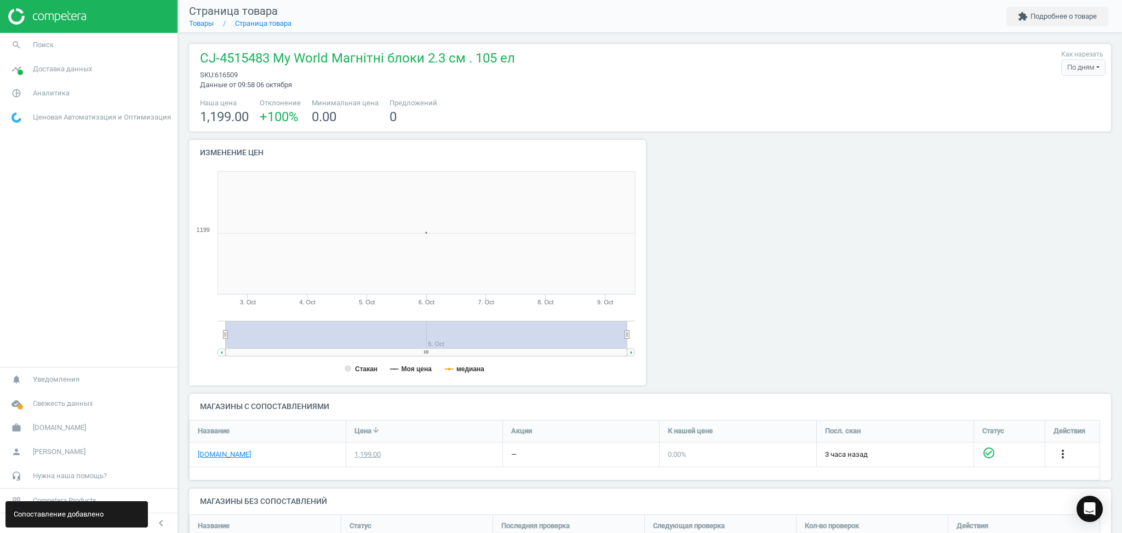
scroll to position [123, 0]
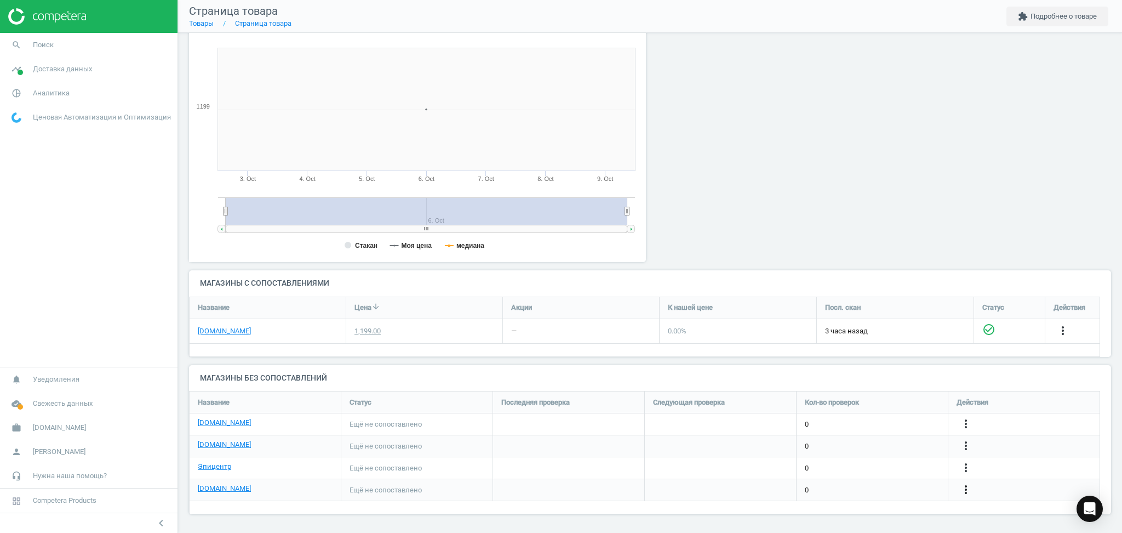
click at [965, 489] on icon "more_vert" at bounding box center [966, 489] width 13 height 13
click at [874, 481] on link "Изменить ссылку/опцию" at bounding box center [881, 484] width 150 height 17
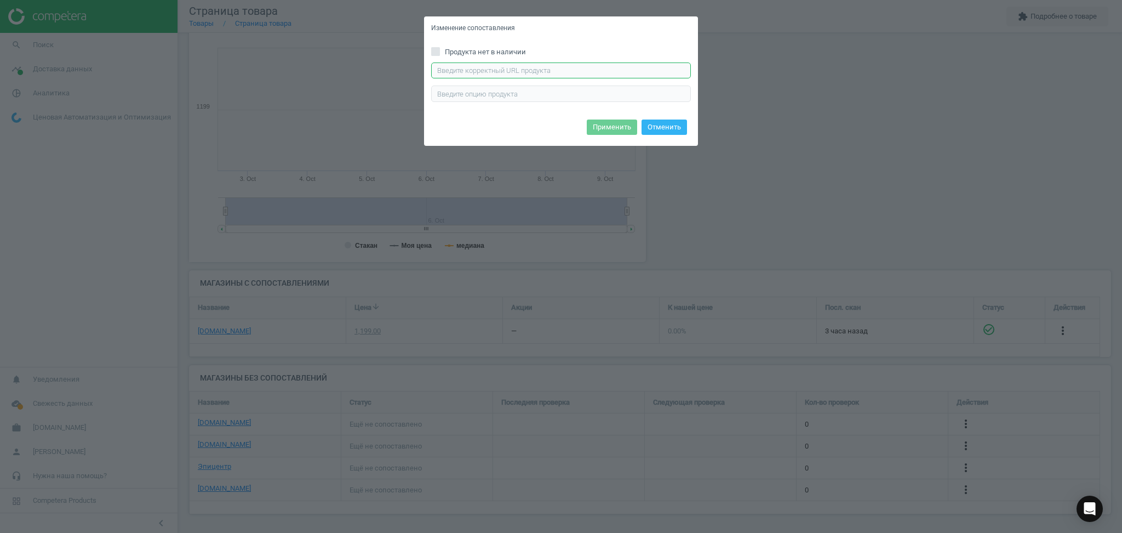
click at [543, 66] on input "text" at bounding box center [561, 70] width 260 height 16
paste input "[URL][DOMAIN_NAME]"
type input "[URL][DOMAIN_NAME]"
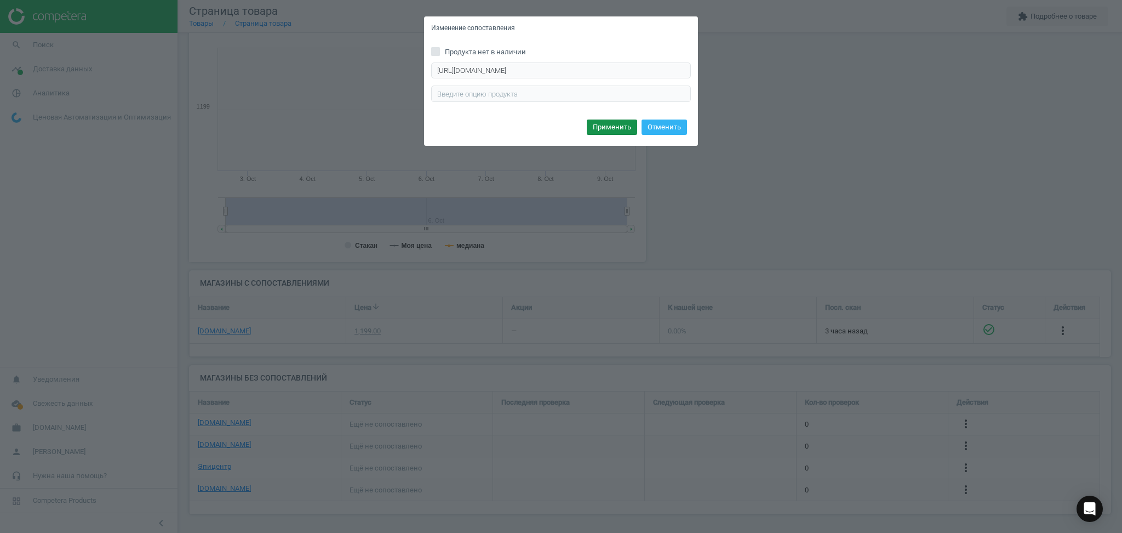
click at [617, 126] on button "Применить" at bounding box center [612, 126] width 50 height 15
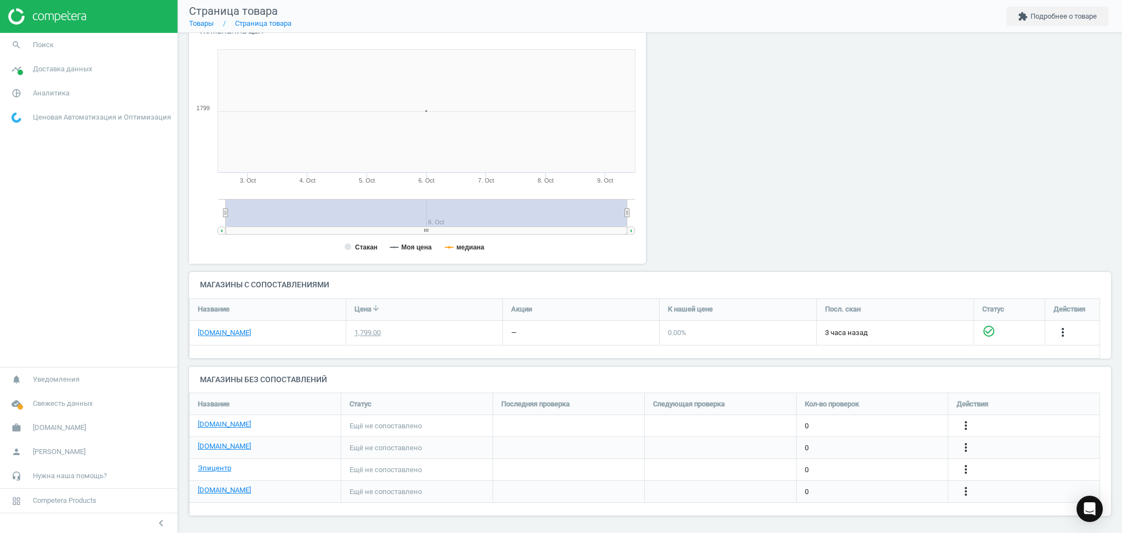
scroll to position [123, 0]
click at [968, 424] on icon "more_vert" at bounding box center [966, 423] width 13 height 13
click at [846, 417] on link "Изменить ссылку/опцию" at bounding box center [881, 419] width 150 height 17
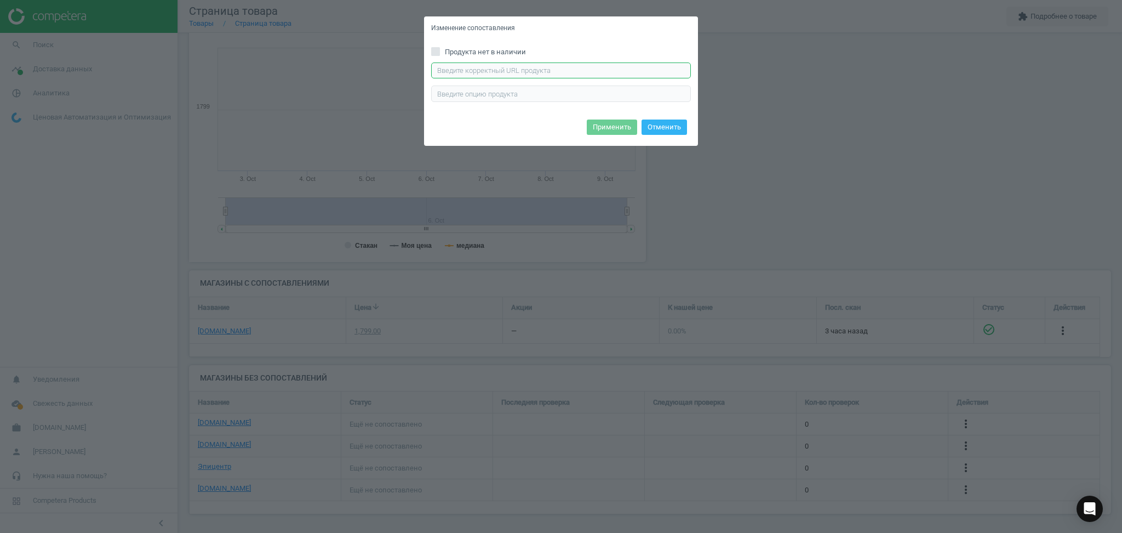
click at [544, 69] on input "text" at bounding box center [561, 70] width 260 height 16
paste input "[URL][DOMAIN_NAME]"
type input "[URL][DOMAIN_NAME]"
click at [612, 127] on button "Применить" at bounding box center [612, 126] width 50 height 15
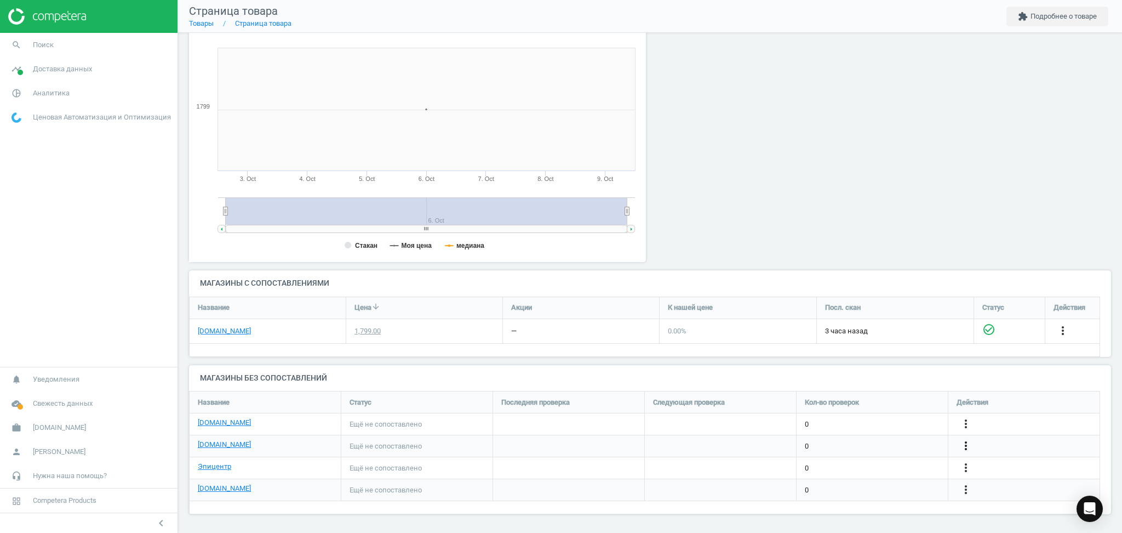
click at [966, 447] on icon "more_vert" at bounding box center [966, 445] width 13 height 13
click at [849, 442] on link "Изменить ссылку/опцию" at bounding box center [881, 440] width 150 height 17
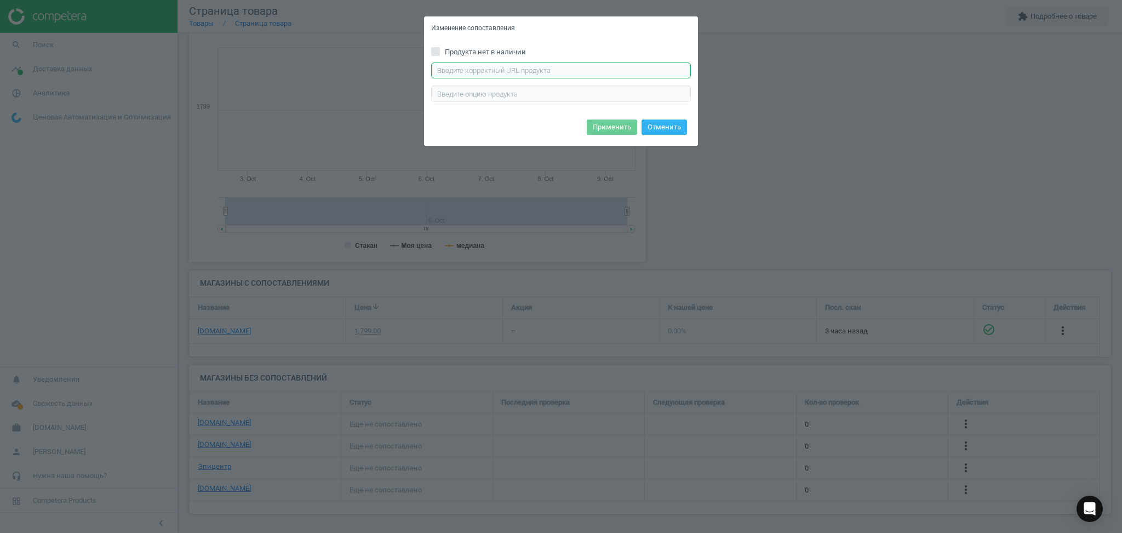
click at [462, 73] on input "text" at bounding box center [561, 70] width 260 height 16
paste input "[URL][DOMAIN_NAME]"
type input "[URL][DOMAIN_NAME]"
click at [607, 126] on button "Применить" at bounding box center [612, 126] width 50 height 15
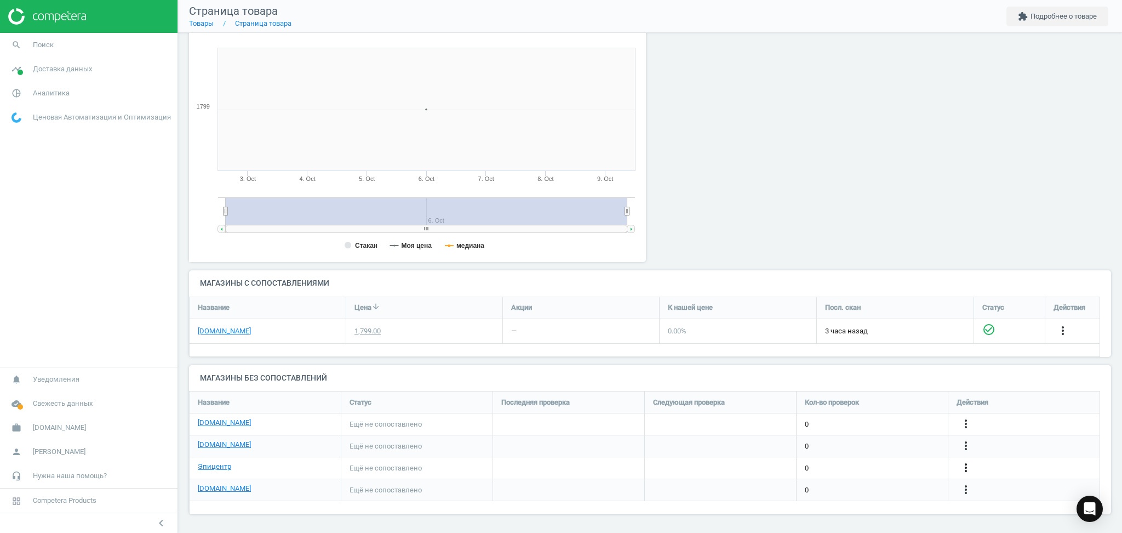
click at [969, 472] on icon "more_vert" at bounding box center [966, 467] width 13 height 13
click at [896, 464] on link "Изменить ссылку/опцию" at bounding box center [881, 463] width 150 height 17
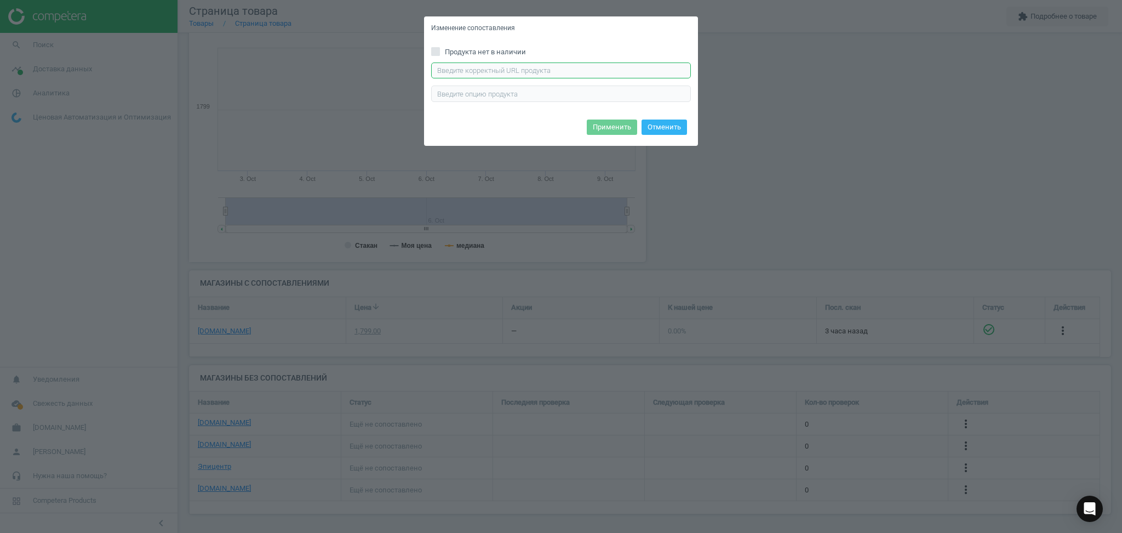
click at [573, 73] on input "text" at bounding box center [561, 70] width 260 height 16
paste input "[URL][DOMAIN_NAME]"
type input "[URL][DOMAIN_NAME]"
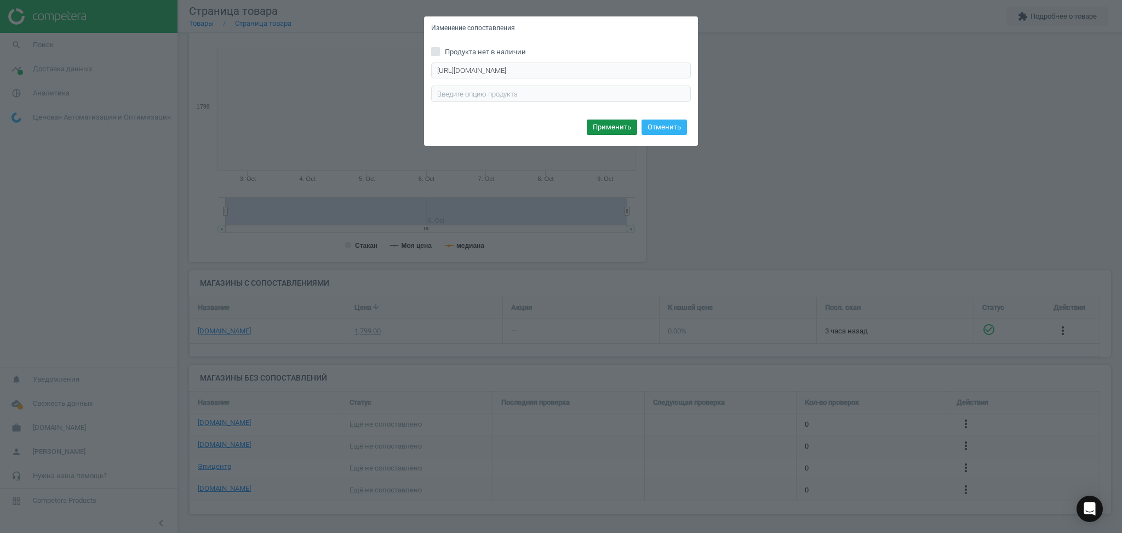
click at [624, 124] on button "Применить" at bounding box center [612, 126] width 50 height 15
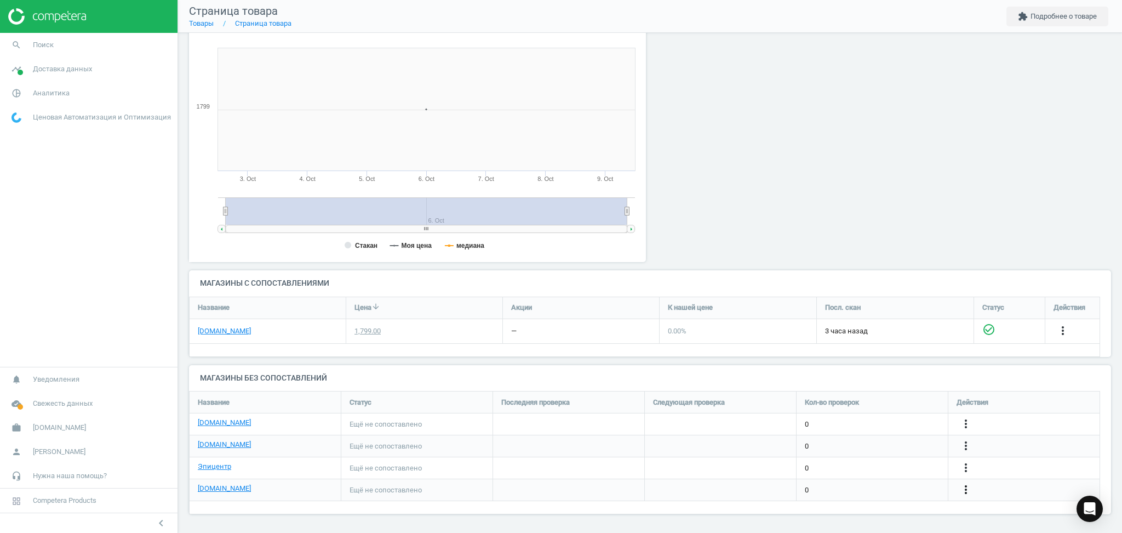
click at [965, 492] on icon "more_vert" at bounding box center [966, 489] width 13 height 13
click at [869, 482] on link "Изменить ссылку/опцию" at bounding box center [881, 484] width 150 height 17
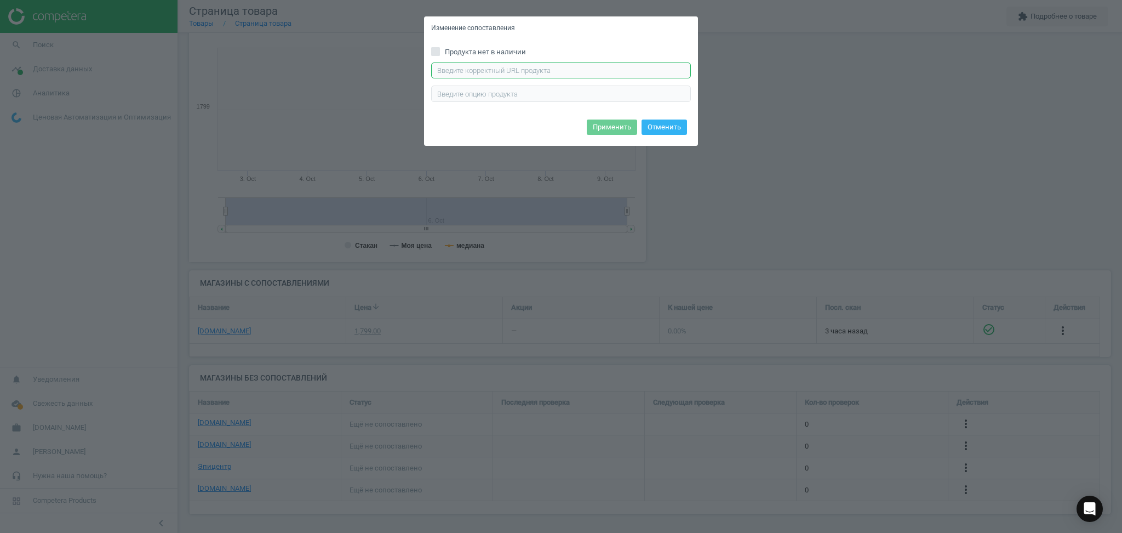
click at [536, 68] on input "text" at bounding box center [561, 70] width 260 height 16
paste input "[URL][DOMAIN_NAME]"
type input "[URL][DOMAIN_NAME]"
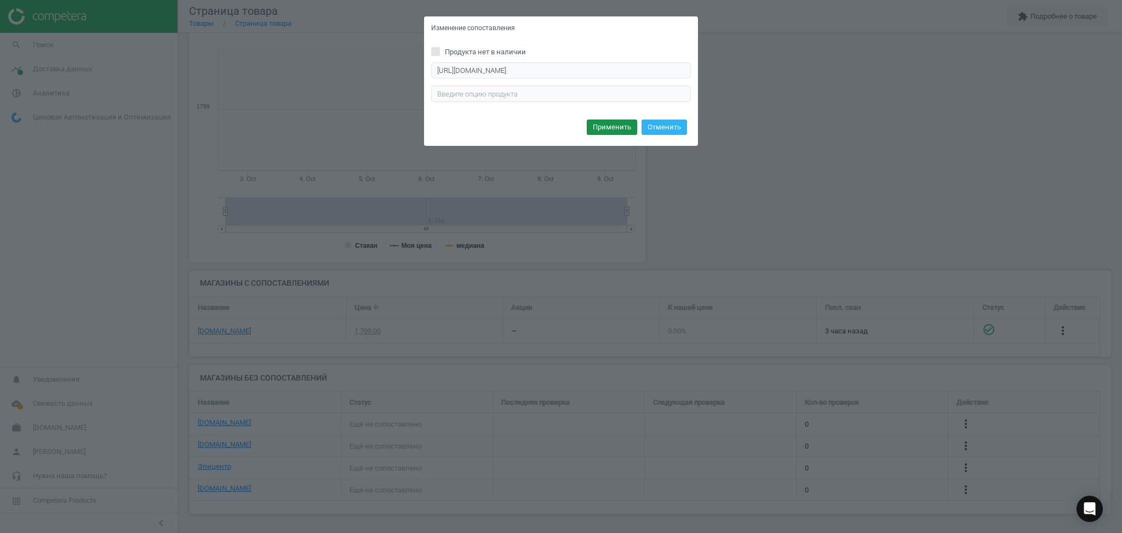
click at [601, 123] on button "Применить" at bounding box center [612, 126] width 50 height 15
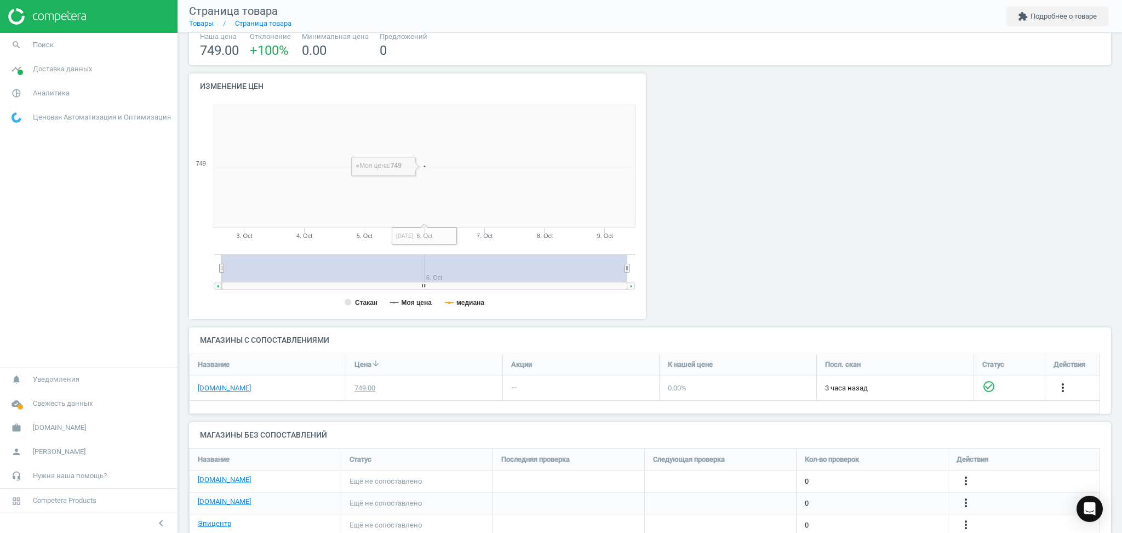
scroll to position [123, 0]
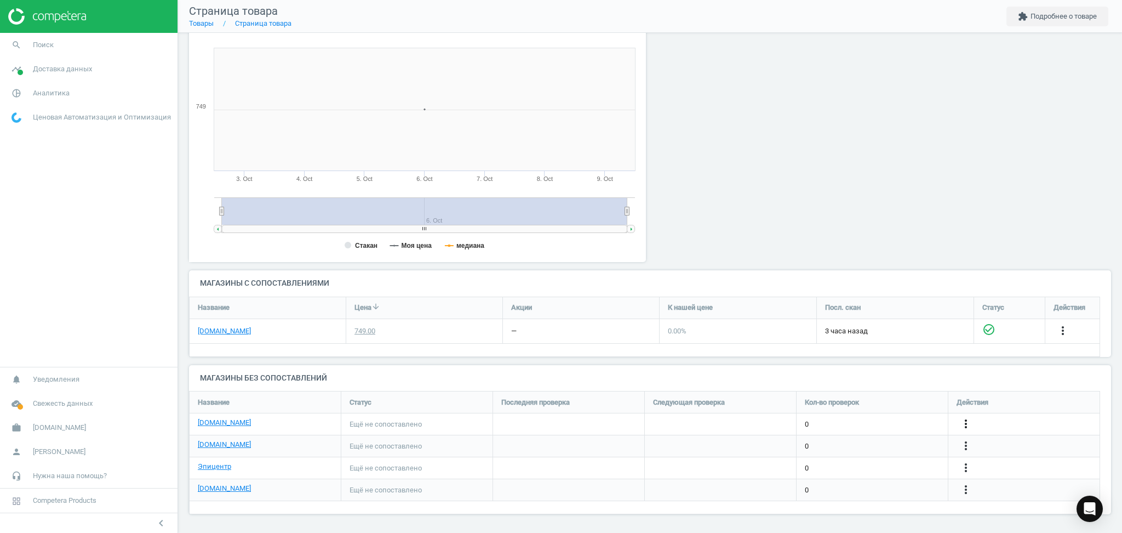
click at [967, 424] on icon "more_vert" at bounding box center [966, 423] width 13 height 13
click at [834, 418] on link "Изменить ссылку/опцию" at bounding box center [881, 419] width 150 height 17
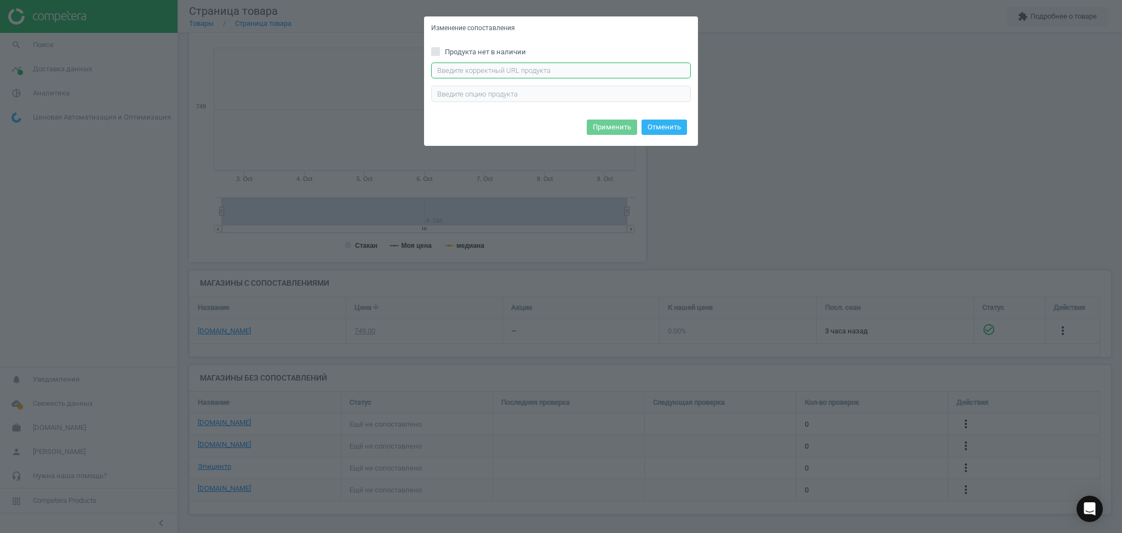
click at [531, 71] on input "text" at bounding box center [561, 70] width 260 height 16
paste input "https://rozetka.com.ua/ua/my-world-toyscj-4832565/p537035324/"
type input "https://rozetka.com.ua/ua/my-world-toyscj-4832565/p537035324/"
drag, startPoint x: 612, startPoint y: 122, endPoint x: 611, endPoint y: 128, distance: 6.7
click at [611, 123] on button "Применить" at bounding box center [612, 126] width 50 height 15
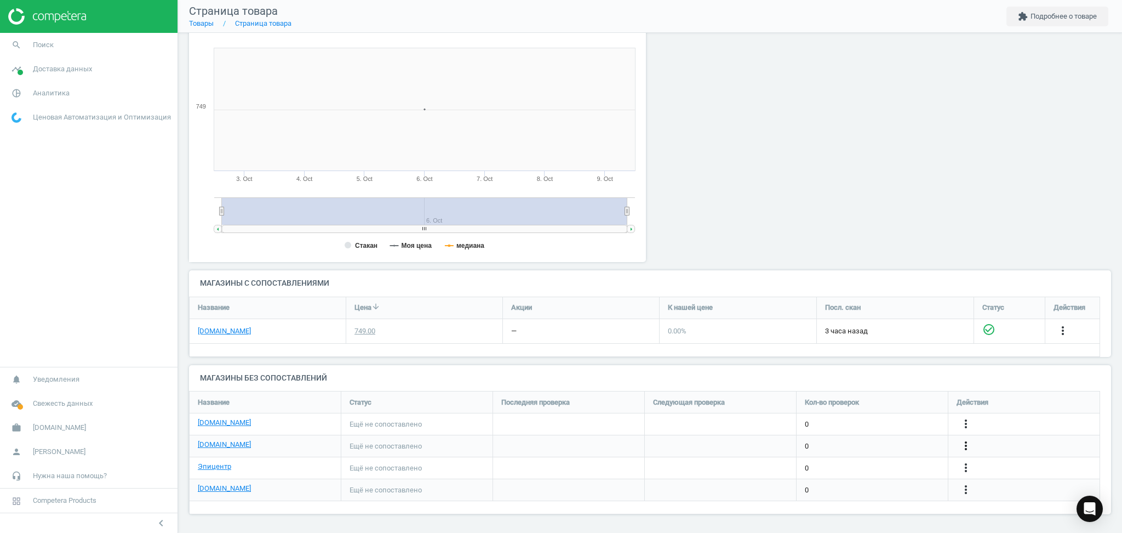
click at [966, 442] on icon "more_vert" at bounding box center [966, 445] width 13 height 13
click at [881, 442] on link "Изменить ссылку/опцию" at bounding box center [881, 440] width 150 height 17
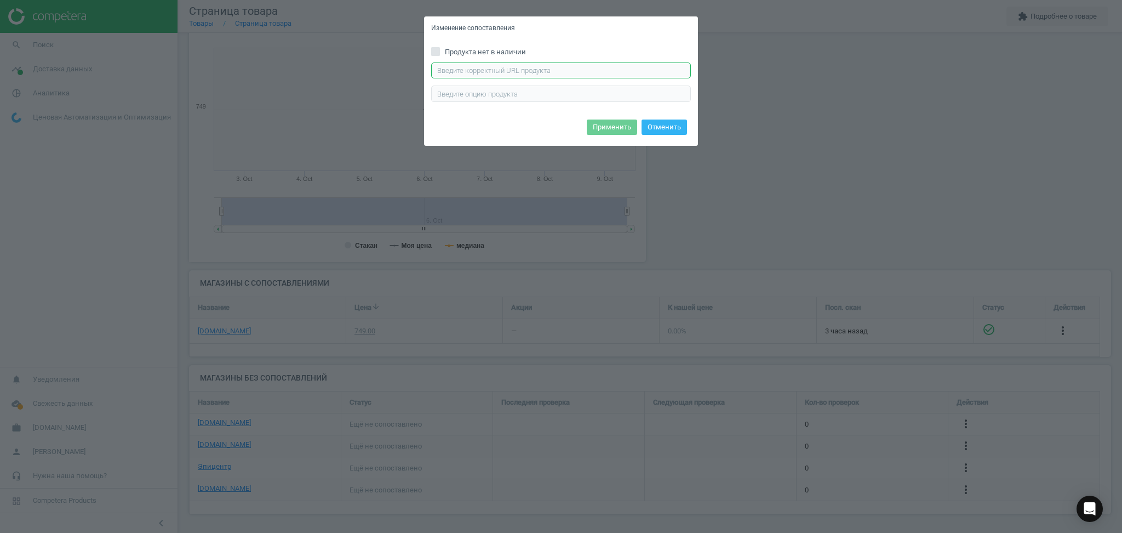
click at [492, 72] on input "text" at bounding box center [561, 70] width 260 height 16
paste input "https://antoshka.ua/uk/konstruktor-magnitnij-my-world-animal-forest-104-el.html"
type input "https://antoshka.ua/uk/konstruktor-magnitnij-my-world-animal-forest-104-el.html"
click at [617, 124] on button "Применить" at bounding box center [612, 126] width 50 height 15
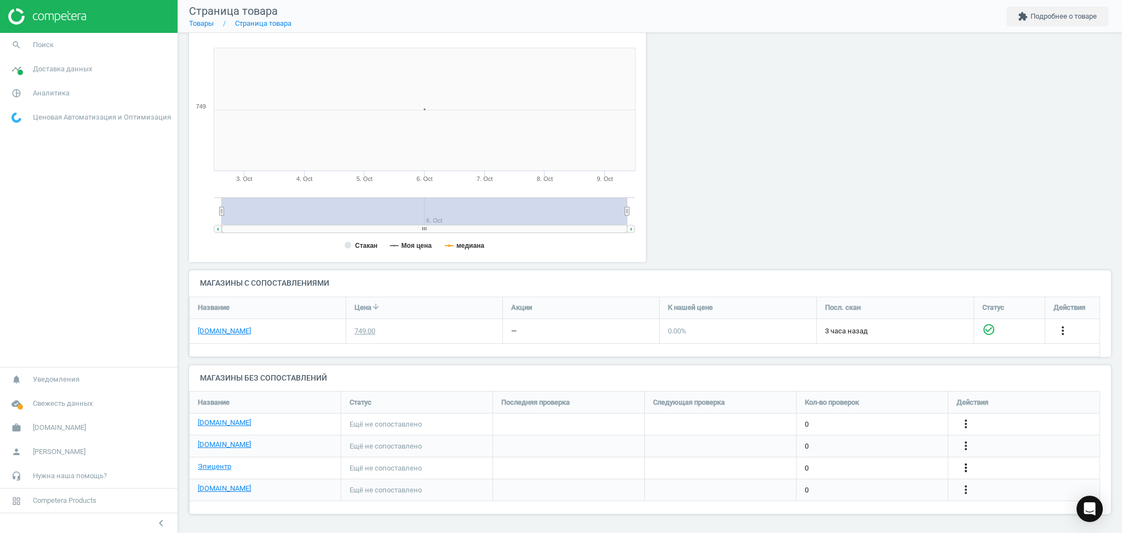
click at [969, 468] on icon "more_vert" at bounding box center [966, 467] width 13 height 13
click at [839, 465] on link "Изменить ссылку/опцию" at bounding box center [881, 463] width 150 height 17
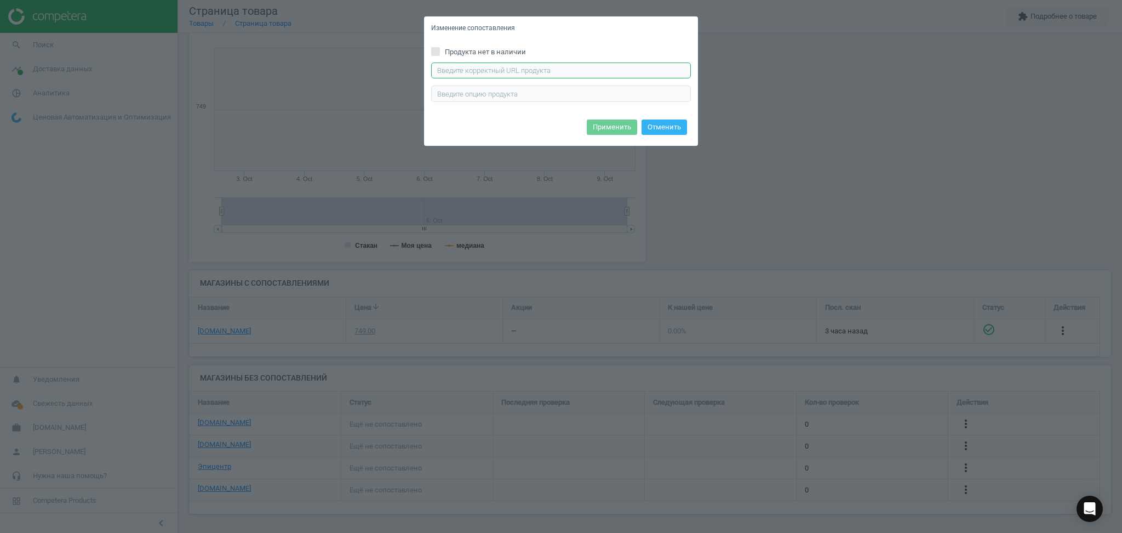
click at [541, 69] on input "text" at bounding box center [561, 70] width 260 height 16
paste input "https://epicentrk.ua/ua/shop/konstruktor-mahnitnyi-my-world-bloky-2-0-sm-104-el…"
type input "https://epicentrk.ua/ua/shop/konstruktor-mahnitnyi-my-world-bloky-2-0-sm-104-el…"
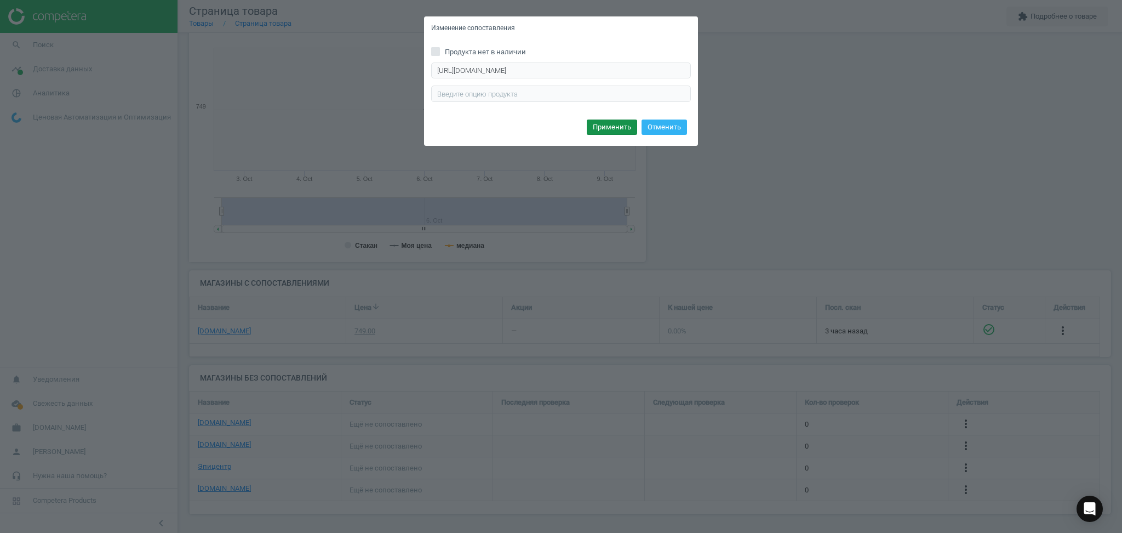
click at [604, 123] on button "Применить" at bounding box center [612, 126] width 50 height 15
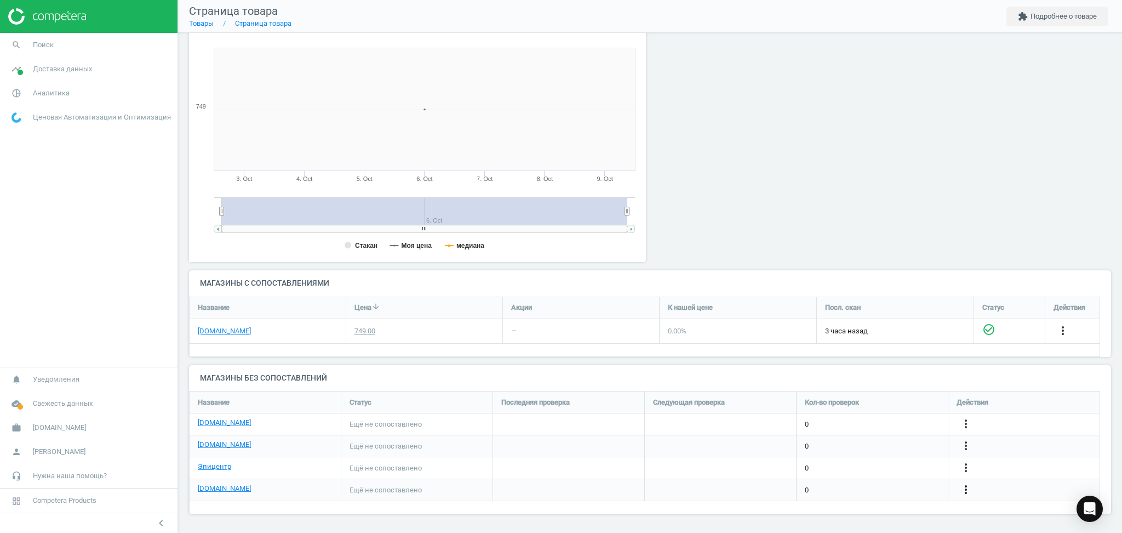
click at [963, 485] on icon "more_vert" at bounding box center [966, 489] width 13 height 13
click at [873, 480] on link "Изменить ссылку/опцию" at bounding box center [881, 484] width 150 height 17
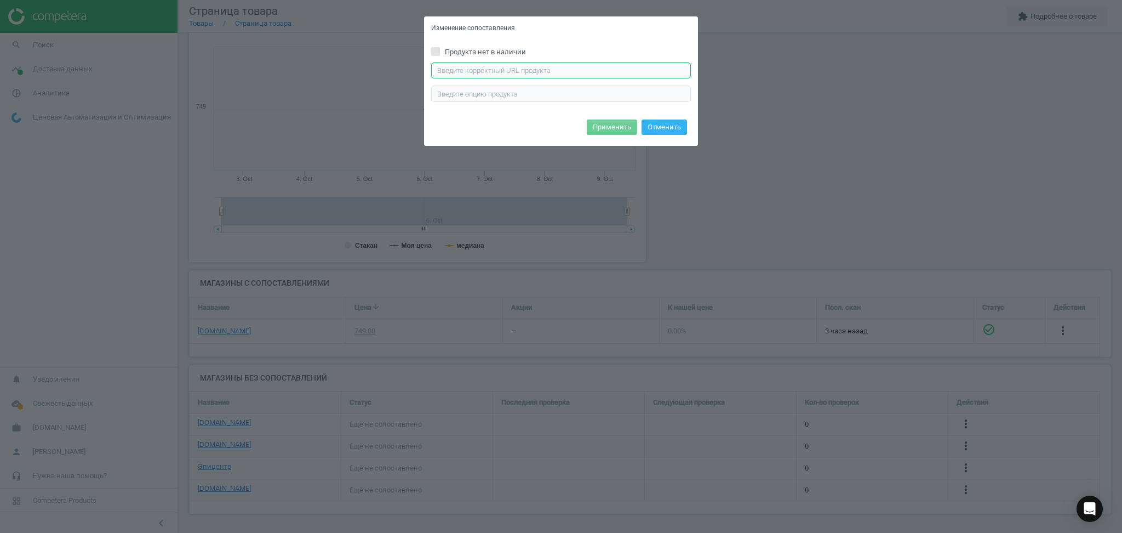
click at [554, 69] on input "text" at bounding box center [561, 70] width 260 height 16
paste input "https://chudo-ostriv.com.ua/ua/konstruktor-my-world-magnitnye-bloki-cj-4832565.…"
type input "https://chudo-ostriv.com.ua/ua/konstruktor-my-world-magnitnye-bloki-cj-4832565.…"
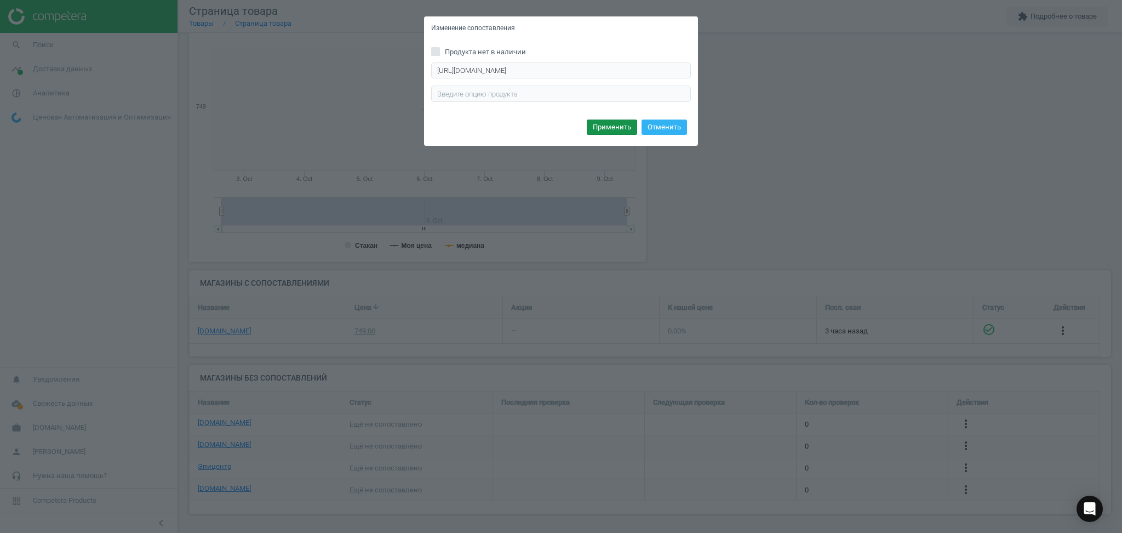
click at [617, 126] on button "Применить" at bounding box center [612, 126] width 50 height 15
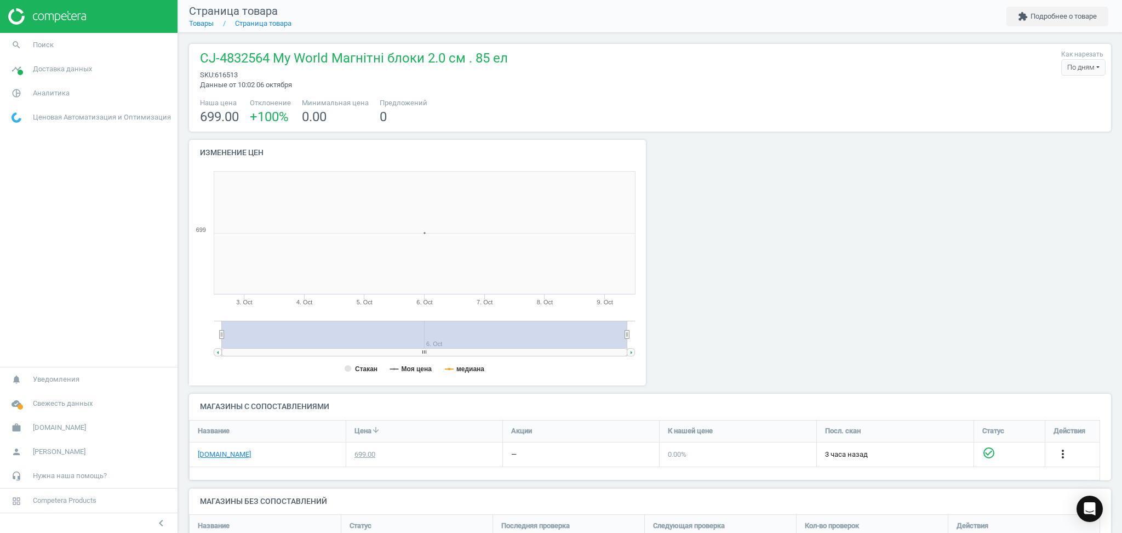
scroll to position [242, 474]
click at [200, 25] on link "Товары" at bounding box center [201, 23] width 25 height 8
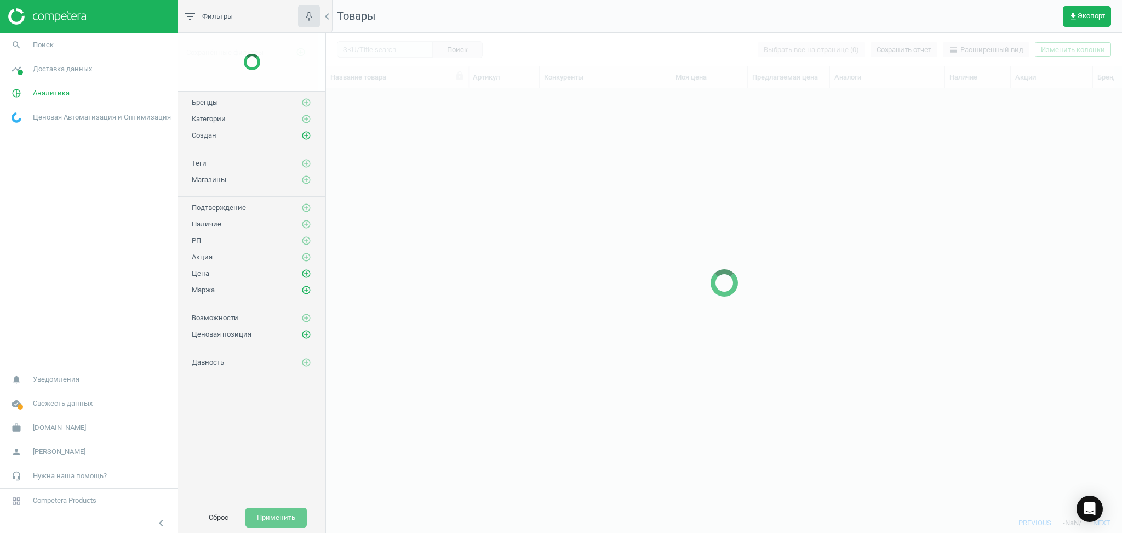
scroll to position [402, 785]
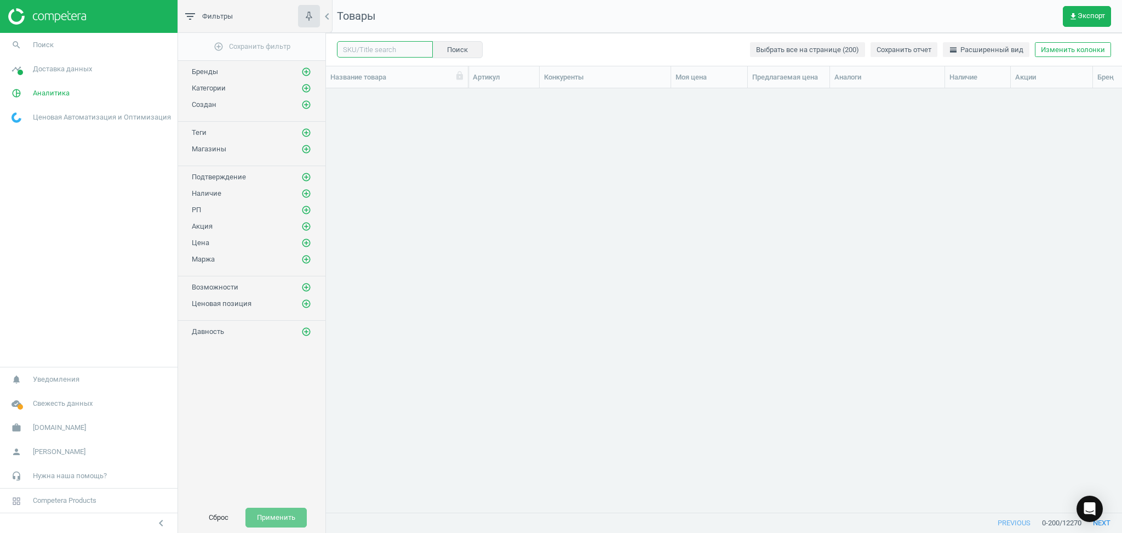
click at [367, 47] on input "text" at bounding box center [385, 49] width 96 height 16
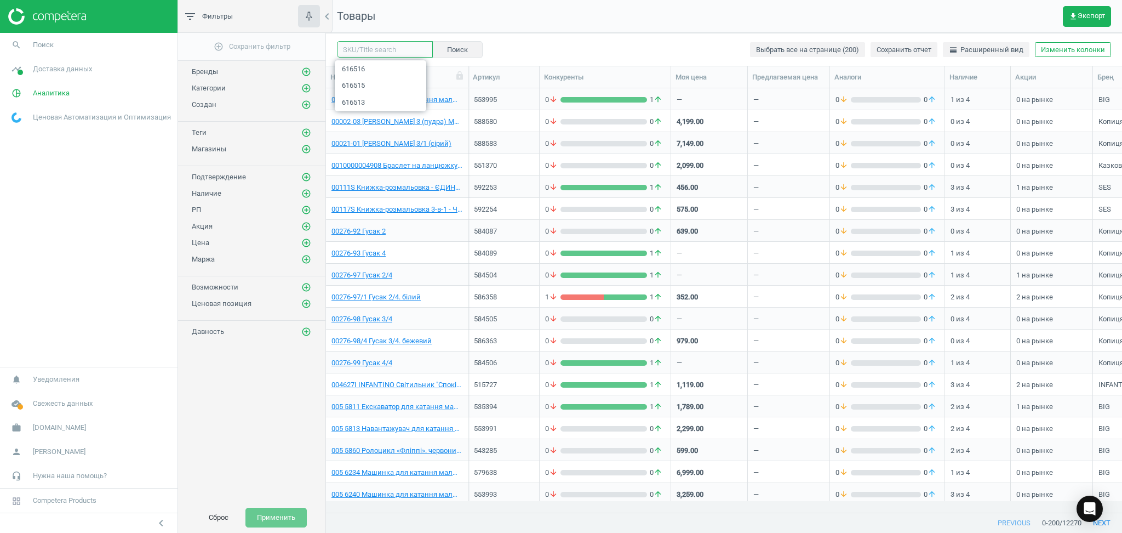
paste input "616513"
type input "616513"
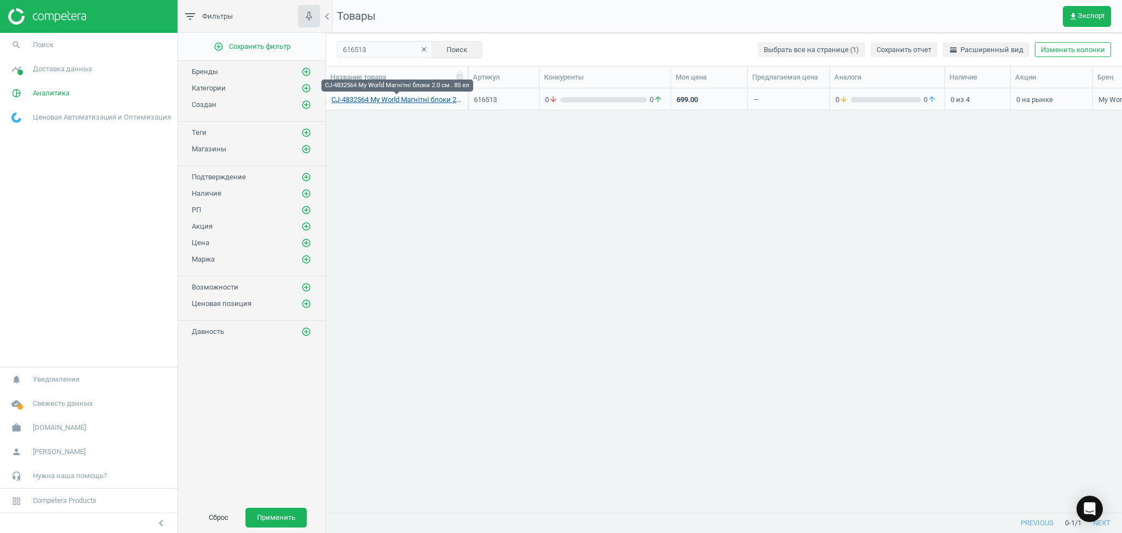
click at [378, 102] on link "CJ-4832564 My World Магнітні блоки 2.0 см . 85 ел" at bounding box center [397, 100] width 131 height 10
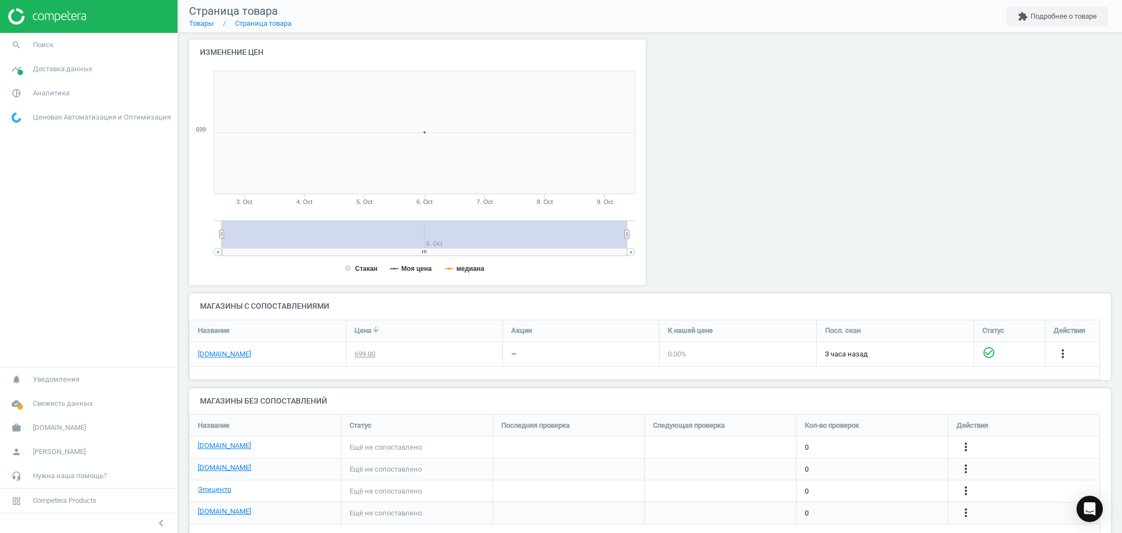
scroll to position [123, 0]
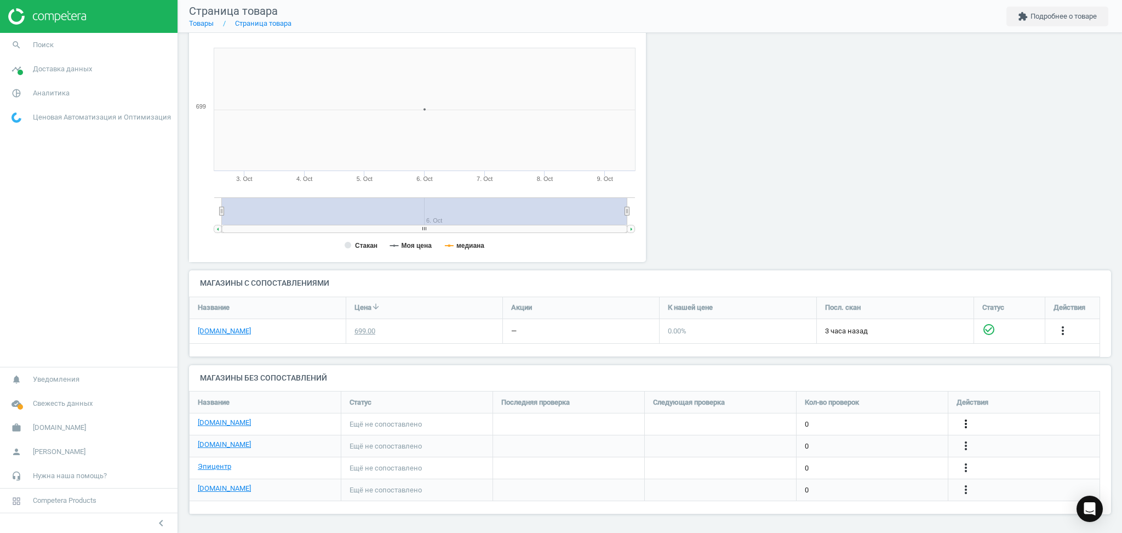
click at [962, 421] on icon "more_vert" at bounding box center [966, 423] width 13 height 13
click at [848, 414] on link "Изменить ссылку/опцию" at bounding box center [881, 419] width 150 height 17
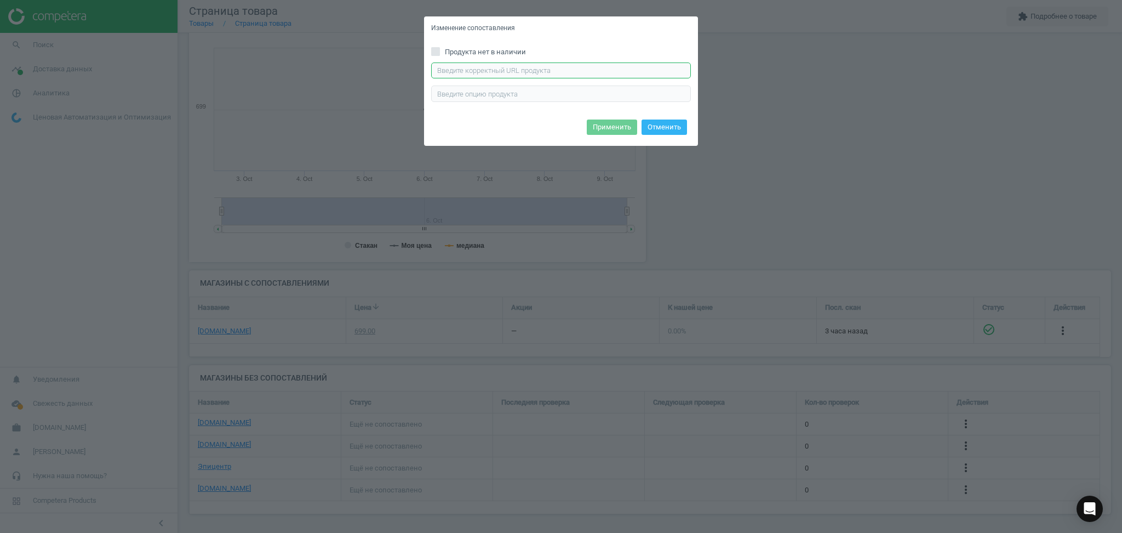
click at [490, 74] on input "text" at bounding box center [561, 70] width 260 height 16
paste input "[URL][DOMAIN_NAME]"
type input "[URL][DOMAIN_NAME]"
click at [603, 133] on button "Применить" at bounding box center [612, 126] width 50 height 15
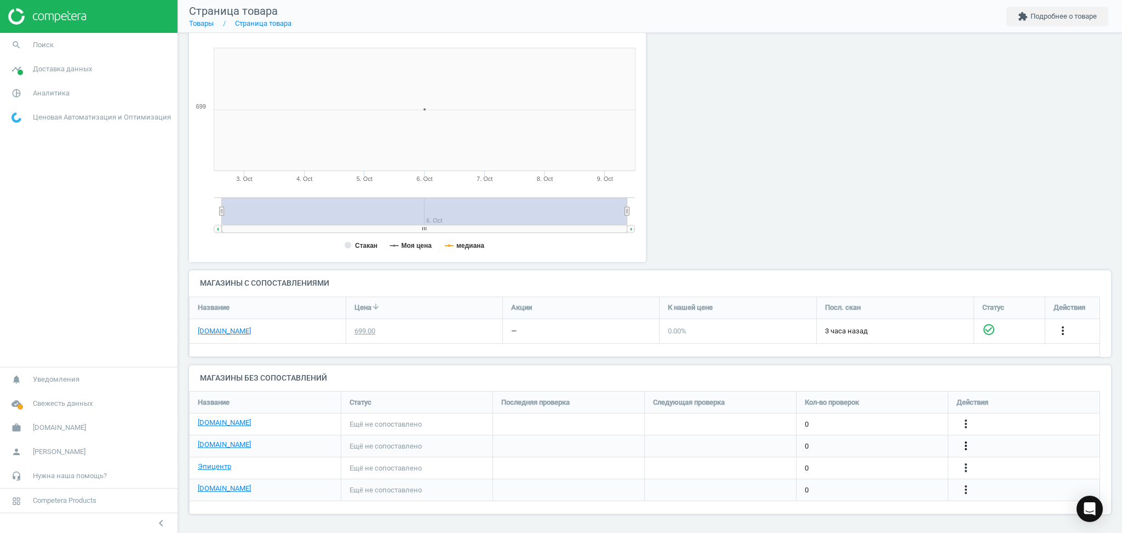
click at [967, 444] on icon "more_vert" at bounding box center [966, 445] width 13 height 13
click at [876, 440] on link "Изменить ссылку/опцию" at bounding box center [881, 440] width 150 height 17
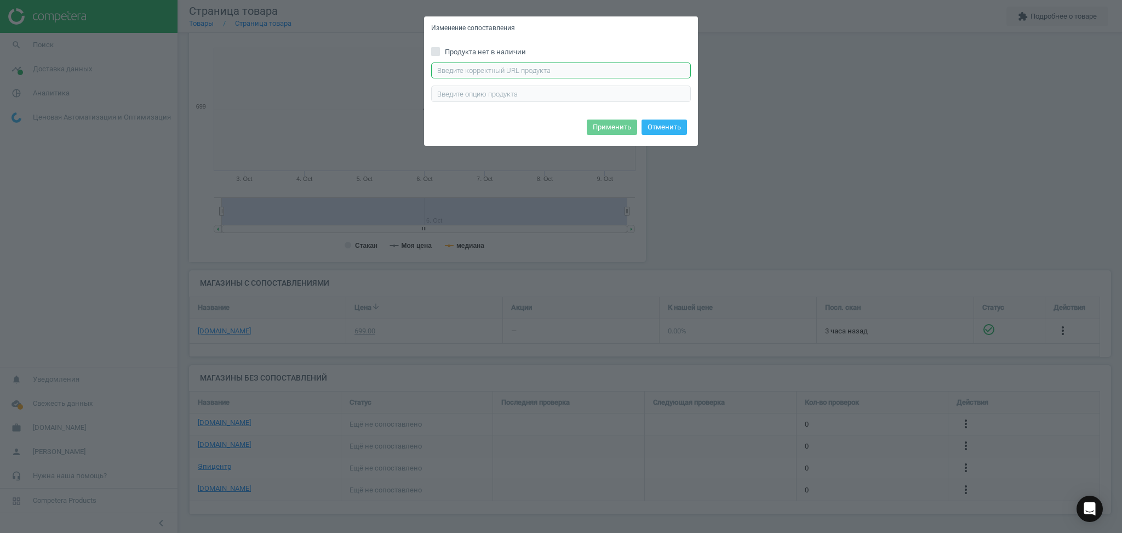
click at [546, 70] on input "text" at bounding box center [561, 70] width 260 height 16
paste input "[URL][DOMAIN_NAME]"
type input "[URL][DOMAIN_NAME]"
click at [614, 124] on button "Применить" at bounding box center [612, 126] width 50 height 15
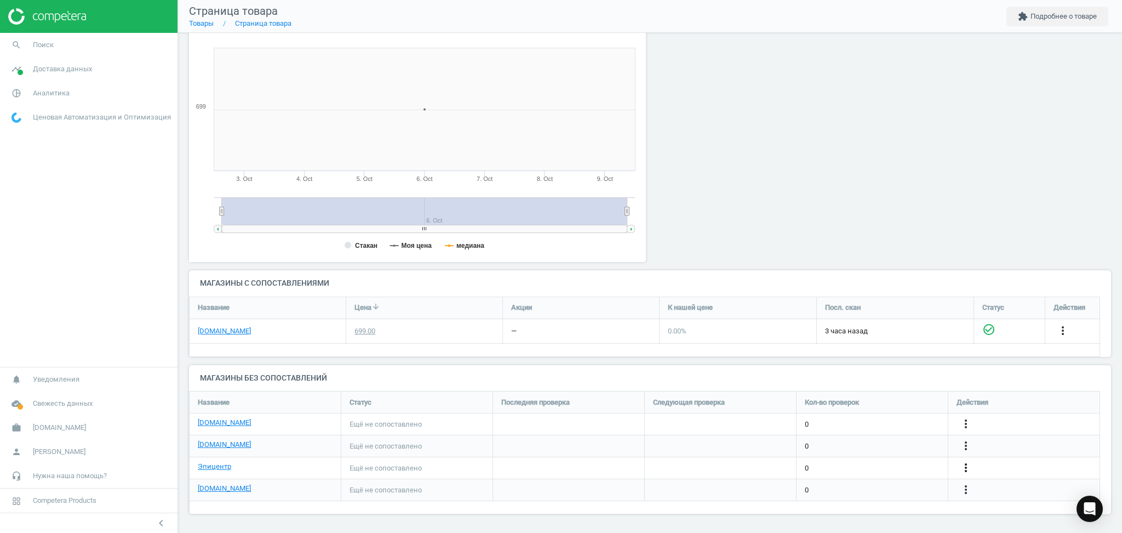
drag, startPoint x: 967, startPoint y: 464, endPoint x: 961, endPoint y: 464, distance: 6.0
click at [966, 464] on icon "more_vert" at bounding box center [966, 467] width 13 height 13
click at [855, 464] on link "Изменить ссылку/опцию" at bounding box center [881, 463] width 150 height 17
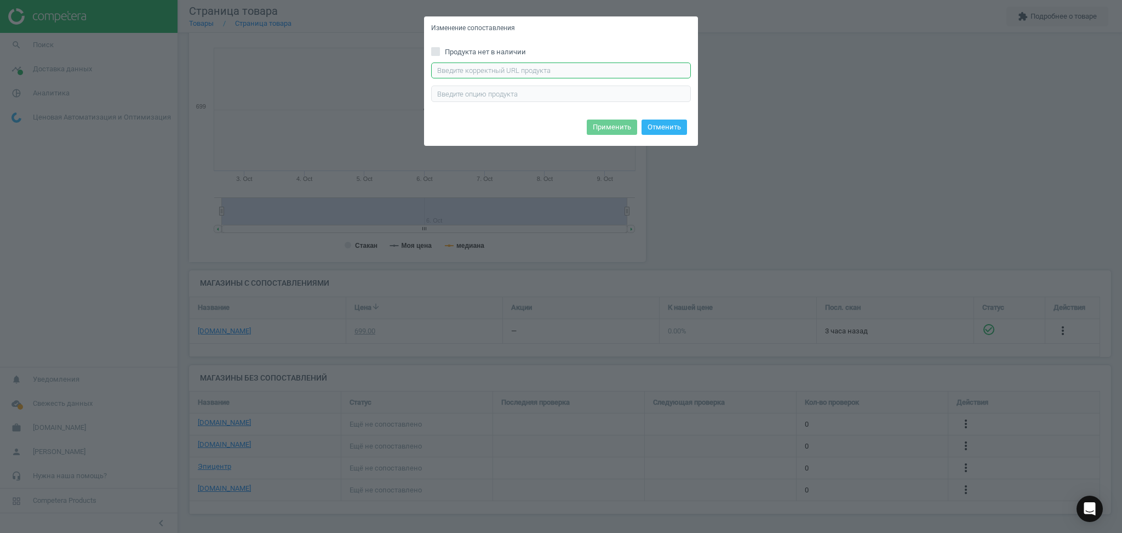
click at [528, 69] on input "text" at bounding box center [561, 70] width 260 height 16
paste input "[URL][DOMAIN_NAME]"
type input "[URL][DOMAIN_NAME]"
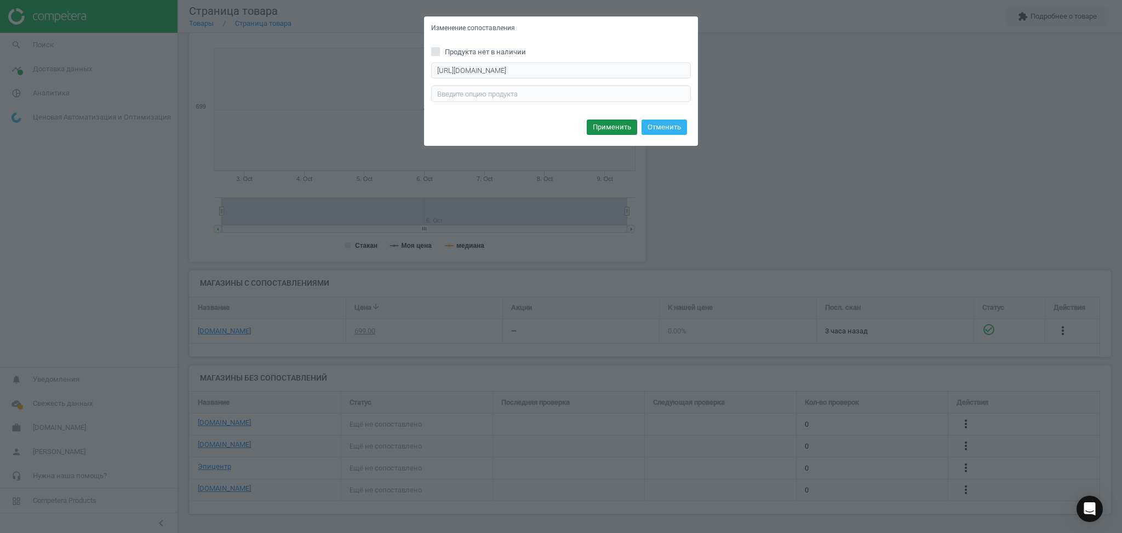
click at [611, 123] on button "Применить" at bounding box center [612, 126] width 50 height 15
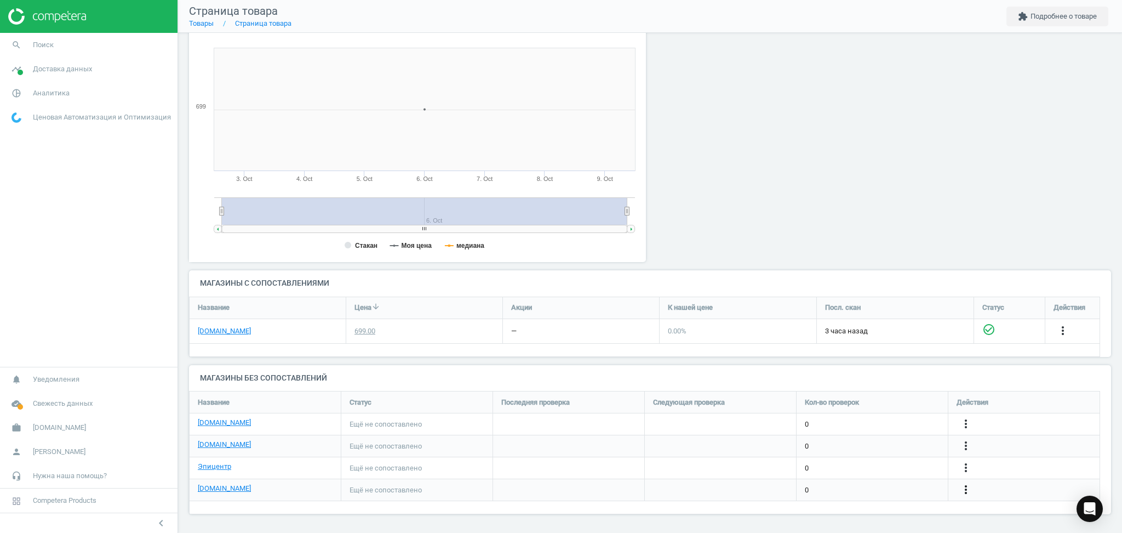
drag, startPoint x: 966, startPoint y: 490, endPoint x: 958, endPoint y: 487, distance: 8.7
click at [963, 490] on icon "more_vert" at bounding box center [966, 489] width 13 height 13
click at [831, 484] on link "Изменить ссылку/опцию" at bounding box center [881, 484] width 150 height 17
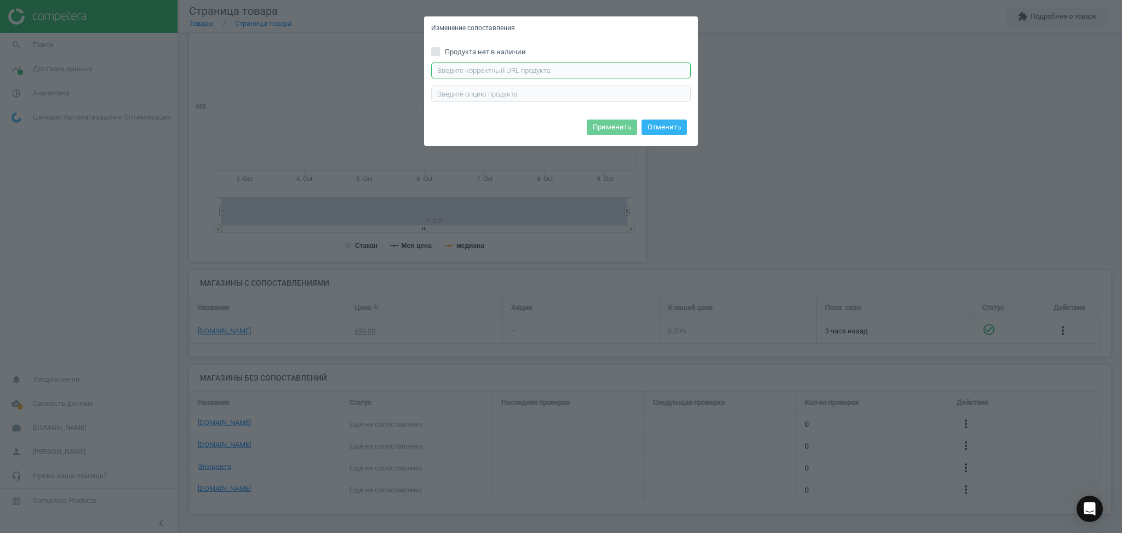
click at [609, 72] on input "text" at bounding box center [561, 70] width 260 height 16
paste input "[URL][DOMAIN_NAME]"
type input "[URL][DOMAIN_NAME]"
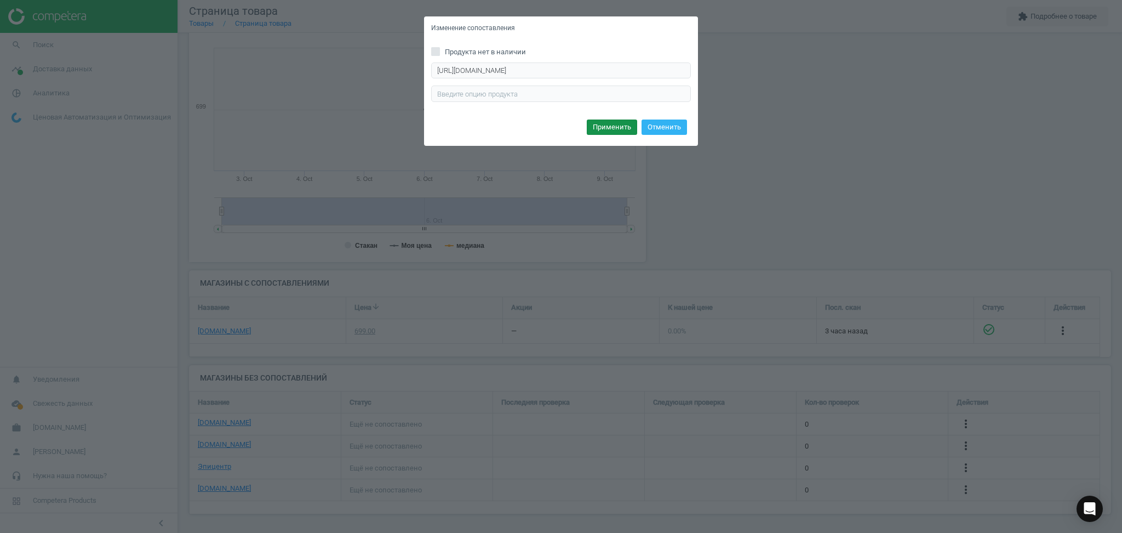
click at [613, 126] on button "Применить" at bounding box center [612, 126] width 50 height 15
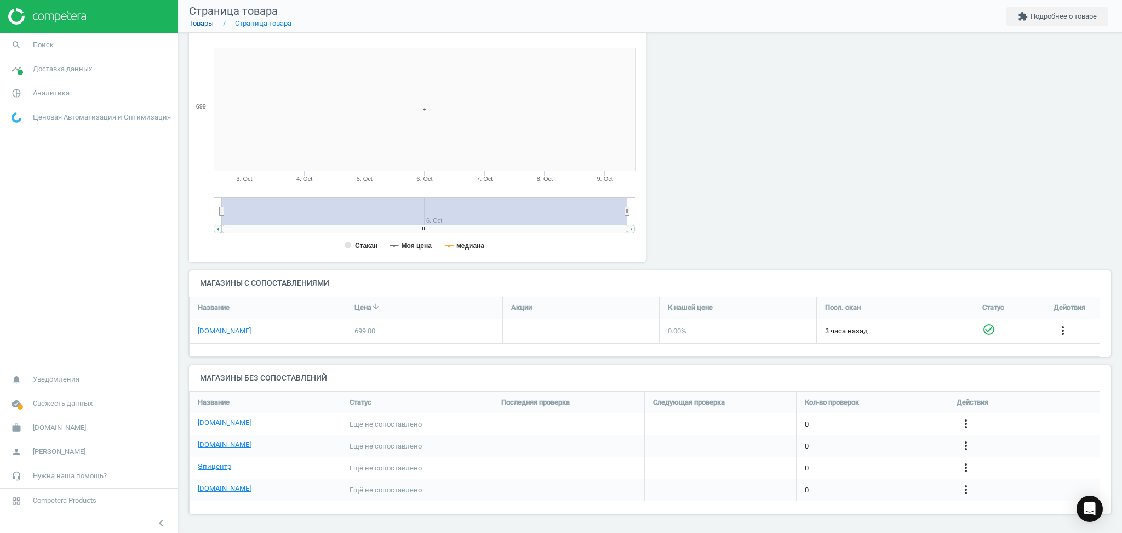
click at [198, 23] on link "Товары" at bounding box center [201, 23] width 25 height 8
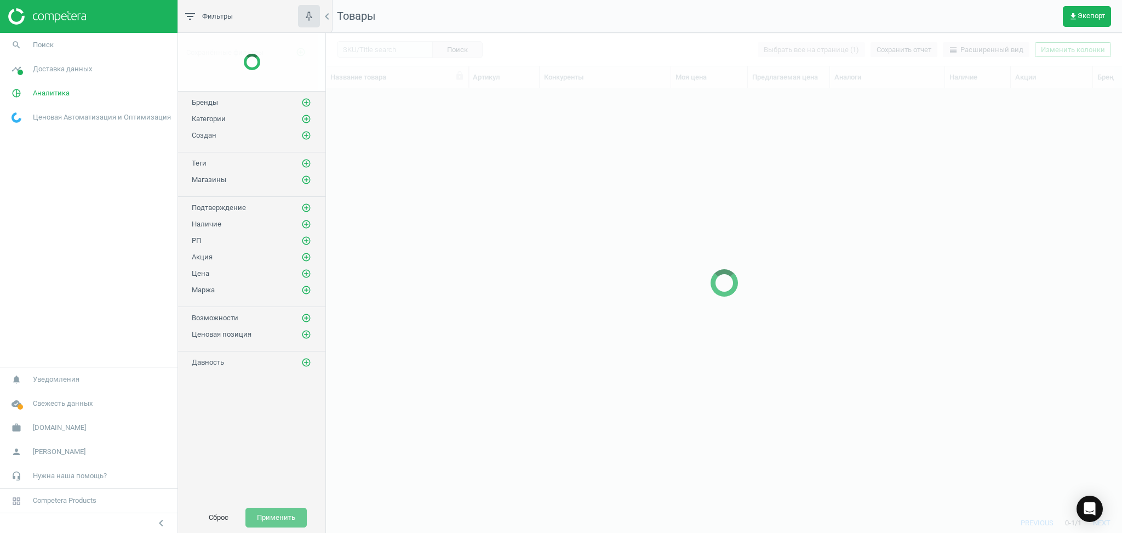
scroll to position [402, 785]
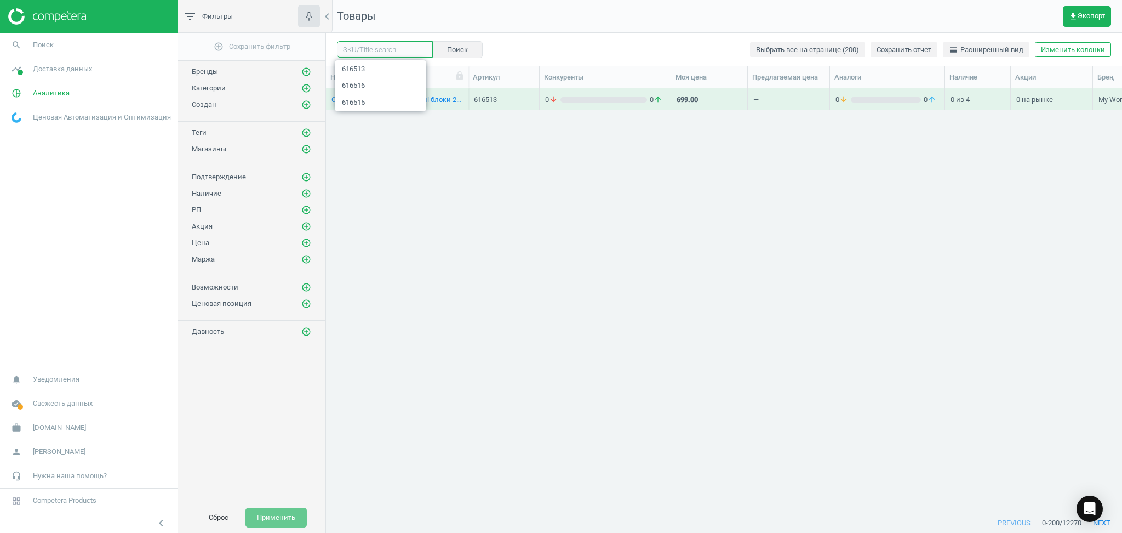
click at [378, 47] on input "text" at bounding box center [385, 49] width 96 height 16
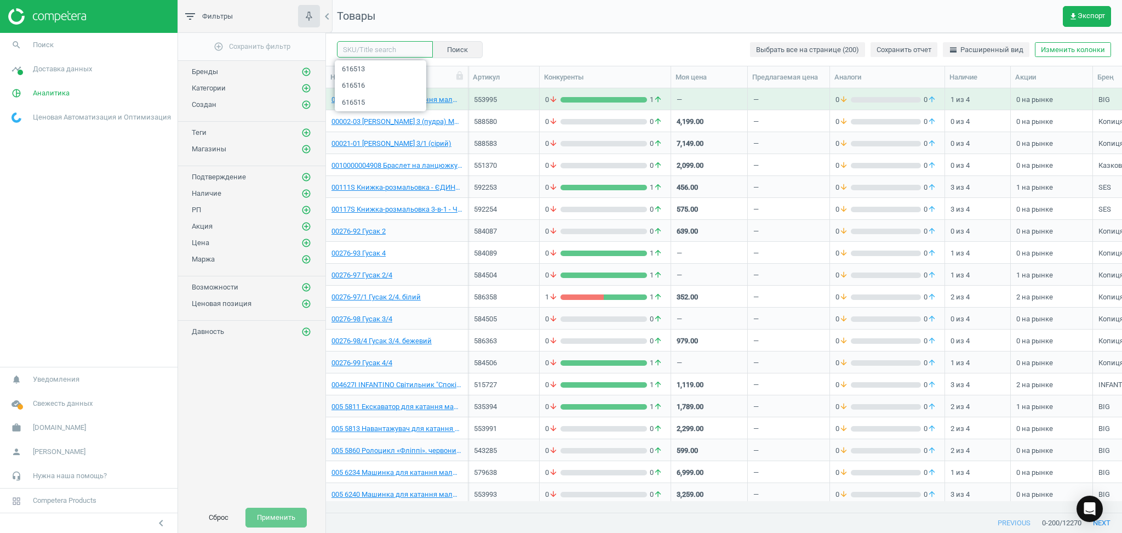
paste input "616515"
type input "616515"
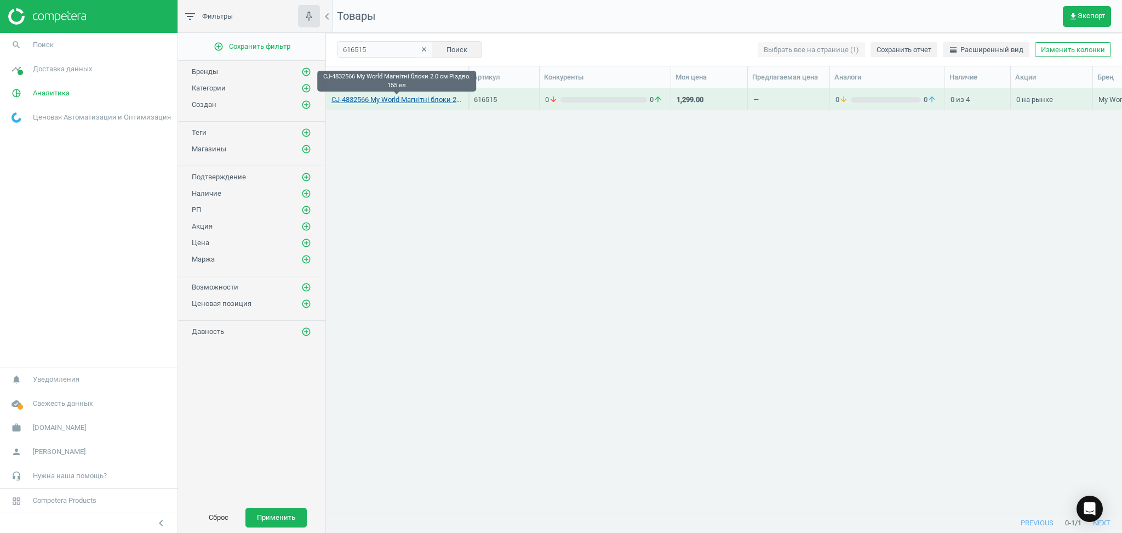
click at [367, 98] on link "CJ-4832566 My World Магнітні блоки 2.0 см Різдво. 155 ел" at bounding box center [397, 100] width 131 height 10
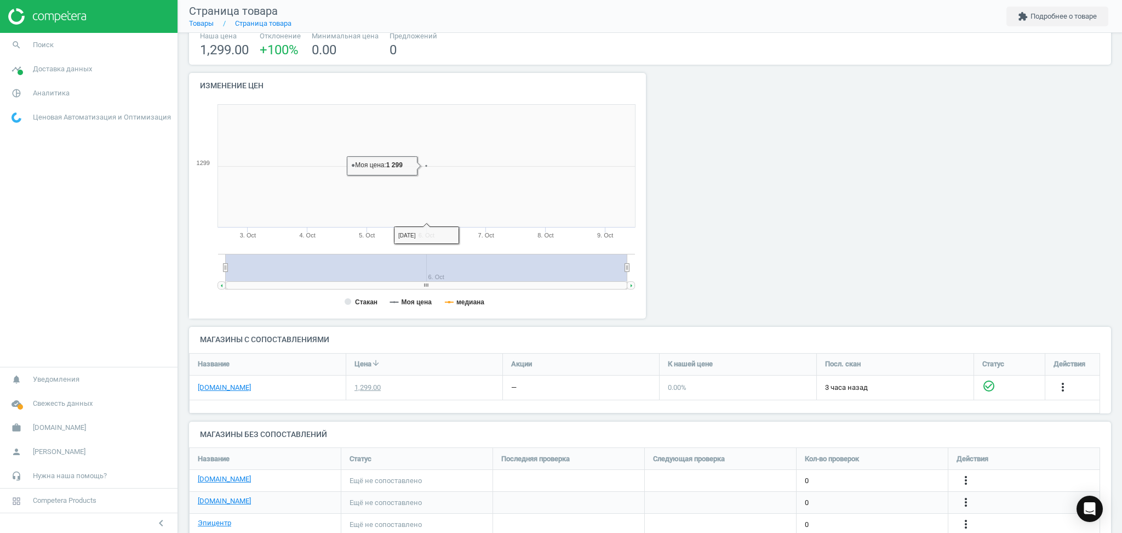
scroll to position [123, 0]
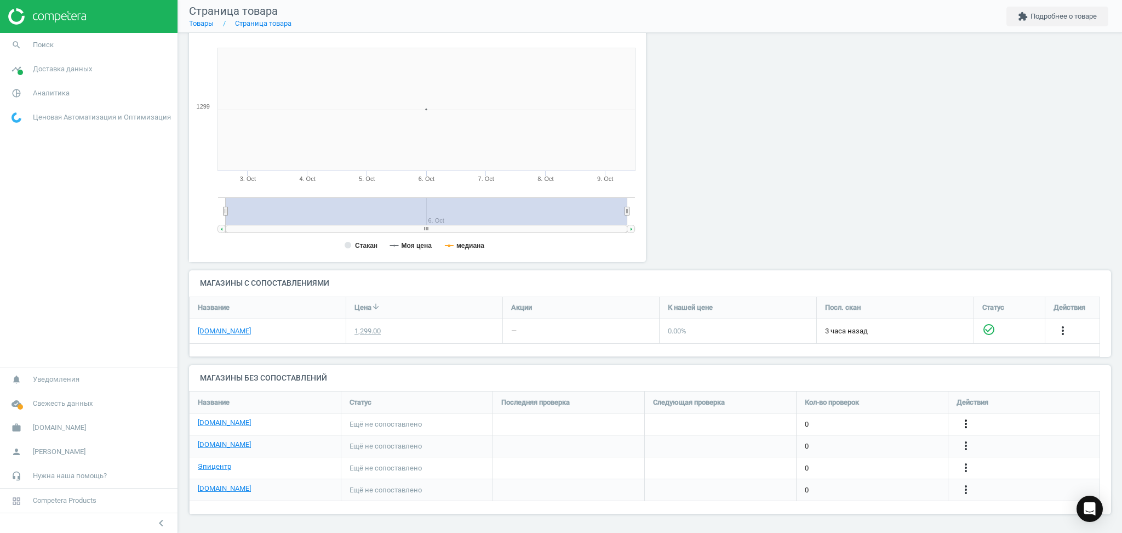
click at [965, 419] on icon "more_vert" at bounding box center [966, 423] width 13 height 13
click at [877, 415] on link "Изменить ссылку/опцию" at bounding box center [881, 419] width 150 height 17
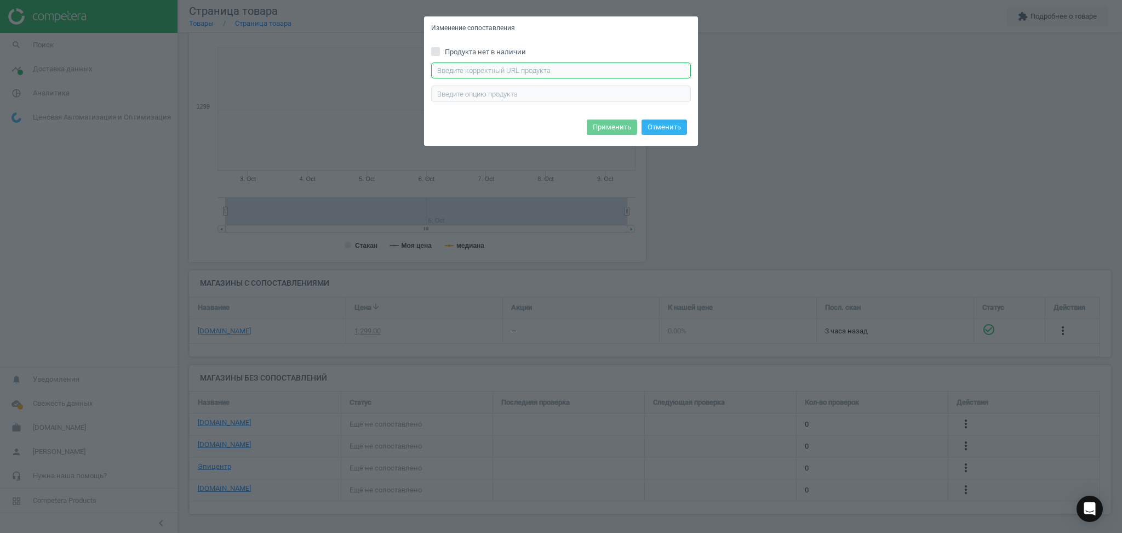
click at [564, 66] on input "text" at bounding box center [561, 70] width 260 height 16
paste input "[URL][DOMAIN_NAME]"
type input "[URL][DOMAIN_NAME]"
click at [597, 127] on button "Применить" at bounding box center [612, 126] width 50 height 15
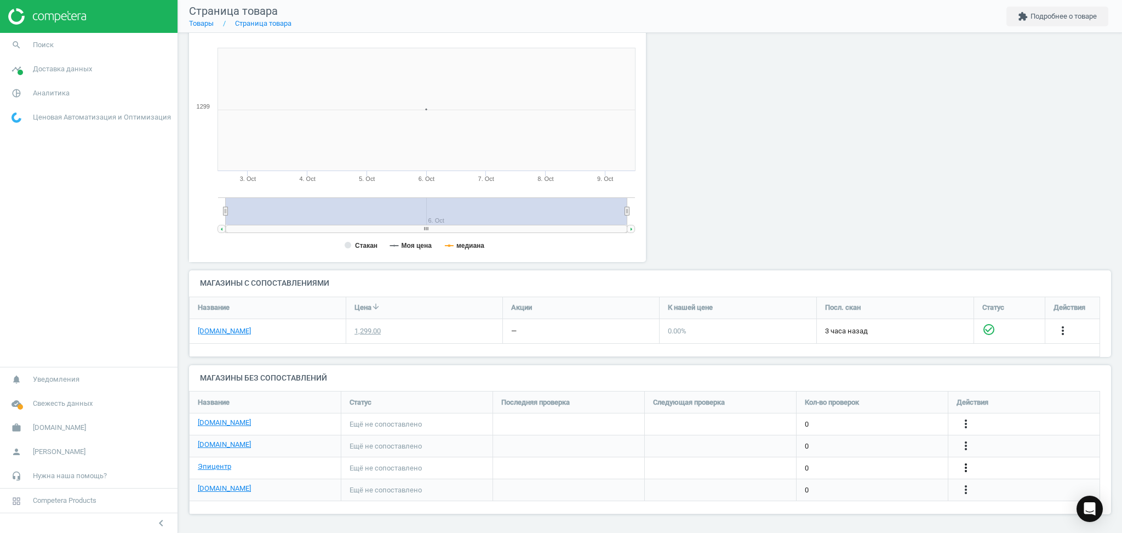
click at [966, 467] on icon "more_vert" at bounding box center [966, 467] width 13 height 13
click at [842, 465] on link "Изменить ссылку/опцию" at bounding box center [881, 463] width 150 height 17
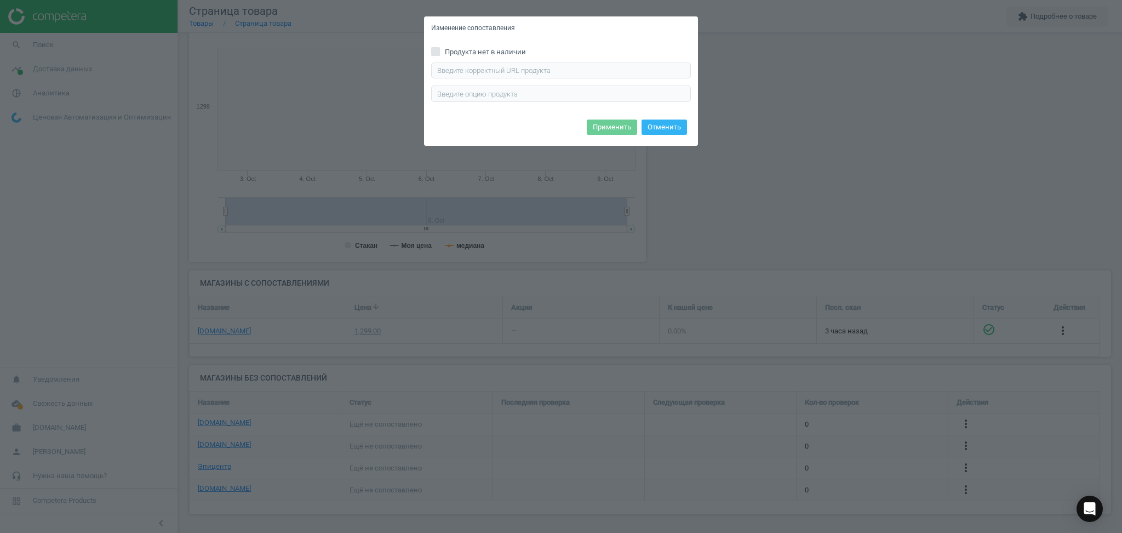
click at [479, 58] on div "Продукта нет в наличии Введите правильный url продукта" at bounding box center [561, 78] width 274 height 76
click at [479, 69] on input "text" at bounding box center [561, 70] width 260 height 16
paste input "[URL][DOMAIN_NAME]"
type input "[URL][DOMAIN_NAME]"
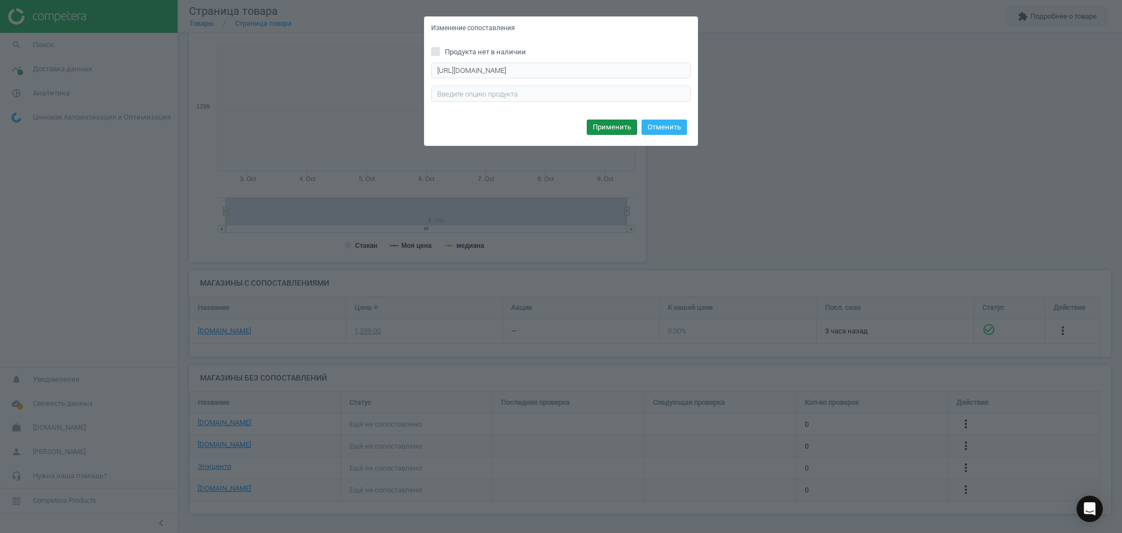
scroll to position [0, 0]
click at [618, 127] on button "Применить" at bounding box center [612, 126] width 50 height 15
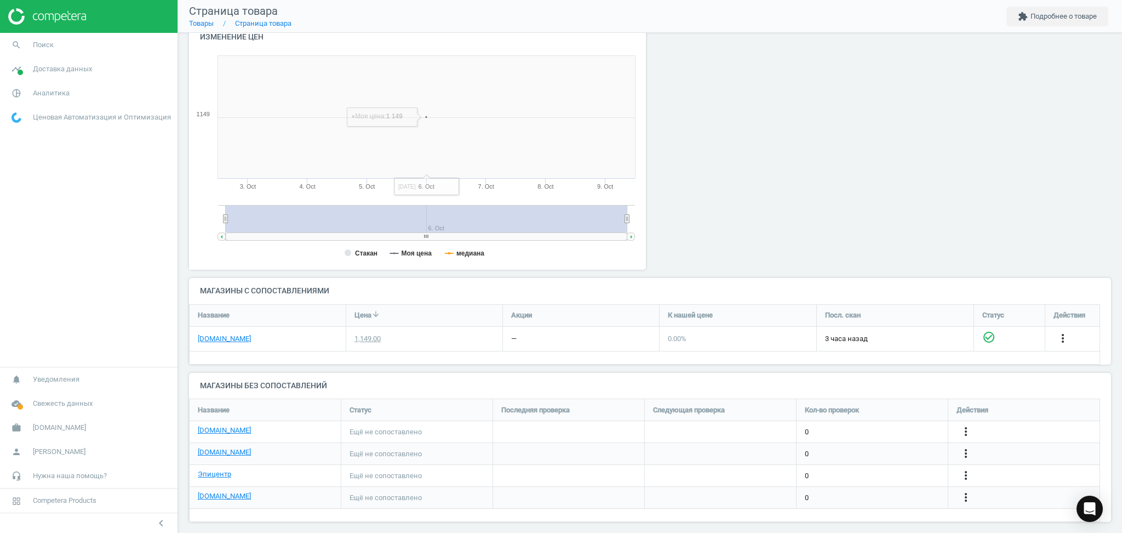
scroll to position [123, 0]
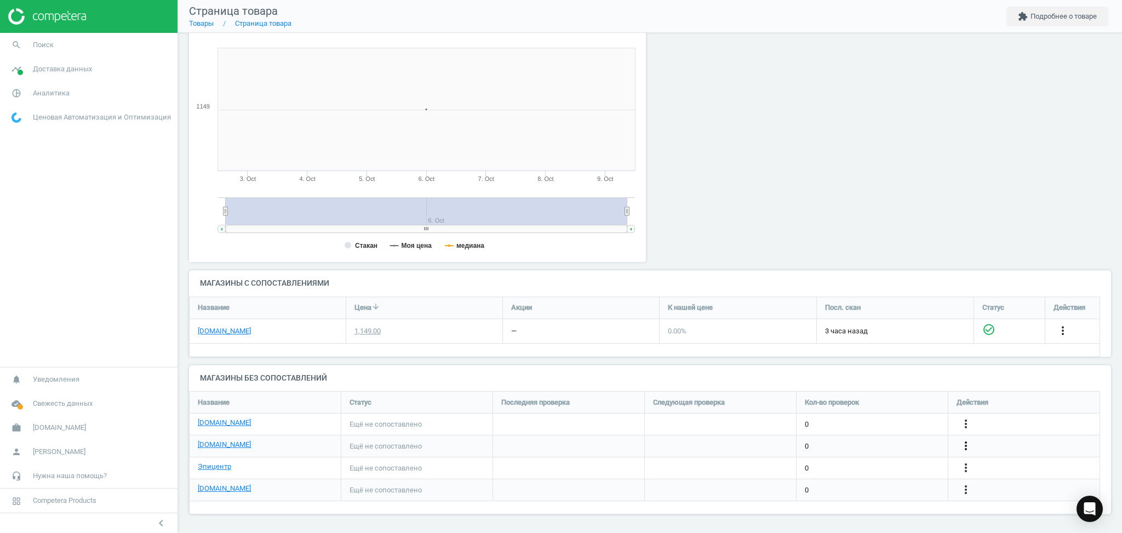
click at [966, 448] on icon "more_vert" at bounding box center [966, 445] width 13 height 13
click at [884, 440] on link "Изменить ссылку/опцию" at bounding box center [881, 440] width 150 height 17
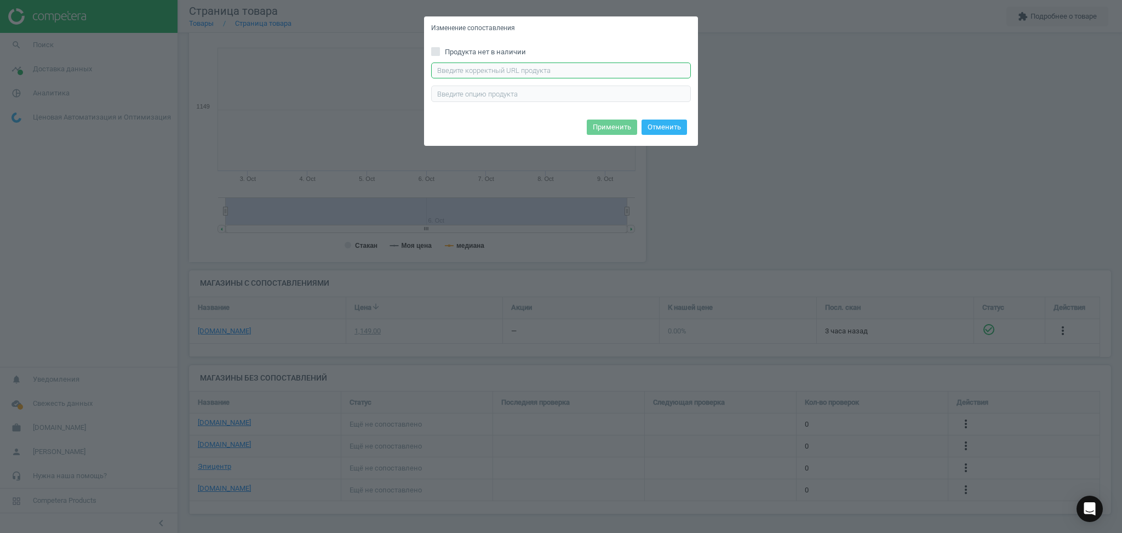
click at [612, 66] on input "text" at bounding box center [561, 70] width 260 height 16
paste input "[URL][DOMAIN_NAME]"
type input "[URL][DOMAIN_NAME]"
click at [619, 124] on button "Применить" at bounding box center [612, 126] width 50 height 15
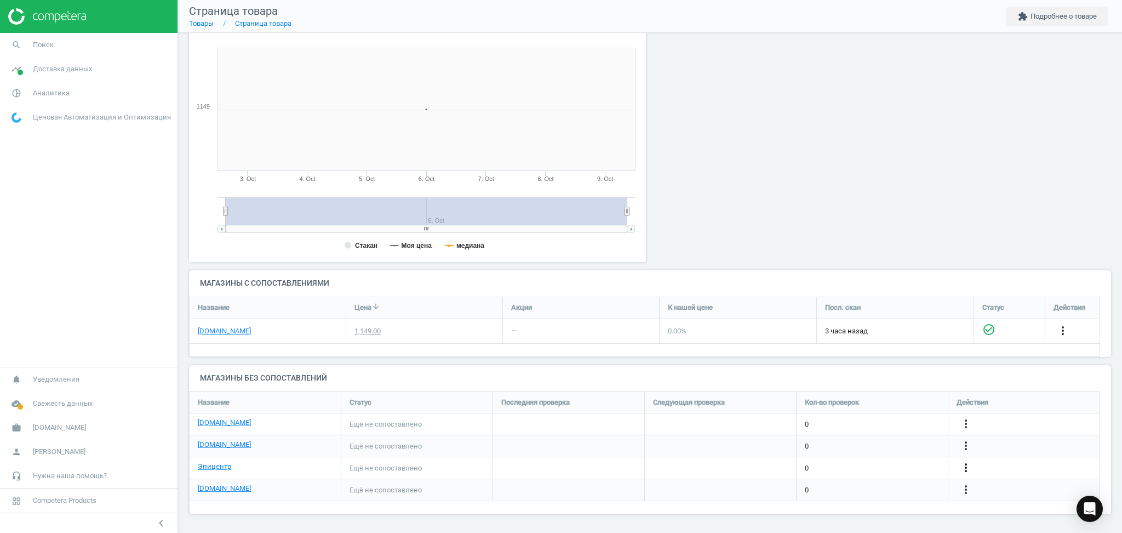
click at [966, 471] on icon "more_vert" at bounding box center [966, 467] width 13 height 13
click at [881, 465] on link "Изменить ссылку/опцию" at bounding box center [881, 463] width 150 height 17
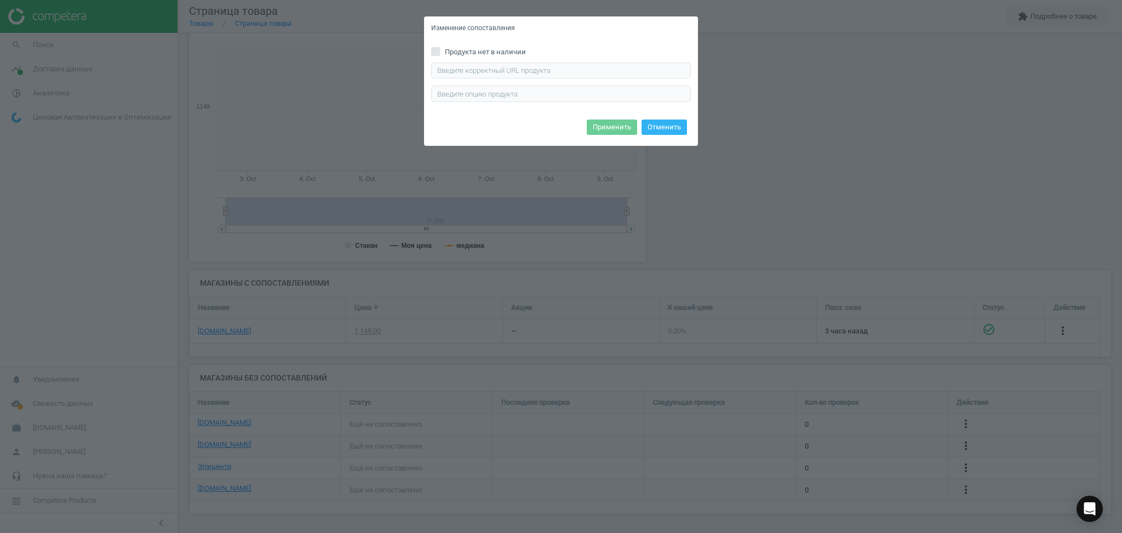
click at [589, 60] on div "Продукта нет в наличии Введите правильный url продукта" at bounding box center [561, 78] width 274 height 76
click at [586, 65] on input "text" at bounding box center [561, 70] width 260 height 16
click at [857, 166] on div "Изменение сопоставления Продукта нет в наличии Введите правильный url продукта …" at bounding box center [561, 266] width 1122 height 533
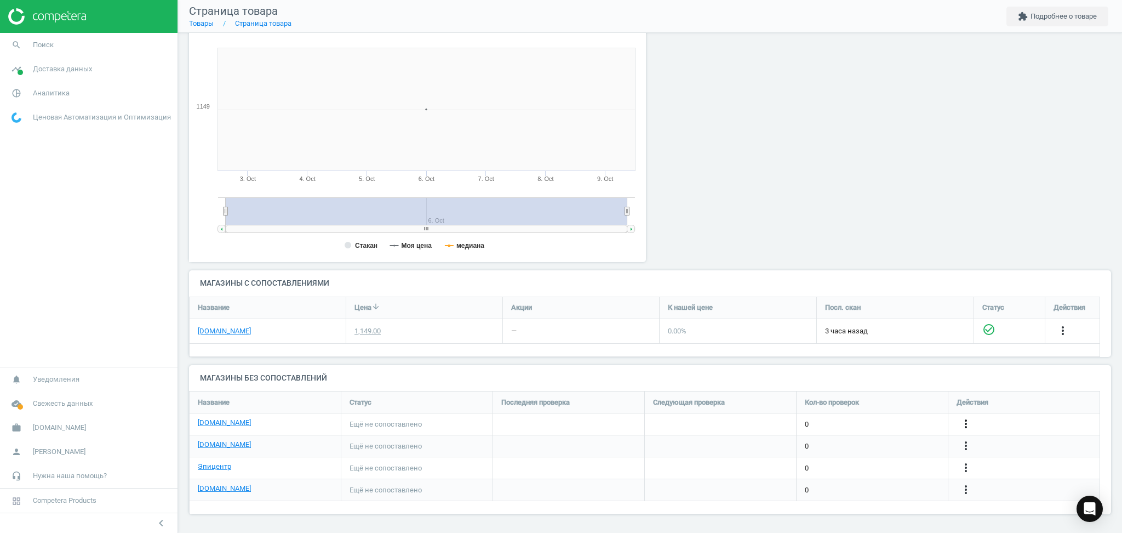
click at [968, 424] on icon "more_vert" at bounding box center [966, 423] width 13 height 13
click at [871, 421] on link "Изменить ссылку/опцию" at bounding box center [881, 419] width 150 height 17
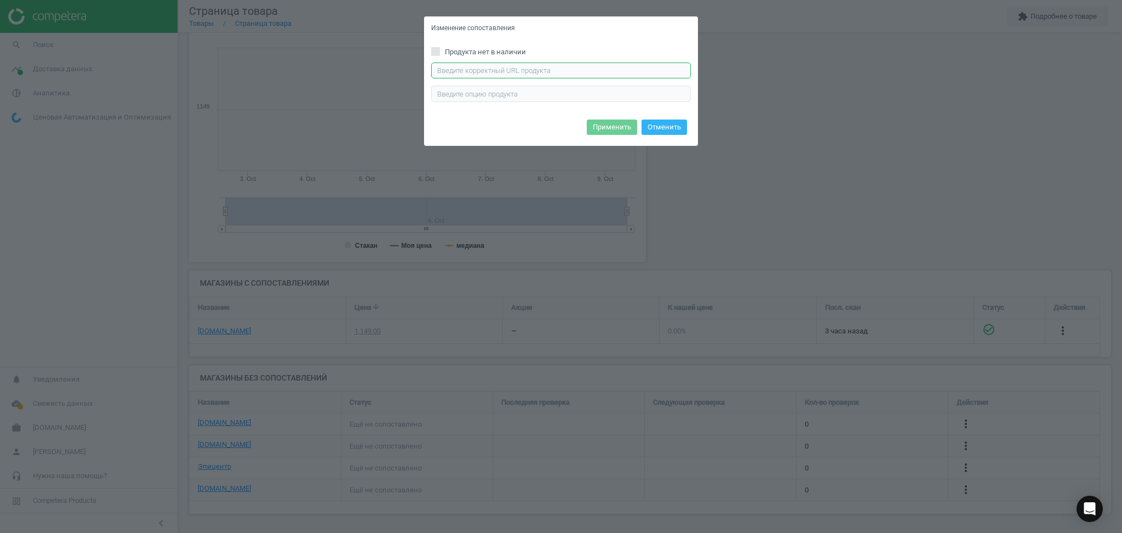
click at [652, 65] on input "text" at bounding box center [561, 70] width 260 height 16
paste input "[URL][DOMAIN_NAME]"
type input "[URL][DOMAIN_NAME]"
click at [597, 130] on button "Применить" at bounding box center [612, 126] width 50 height 15
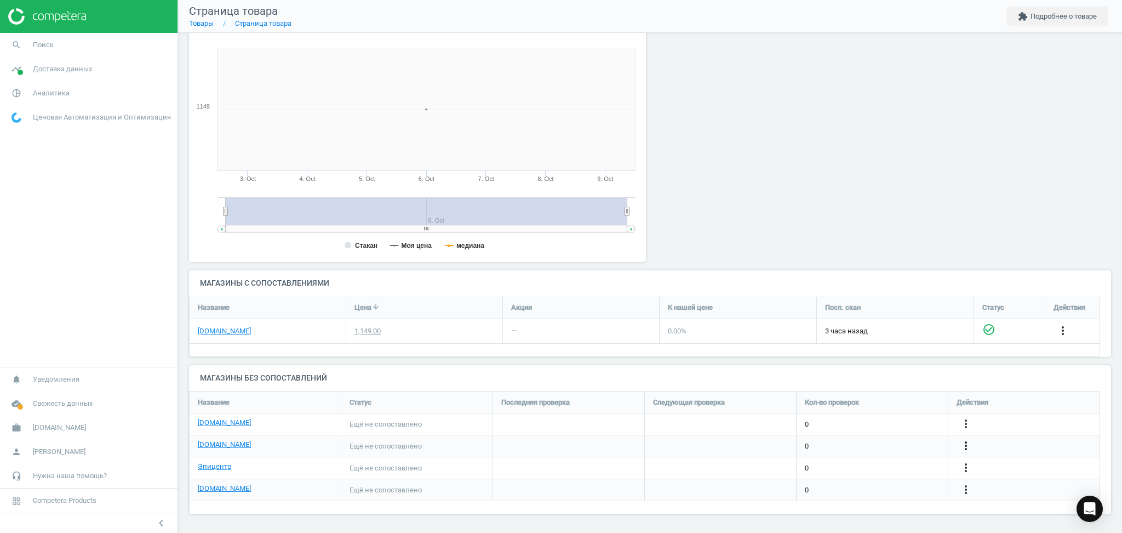
click at [965, 444] on icon "more_vert" at bounding box center [966, 445] width 13 height 13
click at [866, 439] on link "Изменить ссылку/опцию" at bounding box center [881, 440] width 150 height 17
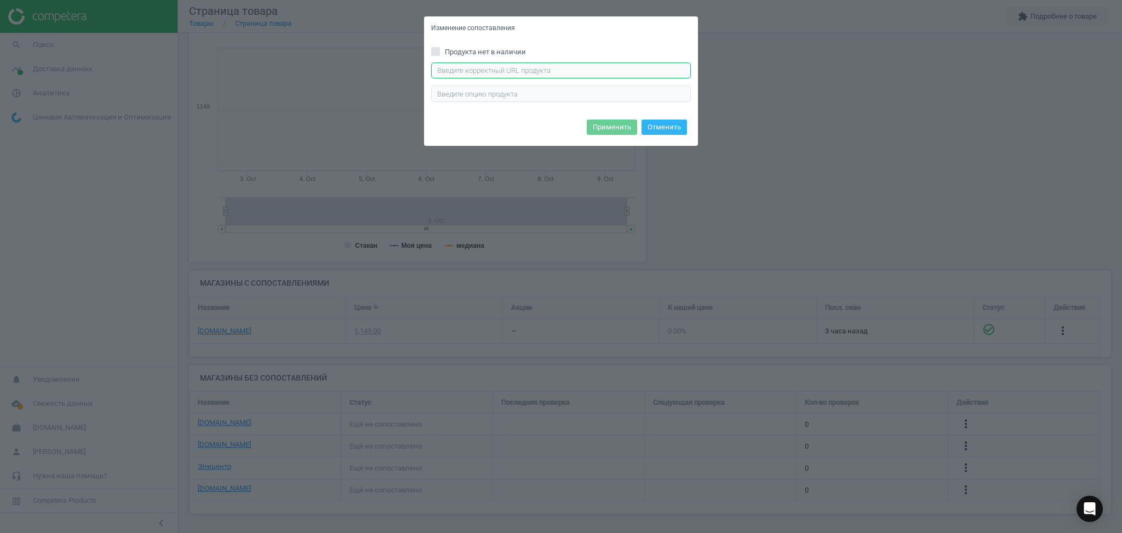
click at [519, 66] on input "text" at bounding box center [561, 70] width 260 height 16
paste input "[URL][DOMAIN_NAME]"
type input "[URL][DOMAIN_NAME]"
click at [611, 125] on button "Применить" at bounding box center [612, 126] width 50 height 15
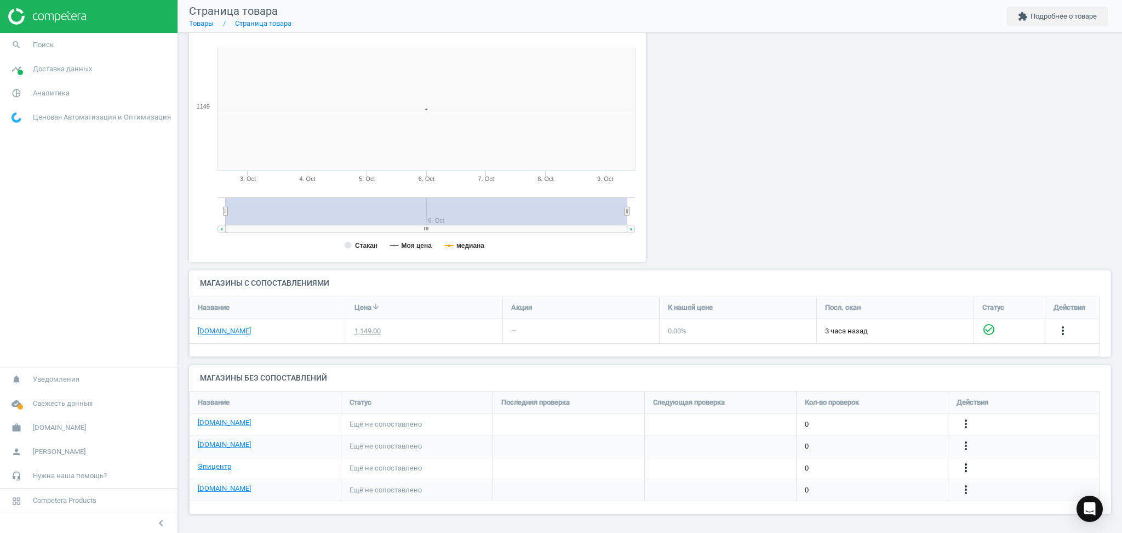
click at [965, 463] on icon "more_vert" at bounding box center [966, 467] width 13 height 13
click at [854, 458] on link "Изменить ссылку/опцию" at bounding box center [881, 463] width 150 height 17
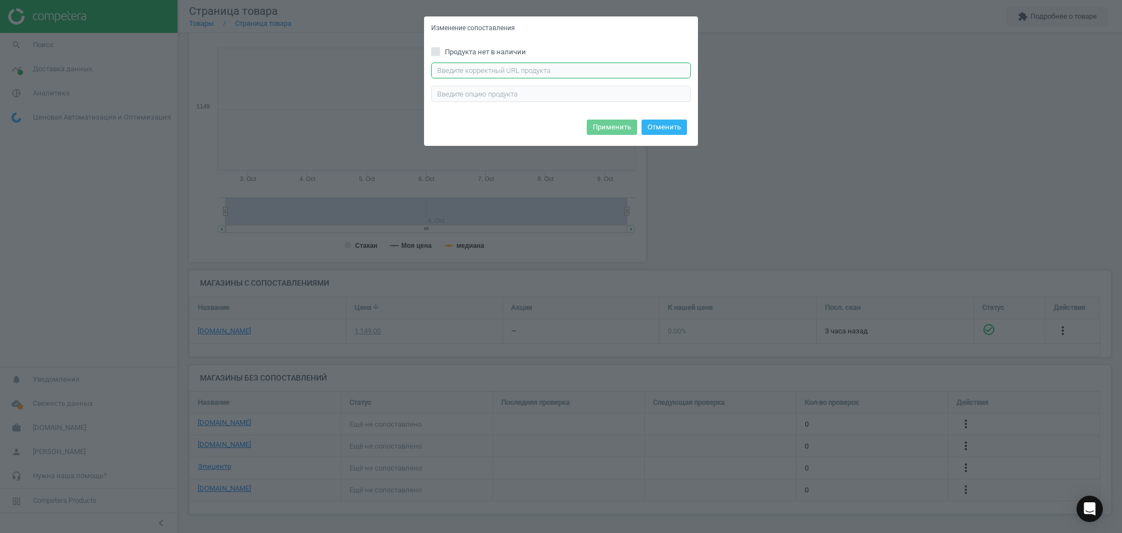
click at [495, 69] on input "text" at bounding box center [561, 70] width 260 height 16
paste input "[URL][DOMAIN_NAME]"
type input "[URL][DOMAIN_NAME]"
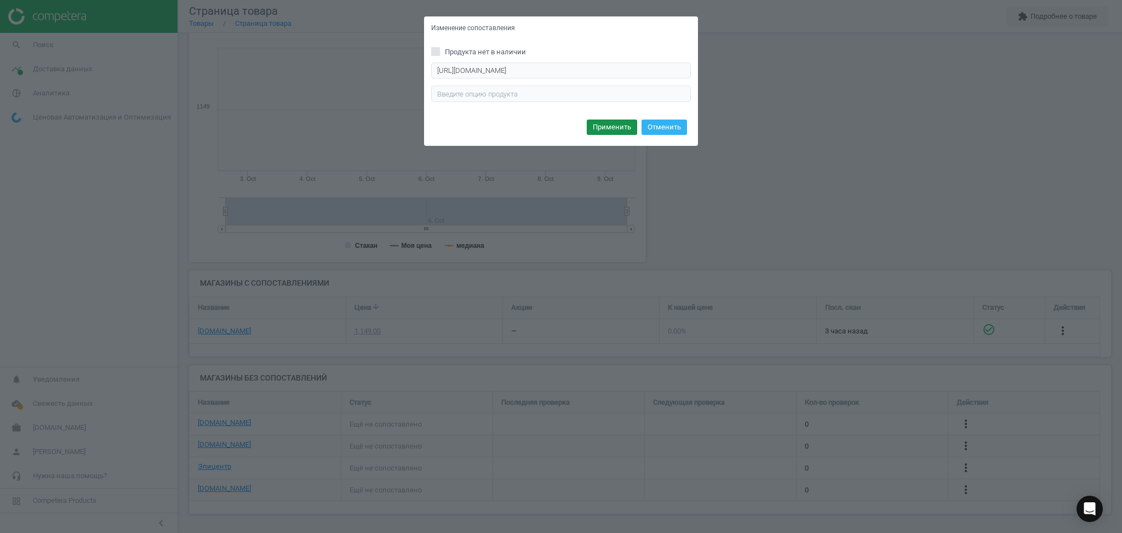
click at [623, 126] on button "Применить" at bounding box center [612, 126] width 50 height 15
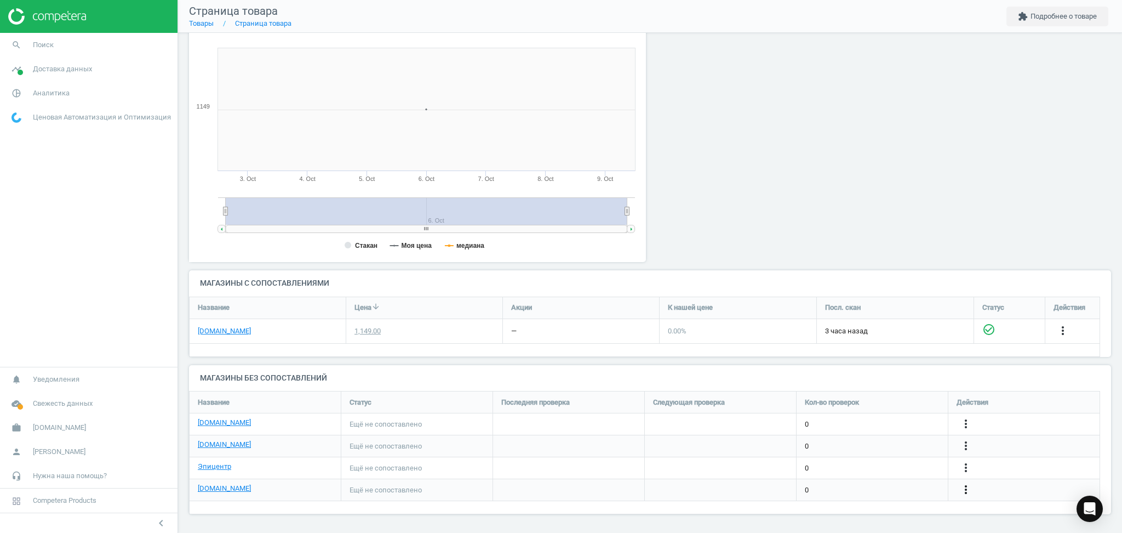
click at [966, 485] on icon "more_vert" at bounding box center [966, 489] width 13 height 13
click at [856, 484] on link "Изменить ссылку/опцию" at bounding box center [881, 484] width 150 height 17
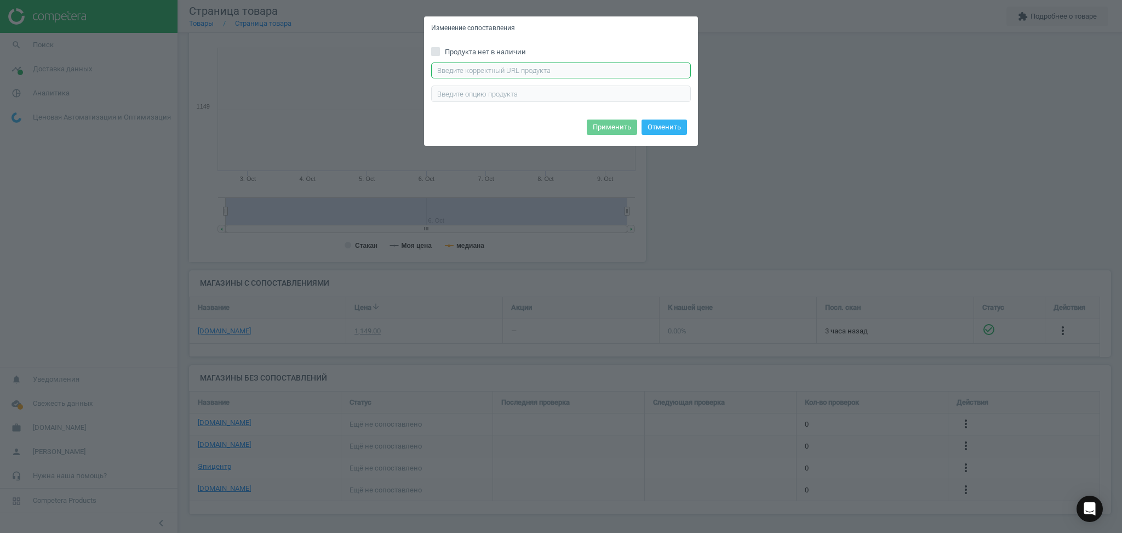
click at [508, 69] on input "text" at bounding box center [561, 70] width 260 height 16
paste input "[URL][DOMAIN_NAME]"
type input "[URL][DOMAIN_NAME]"
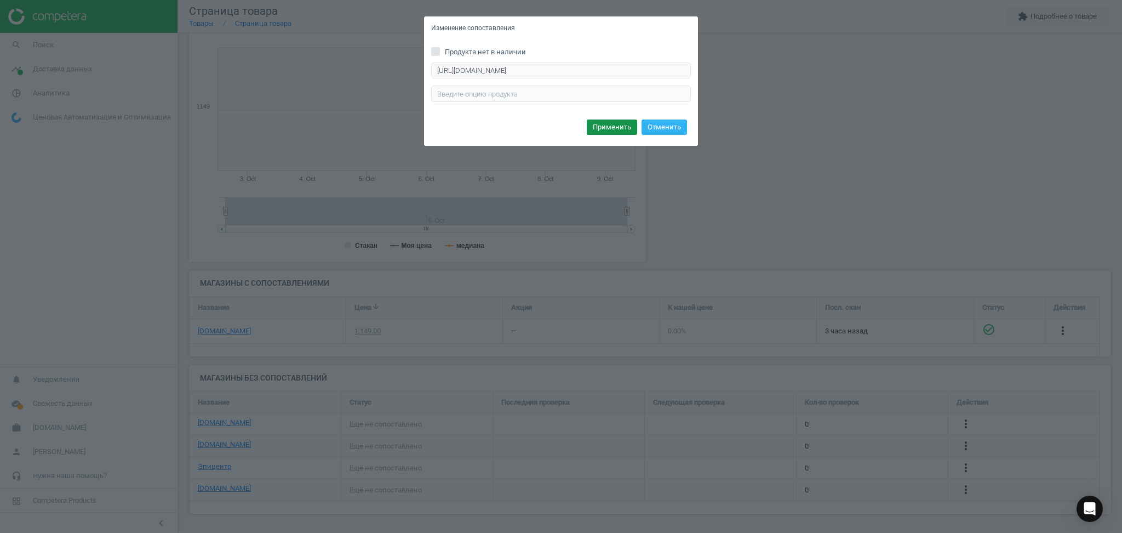
click at [614, 126] on button "Применить" at bounding box center [612, 126] width 50 height 15
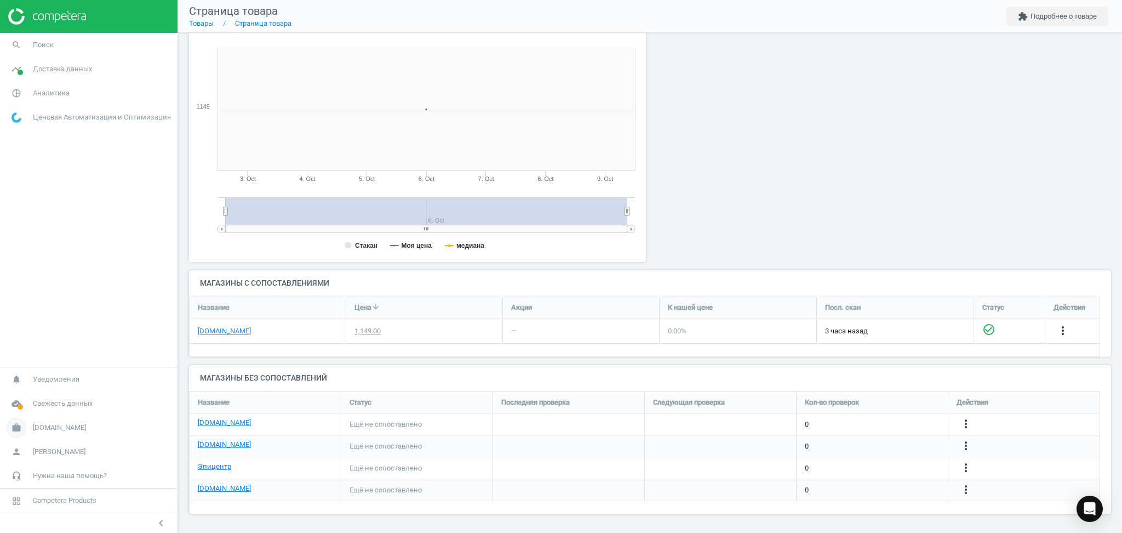
click at [40, 431] on span "[DOMAIN_NAME]" at bounding box center [59, 428] width 53 height 10
click at [27, 412] on span "Настройки кампании" at bounding box center [44, 411] width 65 height 9
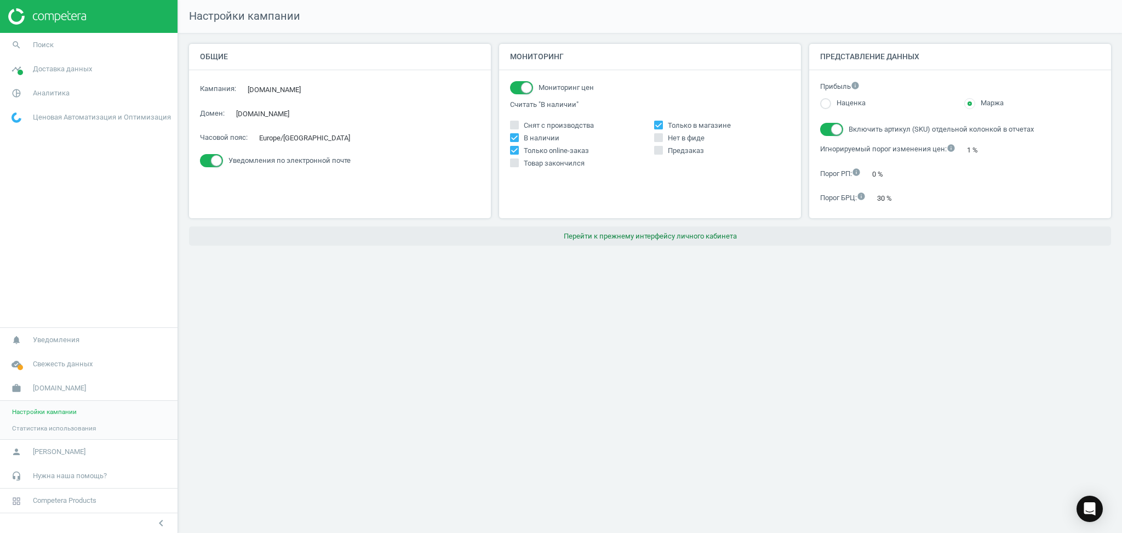
click at [674, 233] on button "Перейти к прежнему интерфейсу личного кабинета" at bounding box center [650, 236] width 922 height 20
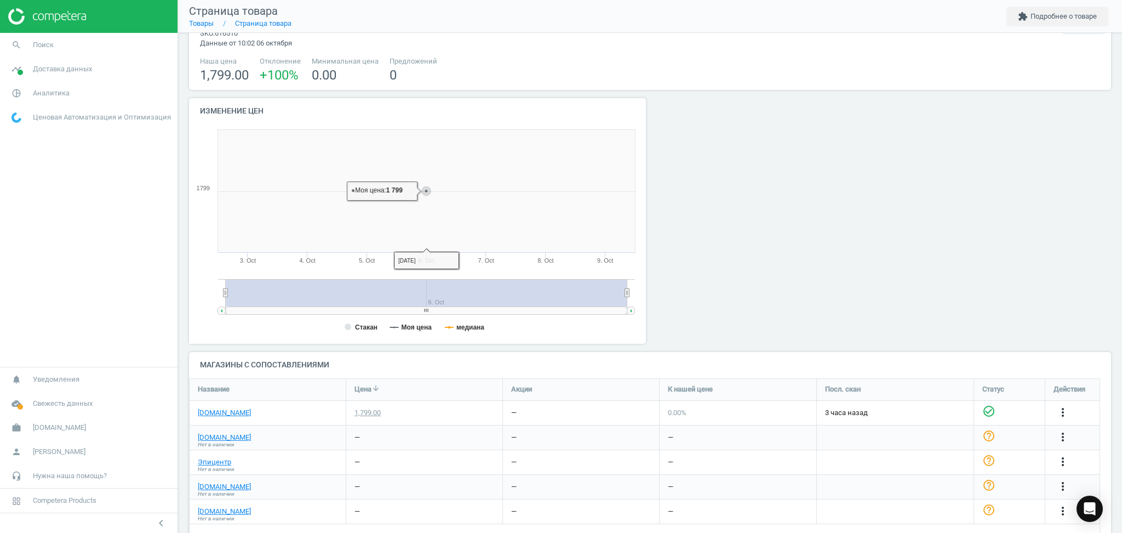
scroll to position [64, 0]
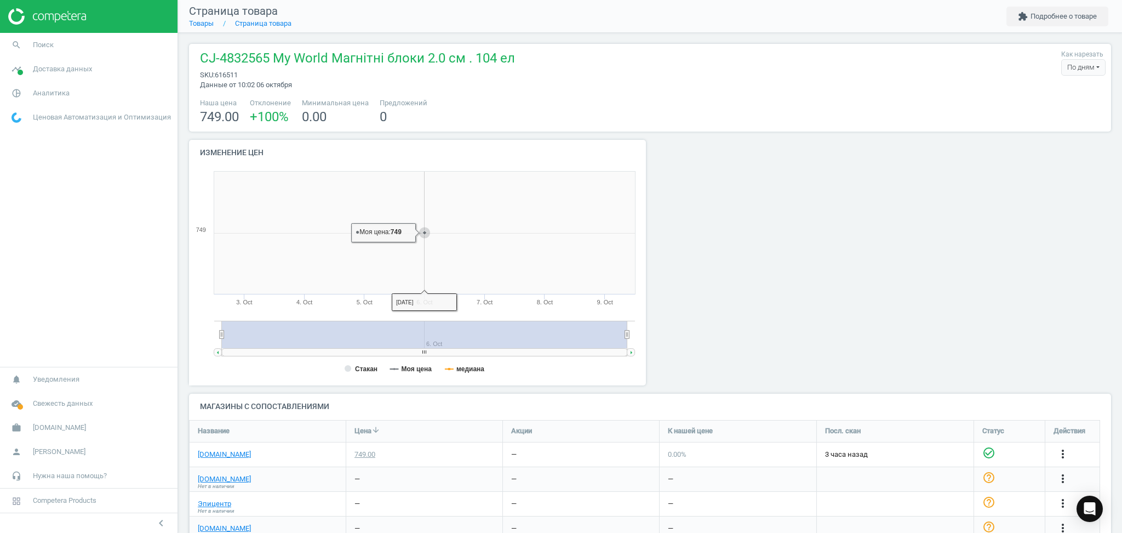
scroll to position [64, 0]
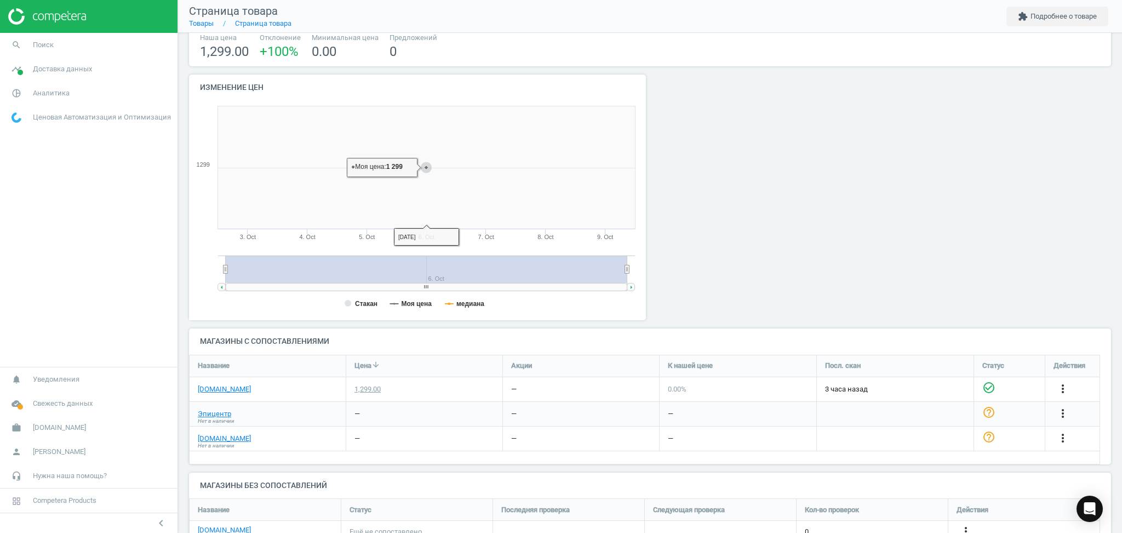
scroll to position [129, 0]
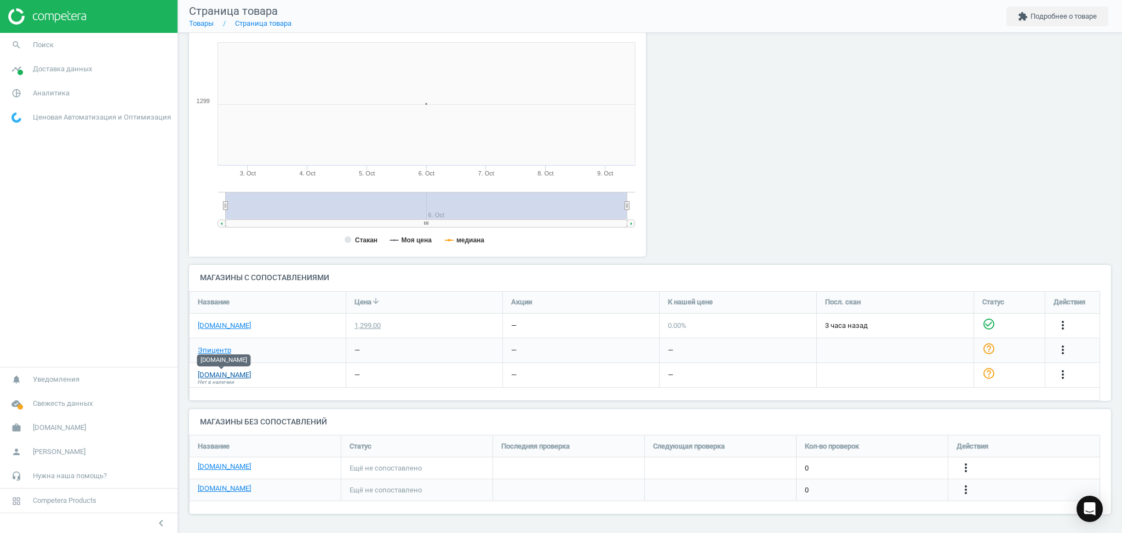
click at [215, 375] on link "[DOMAIN_NAME]" at bounding box center [224, 375] width 53 height 10
click at [207, 350] on link "Эпицентр" at bounding box center [214, 350] width 33 height 10
click at [965, 467] on icon "more_vert" at bounding box center [966, 467] width 13 height 13
click at [881, 460] on link "Изменить ссылку/опцию" at bounding box center [881, 462] width 150 height 17
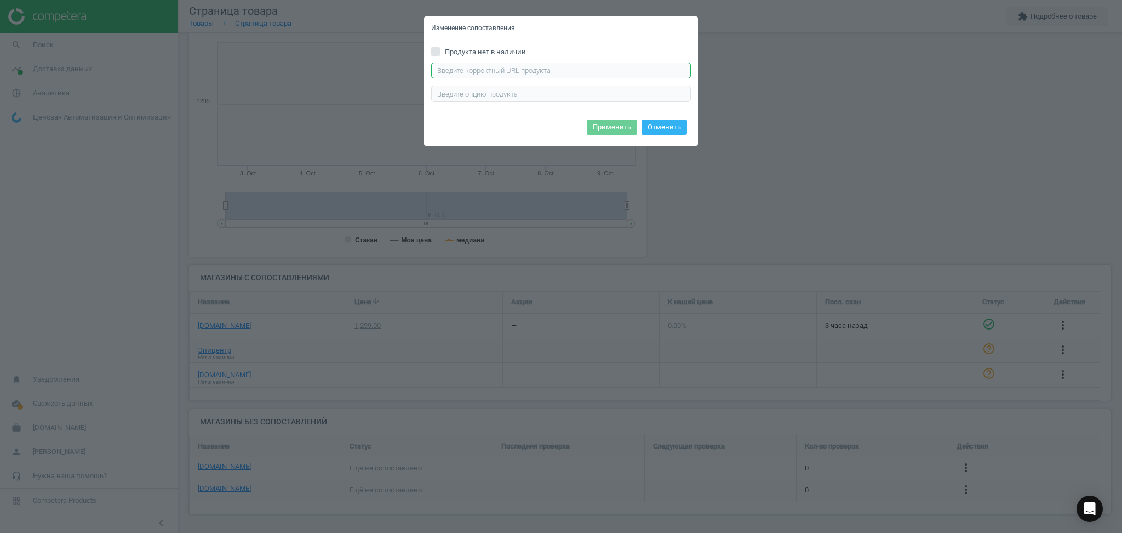
click at [549, 67] on input "text" at bounding box center [561, 70] width 260 height 16
paste input "[URL][DOMAIN_NAME]"
type input "[URL][DOMAIN_NAME]"
click at [616, 133] on button "Применить" at bounding box center [612, 126] width 50 height 15
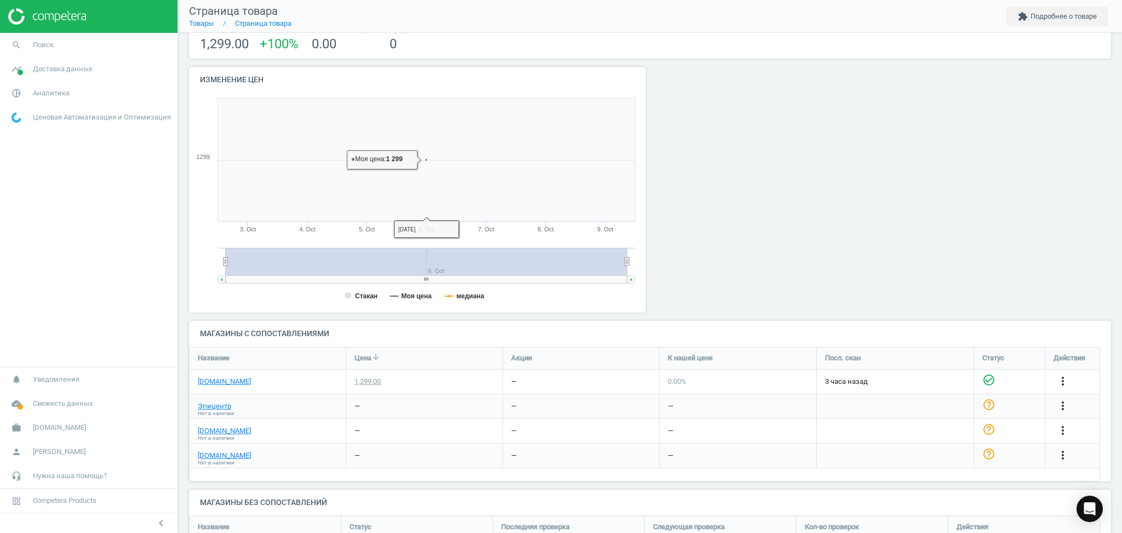
scroll to position [132, 0]
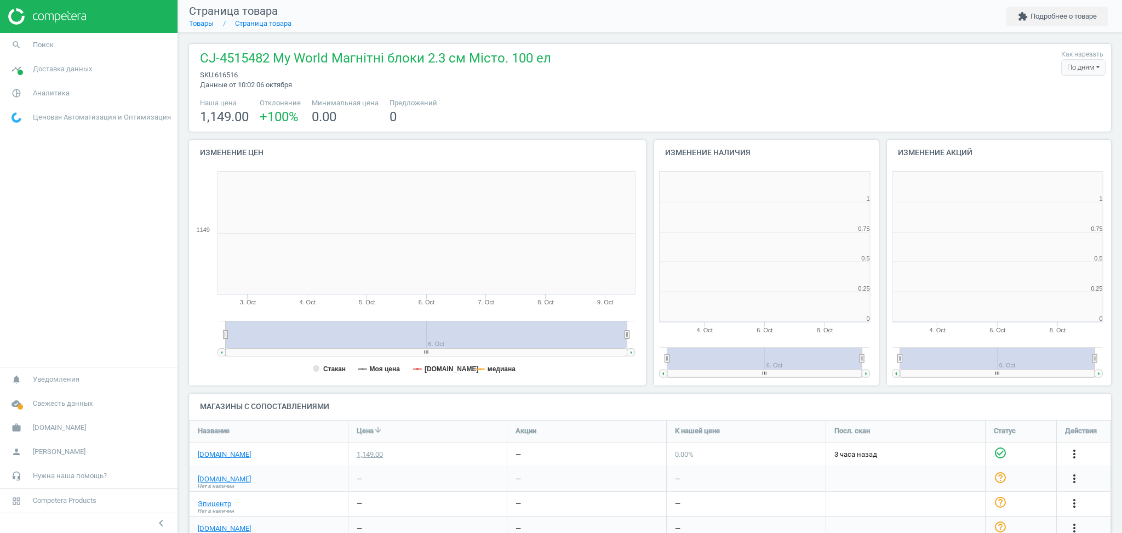
scroll to position [242, 243]
